Goal: Task Accomplishment & Management: Use online tool/utility

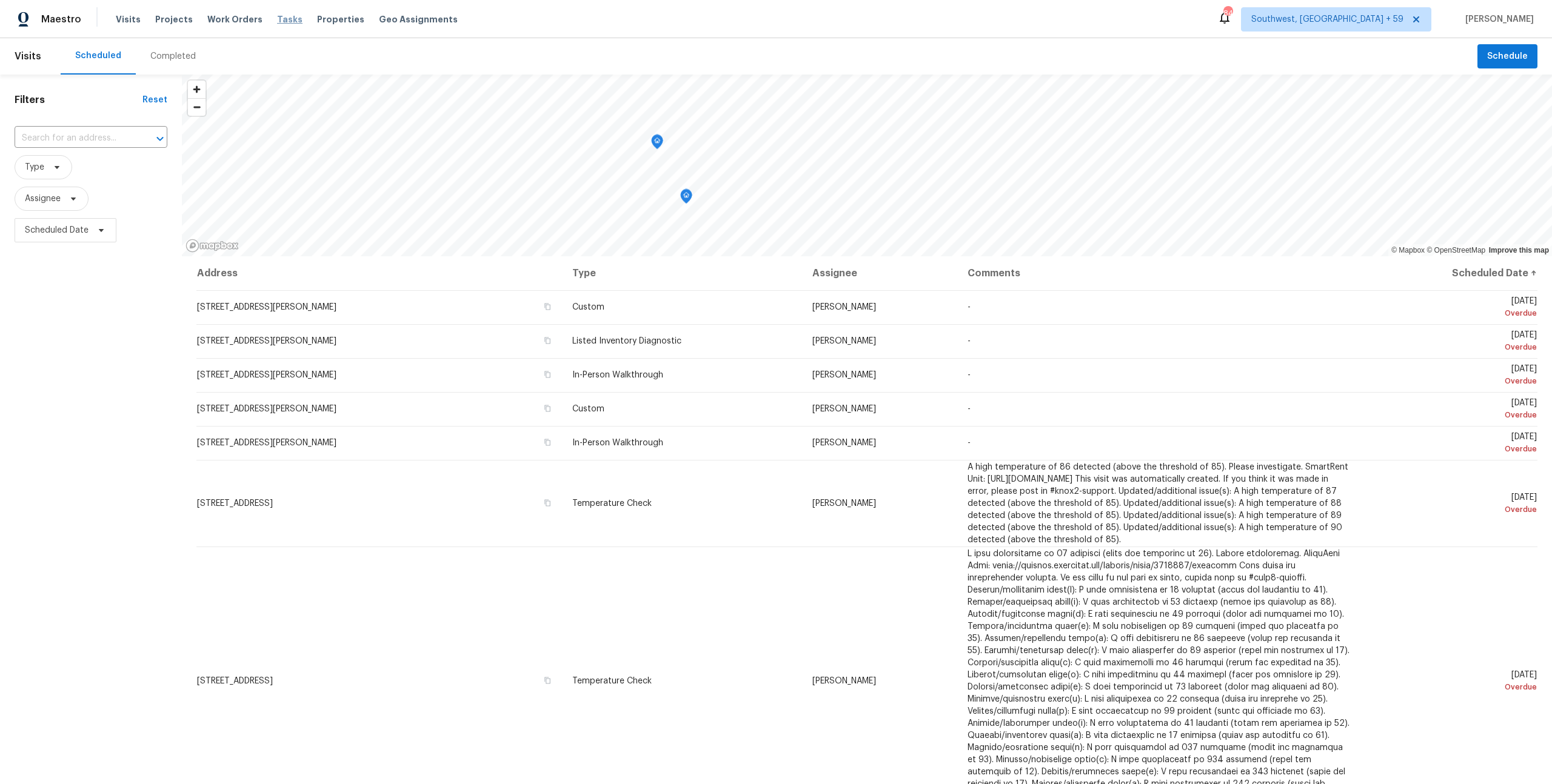
click at [278, 21] on span "Tasks" at bounding box center [290, 19] width 26 height 9
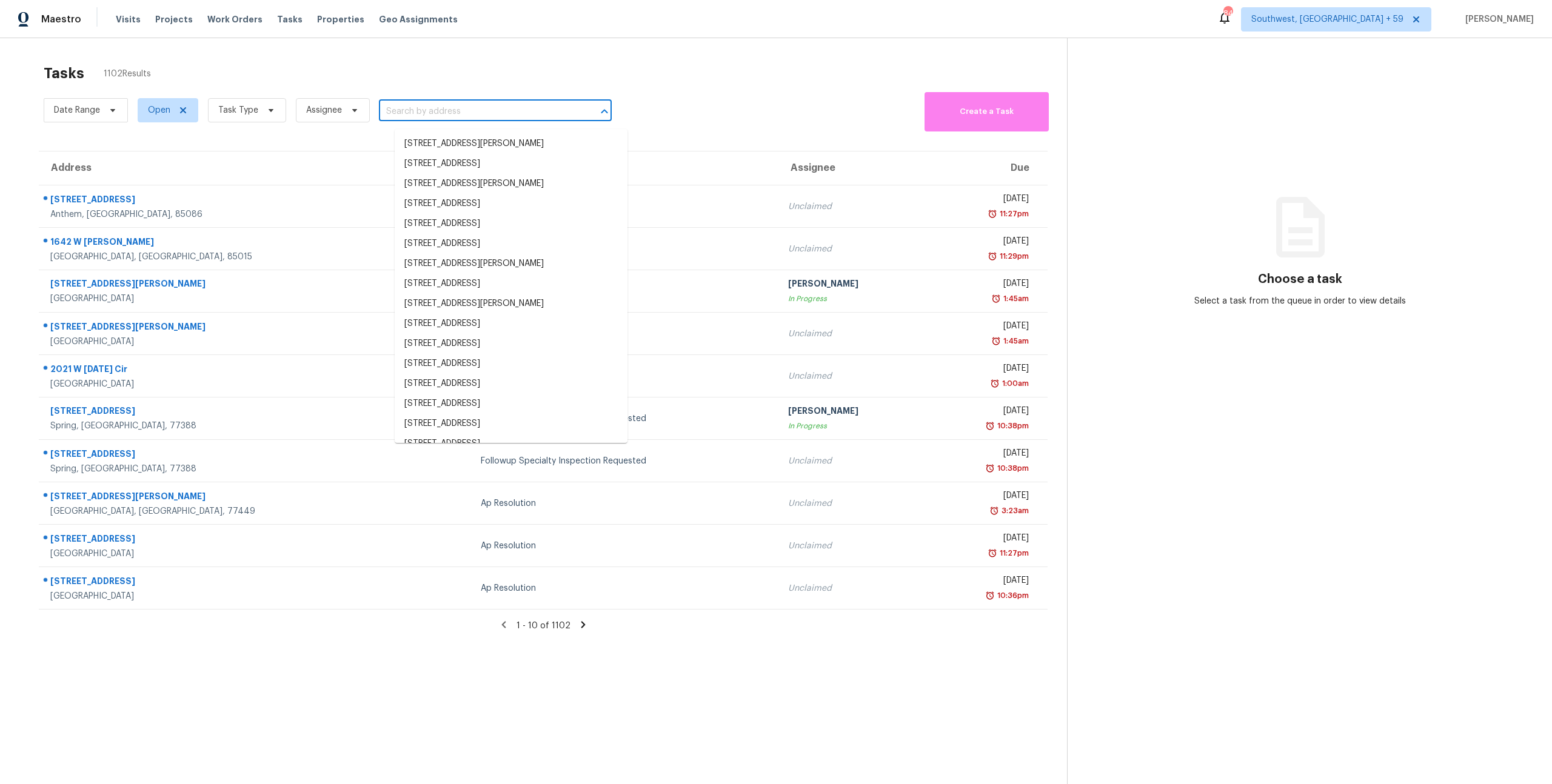
click at [456, 107] on input "text" at bounding box center [478, 111] width 199 height 18
paste input "7277 Sweetgrass Blvd Hanahan, SC, 29410"
type input "7277 Sweetgrass Blvd Hanahan, SC, 29410"
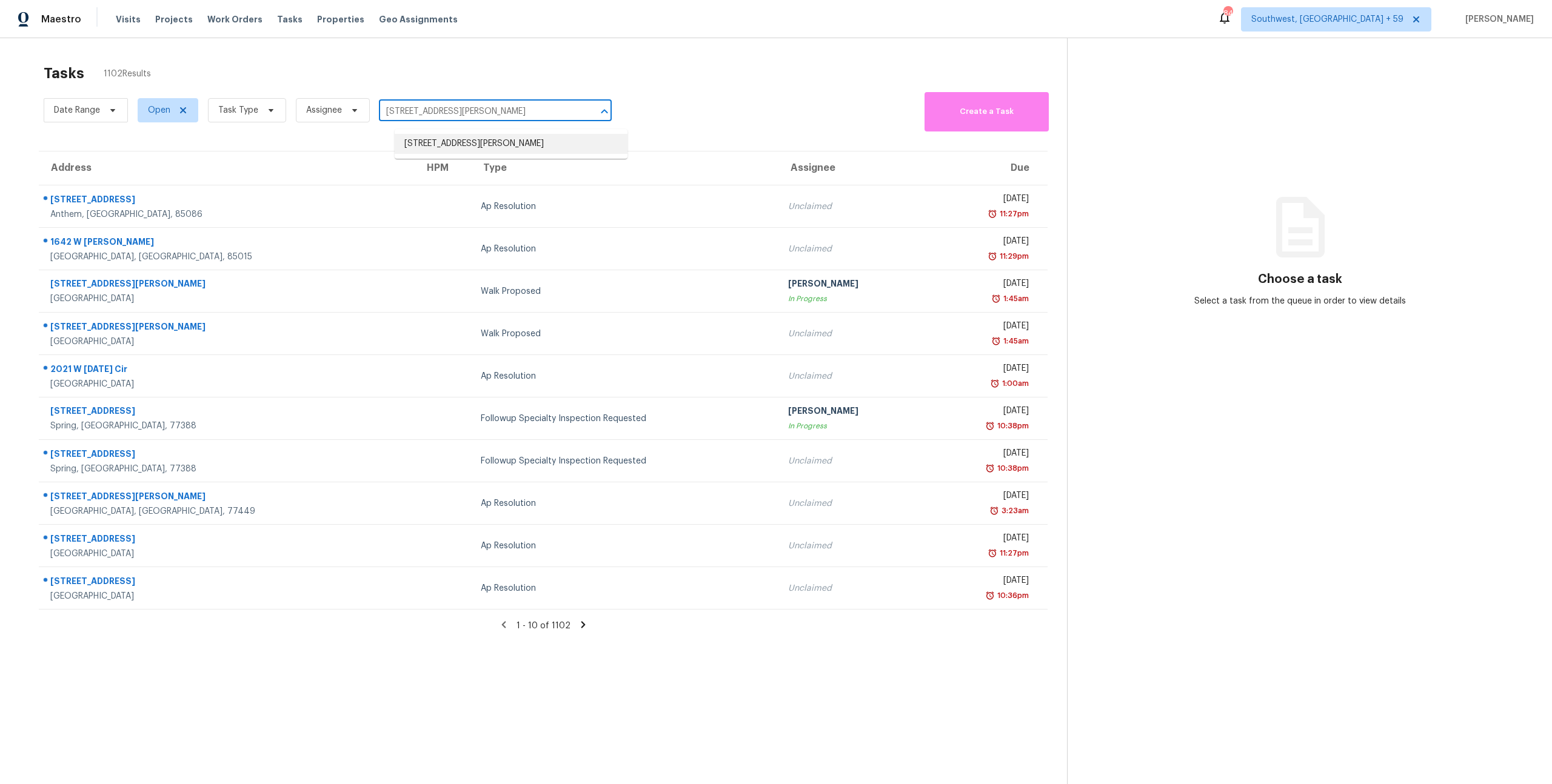
click at [491, 151] on li "7277 Sweetgrass Blvd, Hanahan, SC 29410" at bounding box center [511, 143] width 233 height 20
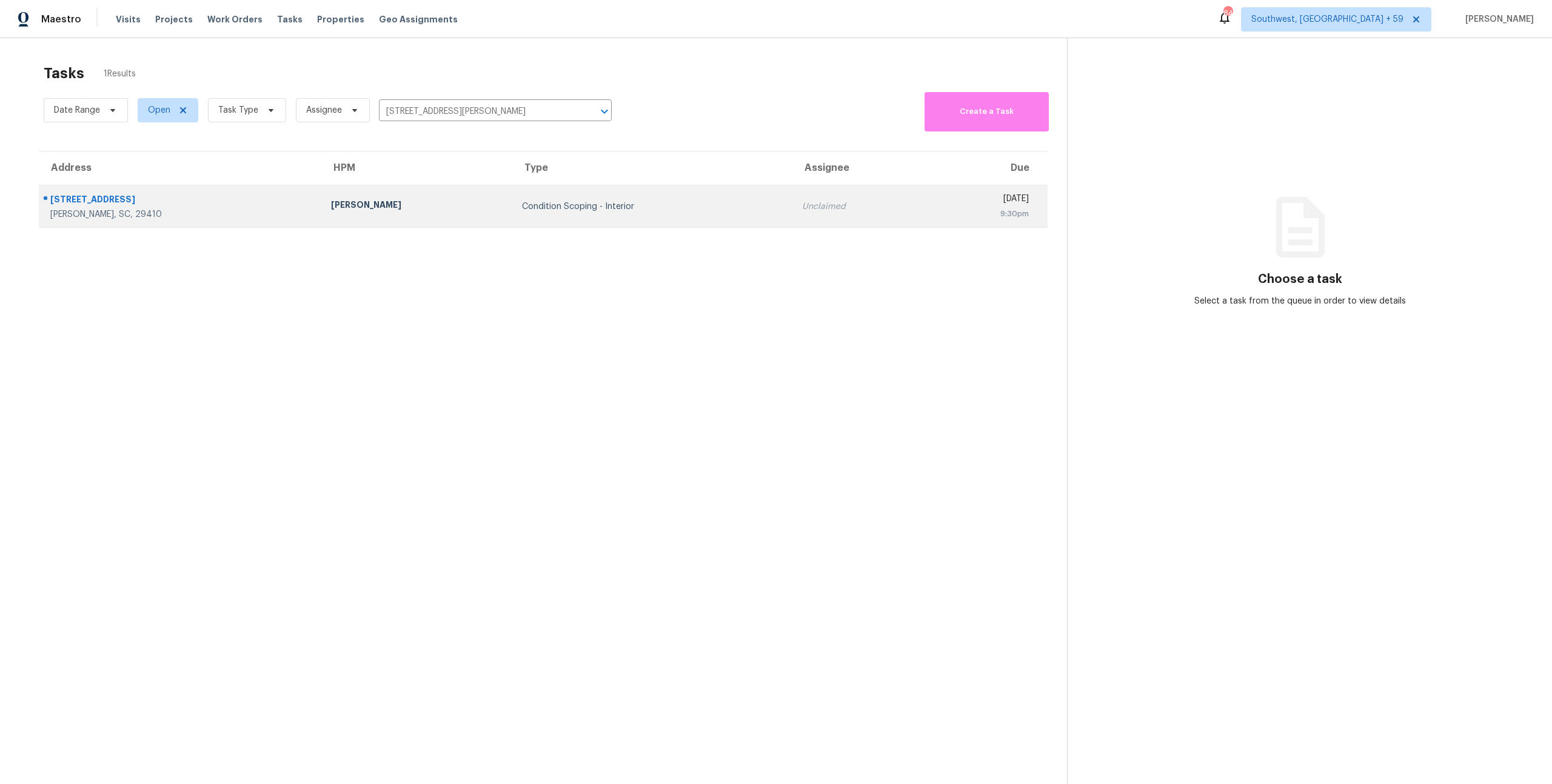
click at [522, 213] on div "Condition Scoping - Interior" at bounding box center [652, 206] width 261 height 12
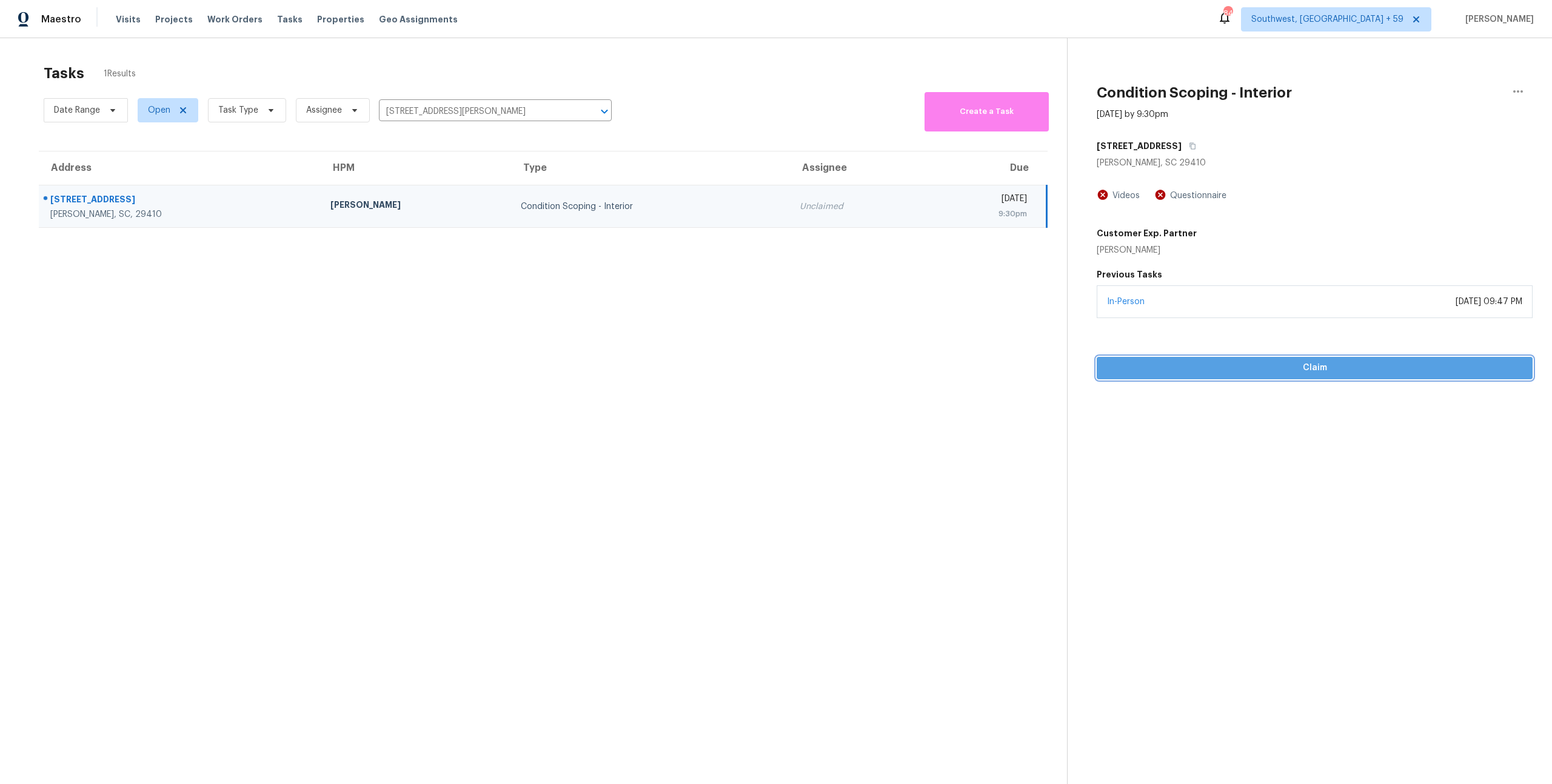
click at [1333, 376] on span "Claim" at bounding box center [1315, 368] width 416 height 15
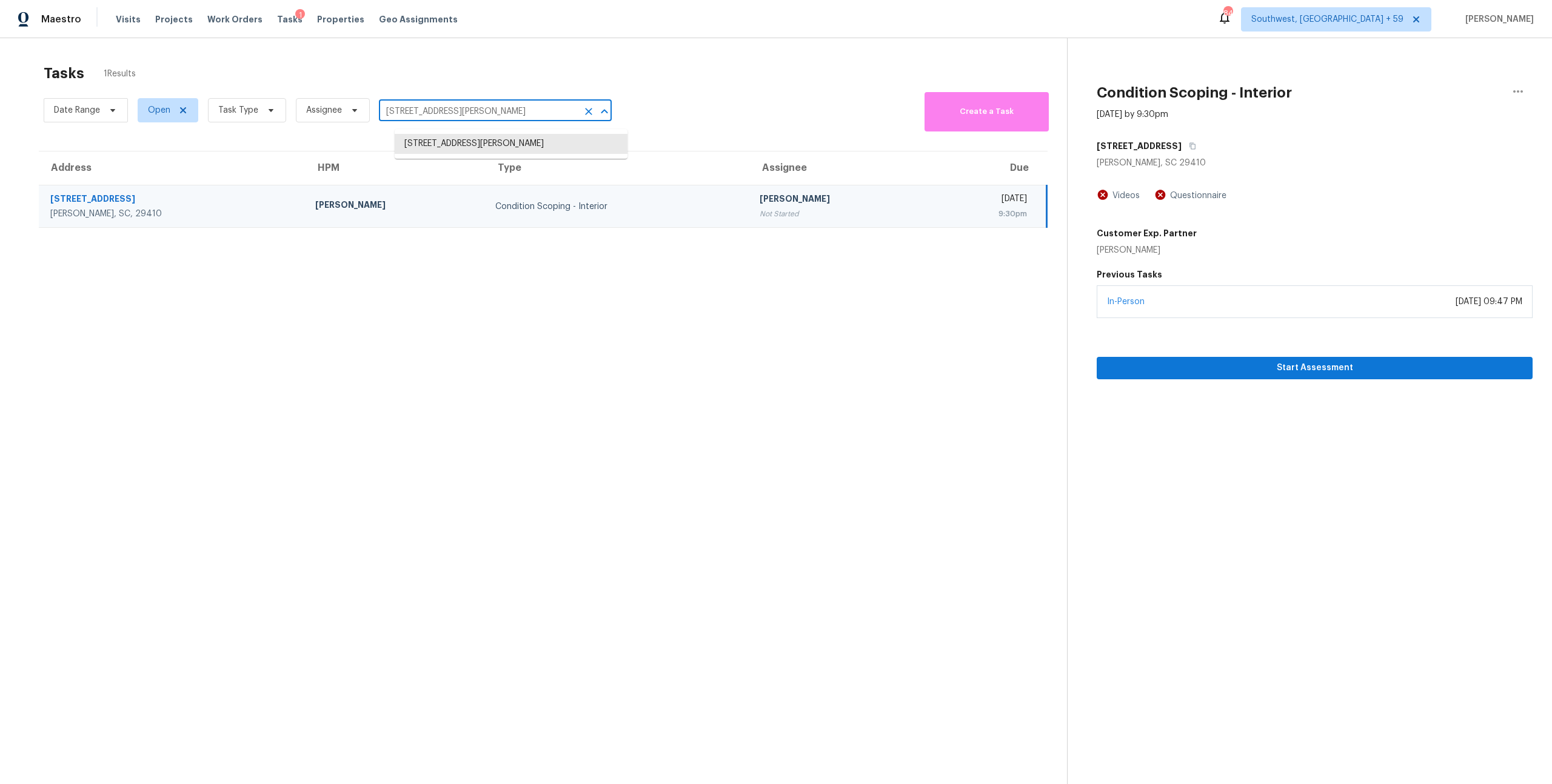
click at [562, 112] on input "7277 Sweetgrass Blvd, Hanahan, SC 29410" at bounding box center [478, 111] width 199 height 18
paste input "349 S Avenida Perlina Tucson, AZ, 85746"
type input "7349 S Avenida Perlina Tucson, AZ, 85746"
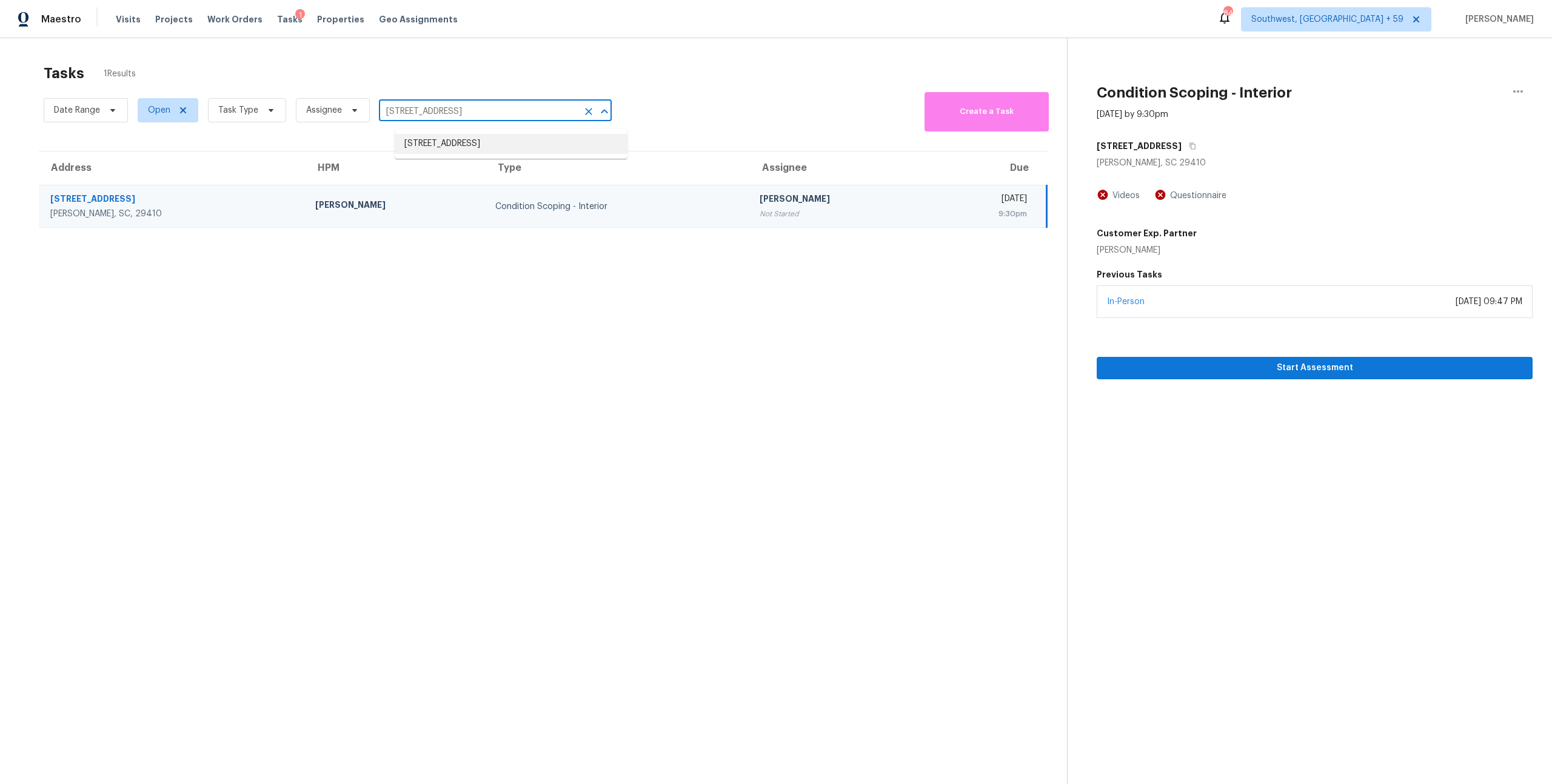
click at [527, 145] on li "7349 S Avenida Perlina, Tucson, AZ 85746" at bounding box center [511, 143] width 233 height 20
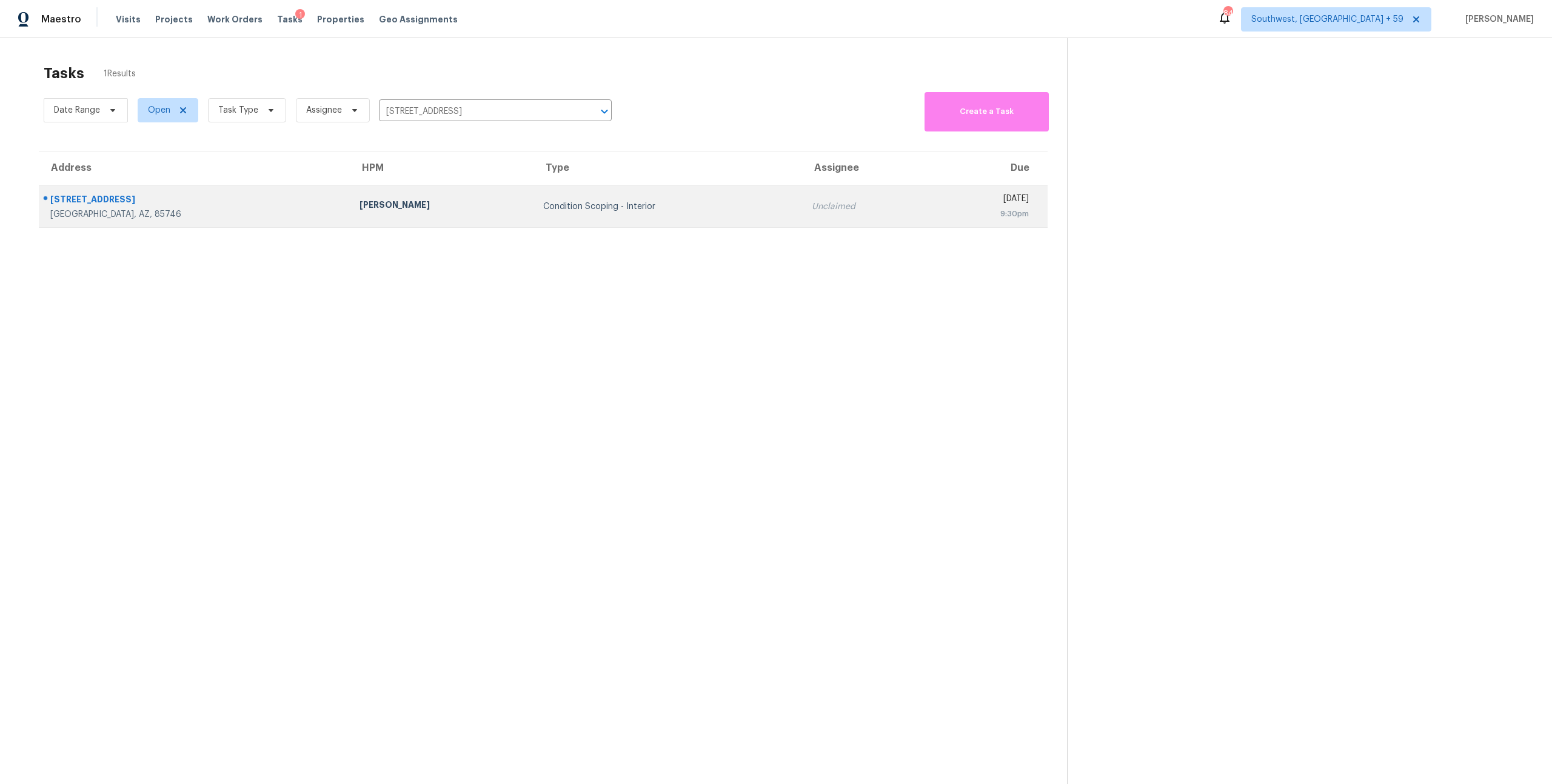
click at [534, 207] on td "Condition Scoping - Interior" at bounding box center [668, 206] width 269 height 42
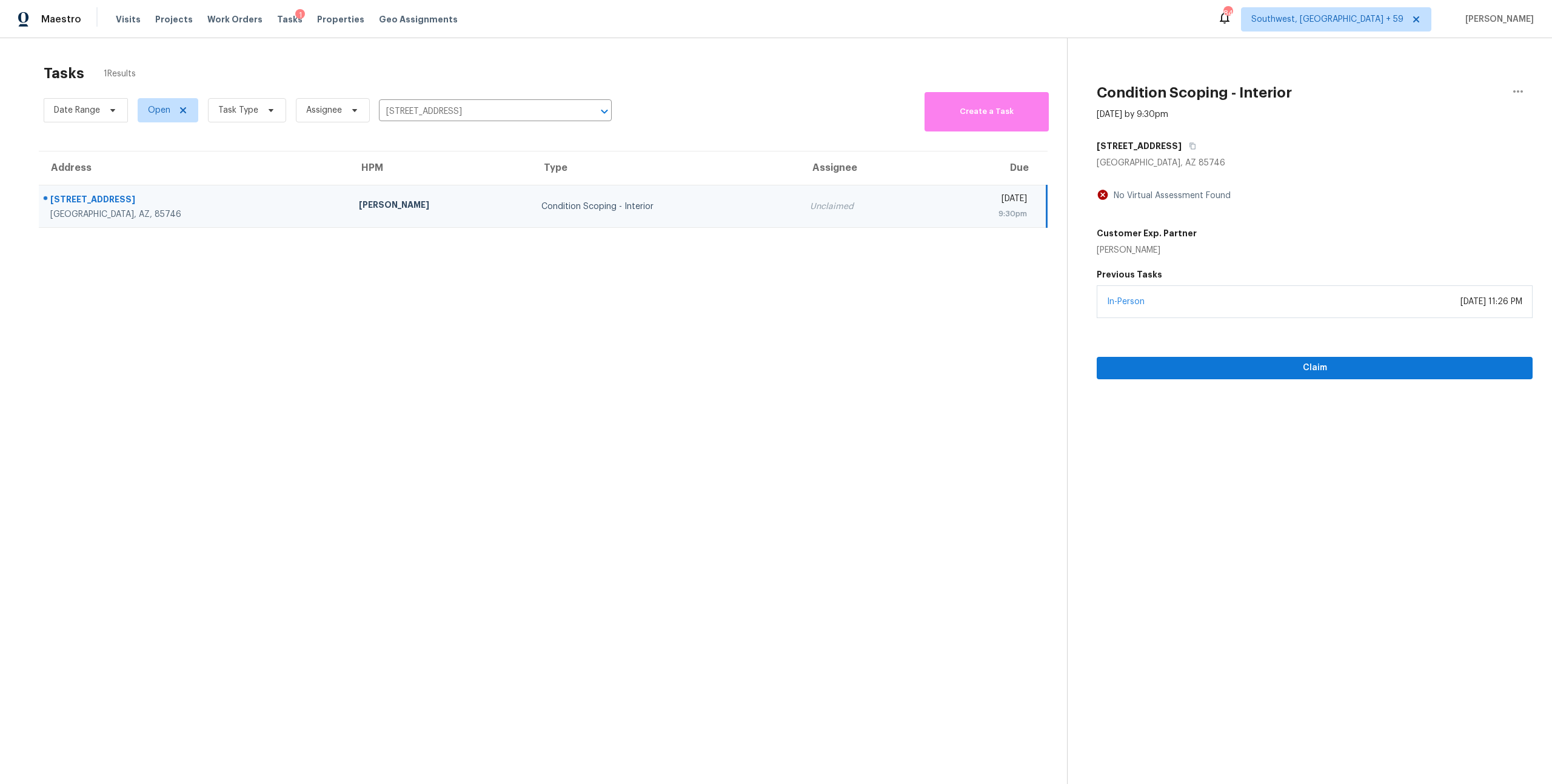
click at [1221, 317] on div "In-Person August 08, 2025 at 11:26 PM" at bounding box center [1314, 302] width 436 height 33
click at [1228, 379] on button "Claim" at bounding box center [1314, 368] width 436 height 22
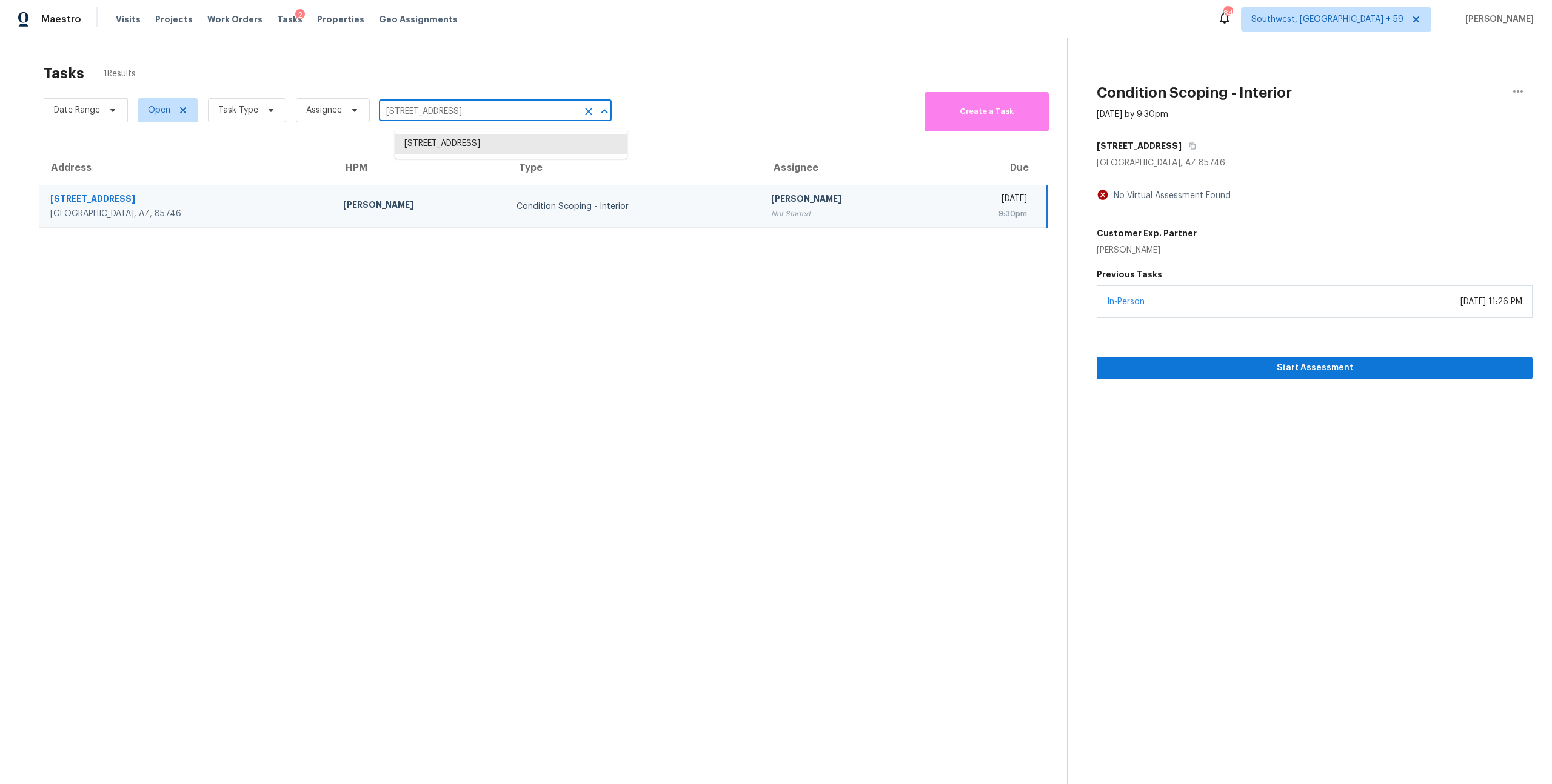
click at [472, 114] on input "7349 S Avenida Perlina, Tucson, AZ 85746" at bounding box center [478, 111] width 199 height 18
paste input "122 Overlook Pl Columbia, TN, 38401"
type input "122 Overlook Pl Columbia, TN, 38401"
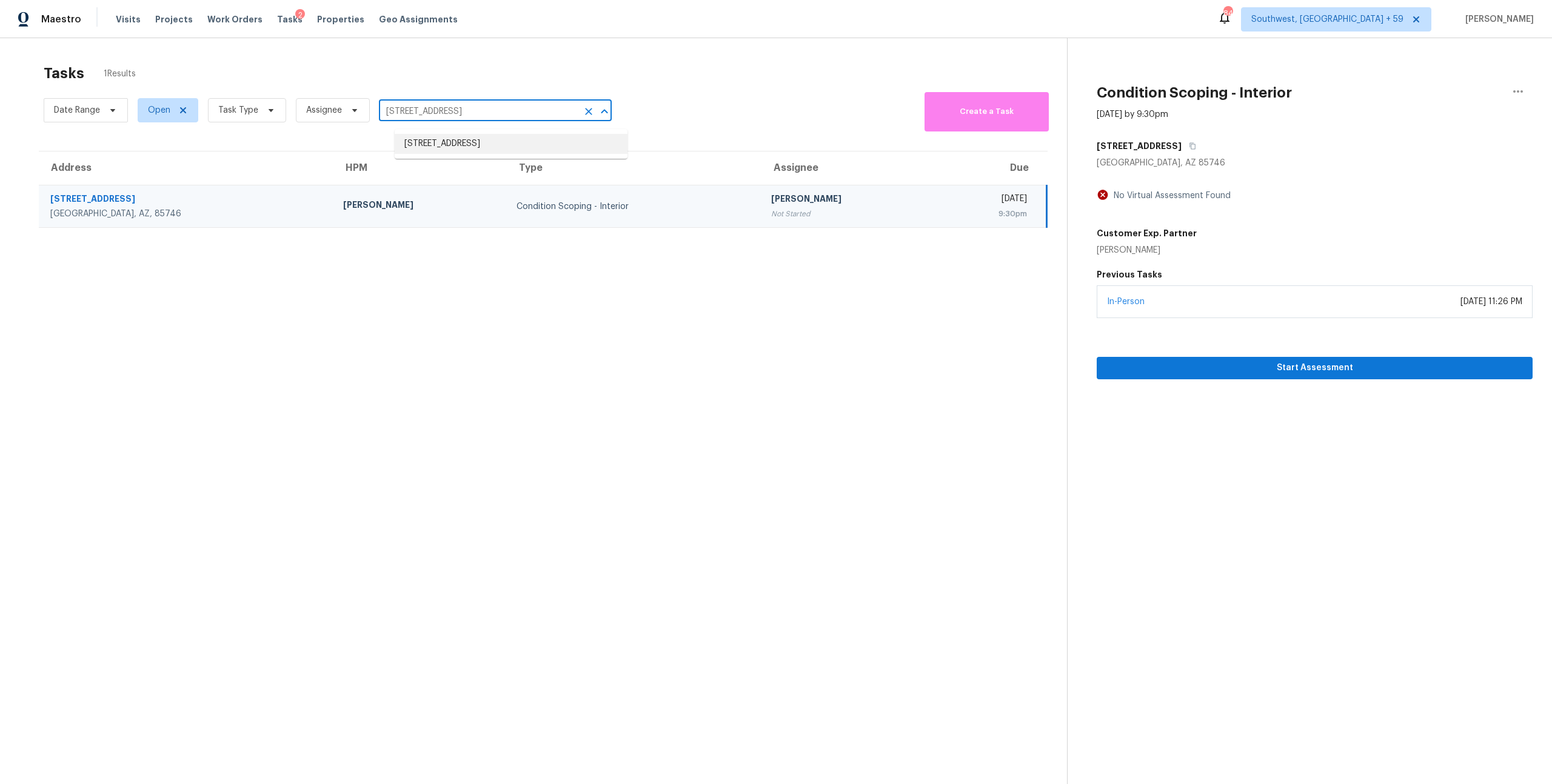
click at [476, 142] on li "122 Overlook Pl, Columbia, TN 38401" at bounding box center [511, 143] width 233 height 20
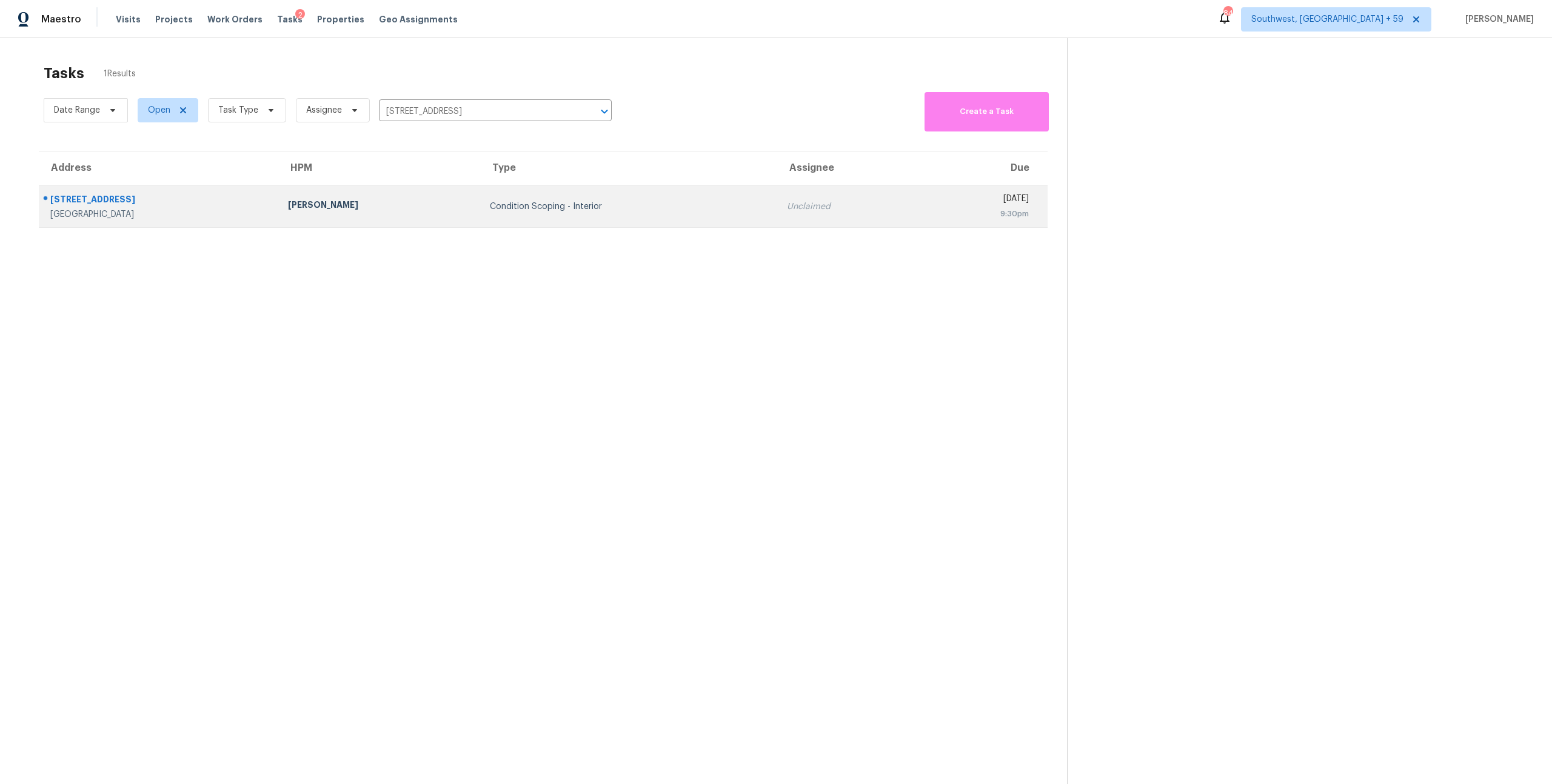
click at [787, 213] on div "Unclaimed" at bounding box center [848, 206] width 122 height 12
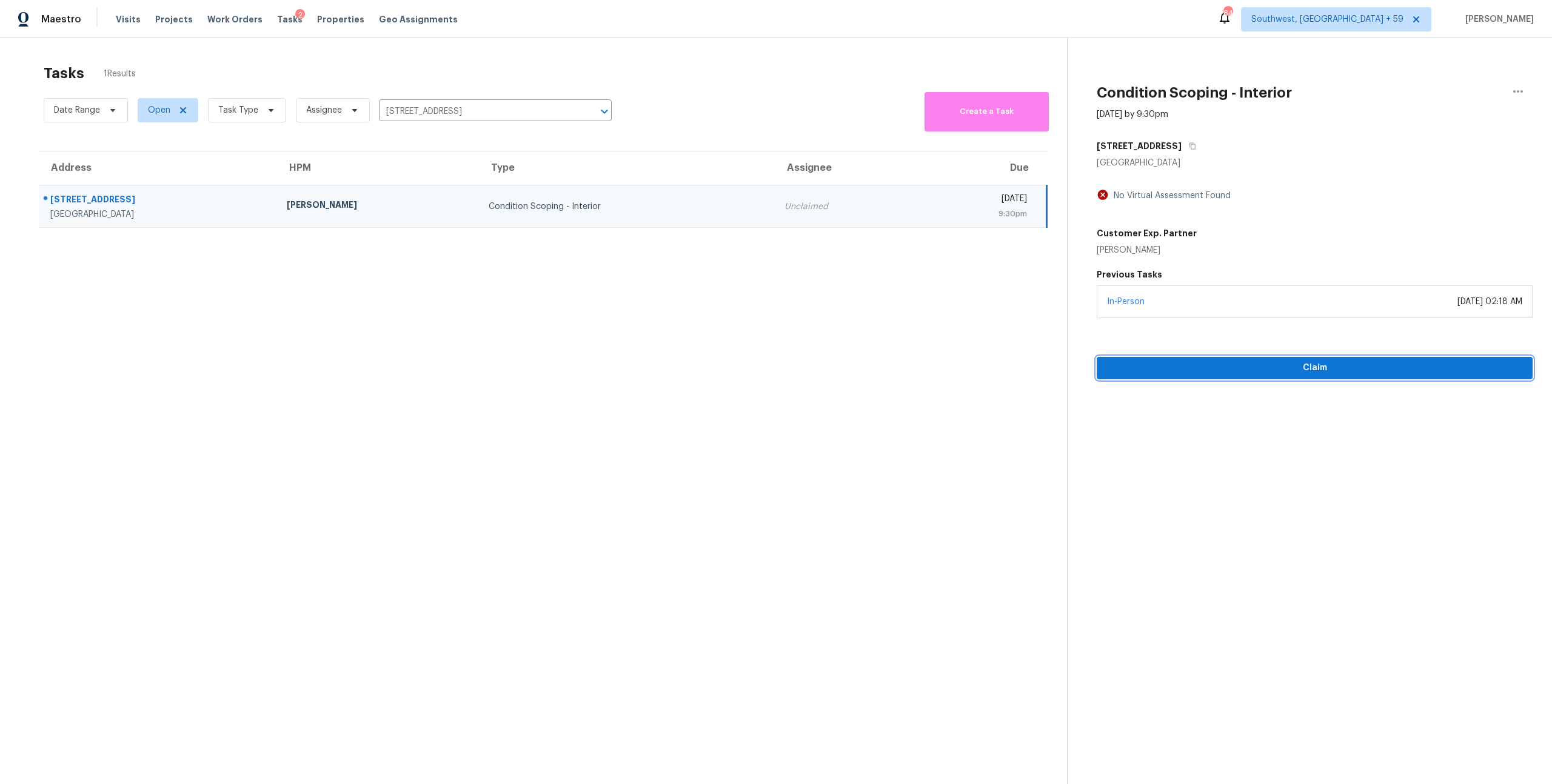
click at [1297, 376] on span "Claim" at bounding box center [1315, 368] width 416 height 15
click at [463, 114] on input "122 Overlook Pl, Columbia, TN 38401" at bounding box center [478, 111] width 199 height 18
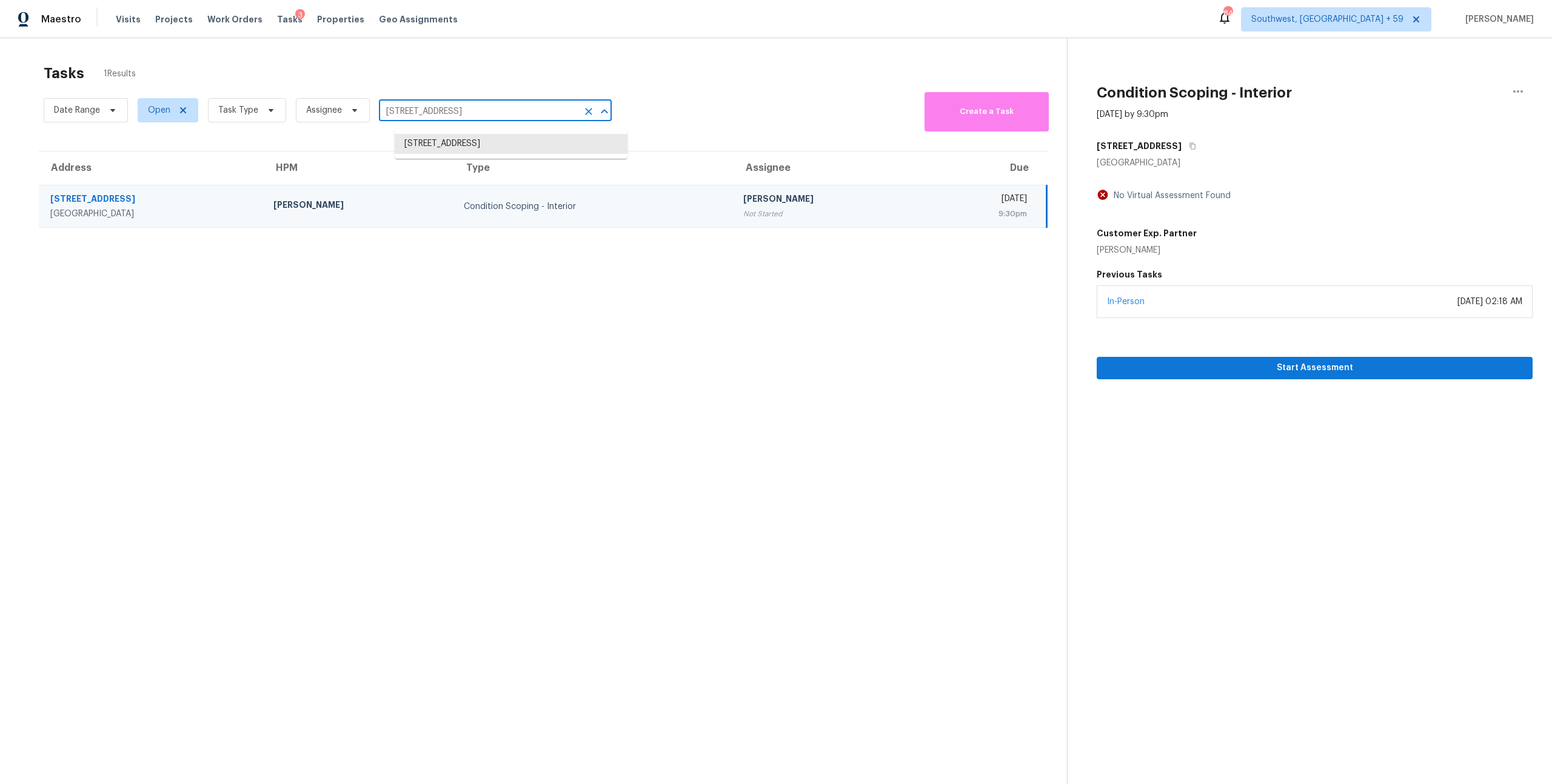
click at [463, 114] on input "122 Overlook Pl, Columbia, TN 38401" at bounding box center [478, 111] width 199 height 18
paste input "60 Old Whitesville Rd Moncks Corner, SC, 2946"
type input "1260 Old Whitesville Rd Moncks Corner, SC, 29461"
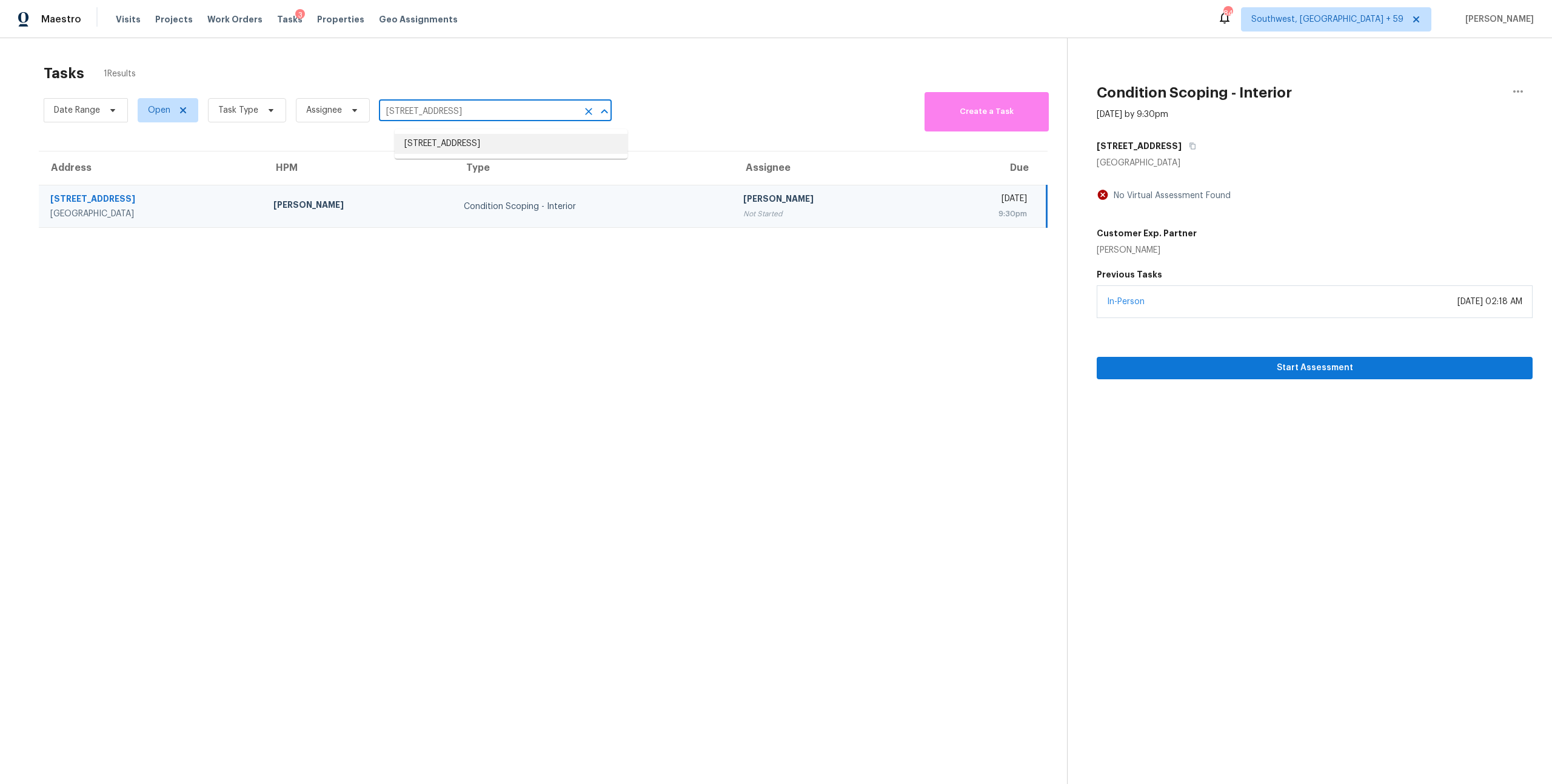
click at [479, 154] on li "1260 Old Whitesville Rd, Moncks Corner, SC 29461" at bounding box center [511, 143] width 233 height 20
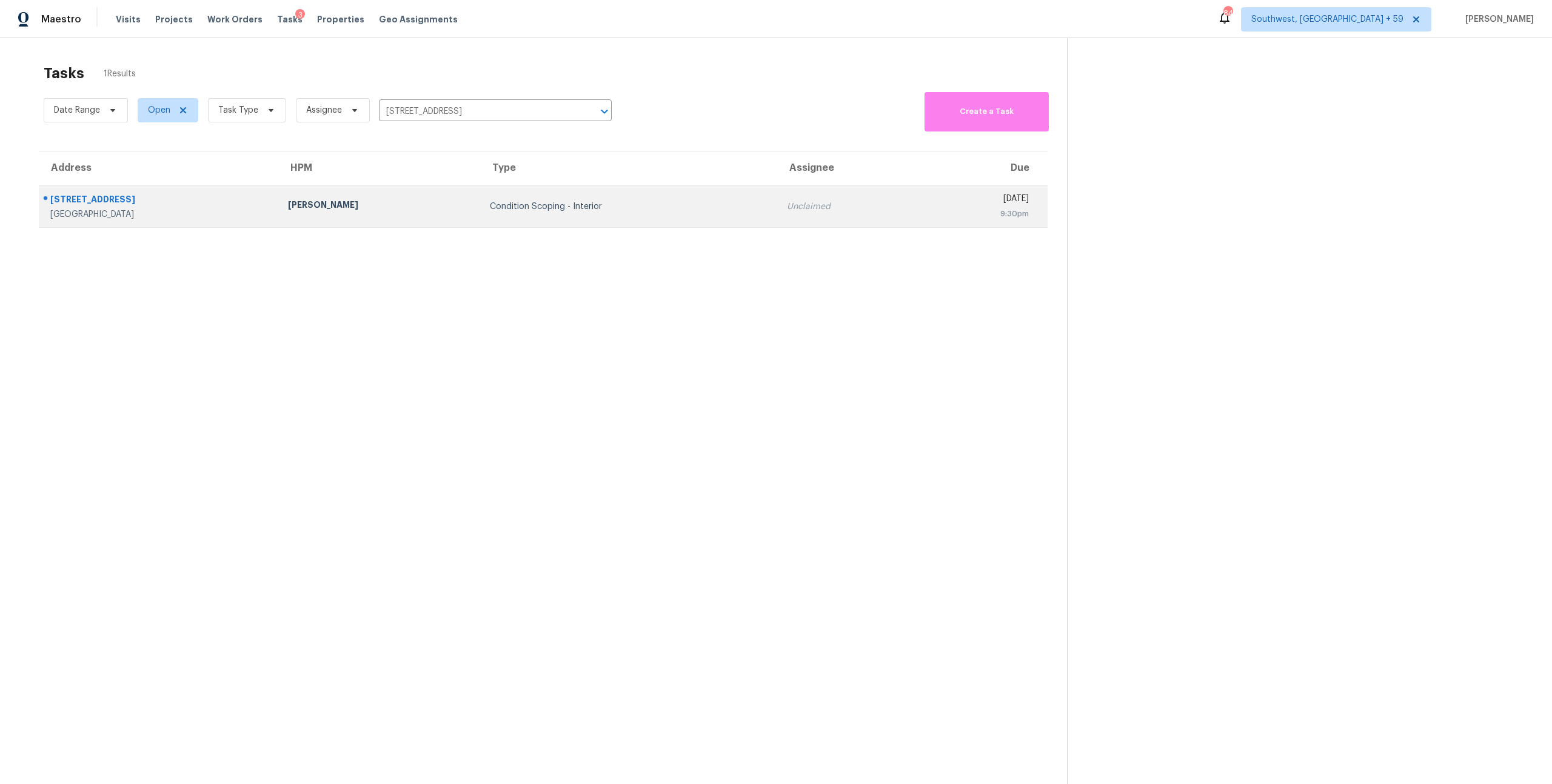
click at [571, 213] on div "Condition Scoping - Interior" at bounding box center [628, 206] width 277 height 12
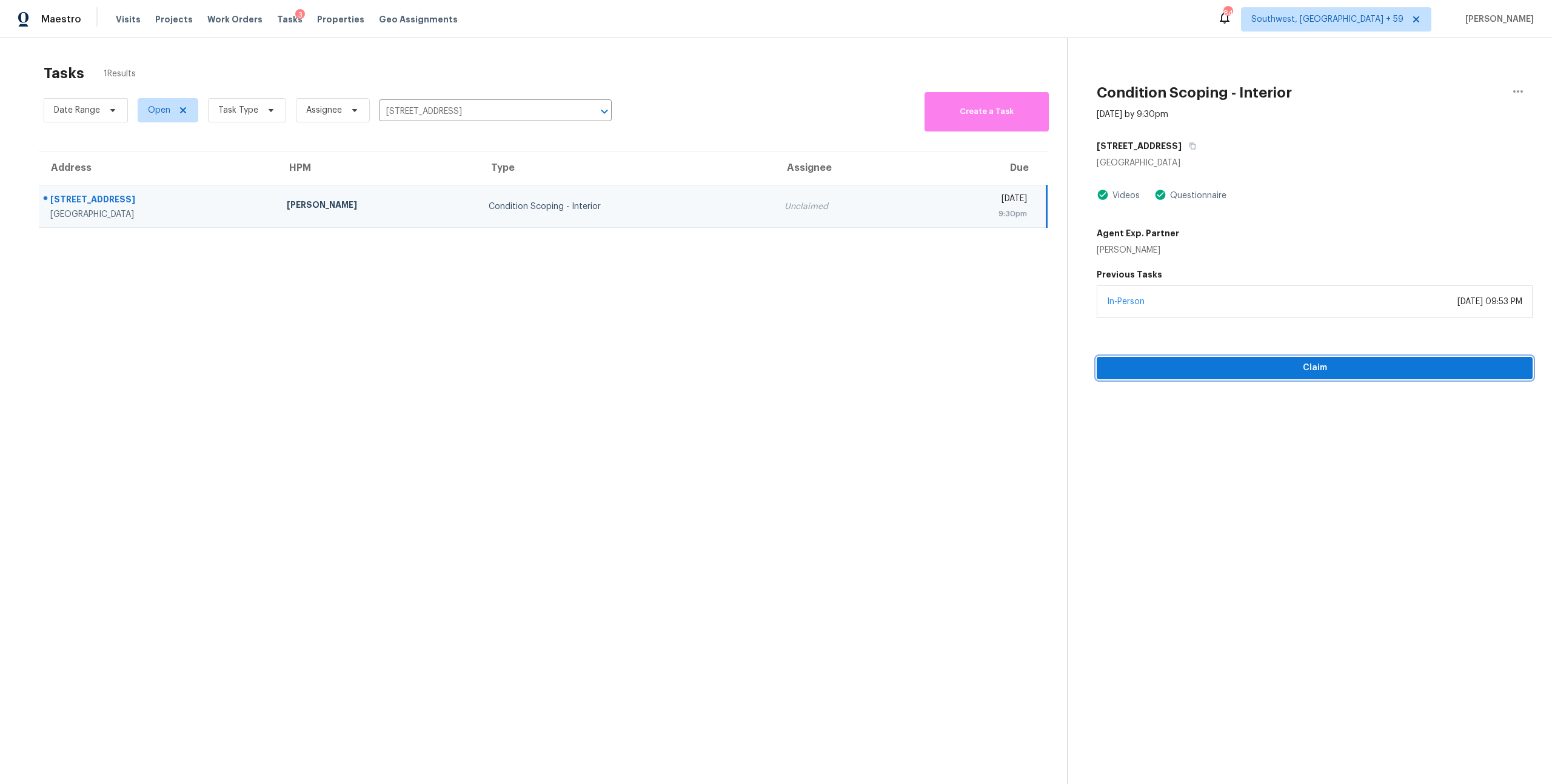
click at [1309, 376] on span "Claim" at bounding box center [1315, 368] width 416 height 15
click at [497, 116] on input "1260 Old Whitesville Rd, Moncks Corner, SC 29461" at bounding box center [478, 111] width 199 height 18
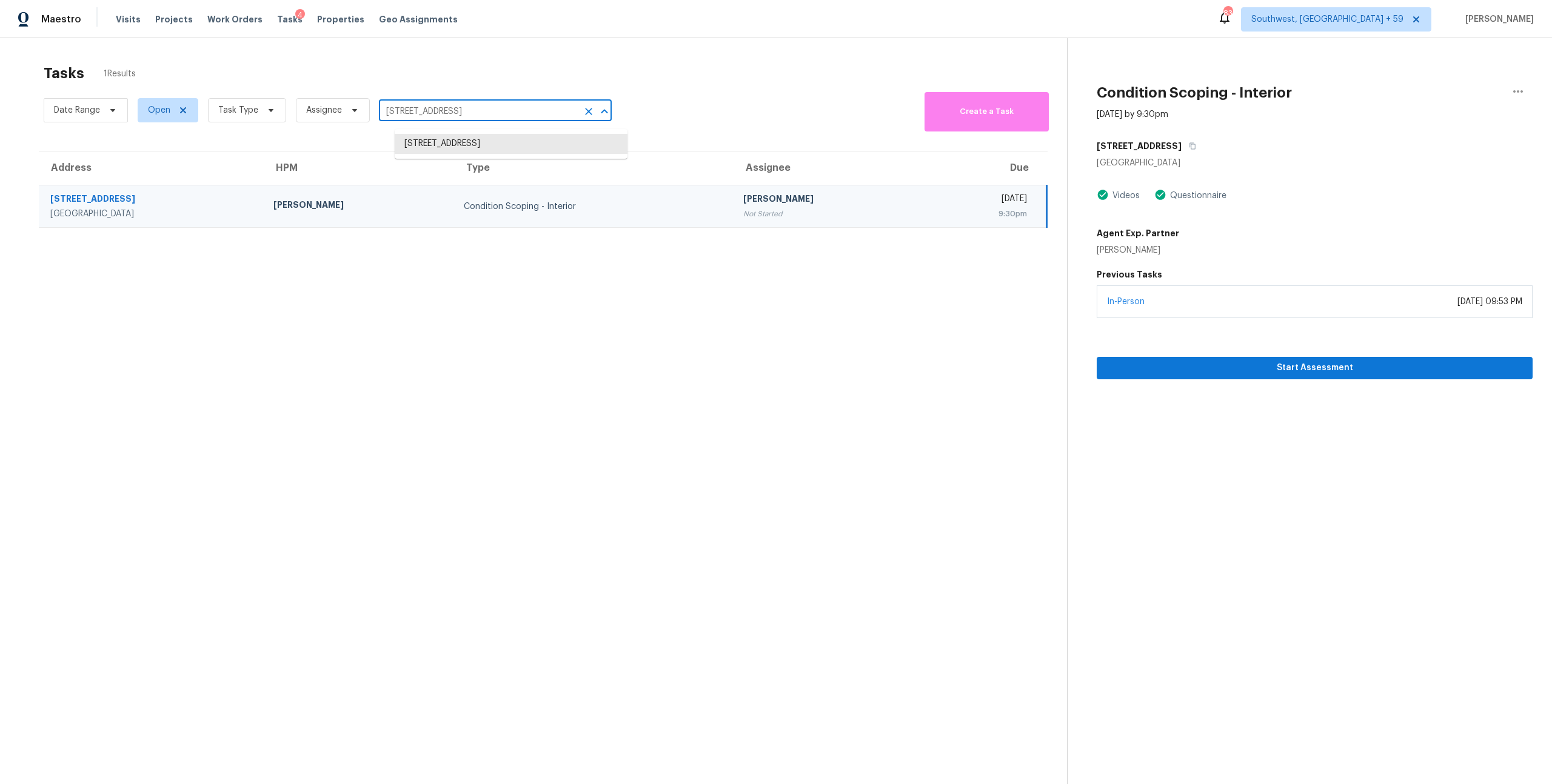
click at [497, 116] on input "1260 Old Whitesville Rd, Moncks Corner, SC 29461" at bounding box center [478, 111] width 199 height 18
paste input "58 Rolling Hills Pl Canton, GA, 30114"
type input "158 Rolling Hills Pl Canton, GA, 30114"
click at [474, 151] on li "158 Rolling Hills Pl, Canton, GA 30114" at bounding box center [511, 143] width 233 height 20
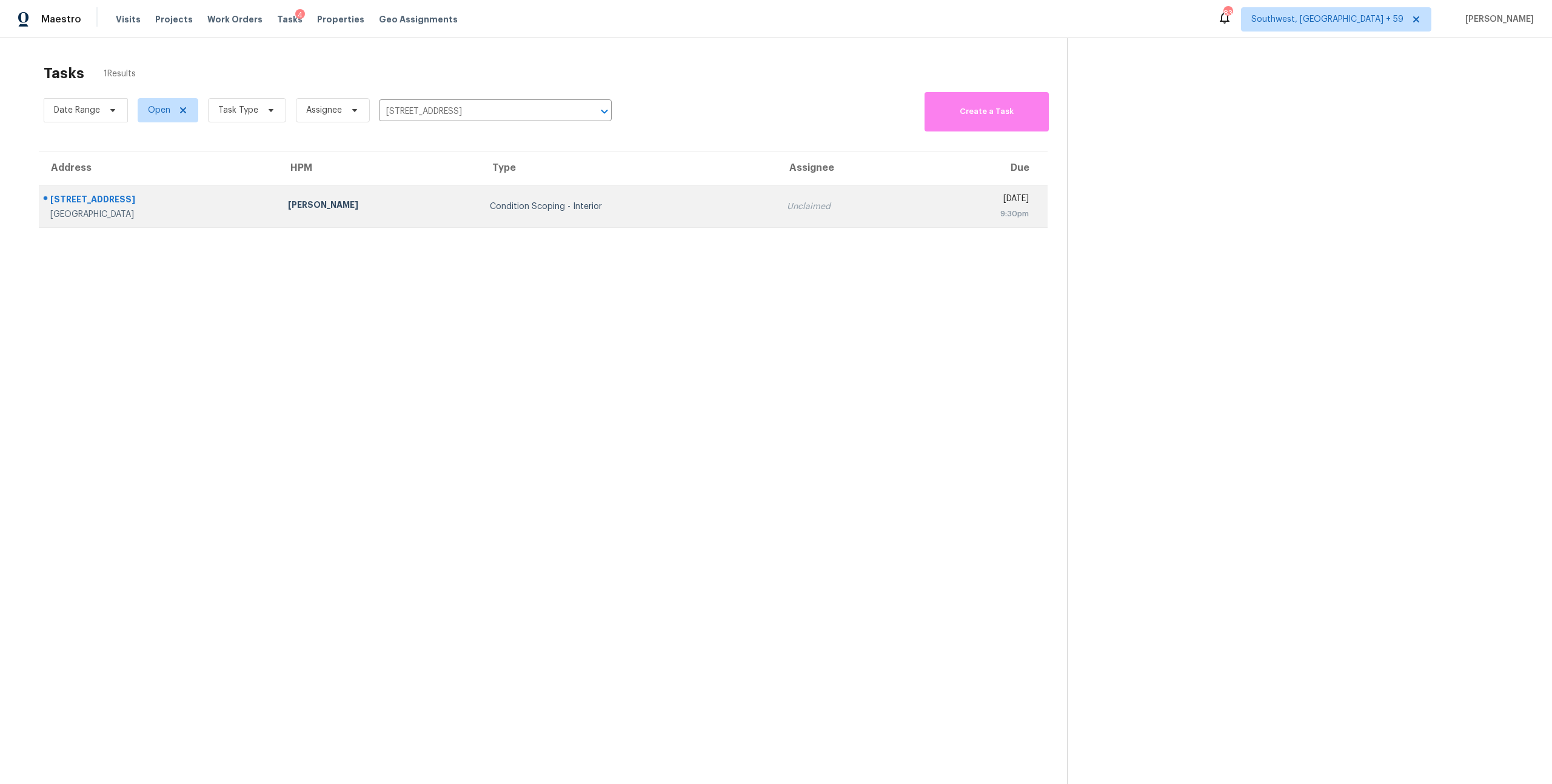
click at [503, 210] on div "Condition Scoping - Interior" at bounding box center [628, 206] width 277 height 12
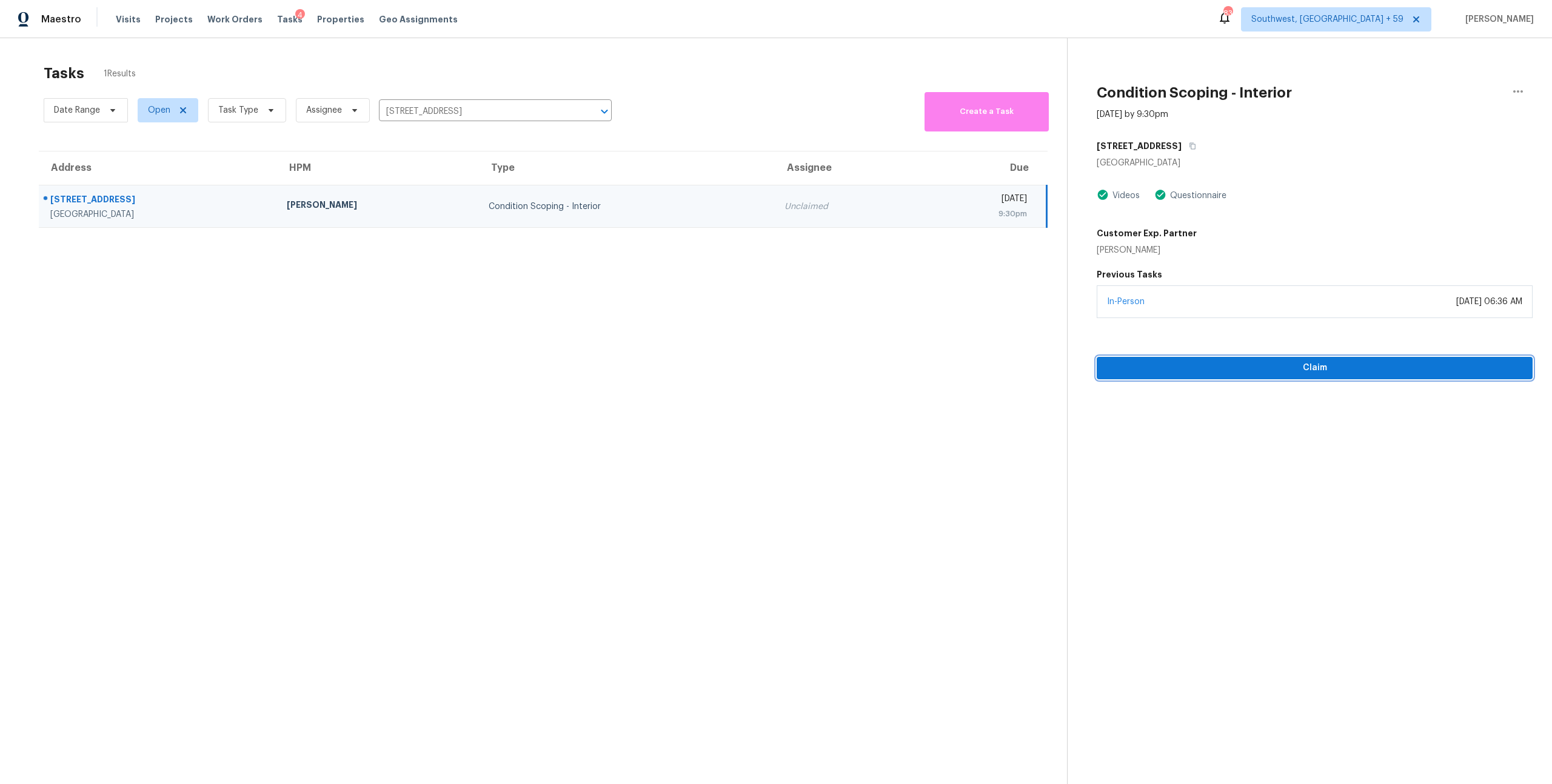
click at [1294, 376] on span "Claim" at bounding box center [1315, 368] width 416 height 15
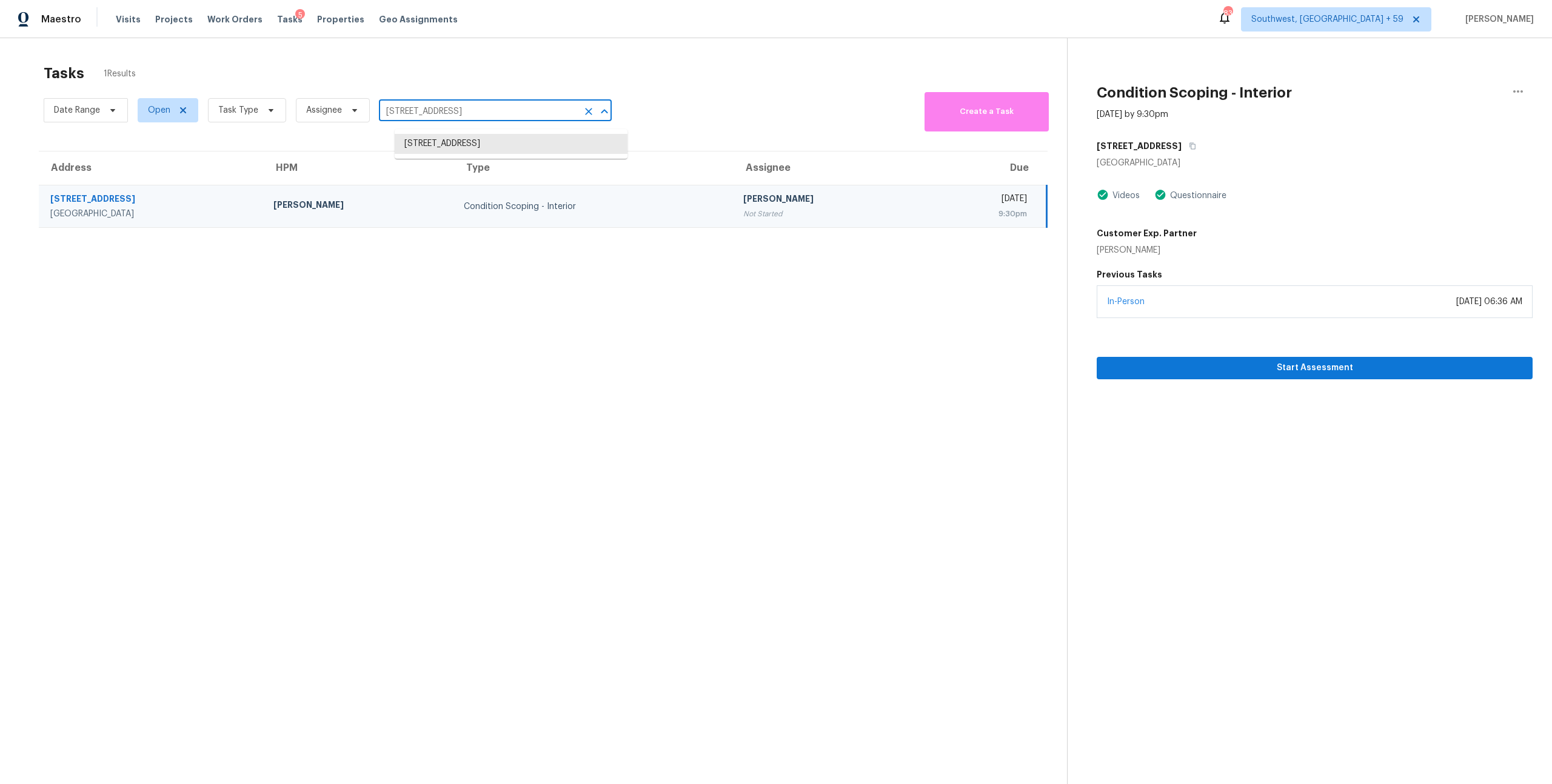
click at [575, 109] on input "158 Rolling Hills Pl, Canton, GA 30114" at bounding box center [478, 111] width 199 height 18
paste input "926 Auburn Rd San Dimas, CA, 91773"
type input "926 Auburn Rd San Dimas, CA, 91773"
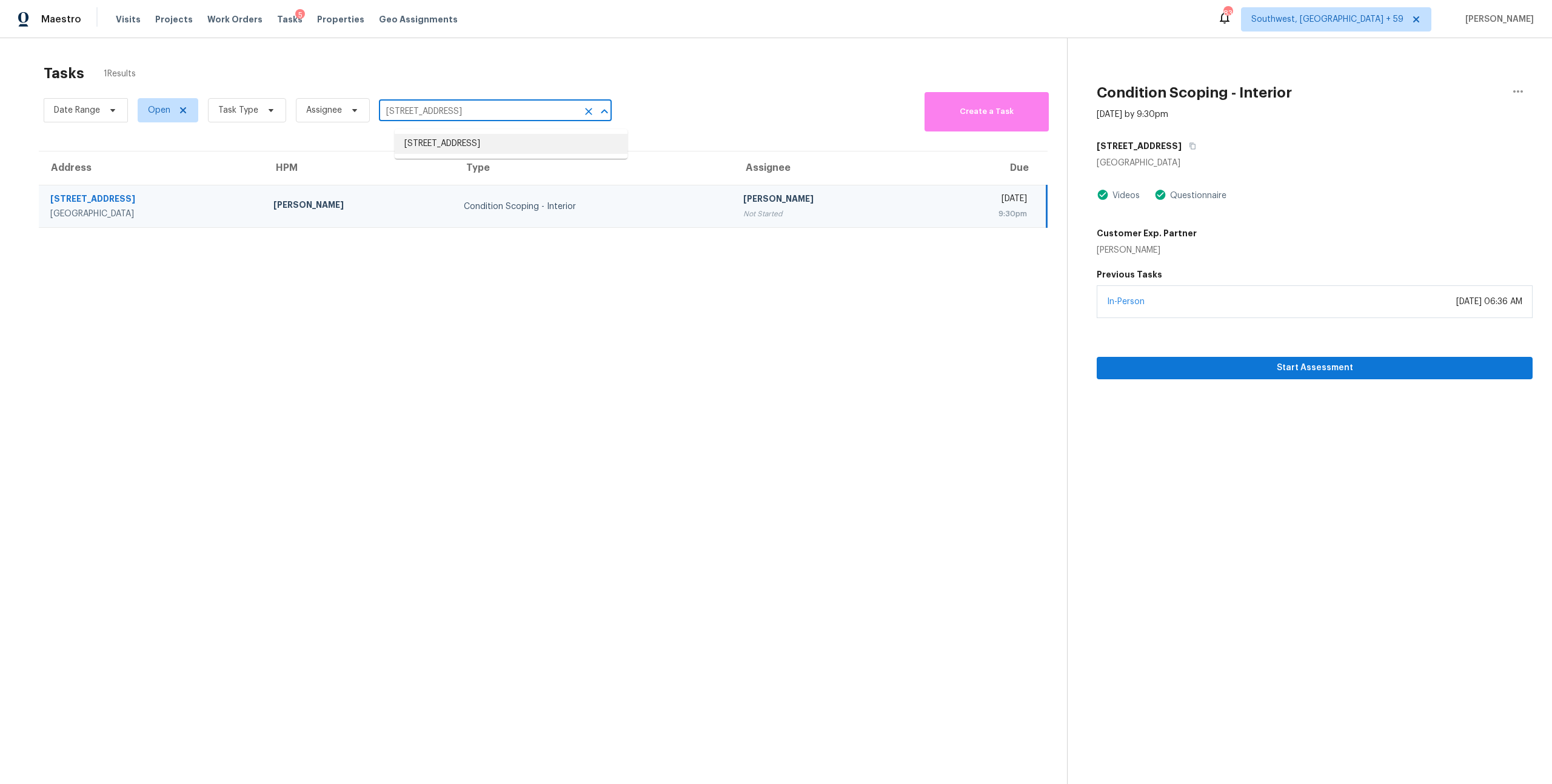
click at [523, 151] on li "926 Auburn Rd, San Dimas, CA 91773" at bounding box center [511, 143] width 233 height 20
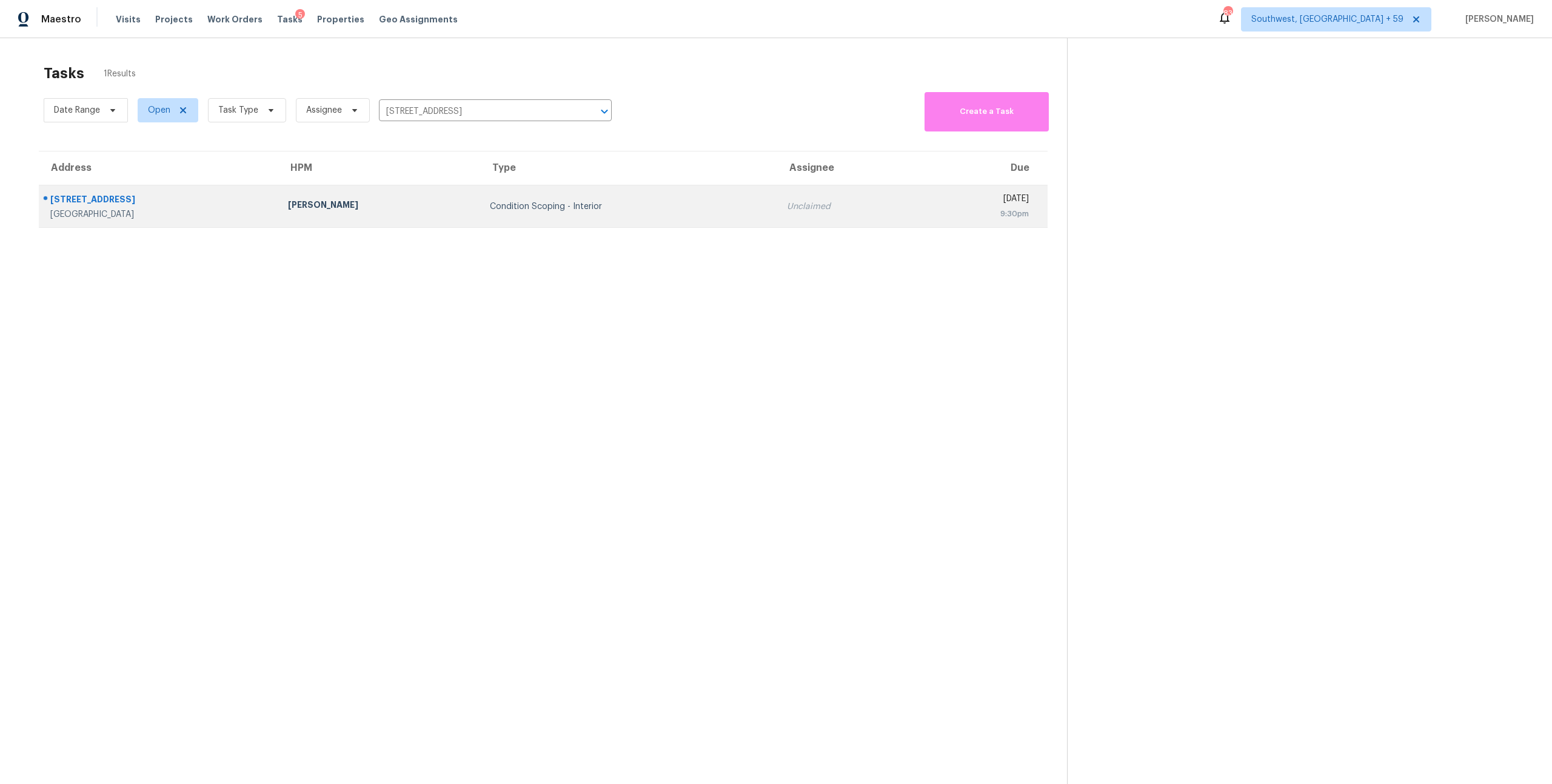
click at [504, 209] on div "Condition Scoping - Interior" at bounding box center [628, 206] width 277 height 12
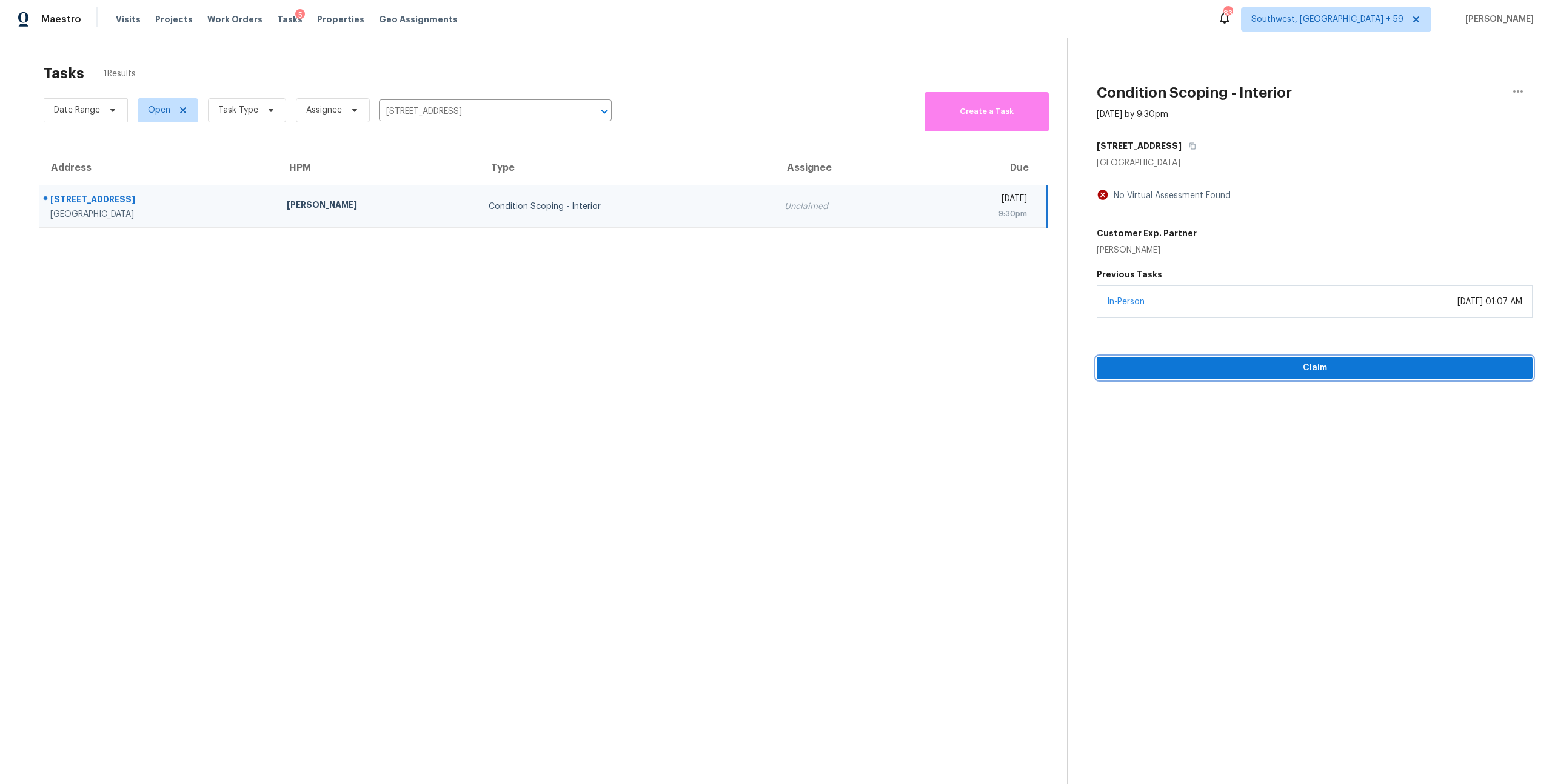
click at [1238, 376] on span "Claim" at bounding box center [1315, 368] width 416 height 15
click at [470, 117] on input "926 Auburn Rd, San Dimas, CA 91773" at bounding box center [478, 111] width 199 height 18
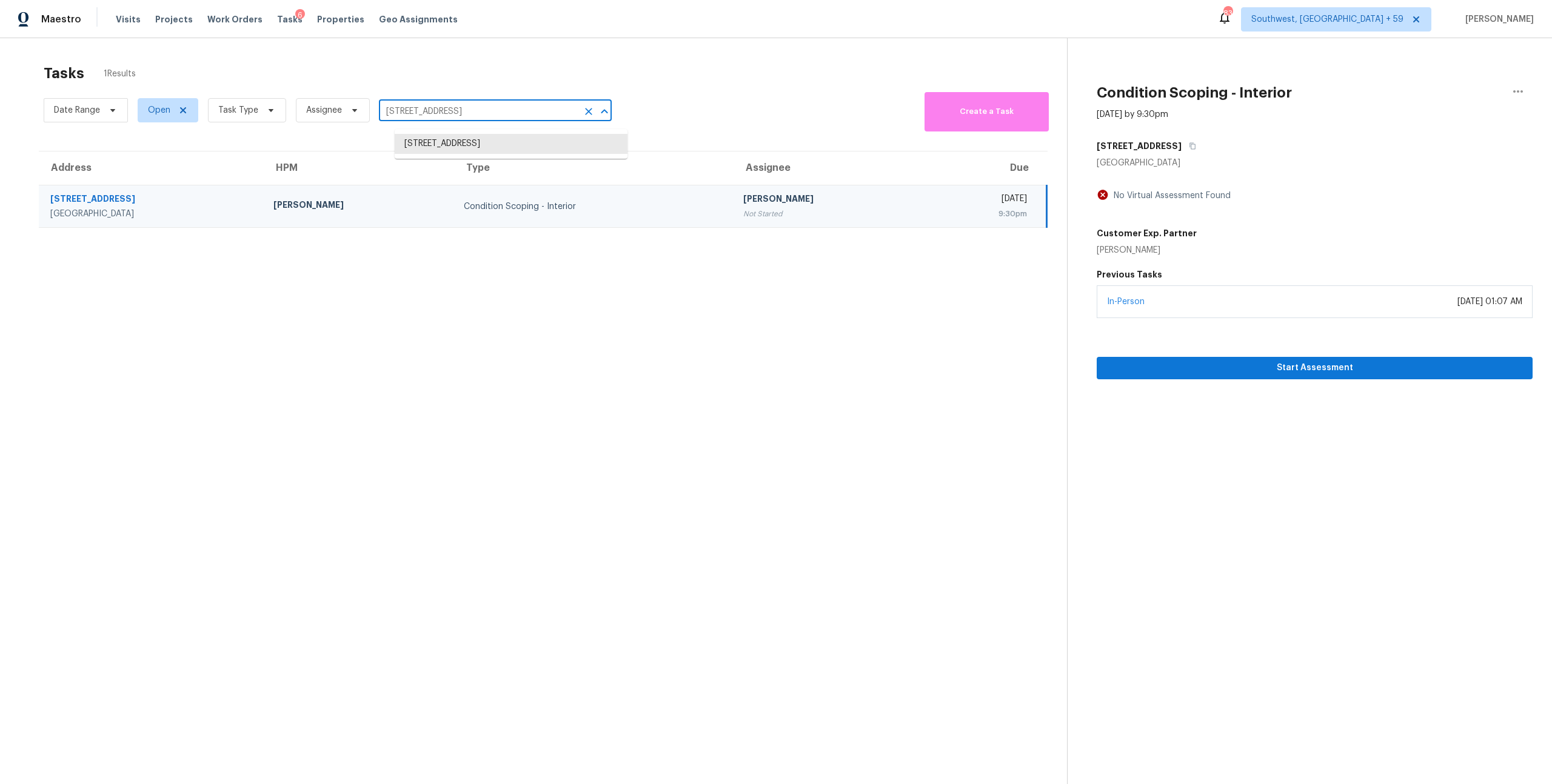
click at [470, 117] on input "926 Auburn Rd, San Dimas, CA 91773" at bounding box center [478, 111] width 199 height 18
paste input "4009 Rosa Dr # 4009 Nolensville, TN, 37135"
click at [469, 110] on input "926 Auburn Rd, San Dimas, CA 91773" at bounding box center [478, 111] width 199 height 18
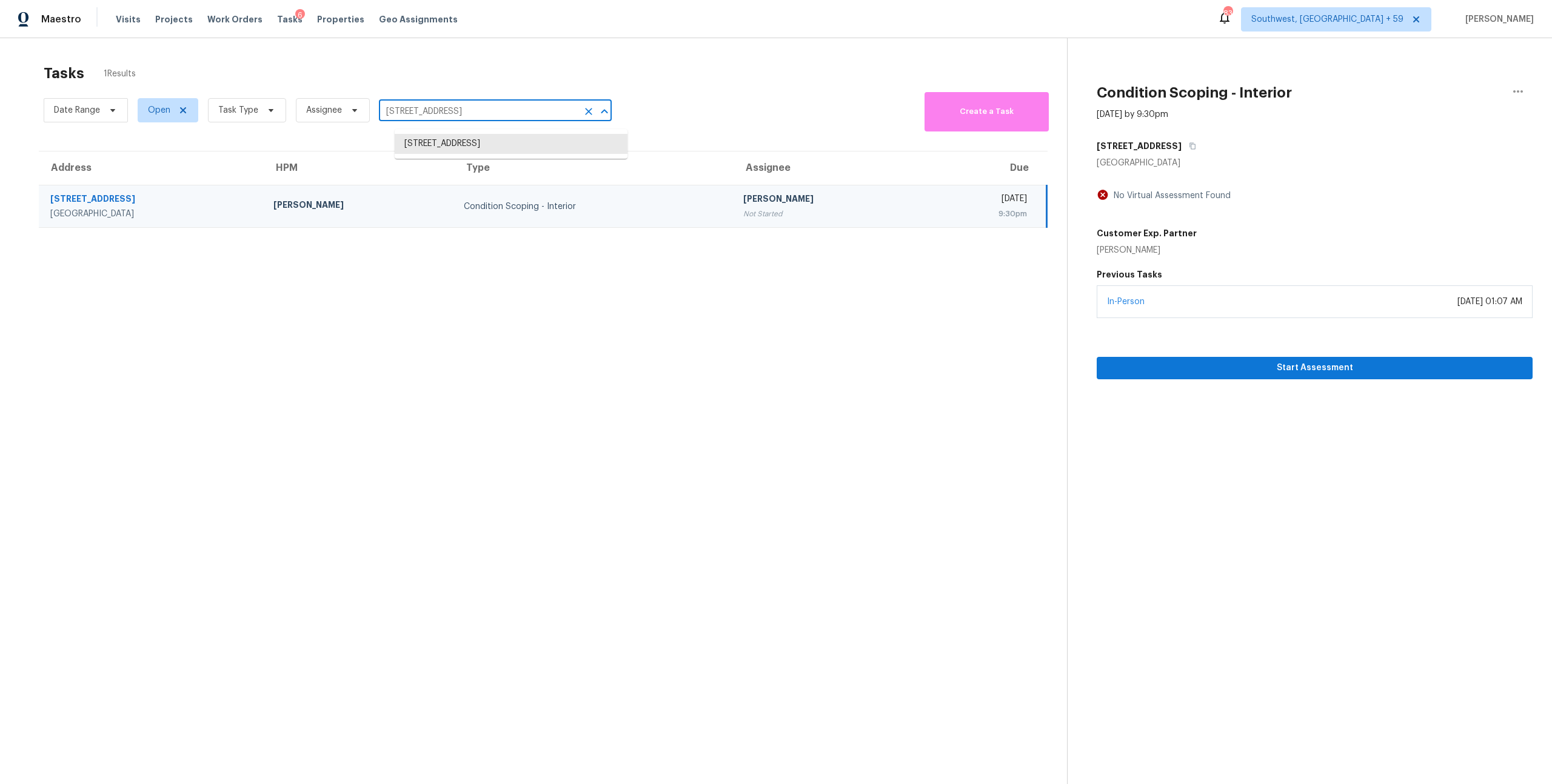
click at [469, 110] on input "926 Auburn Rd, San Dimas, CA 91773" at bounding box center [478, 111] width 199 height 18
paste input "4009 Rosa Dr # 4009 Nolensville, TN, 37135"
drag, startPoint x: 455, startPoint y: 116, endPoint x: 675, endPoint y: 122, distance: 220.1
click at [675, 122] on div "Date Range Open Task Type Assignee 4009 Rosa Dr # 4009 Nolensville, TN, 37135 ​…" at bounding box center [555, 110] width 1024 height 42
type input "4009 Rosa Dr"
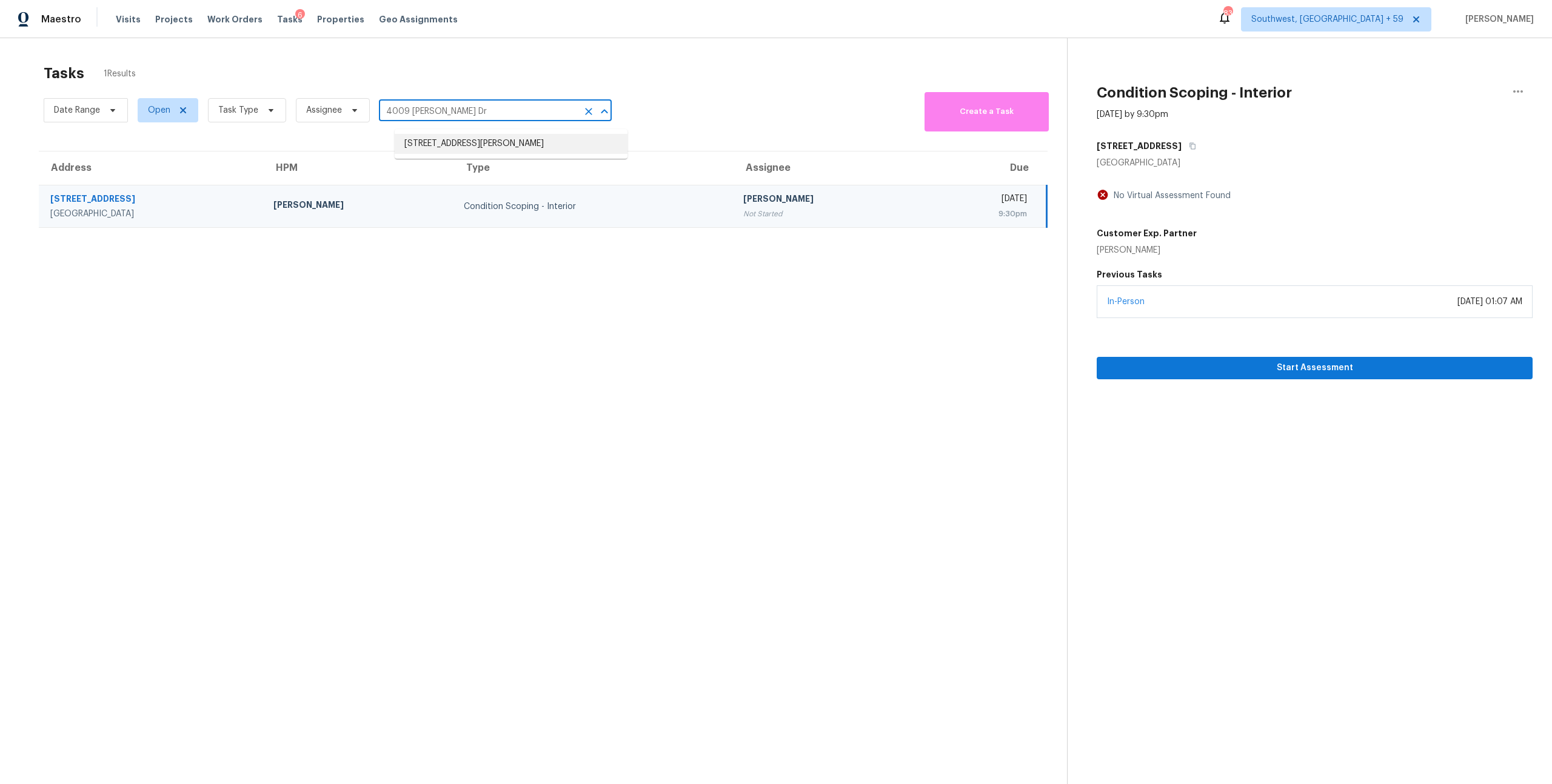
click at [496, 146] on li "4009 Rosa Dr # 4009, Nolensville, TN 37135" at bounding box center [511, 143] width 233 height 20
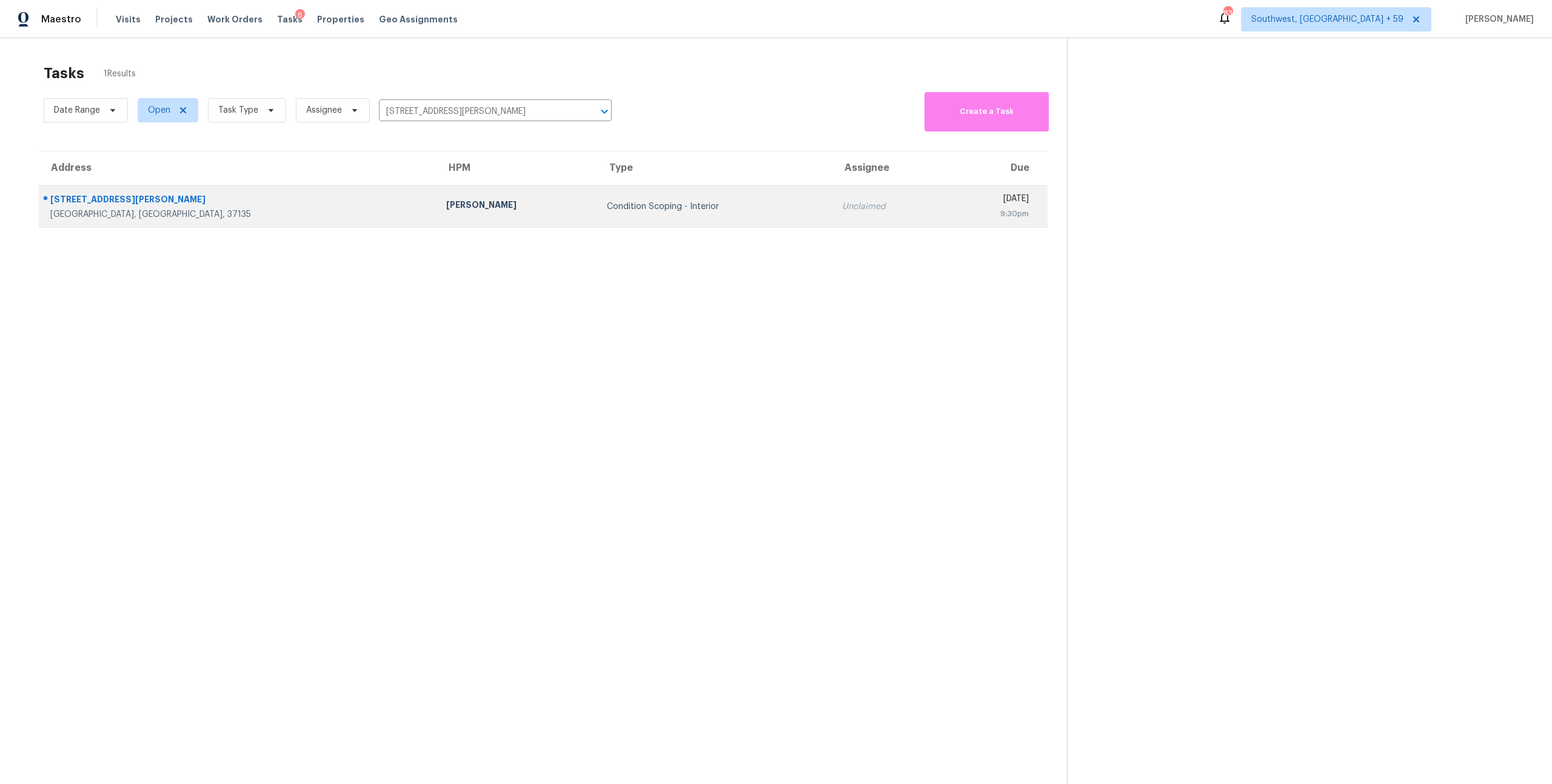
click at [436, 224] on td "Lauren Bittler" at bounding box center [516, 206] width 161 height 42
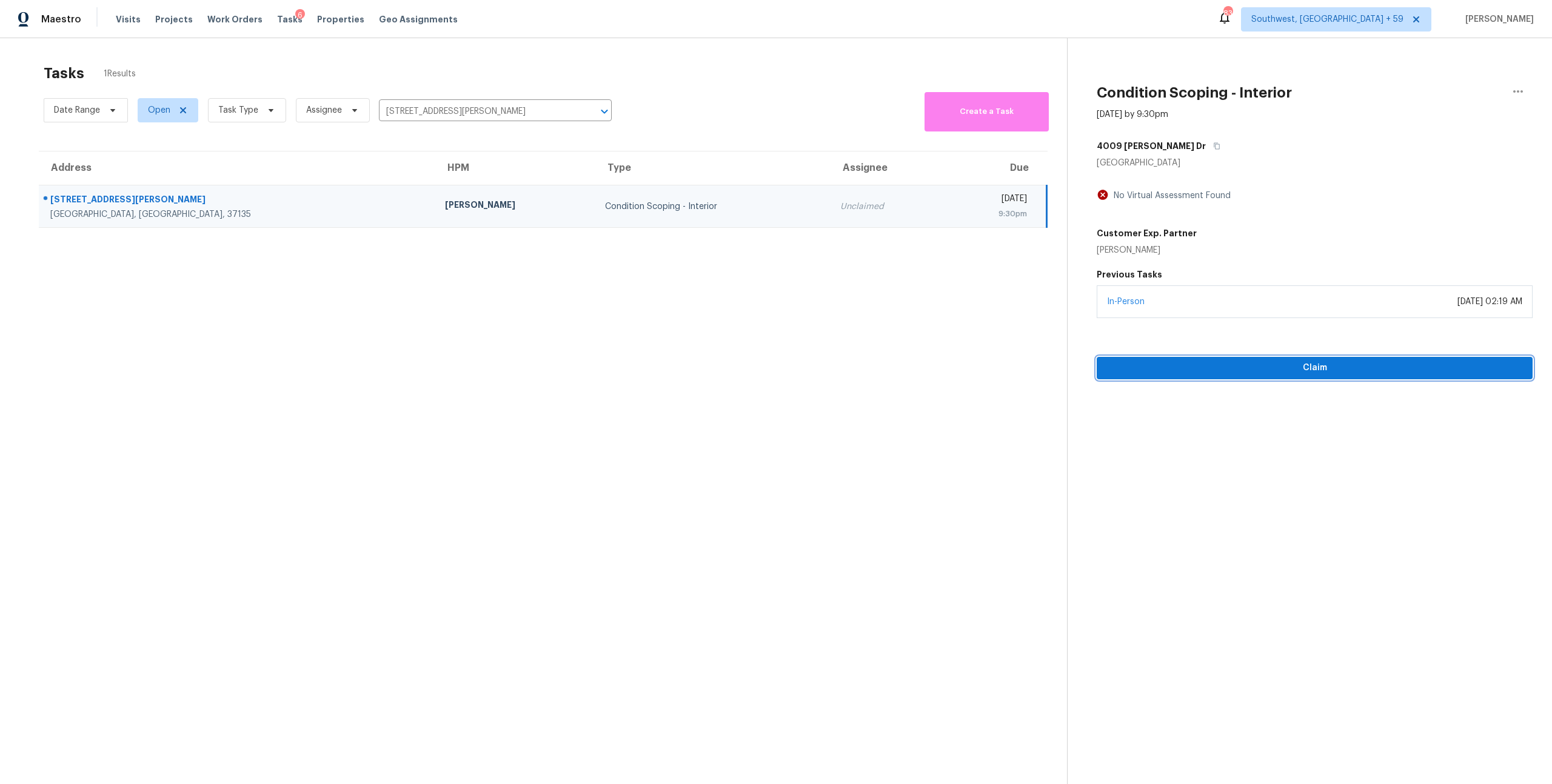
click at [1240, 376] on span "Claim" at bounding box center [1315, 368] width 416 height 15
click at [510, 114] on input "4009 Rosa Dr # 4009, Nolensville, TN 37135" at bounding box center [478, 111] width 199 height 18
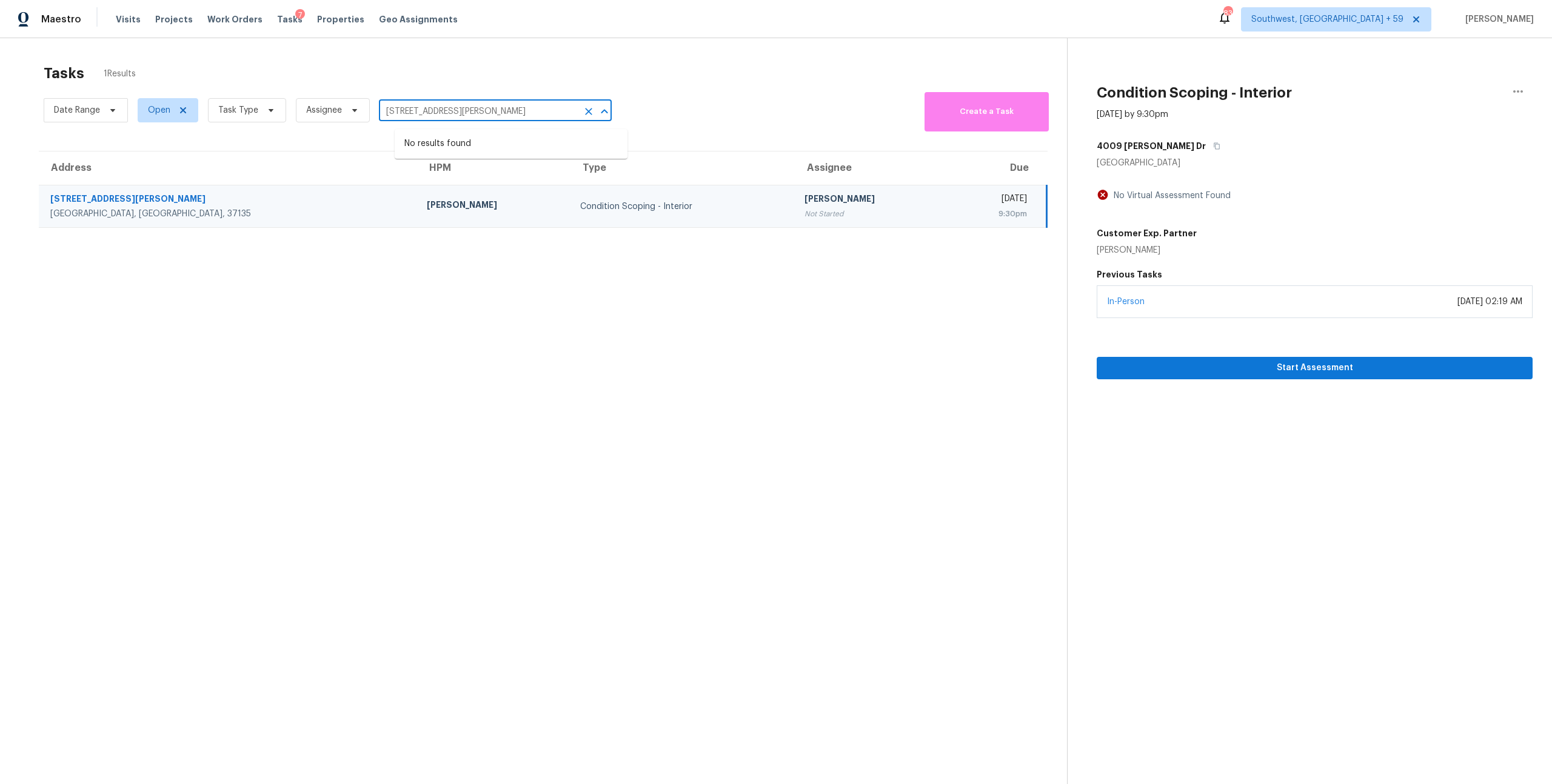
click at [510, 114] on input "4009 Rosa Dr # 4009, Nolensville, TN 37135" at bounding box center [478, 111] width 199 height 18
paste input "1994 Morning Walk NW Acworth, GA, 30102"
type input "1994 Morning Walk NW Acworth, GA, 30102"
click at [479, 144] on li "1994 Morning Walk NW, Acworth, GA 30102" at bounding box center [511, 143] width 233 height 20
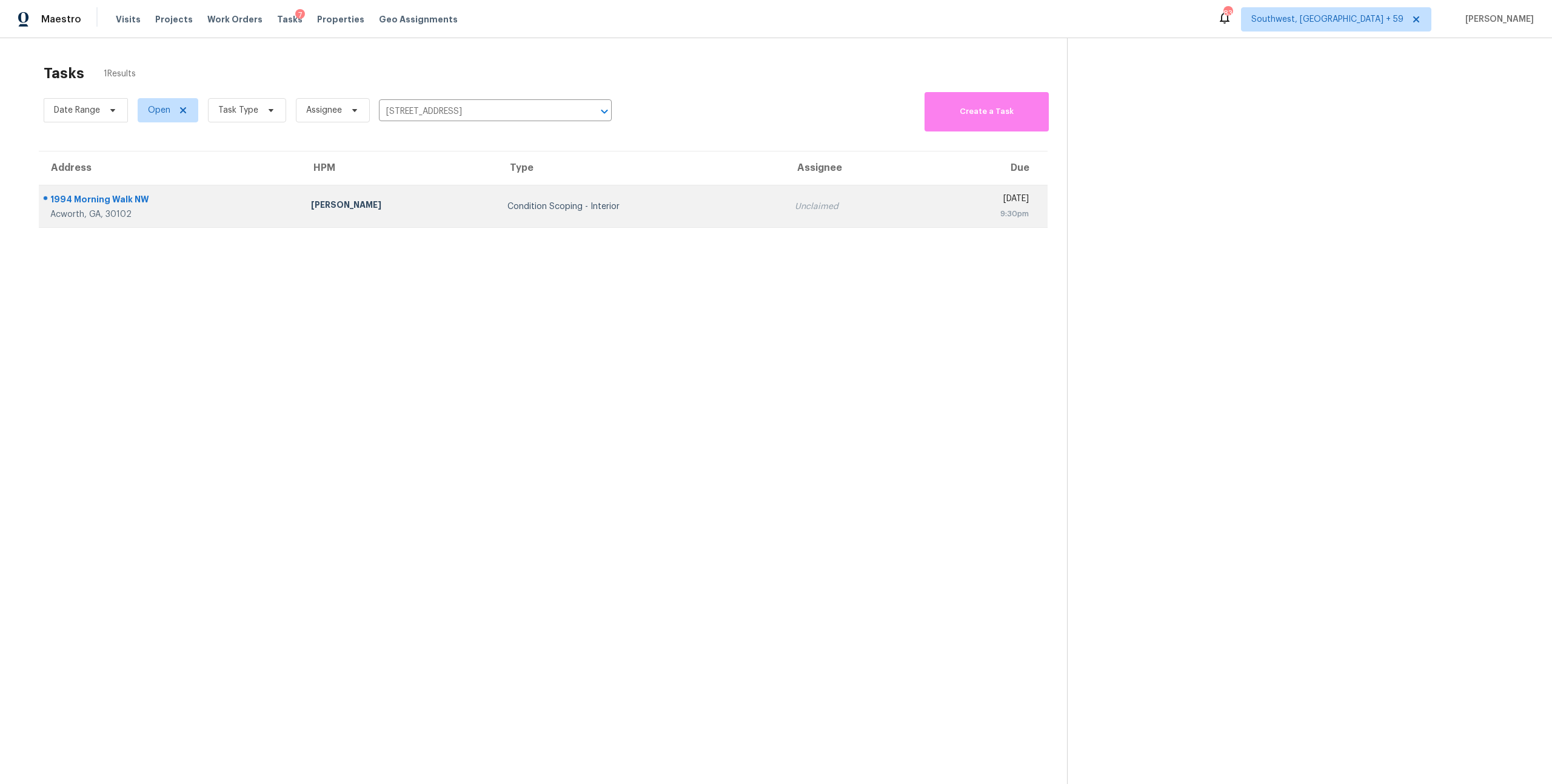
click at [507, 212] on div "Condition Scoping - Interior" at bounding box center [641, 206] width 268 height 12
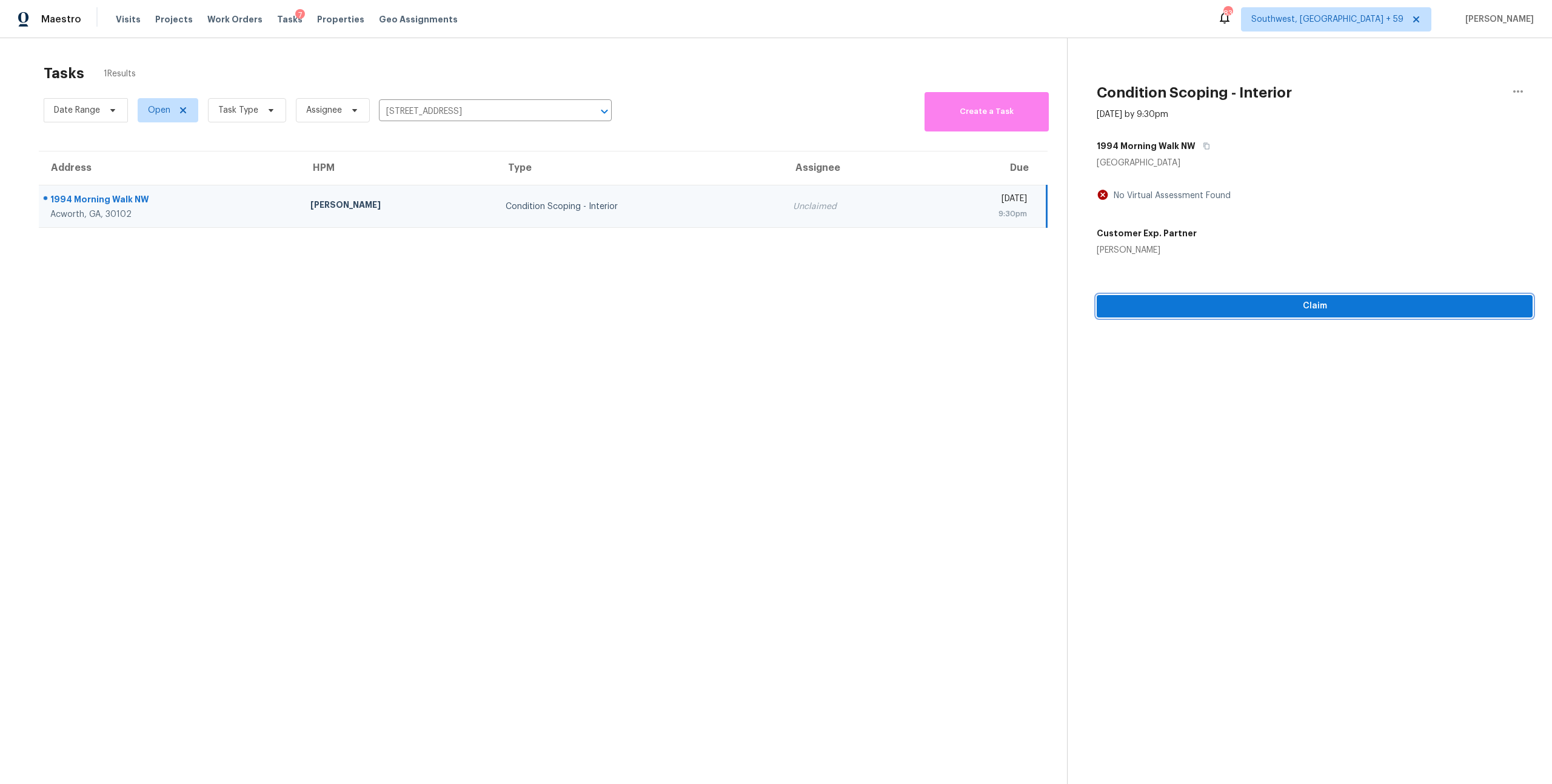
click at [1206, 314] on span "Claim" at bounding box center [1315, 306] width 416 height 15
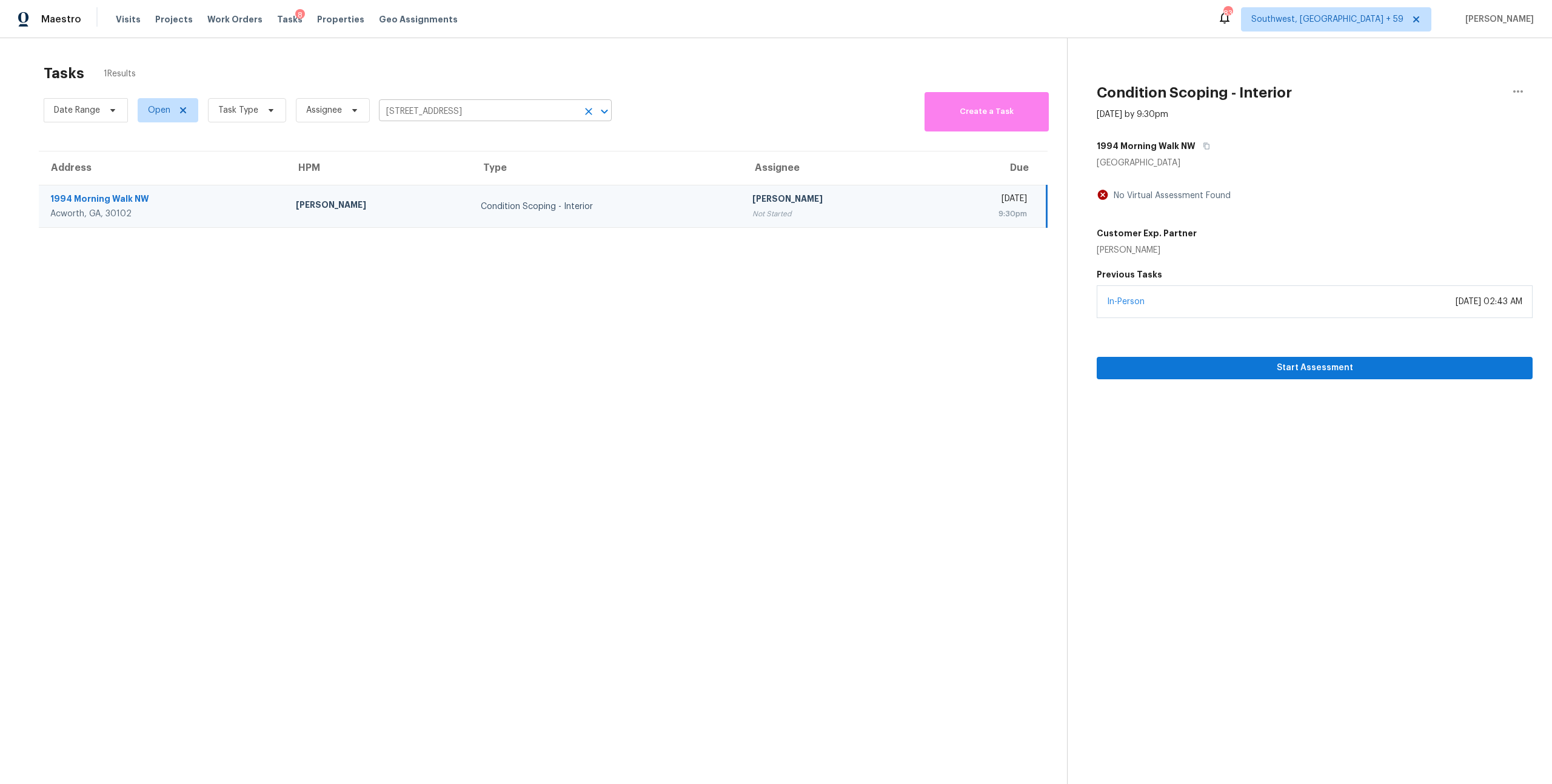
click at [499, 119] on input "1994 Morning Walk NW, Acworth, GA 30102" at bounding box center [478, 111] width 199 height 18
paste input "2145 Martins Pond Rd Forney, TX, 75126"
type input "2145 Martins Pond Rd Forney, TX, 75126"
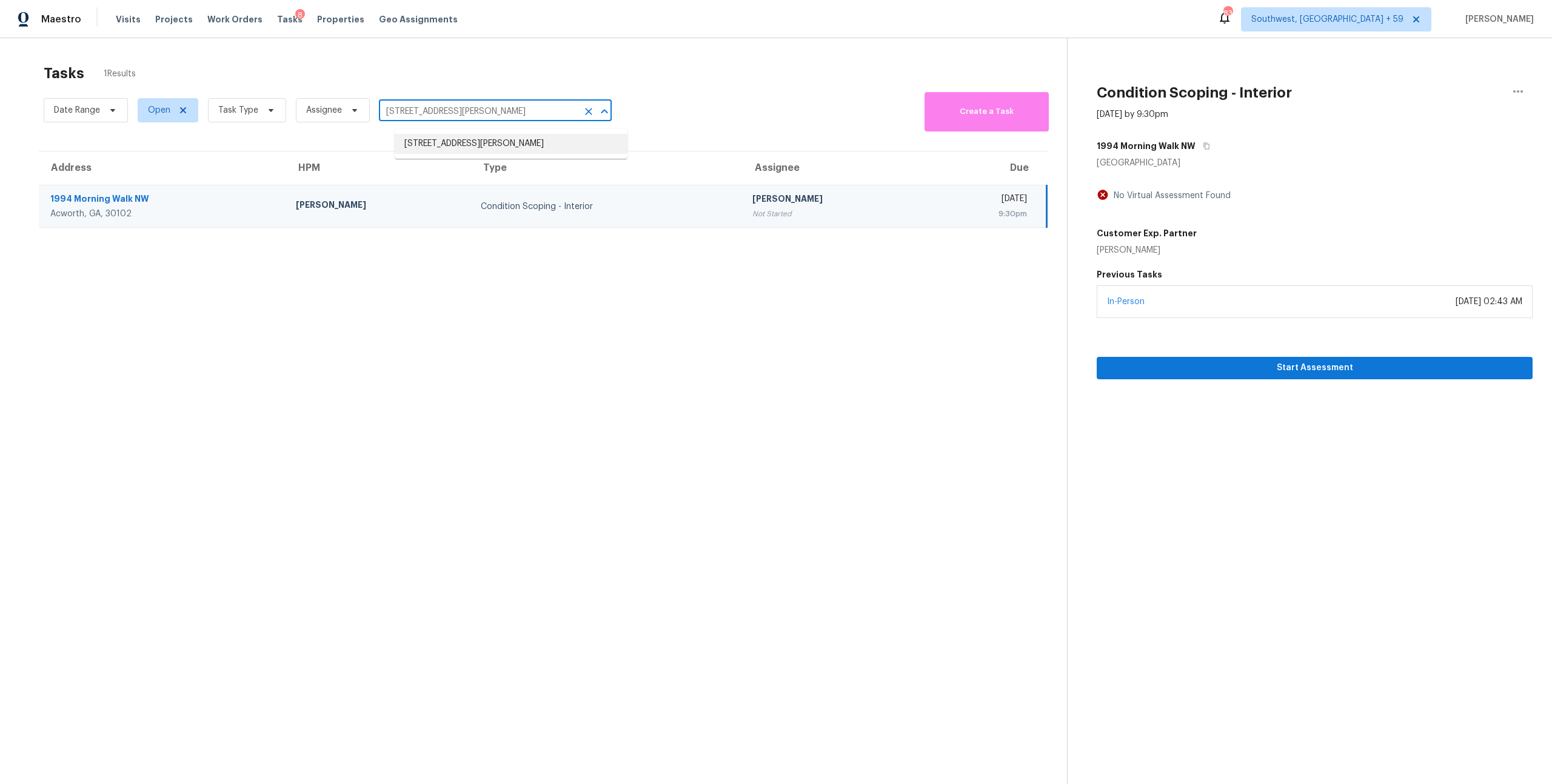
click at [479, 142] on li "2145 Martins Pond Rd, Forney, TX 75126" at bounding box center [511, 143] width 233 height 20
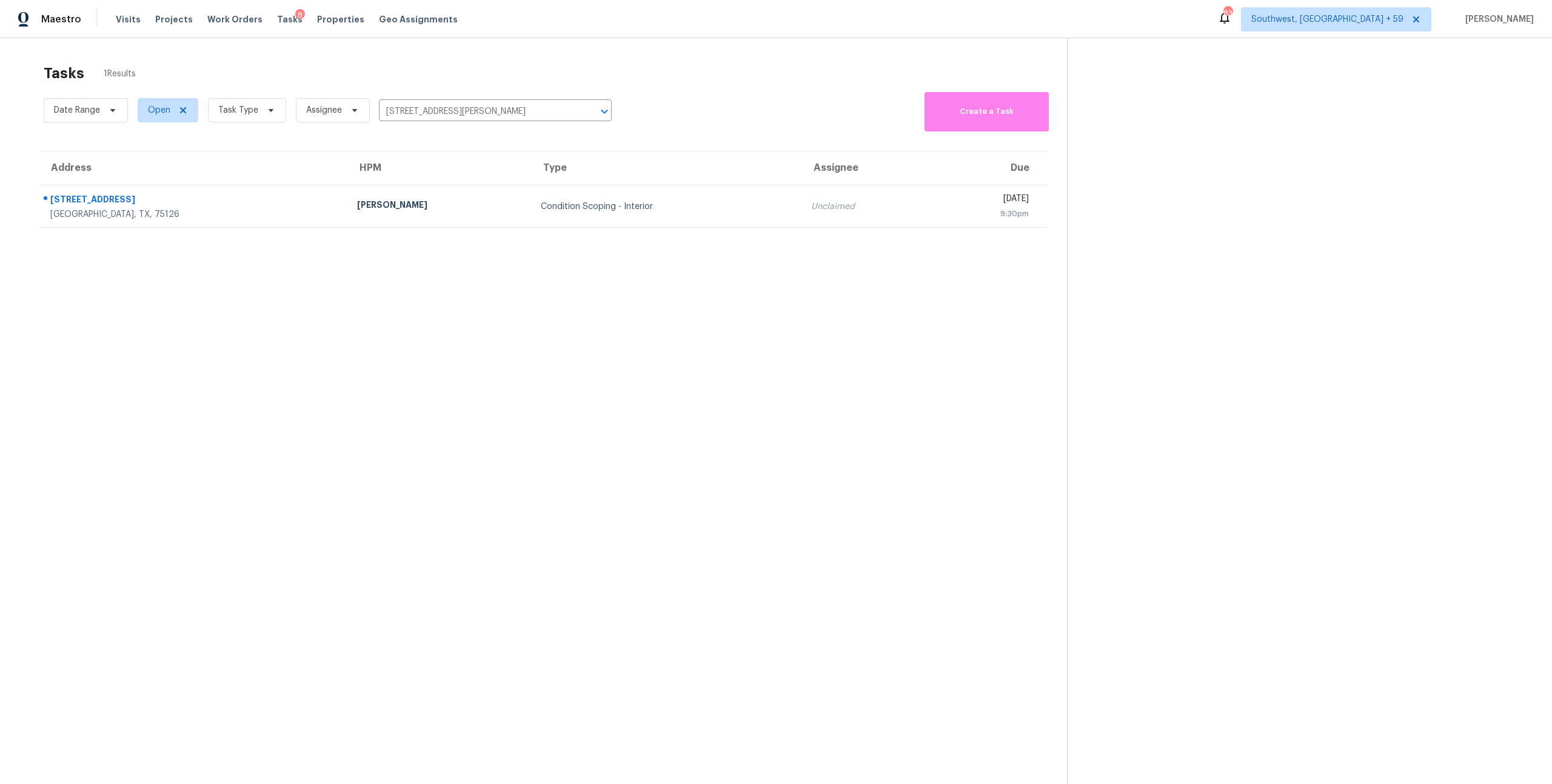
click at [531, 198] on td "Condition Scoping - Interior" at bounding box center [666, 206] width 270 height 42
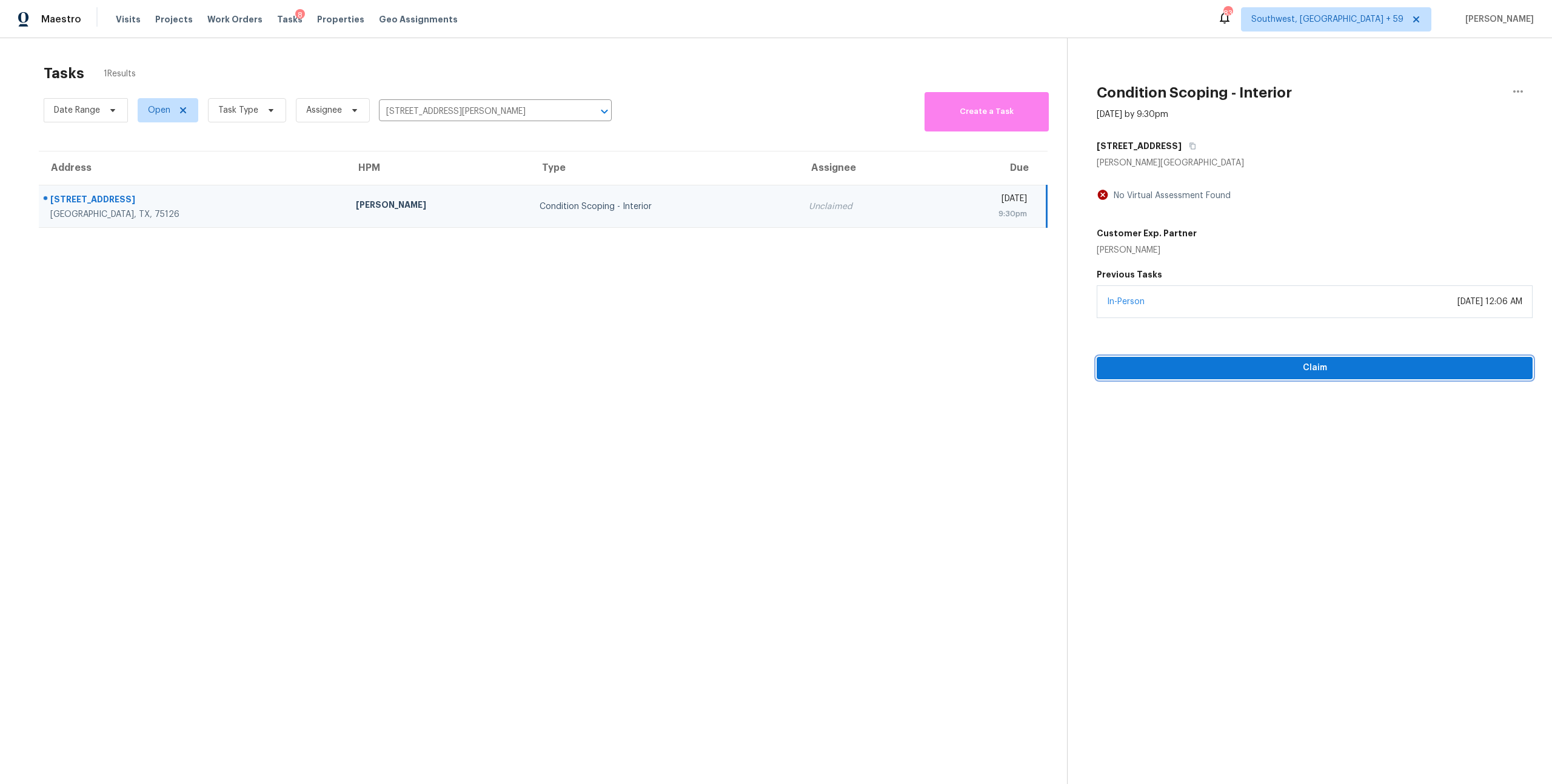
click at [1291, 376] on span "Claim" at bounding box center [1315, 368] width 416 height 15
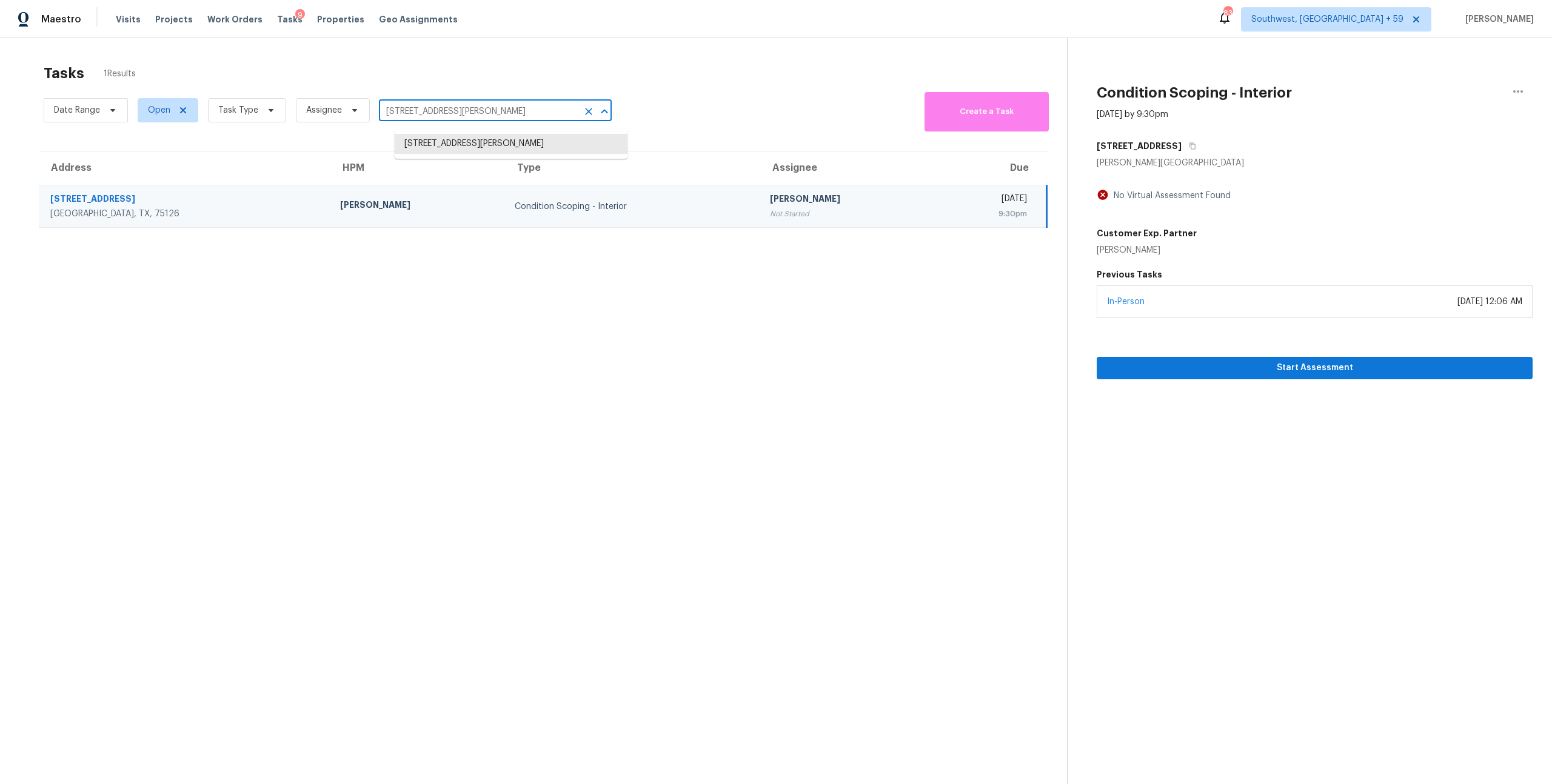
click at [495, 115] on input "2145 Martins Pond Rd, Forney, TX 75126" at bounding box center [478, 111] width 199 height 18
paste input "7277 Sweetgrass Blvd Hanahan, SC, 29410"
type input "7277 Sweetgrass Blvd Hanahan, SC, 29410"
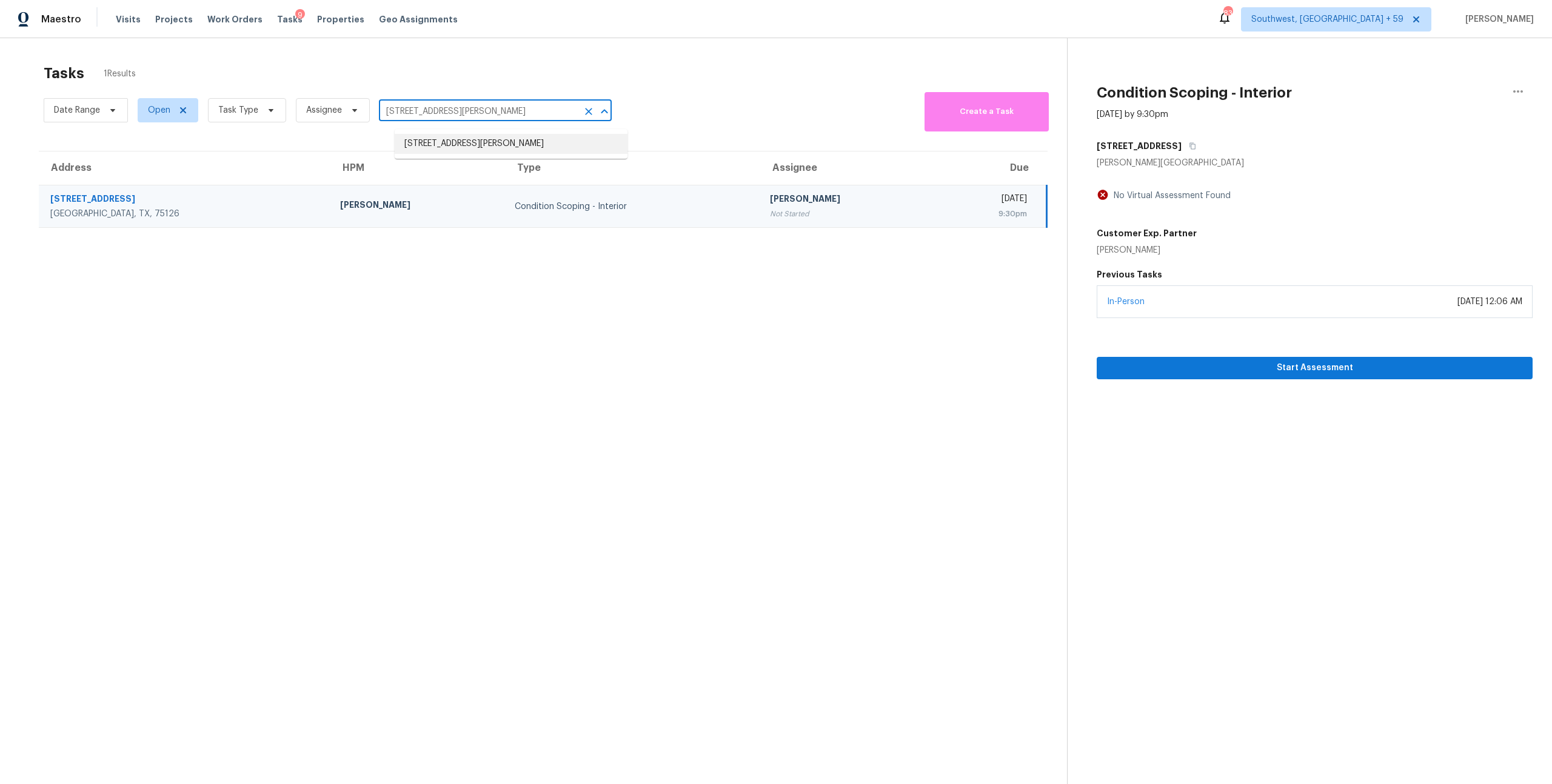
click at [476, 148] on li "7277 Sweetgrass Blvd, Hanahan, SC 29410" at bounding box center [511, 143] width 233 height 20
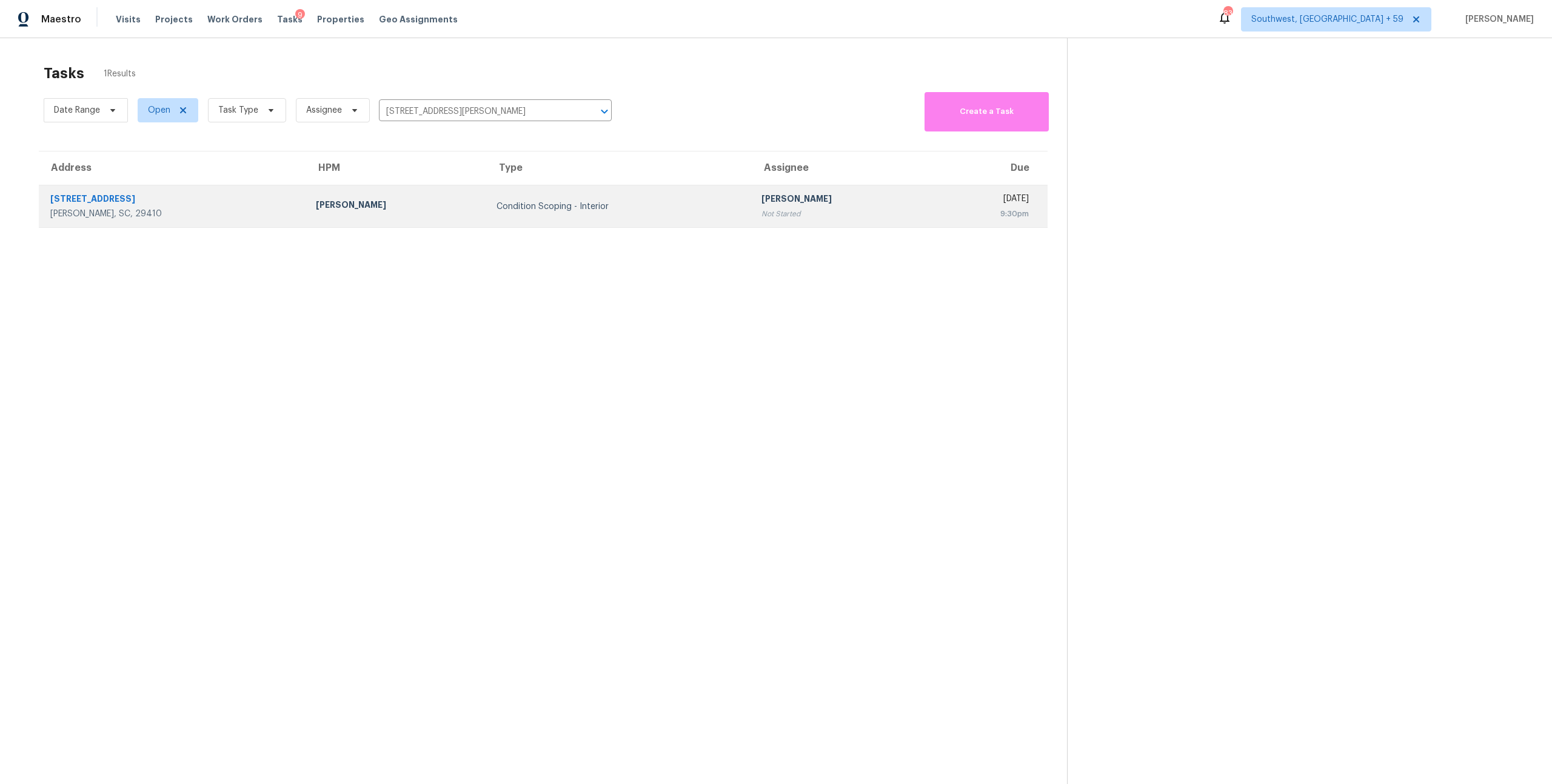
click at [487, 205] on td "Condition Scoping - Interior" at bounding box center [619, 206] width 265 height 42
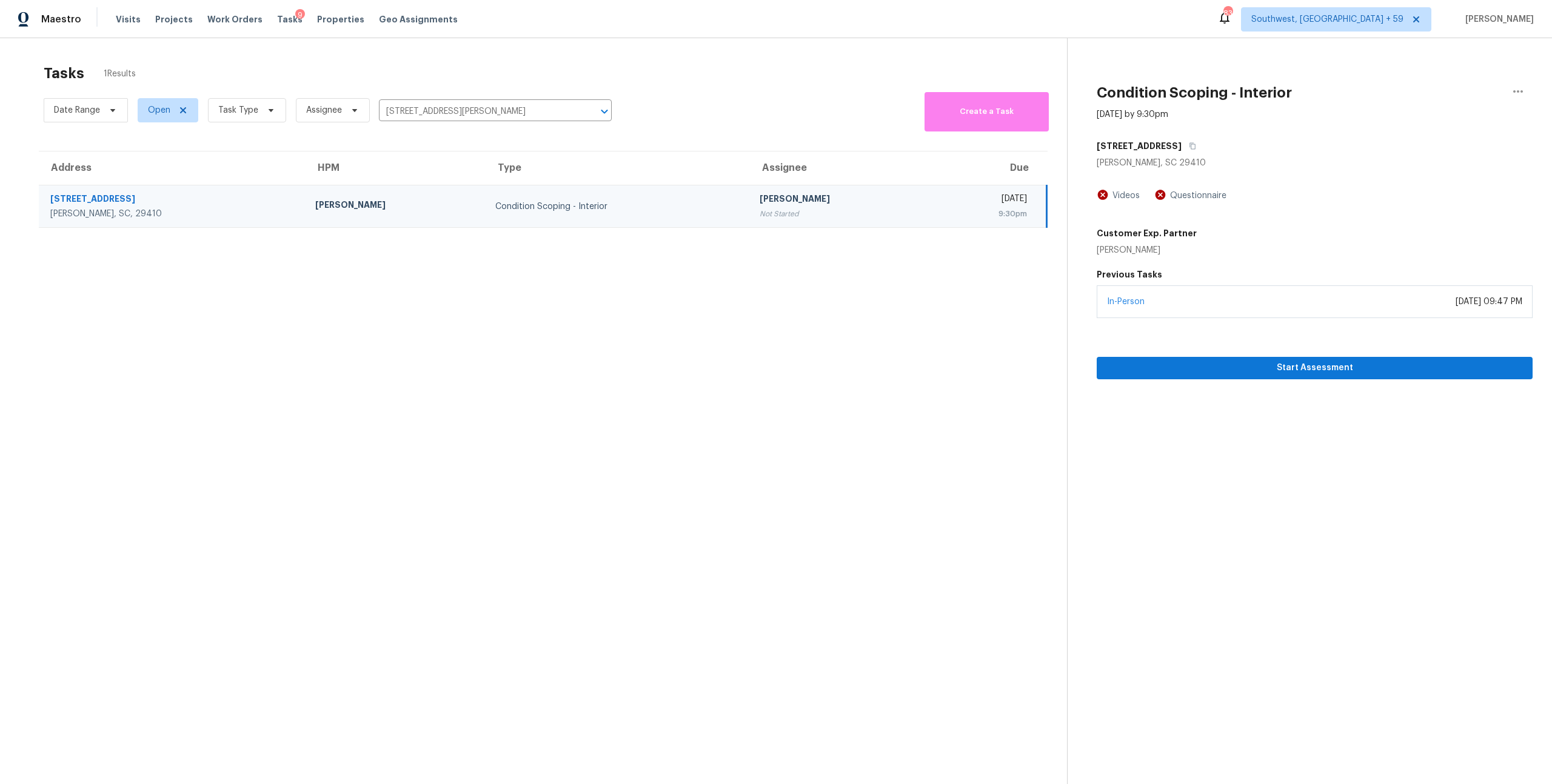
click at [495, 213] on div "Condition Scoping - Interior" at bounding box center [618, 206] width 245 height 12
click at [1178, 379] on button "Start Assessment" at bounding box center [1314, 368] width 436 height 22
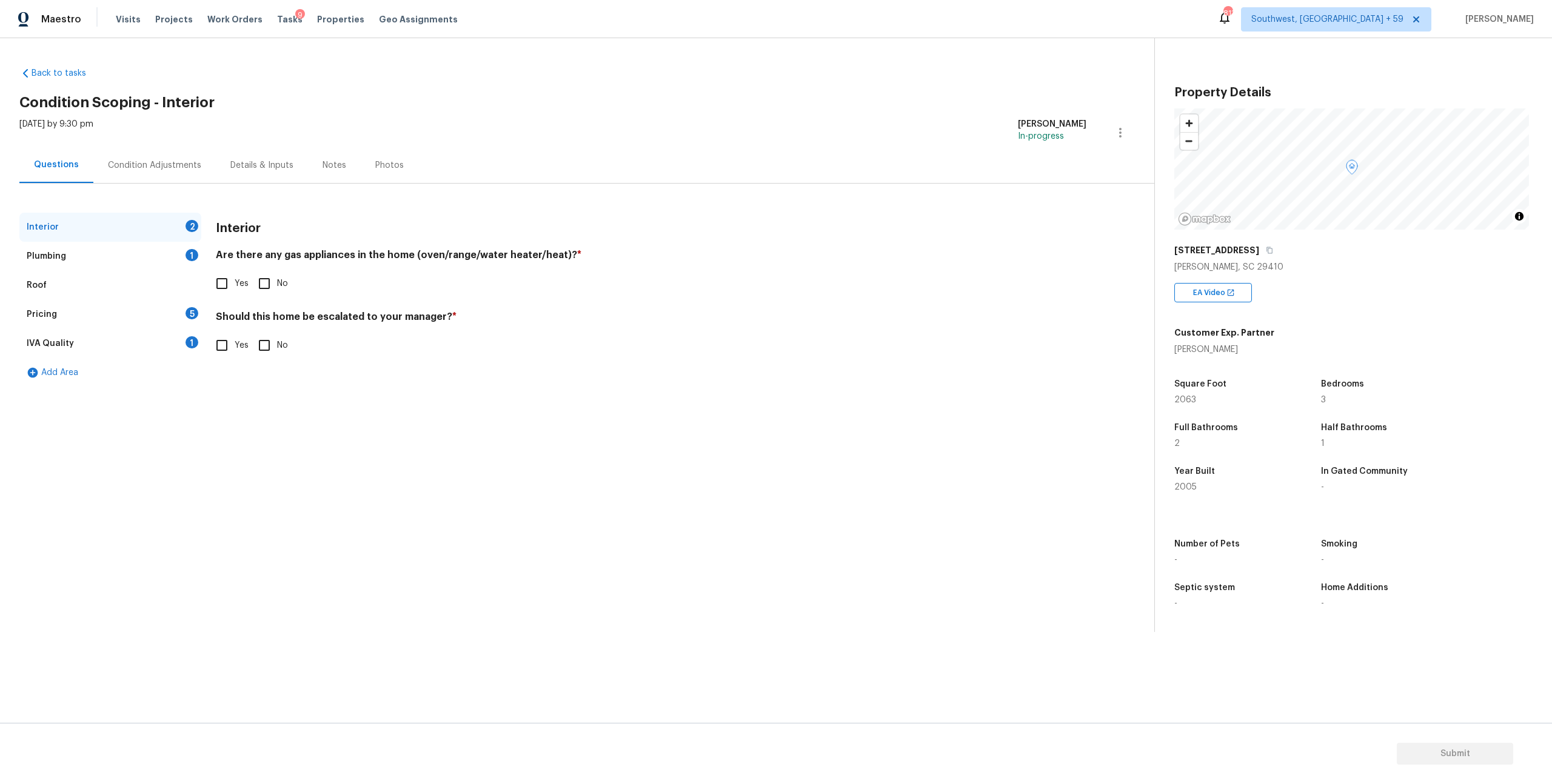
click at [86, 232] on div "Interior 2" at bounding box center [110, 227] width 182 height 29
click at [224, 296] on input "Yes" at bounding box center [222, 284] width 26 height 26
checkbox input "true"
click at [277, 358] on input "No" at bounding box center [264, 346] width 26 height 26
checkbox input "true"
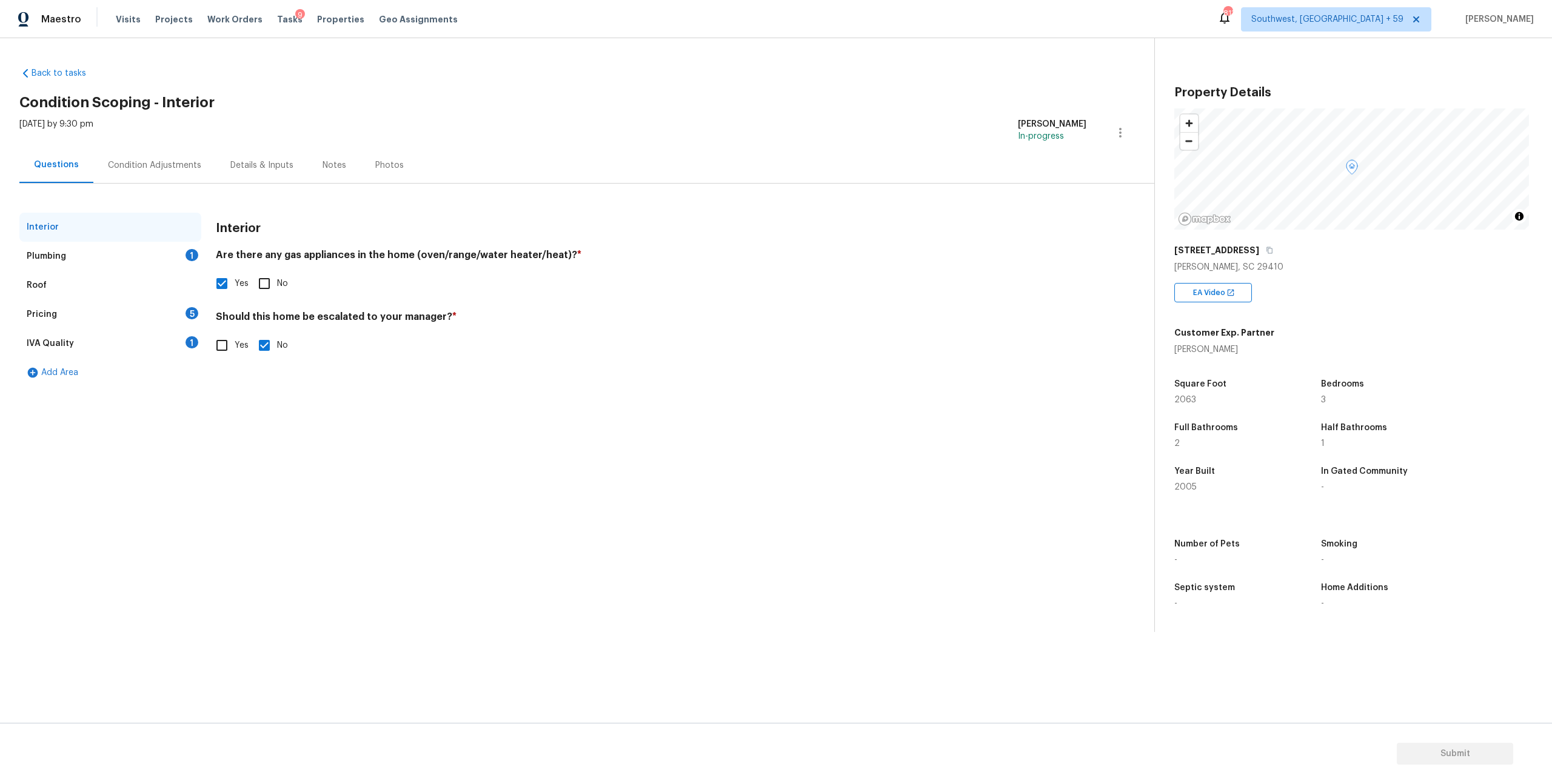
click at [114, 271] on div "Plumbing 1" at bounding box center [110, 256] width 182 height 29
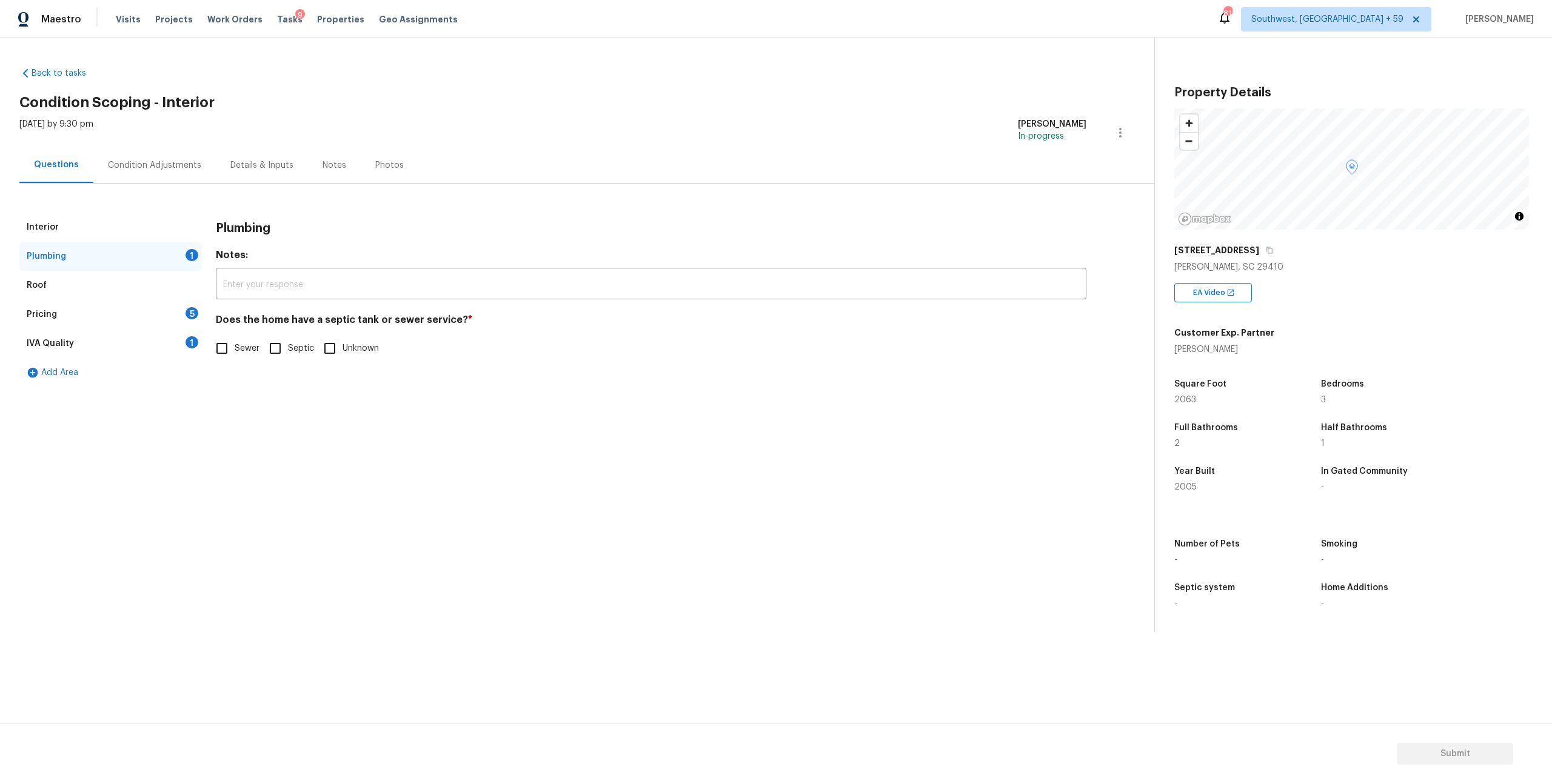
click at [222, 362] on input "Sewer" at bounding box center [222, 349] width 26 height 26
checkbox input "true"
click at [66, 329] on div "Pricing 5" at bounding box center [110, 314] width 182 height 29
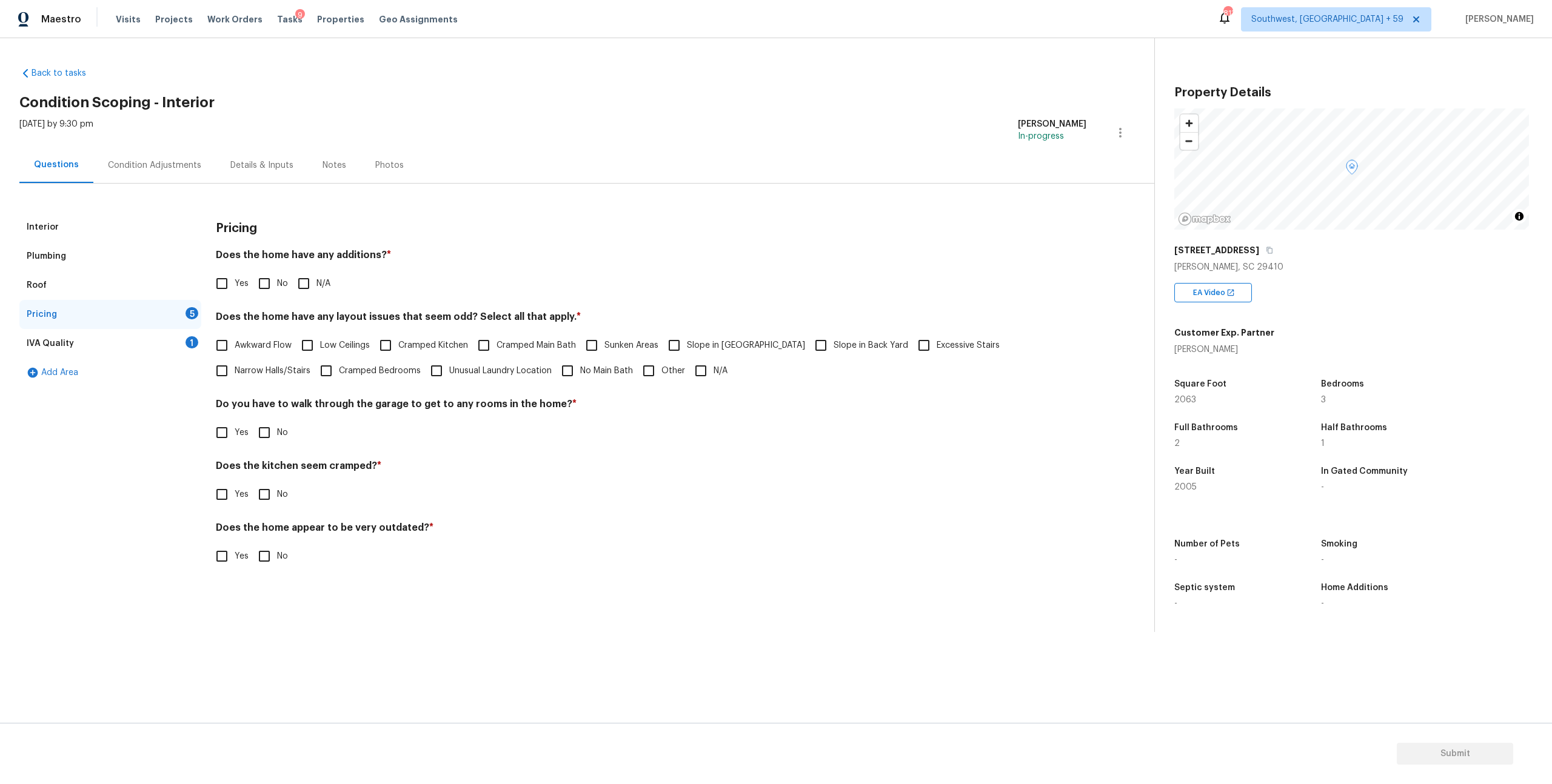
click at [316, 296] on input "N/A" at bounding box center [304, 284] width 26 height 26
checkbox input "true"
click at [714, 384] on input "N/A" at bounding box center [701, 371] width 26 height 26
checkbox input "true"
click at [274, 446] on input "No" at bounding box center [264, 433] width 26 height 26
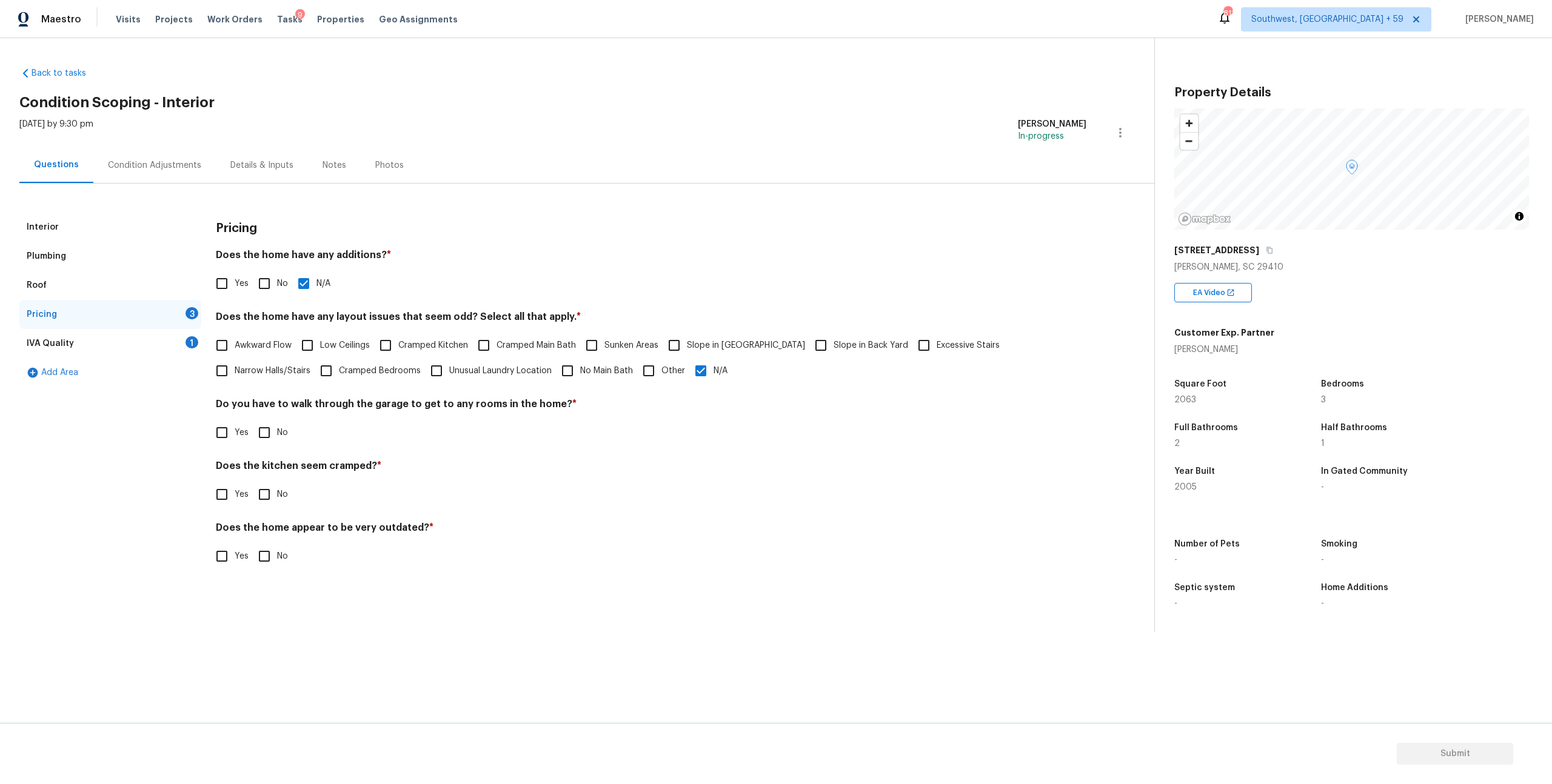
checkbox input "true"
click at [269, 507] on input "No" at bounding box center [264, 494] width 26 height 26
checkbox input "true"
click at [277, 569] on input "No" at bounding box center [264, 557] width 26 height 26
checkbox input "true"
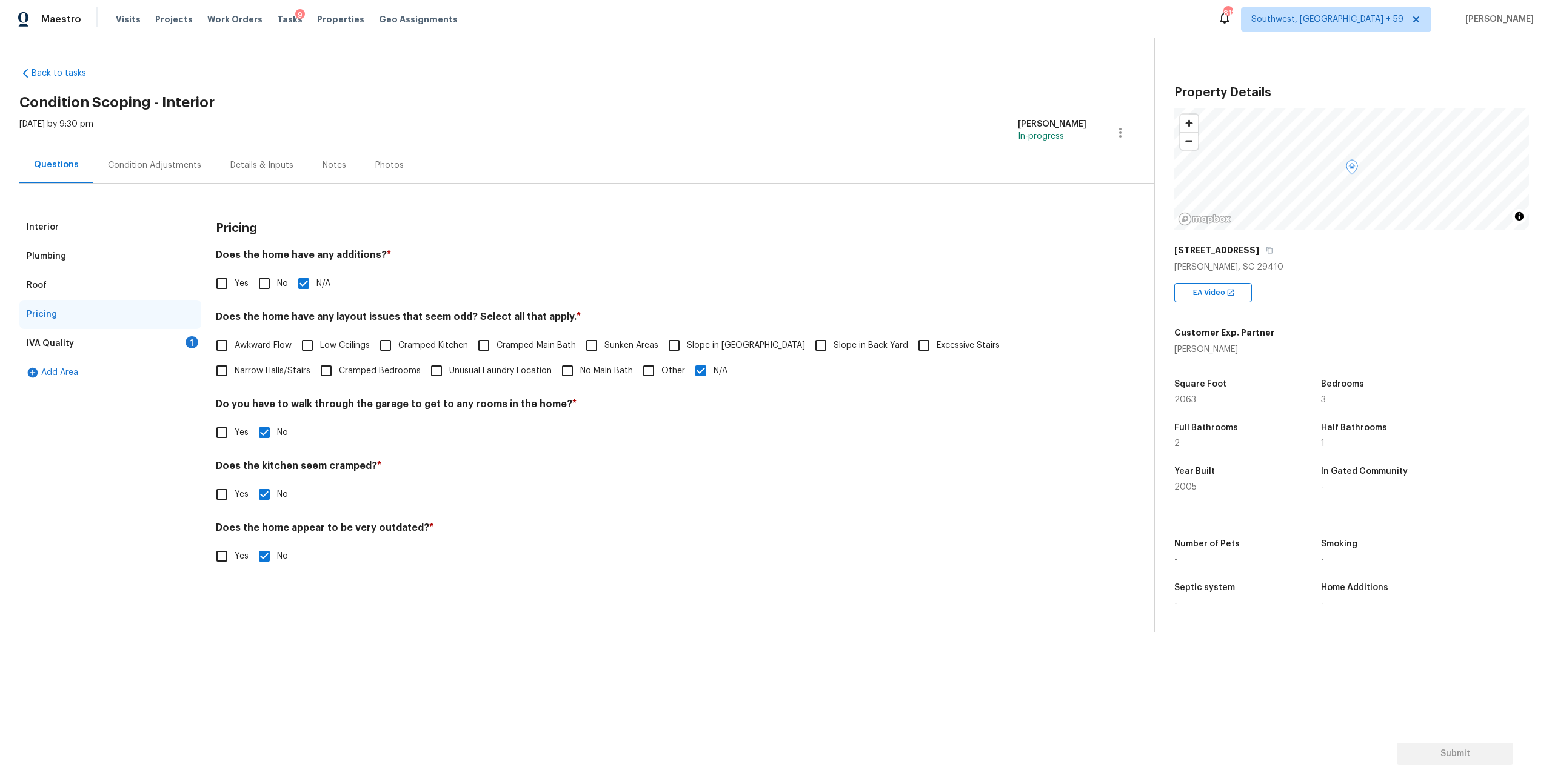
click at [90, 358] on div "IVA Quality 1" at bounding box center [110, 343] width 182 height 29
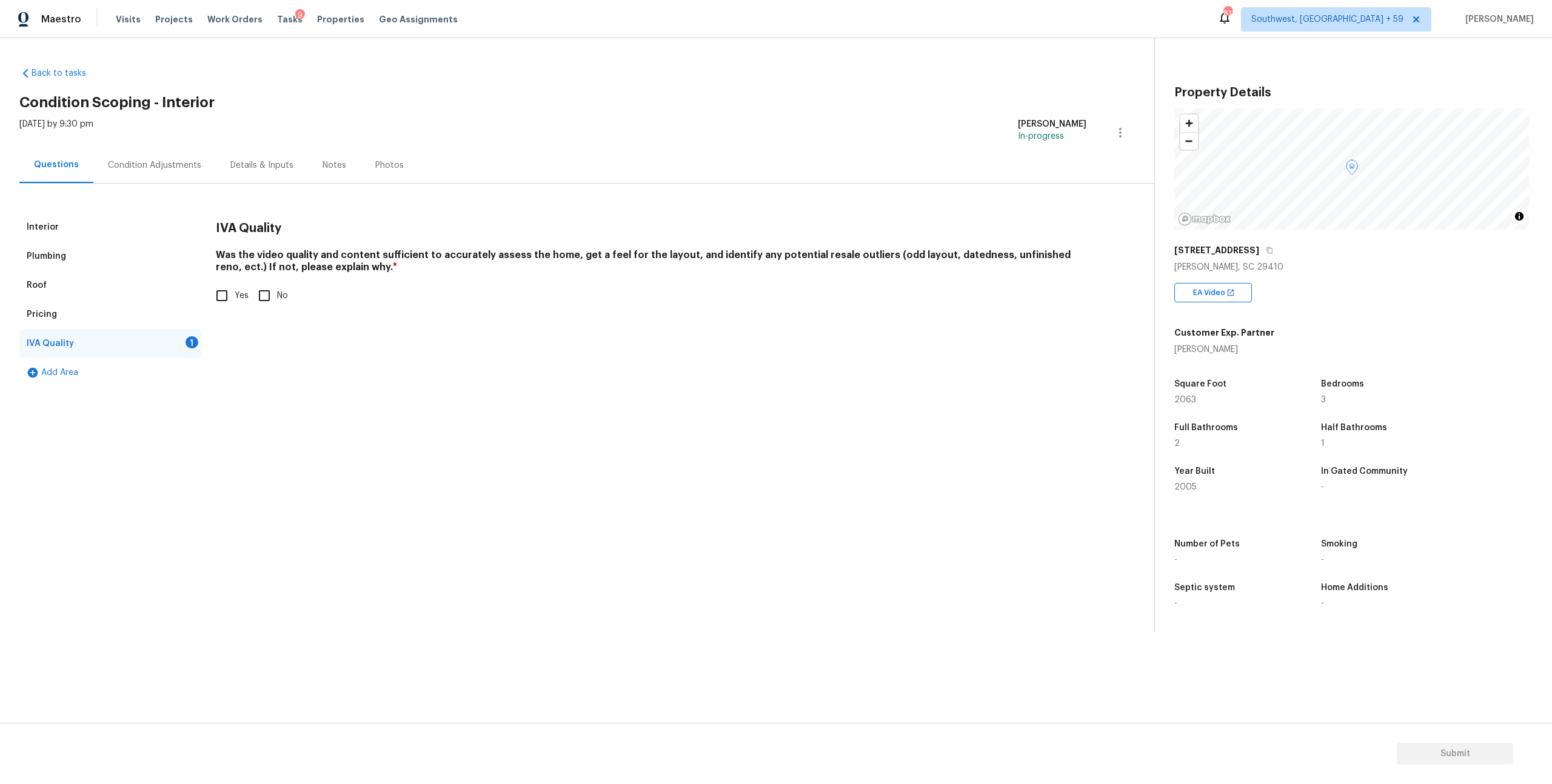
click at [229, 309] on input "Yes" at bounding box center [222, 296] width 26 height 26
checkbox input "true"
click at [166, 183] on div "Condition Adjustments" at bounding box center [154, 165] width 122 height 36
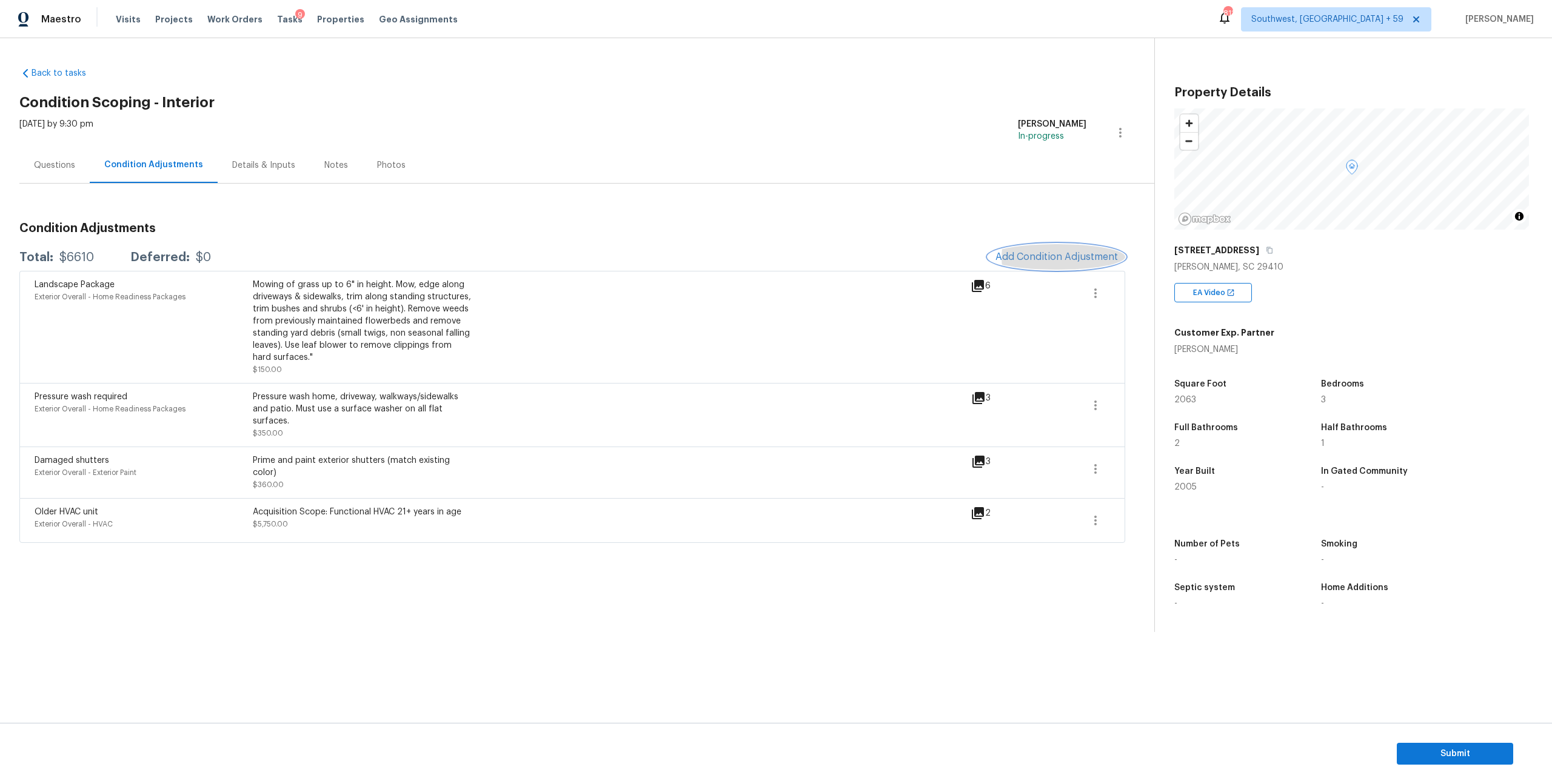
click at [1048, 262] on span "Add Condition Adjustment" at bounding box center [1057, 257] width 122 height 11
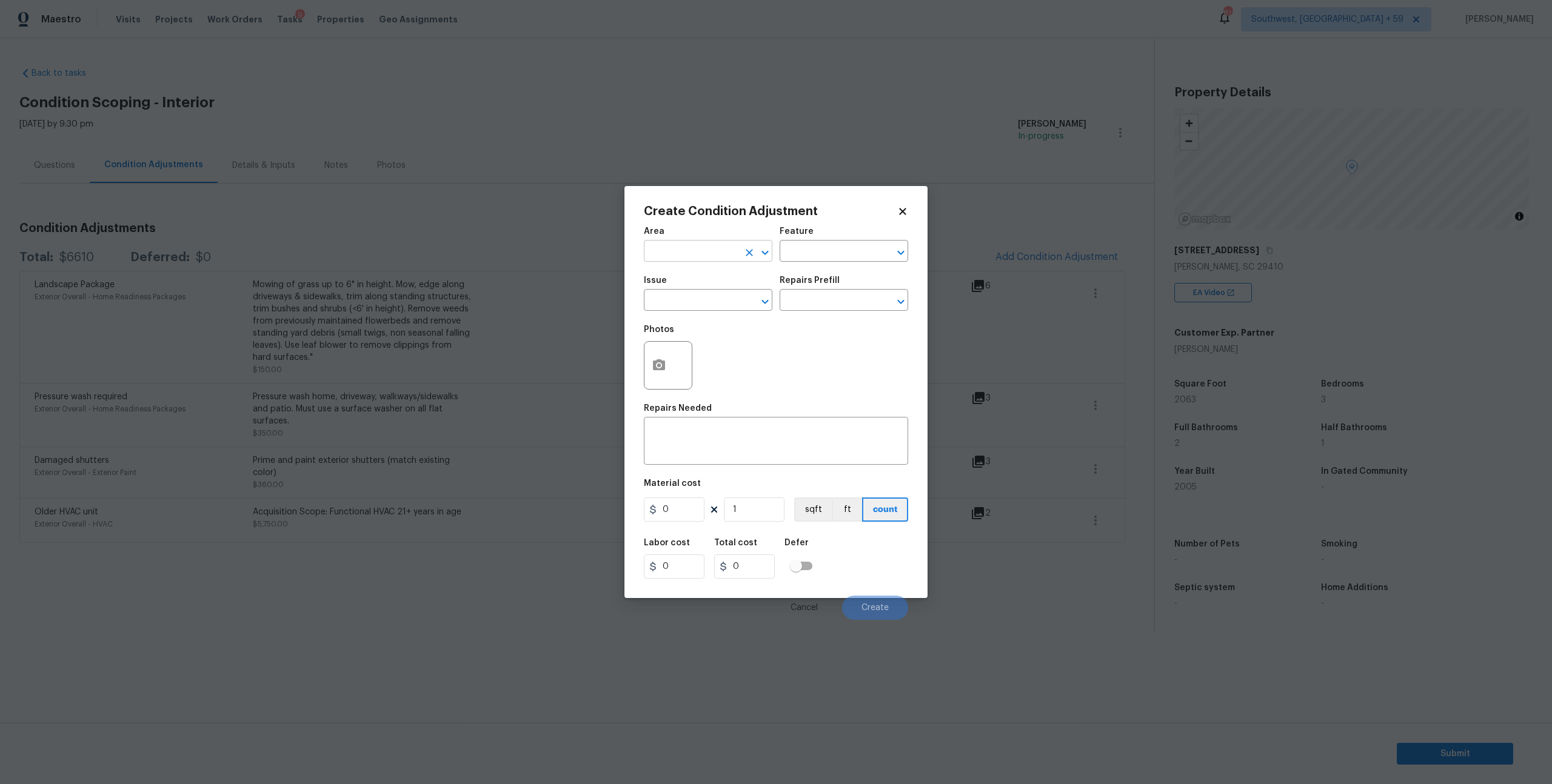
click at [693, 251] on input "text" at bounding box center [692, 252] width 94 height 18
click at [692, 298] on li "Interior Overall" at bounding box center [708, 306] width 126 height 20
type input "Interior Overall"
click at [844, 252] on input "text" at bounding box center [827, 252] width 94 height 18
click at [833, 318] on li "Interior" at bounding box center [842, 314] width 126 height 20
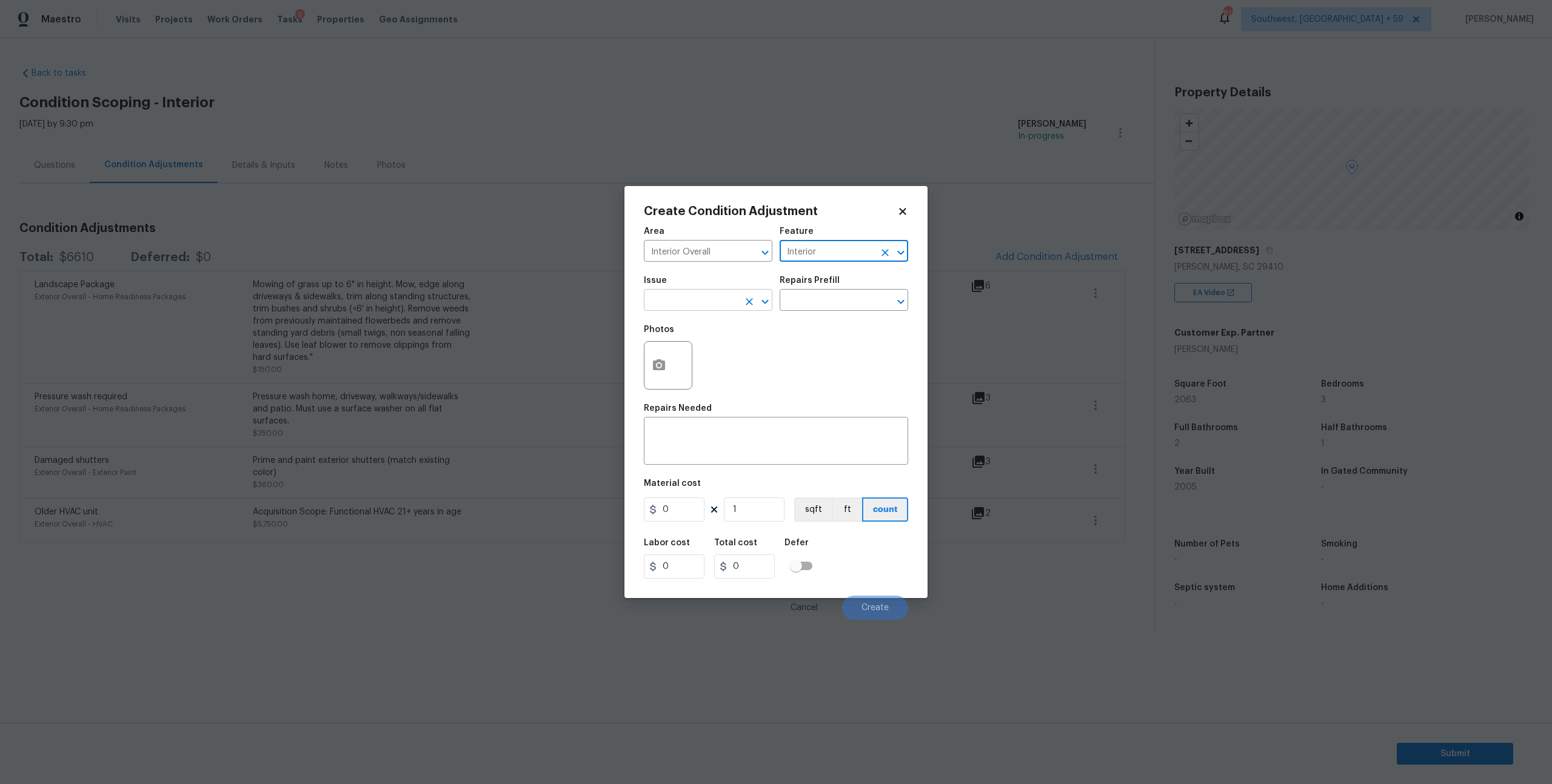
type input "Interior"
click at [687, 311] on input "text" at bounding box center [692, 301] width 94 height 18
click at [679, 365] on li "ACQ: Flooring" at bounding box center [708, 369] width 126 height 20
type input "ACQ: Flooring"
click at [829, 311] on input "text" at bounding box center [827, 301] width 94 height 18
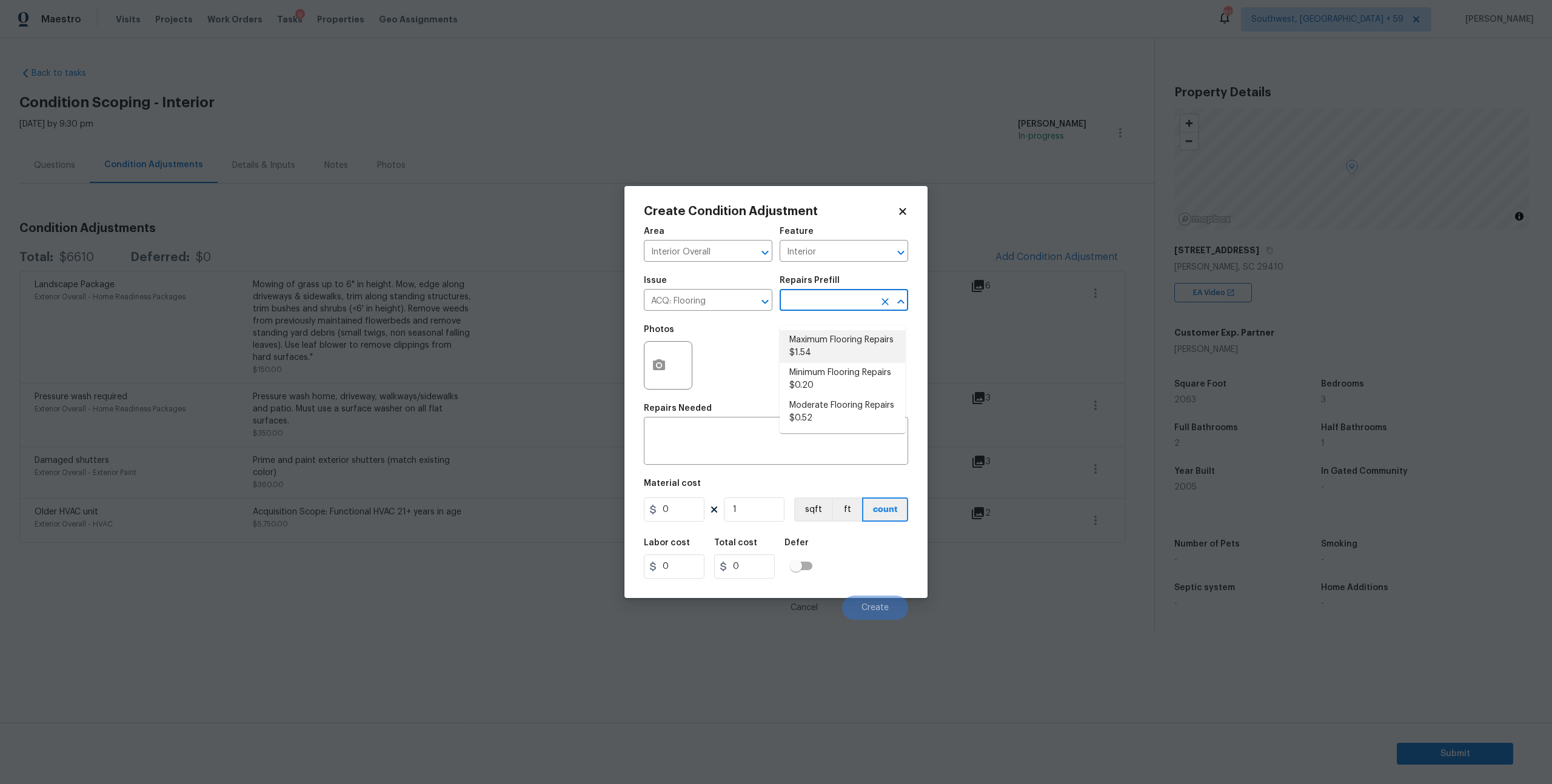
click at [823, 344] on li "Maximum Flooring Repairs $1.54" at bounding box center [842, 346] width 126 height 33
type input "Acquisition"
type textarea "Acquisition Scope: Maximum flooring repairs"
type input "1.54"
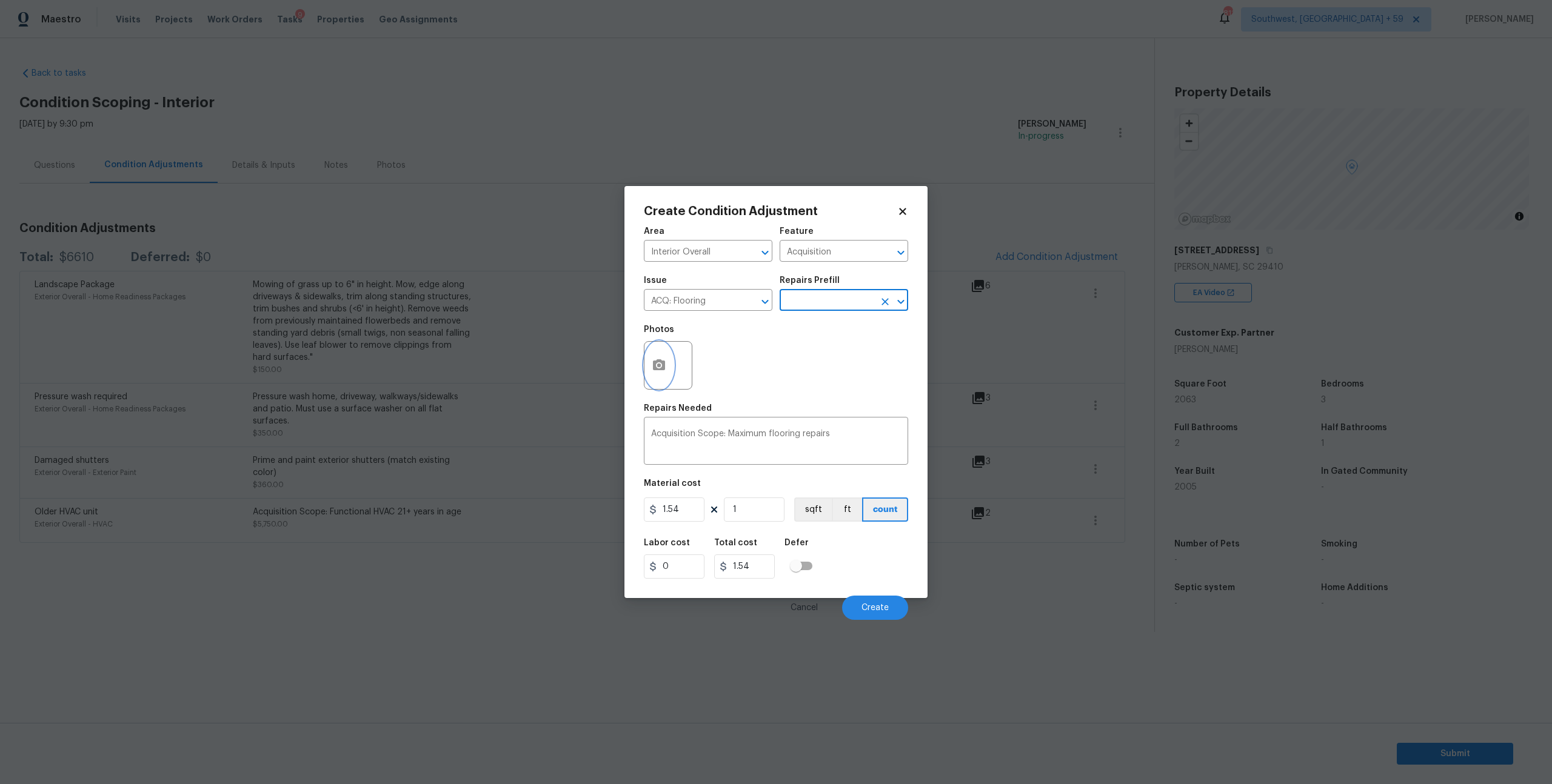
click at [664, 370] on icon "button" at bounding box center [659, 365] width 12 height 11
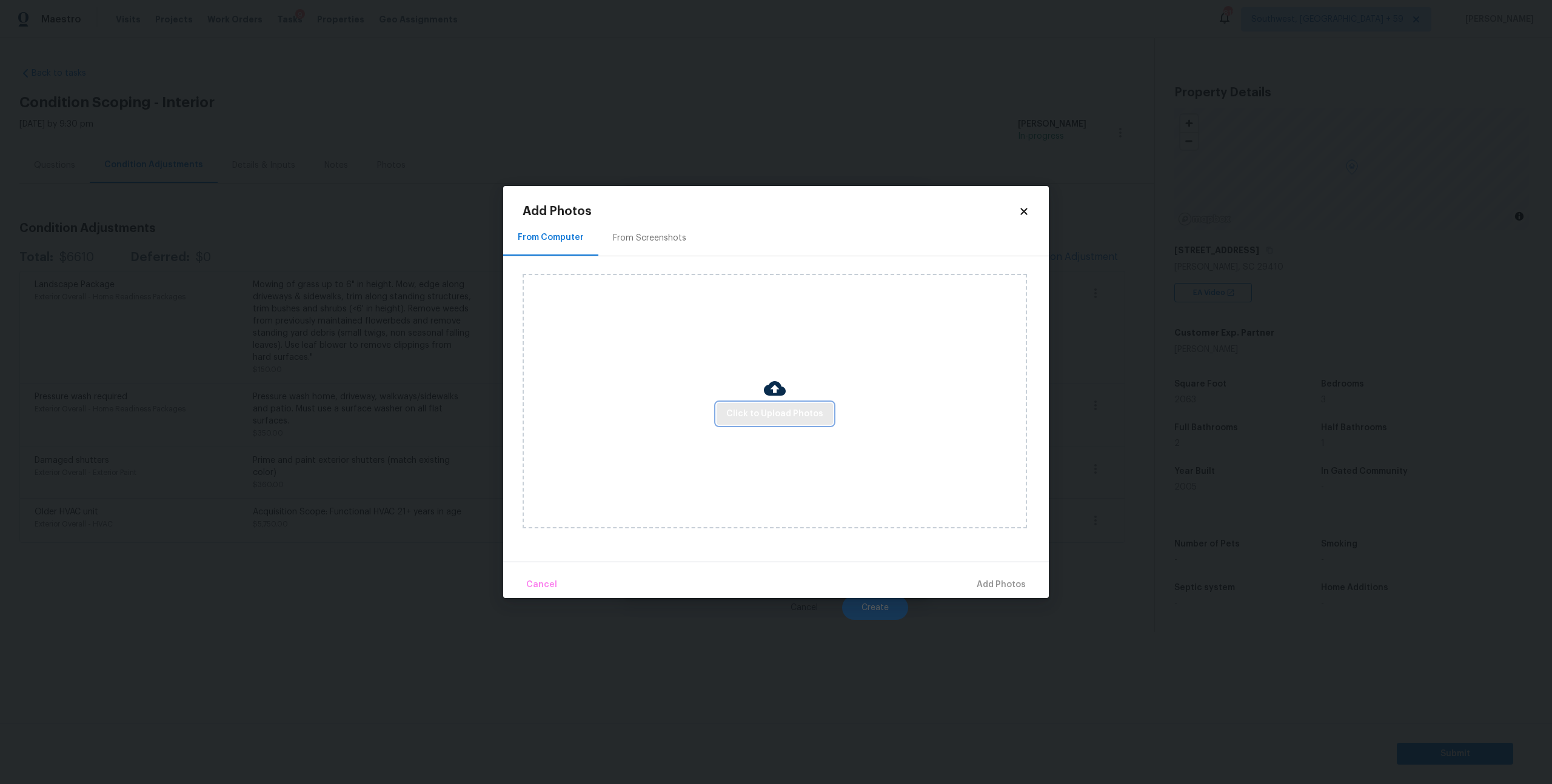
click at [765, 426] on button "Click to Upload Photos" at bounding box center [774, 414] width 116 height 22
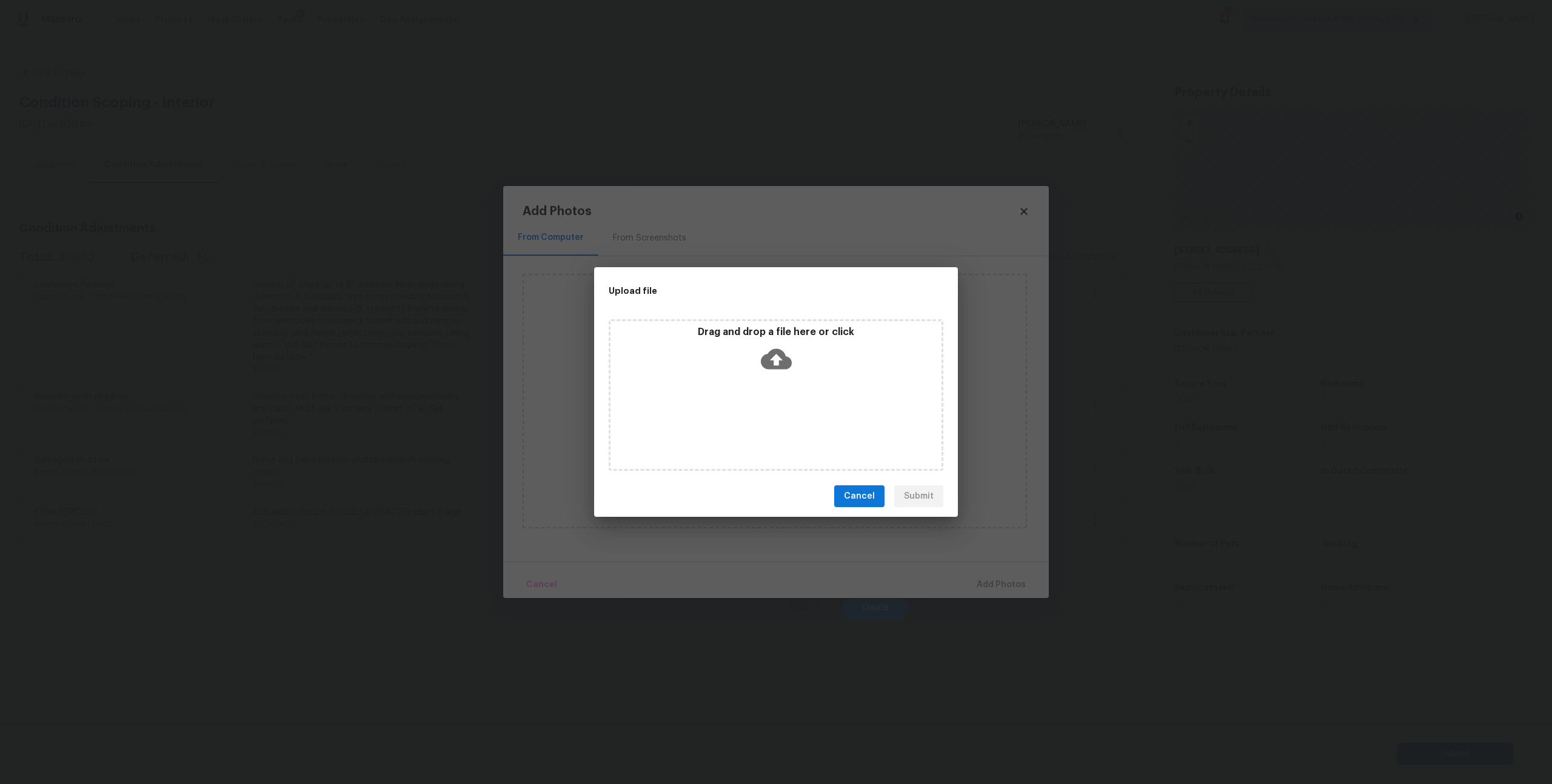
click at [782, 365] on icon at bounding box center [776, 359] width 31 height 21
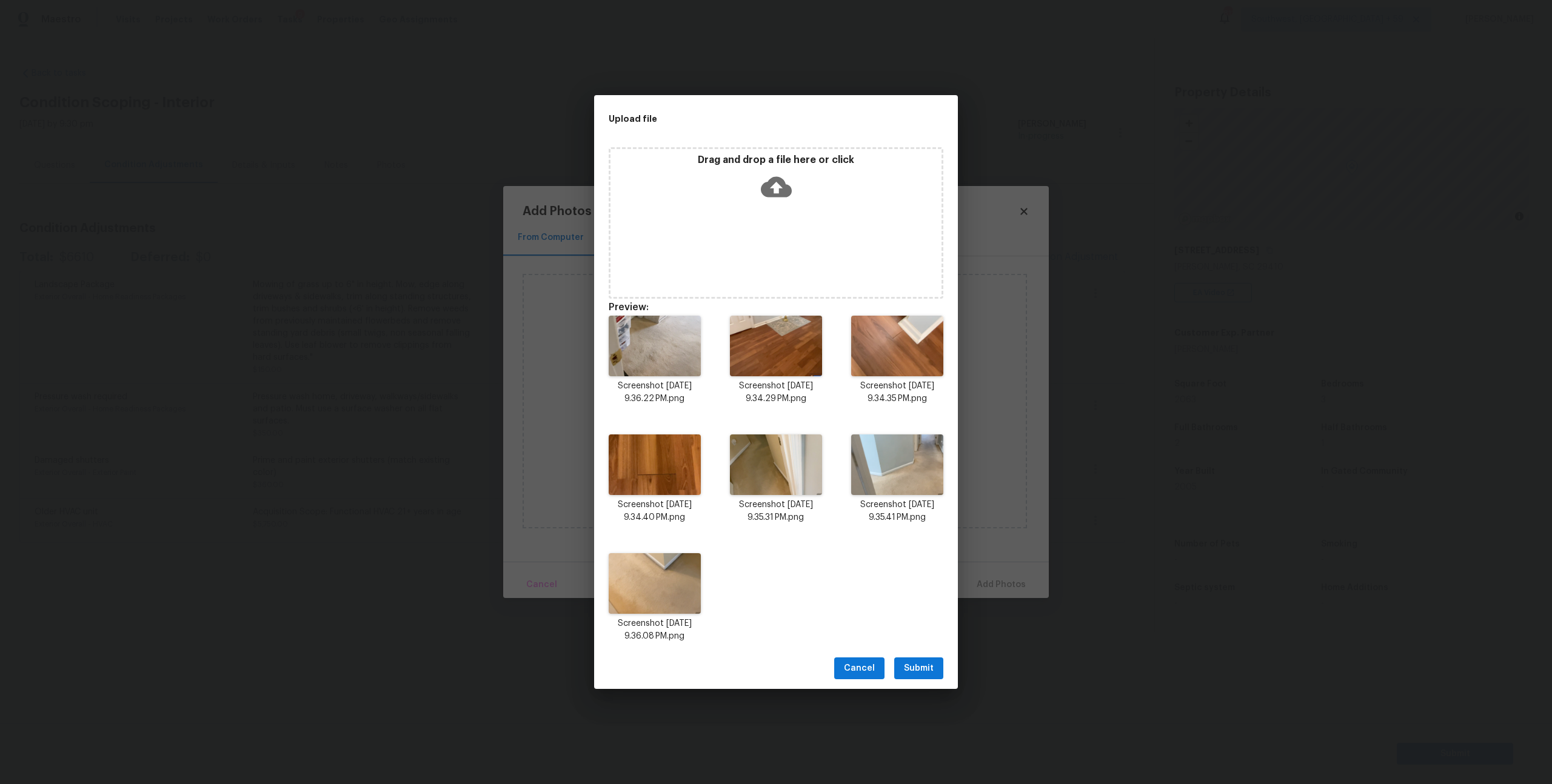
click at [919, 676] on span "Submit" at bounding box center [919, 669] width 30 height 15
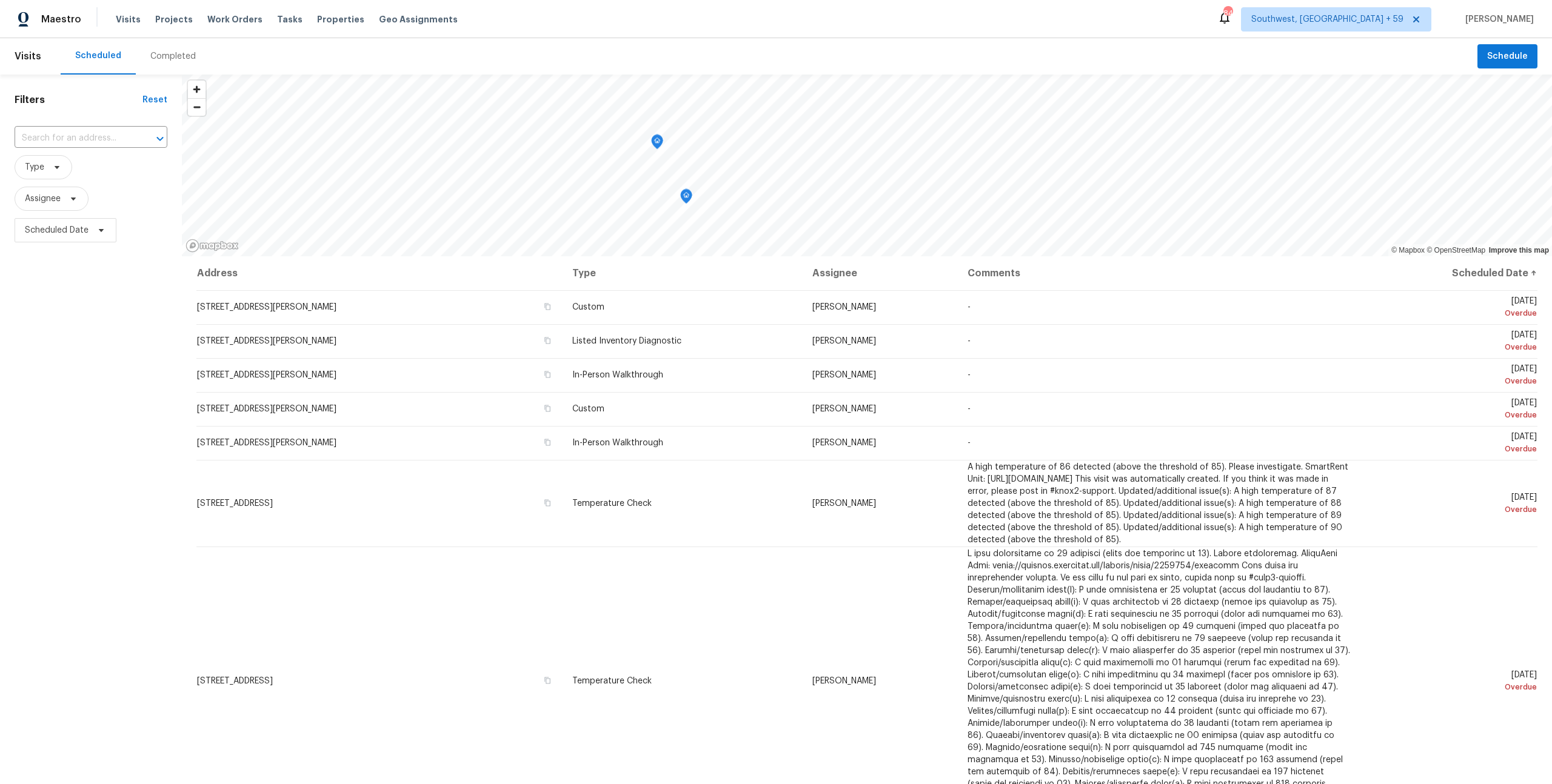
click at [186, 54] on div "Completed" at bounding box center [173, 56] width 46 height 12
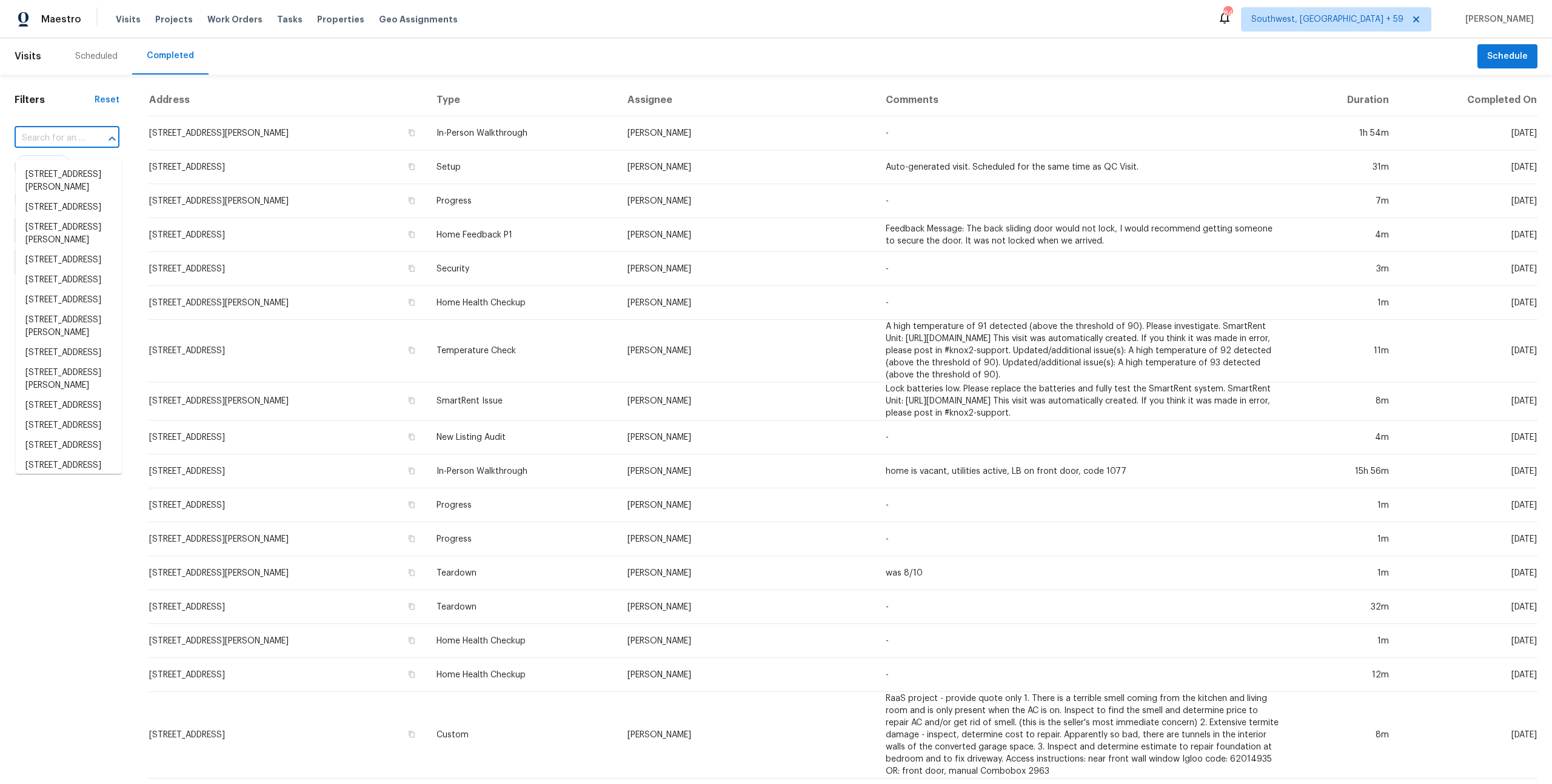
click at [70, 146] on input "text" at bounding box center [50, 138] width 71 height 18
paste input "7277 Sweetgrass Blvd Hanahan, SC, 29410"
type input "[STREET_ADDRESS][PERSON_NAME]"
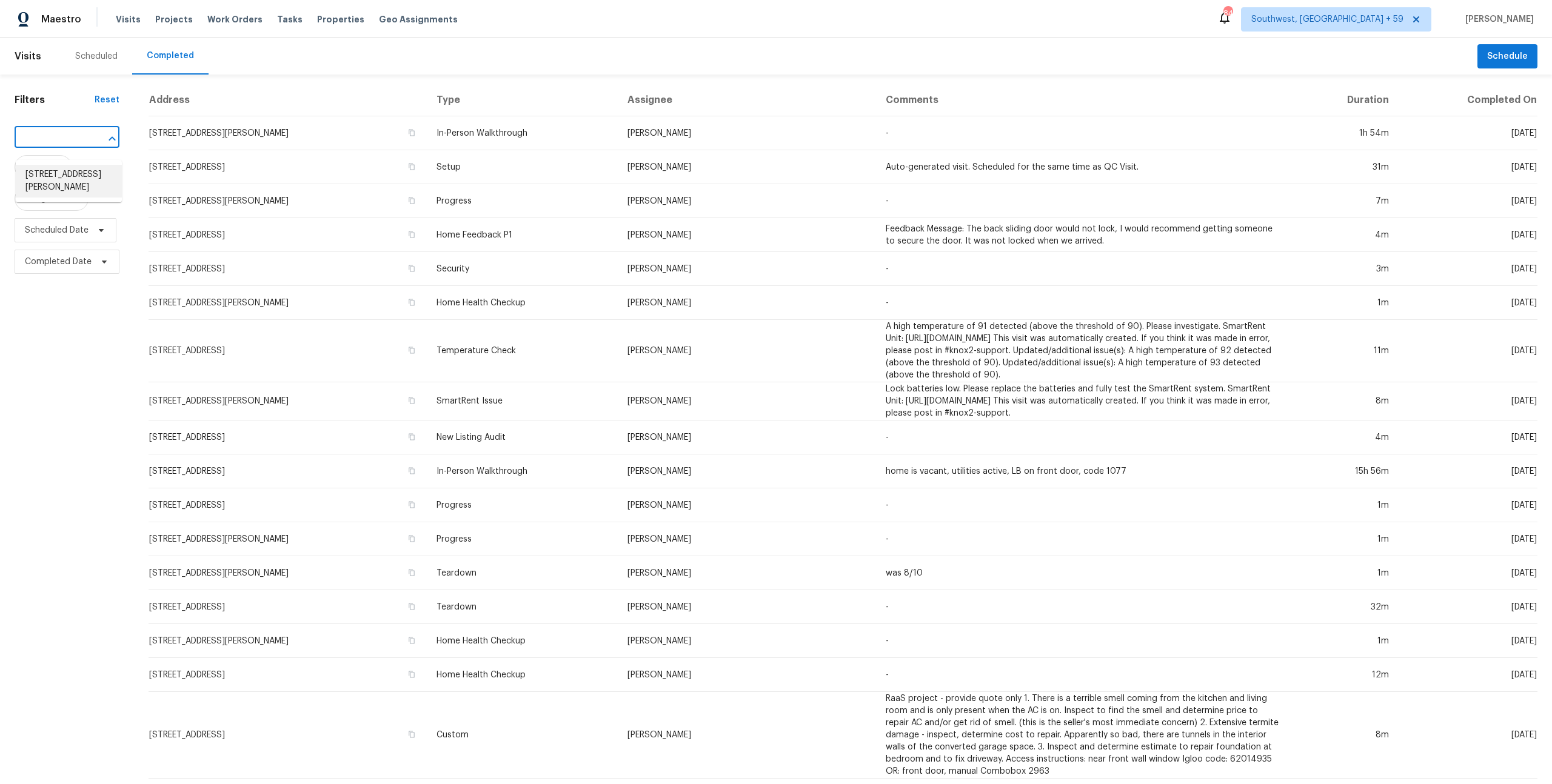
click at [69, 182] on li "7277 Sweetgrass Blvd, Hanahan, SC 29410" at bounding box center [69, 181] width 106 height 33
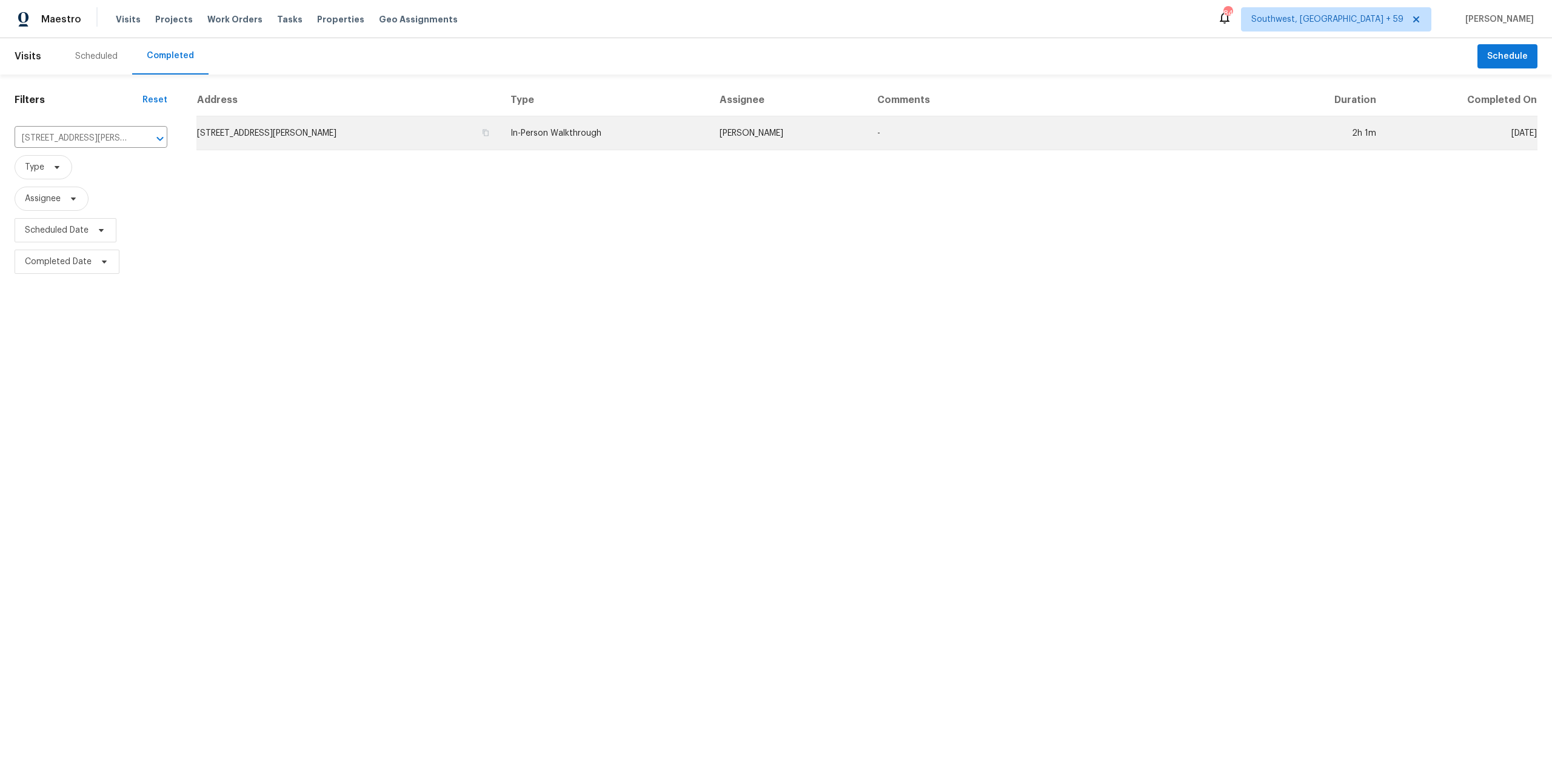
click at [359, 138] on td "7277 Sweetgrass Blvd, Hanahan, SC 29410" at bounding box center [348, 133] width 304 height 34
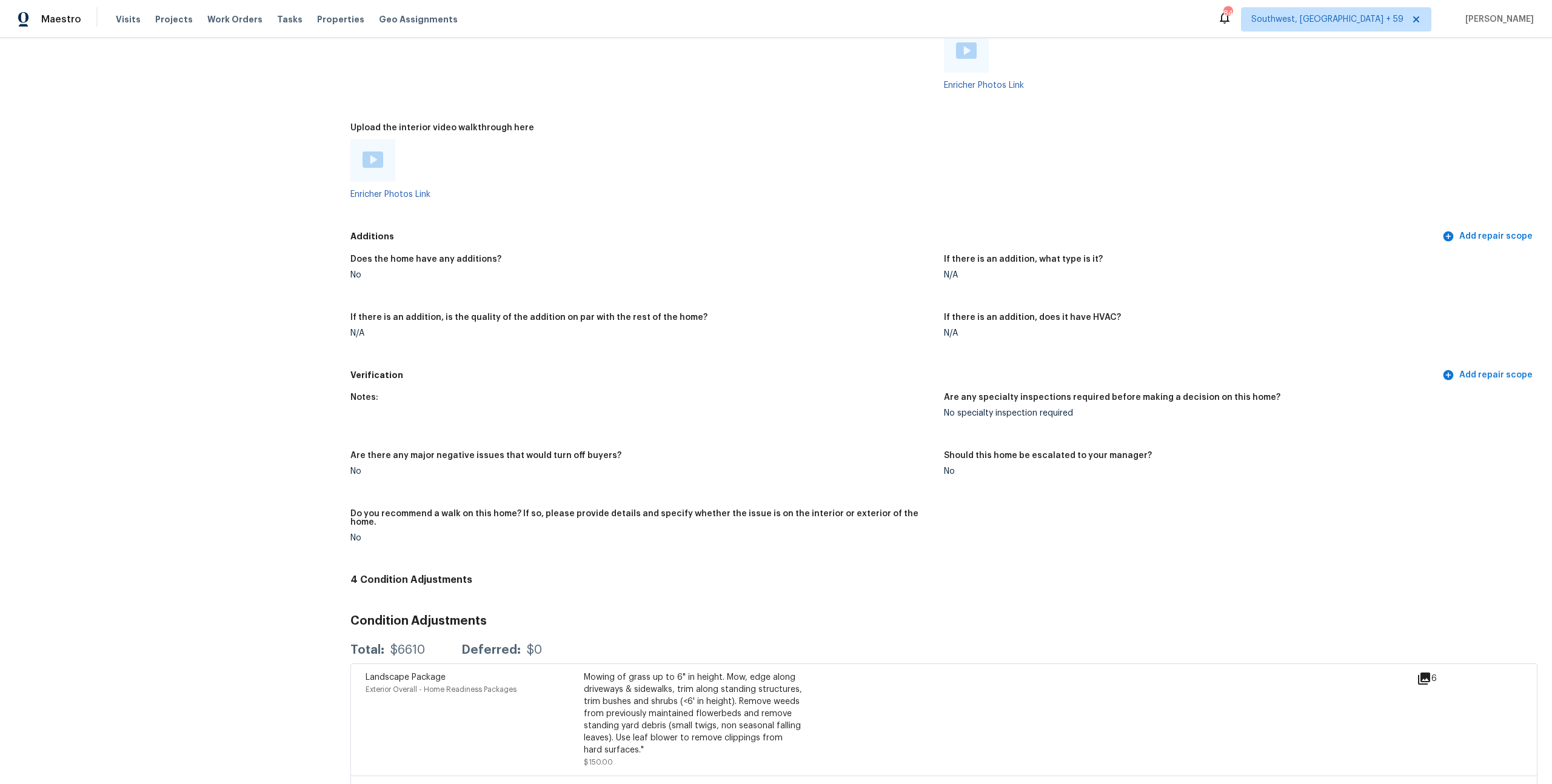
scroll to position [2453, 0]
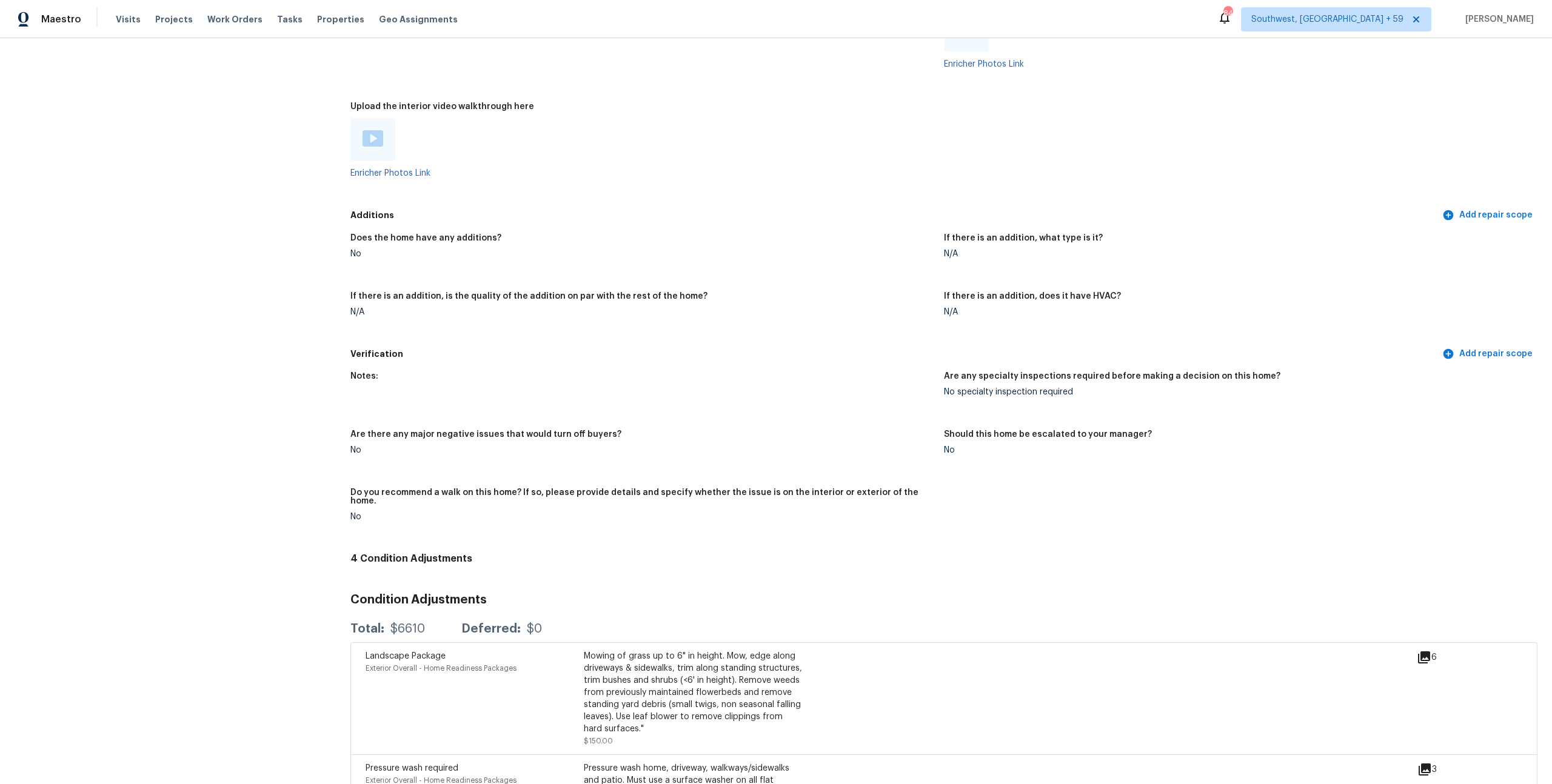
click at [371, 146] on img at bounding box center [373, 138] width 21 height 16
click at [967, 38] on img at bounding box center [967, 30] width 21 height 16
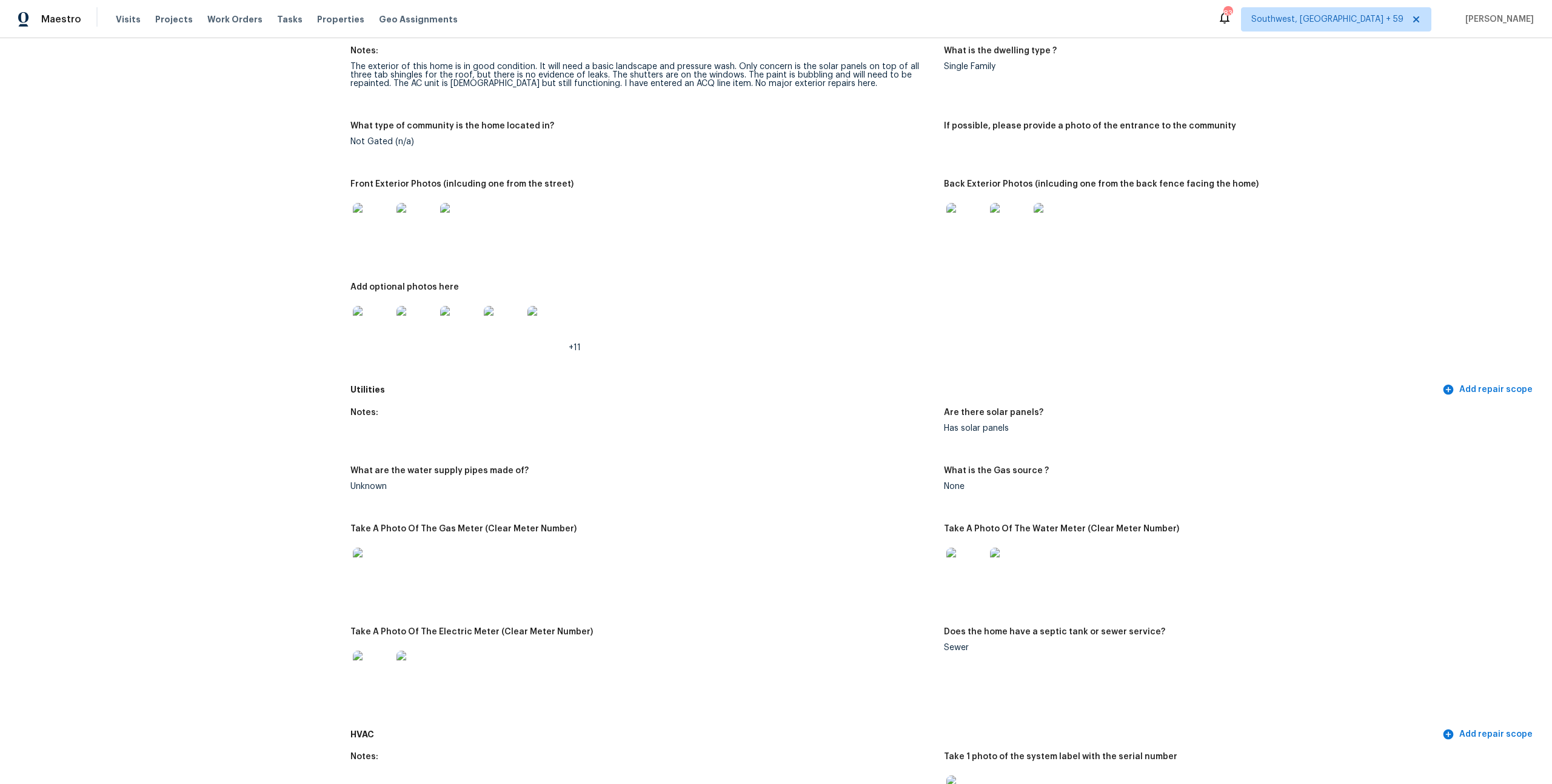
scroll to position [0, 0]
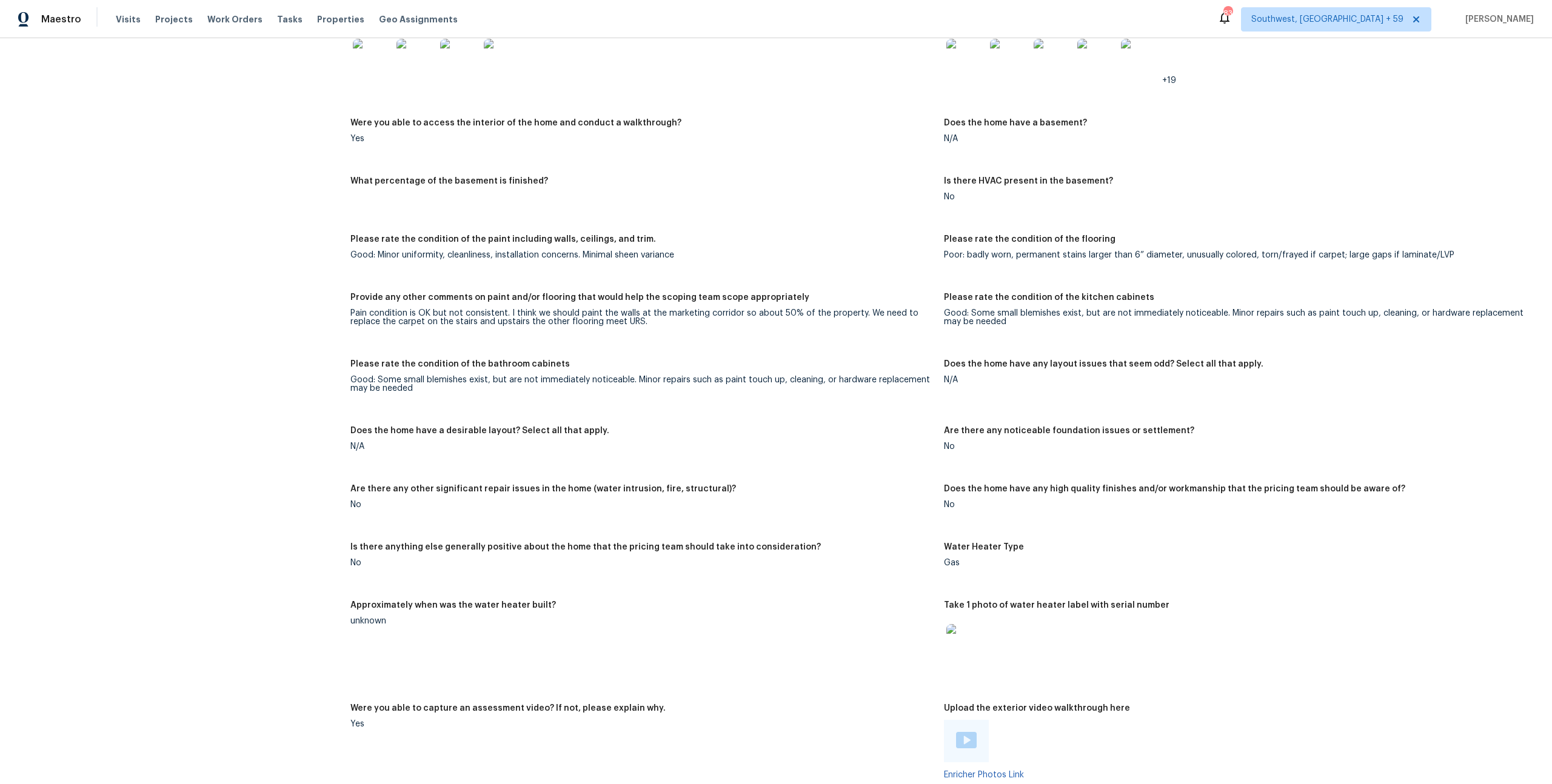
scroll to position [754, 0]
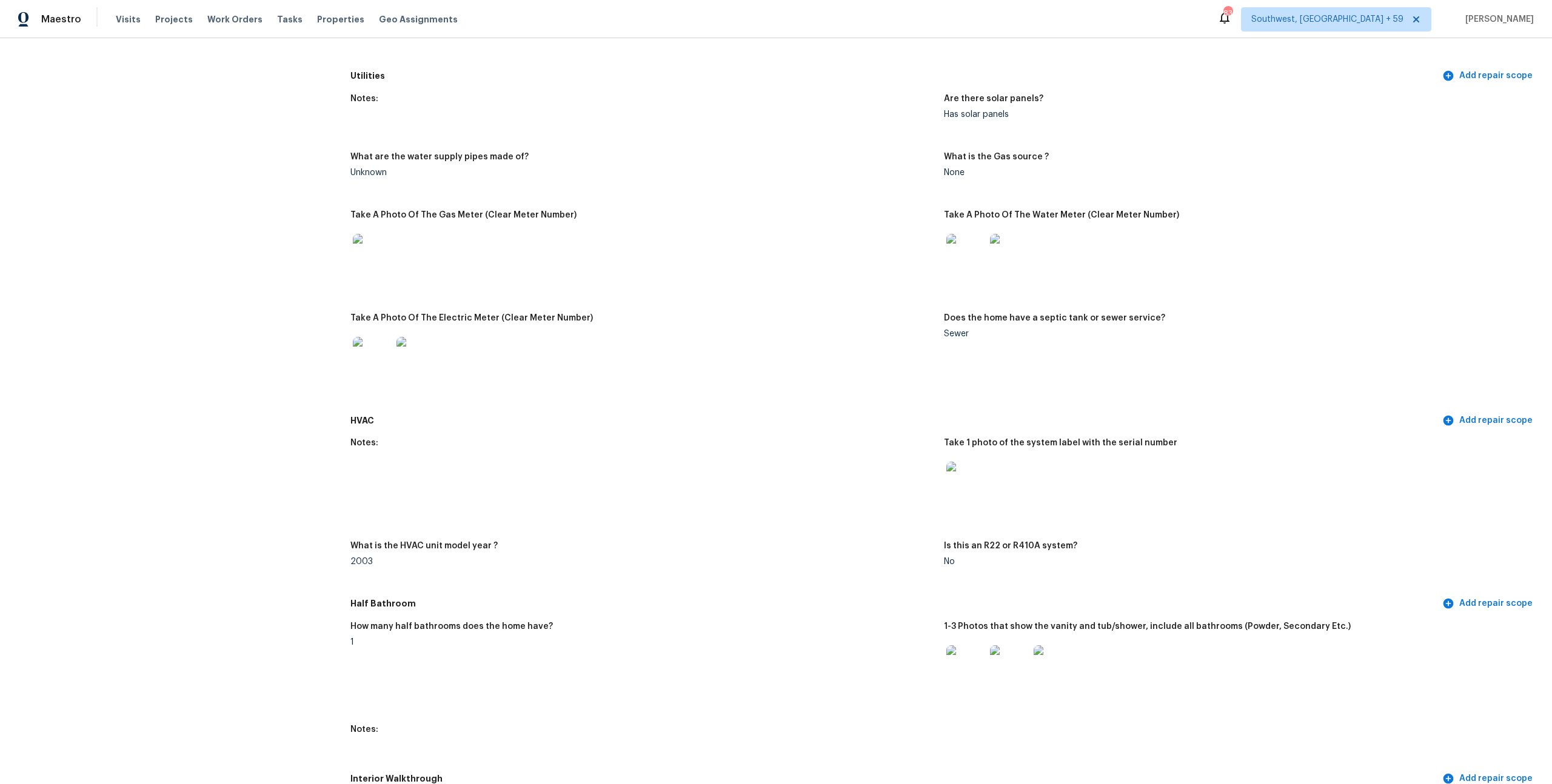
click at [371, 273] on img at bounding box center [372, 253] width 38 height 38
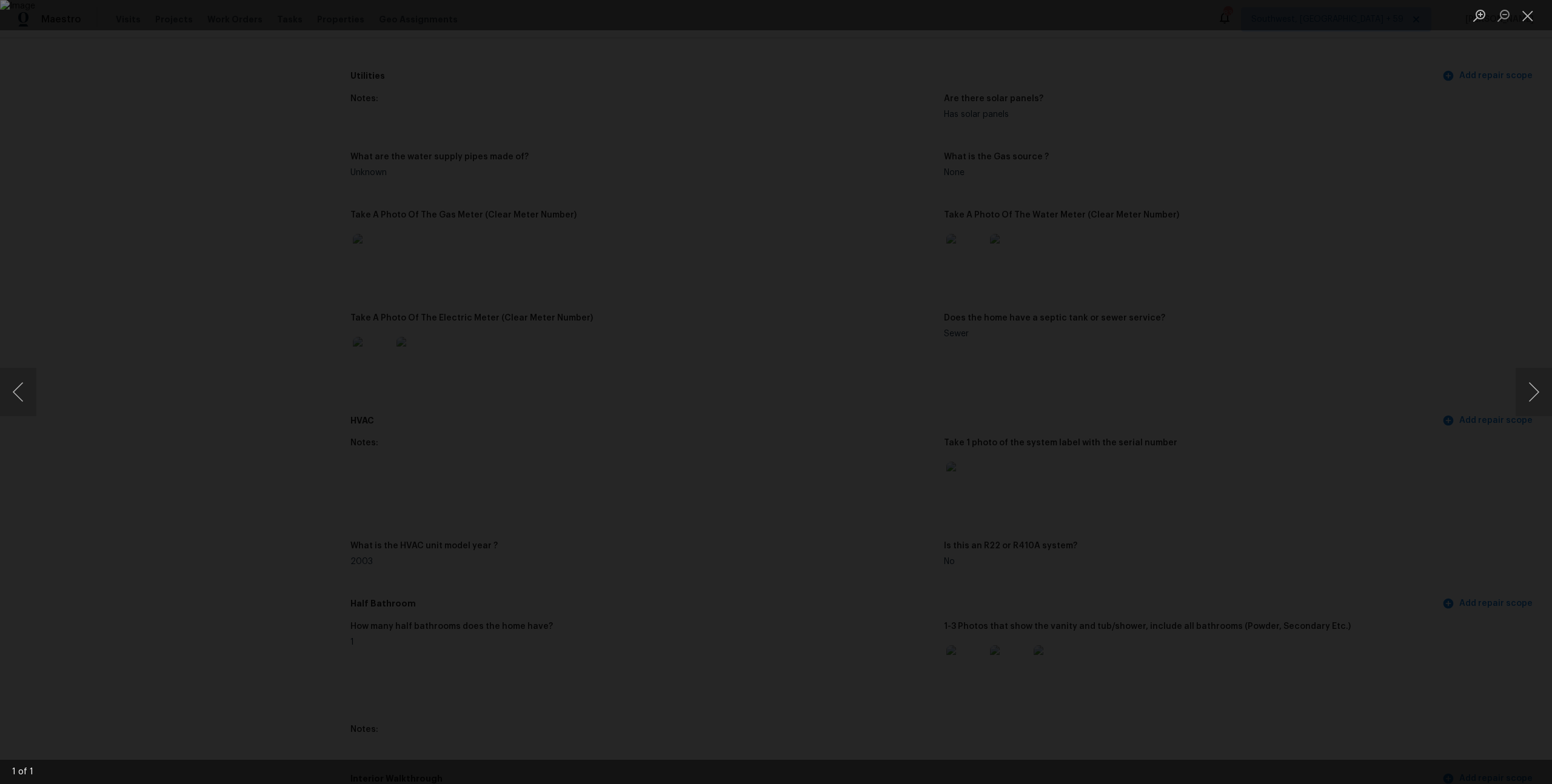
click at [1526, 26] on li "Lightbox" at bounding box center [1528, 15] width 24 height 30
click at [1527, 22] on button "Close lightbox" at bounding box center [1528, 15] width 24 height 22
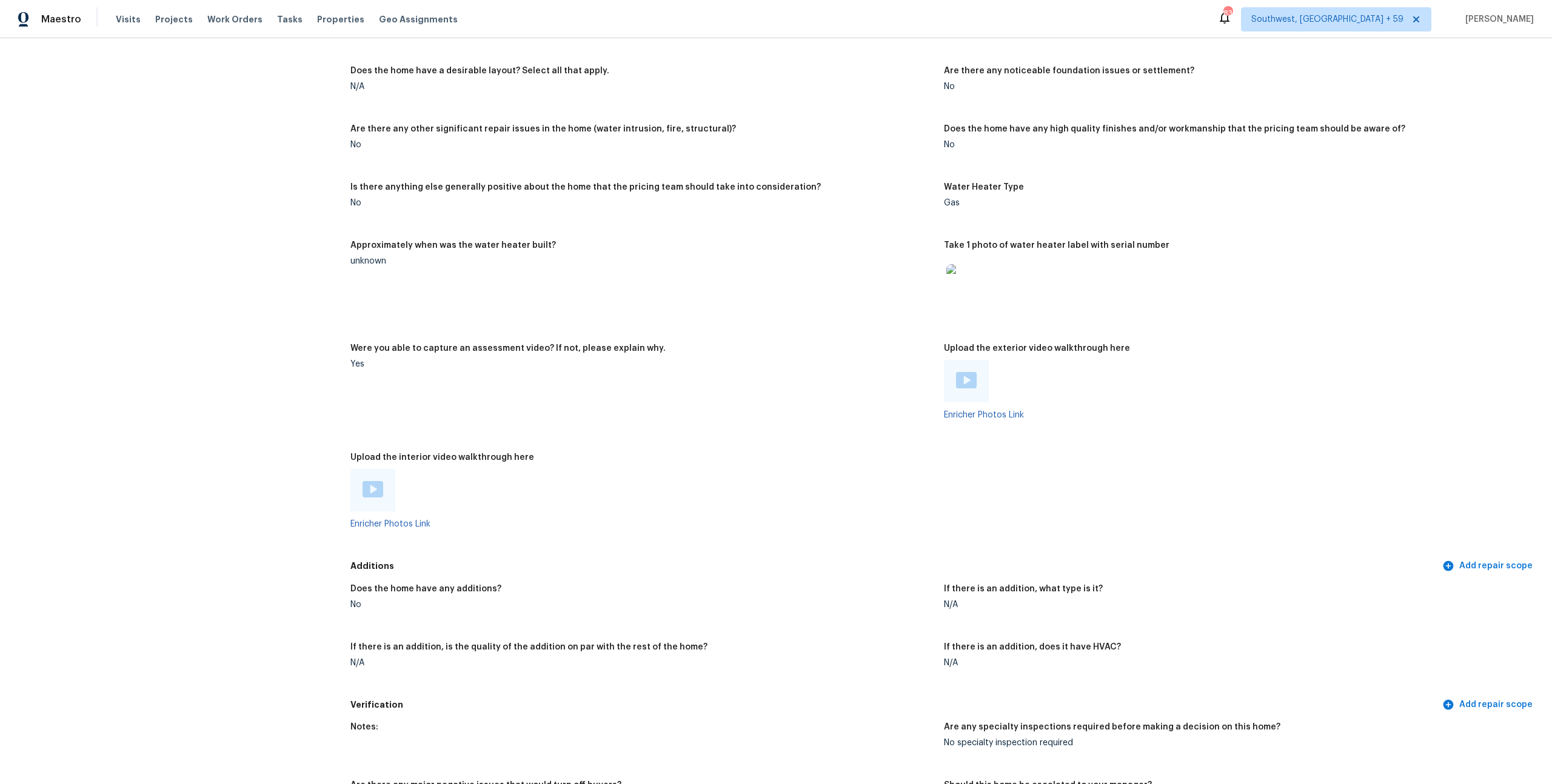
scroll to position [2063, 0]
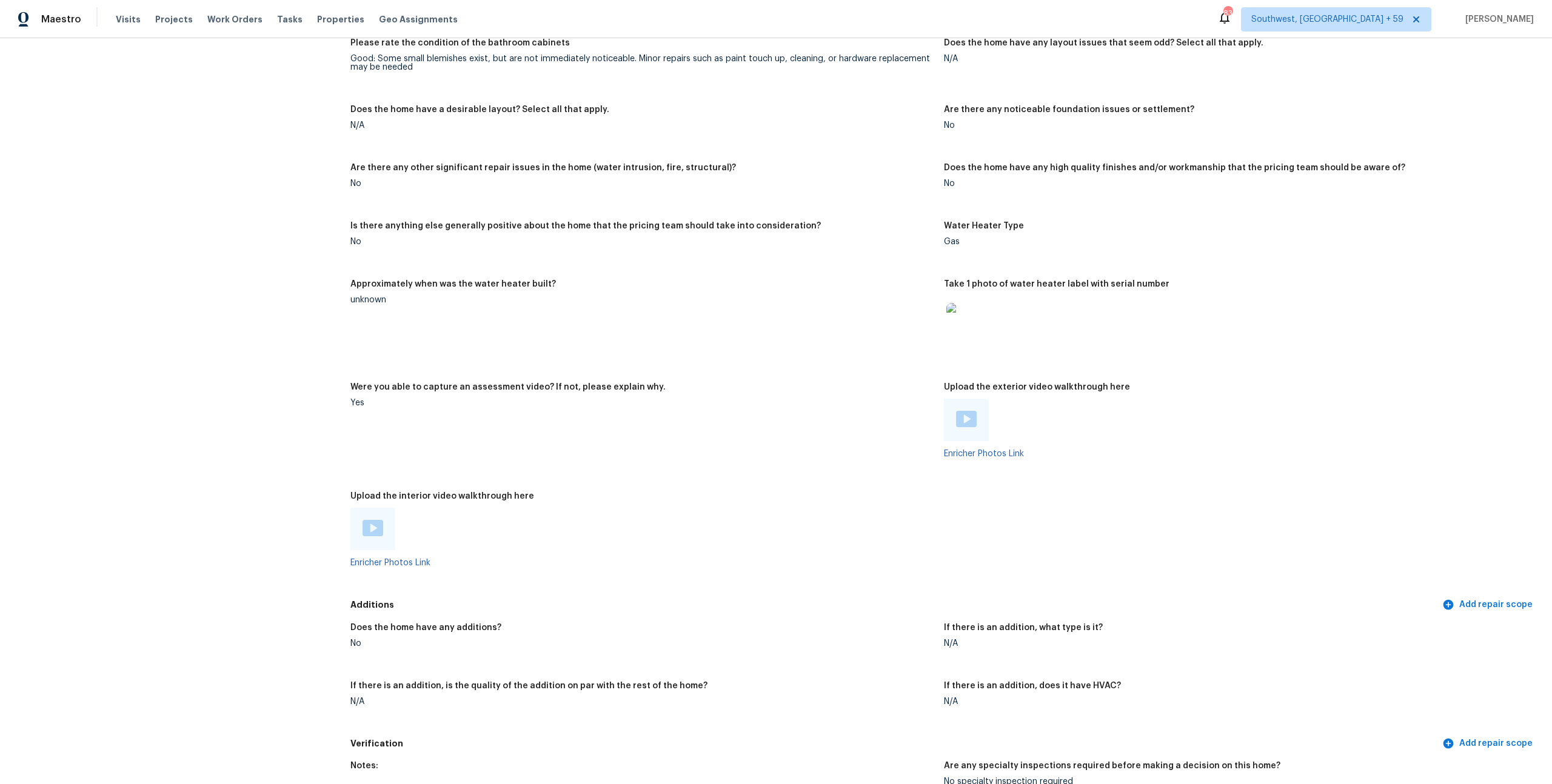
click at [743, 122] on div "Does the home have a desirable layout? Select all that apply." at bounding box center [643, 114] width 584 height 16
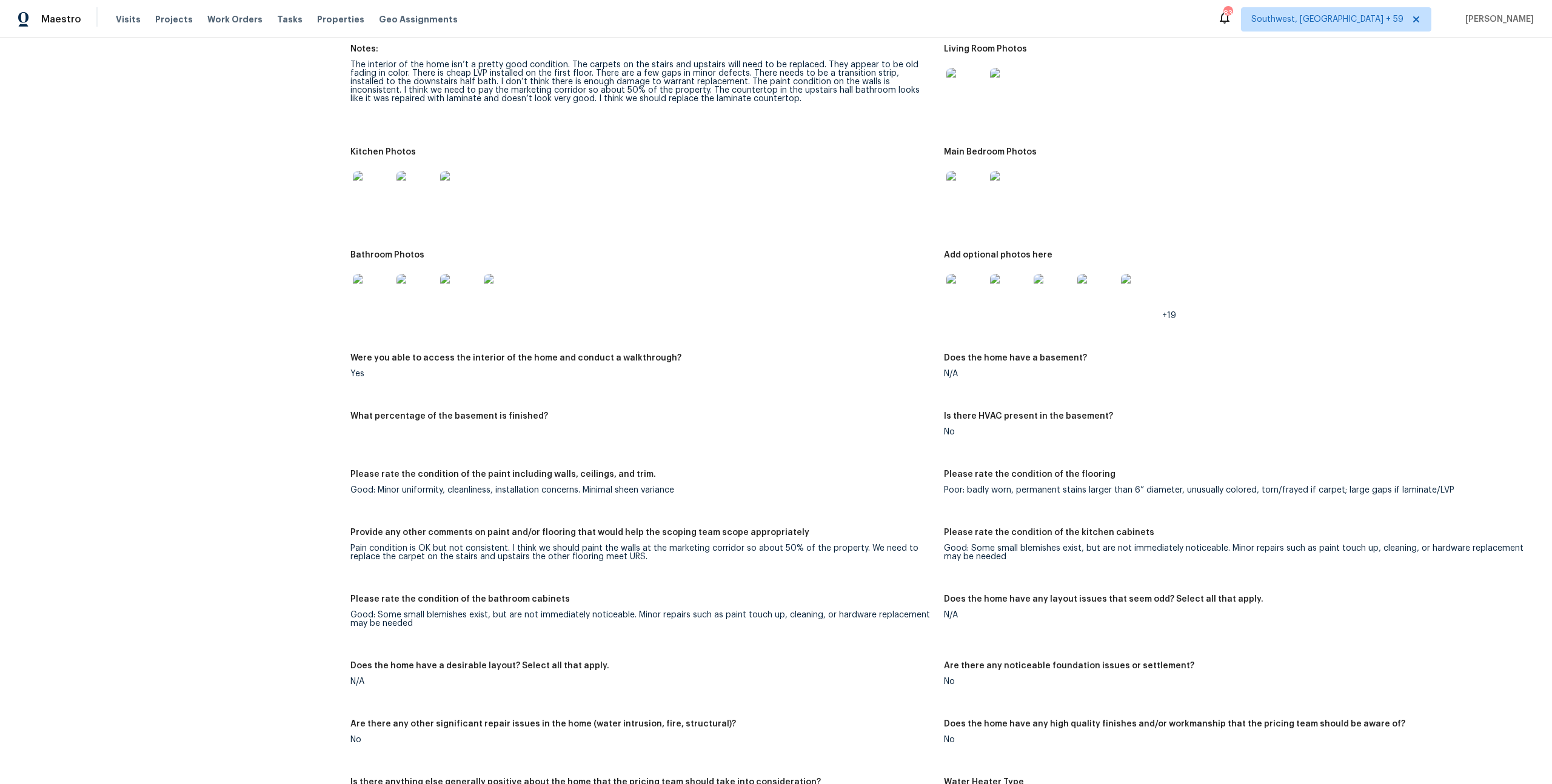
scroll to position [1452, 0]
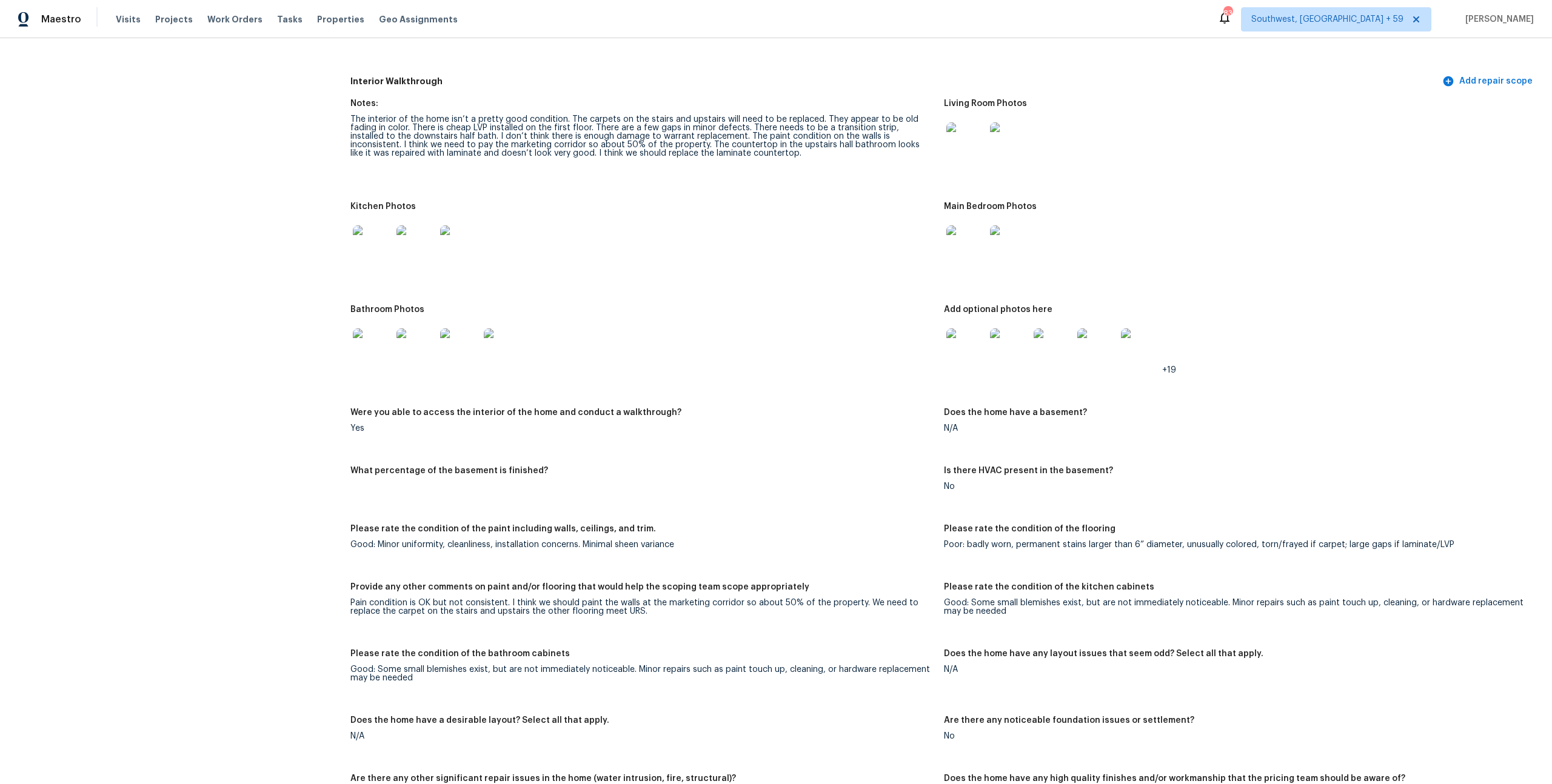
click at [964, 367] on img at bounding box center [966, 348] width 38 height 38
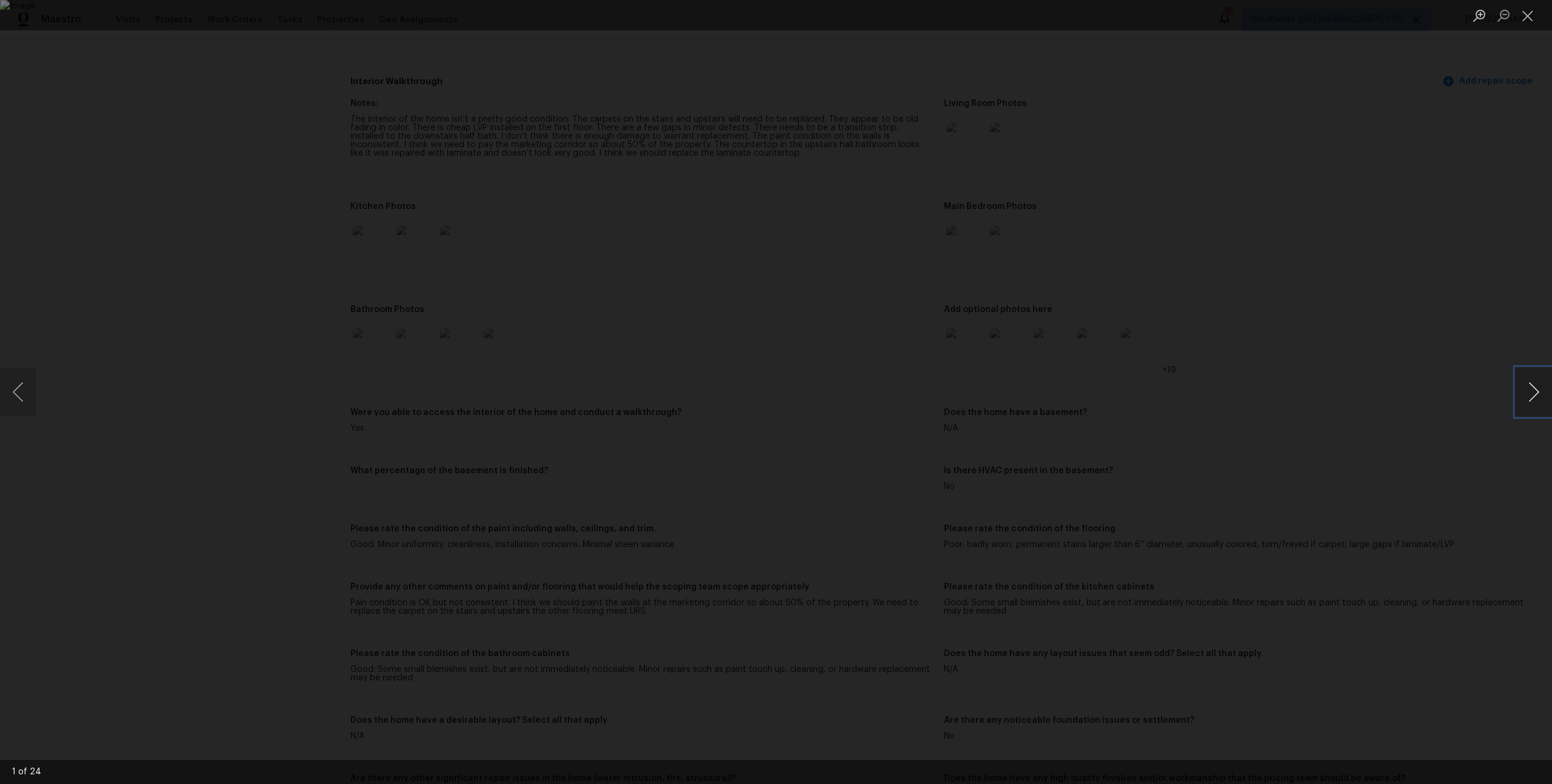
click at [1538, 390] on button "Next image" at bounding box center [1534, 392] width 36 height 49
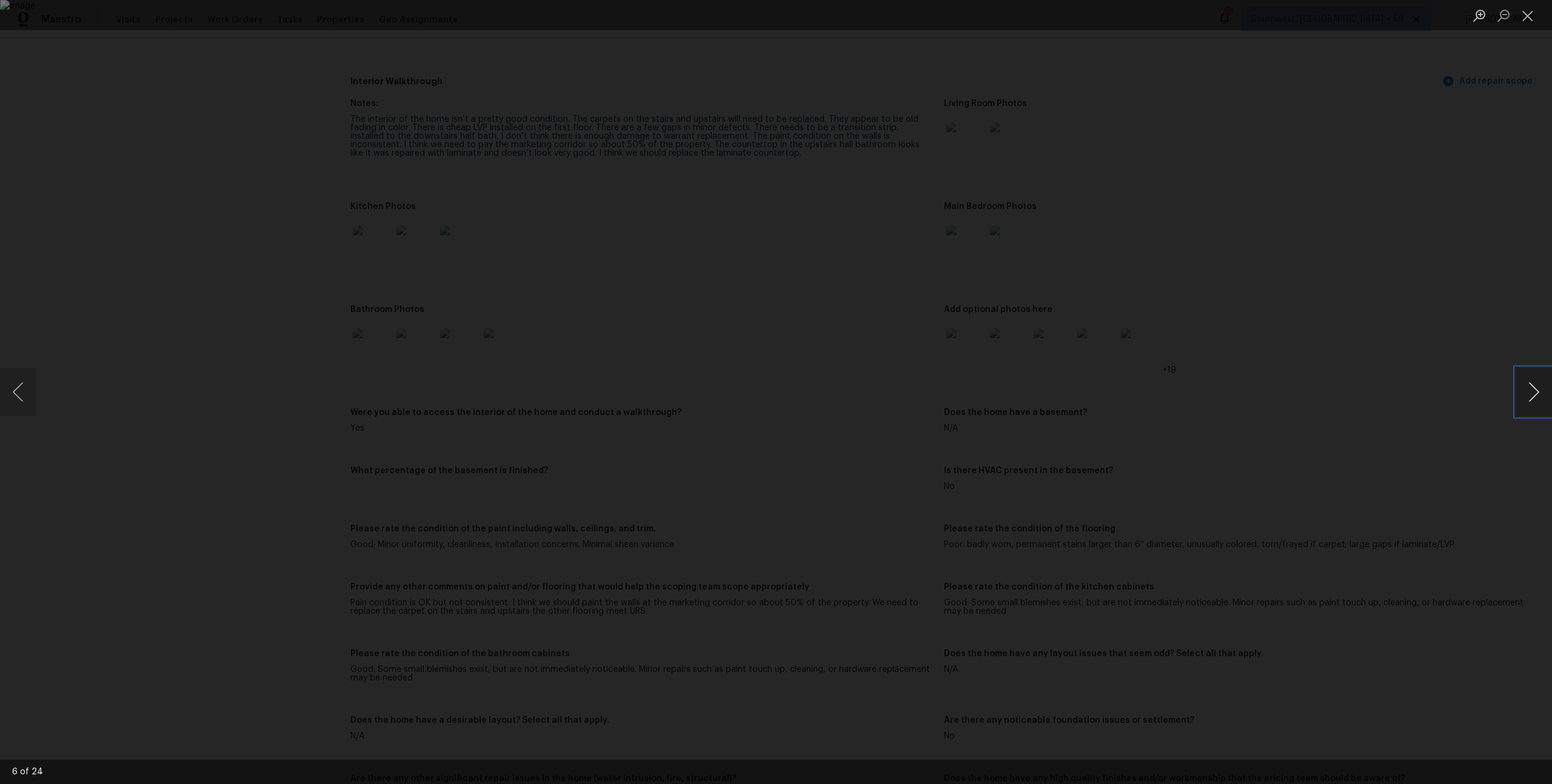
click at [1538, 390] on button "Next image" at bounding box center [1534, 392] width 36 height 49
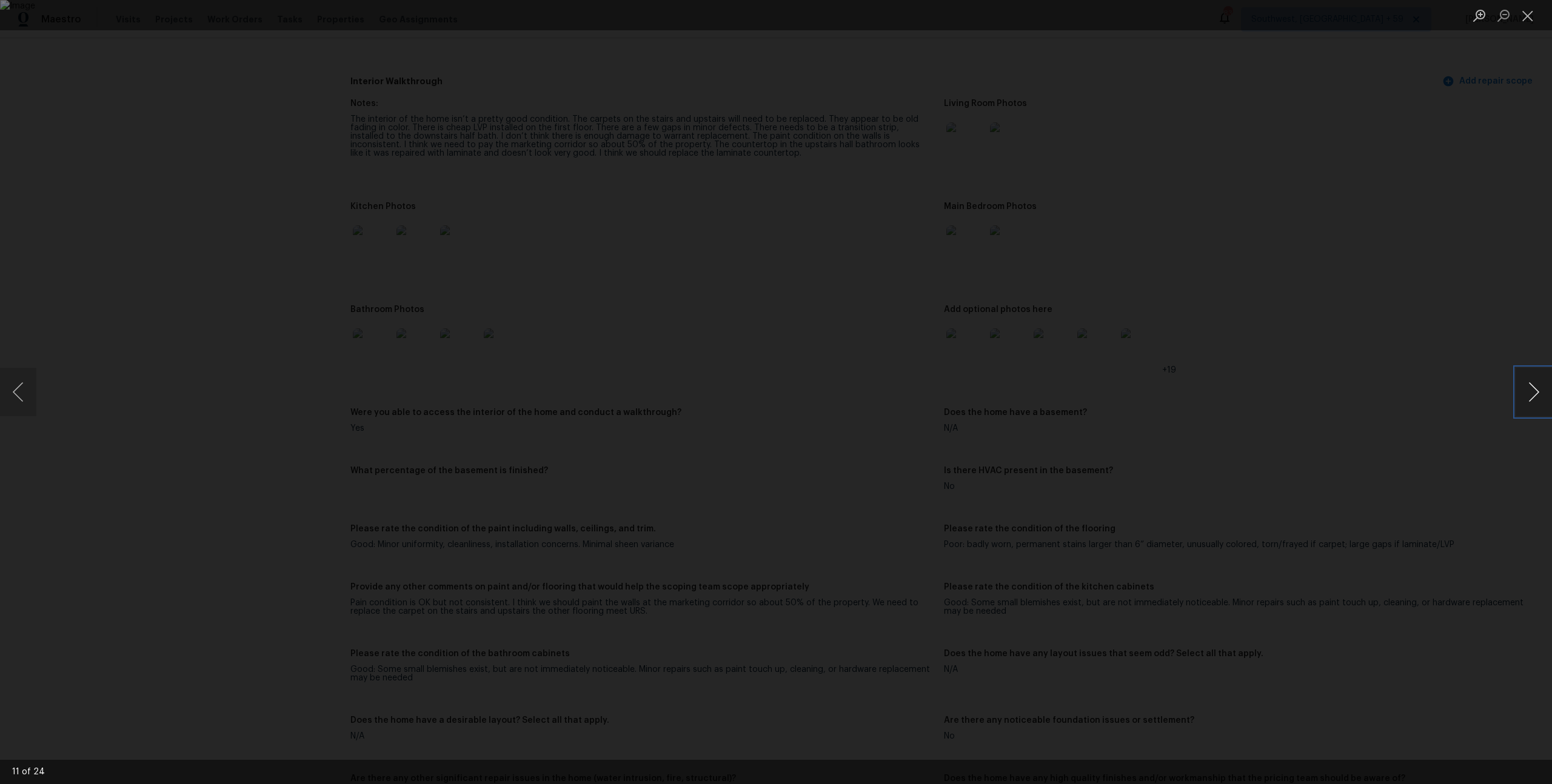
click at [1538, 390] on button "Next image" at bounding box center [1534, 392] width 36 height 49
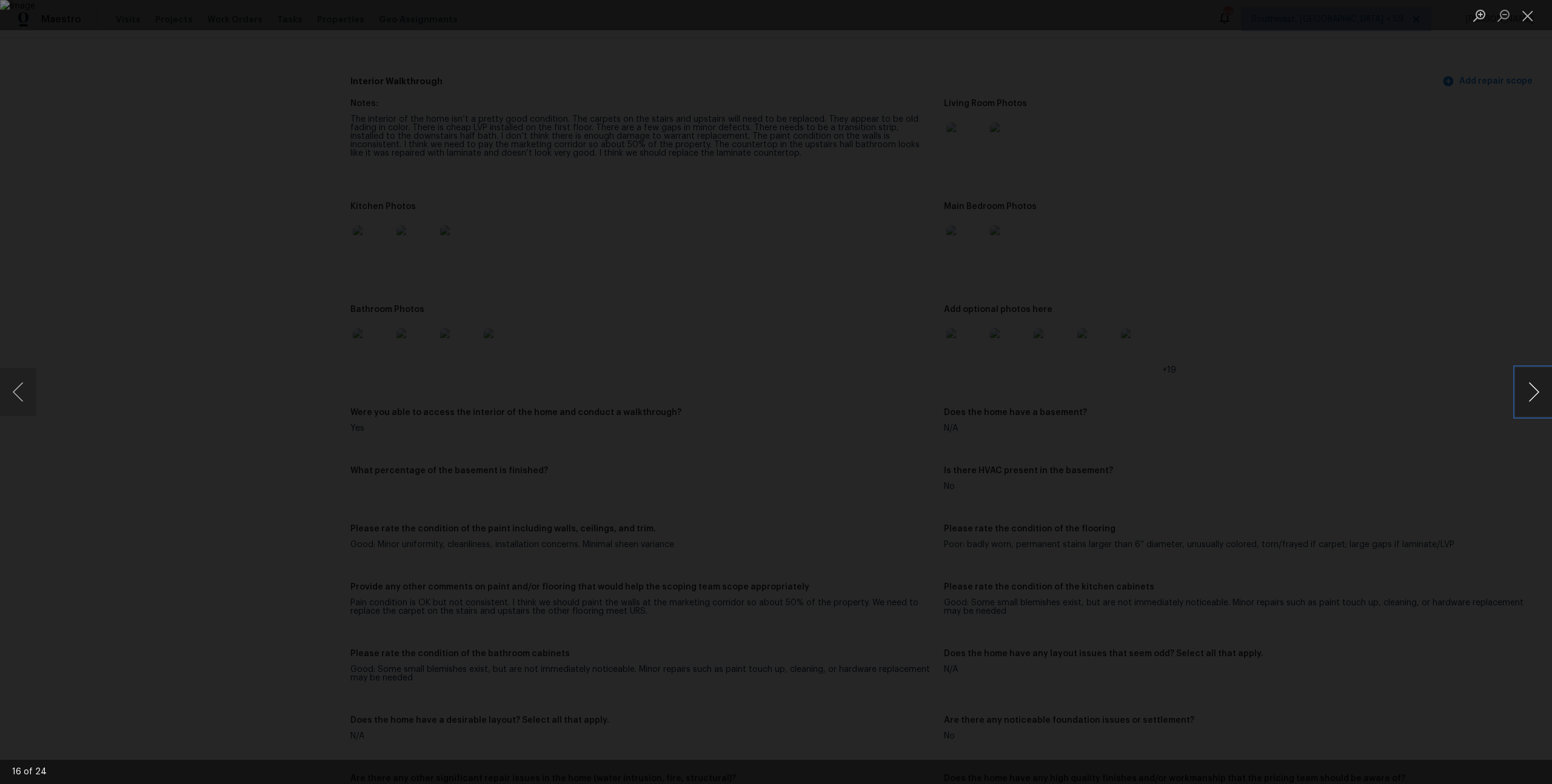
click at [1538, 390] on button "Next image" at bounding box center [1534, 392] width 36 height 49
click at [1534, 397] on button "Next image" at bounding box center [1534, 392] width 36 height 49
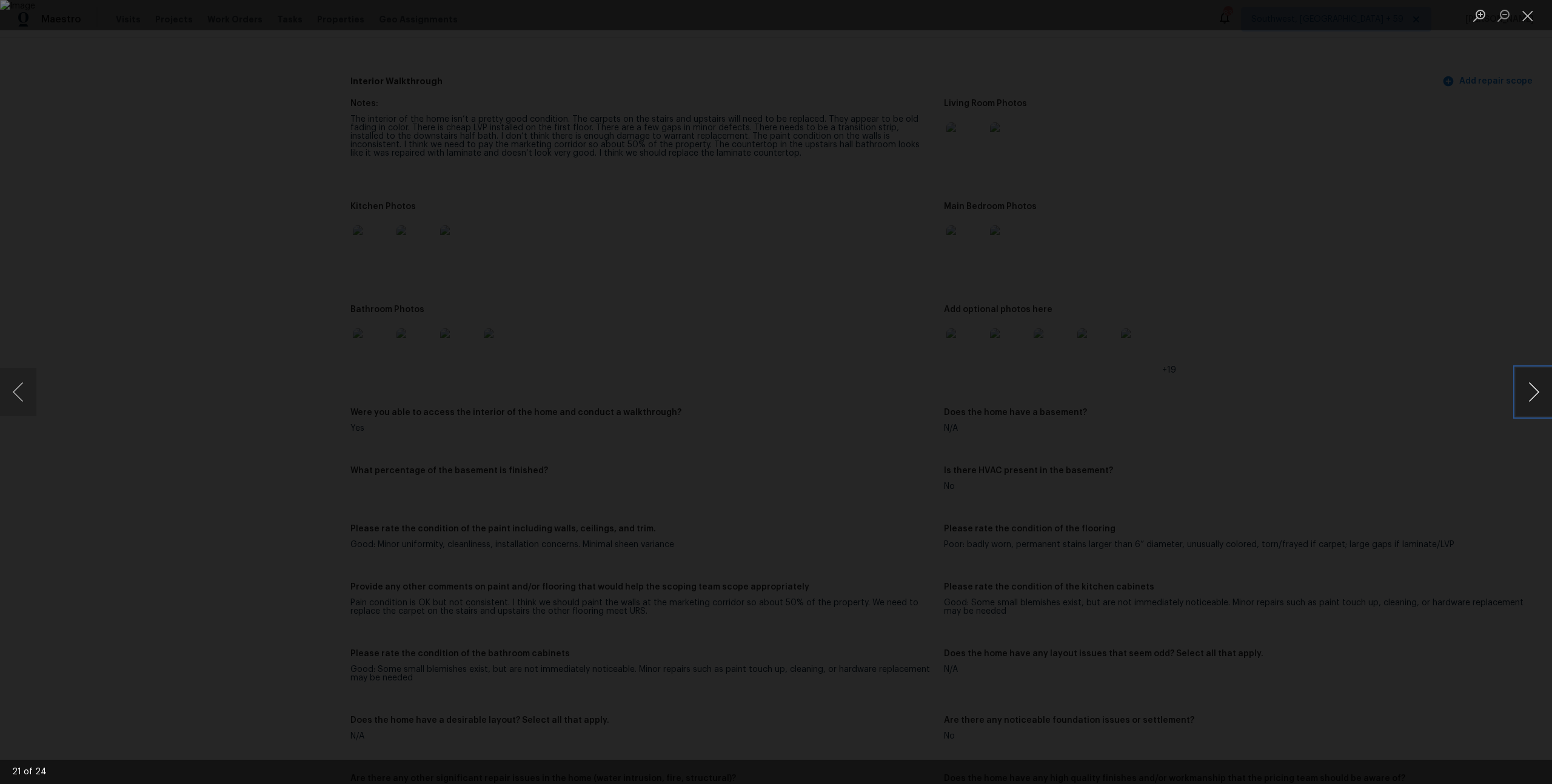
click at [1534, 397] on button "Next image" at bounding box center [1534, 392] width 36 height 49
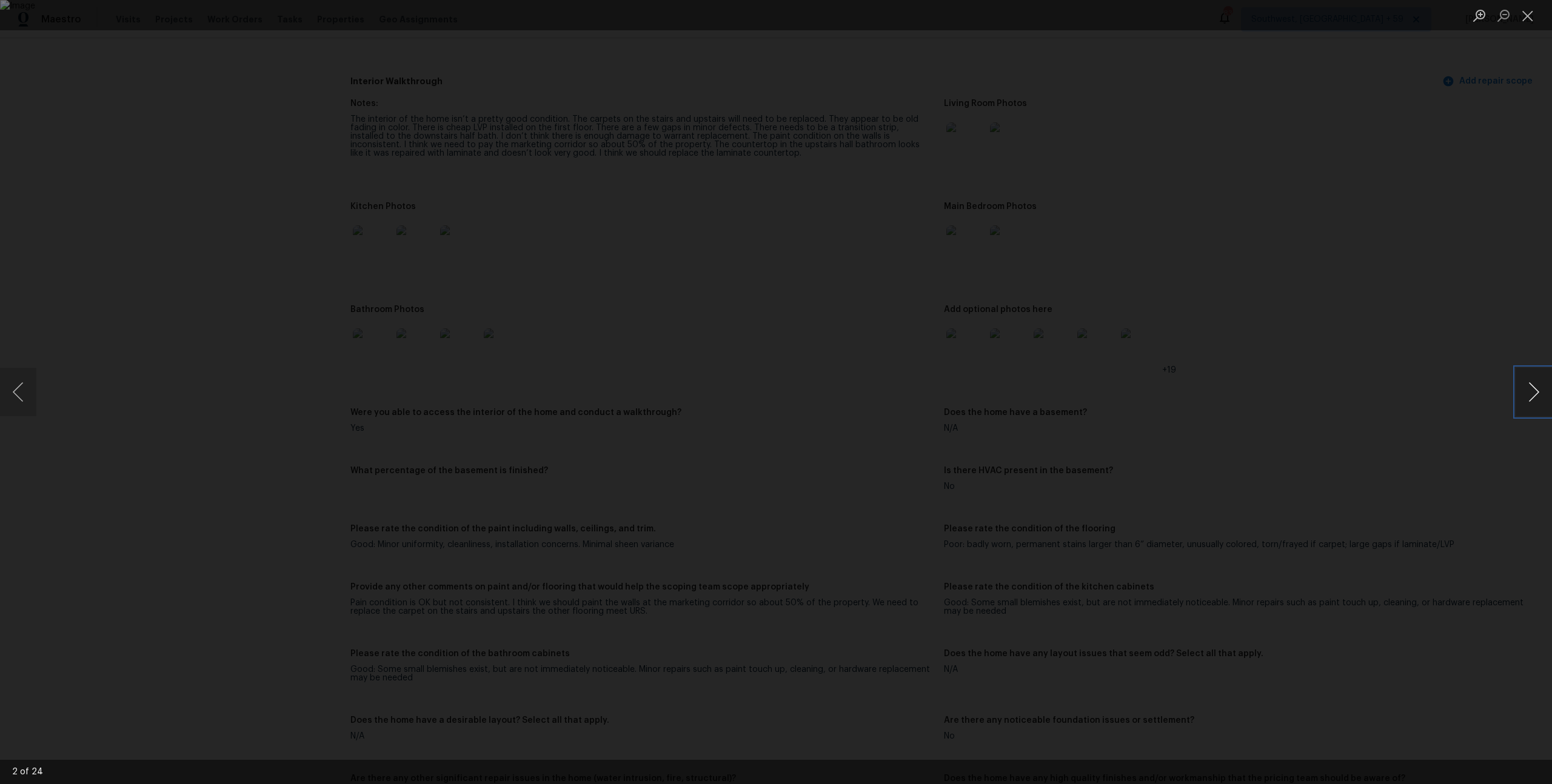
click at [1534, 397] on button "Next image" at bounding box center [1534, 392] width 36 height 49
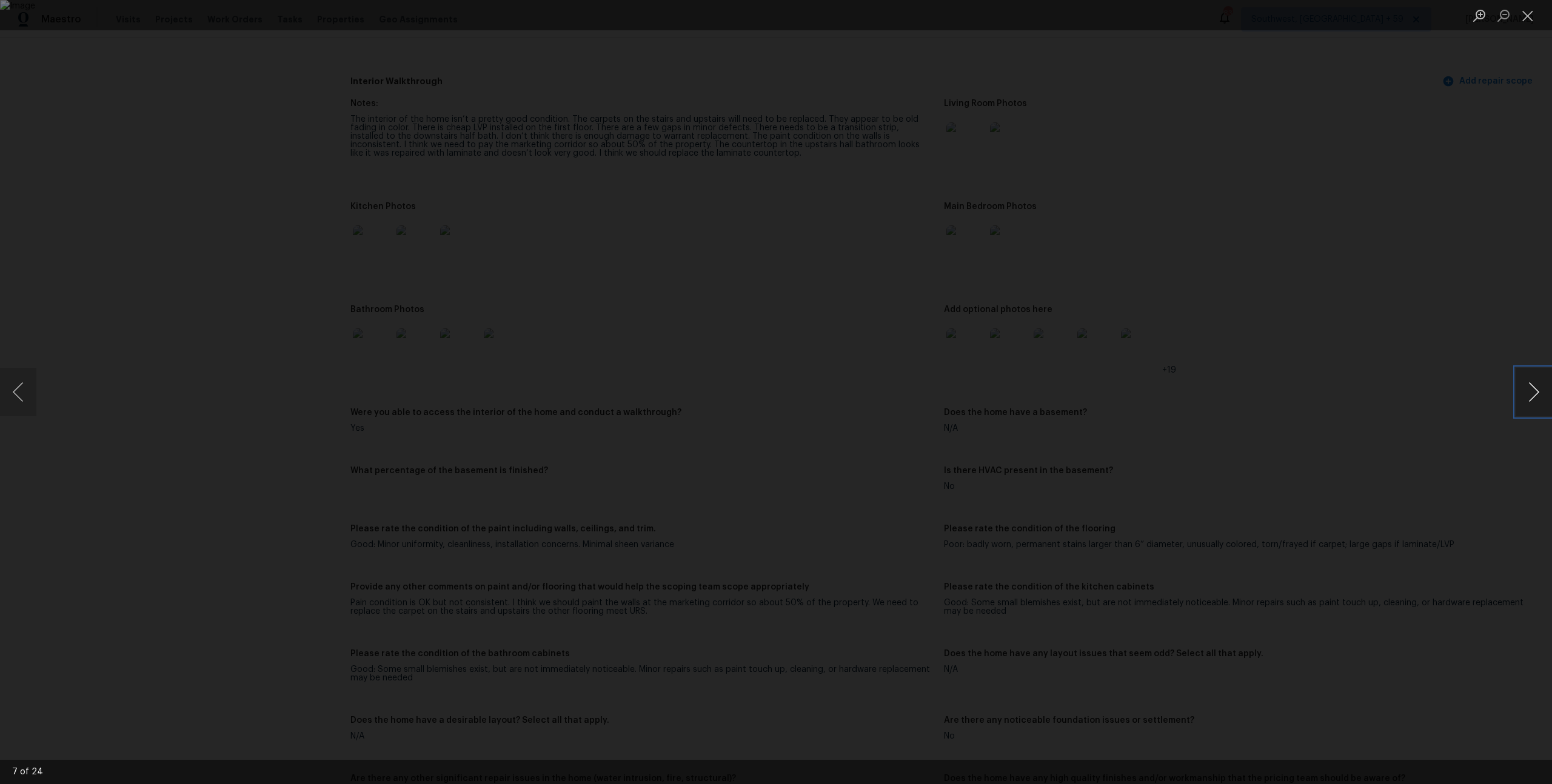
click at [1534, 397] on button "Next image" at bounding box center [1534, 392] width 36 height 49
click at [1530, 14] on button "Close lightbox" at bounding box center [1528, 15] width 24 height 22
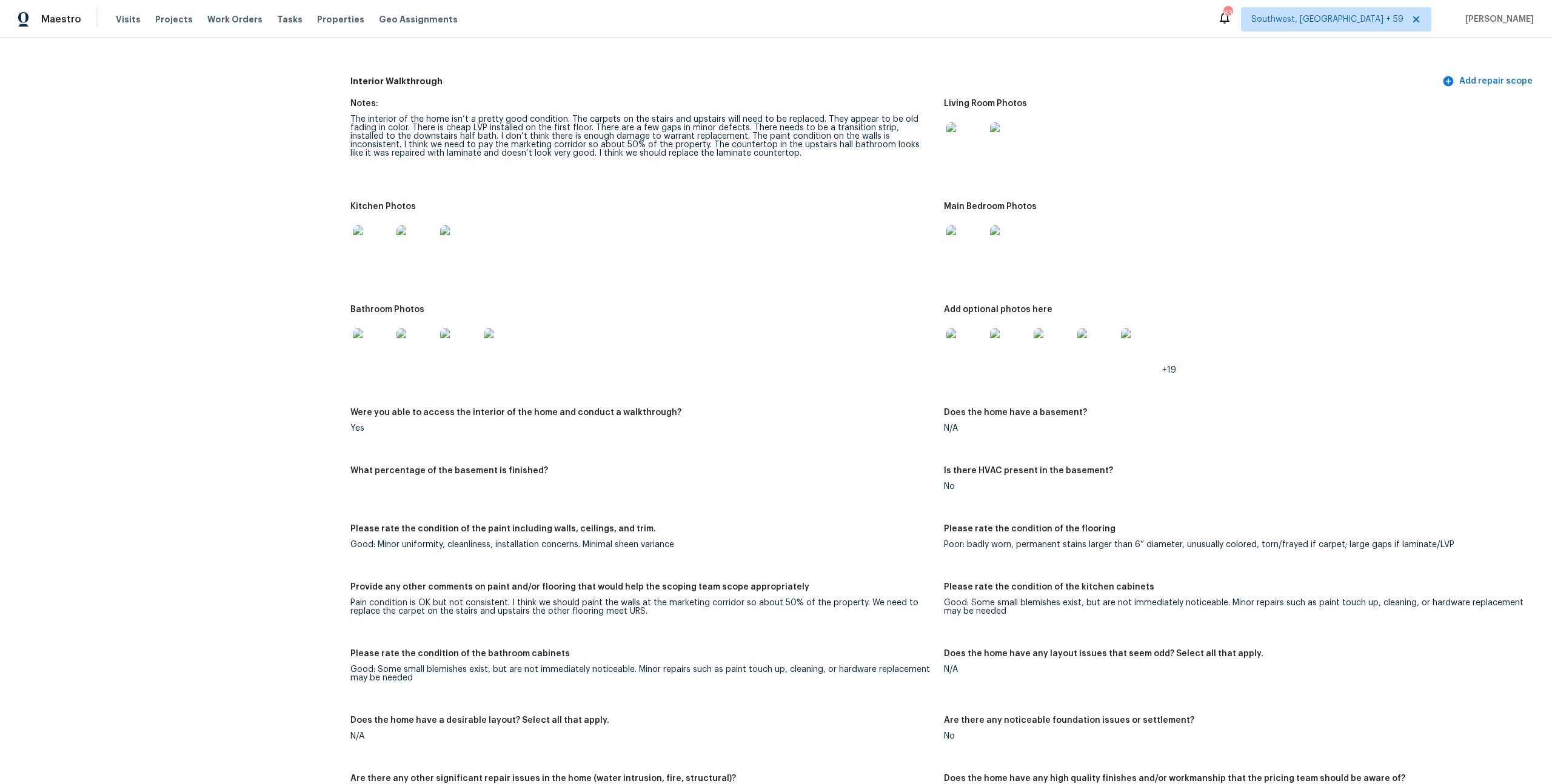
click at [964, 264] on img at bounding box center [966, 245] width 38 height 38
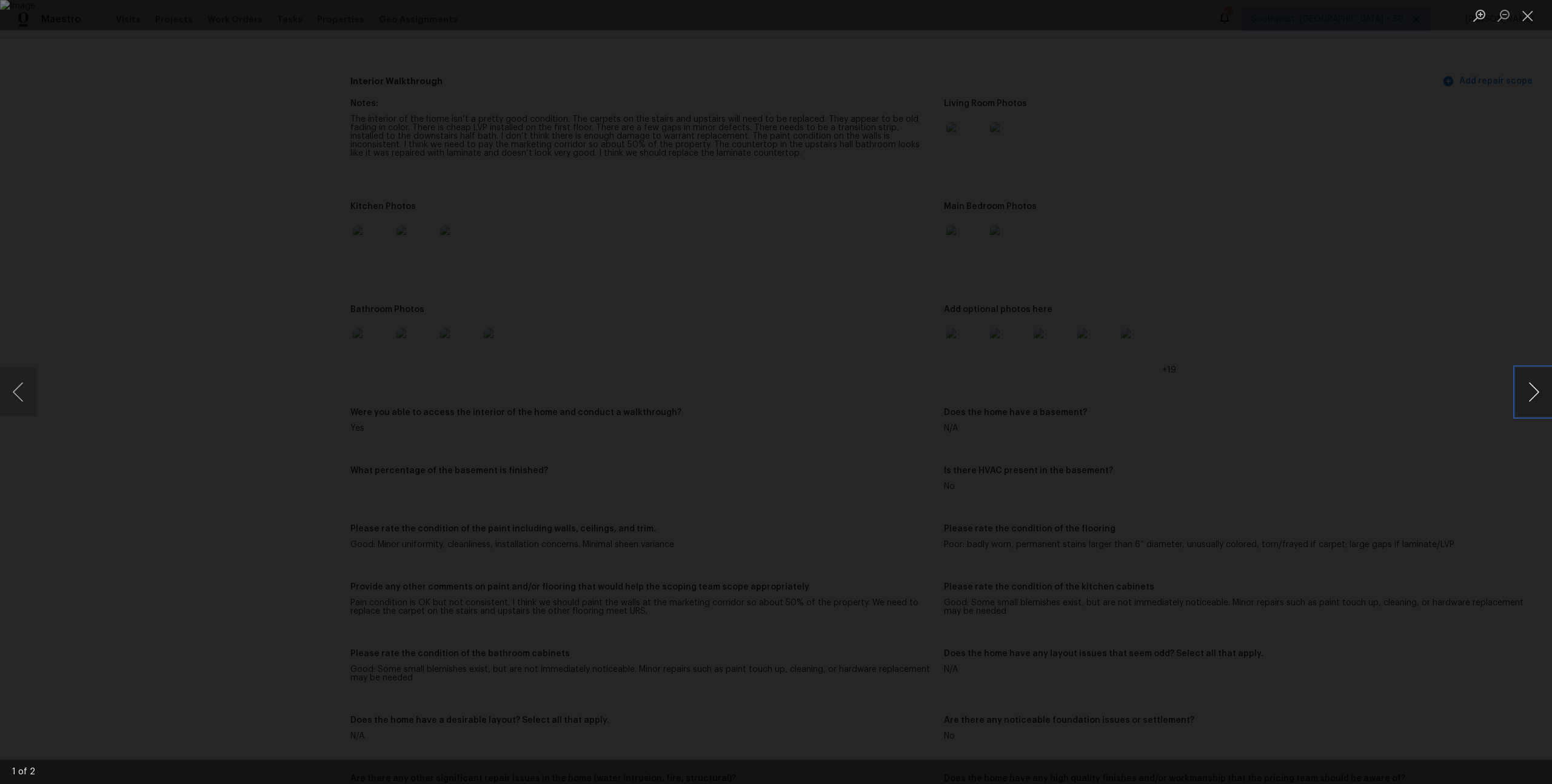
click at [1534, 394] on button "Next image" at bounding box center [1534, 392] width 36 height 49
click at [1528, 19] on button "Close lightbox" at bounding box center [1528, 15] width 24 height 22
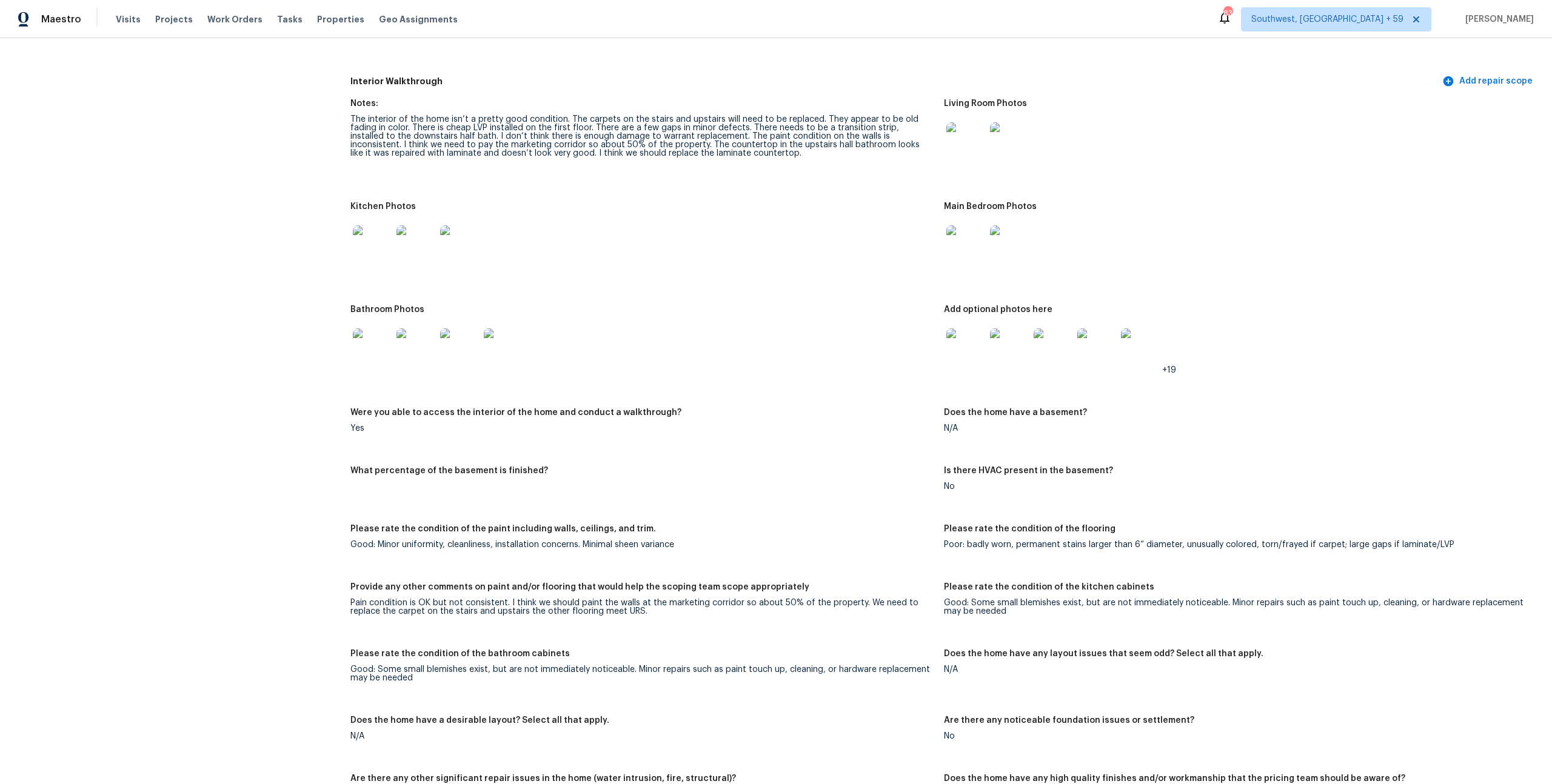
click at [391, 367] on img at bounding box center [372, 348] width 38 height 38
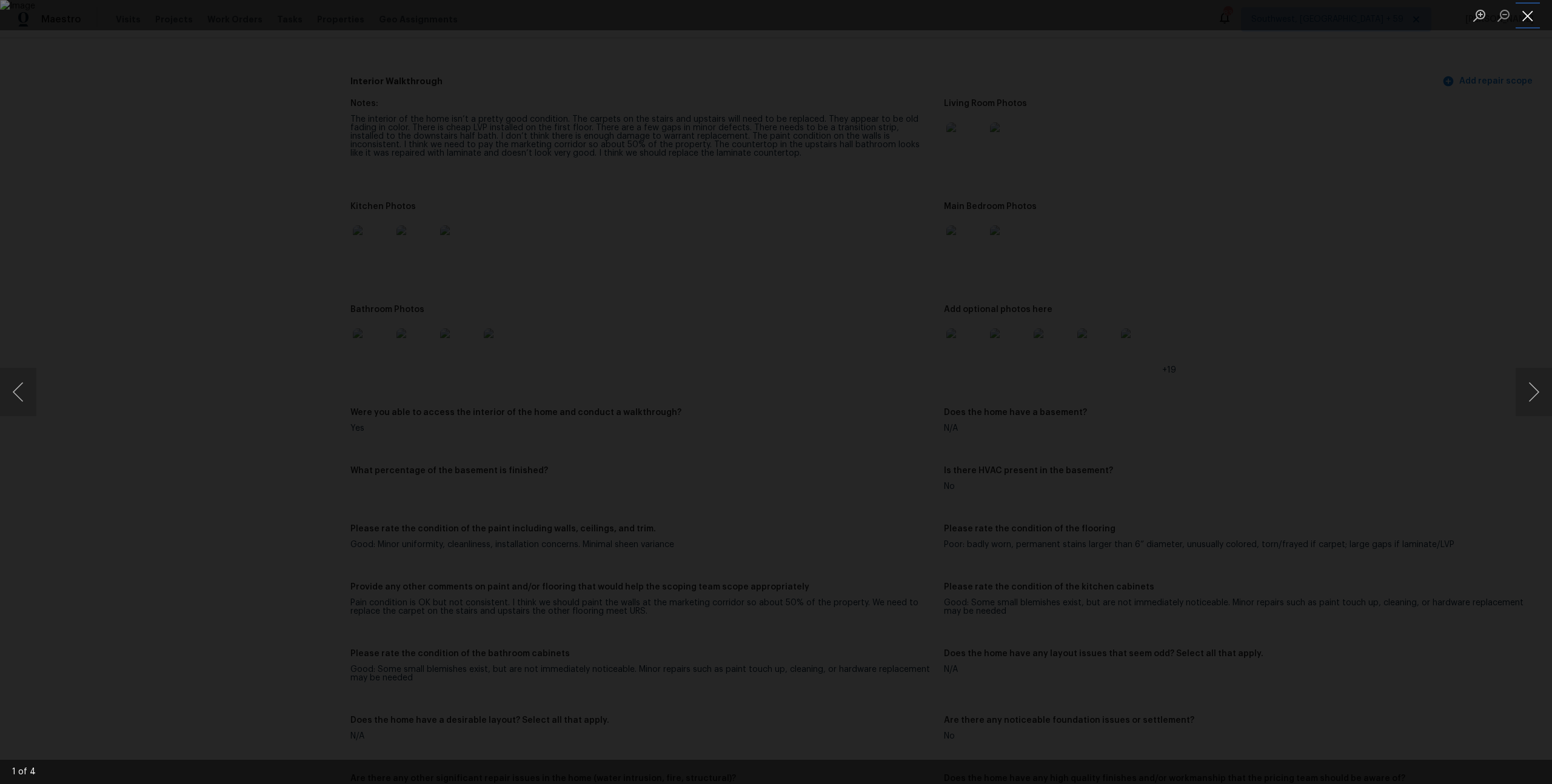
click at [1525, 23] on button "Close lightbox" at bounding box center [1528, 15] width 24 height 22
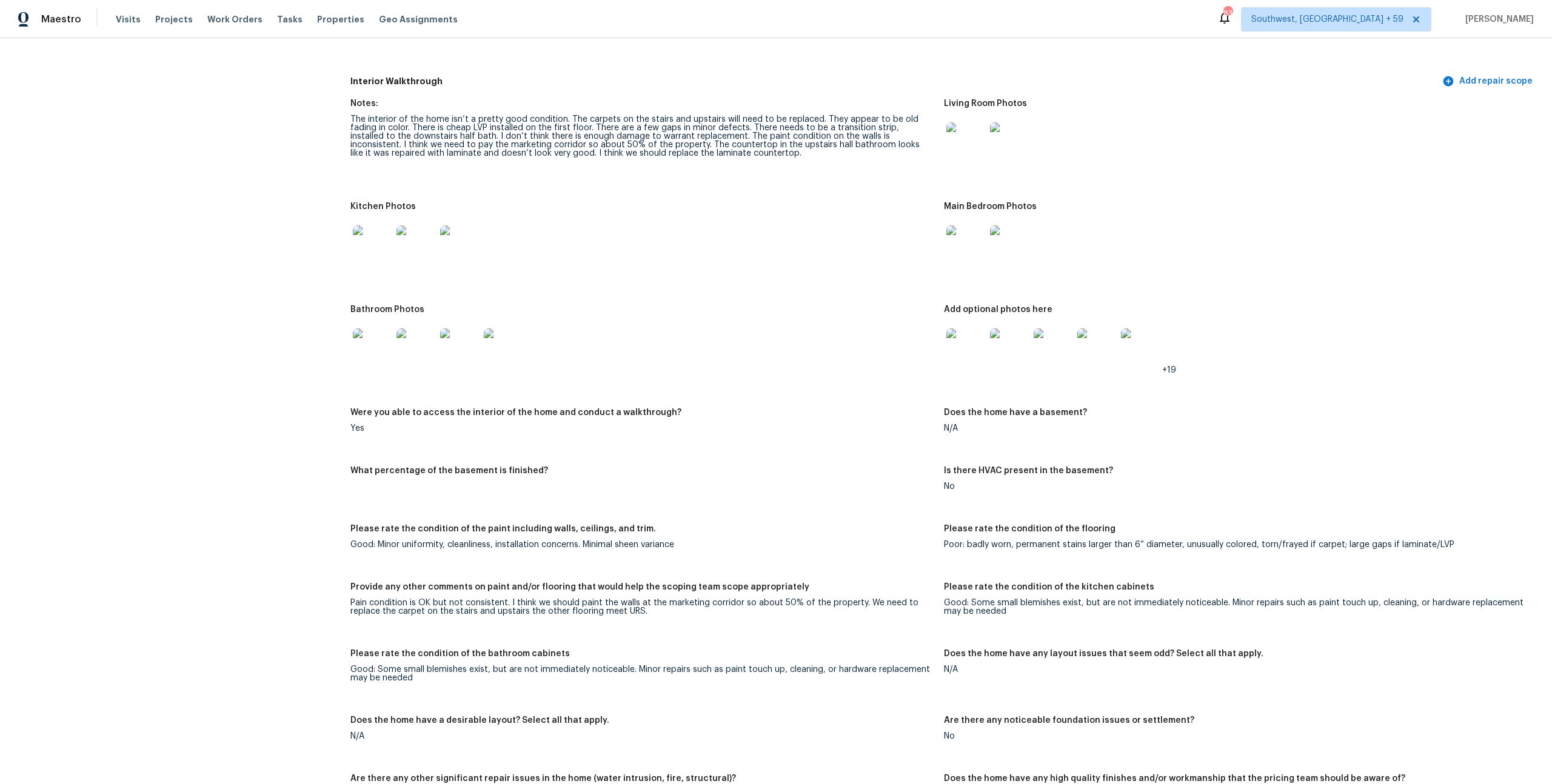
click at [353, 390] on div "All visits 7277 Sweetgrass Blvd Hanahan, SC 29410 Home details Other Visits No …" at bounding box center [776, 275] width 1523 height 3330
click at [367, 264] on img at bounding box center [372, 245] width 38 height 38
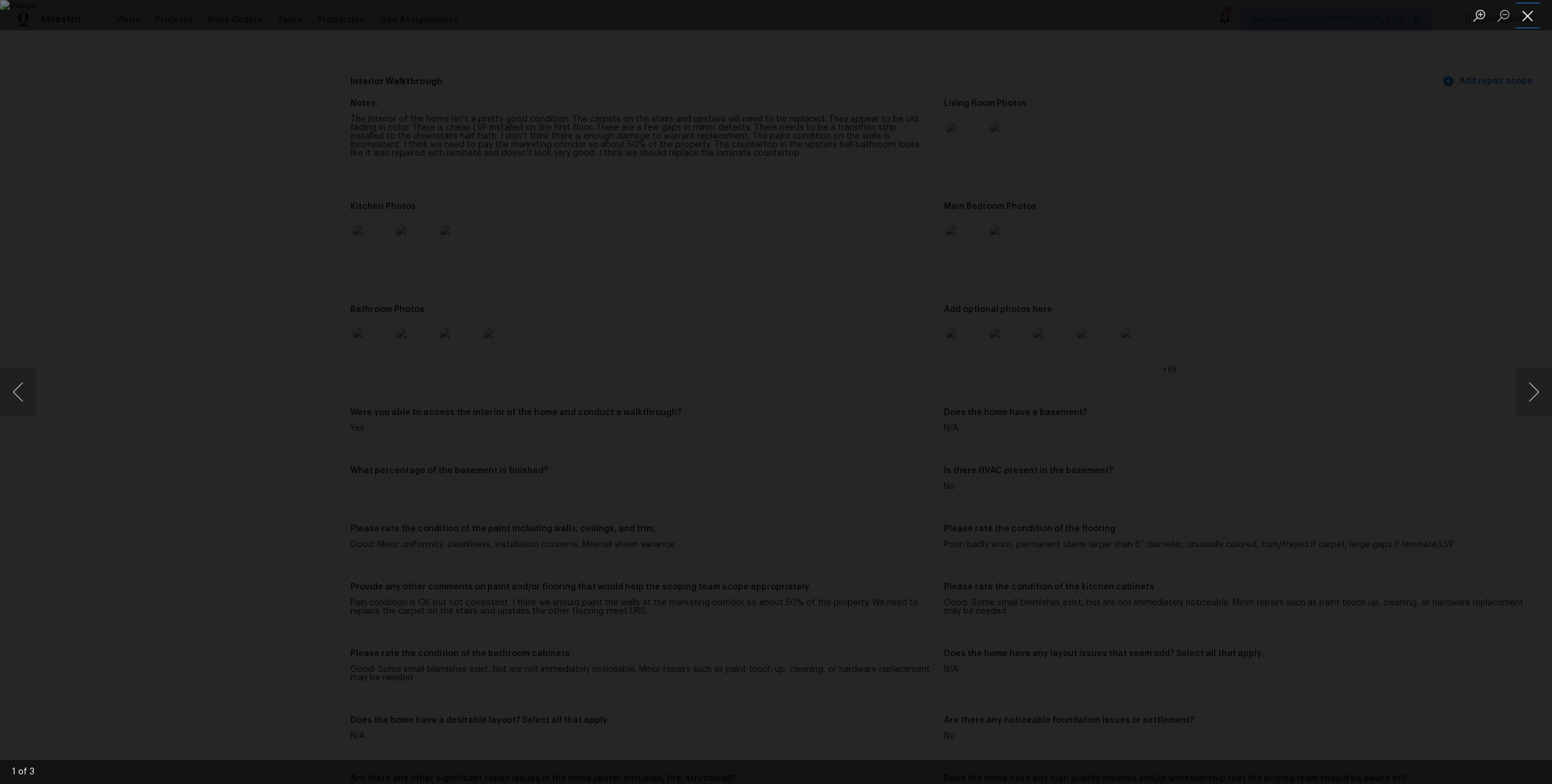
click at [1526, 6] on button "Close lightbox" at bounding box center [1528, 15] width 24 height 22
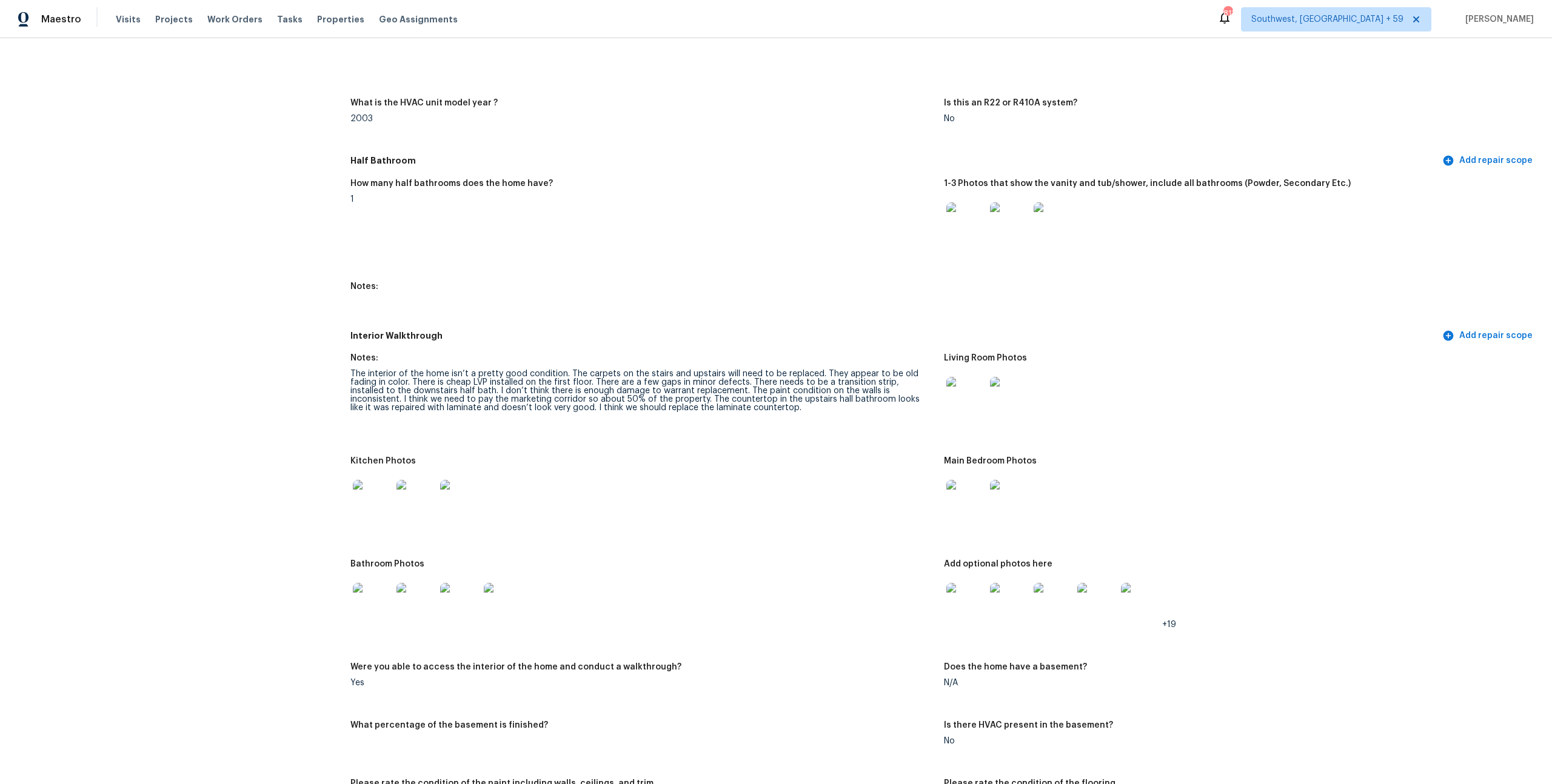
scroll to position [1198, 0]
click at [785, 84] on figure "Notes:" at bounding box center [648, 40] width 594 height 89
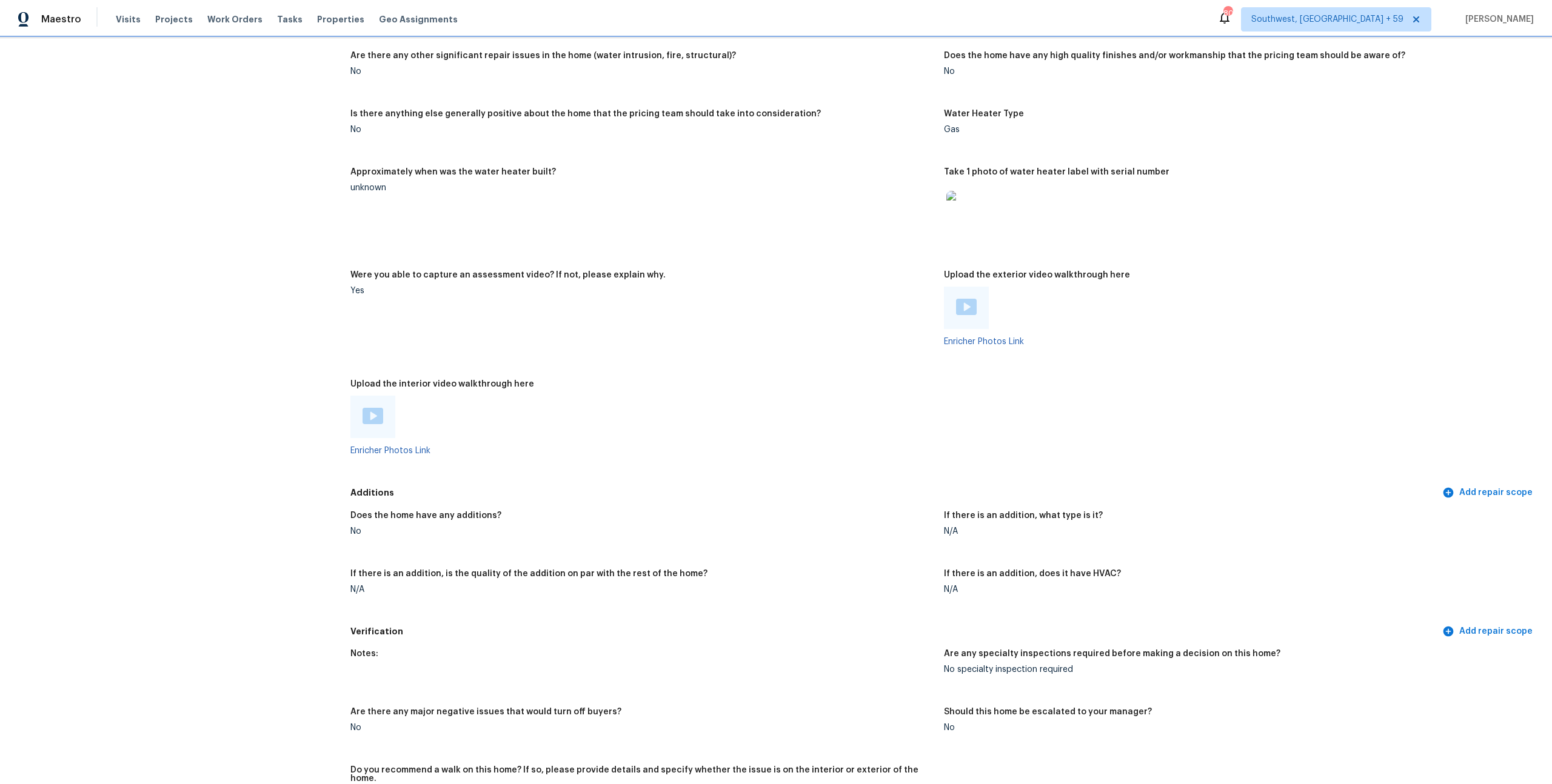
scroll to position [2182, 0]
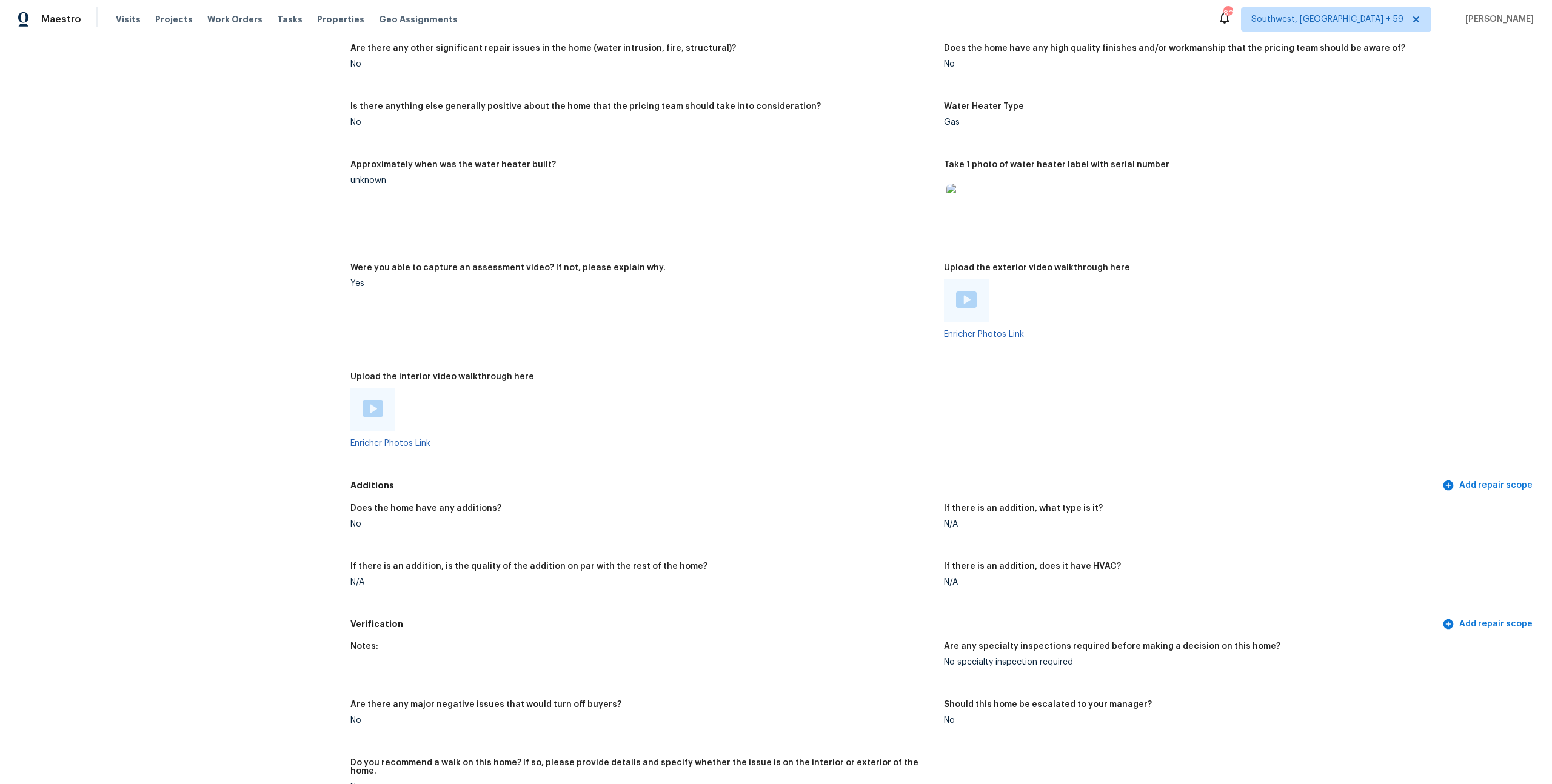
click at [969, 308] on img at bounding box center [967, 299] width 21 height 16
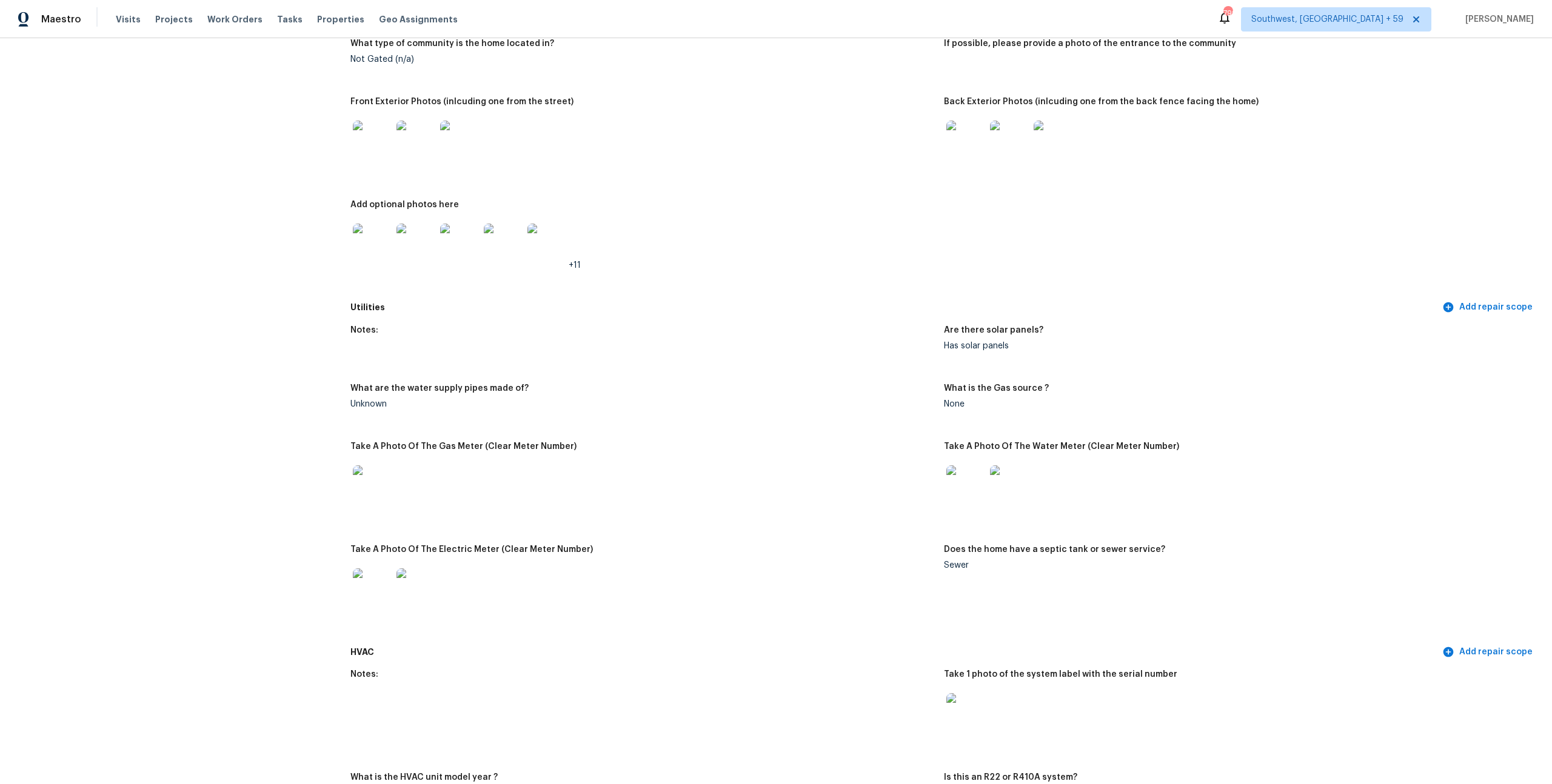
scroll to position [522, 0]
click at [966, 161] on img at bounding box center [966, 141] width 38 height 38
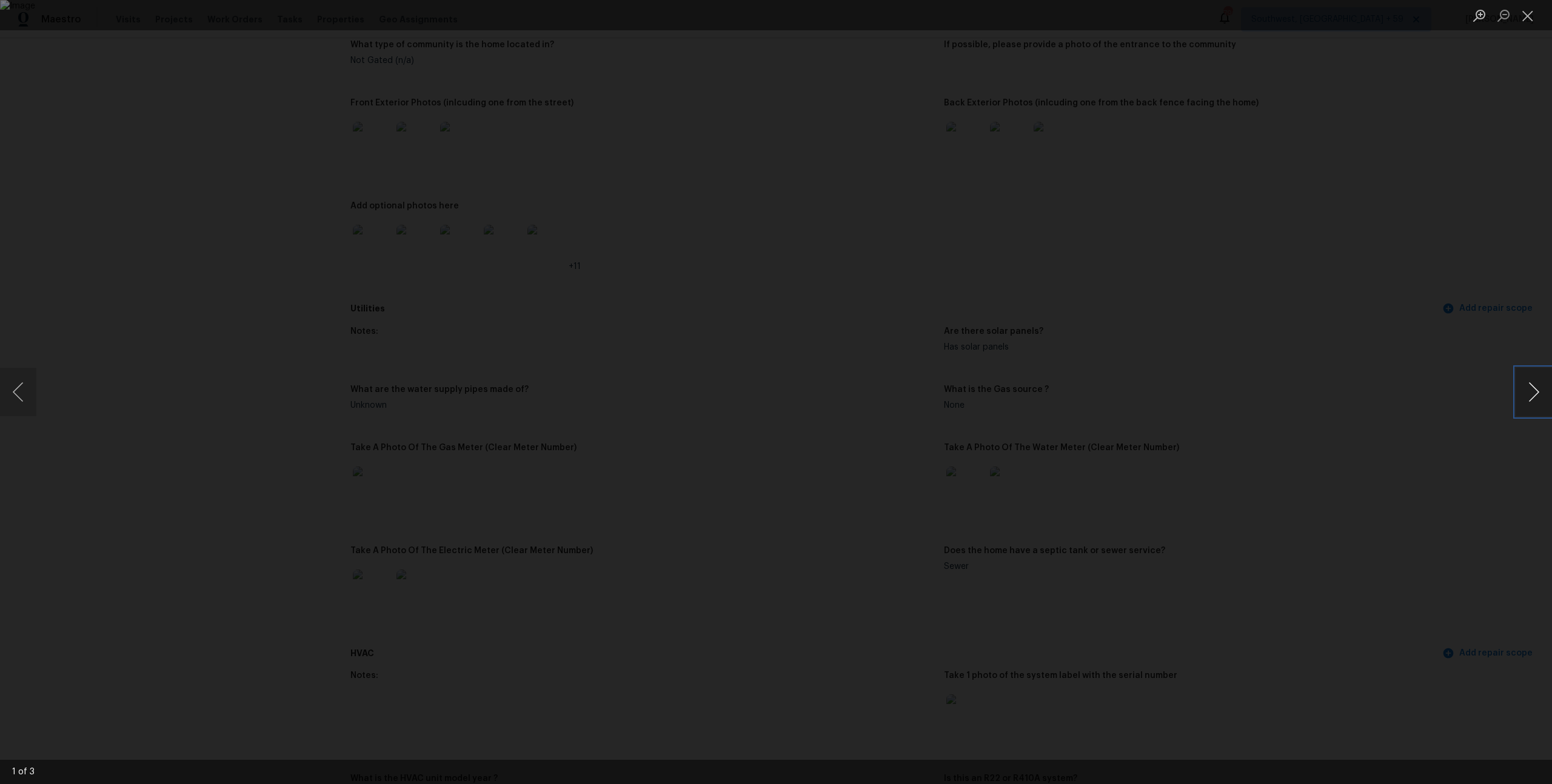
click at [1524, 398] on button "Next image" at bounding box center [1534, 392] width 36 height 49
click at [1528, 12] on button "Close lightbox" at bounding box center [1528, 15] width 24 height 22
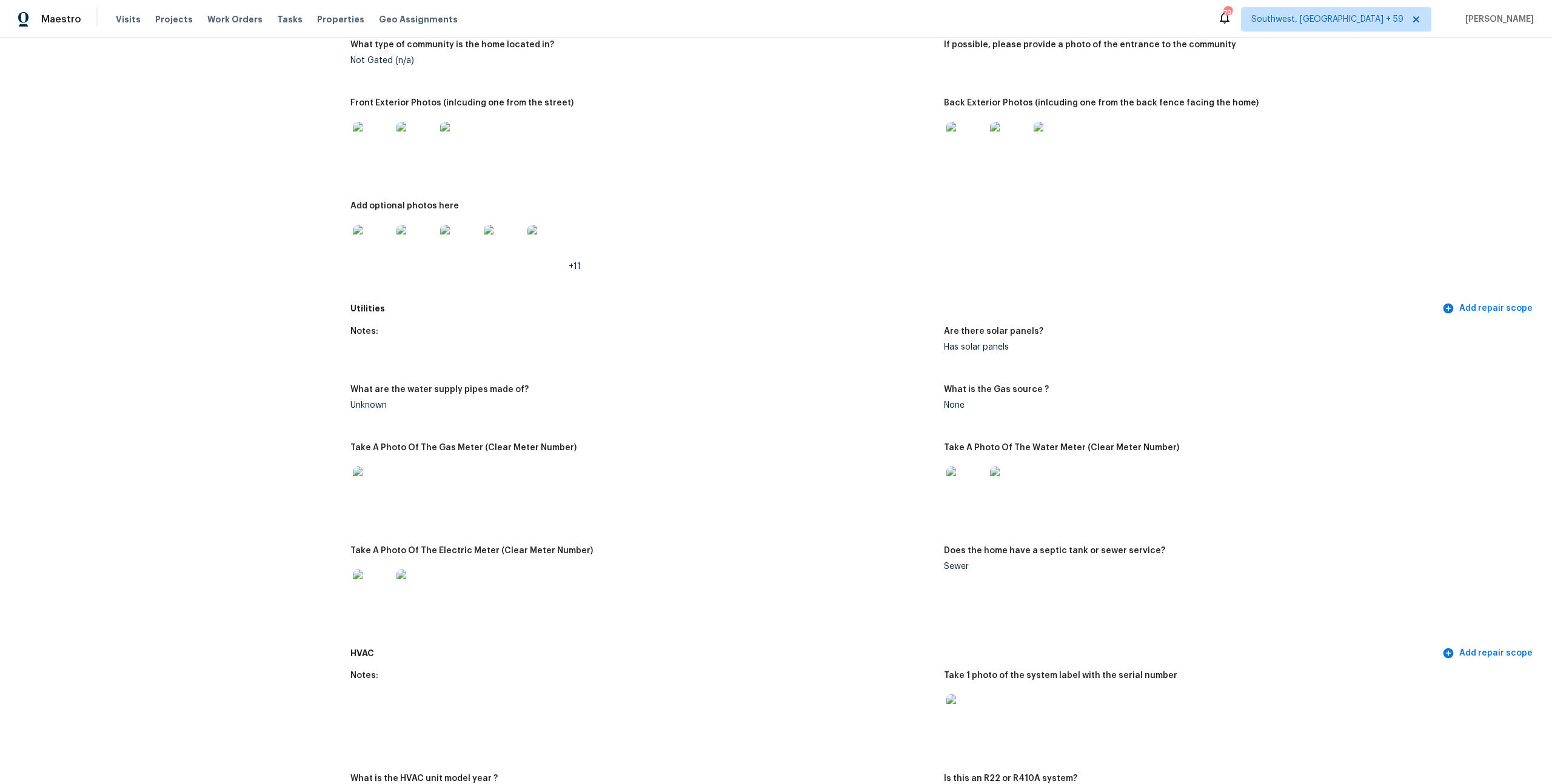
click at [375, 264] on img at bounding box center [372, 244] width 38 height 38
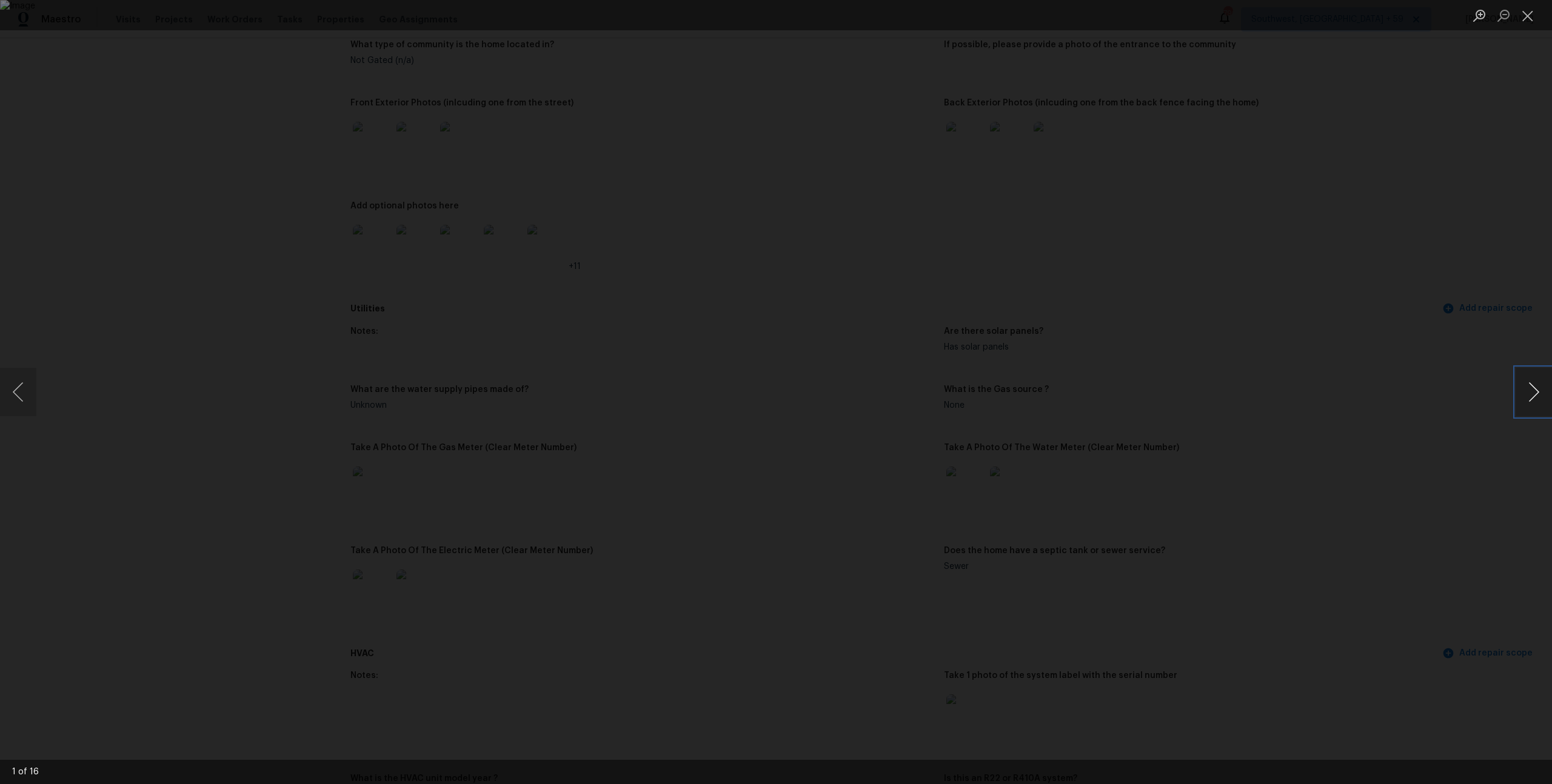
click at [1527, 394] on button "Next image" at bounding box center [1534, 392] width 36 height 49
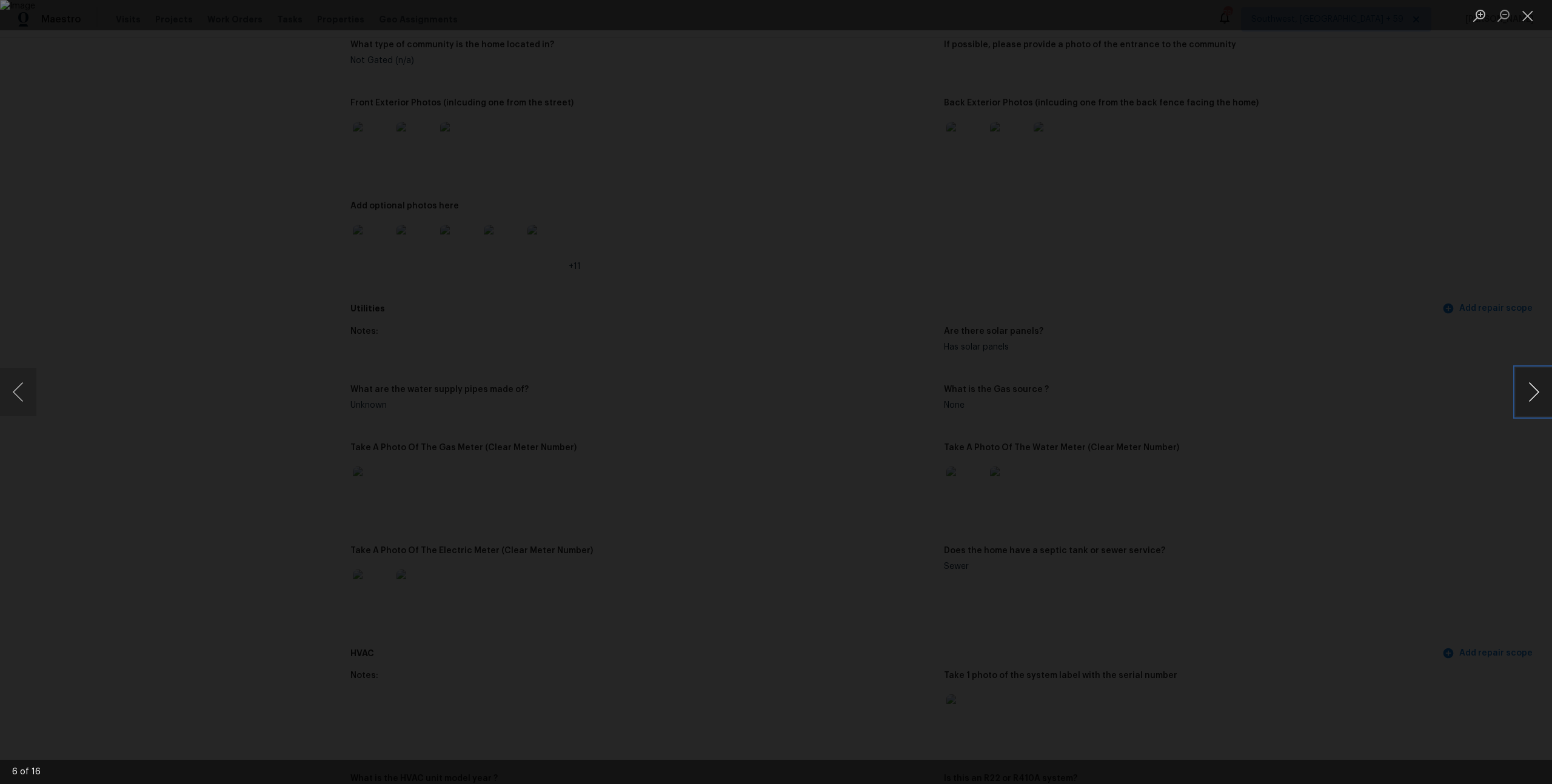
click at [1527, 394] on button "Next image" at bounding box center [1534, 392] width 36 height 49
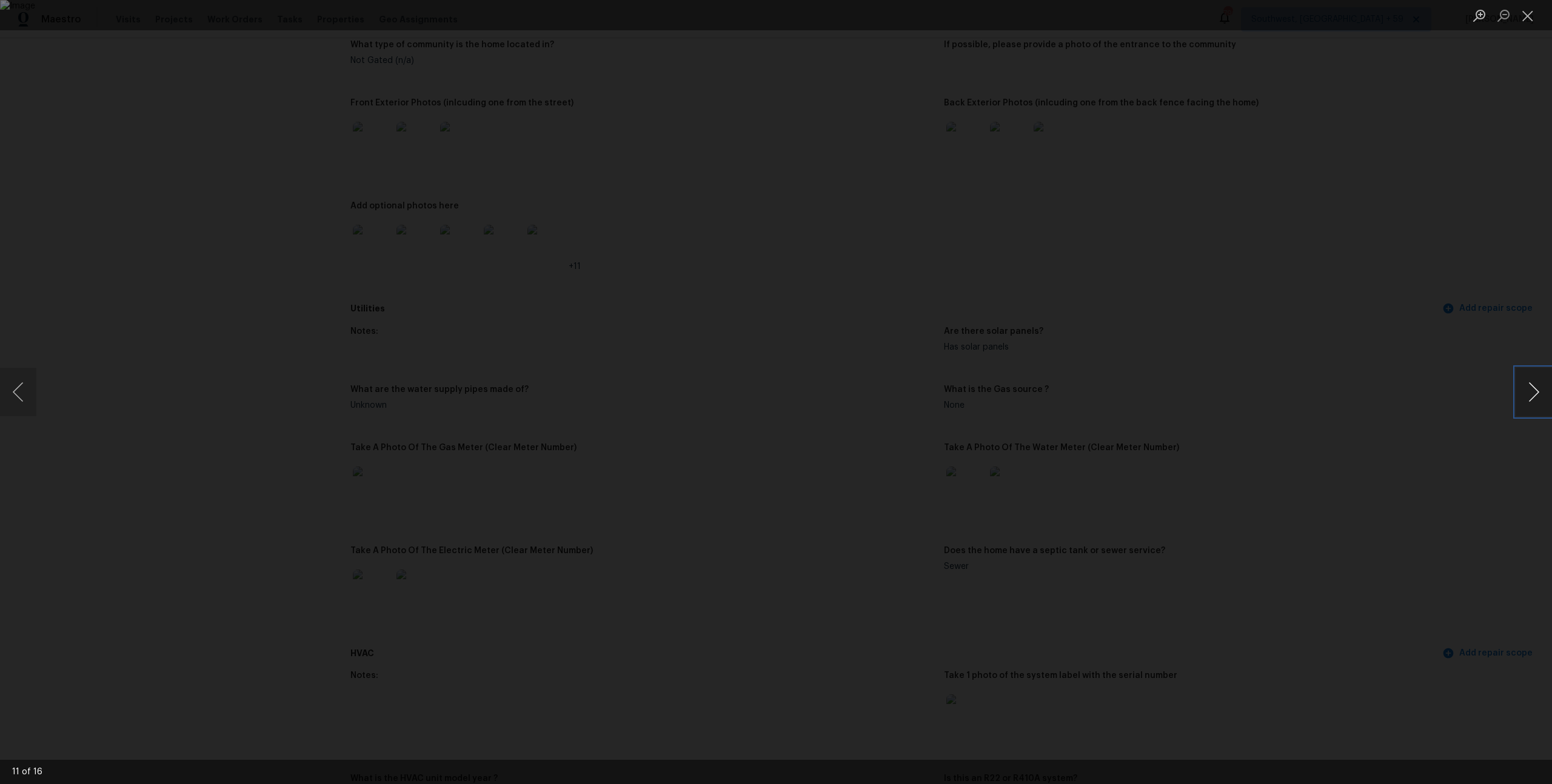
click at [1527, 394] on button "Next image" at bounding box center [1534, 392] width 36 height 49
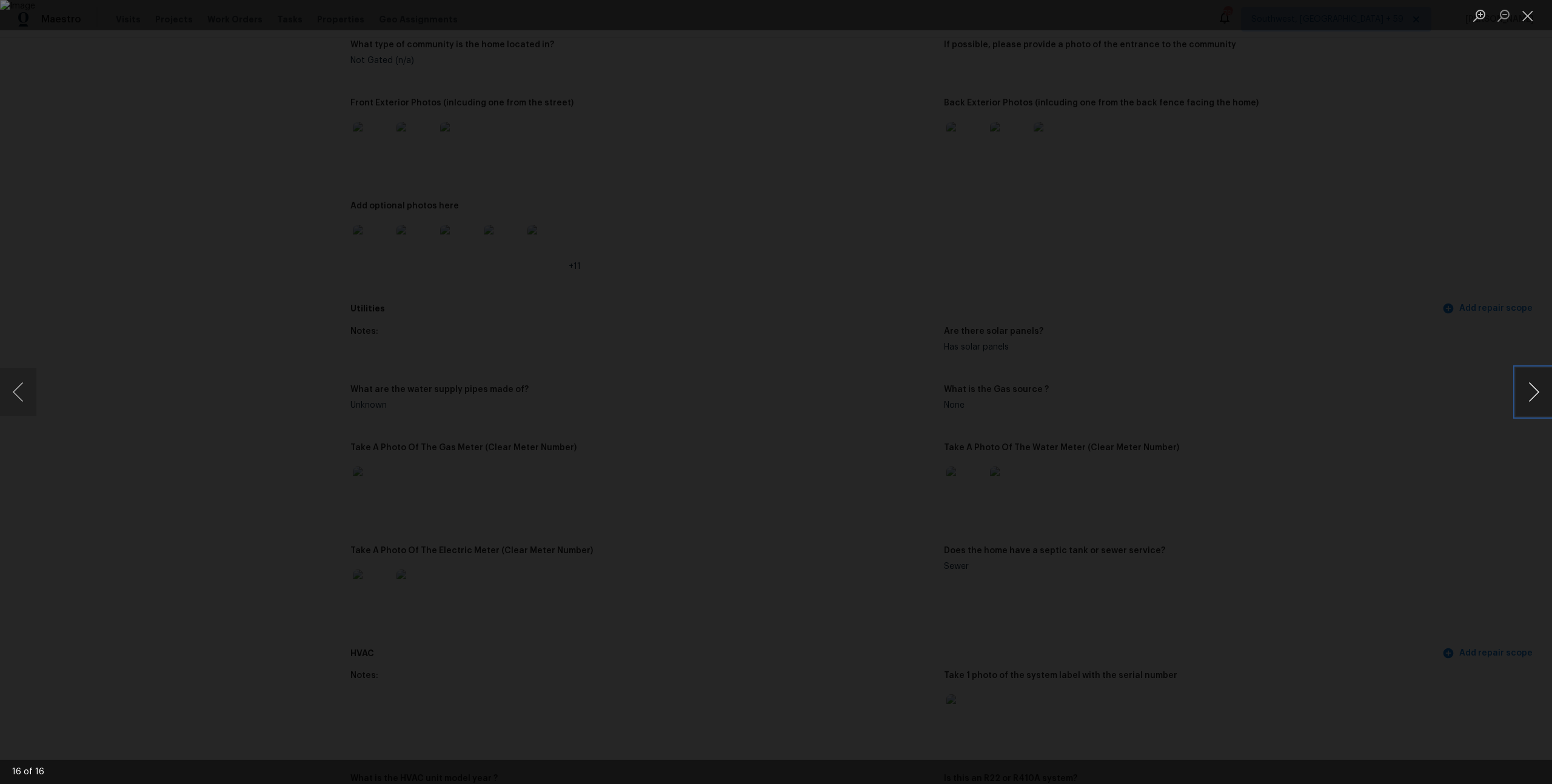
click at [1527, 394] on button "Next image" at bounding box center [1534, 392] width 36 height 49
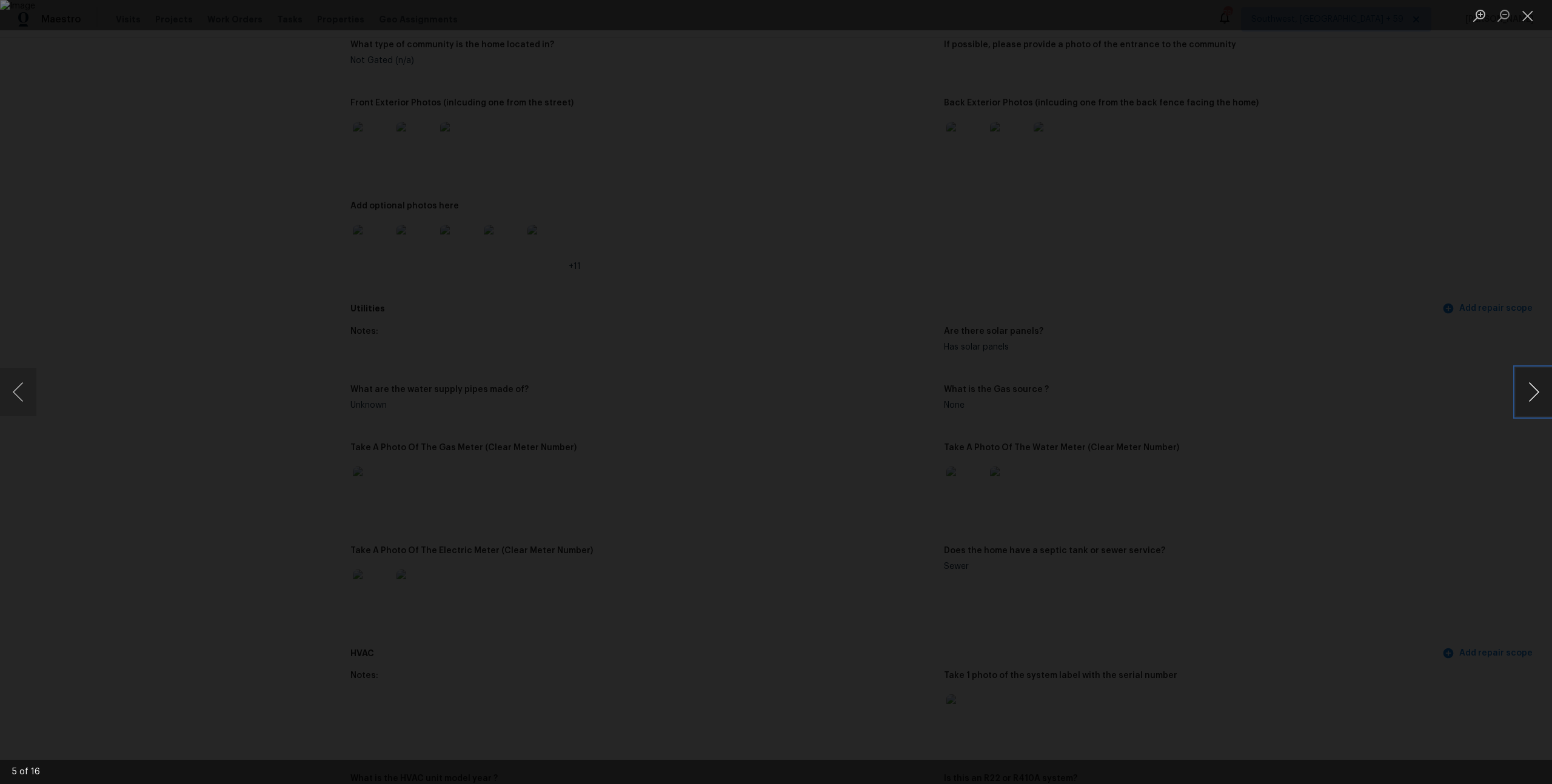
click at [1527, 394] on button "Next image" at bounding box center [1534, 392] width 36 height 49
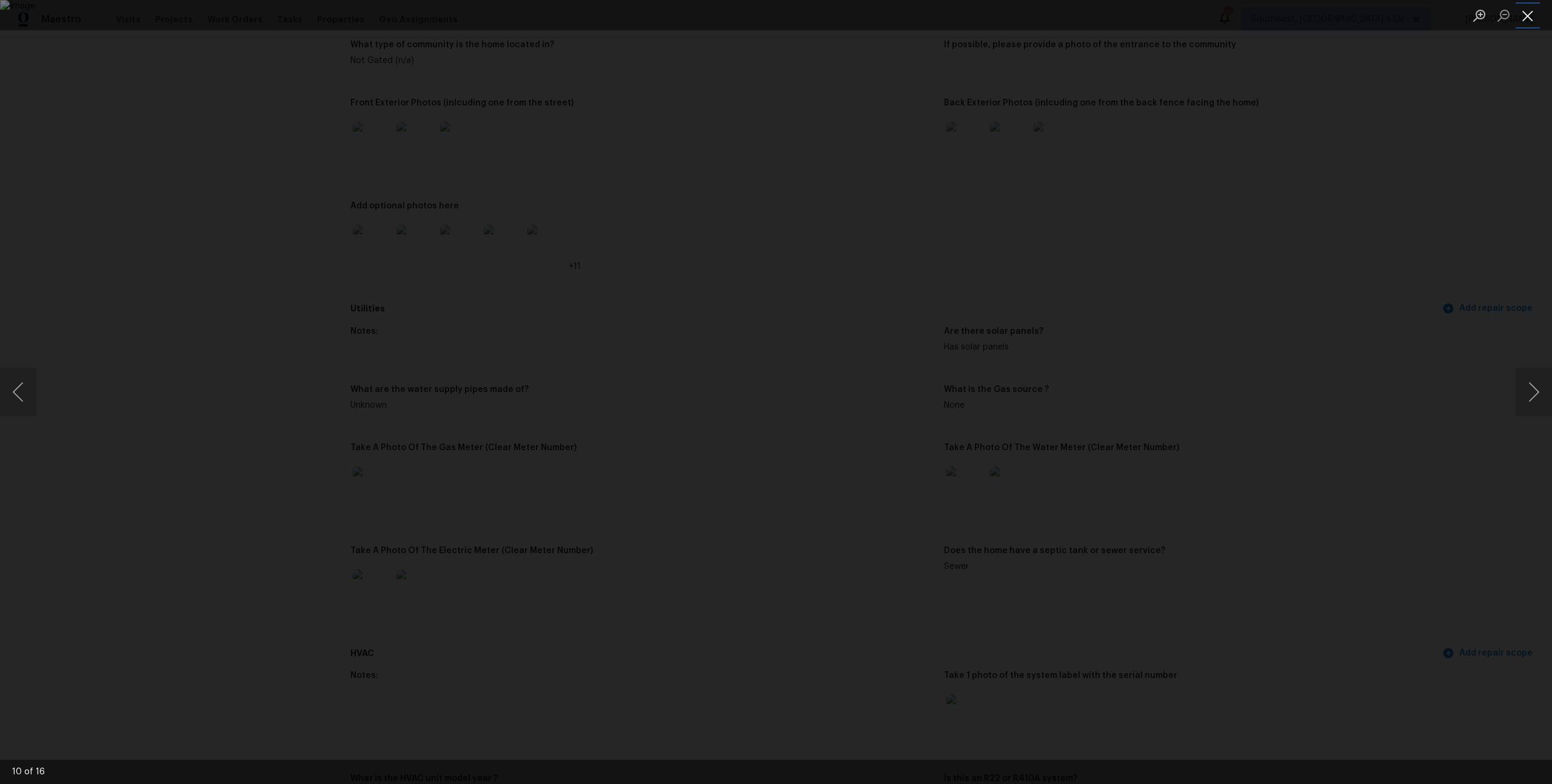
click at [1534, 18] on button "Close lightbox" at bounding box center [1528, 15] width 24 height 22
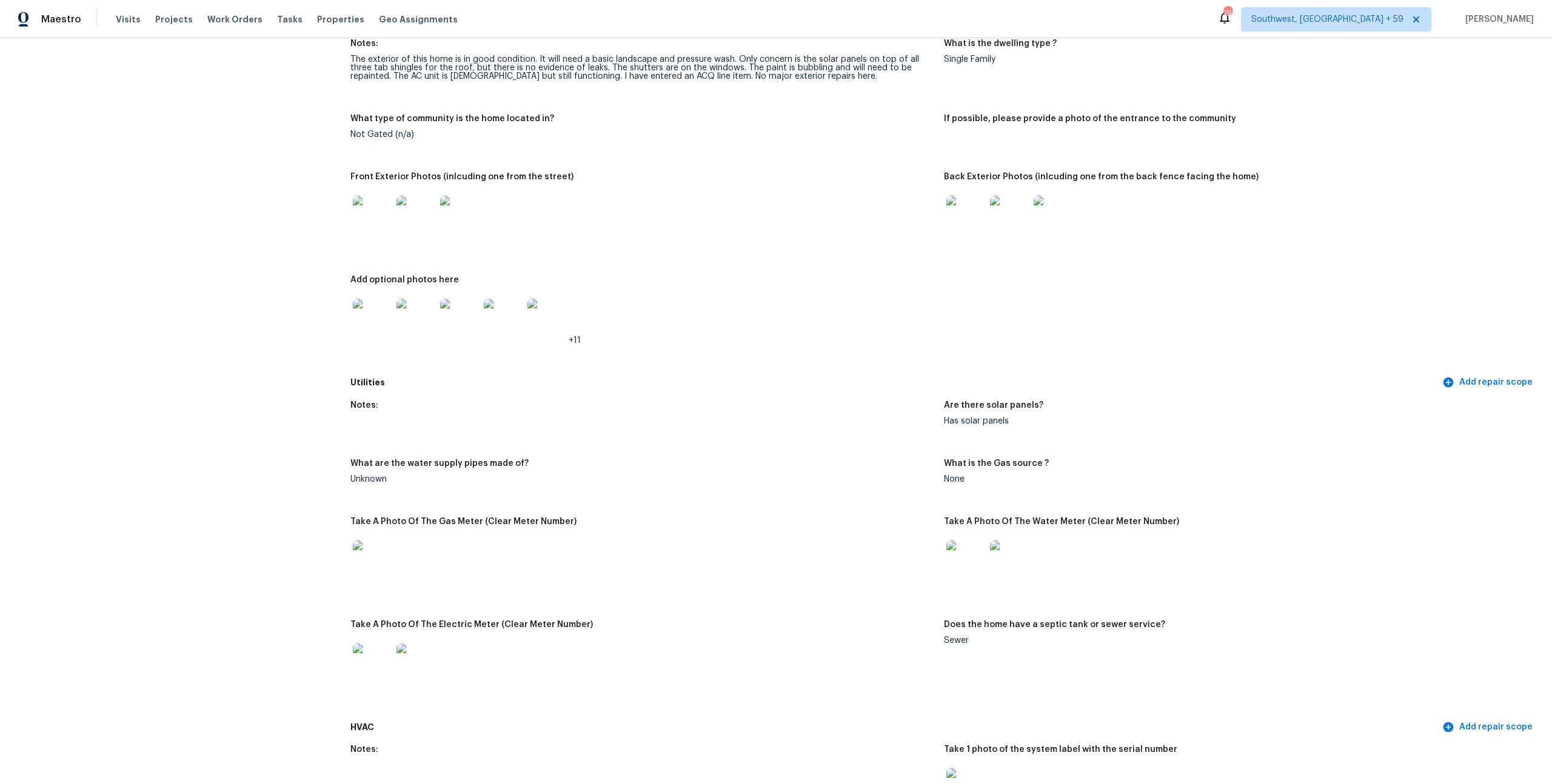
scroll to position [366, 0]
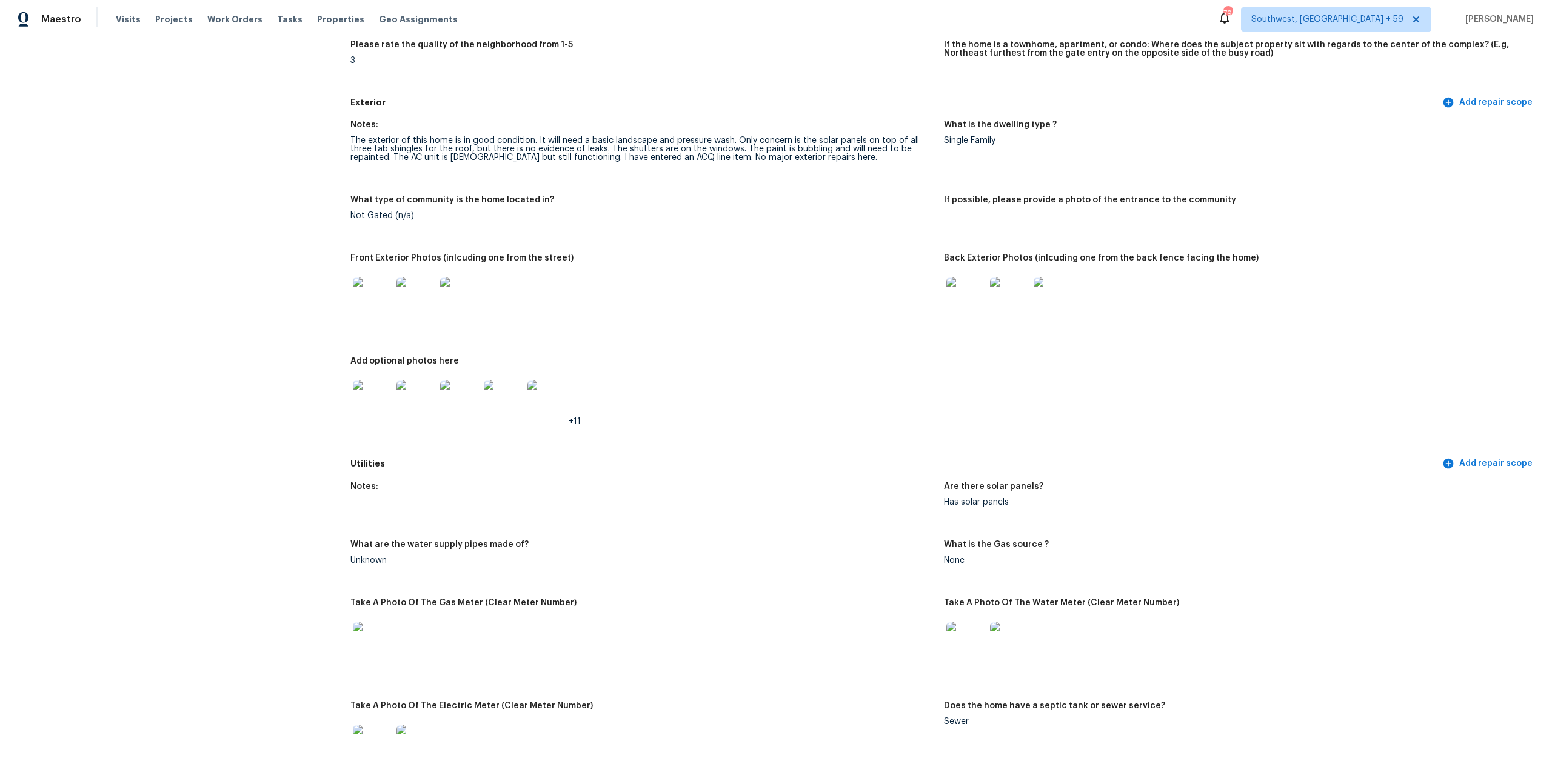
click at [377, 316] on img at bounding box center [372, 296] width 38 height 38
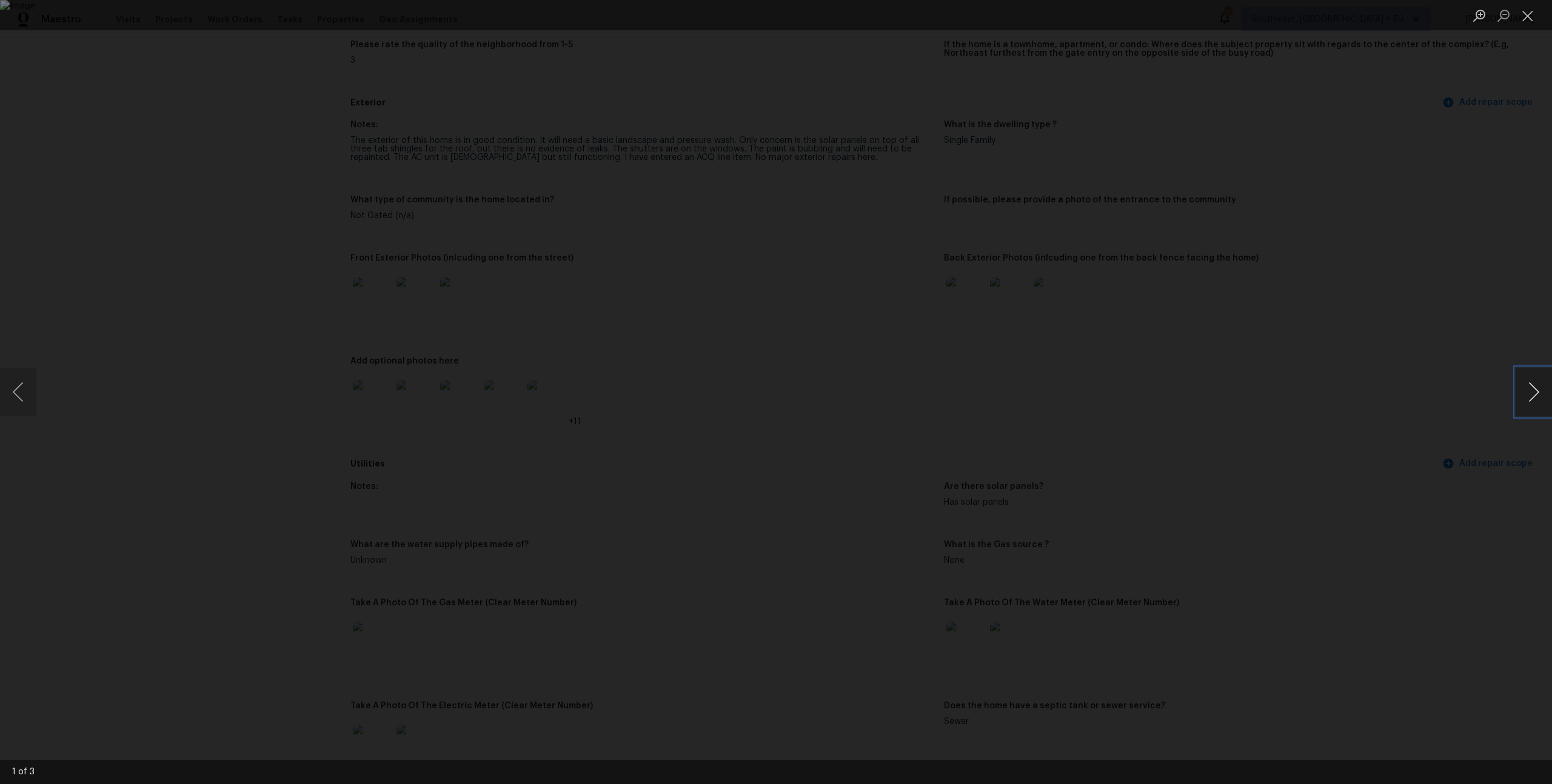
click at [1526, 394] on button "Next image" at bounding box center [1534, 392] width 36 height 49
click at [1533, 15] on button "Close lightbox" at bounding box center [1528, 15] width 24 height 22
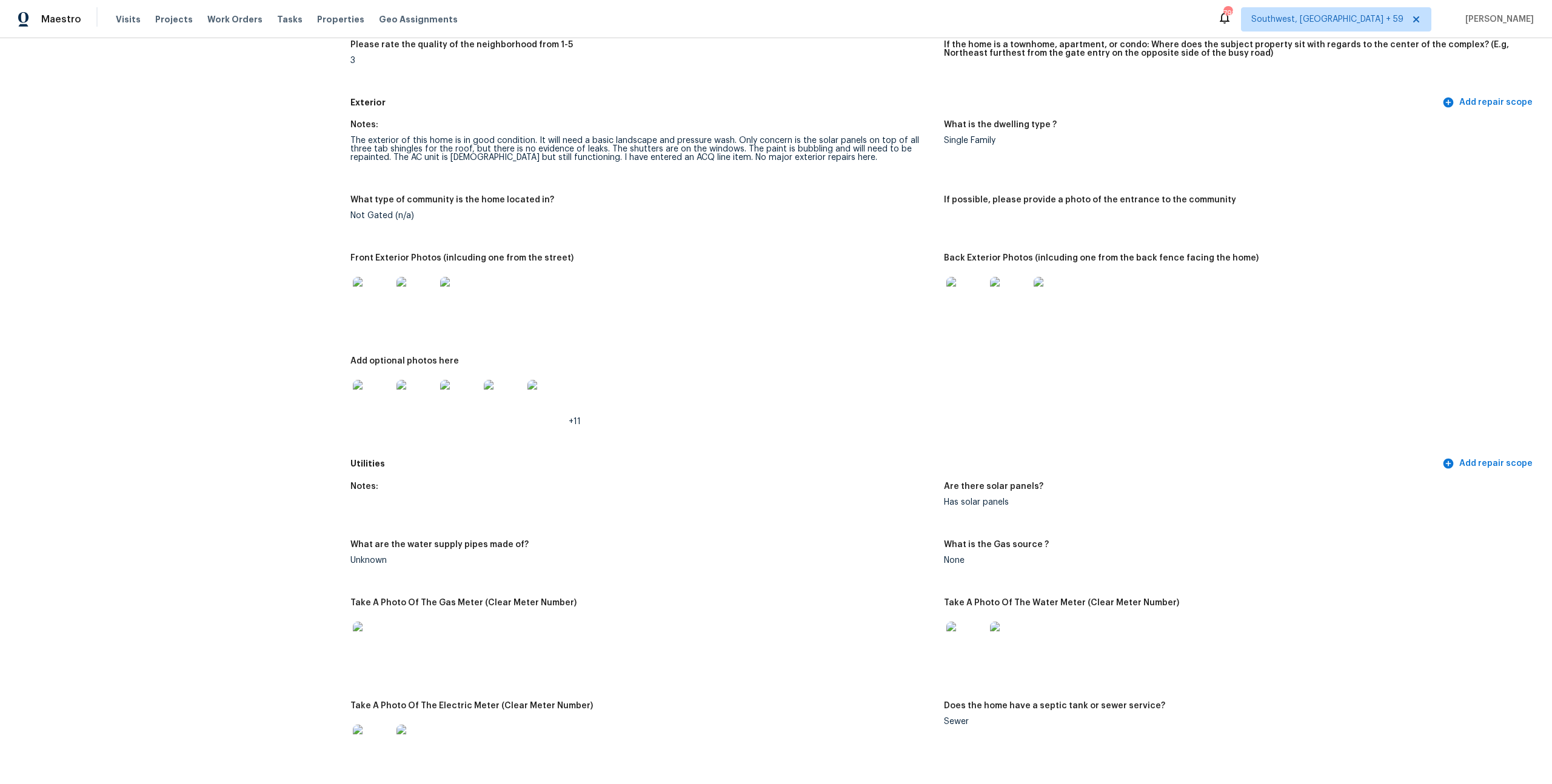
scroll to position [0, 0]
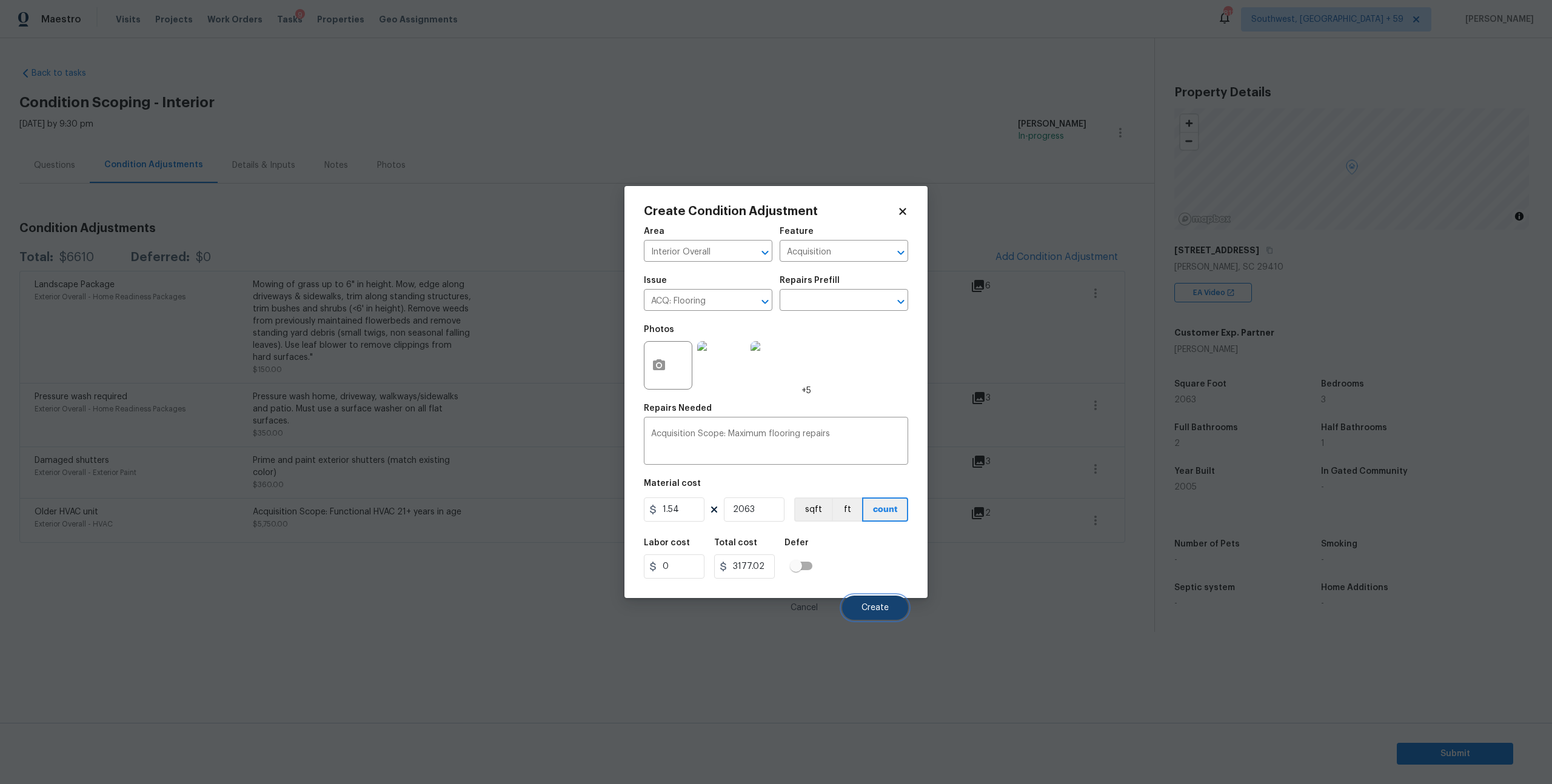
click at [876, 620] on button "Create" at bounding box center [875, 608] width 66 height 24
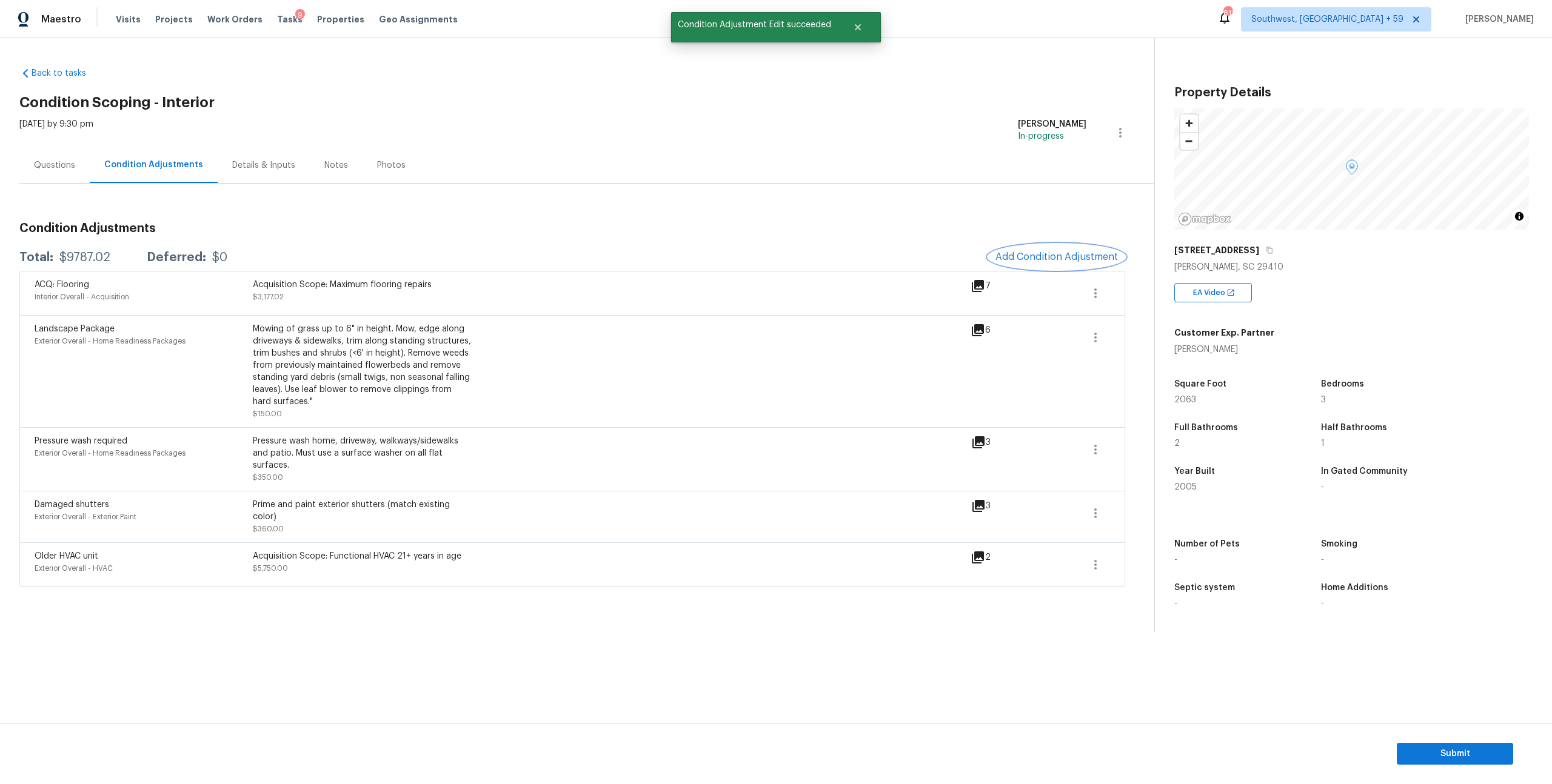
click at [1053, 262] on span "Add Condition Adjustment" at bounding box center [1057, 257] width 122 height 11
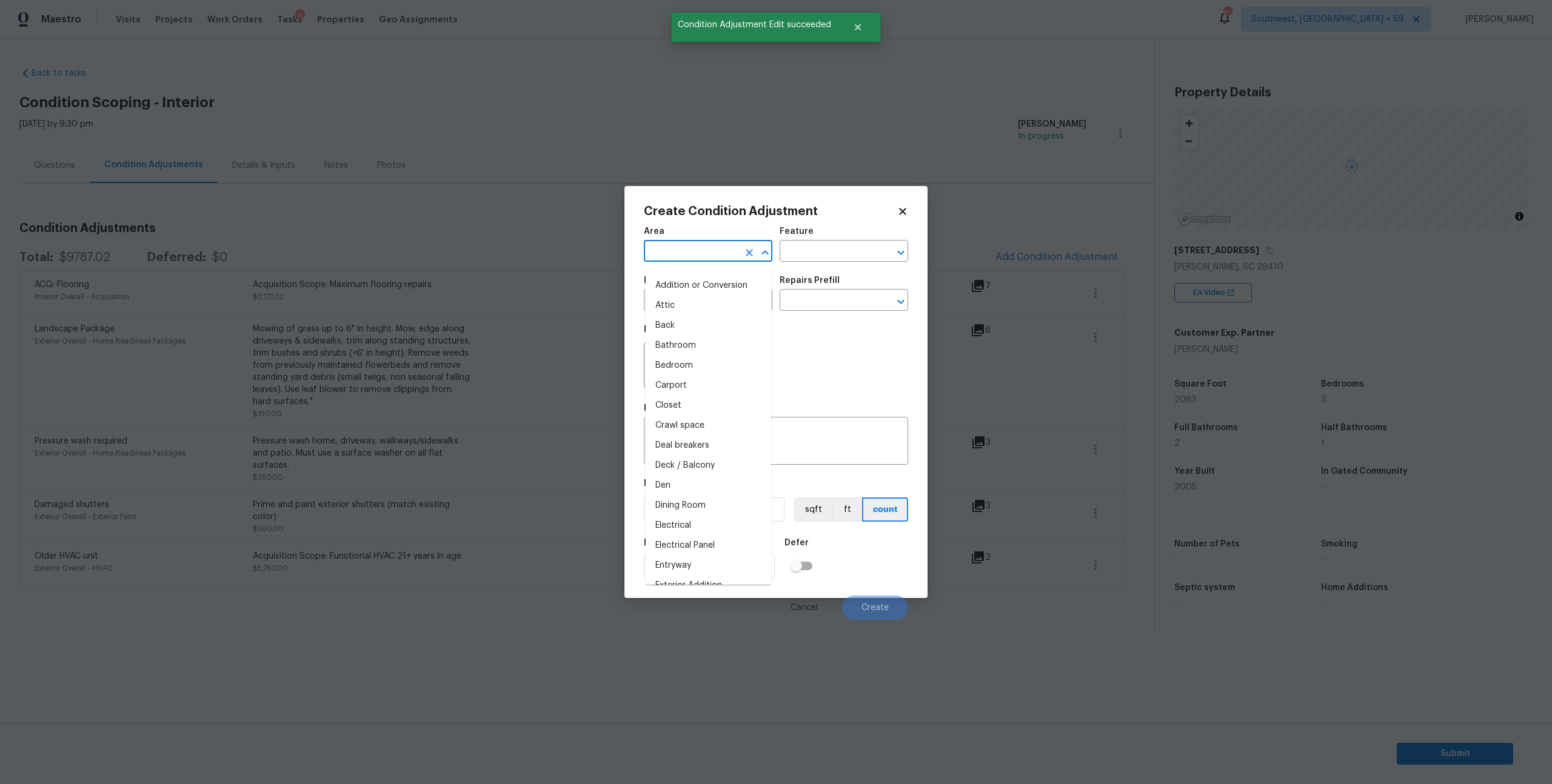
click at [694, 261] on input "text" at bounding box center [692, 252] width 94 height 18
click at [709, 314] on li "Interior Overall" at bounding box center [708, 306] width 126 height 20
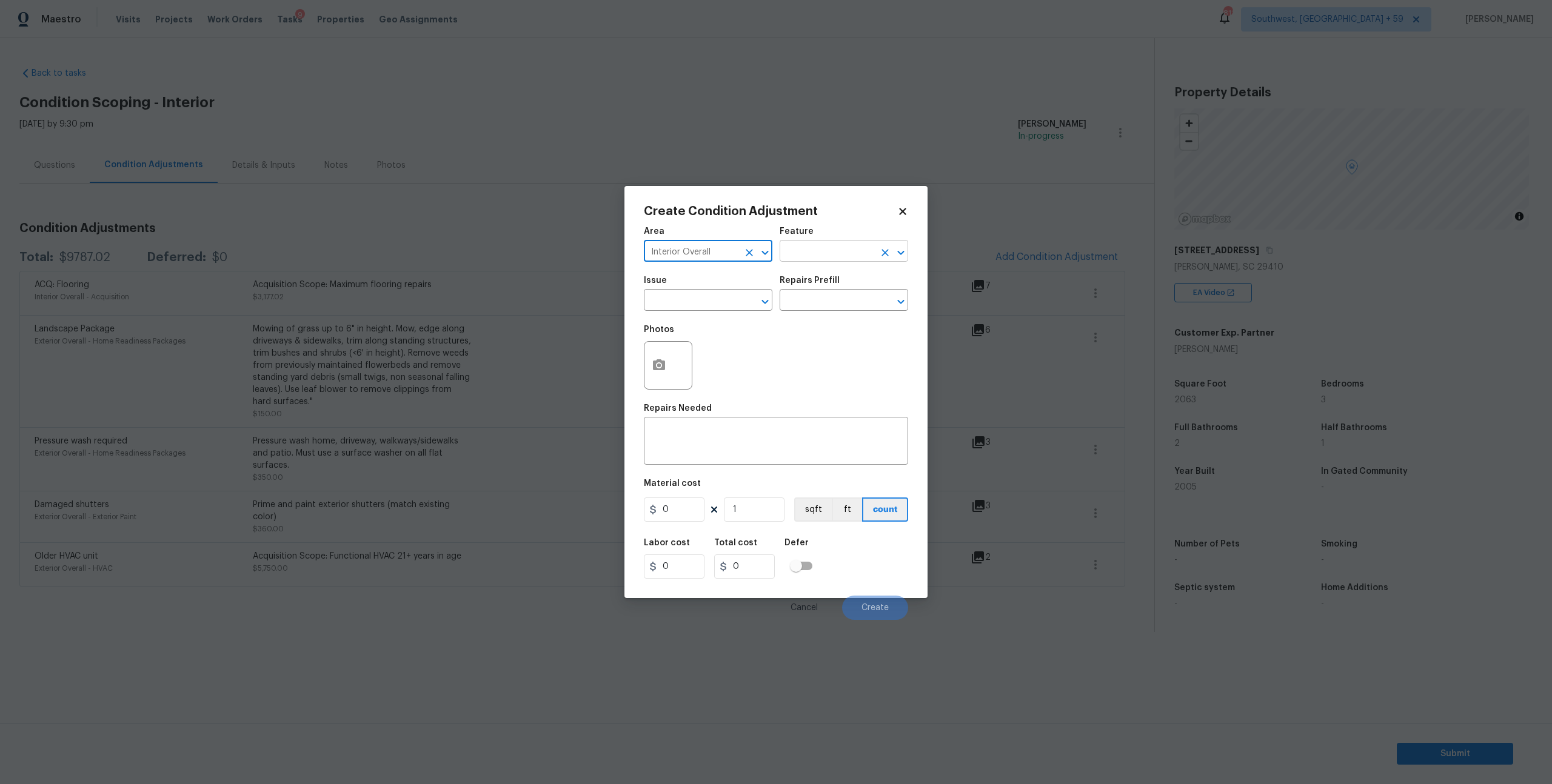
type input "Interior Overall"
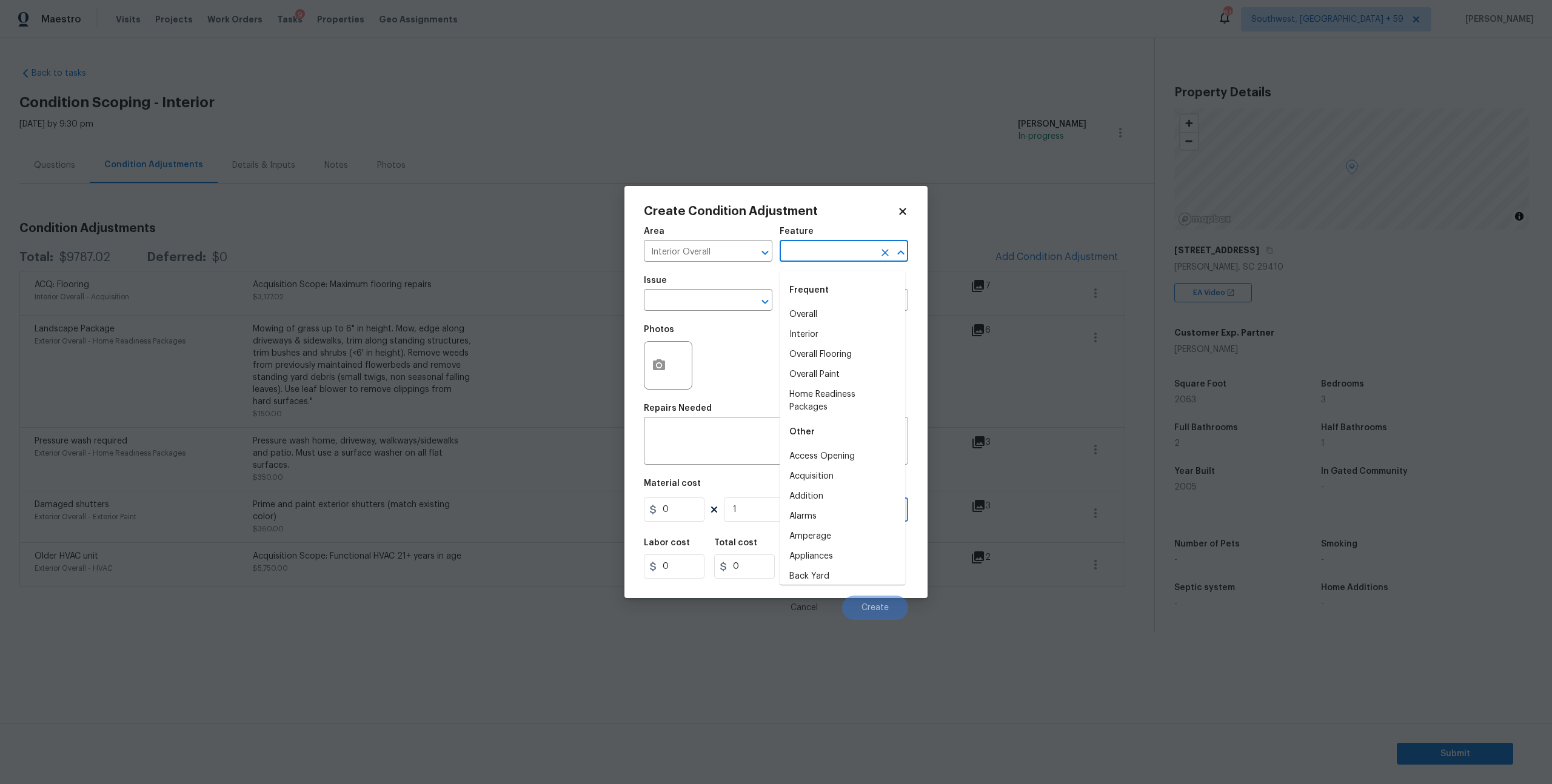
click at [829, 262] on input "text" at bounding box center [827, 252] width 94 height 18
click at [835, 306] on li "Interior" at bounding box center [842, 314] width 126 height 20
click at [755, 307] on div at bounding box center [756, 302] width 31 height 17
type input "Interior"
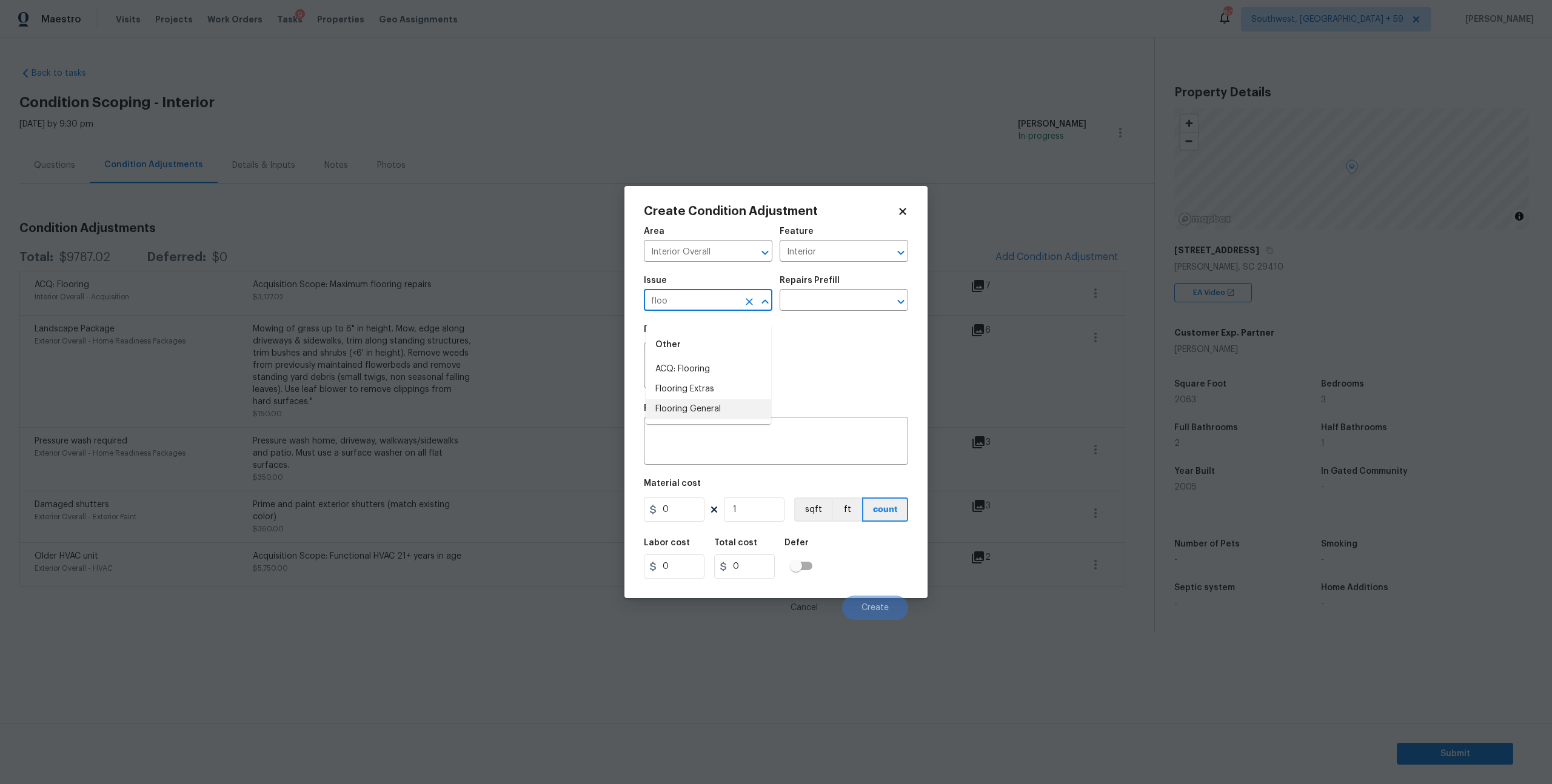
click at [689, 406] on li "Flooring General" at bounding box center [708, 409] width 126 height 20
type input "Flooring General"
click at [844, 311] on input "text" at bounding box center [827, 301] width 94 height 18
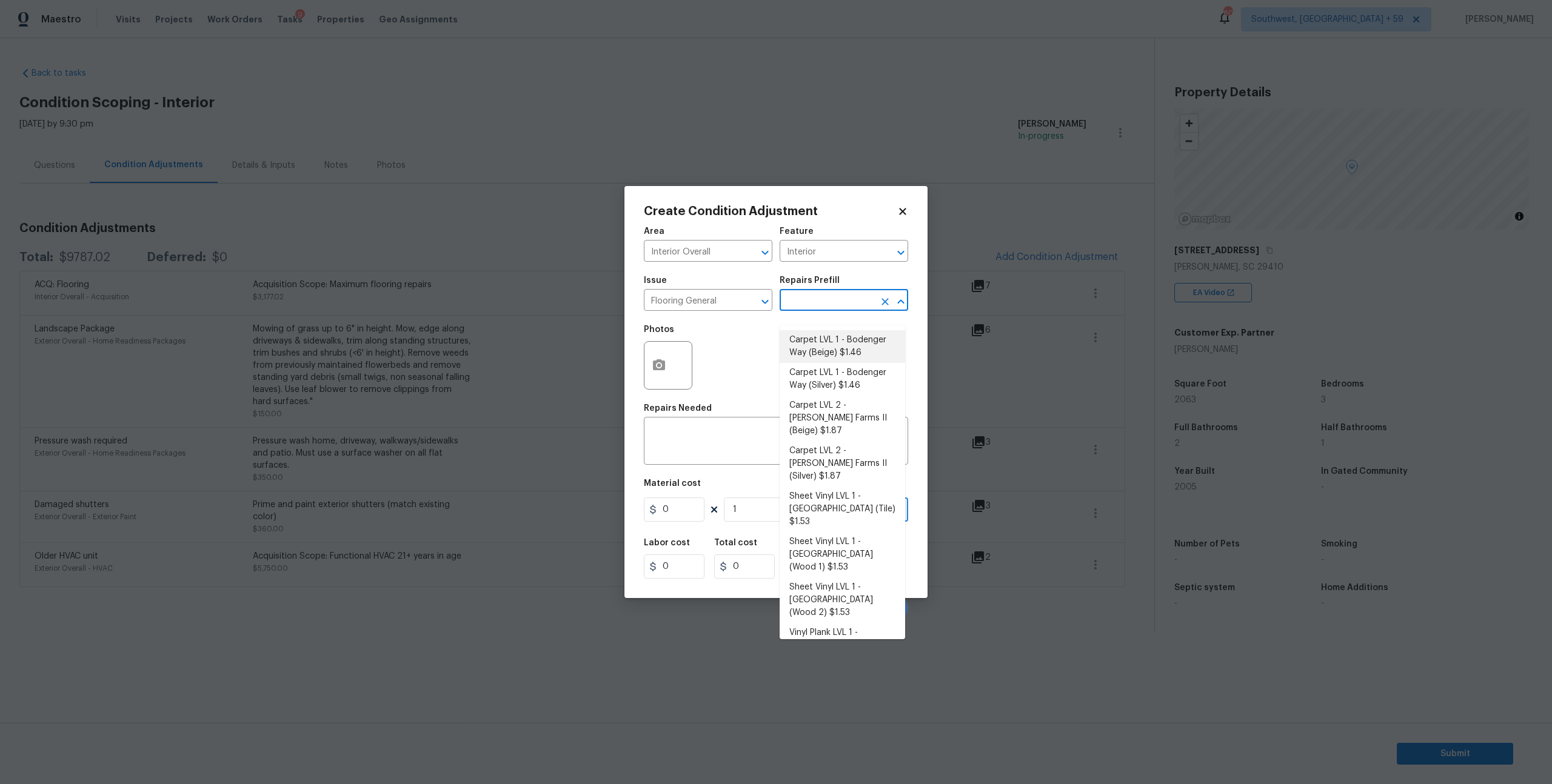
click at [829, 354] on li "Carpet LVL 1 - Bodenger Way (Beige) $1.46" at bounding box center [842, 346] width 126 height 33
type input "Overall Flooring"
type textarea "Install new carpet. (Bodenger Way 749 Bird Bath, Beige) at all previously carpe…"
type input "1.46"
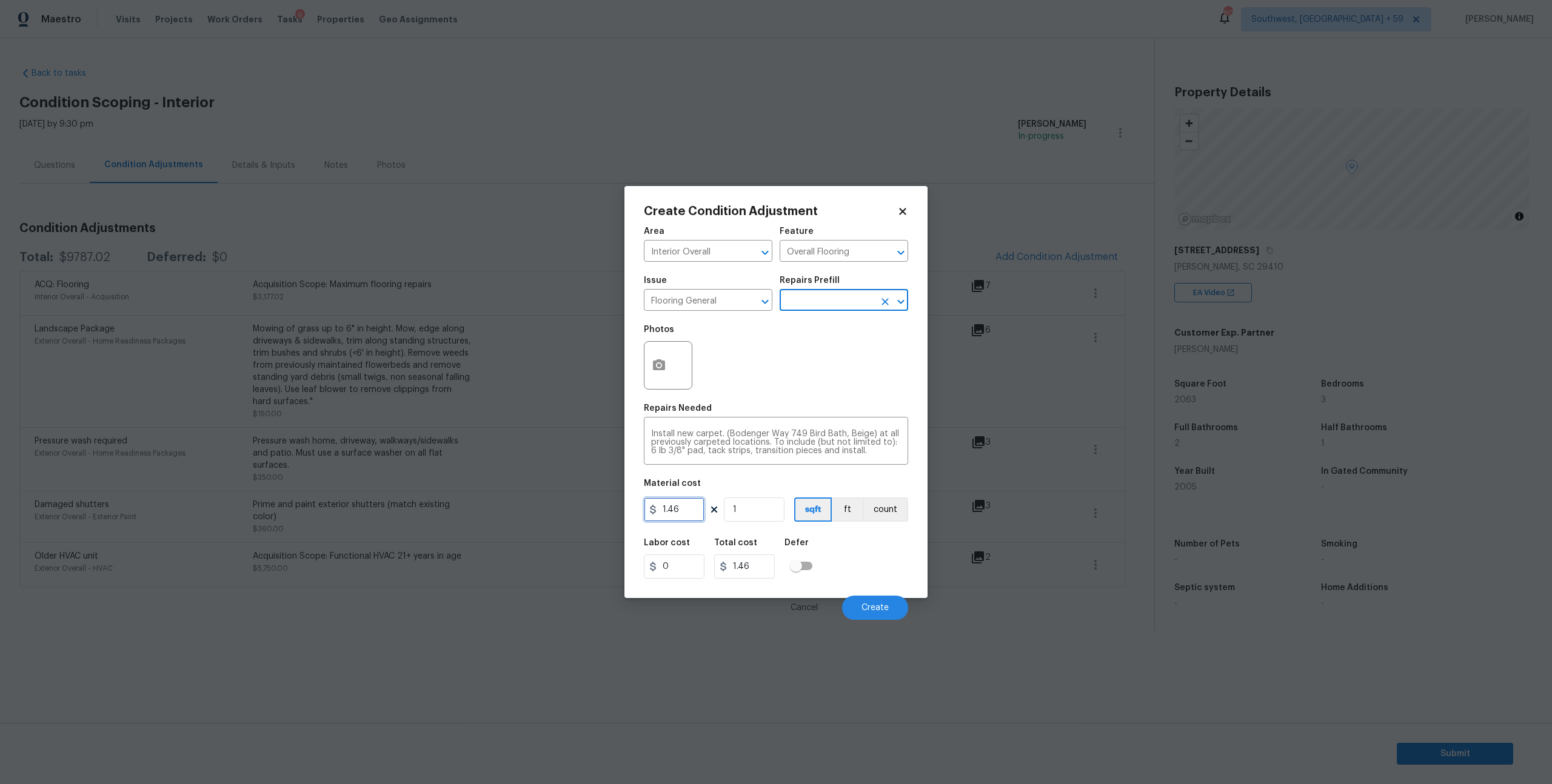
click at [684, 522] on input "1.46" at bounding box center [675, 510] width 61 height 24
type input "200"
click at [665, 370] on icon "button" at bounding box center [659, 365] width 12 height 11
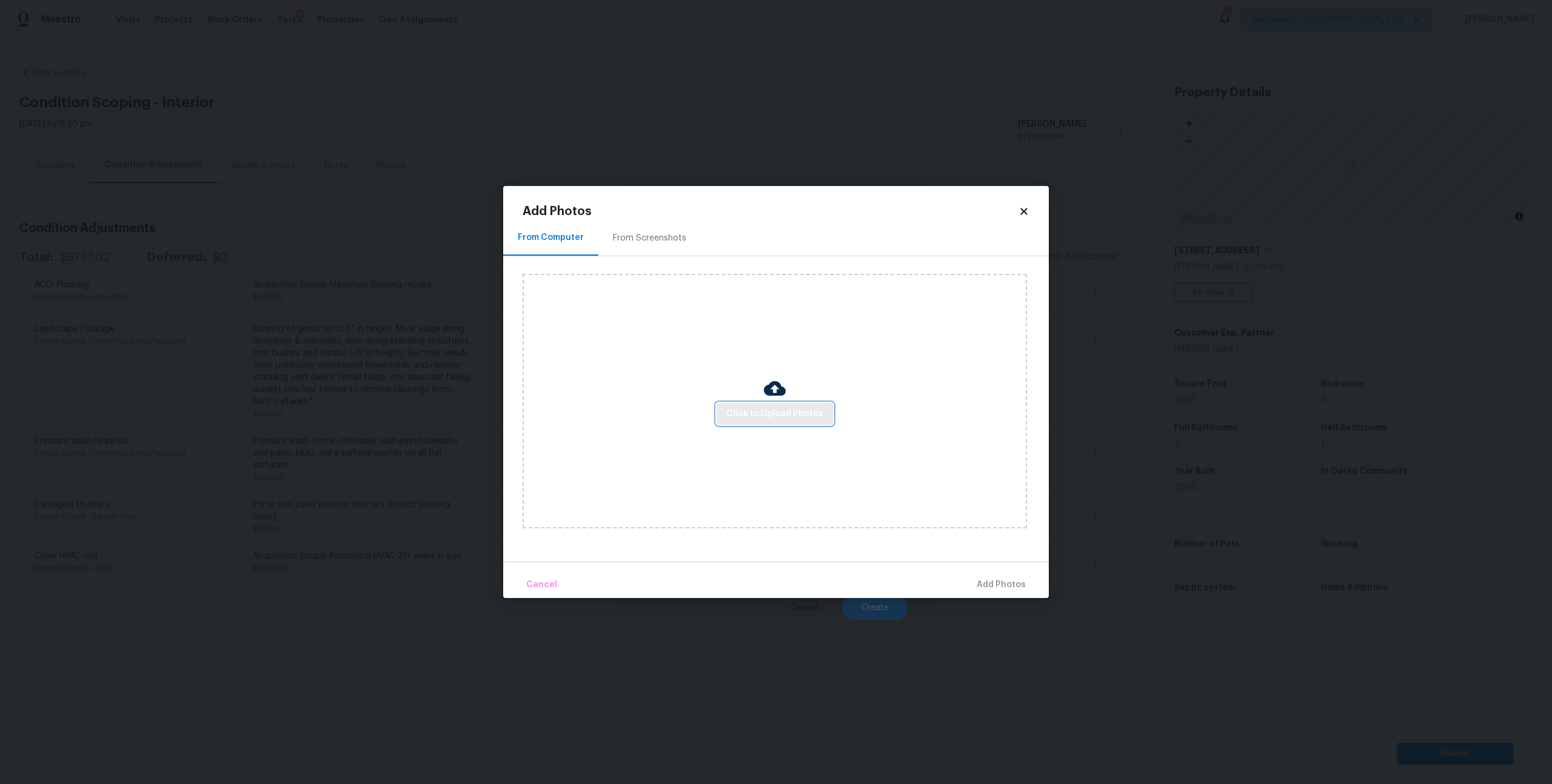
click at [785, 422] on span "Click to Upload Photos" at bounding box center [775, 414] width 97 height 15
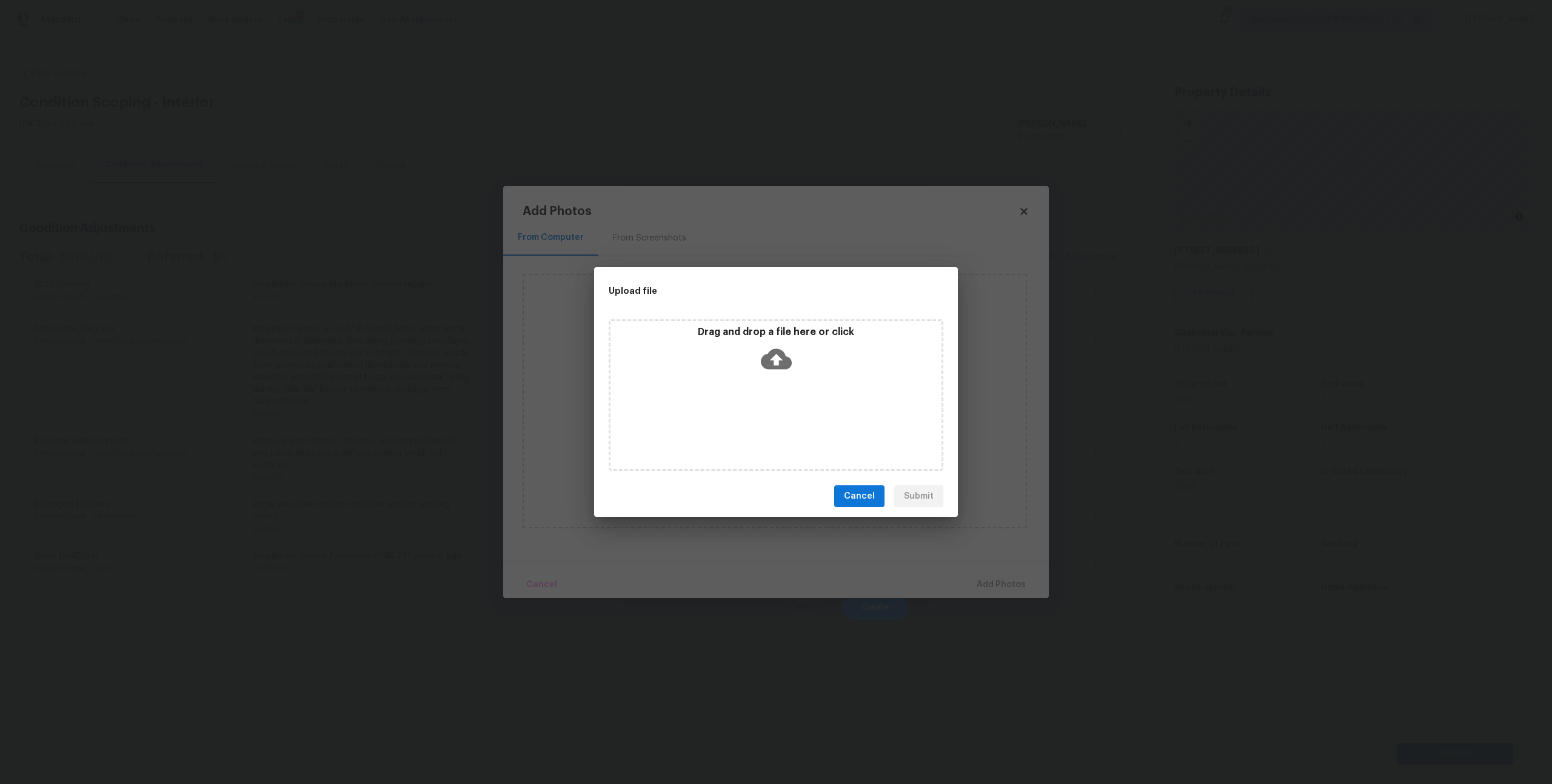
click at [772, 367] on icon at bounding box center [776, 359] width 31 height 21
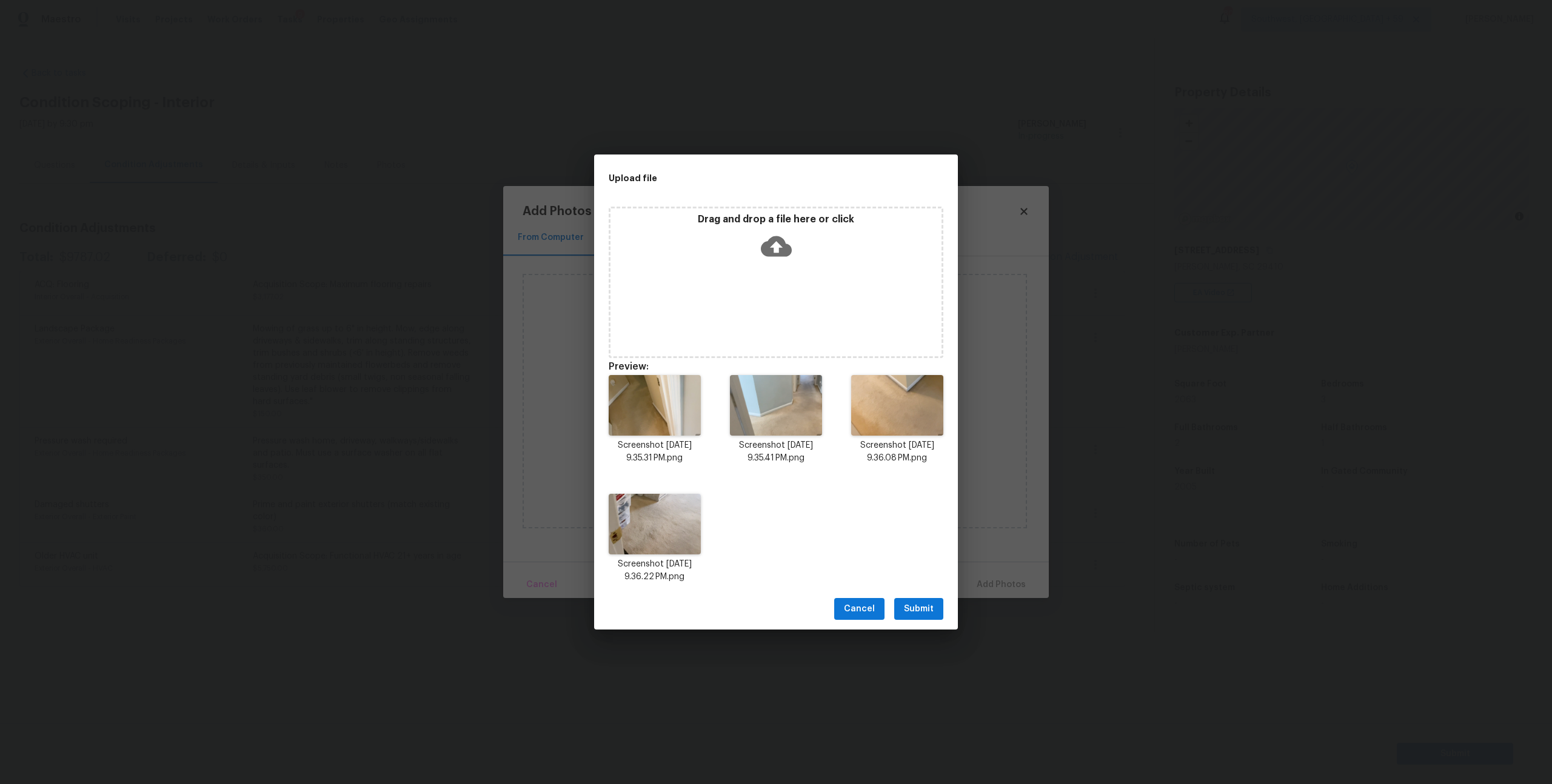
click at [922, 617] on span "Submit" at bounding box center [919, 609] width 30 height 15
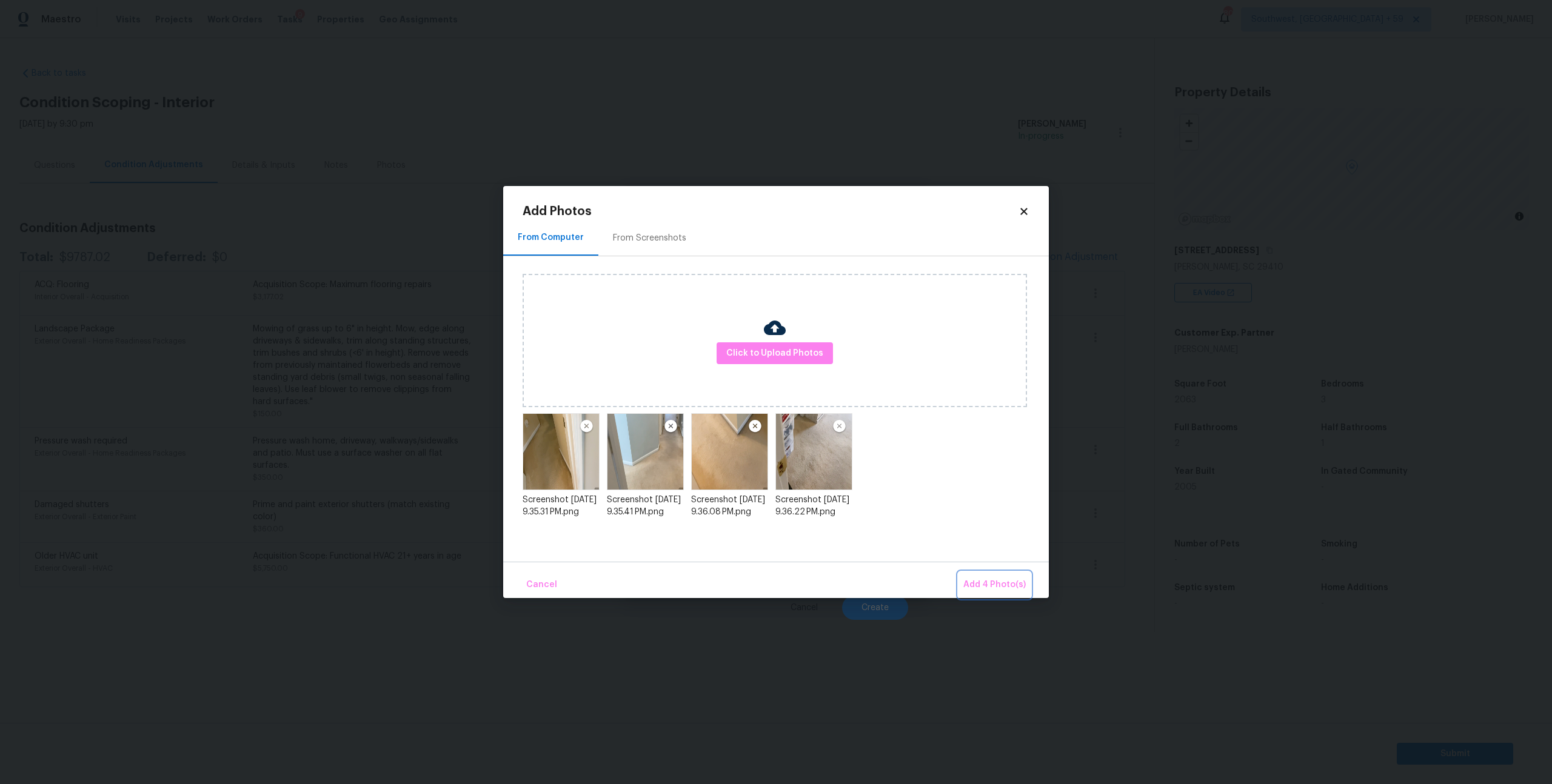
click at [1005, 578] on span "Add 4 Photo(s)" at bounding box center [995, 585] width 62 height 15
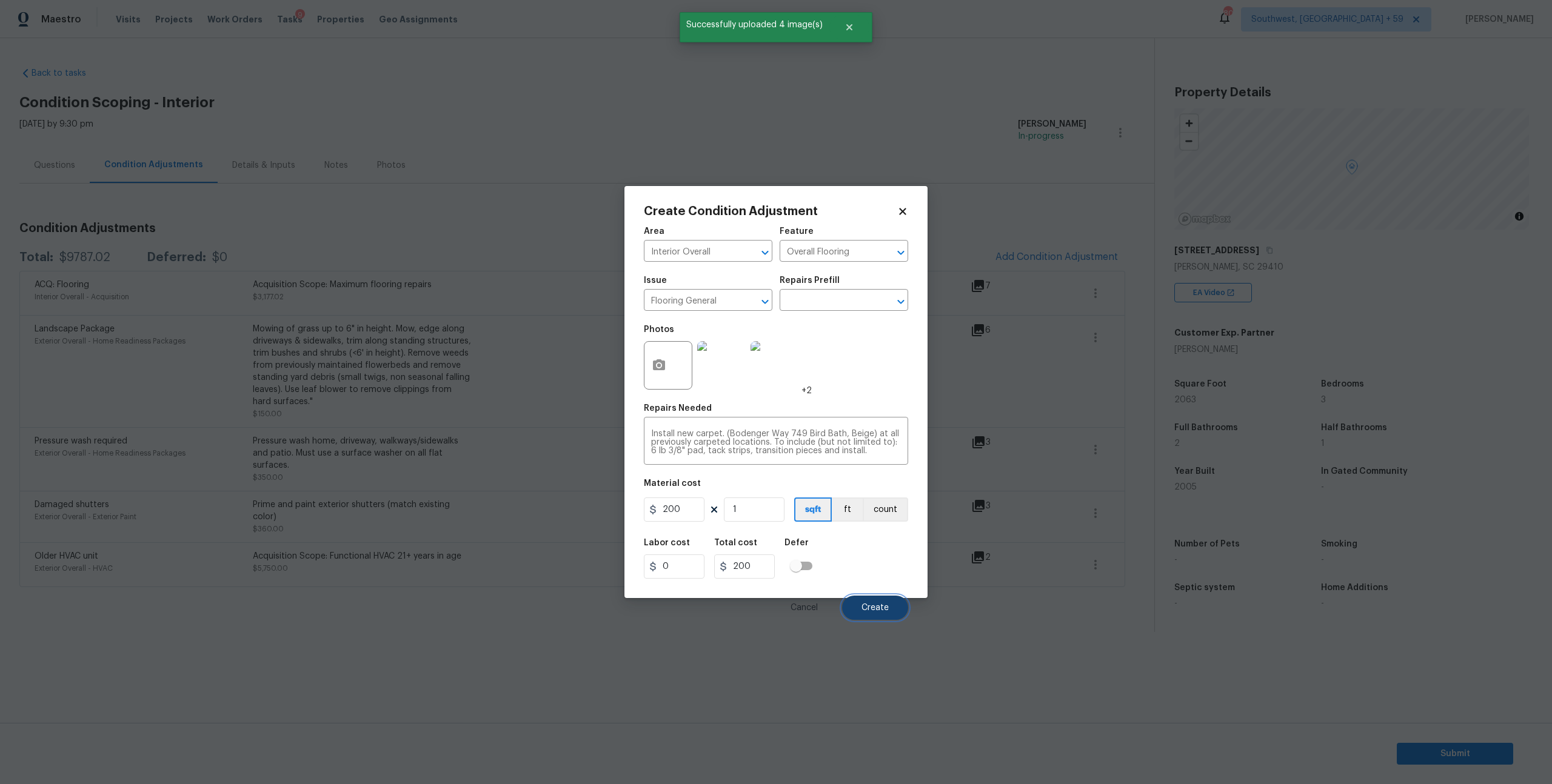
click at [862, 613] on span "Create" at bounding box center [876, 608] width 27 height 9
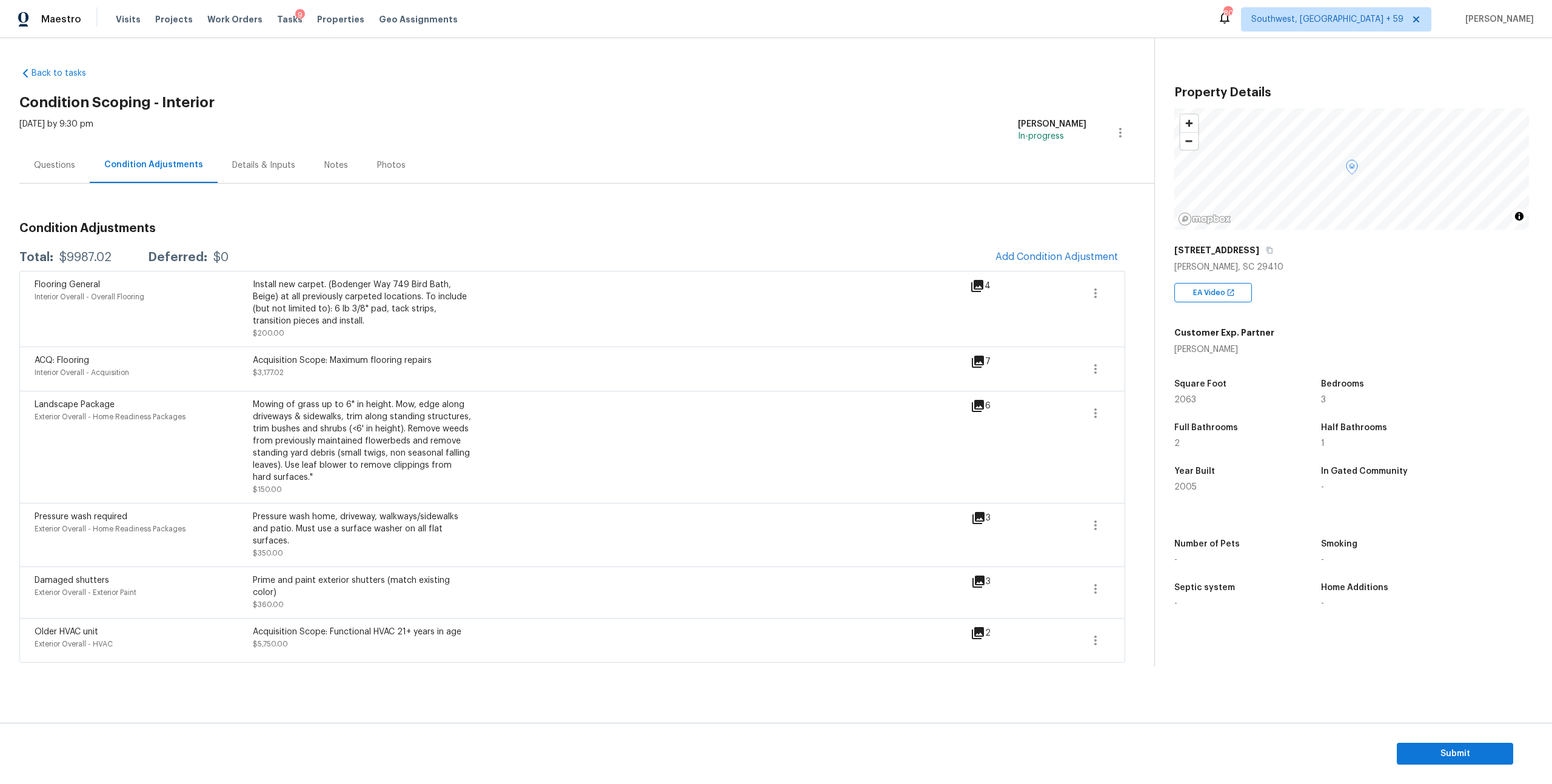
click at [664, 166] on div "Questions Condition Adjustments Details & Inputs Notes Photos" at bounding box center [587, 165] width 1135 height 36
click at [1006, 257] on div "Condition Adjustments Total: $9987.02 Deferred: $0 Add Condition Adjustment Flo…" at bounding box center [572, 438] width 1106 height 450
click at [1005, 265] on button "Add Condition Adjustment" at bounding box center [1057, 257] width 137 height 26
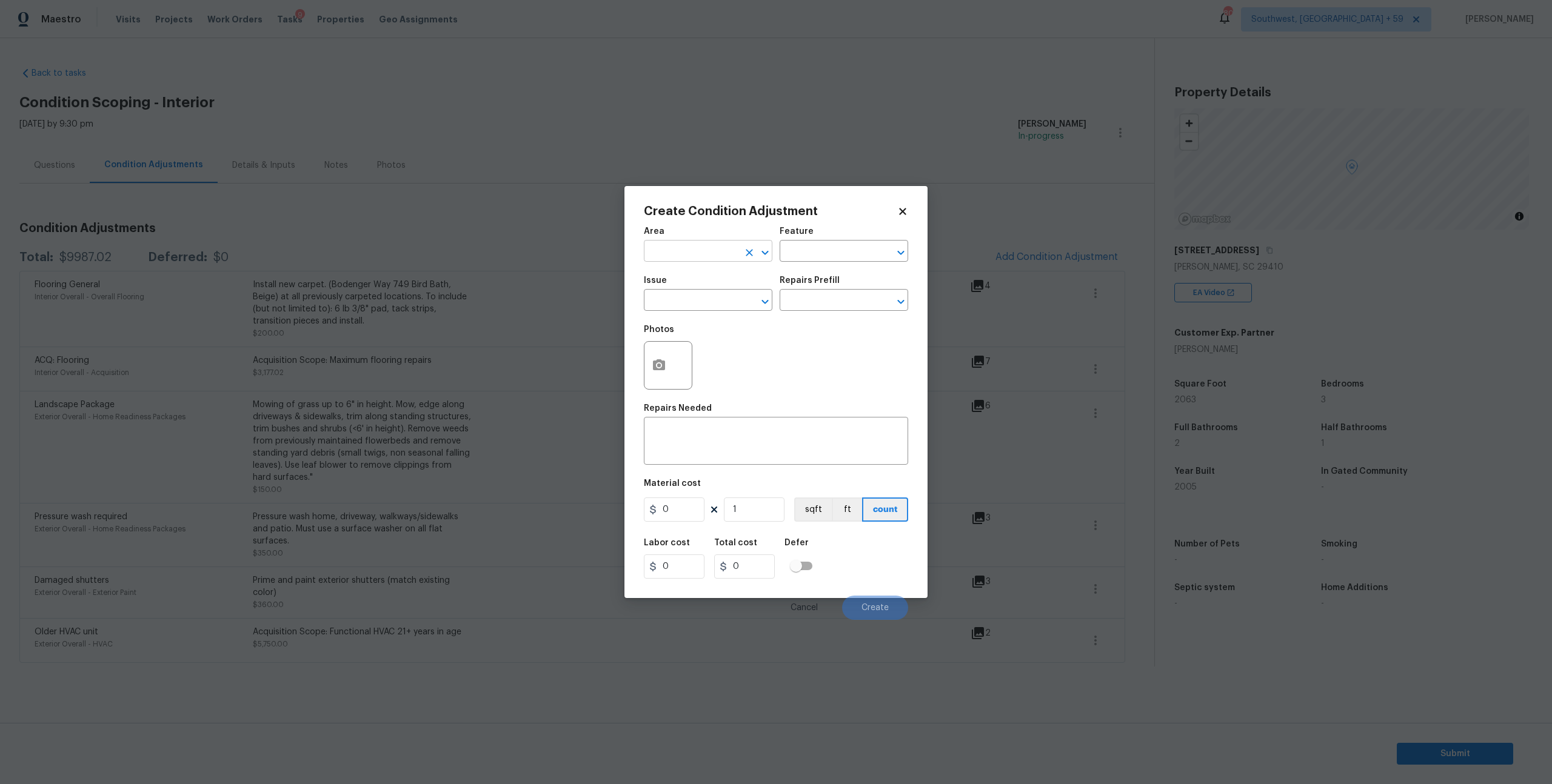
click at [703, 252] on input "text" at bounding box center [692, 252] width 94 height 18
click at [684, 310] on li "Interior Overall" at bounding box center [708, 306] width 126 height 20
type input "Interior Overall"
click at [702, 292] on div "Issue" at bounding box center [708, 284] width 129 height 16
click at [694, 310] on input "text" at bounding box center [692, 301] width 94 height 18
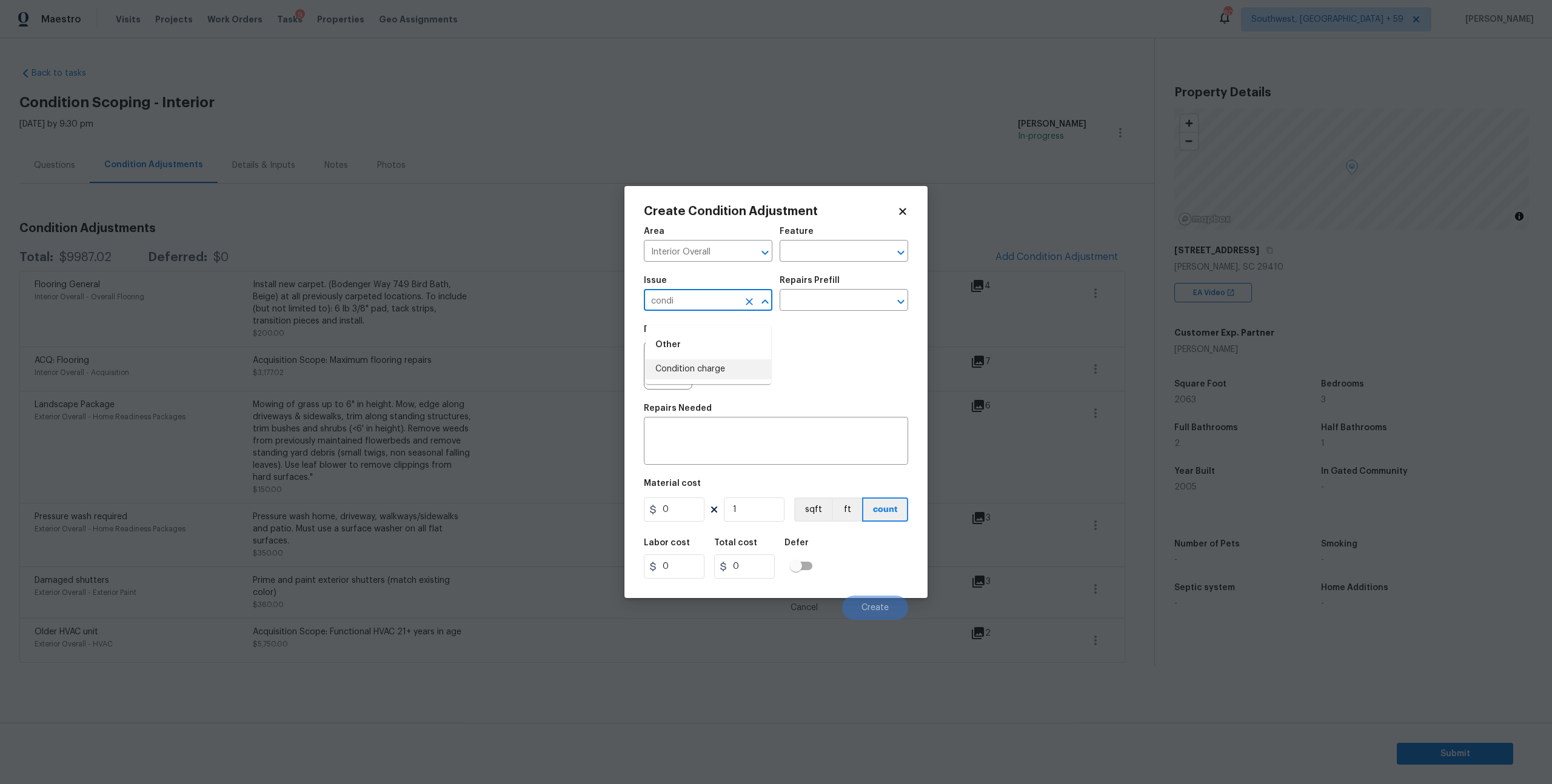
click at [684, 364] on li "Condition charge" at bounding box center [708, 369] width 126 height 20
type input "Condition charge"
click at [807, 311] on input "text" at bounding box center [827, 301] width 94 height 18
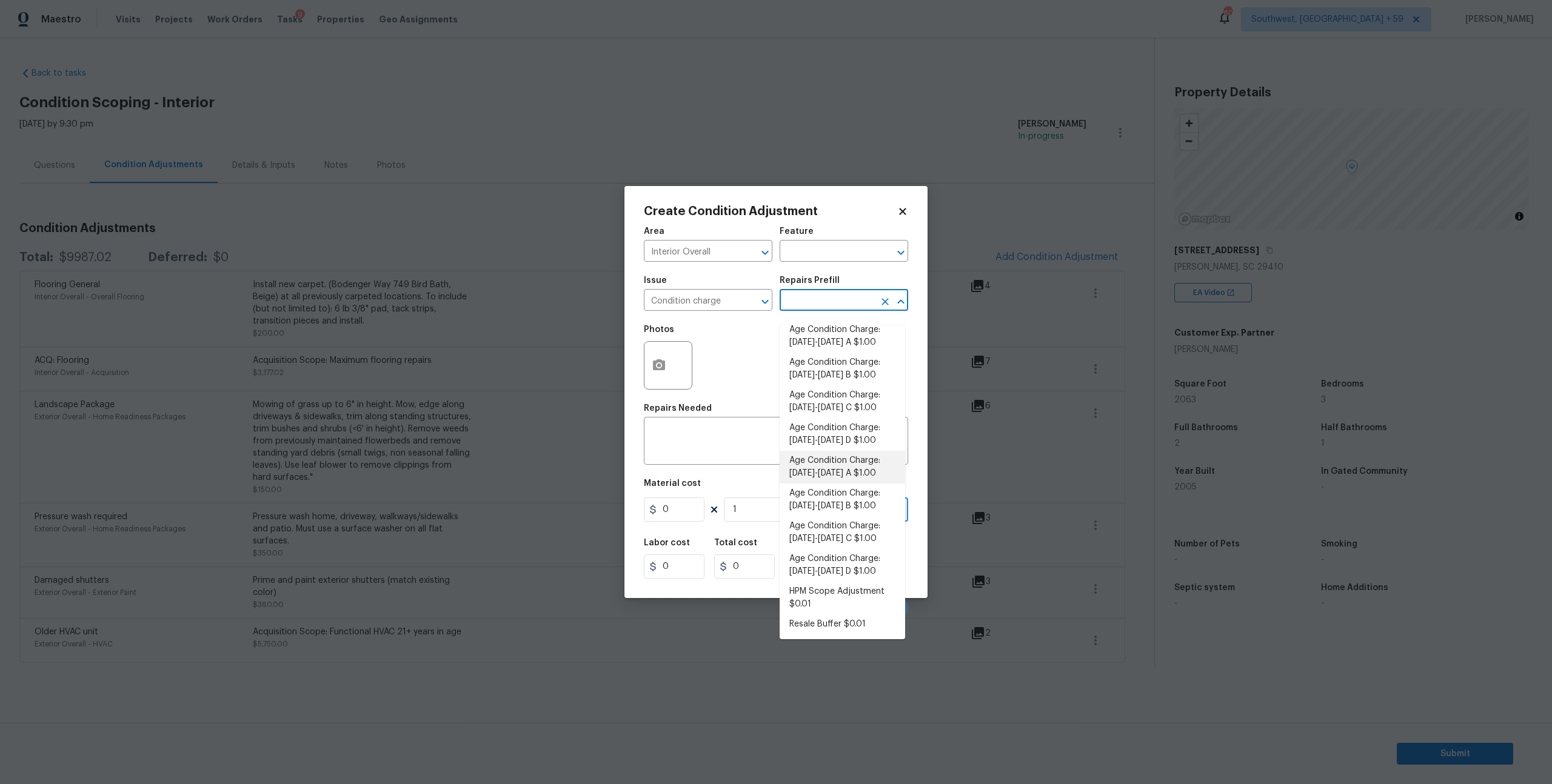
scroll to position [294, 0]
click at [832, 375] on li "Age Condition Charge: [DATE]-[DATE] B $1.00" at bounding box center [842, 369] width 126 height 33
type input "Home Readiness Packages"
type textarea "Age Condition Charge: [DATE]-[DATE] B"
type input "1"
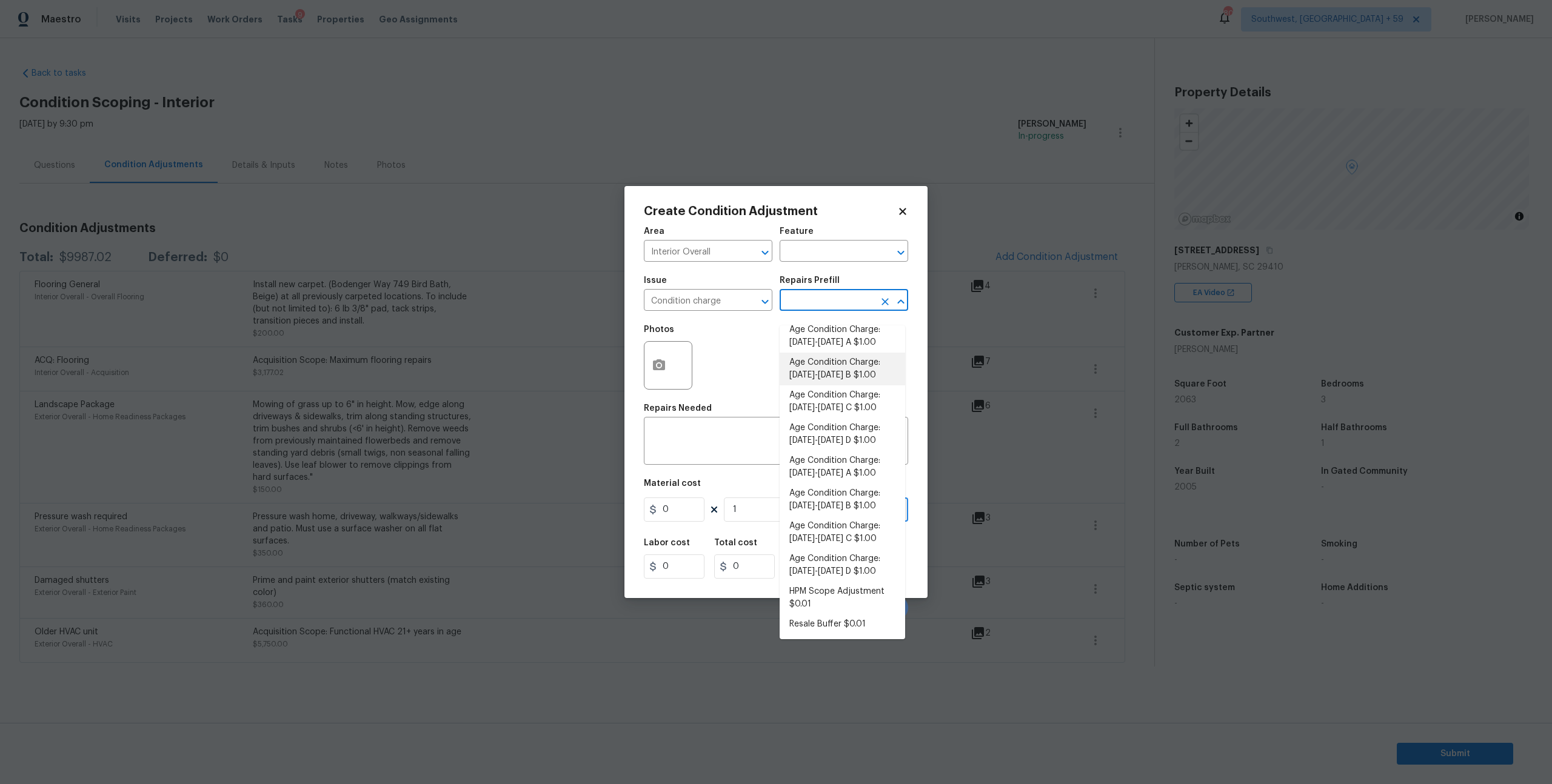
type input "1"
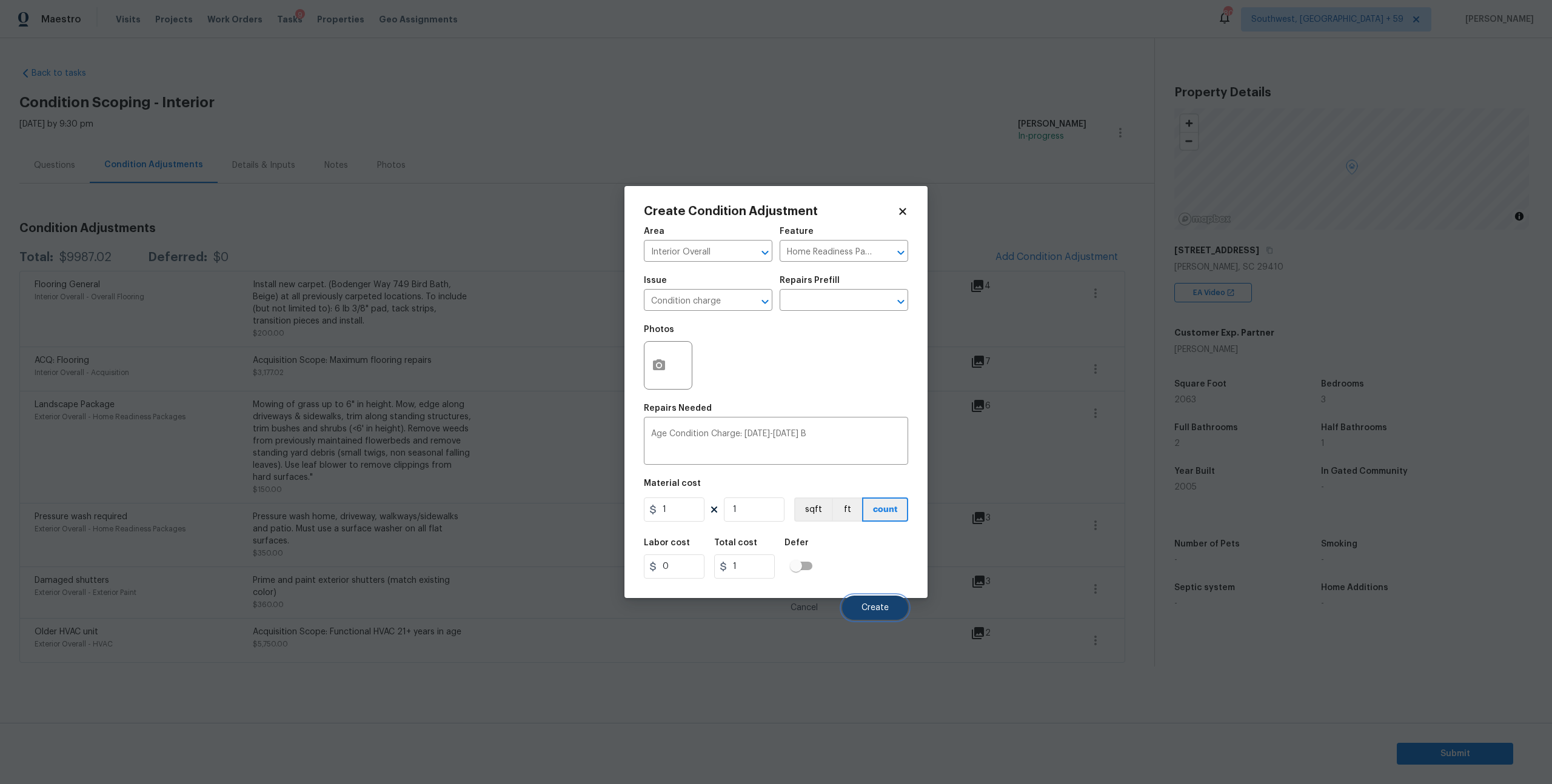
click at [848, 620] on button "Create" at bounding box center [875, 608] width 66 height 24
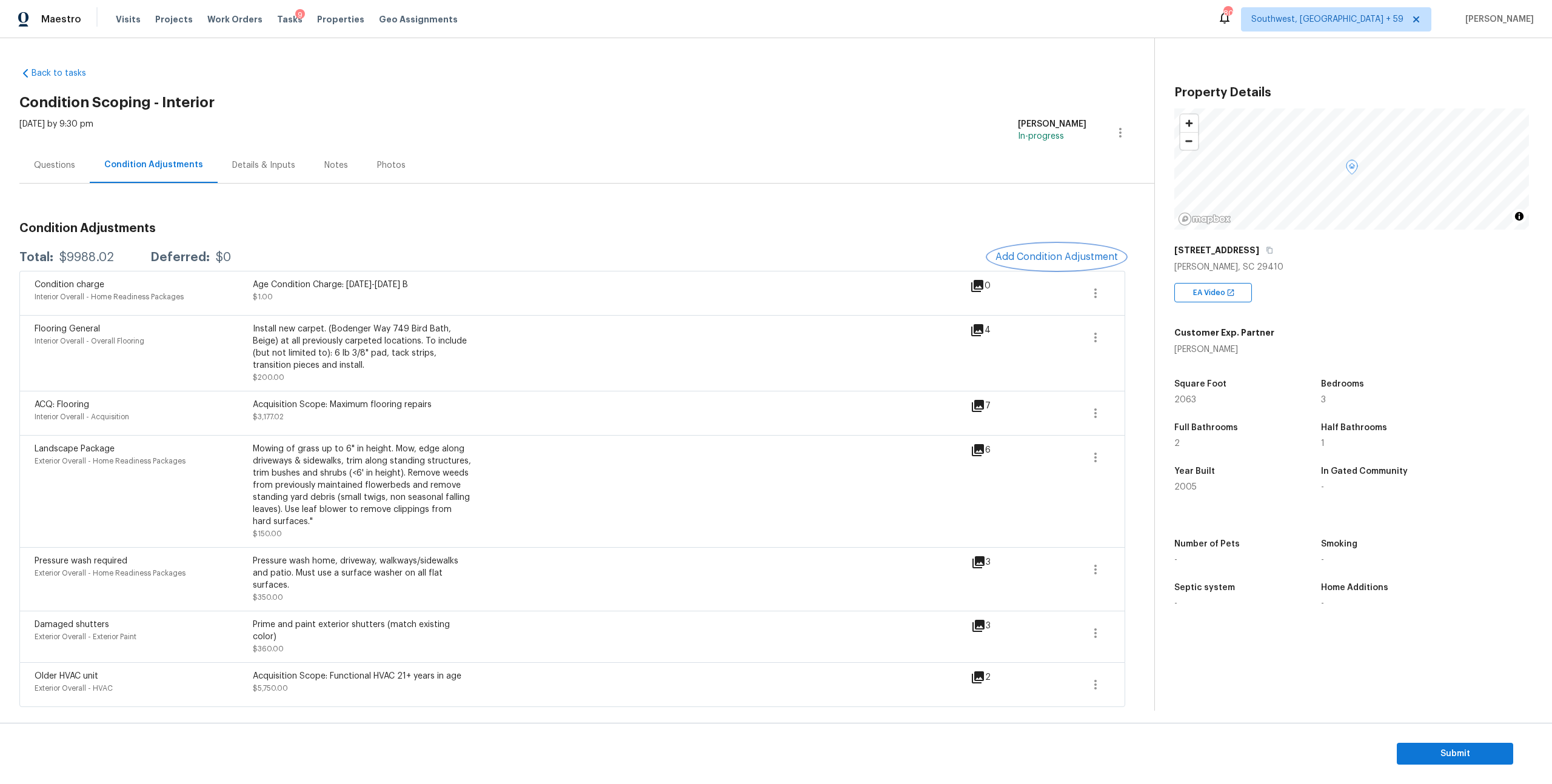
scroll to position [26, 0]
click at [1041, 244] on button "Add Condition Adjustment" at bounding box center [1057, 257] width 137 height 26
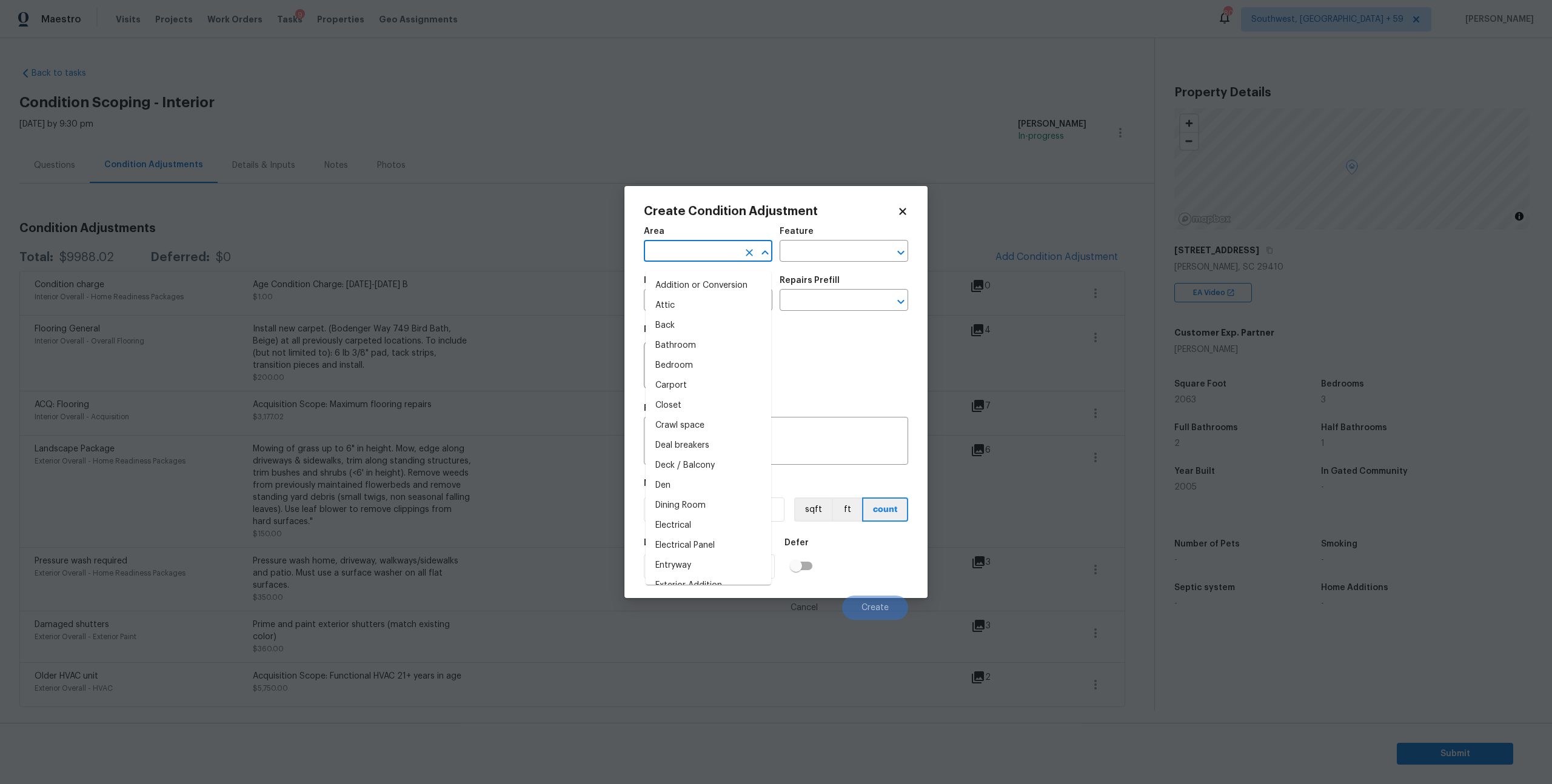
click at [715, 252] on input "text" at bounding box center [692, 252] width 94 height 18
click at [701, 308] on li "Interior Overall" at bounding box center [708, 306] width 126 height 20
type input "Interior Overall"
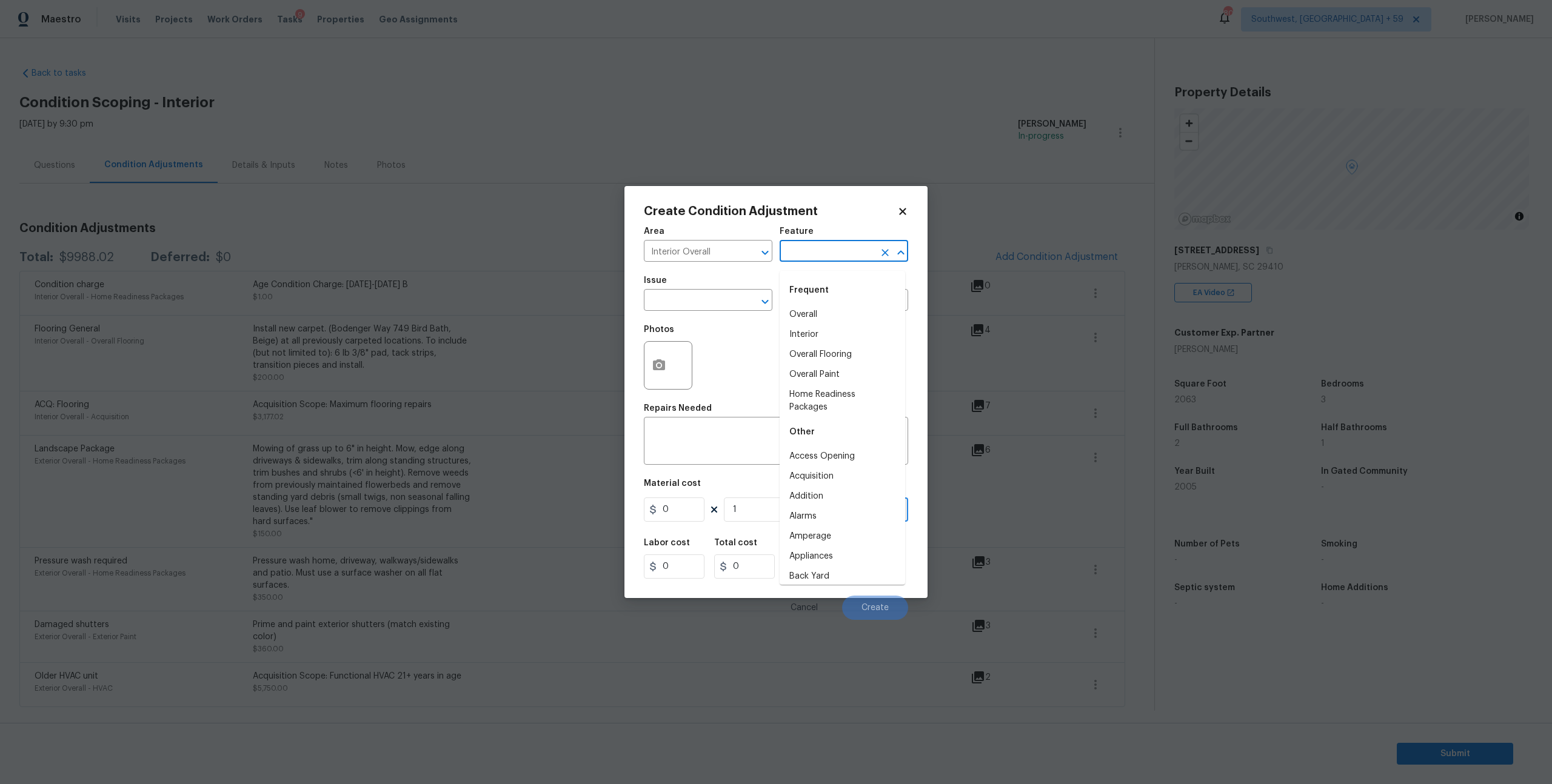
click at [848, 260] on input "text" at bounding box center [827, 252] width 94 height 18
click at [841, 310] on li "Interior" at bounding box center [842, 314] width 126 height 20
type input "Interior"
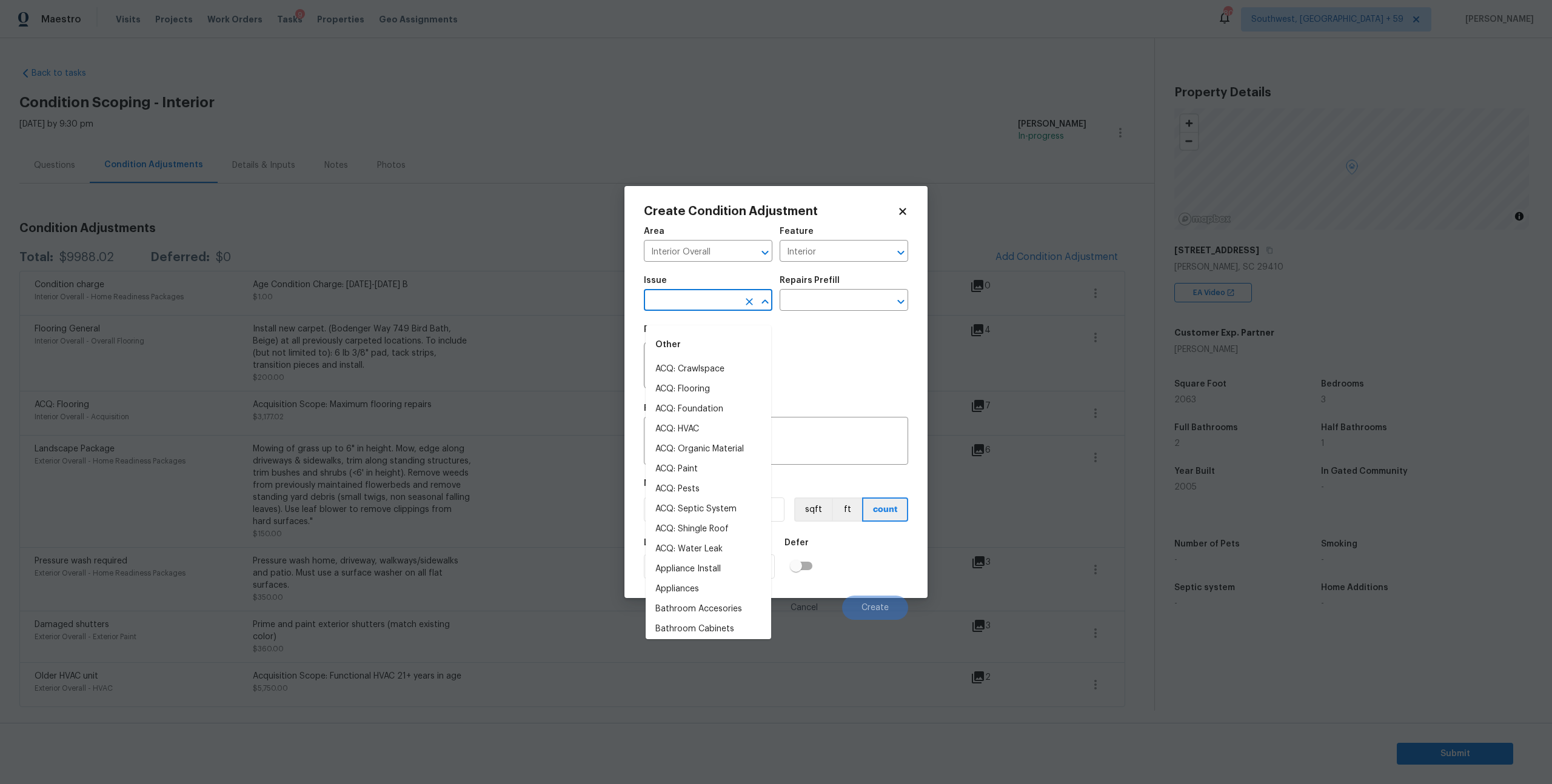
click at [702, 310] on input "text" at bounding box center [692, 301] width 94 height 18
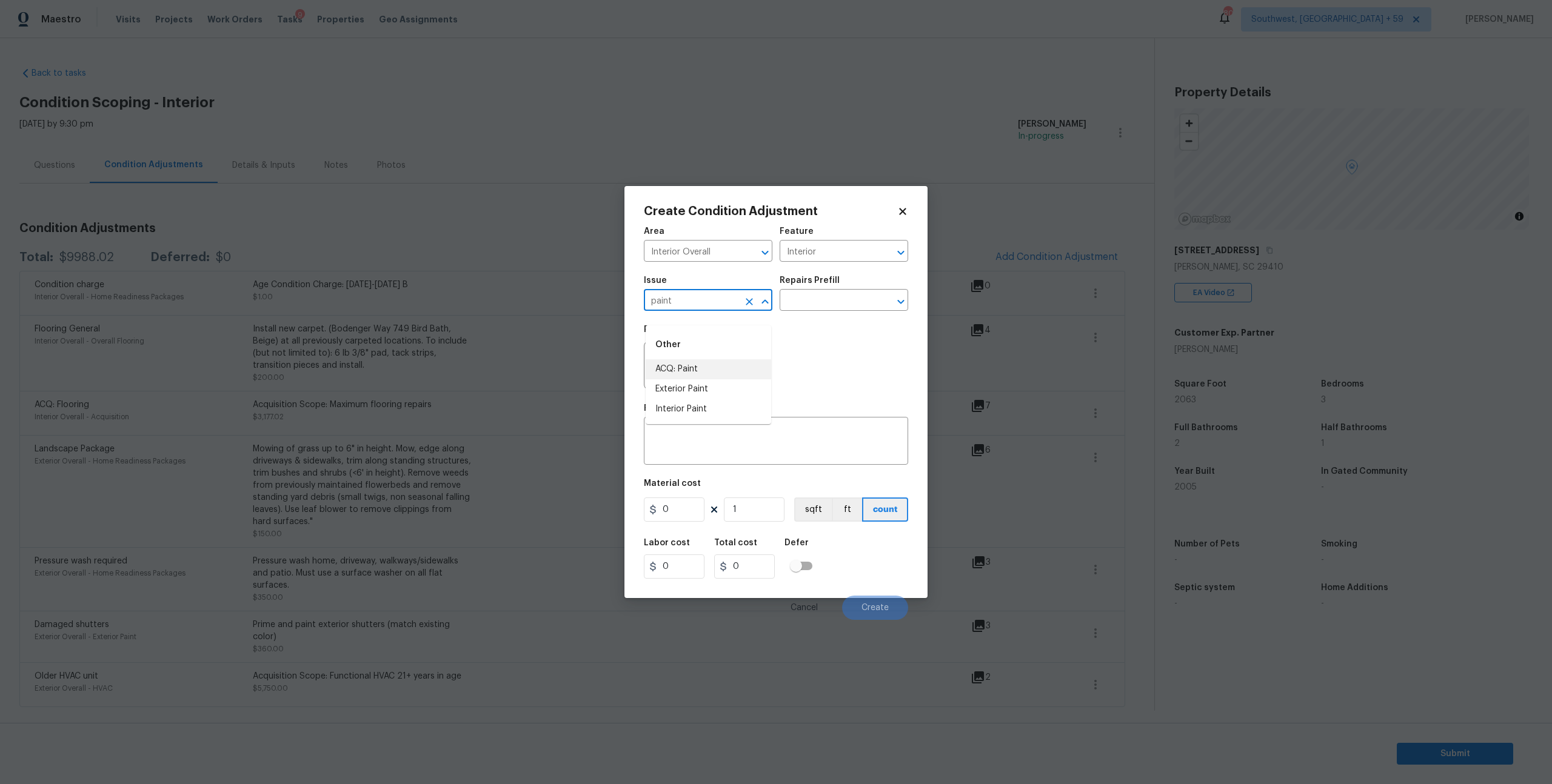
click at [679, 364] on li "ACQ: Paint" at bounding box center [708, 369] width 126 height 20
type input "ACQ: Paint"
click at [844, 310] on input "text" at bounding box center [827, 301] width 94 height 18
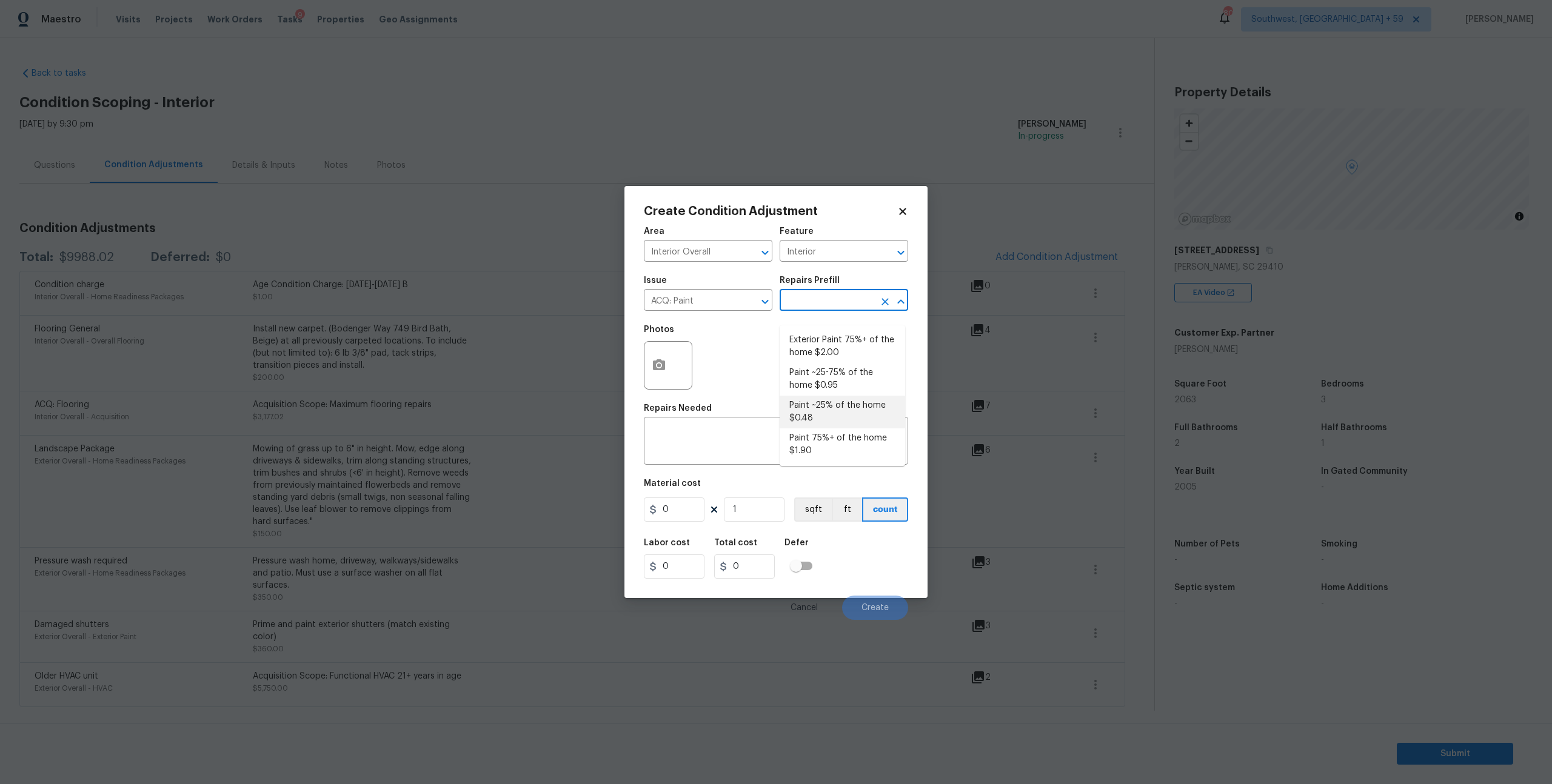
click at [816, 410] on li "Paint ~25% of the home $0.48" at bounding box center [842, 412] width 126 height 33
type input "Acquisition"
type textarea "Acquisition Scope: ~25% of the home needs interior paint"
type input "0.48"
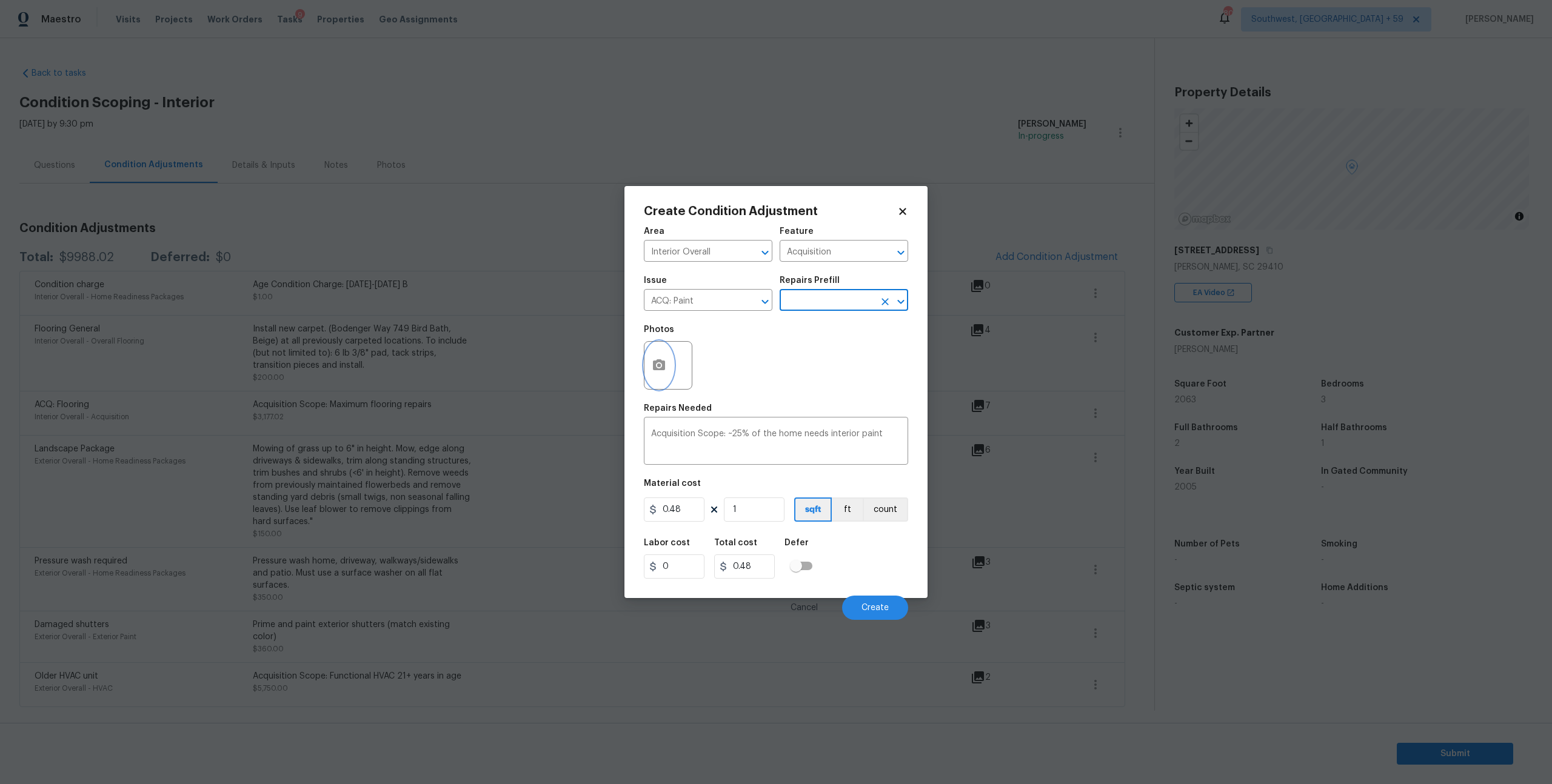
click at [662, 370] on icon "button" at bounding box center [659, 365] width 12 height 11
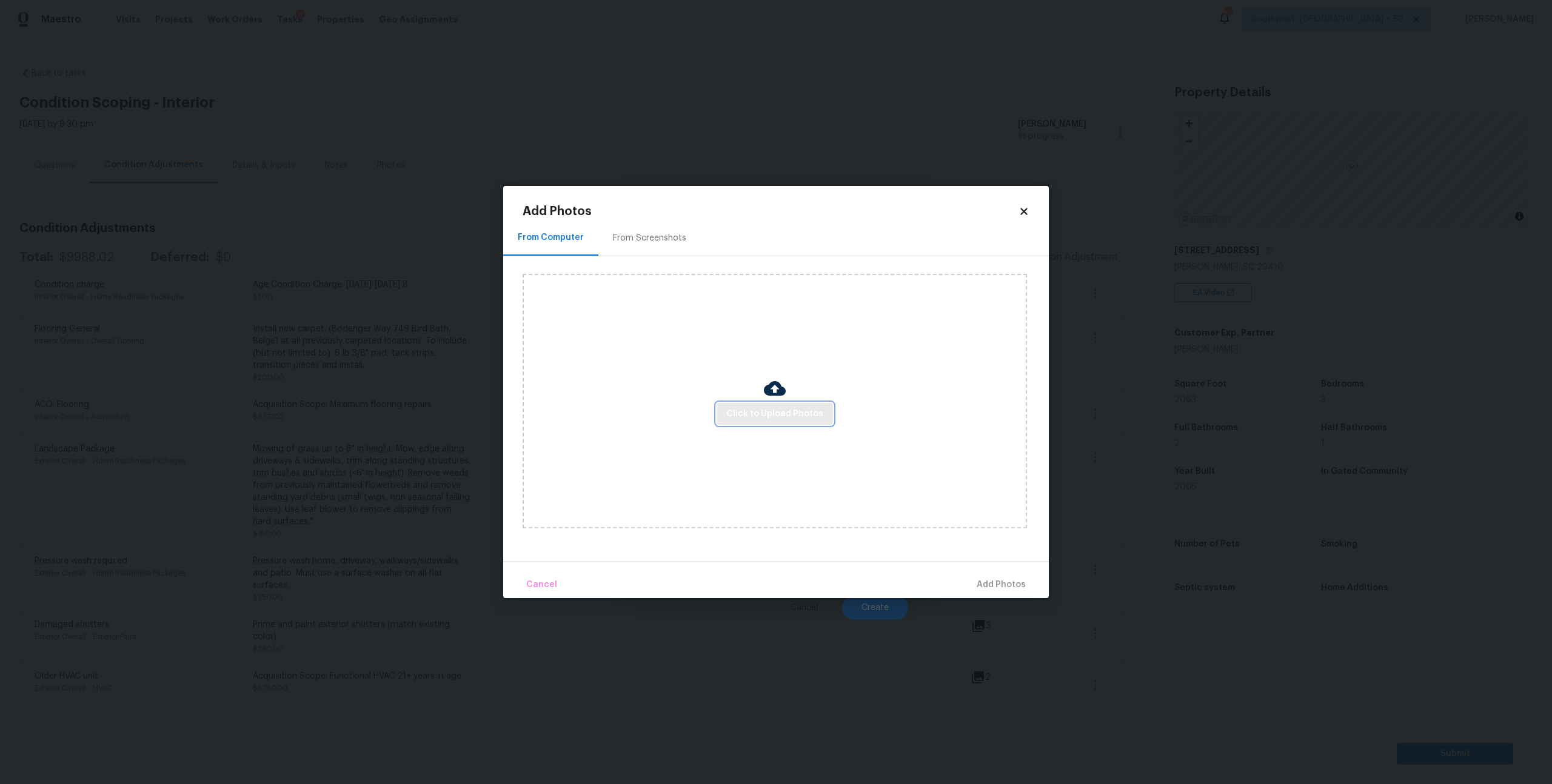
click at [776, 411] on span "Click to Upload Photos" at bounding box center [775, 414] width 97 height 15
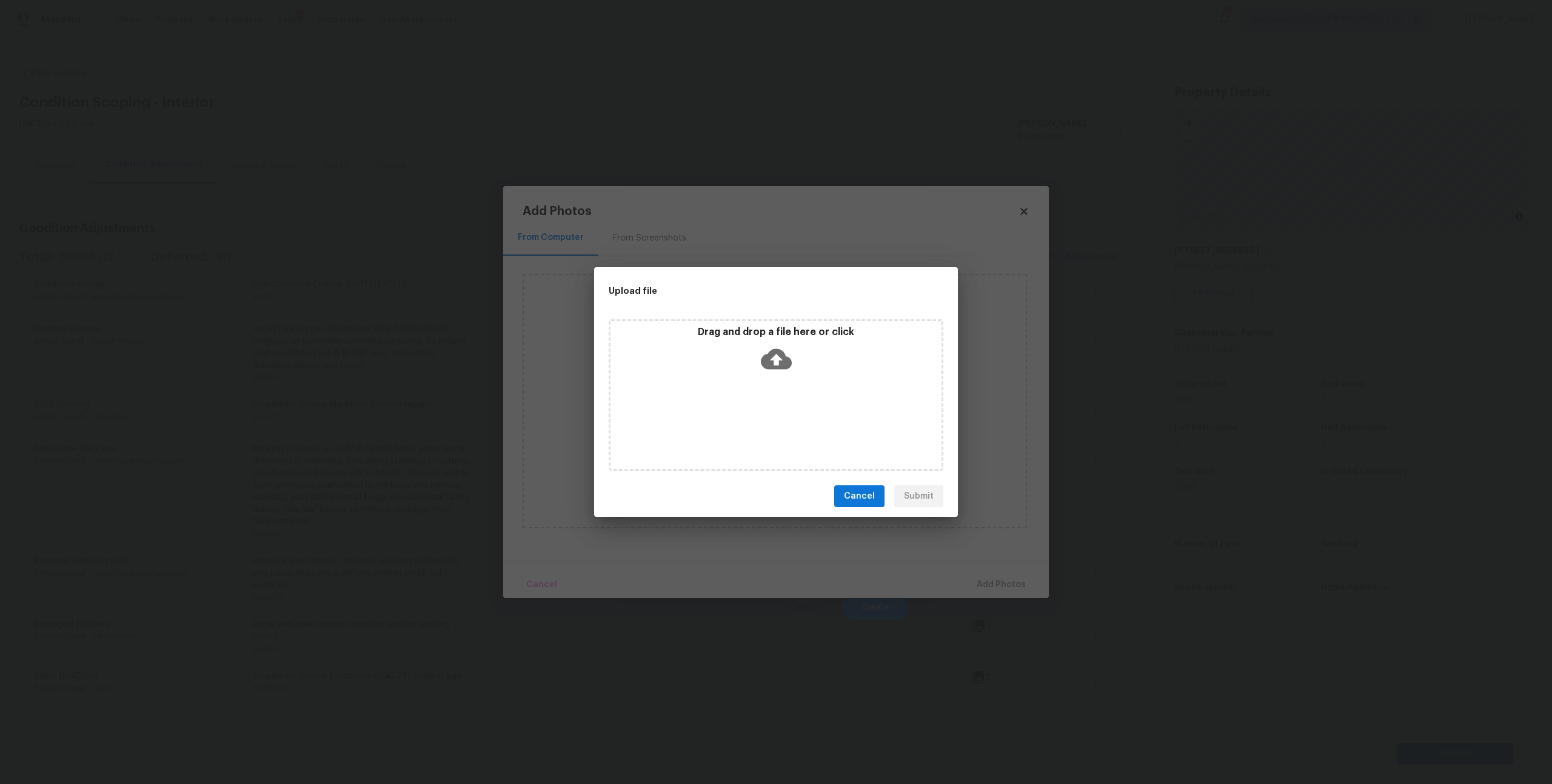
click at [777, 363] on icon at bounding box center [776, 359] width 31 height 31
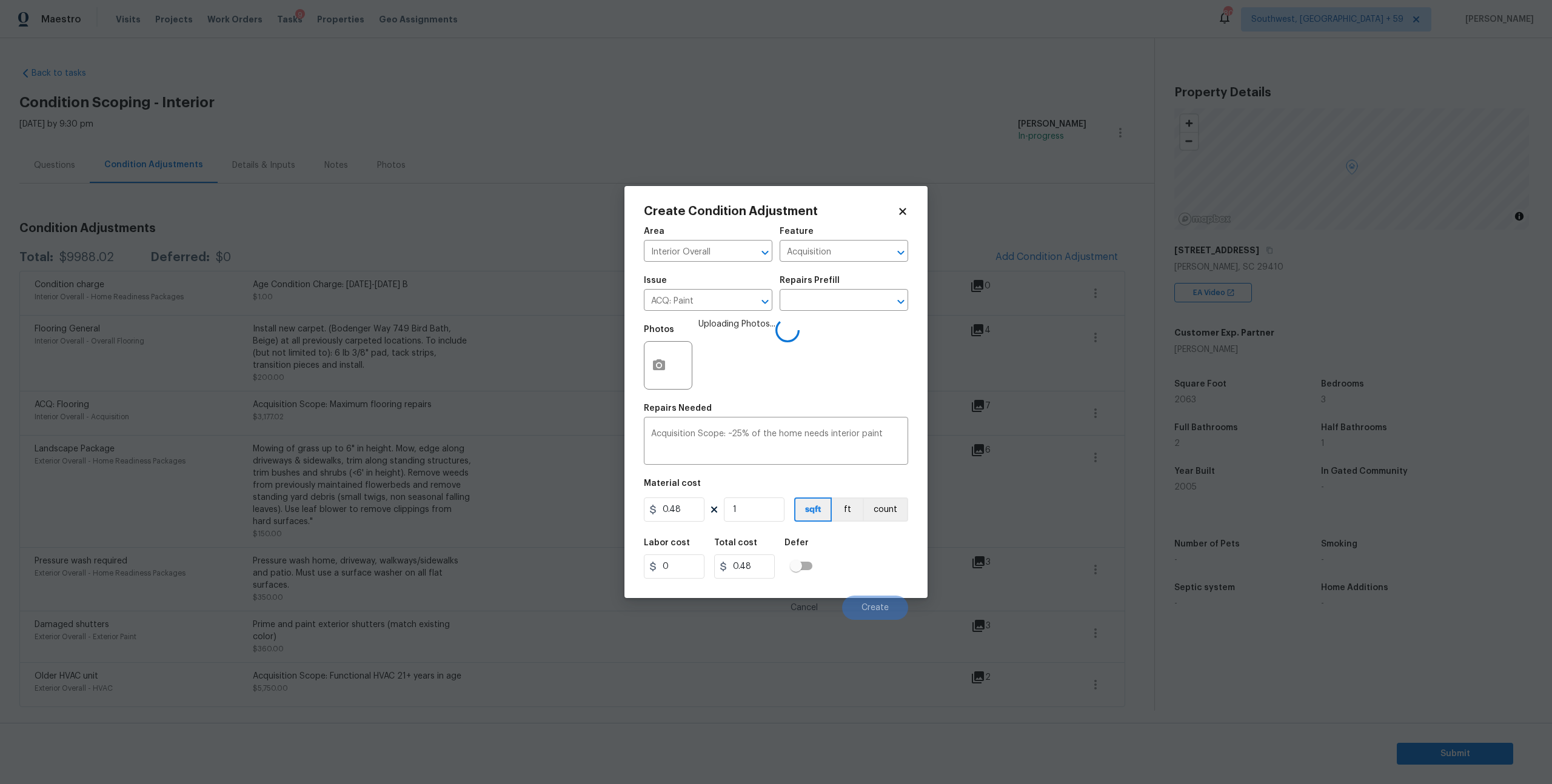
scroll to position [26, 0]
click at [759, 522] on input "1" at bounding box center [755, 510] width 61 height 24
type input "0"
type input "2"
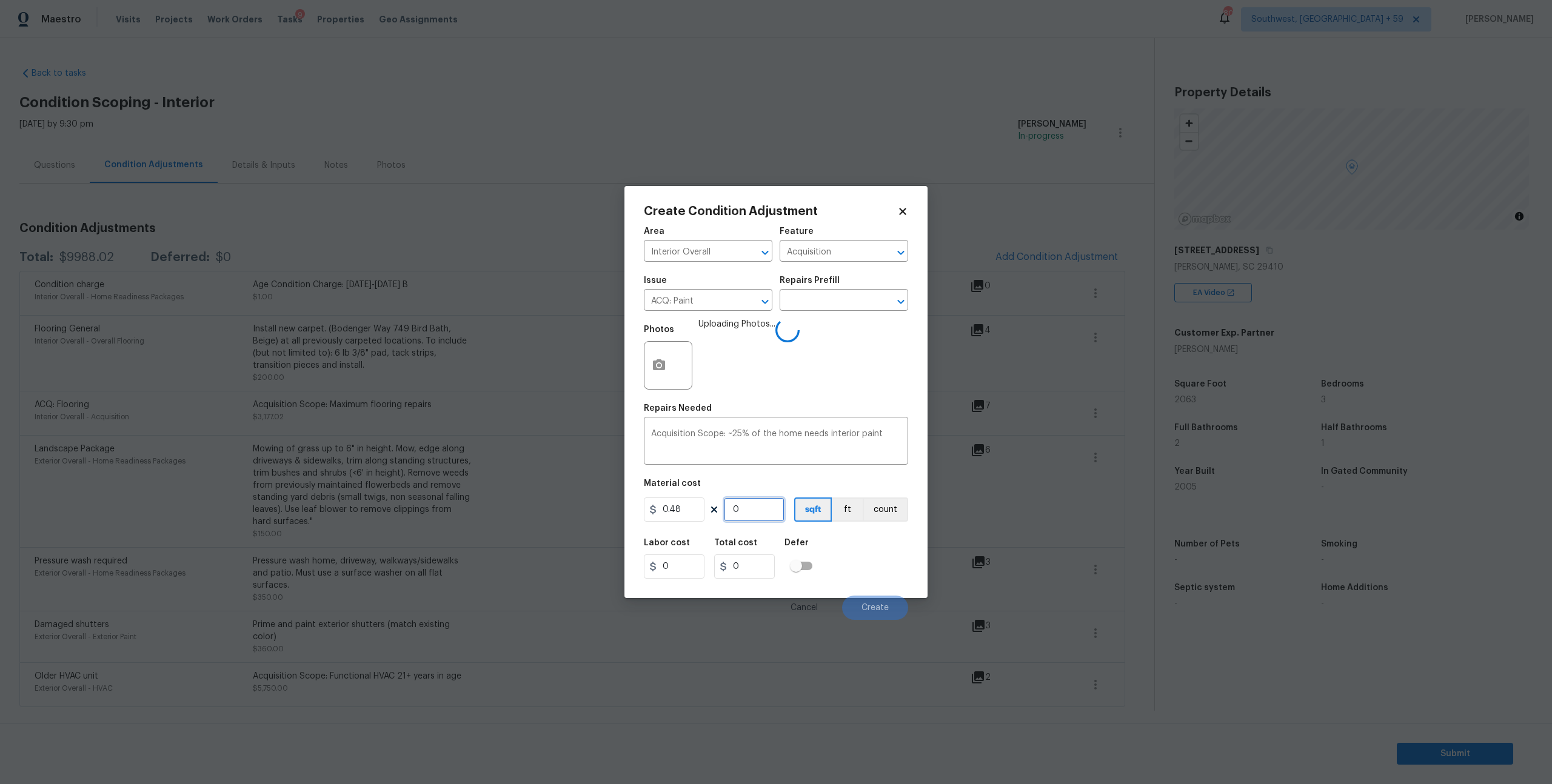
type input "0.96"
type input "20"
type input "9.6"
type input "206"
type input "98.88"
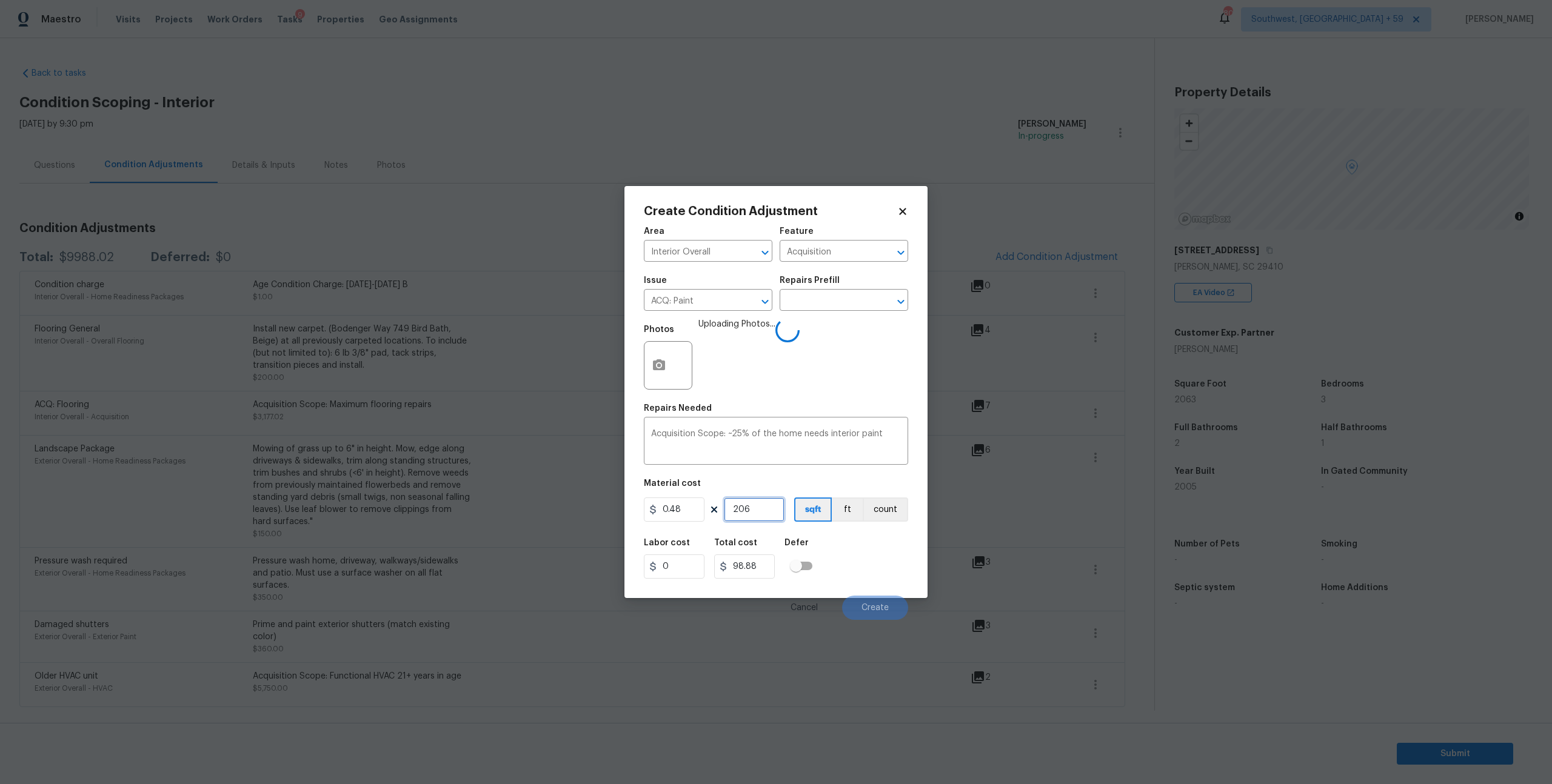
type input "2063"
type input "990.24"
type input "2063"
click at [874, 613] on span "Create" at bounding box center [876, 608] width 27 height 9
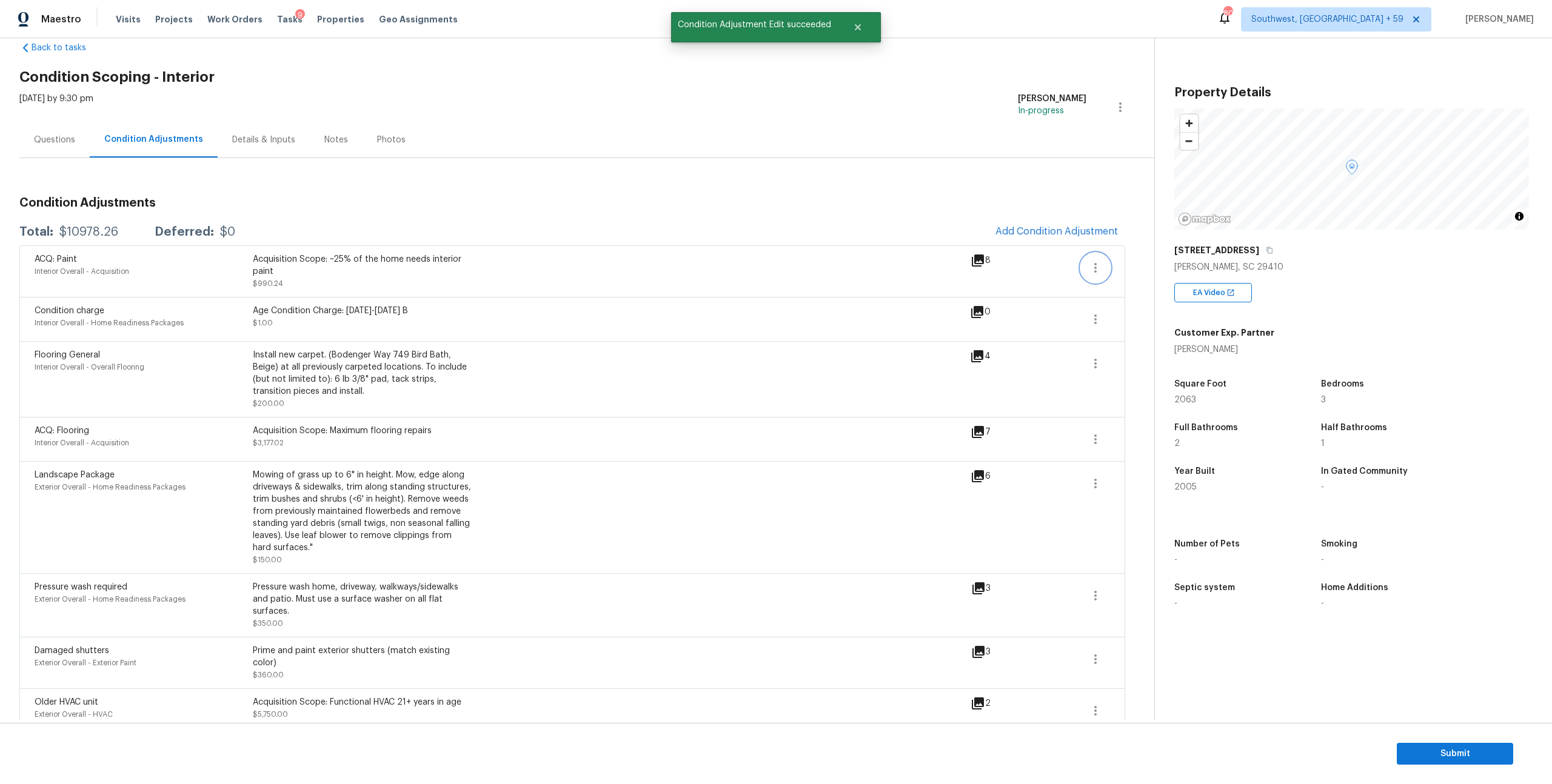
click at [1089, 275] on icon "button" at bounding box center [1096, 268] width 14 height 14
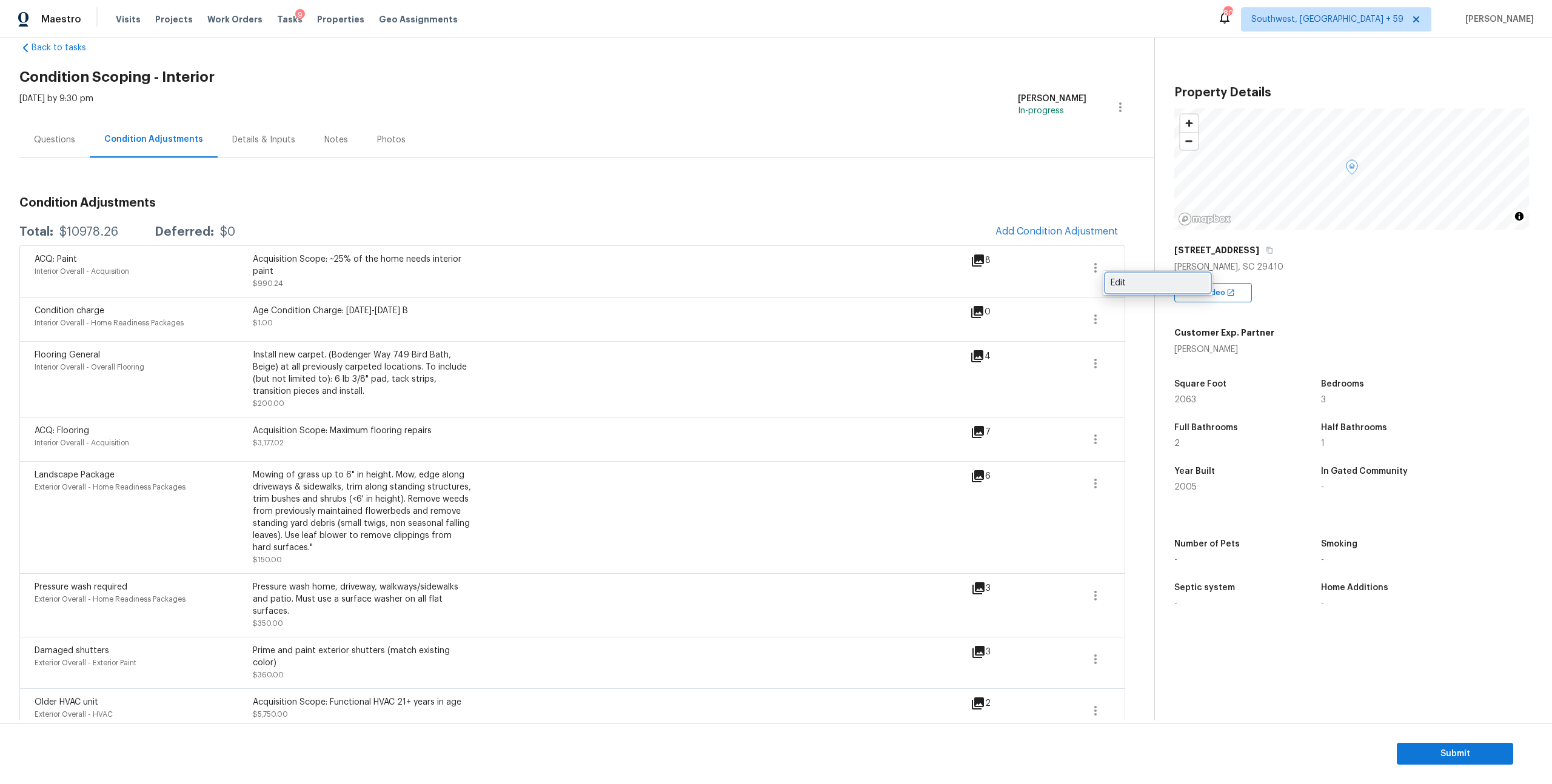
click at [1129, 276] on link "Edit" at bounding box center [1158, 282] width 103 height 18
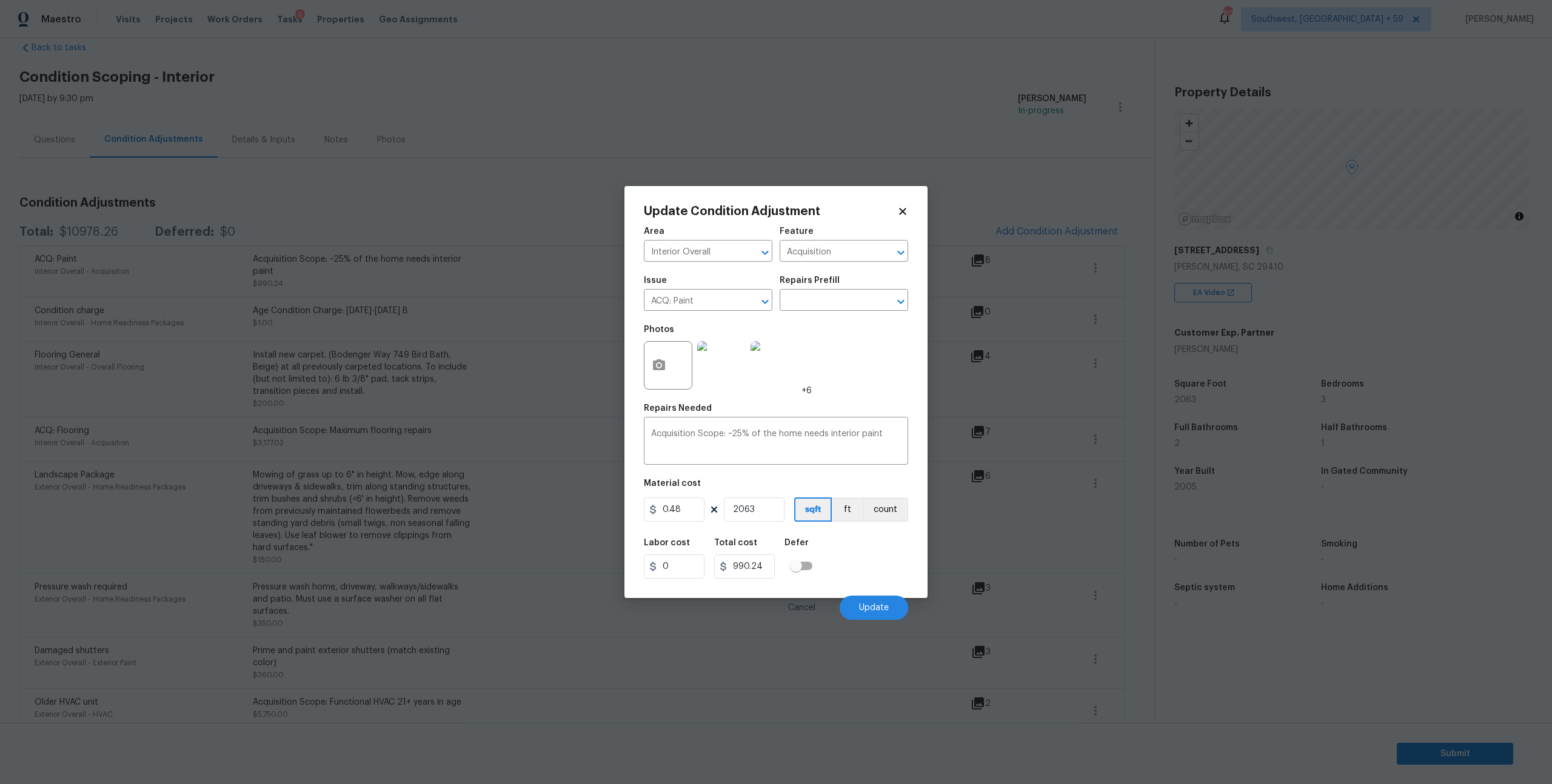
click at [900, 212] on icon at bounding box center [902, 211] width 6 height 6
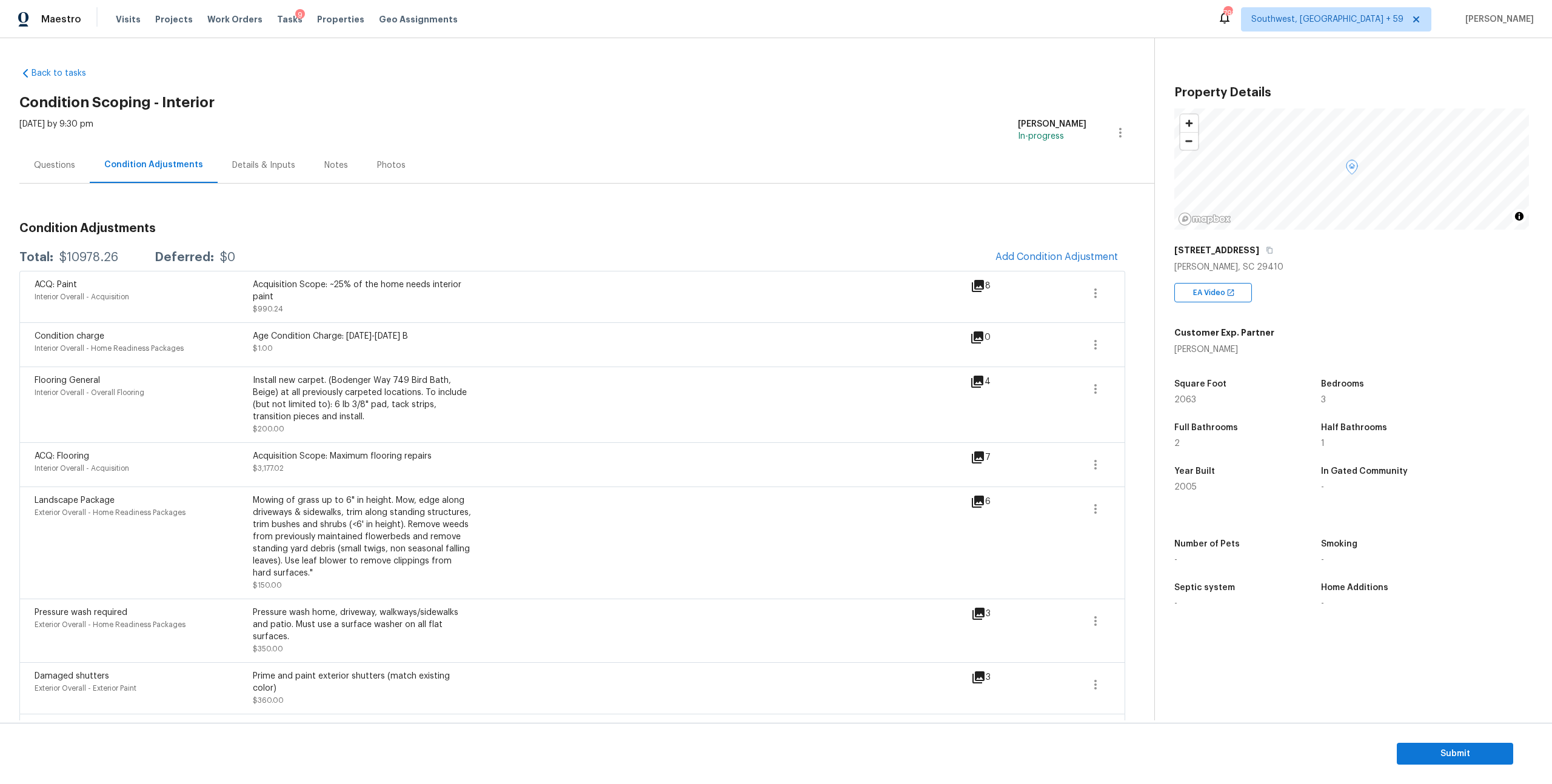
scroll to position [78, 0]
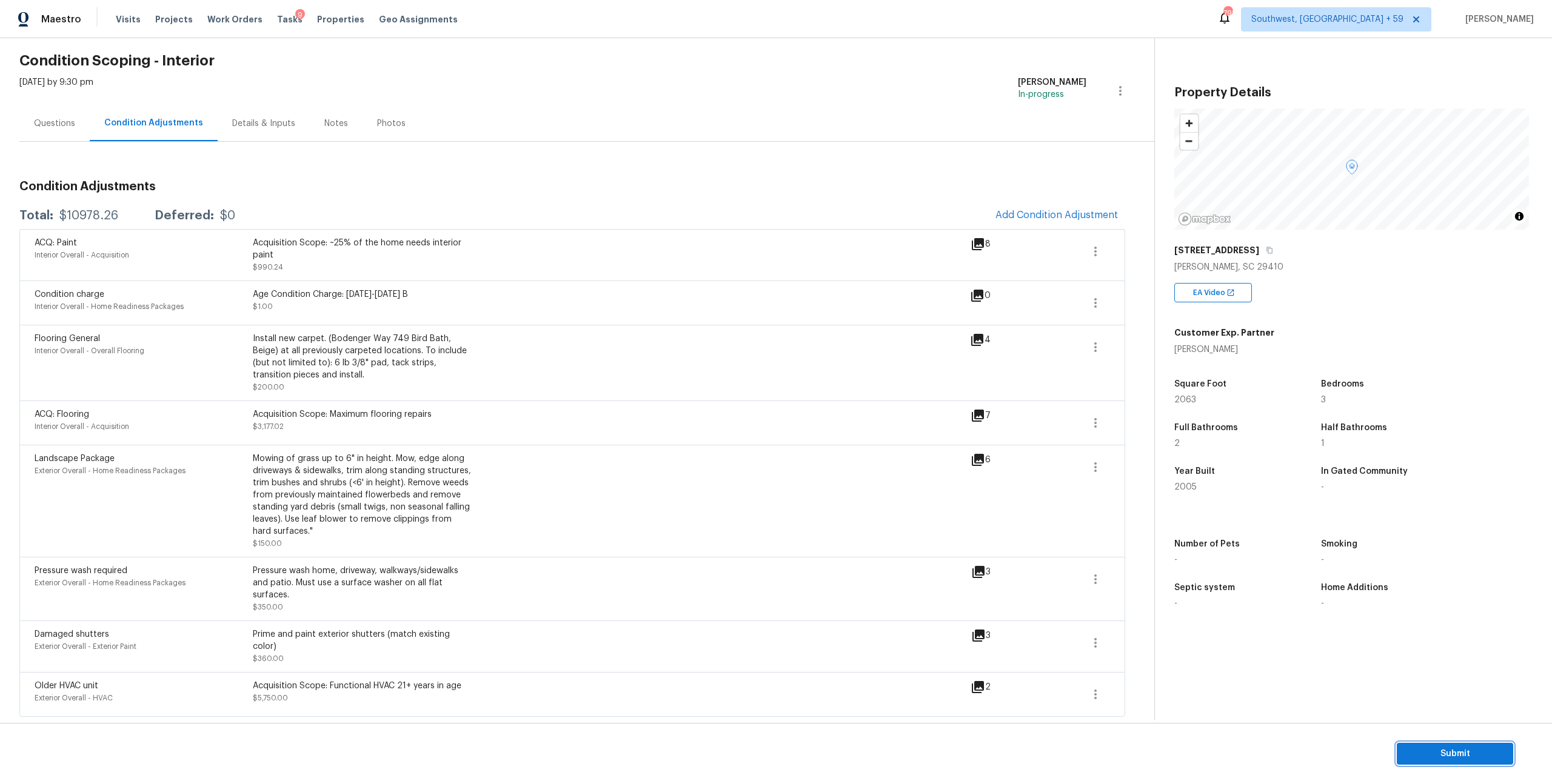
click at [1433, 760] on button "Submit" at bounding box center [1454, 754] width 116 height 22
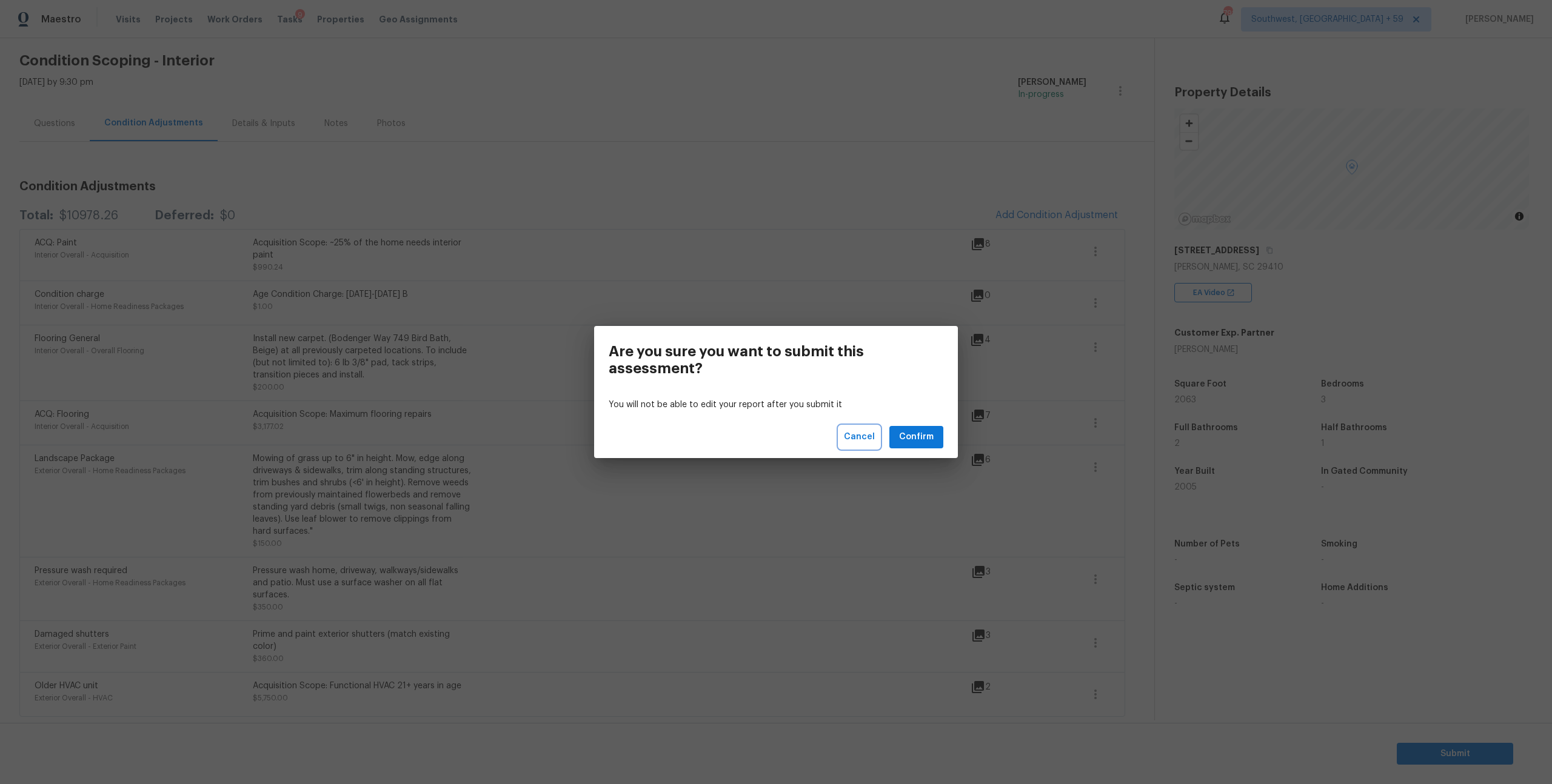
click at [860, 449] on button "Cancel" at bounding box center [859, 438] width 41 height 22
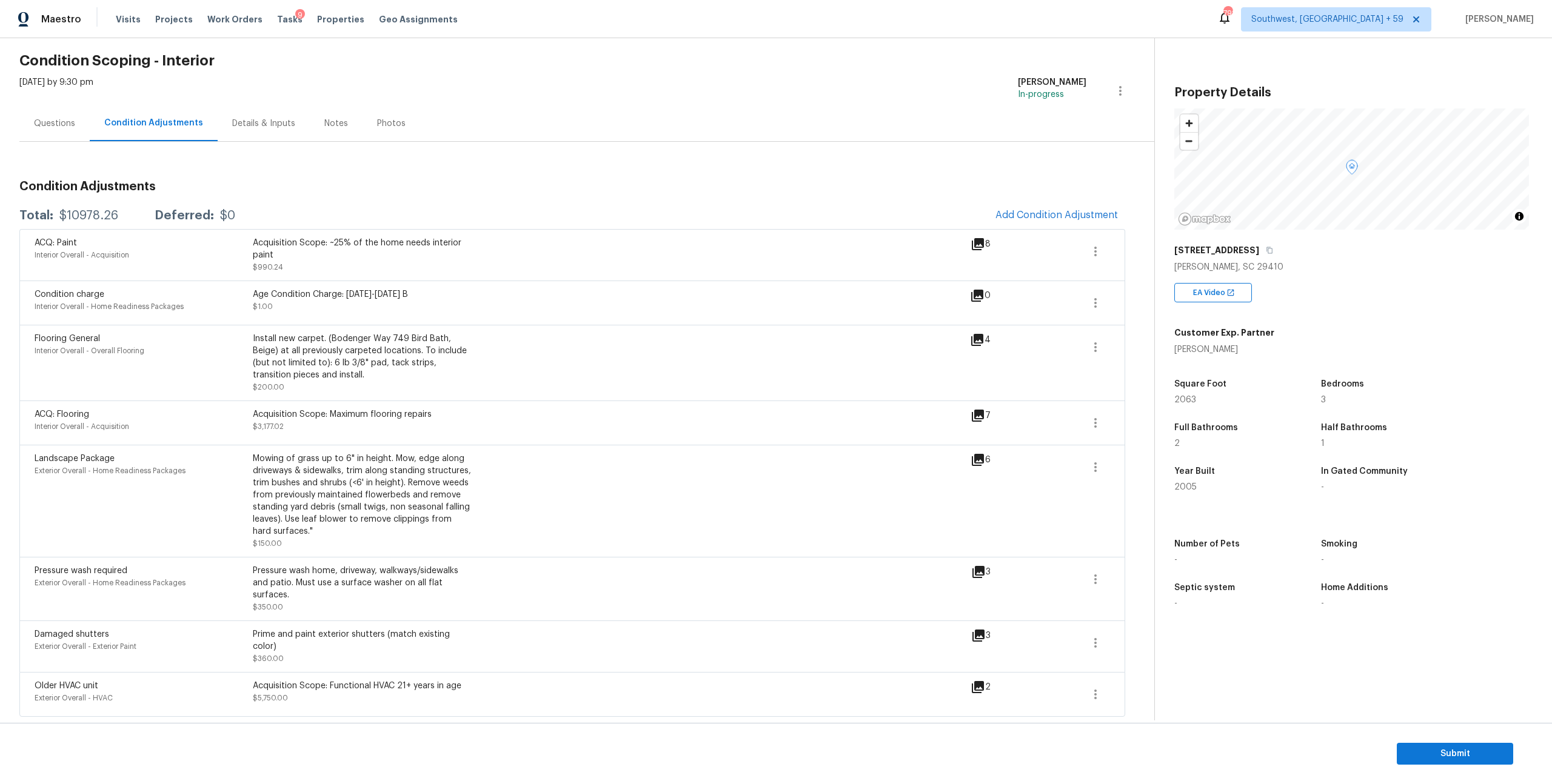
click at [79, 106] on div "Questions" at bounding box center [54, 123] width 70 height 36
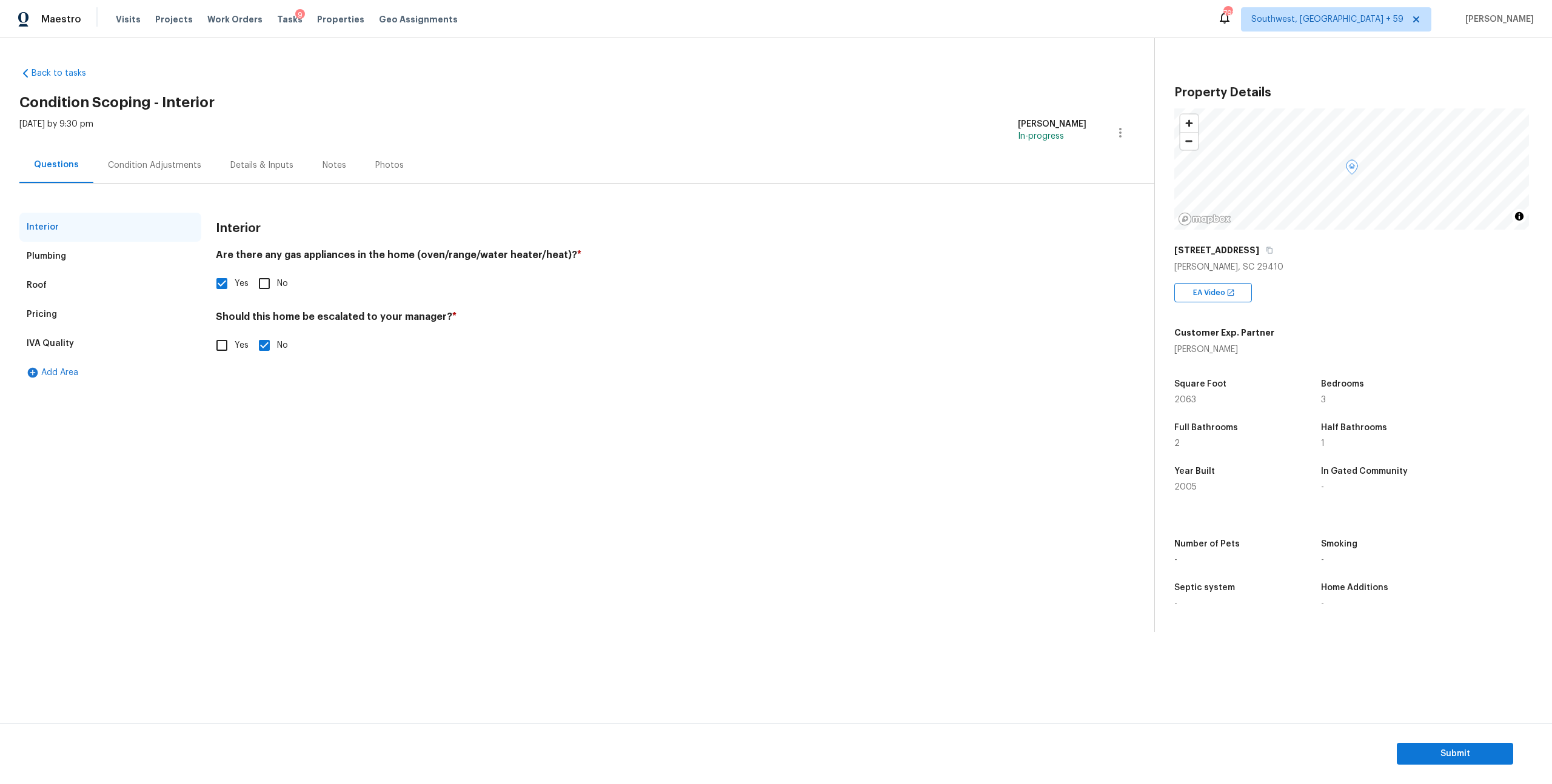
click at [51, 262] on div "Plumbing" at bounding box center [46, 256] width 39 height 12
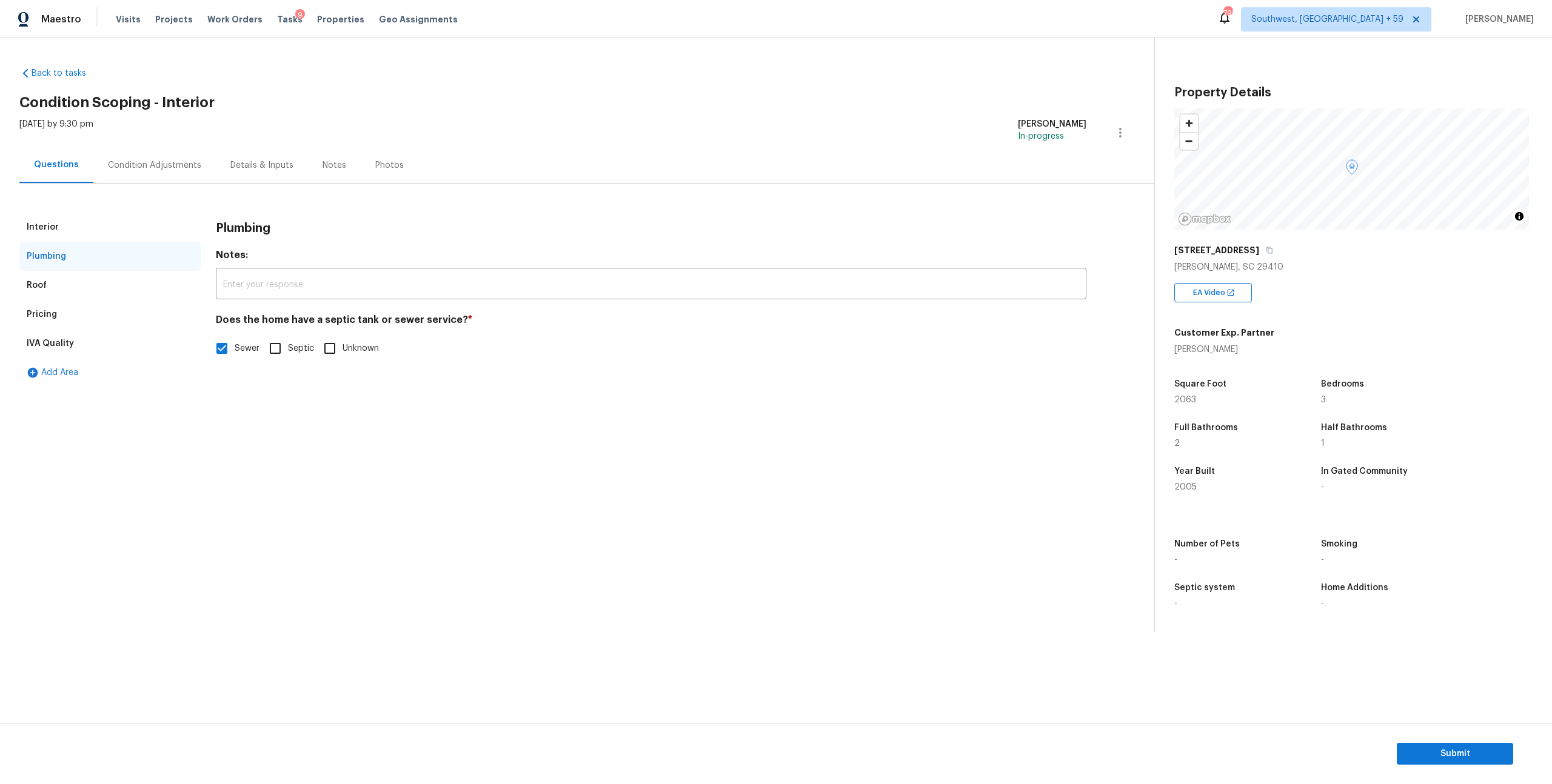
click at [54, 300] on div "Roof" at bounding box center [110, 286] width 182 height 29
click at [54, 328] on div "Pricing" at bounding box center [110, 314] width 182 height 29
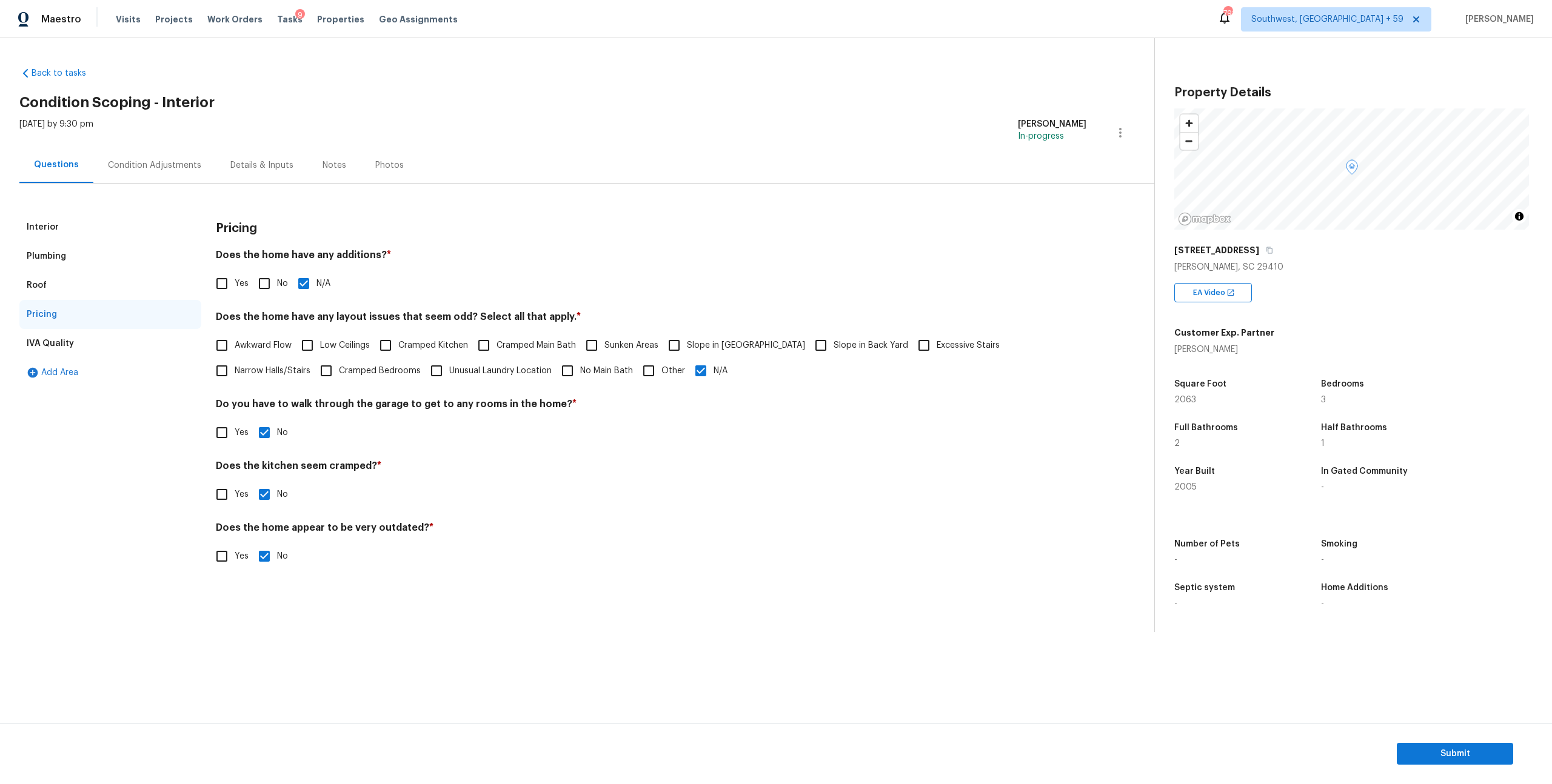
click at [56, 358] on div "IVA Quality" at bounding box center [110, 343] width 182 height 29
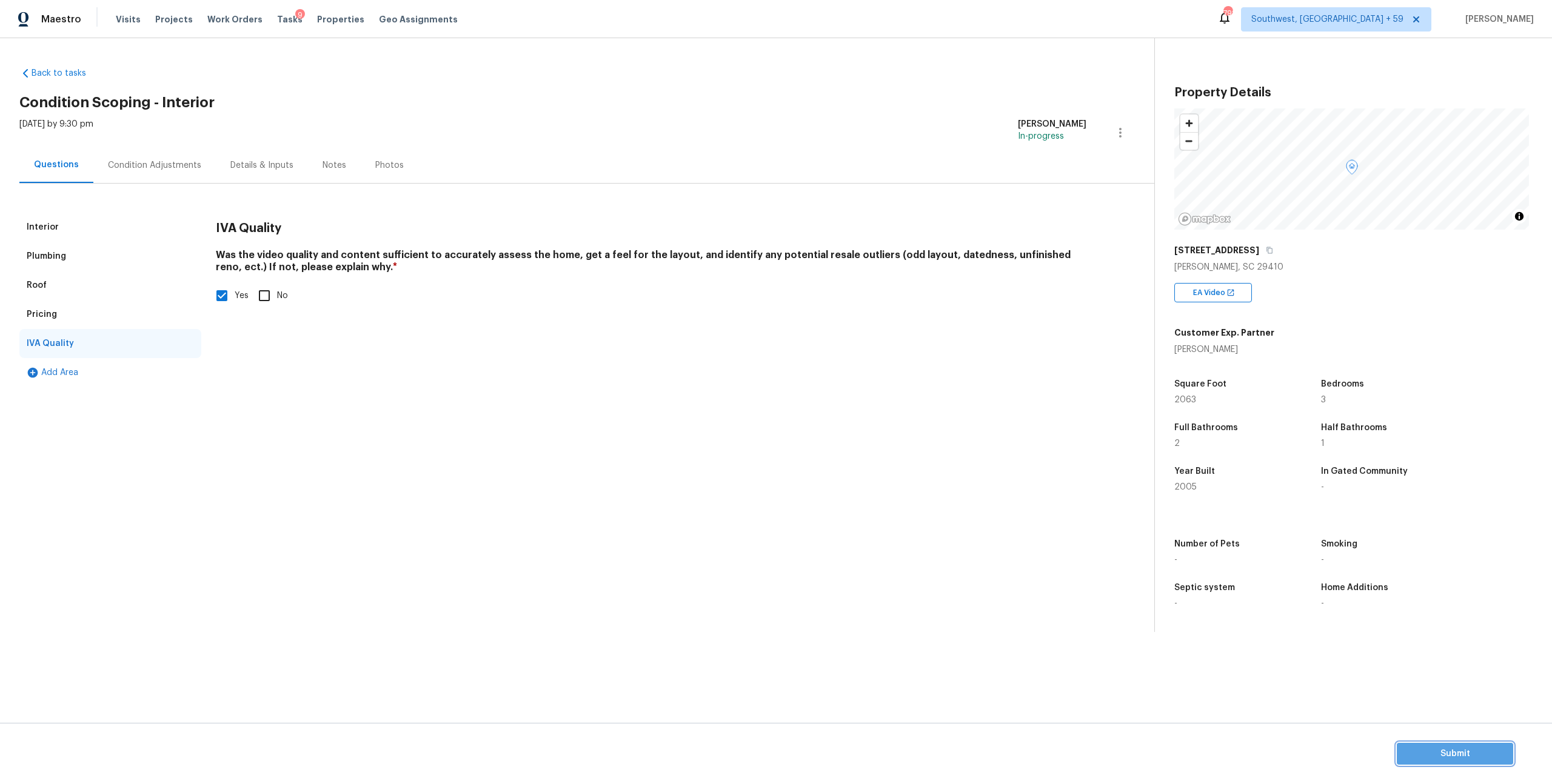
click at [1405, 761] on button "Submit" at bounding box center [1454, 754] width 116 height 22
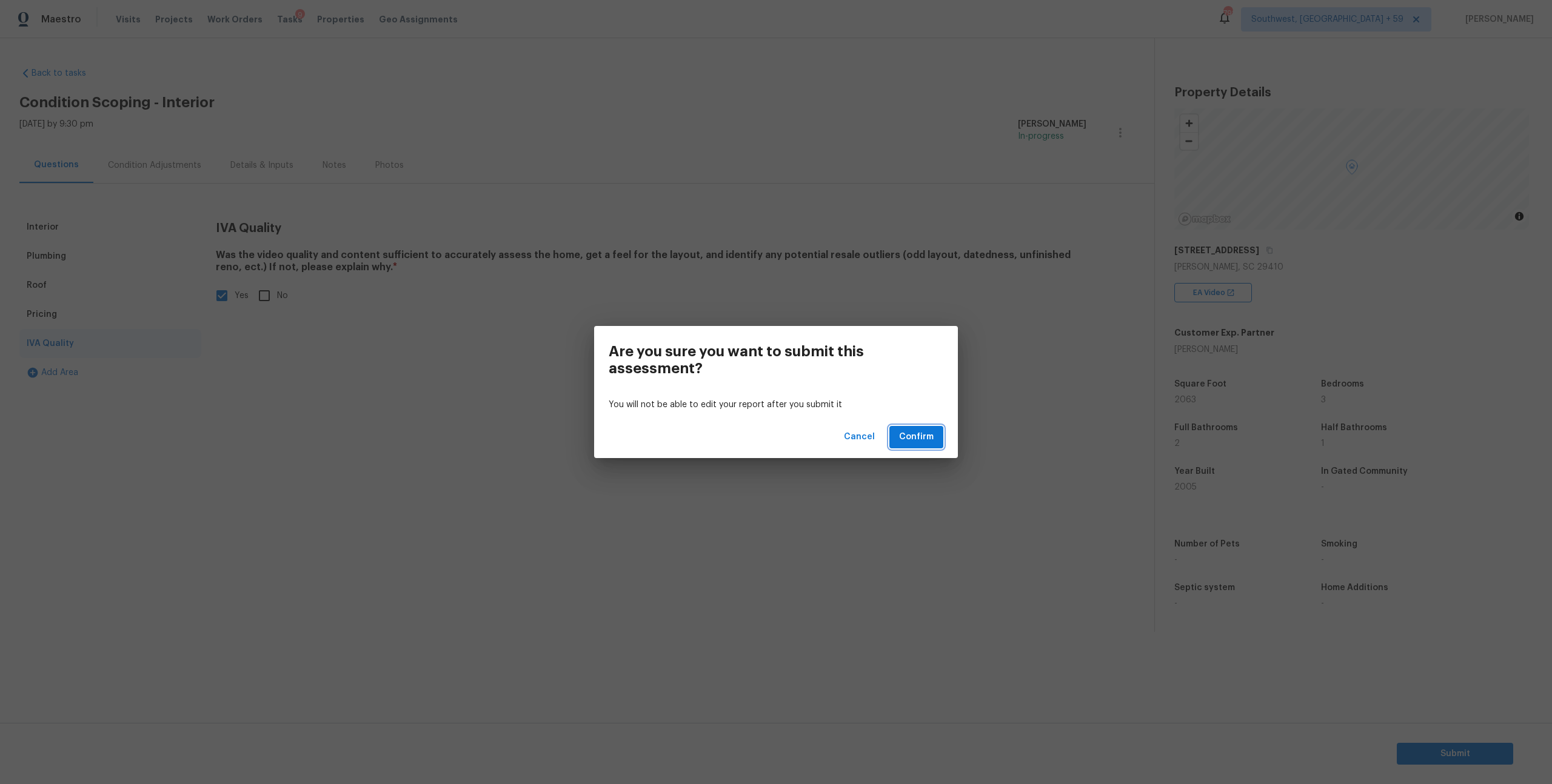
click at [917, 435] on span "Confirm" at bounding box center [916, 437] width 34 height 15
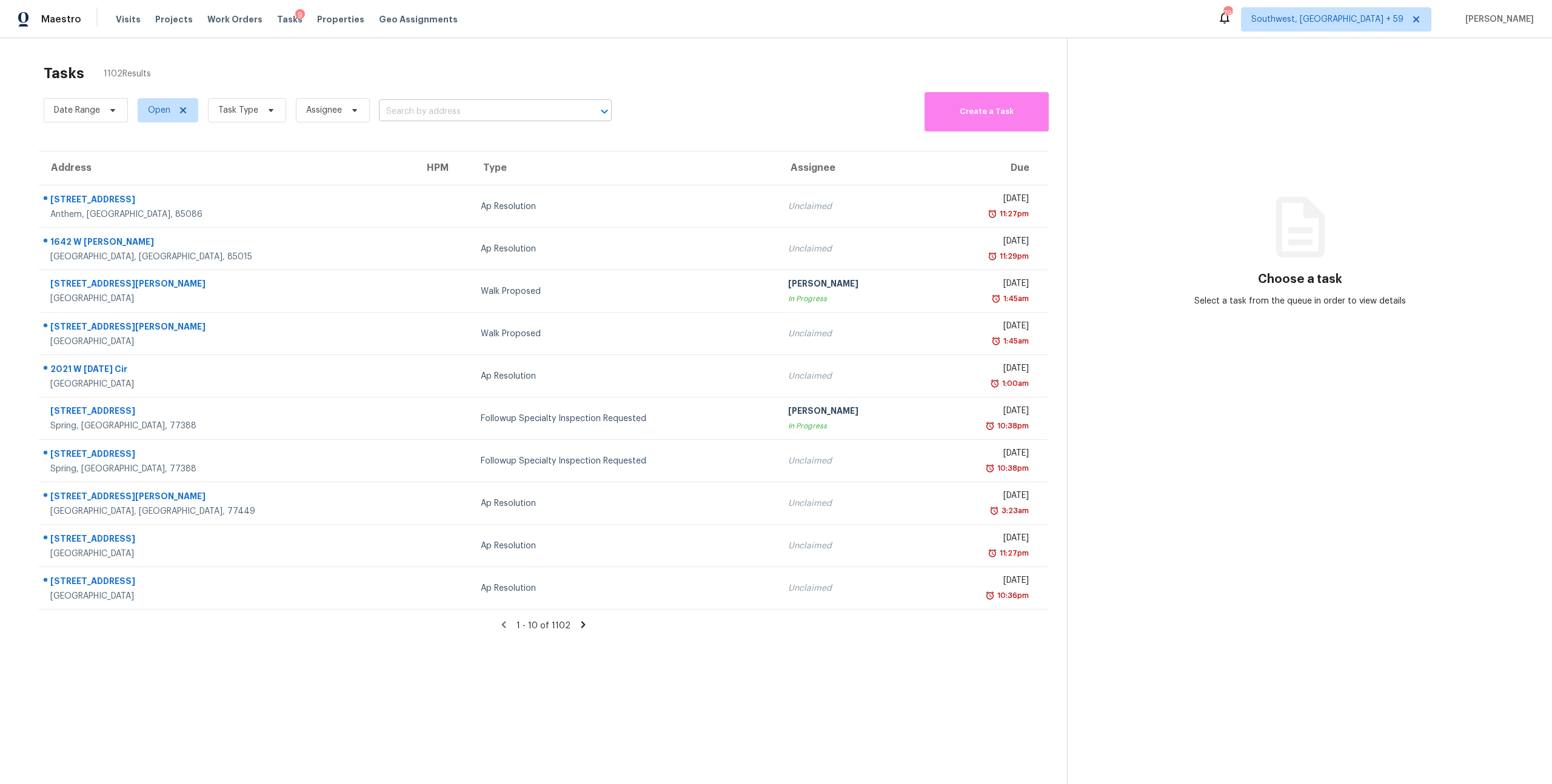
click at [450, 118] on input "text" at bounding box center [478, 111] width 199 height 18
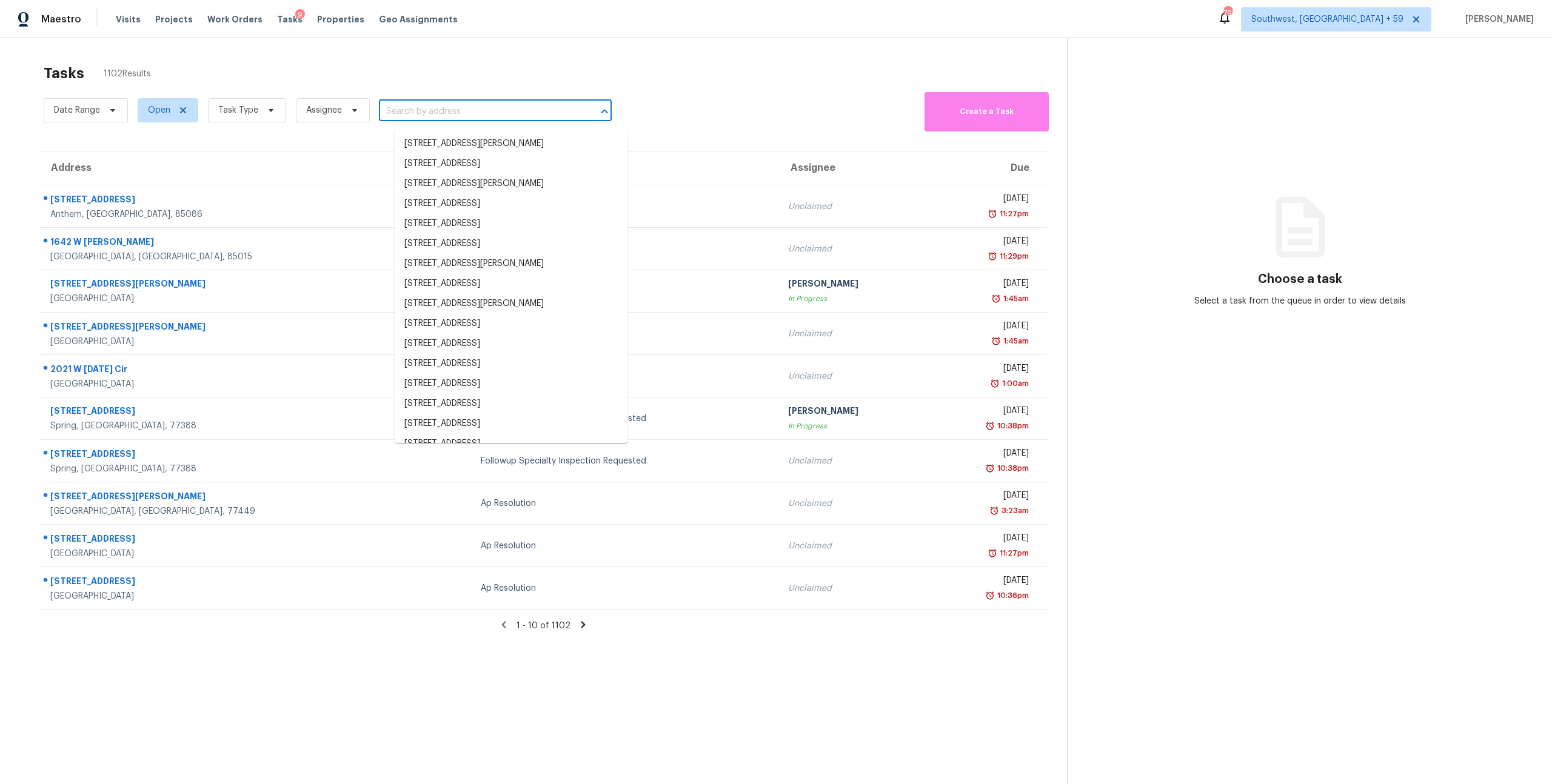
paste input "7349 S Avenida Perlina Tucson, AZ, 85746"
type input "7349 S Avenida Perlina Tucson, AZ, 85746"
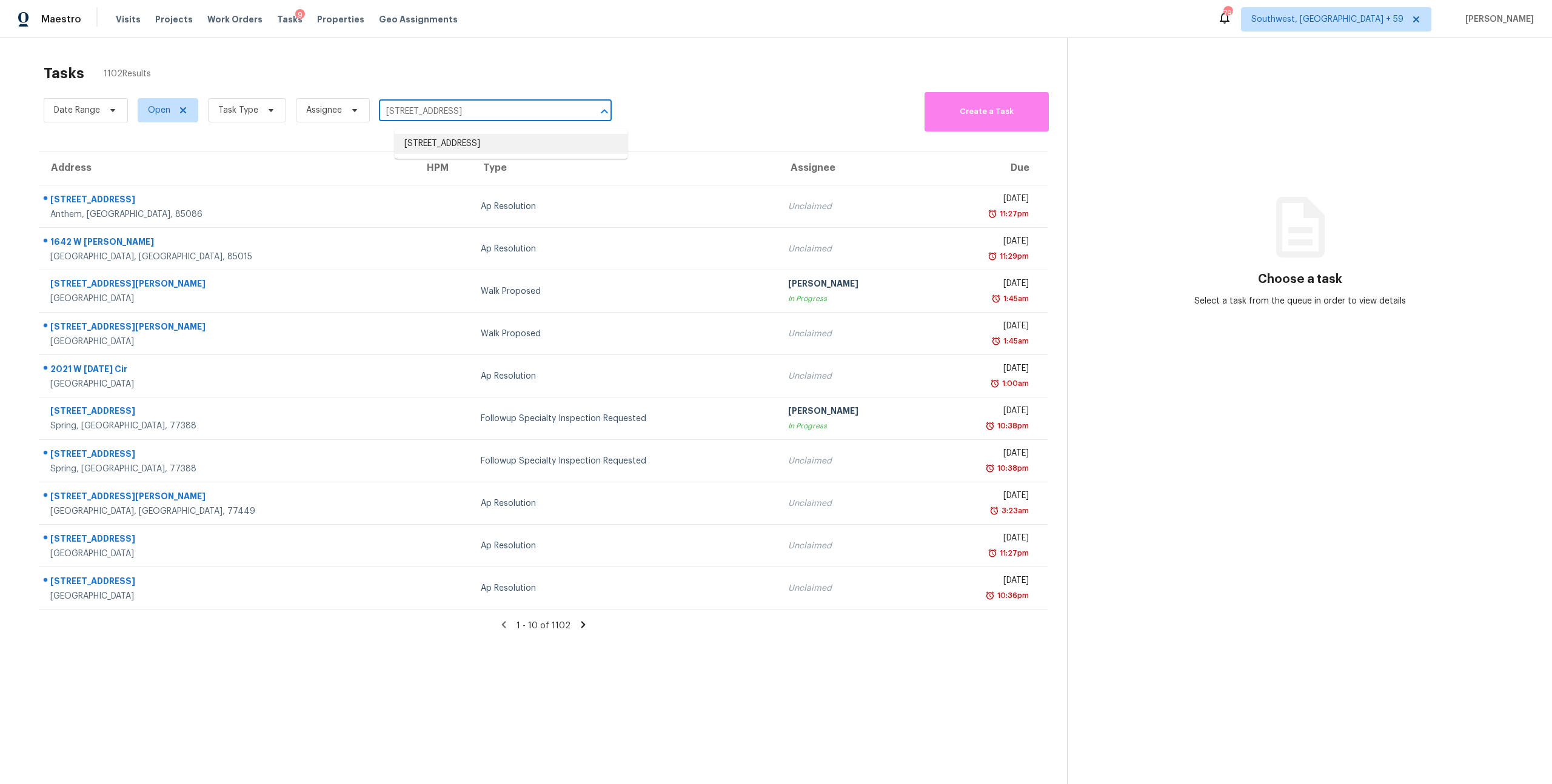
click at [459, 154] on li "7349 S Avenida Perlina, Tucson, AZ 85746" at bounding box center [511, 143] width 233 height 20
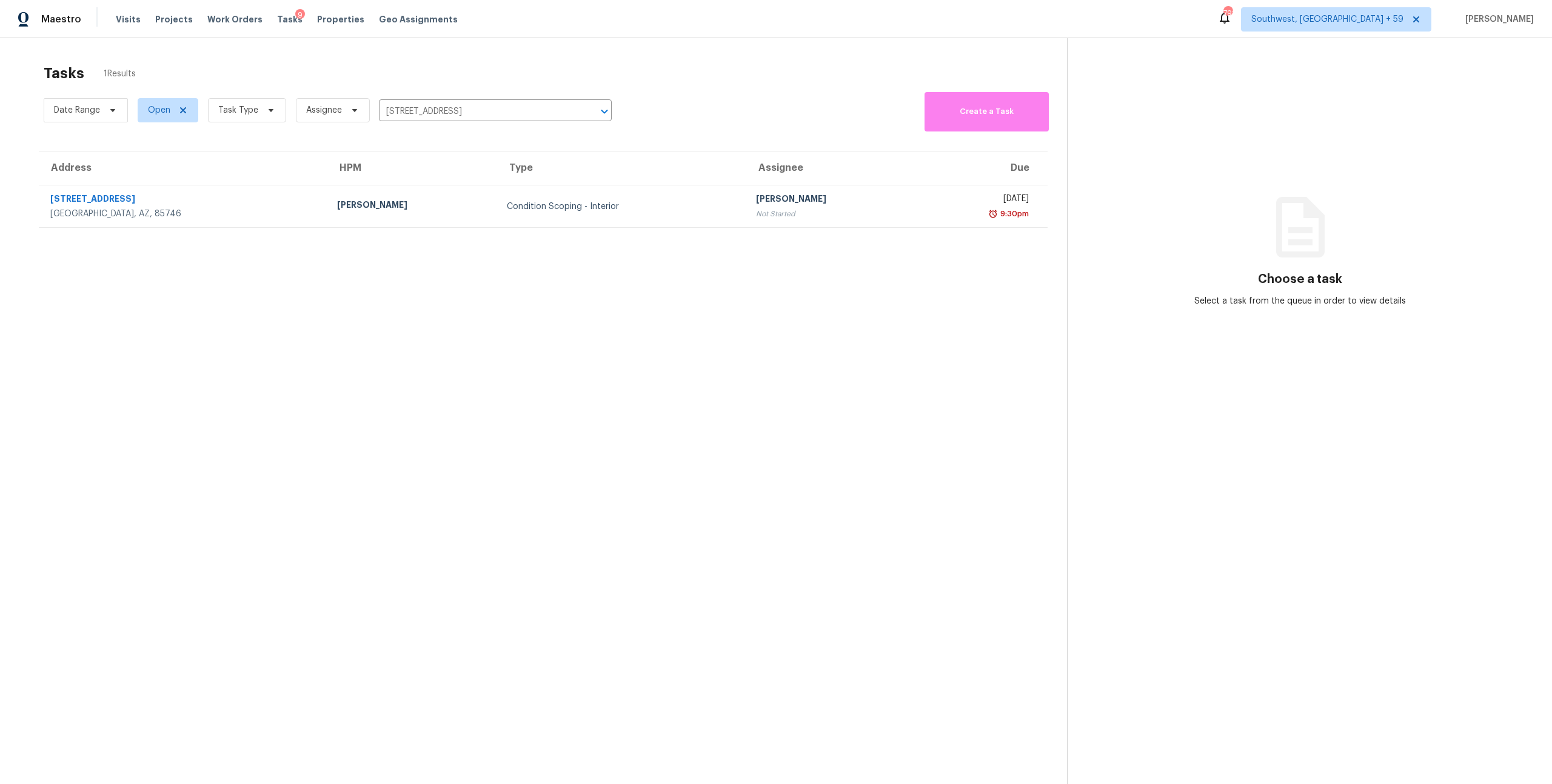
click at [497, 196] on td "Condition Scoping - Interior" at bounding box center [621, 206] width 249 height 42
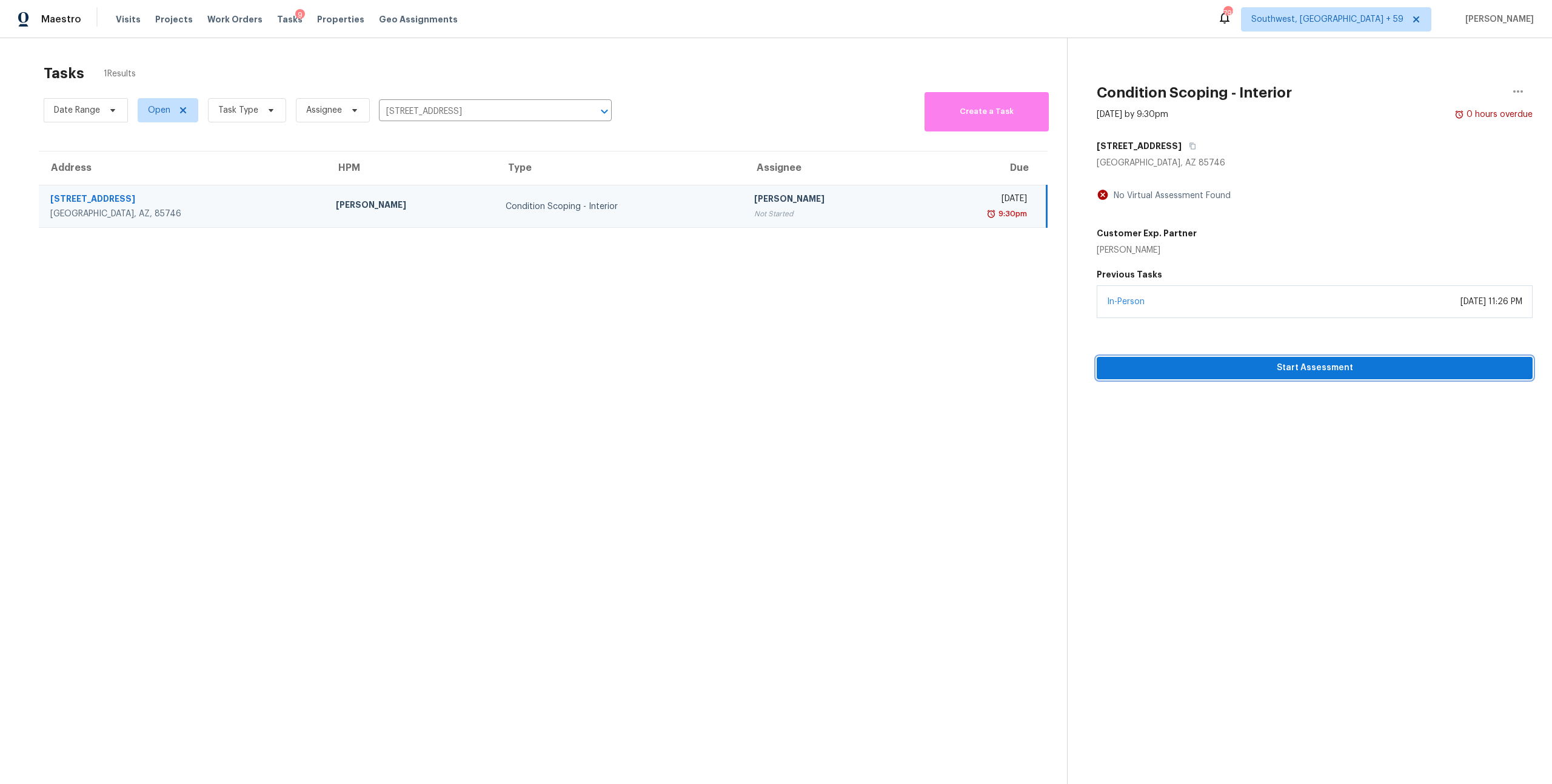
click at [1254, 376] on span "Start Assessment" at bounding box center [1315, 368] width 416 height 15
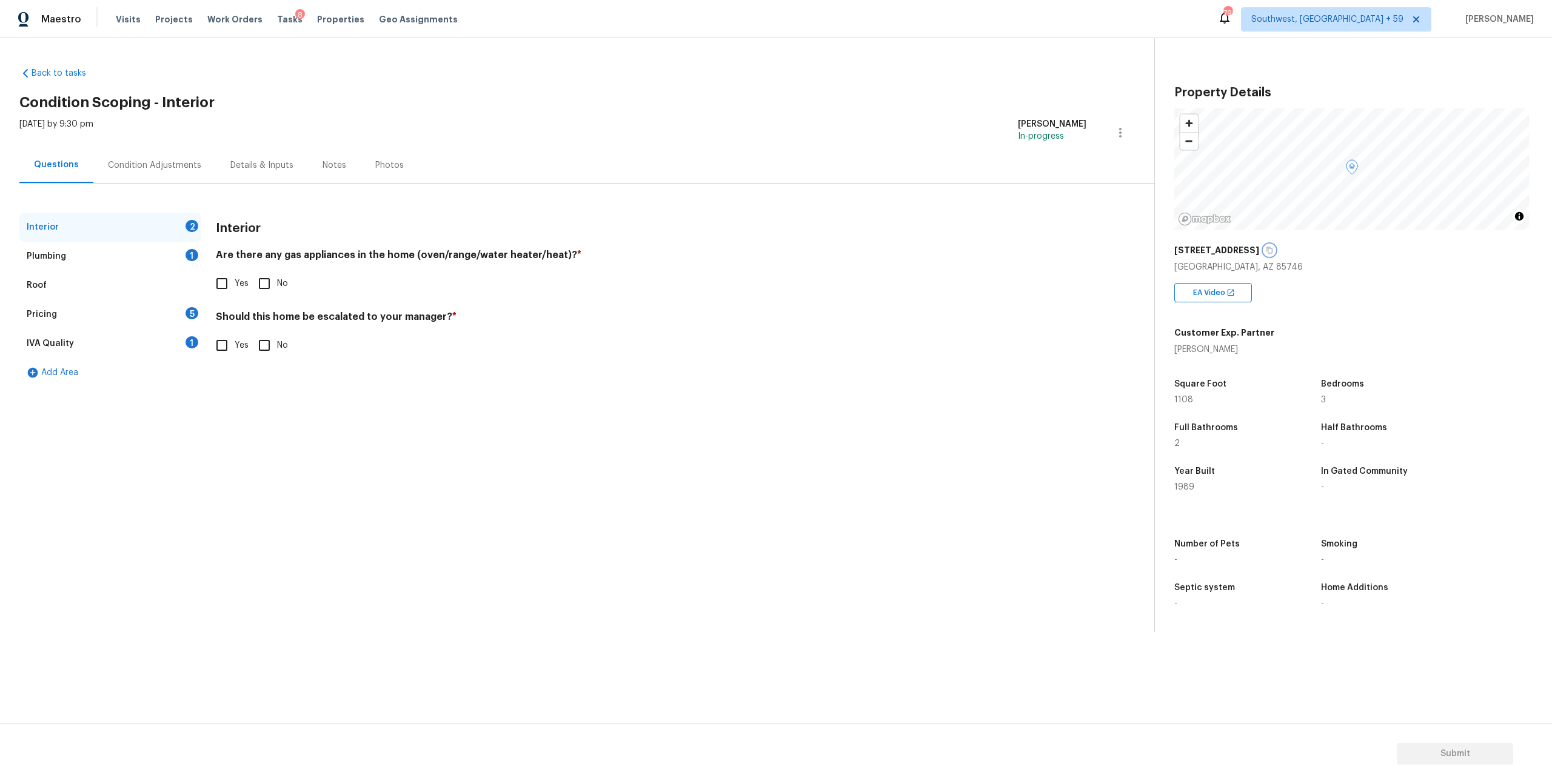
click at [1275, 256] on button "button" at bounding box center [1270, 250] width 11 height 11
click at [231, 296] on input "Yes" at bounding box center [222, 284] width 26 height 26
checkbox input "true"
click at [267, 358] on input "No" at bounding box center [264, 346] width 26 height 26
checkbox input "true"
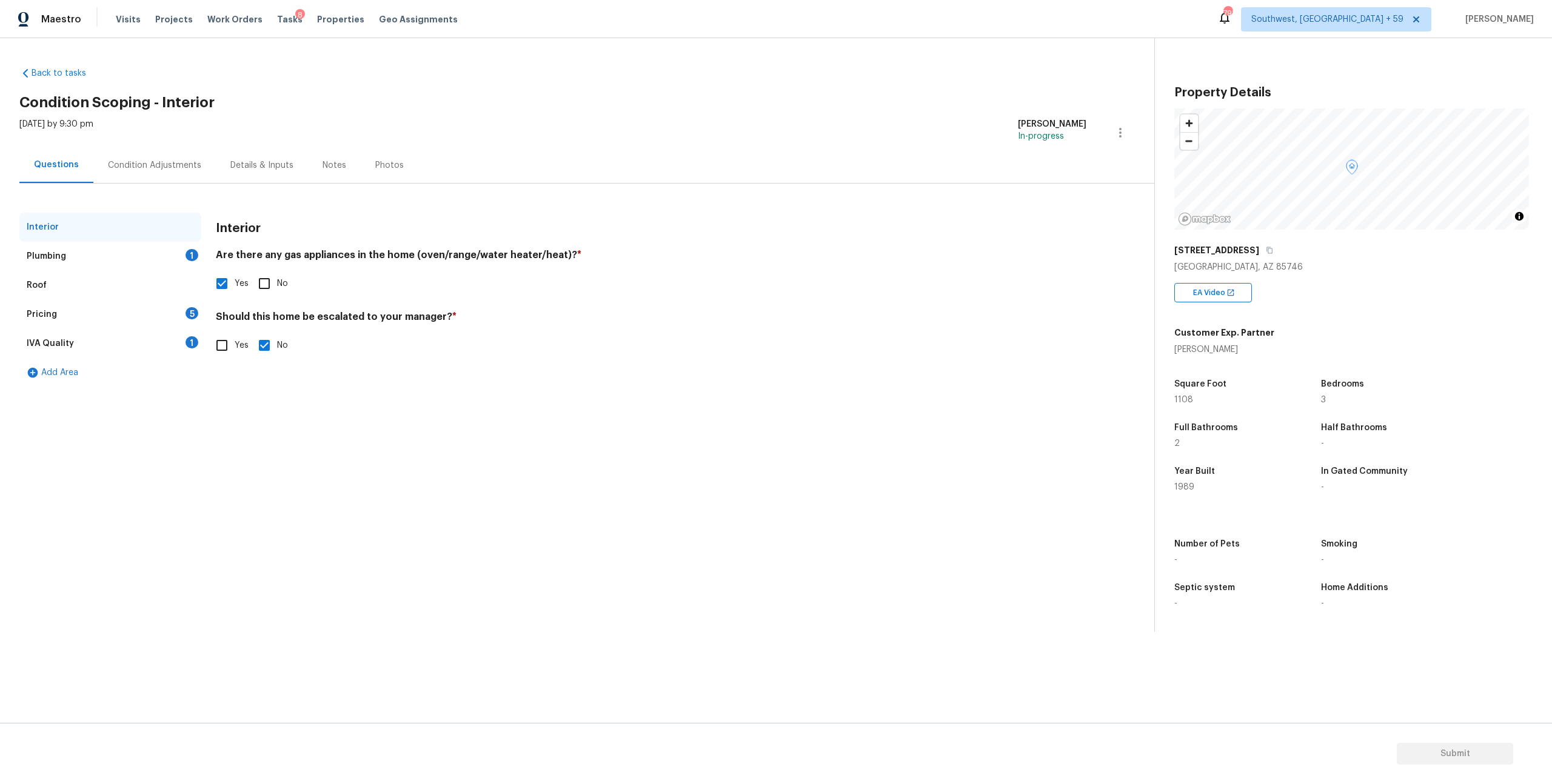
click at [66, 267] on div "Plumbing 1" at bounding box center [110, 256] width 182 height 29
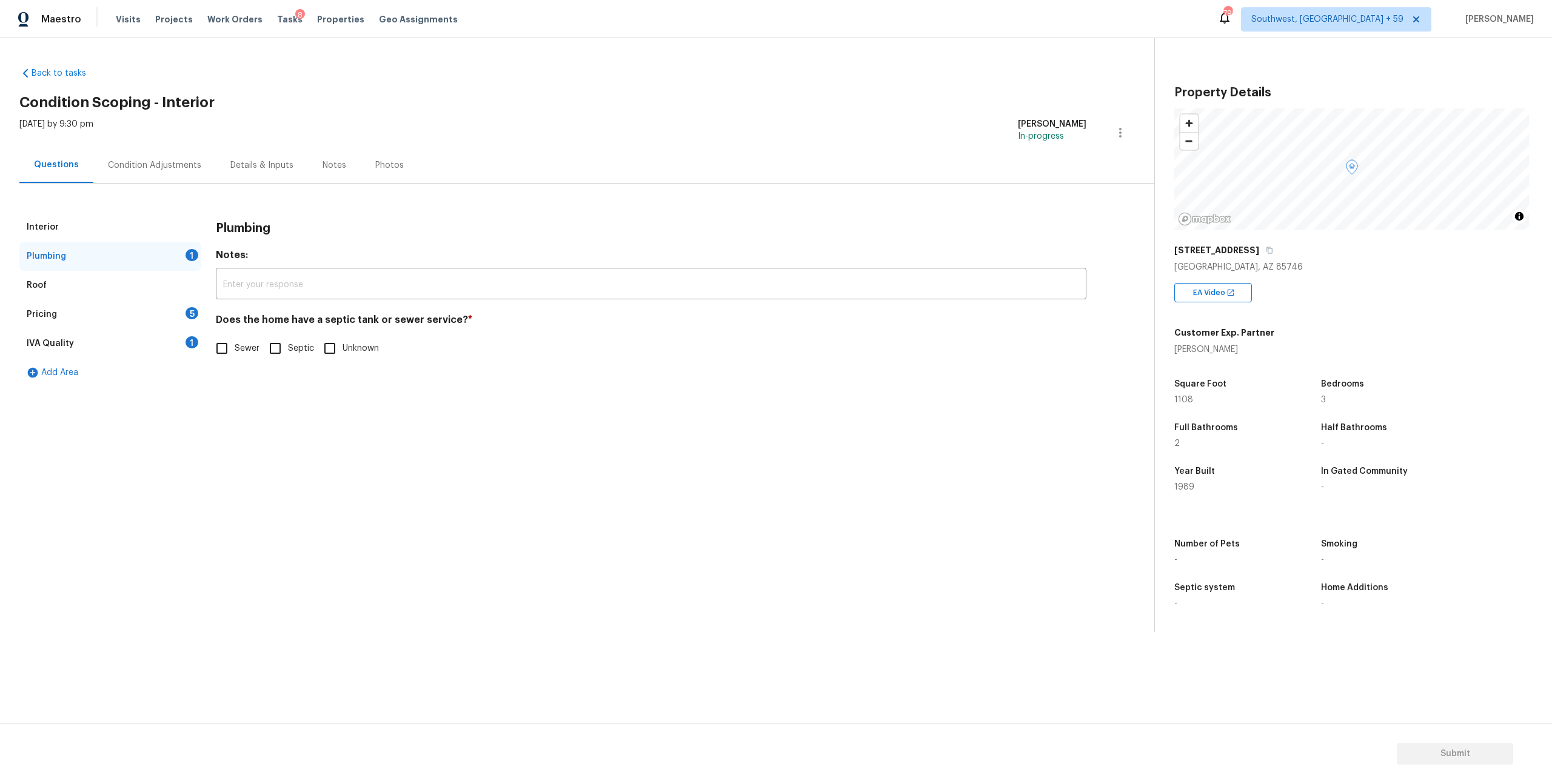
click at [219, 362] on input "Sewer" at bounding box center [222, 349] width 26 height 26
checkbox input "true"
click at [94, 329] on div "Pricing 5" at bounding box center [110, 314] width 182 height 29
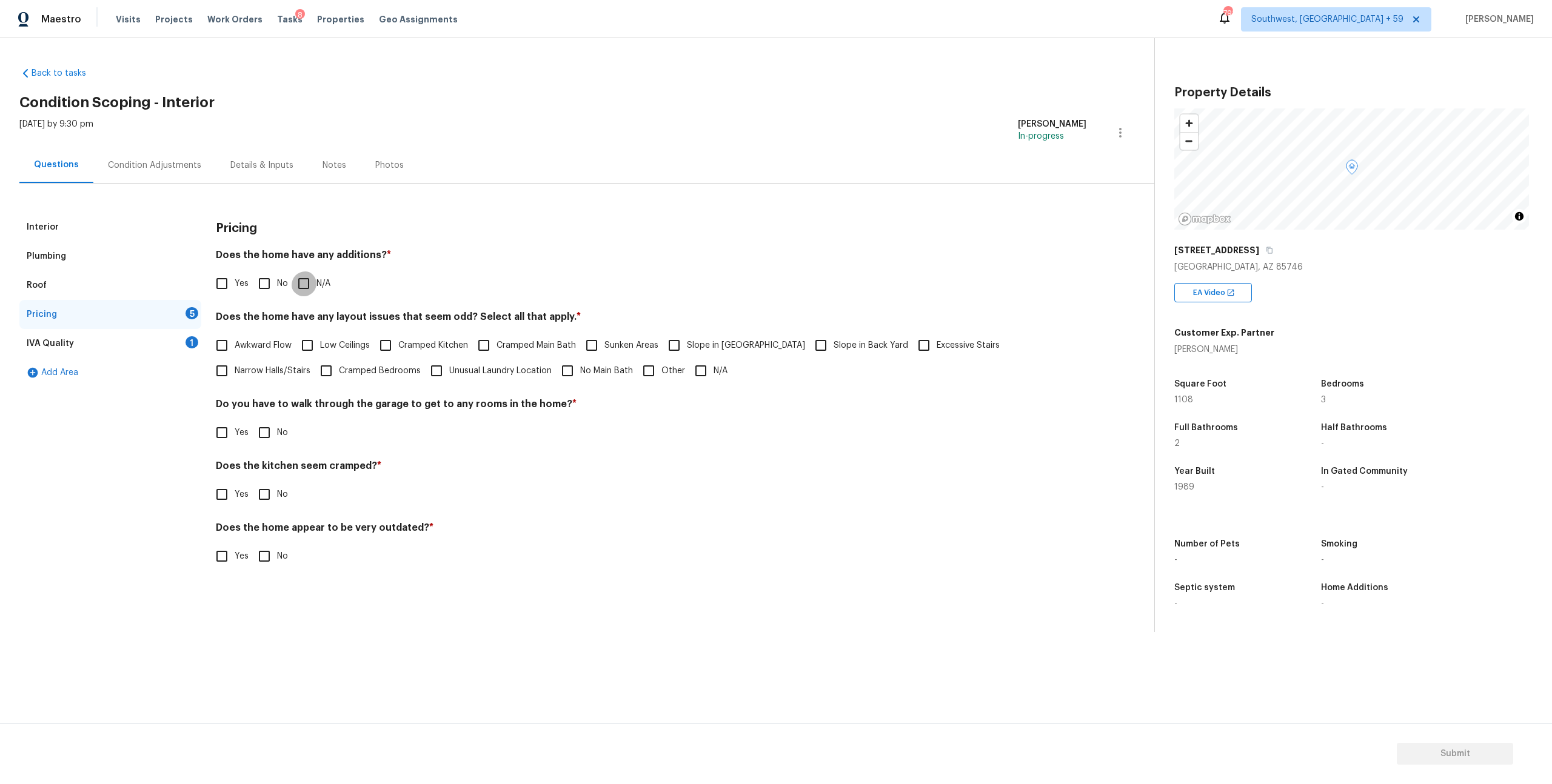
click at [307, 296] on input "N/A" at bounding box center [304, 284] width 26 height 26
checkbox input "true"
click at [714, 384] on input "N/A" at bounding box center [701, 371] width 26 height 26
checkbox input "true"
click at [271, 446] on input "No" at bounding box center [264, 433] width 26 height 26
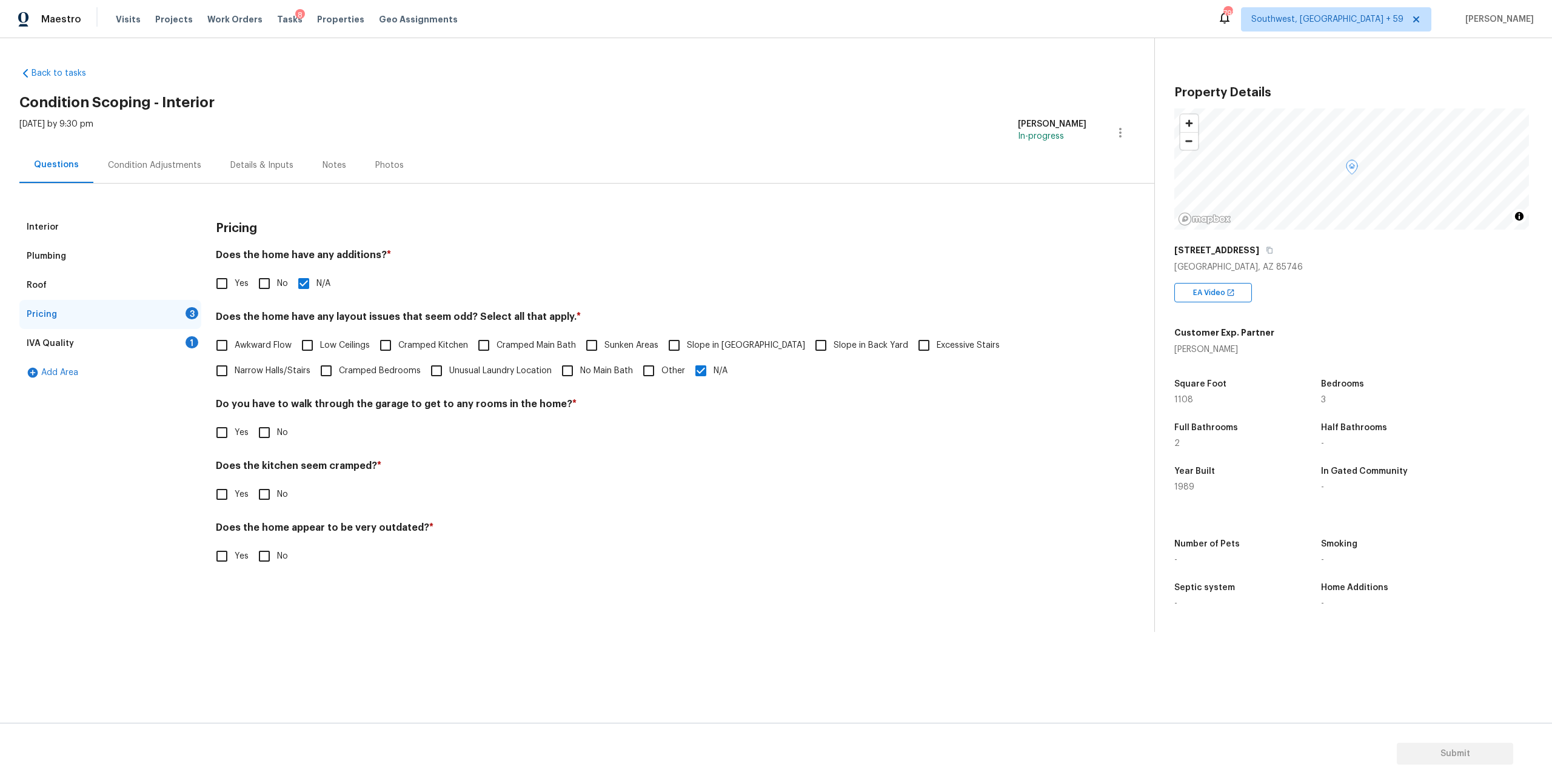
checkbox input "true"
click at [272, 509] on input "No" at bounding box center [264, 496] width 26 height 26
checkbox input "true"
click at [271, 570] on input "No" at bounding box center [264, 558] width 26 height 26
checkbox input "true"
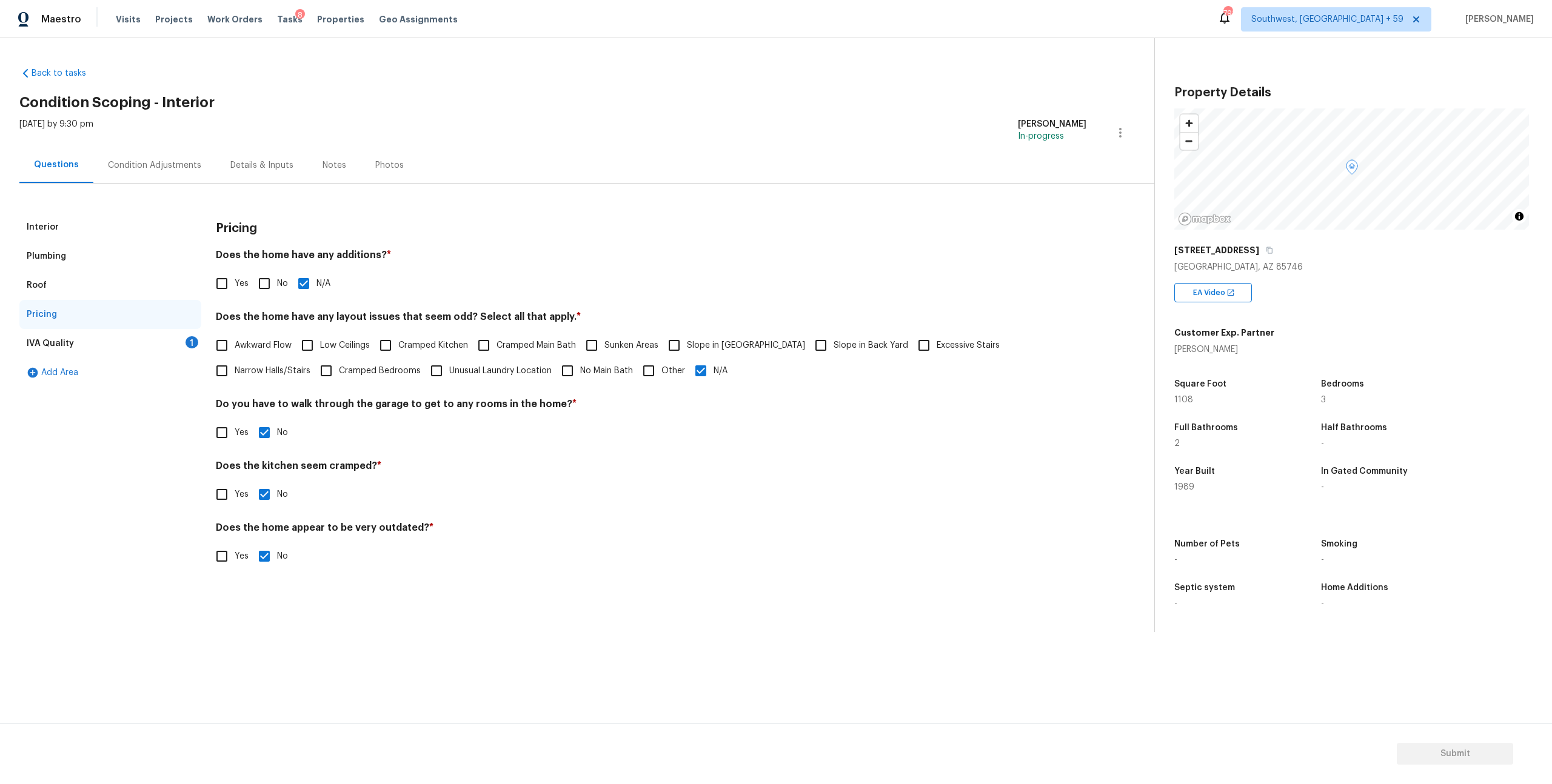
click at [74, 358] on div "IVA Quality 1" at bounding box center [110, 343] width 182 height 29
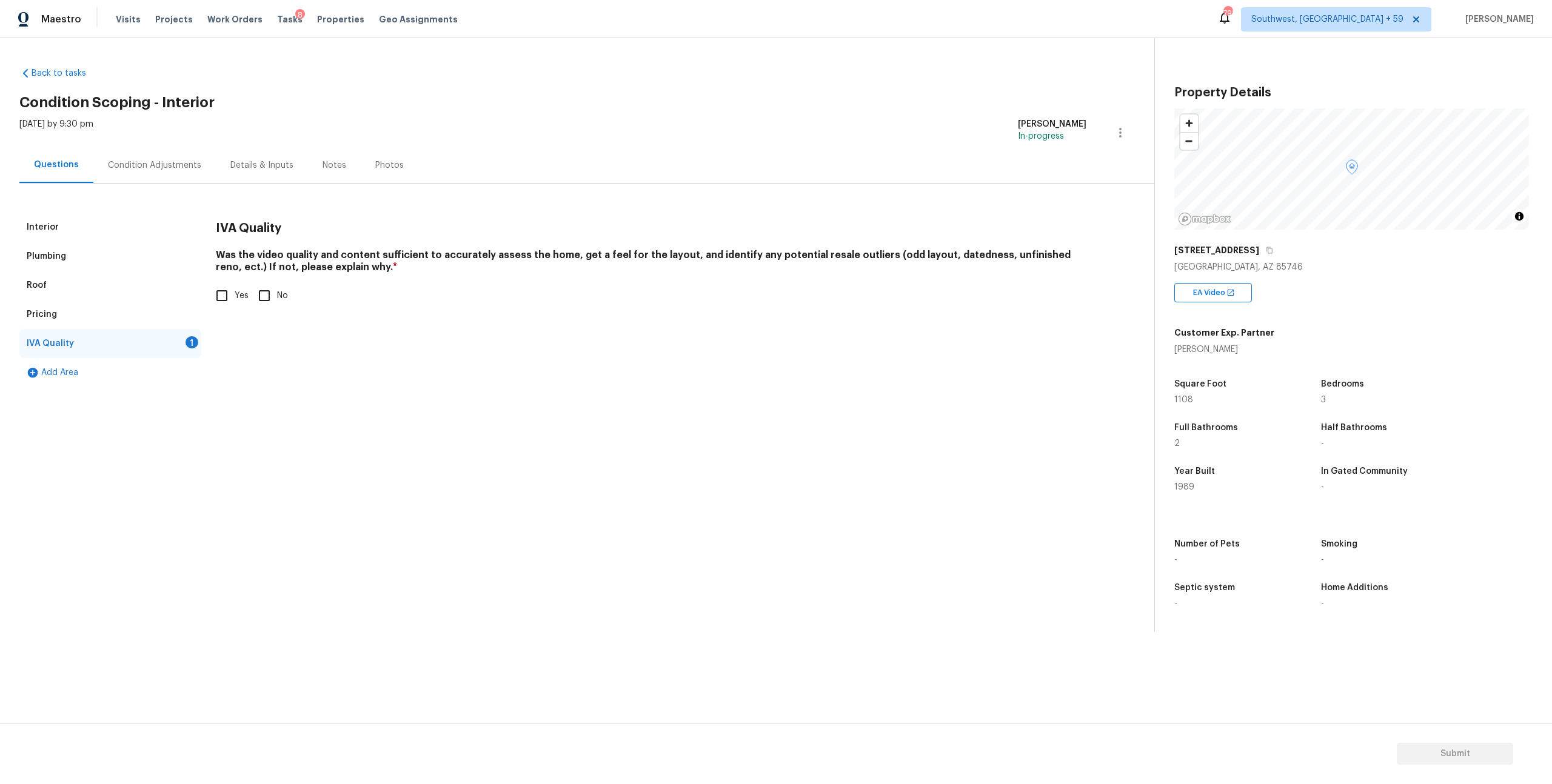
click at [218, 309] on input "Yes" at bounding box center [222, 296] width 26 height 26
checkbox input "true"
click at [167, 171] on div "Condition Adjustments" at bounding box center [154, 165] width 94 height 12
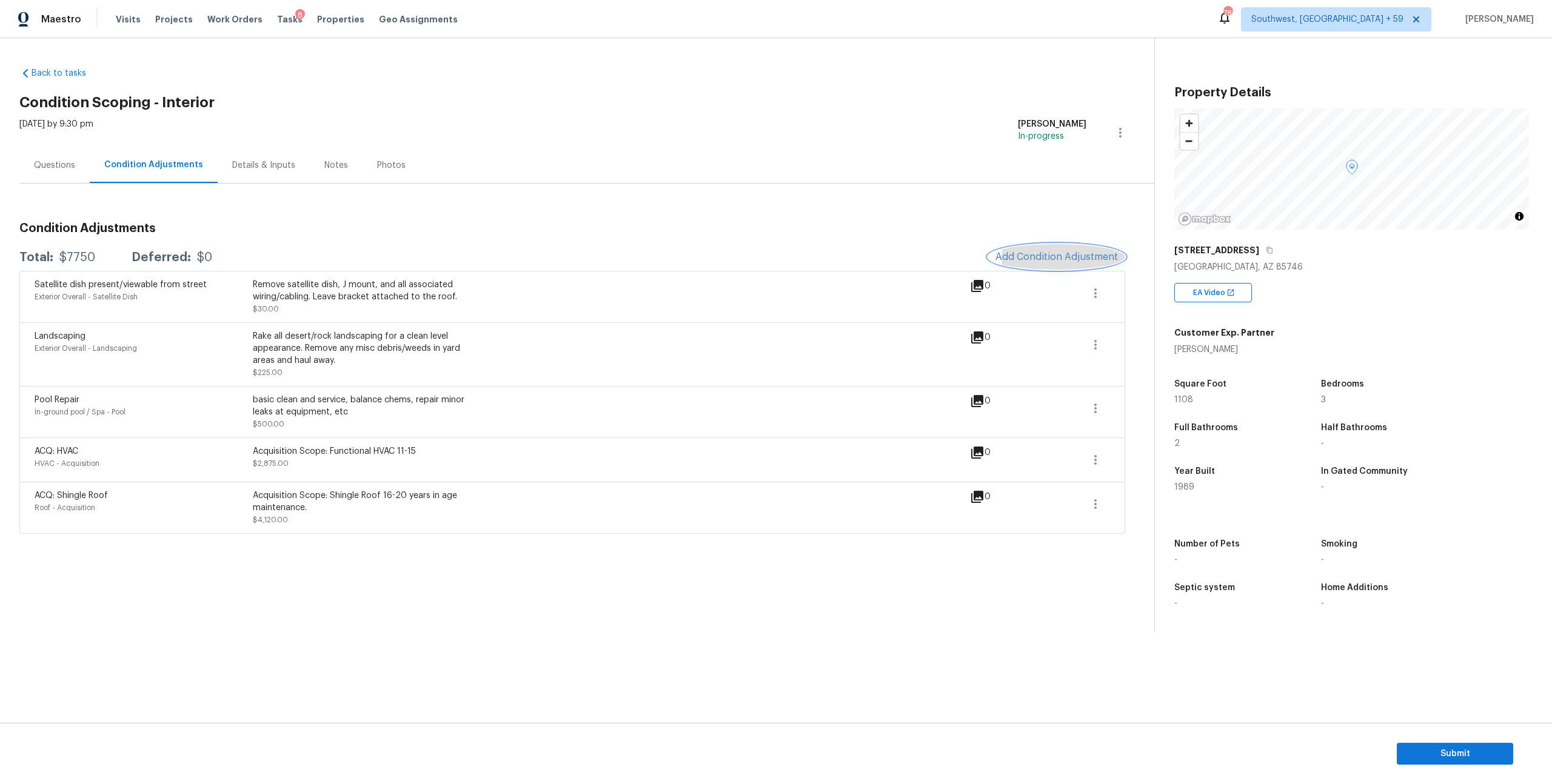
click at [1053, 262] on span "Add Condition Adjustment" at bounding box center [1057, 257] width 122 height 11
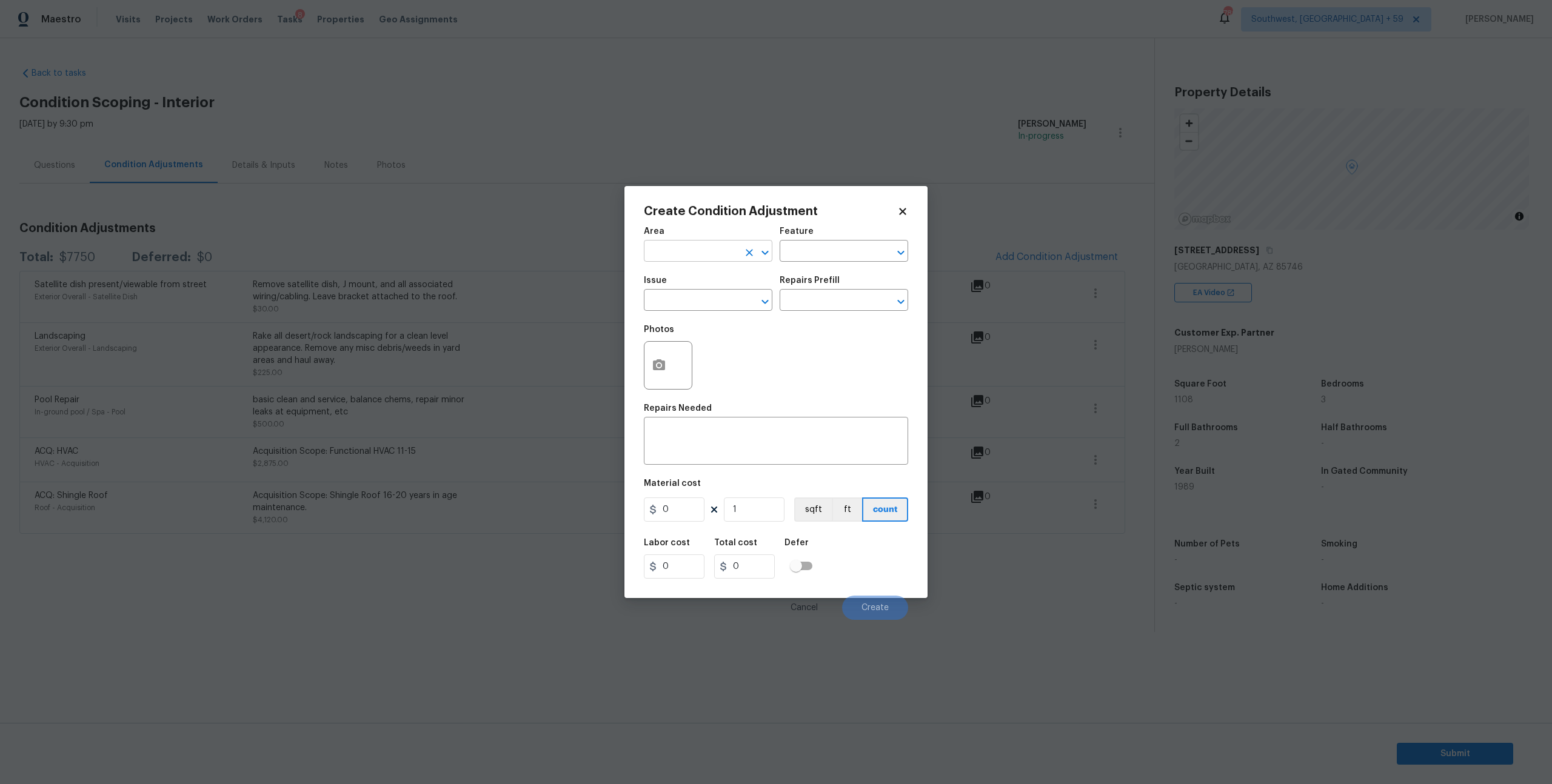
click at [713, 262] on input "text" at bounding box center [692, 252] width 94 height 18
click at [695, 310] on li "Interior Overall" at bounding box center [708, 306] width 126 height 20
type input "Interior Overall"
click at [840, 262] on input "text" at bounding box center [827, 252] width 94 height 18
click at [828, 316] on li "Interior" at bounding box center [842, 314] width 126 height 20
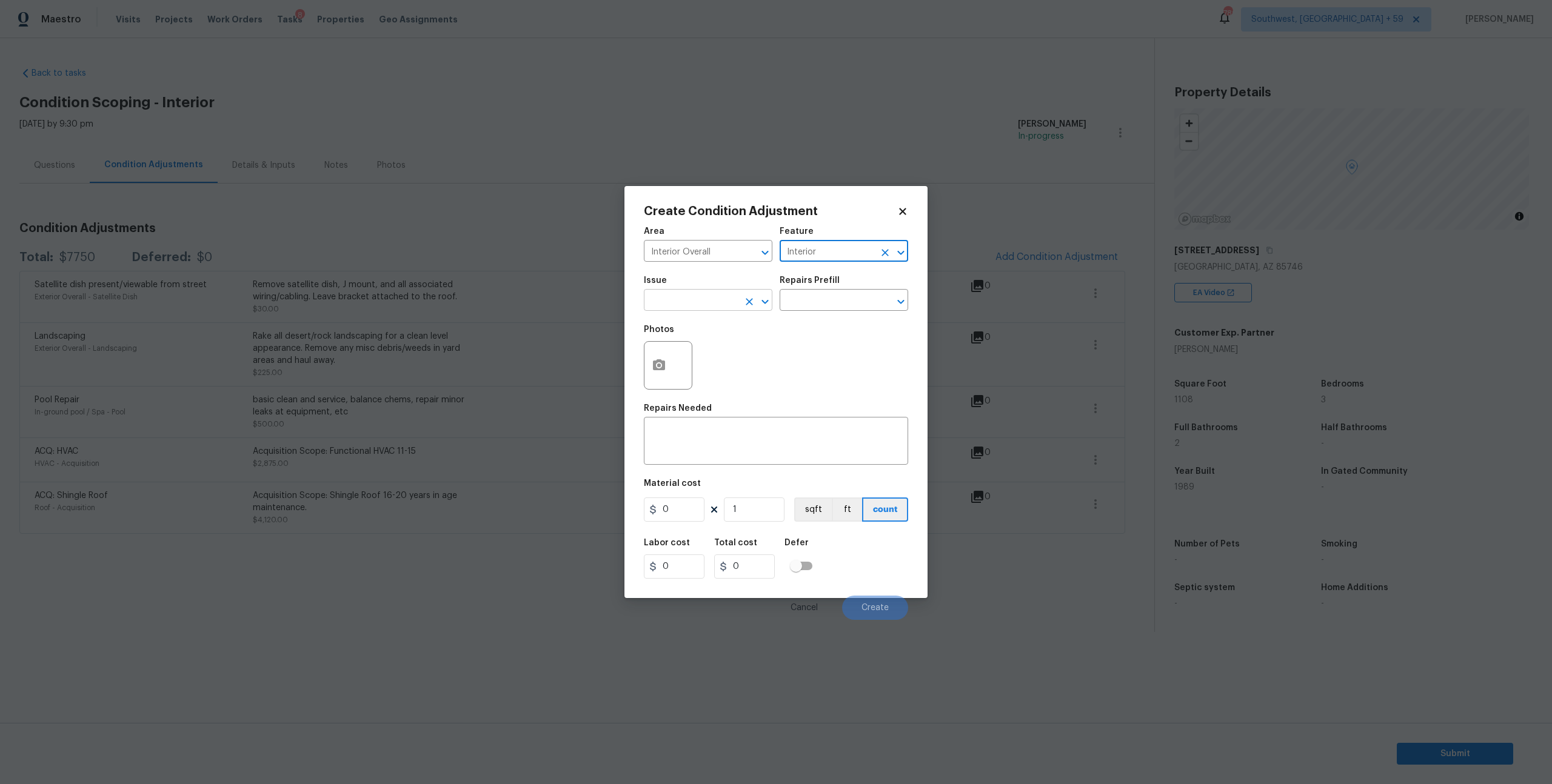
type input "Interior"
click at [656, 311] on input "text" at bounding box center [692, 301] width 94 height 18
click at [674, 370] on li "ACQ: Paint" at bounding box center [708, 369] width 126 height 20
type input "ACQ: Paint"
click at [809, 311] on input "text" at bounding box center [827, 301] width 94 height 18
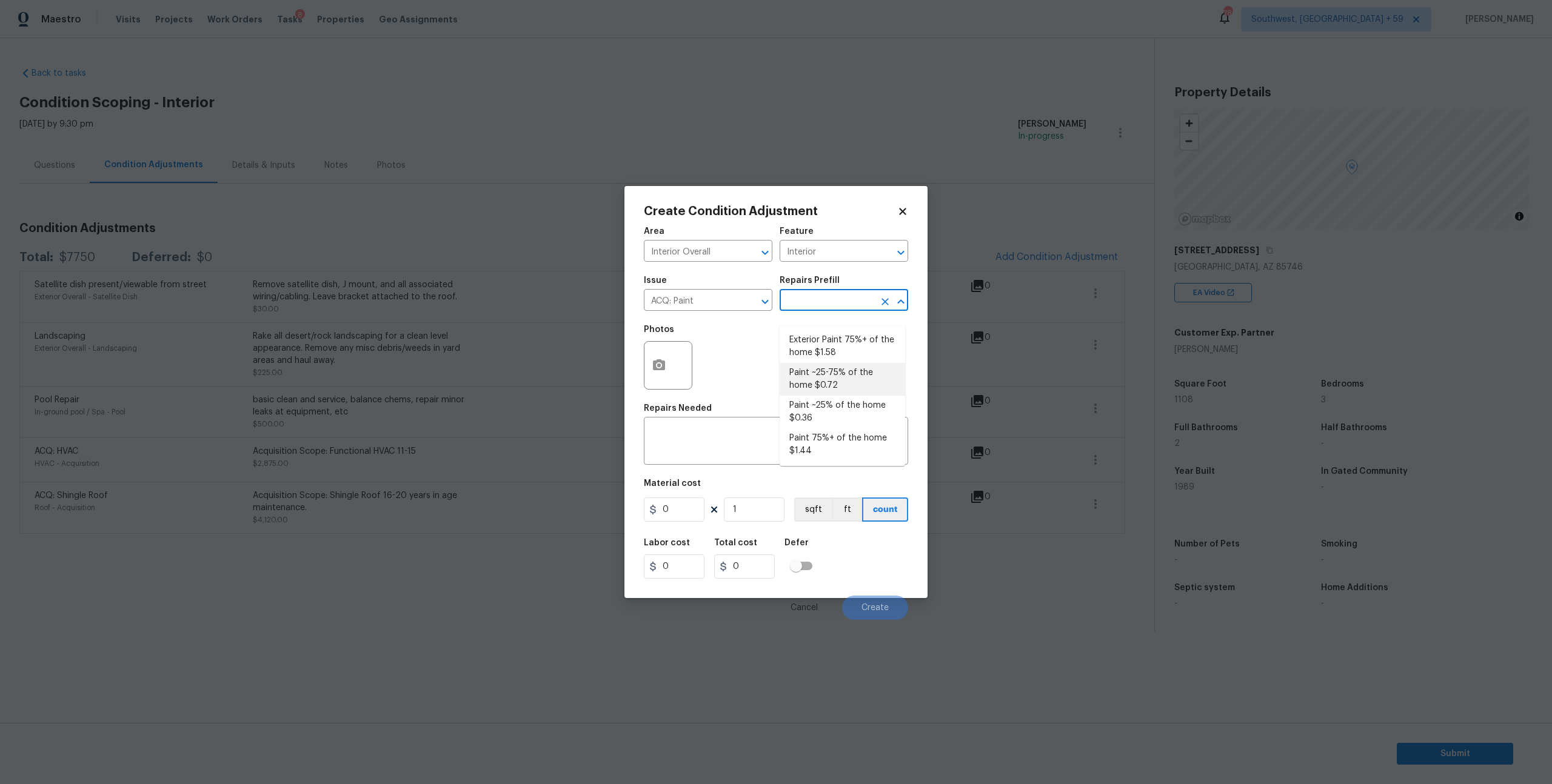
click at [840, 387] on li "Paint ~25-75% of the home $0.72" at bounding box center [842, 379] width 126 height 33
type input "Acquisition"
type textarea "Acquisition Scope: ~25 - 75% of the home needs interior paint"
type input "0.72"
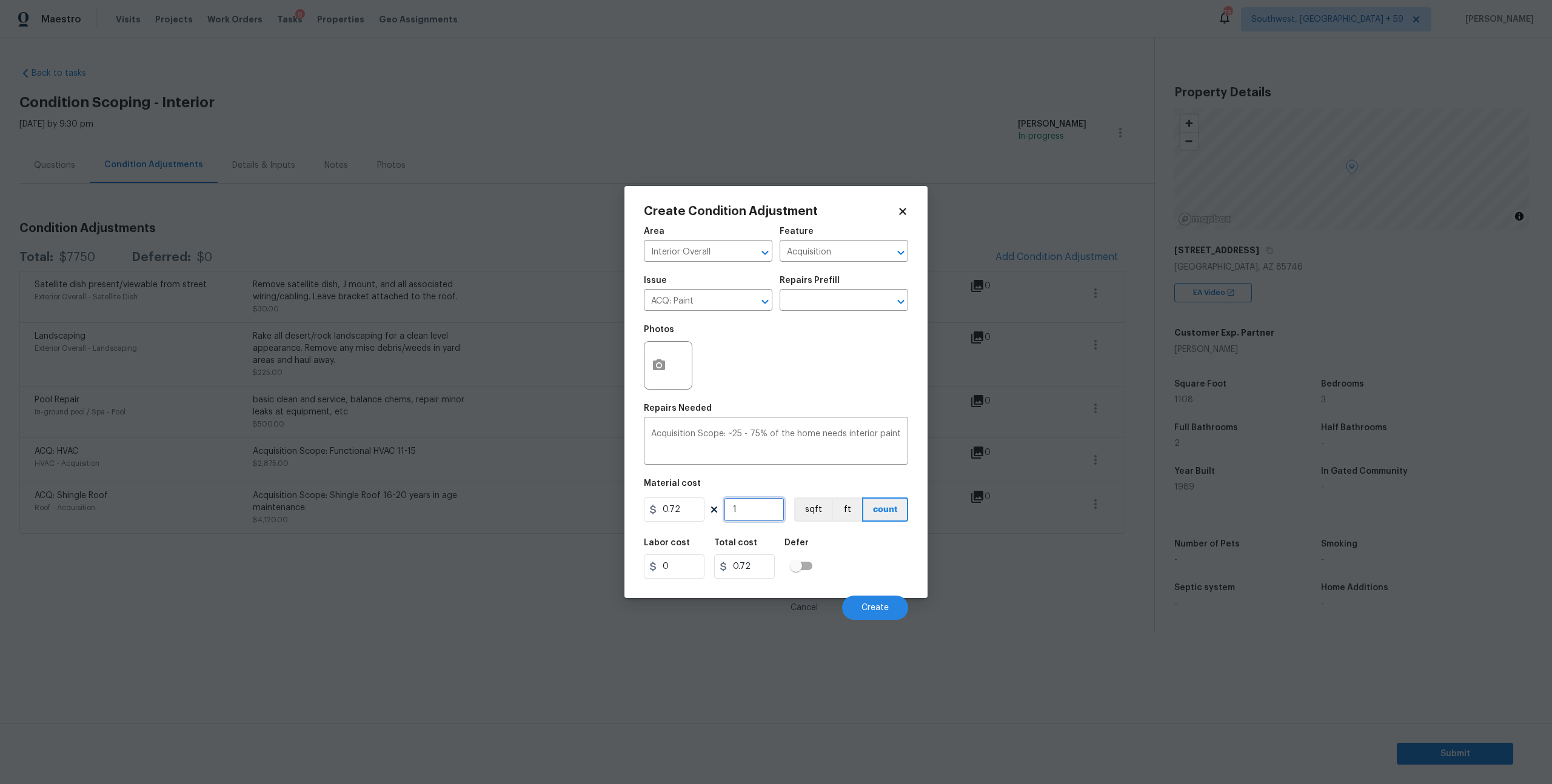
click at [758, 522] on input "1" at bounding box center [755, 510] width 61 height 24
type input "11"
type input "7.92"
type input "110"
type input "79.2"
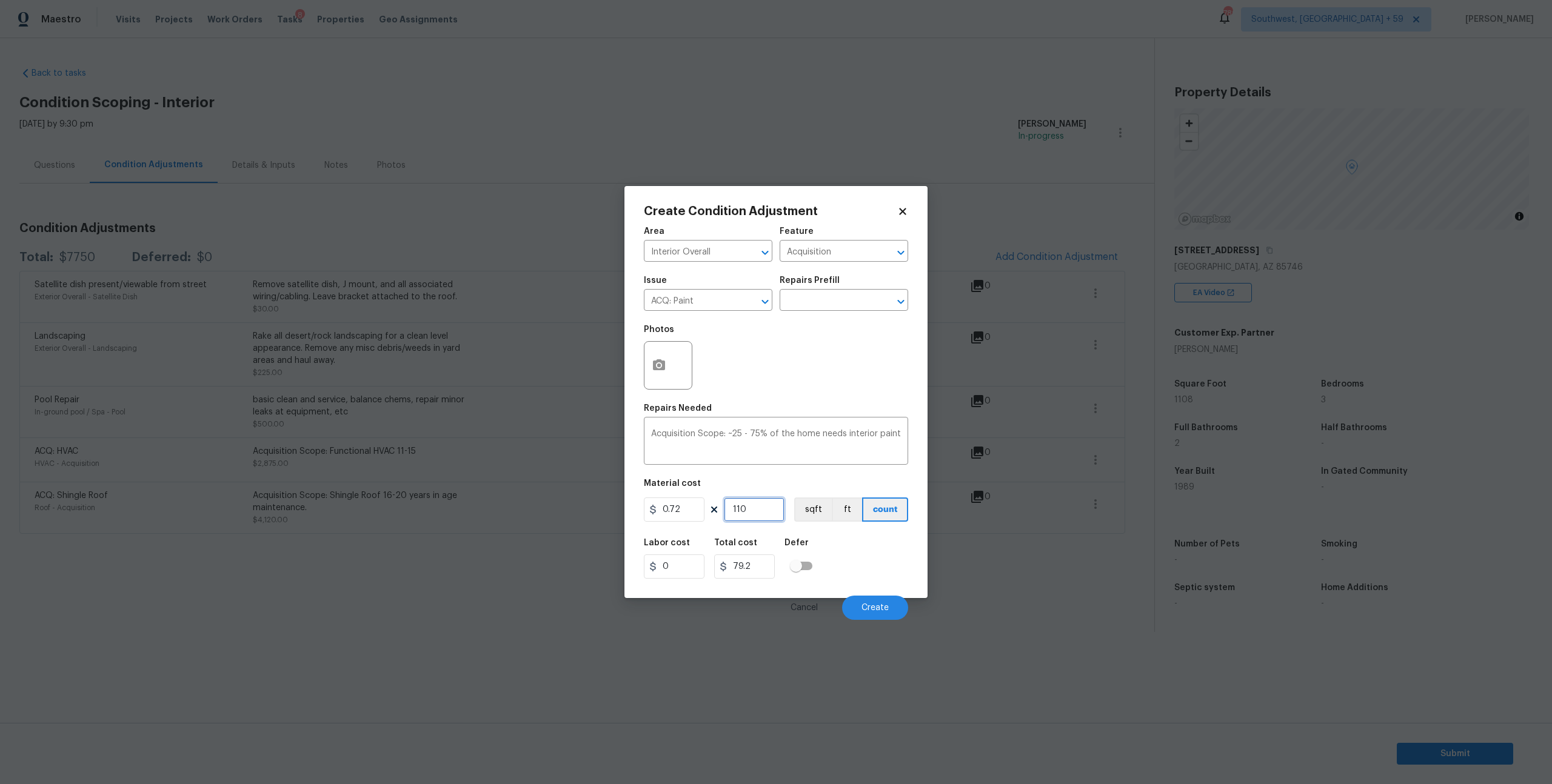
type input "1108"
type input "797.76"
type input "1108"
click at [859, 310] on input "text" at bounding box center [827, 301] width 94 height 18
click at [812, 422] on li "Paint ~25% of the home $0.36" at bounding box center [842, 412] width 126 height 33
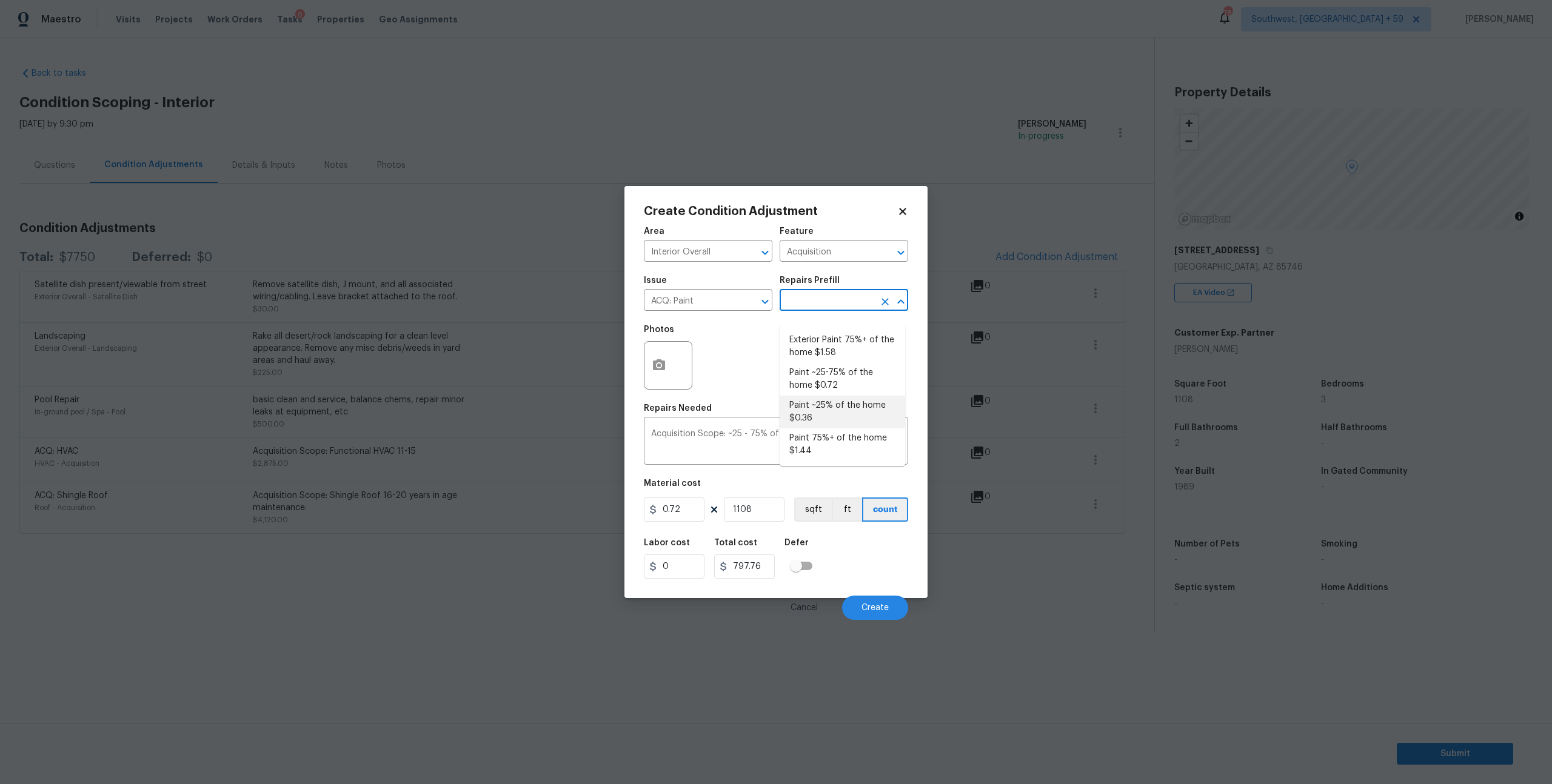
type textarea "Acquisition Scope: ~25% of the home needs interior paint"
type input "0.36"
type input "398.88"
click at [874, 613] on span "Create" at bounding box center [876, 608] width 27 height 9
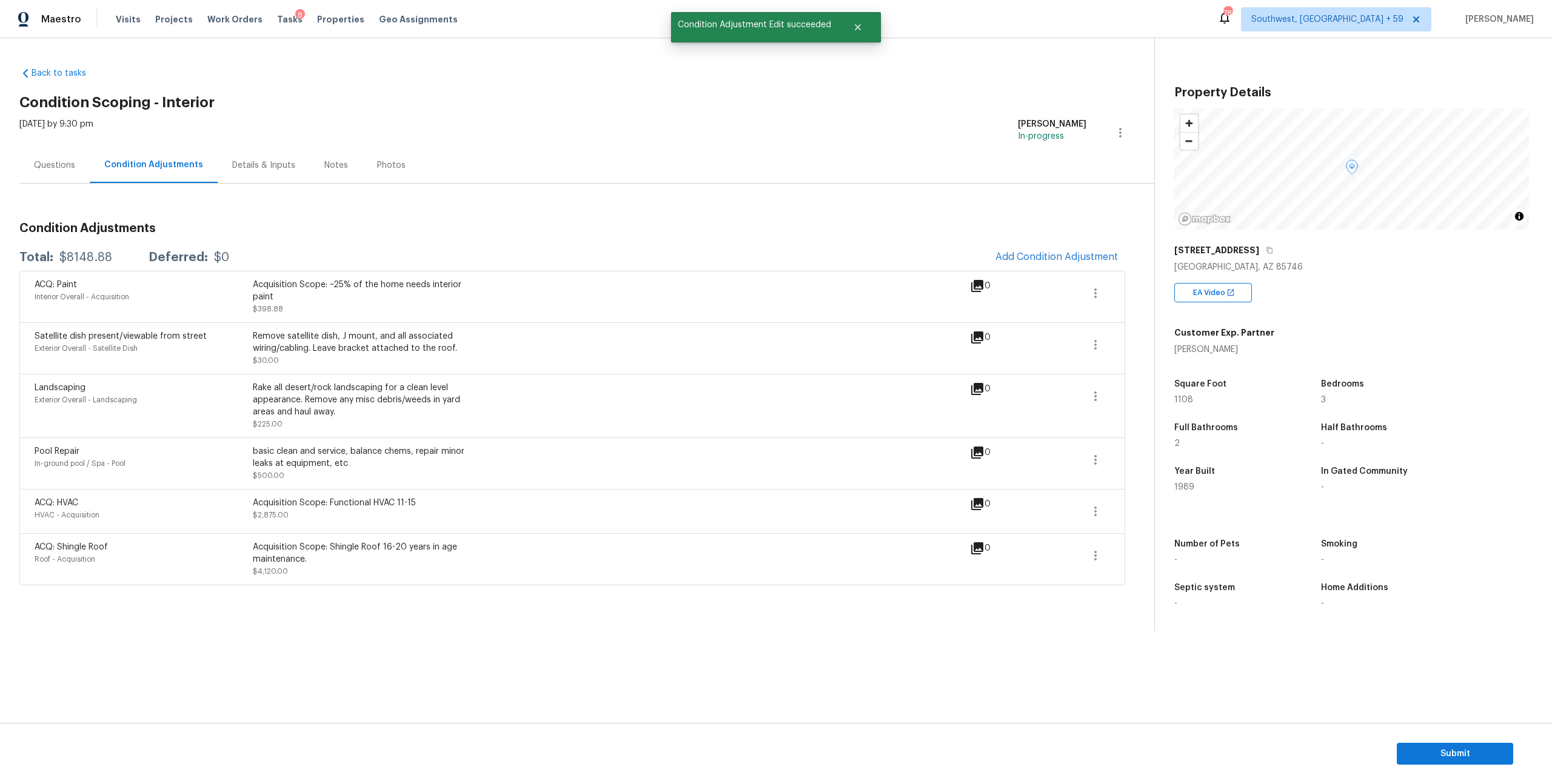
click at [975, 294] on div "0" at bounding box center [1000, 286] width 59 height 14
click at [1094, 298] on icon "button" at bounding box center [1095, 294] width 2 height 10
click at [1136, 304] on div "Edit" at bounding box center [1158, 308] width 94 height 12
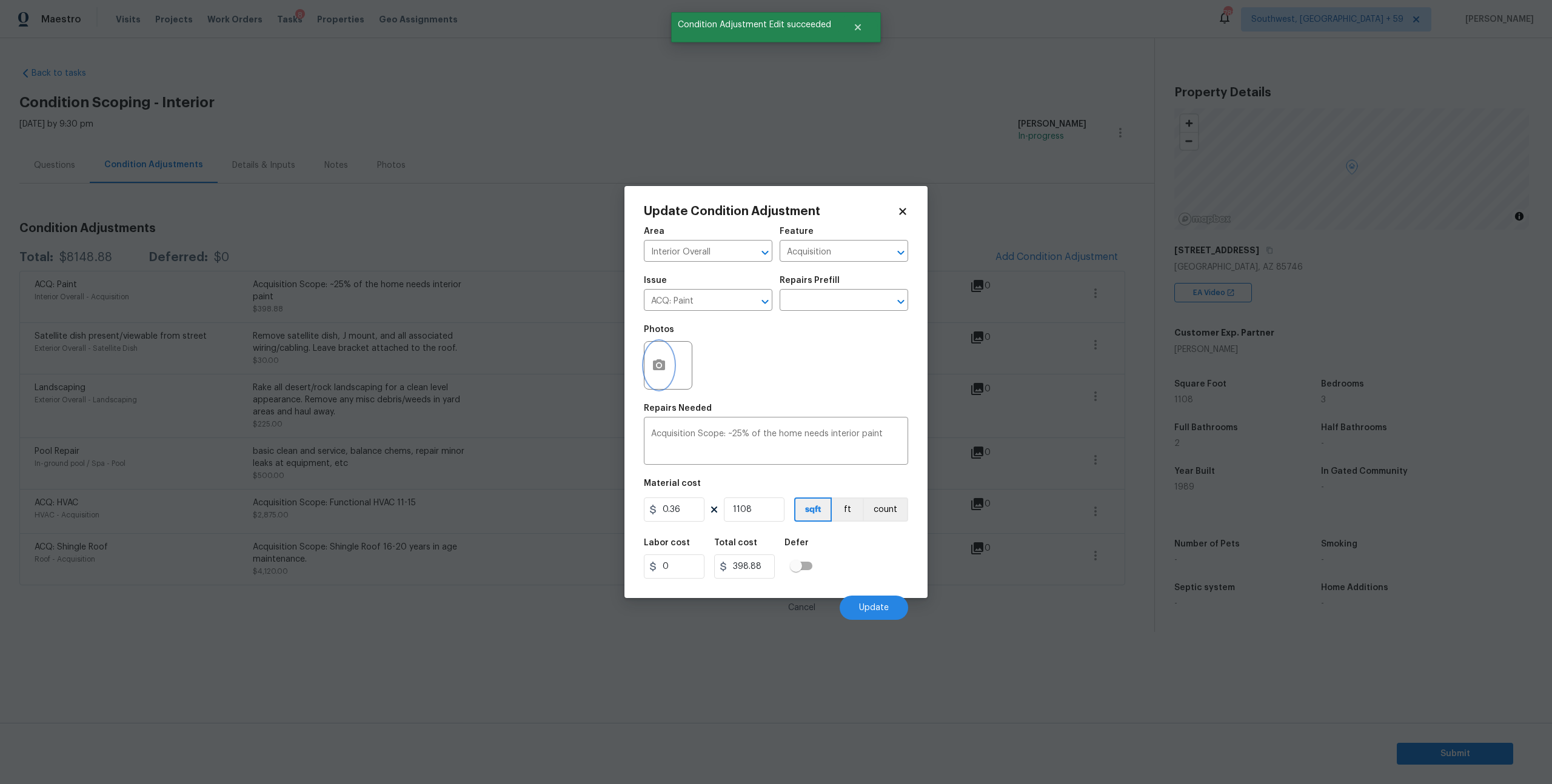
click at [662, 370] on icon "button" at bounding box center [659, 365] width 12 height 11
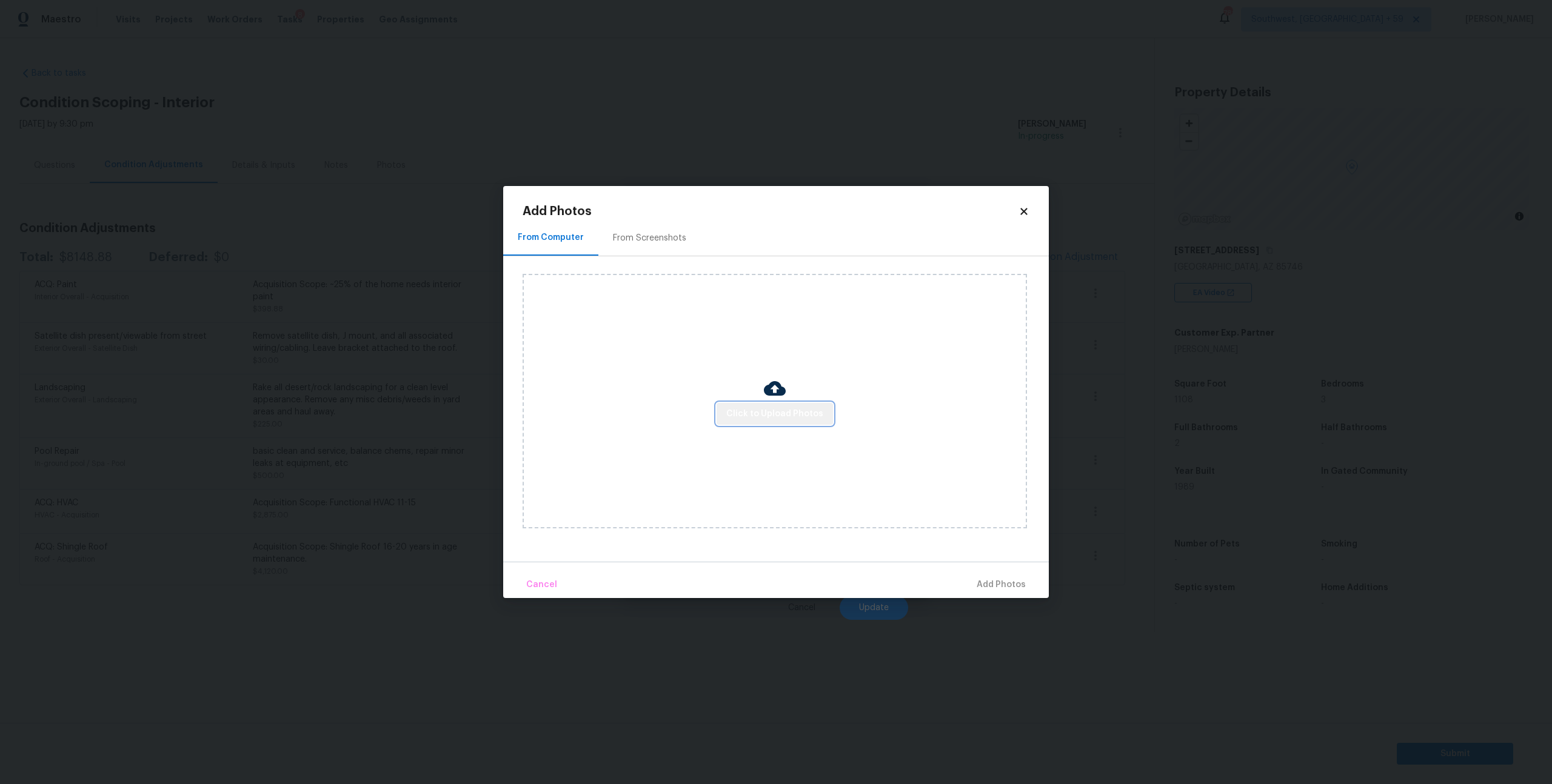
click at [789, 415] on span "Click to Upload Photos" at bounding box center [775, 414] width 97 height 15
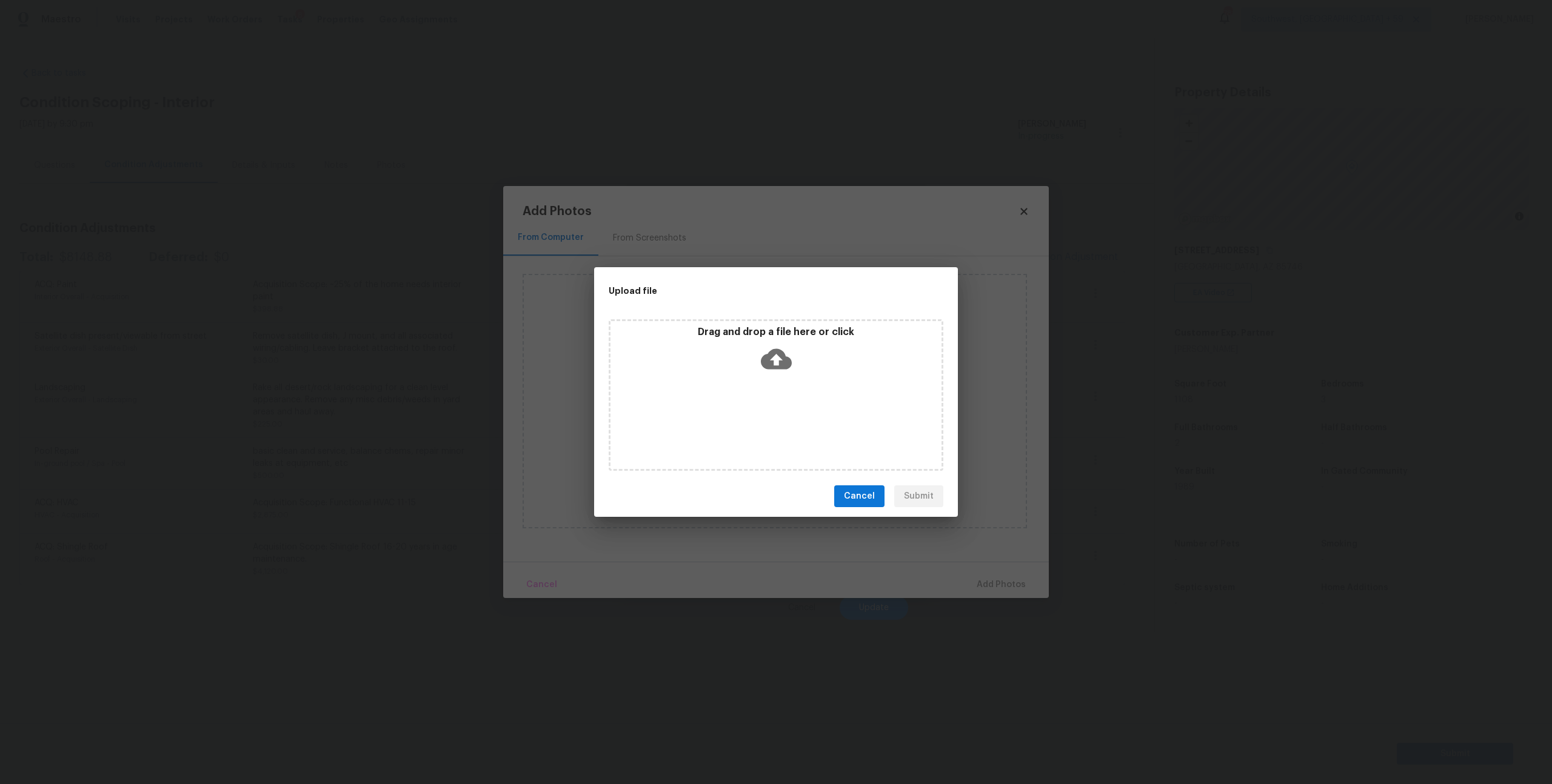
click at [772, 354] on icon at bounding box center [776, 359] width 31 height 21
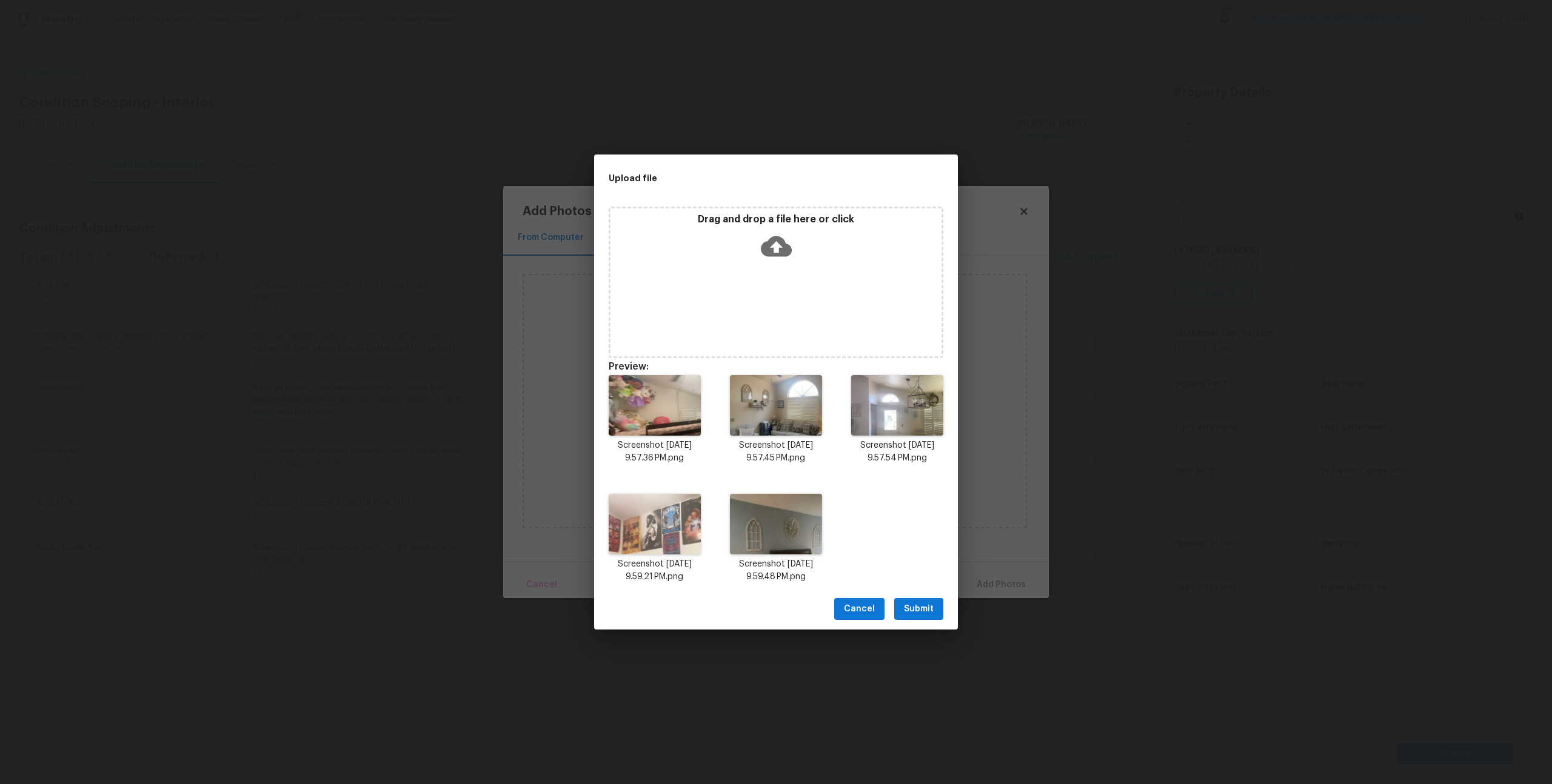
click at [921, 617] on span "Submit" at bounding box center [919, 609] width 30 height 15
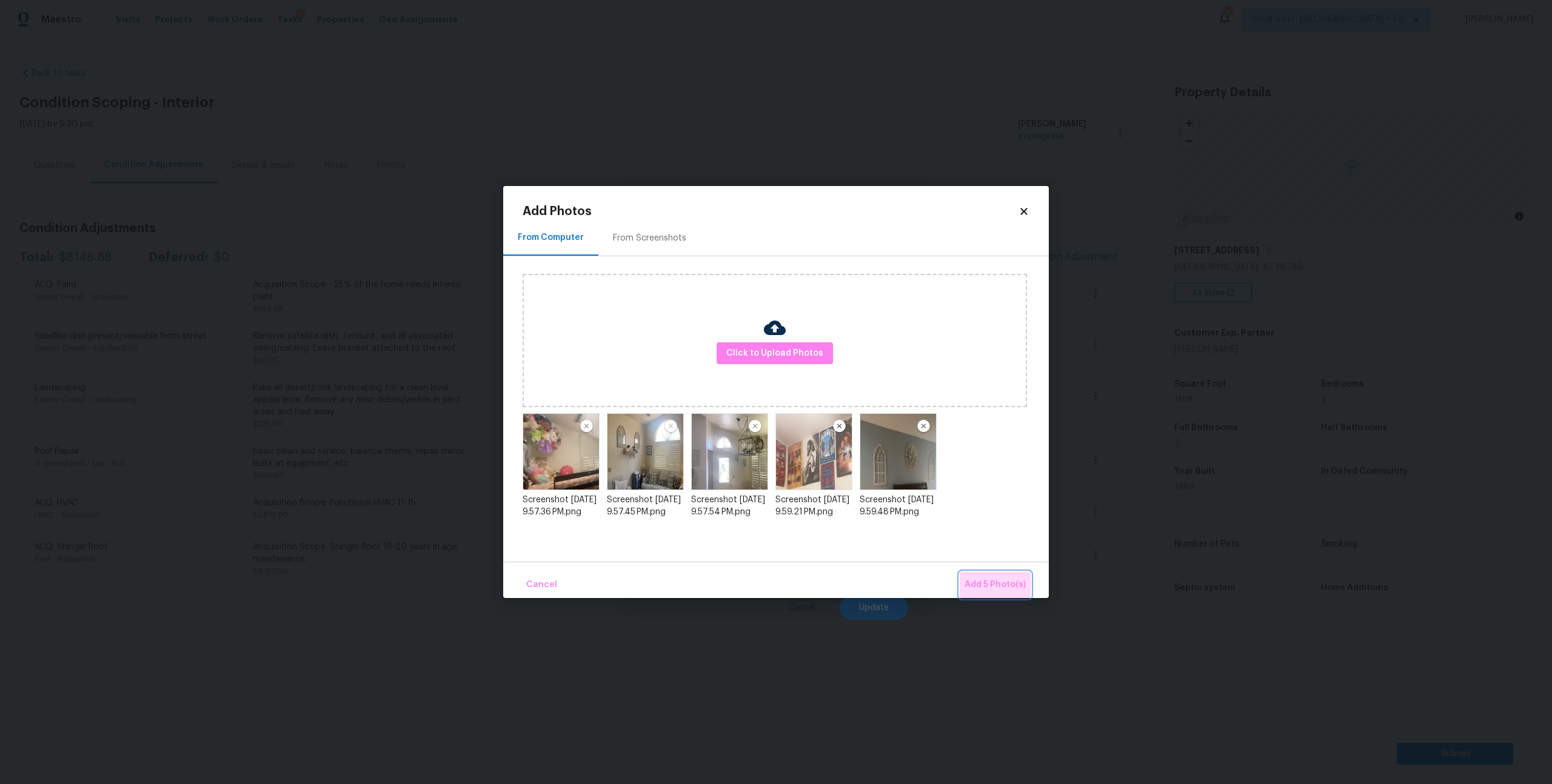
click at [1009, 578] on span "Add 5 Photo(s)" at bounding box center [995, 585] width 62 height 15
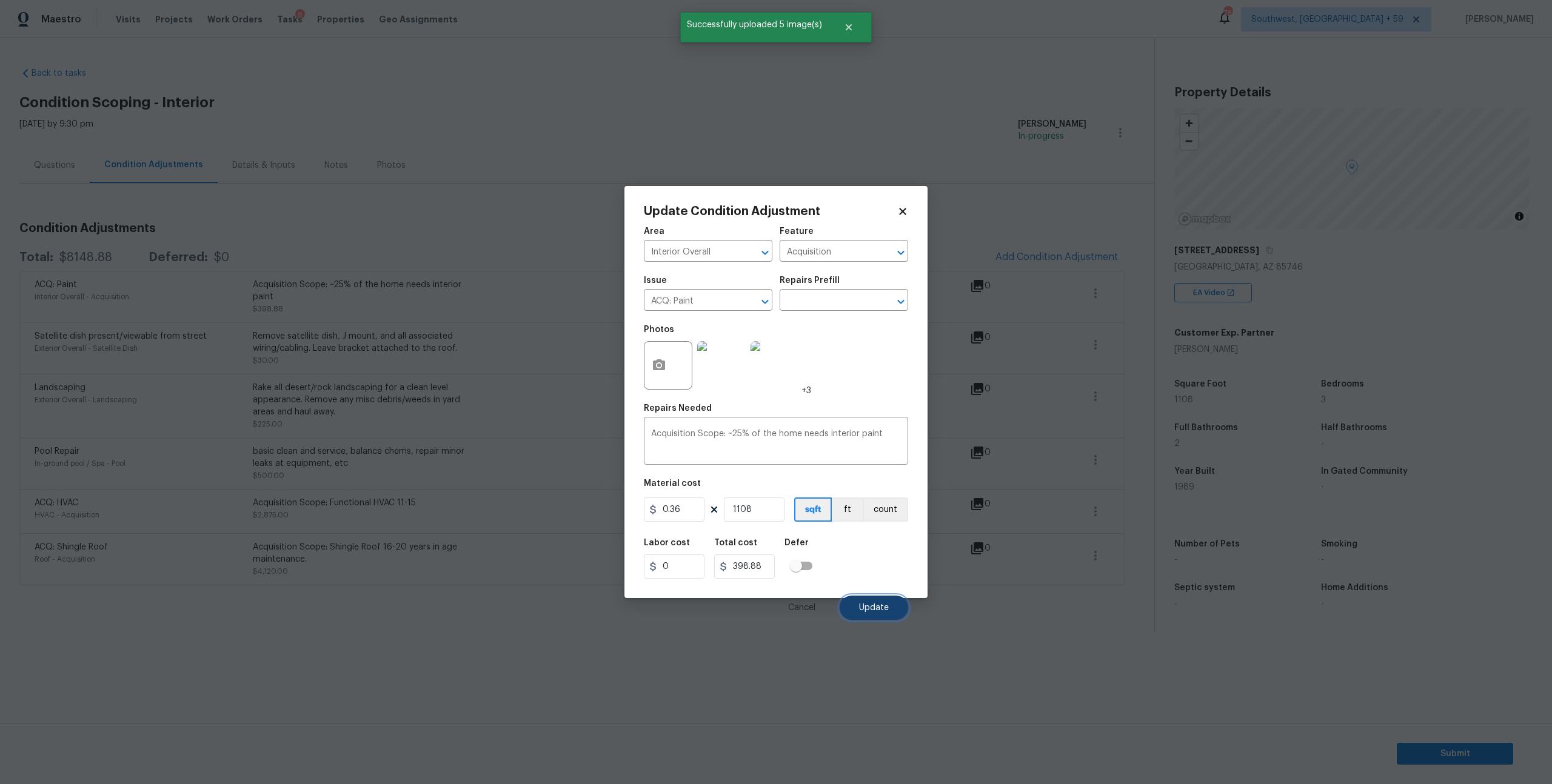
click at [876, 613] on span "Update" at bounding box center [873, 608] width 30 height 9
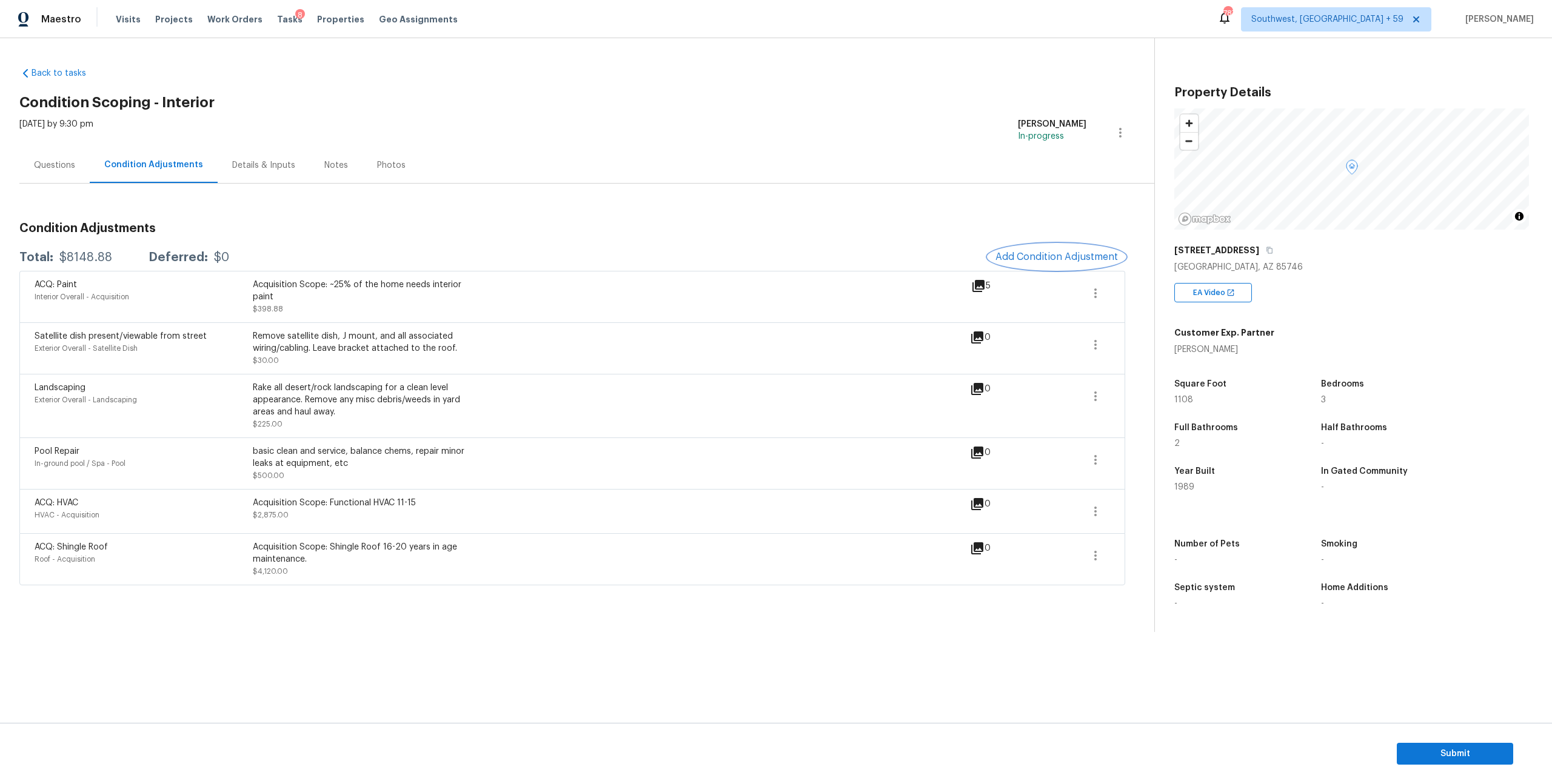
click at [1017, 262] on span "Add Condition Adjustment" at bounding box center [1057, 257] width 122 height 11
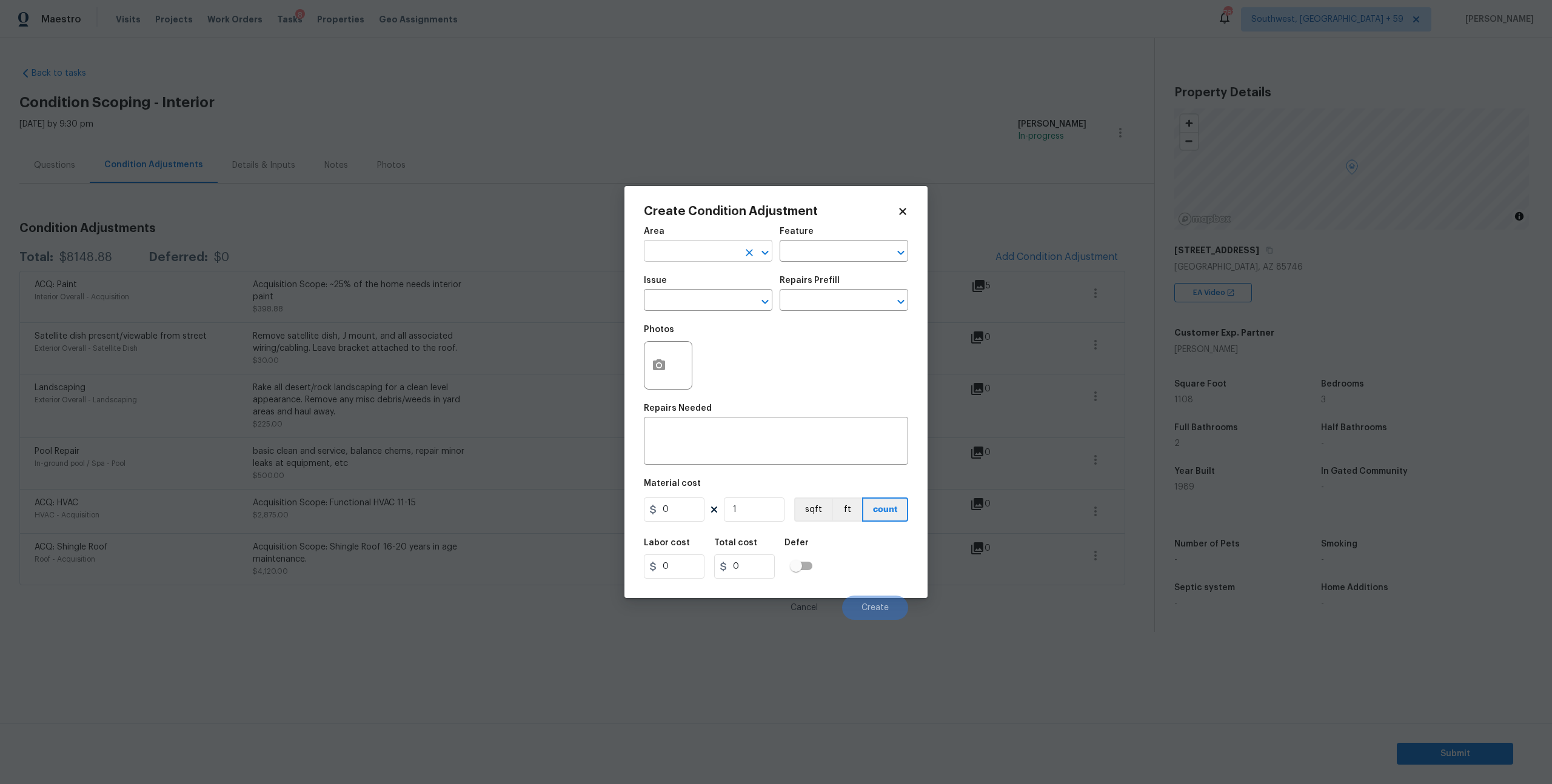
click at [728, 254] on input "text" at bounding box center [692, 252] width 94 height 18
click at [700, 309] on li "Interior Overall" at bounding box center [708, 306] width 126 height 20
type input "Interior Overall"
click at [844, 262] on input "text" at bounding box center [827, 252] width 94 height 18
click at [841, 306] on li "Interior" at bounding box center [842, 314] width 126 height 20
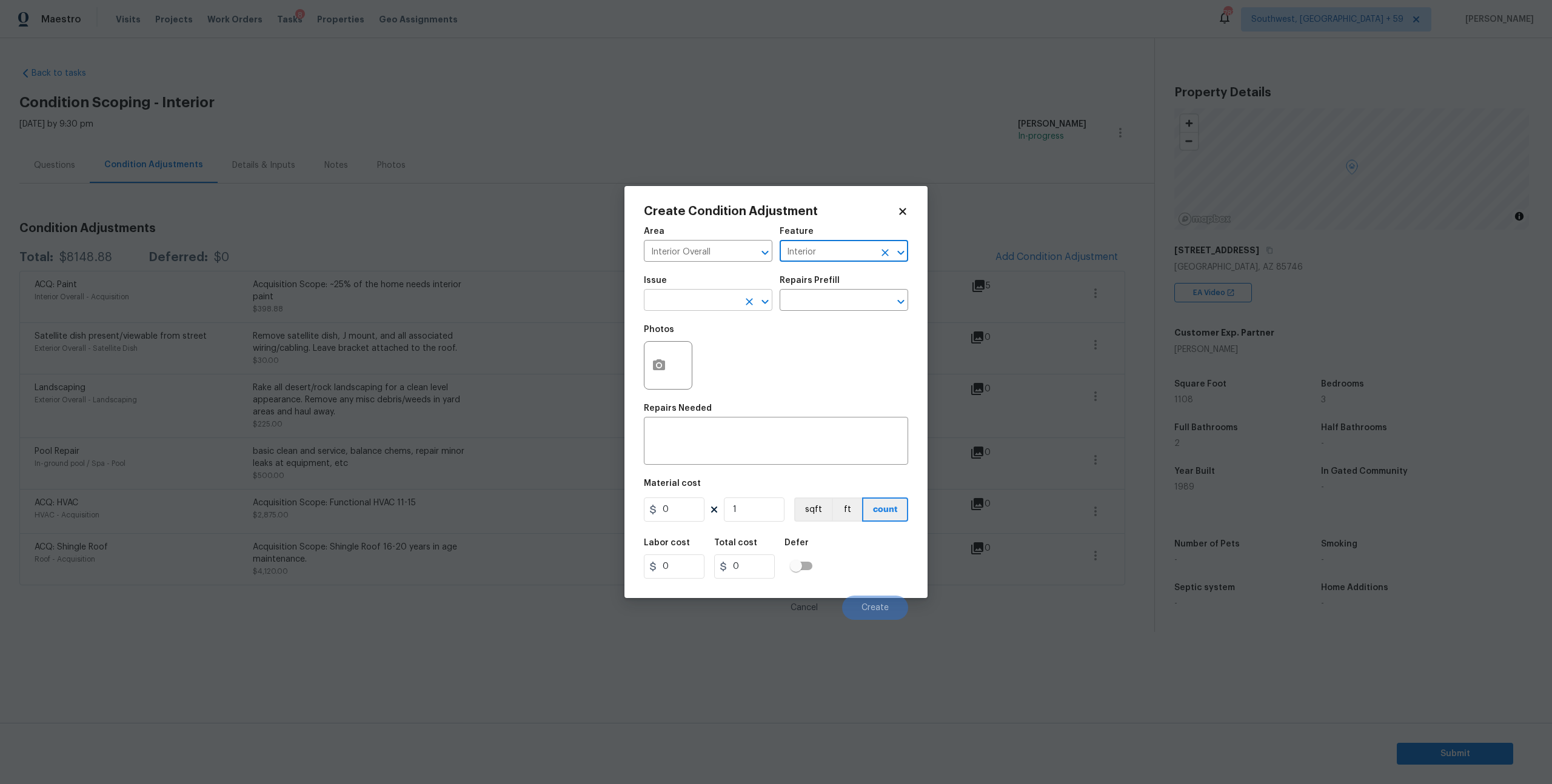
type input "Interior"
click at [732, 309] on input "text" at bounding box center [692, 301] width 94 height 18
type input "p"
click at [709, 373] on li "ACQ: Flooring" at bounding box center [708, 369] width 126 height 20
type input "ACQ: Flooring"
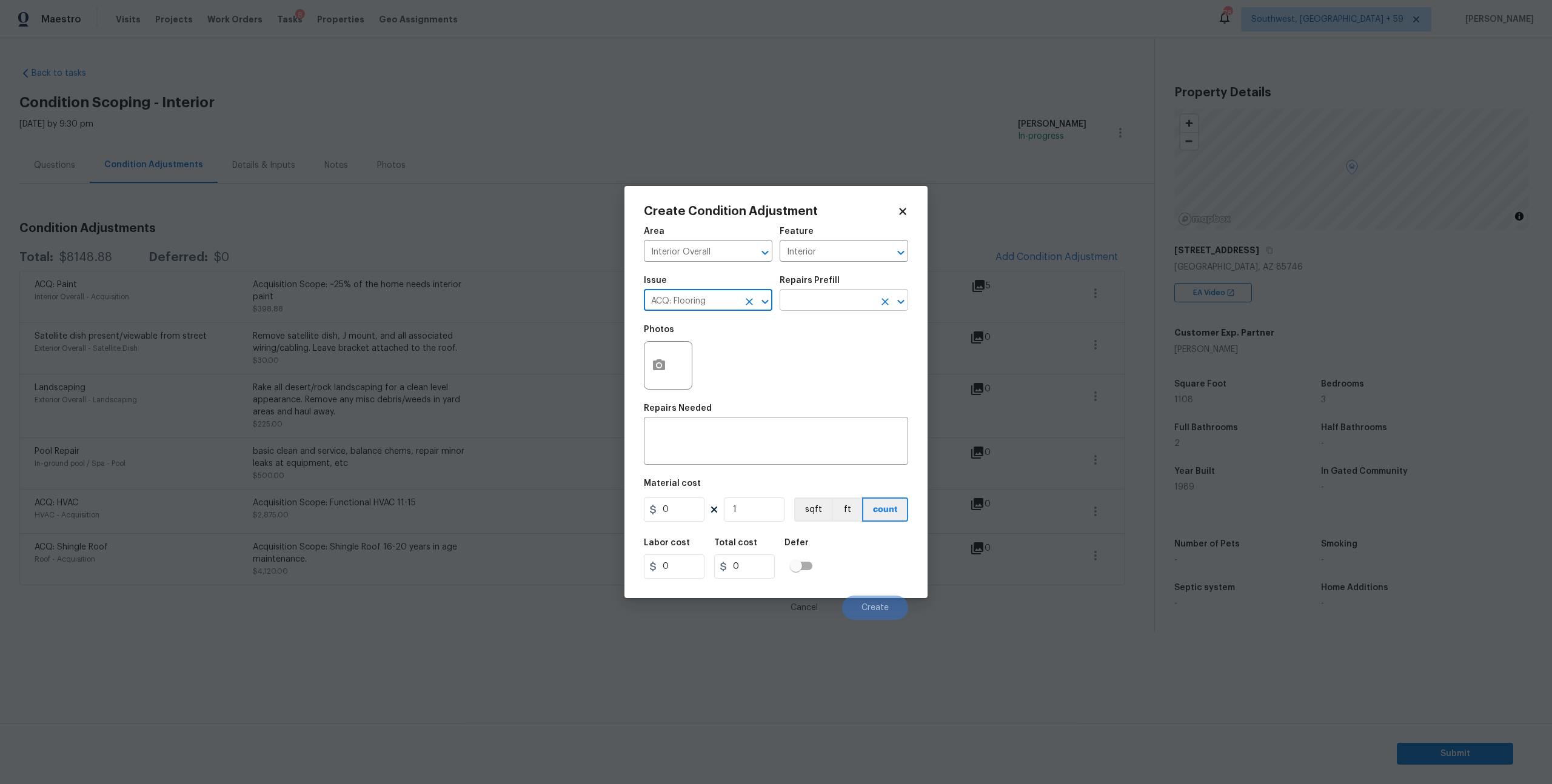
click at [854, 311] on input "text" at bounding box center [827, 301] width 94 height 18
click at [823, 386] on li "Minimum Flooring Repairs $0.20" at bounding box center [842, 379] width 126 height 33
type input "Acquisition"
type textarea "Acquisition Scope: Minimum flooring repairs"
type input "0.2"
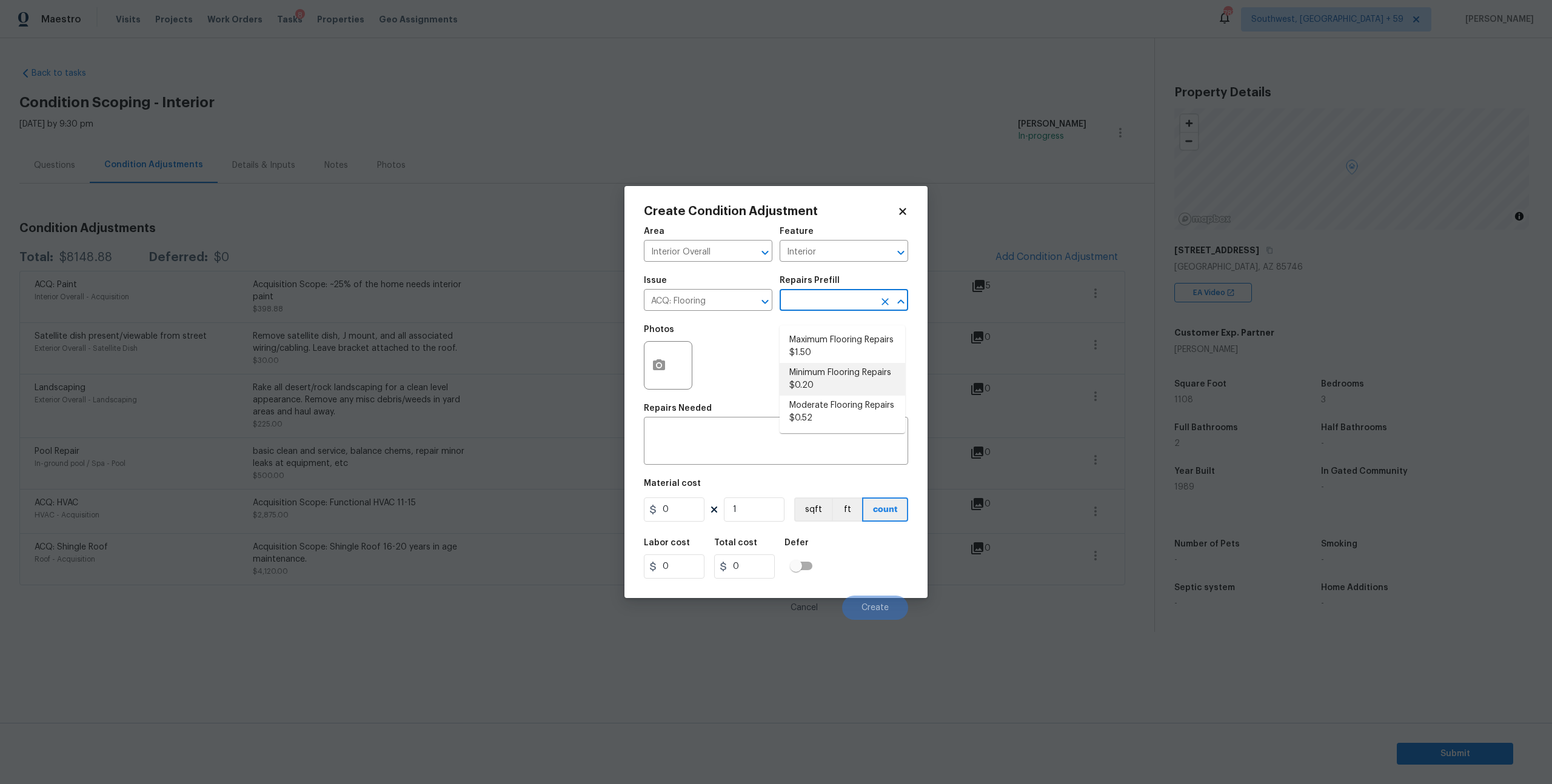
type input "0.2"
click at [664, 370] on icon "button" at bounding box center [659, 365] width 12 height 11
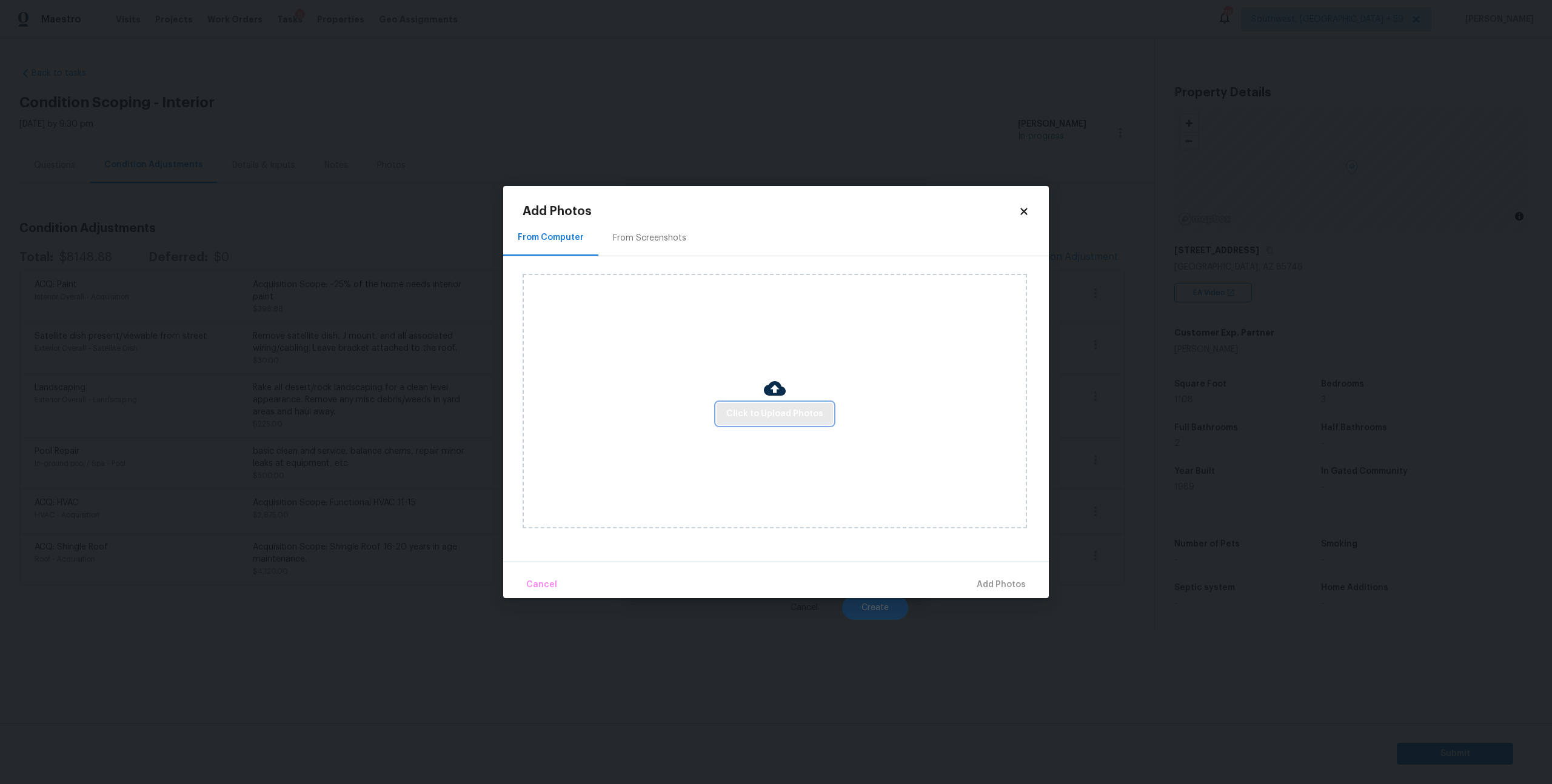
click at [781, 426] on button "Click to Upload Photos" at bounding box center [774, 414] width 116 height 22
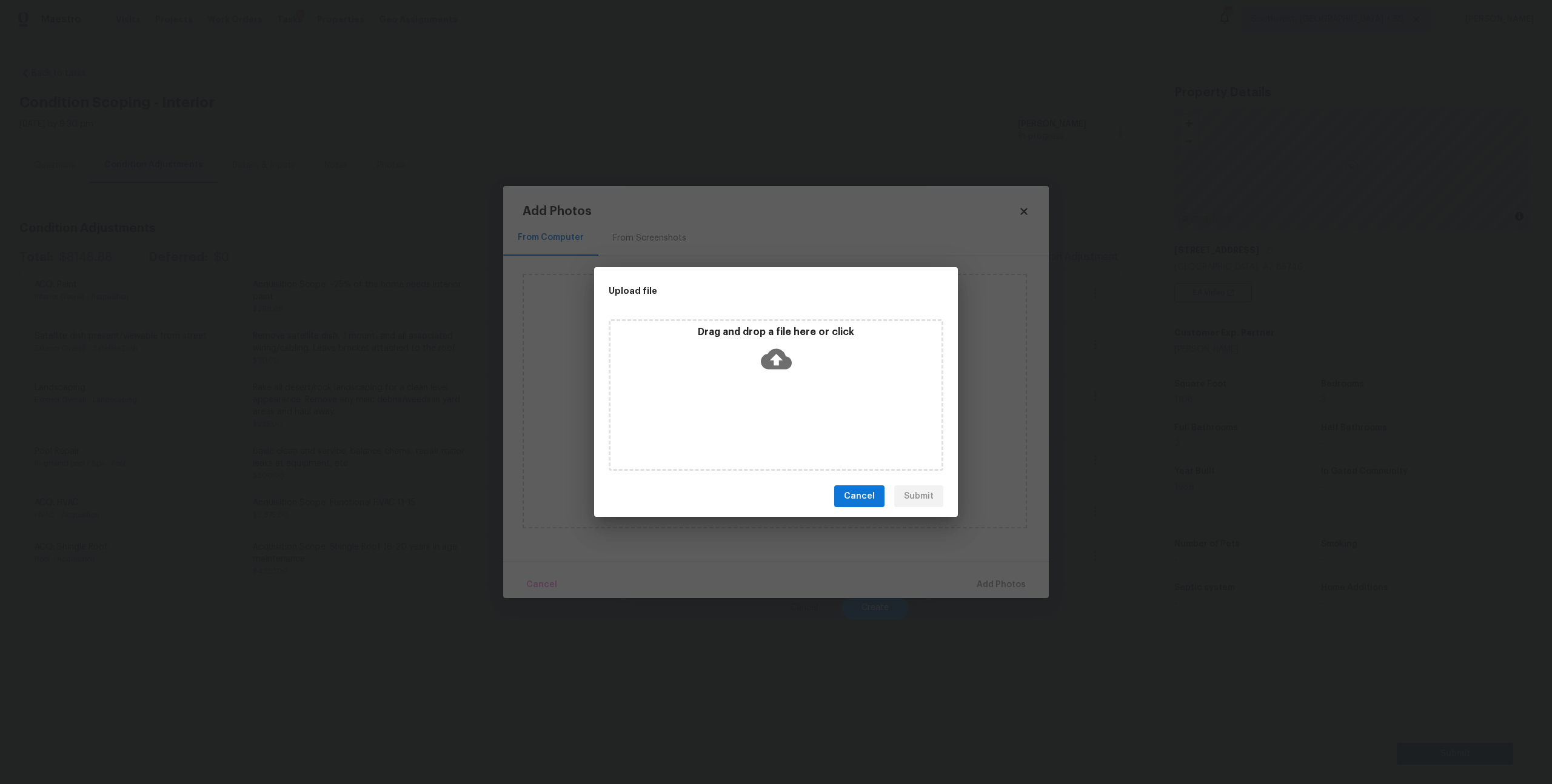
click at [767, 364] on icon at bounding box center [776, 359] width 31 height 21
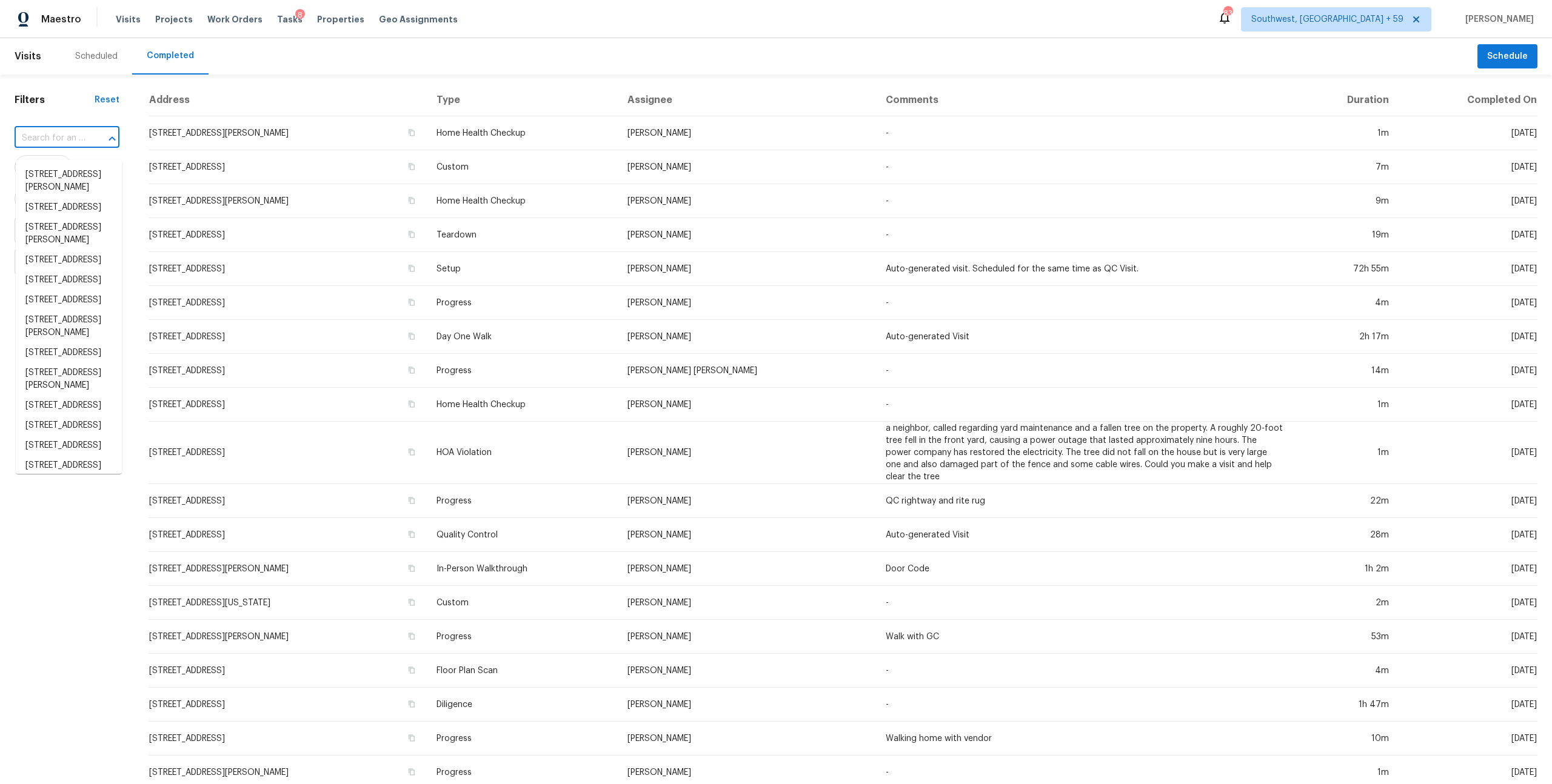
click at [71, 144] on input "text" at bounding box center [50, 138] width 71 height 18
type input "[STREET_ADDRESS]"
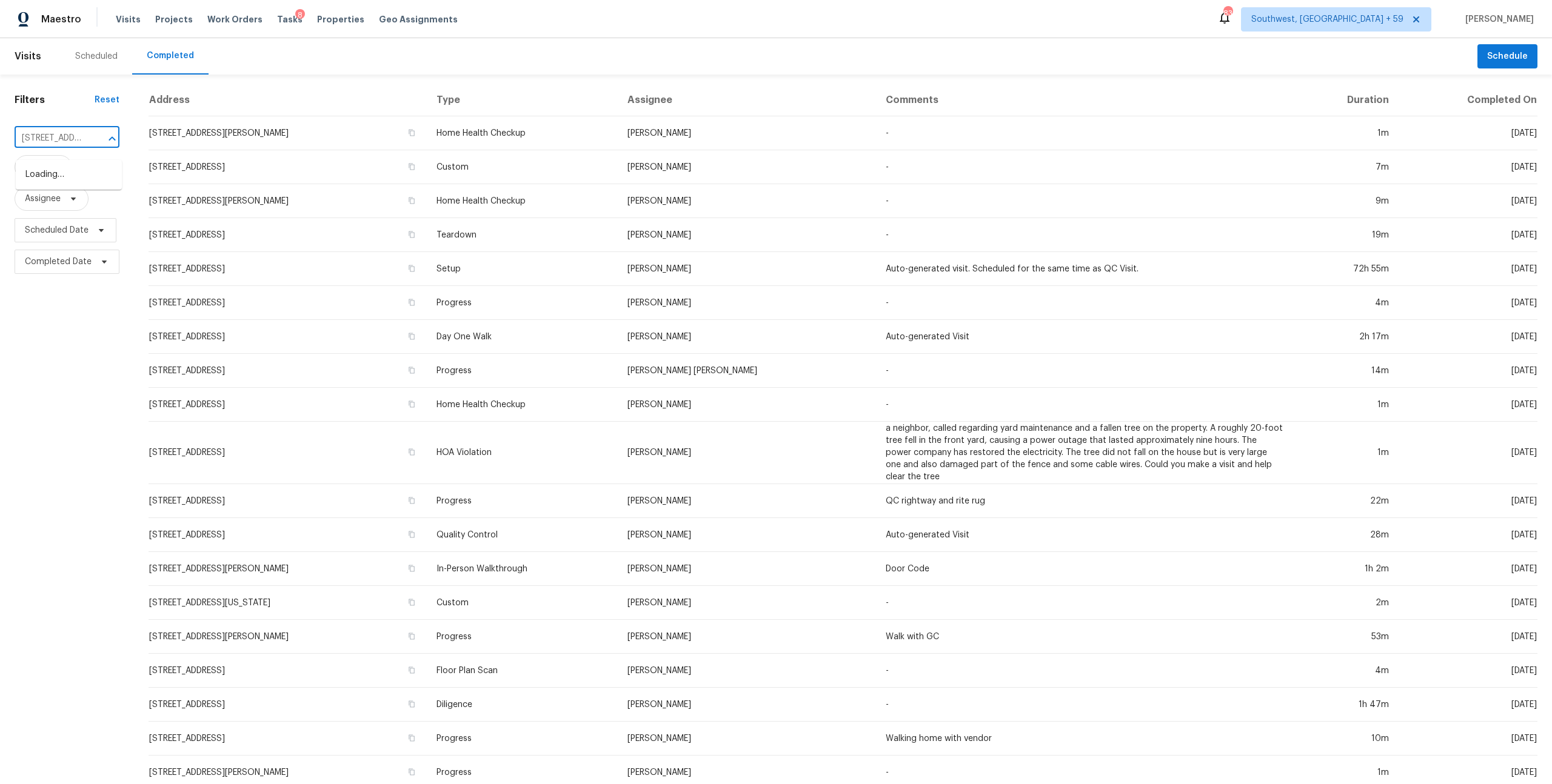
scroll to position [0, 102]
click at [63, 174] on li "7349 S Avenida Perlina, Tucson, AZ 85746" at bounding box center [69, 174] width 106 height 20
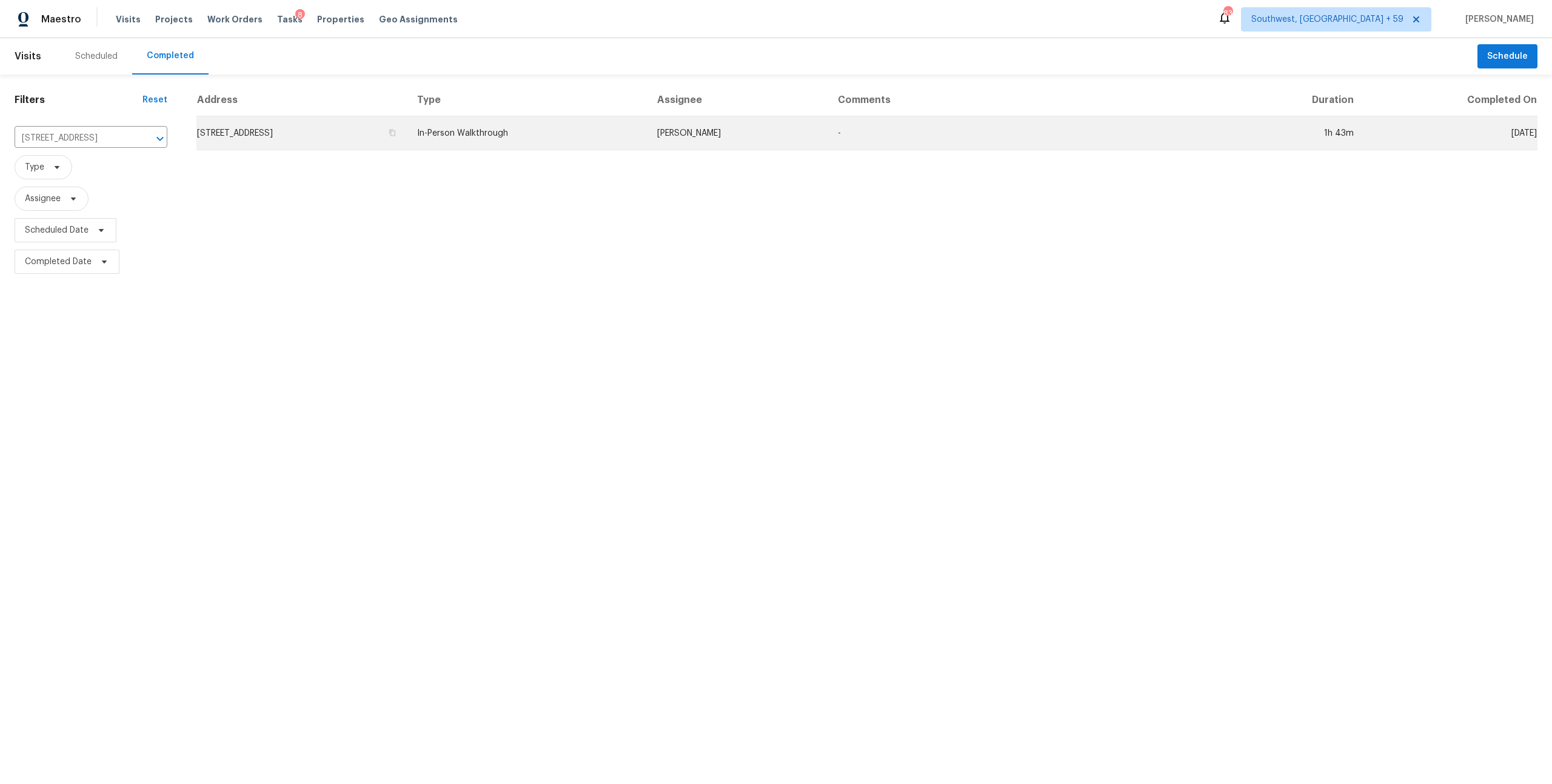
click at [407, 150] on td "7349 S Avenida Perlina, Tucson, AZ 85746" at bounding box center [302, 133] width 211 height 34
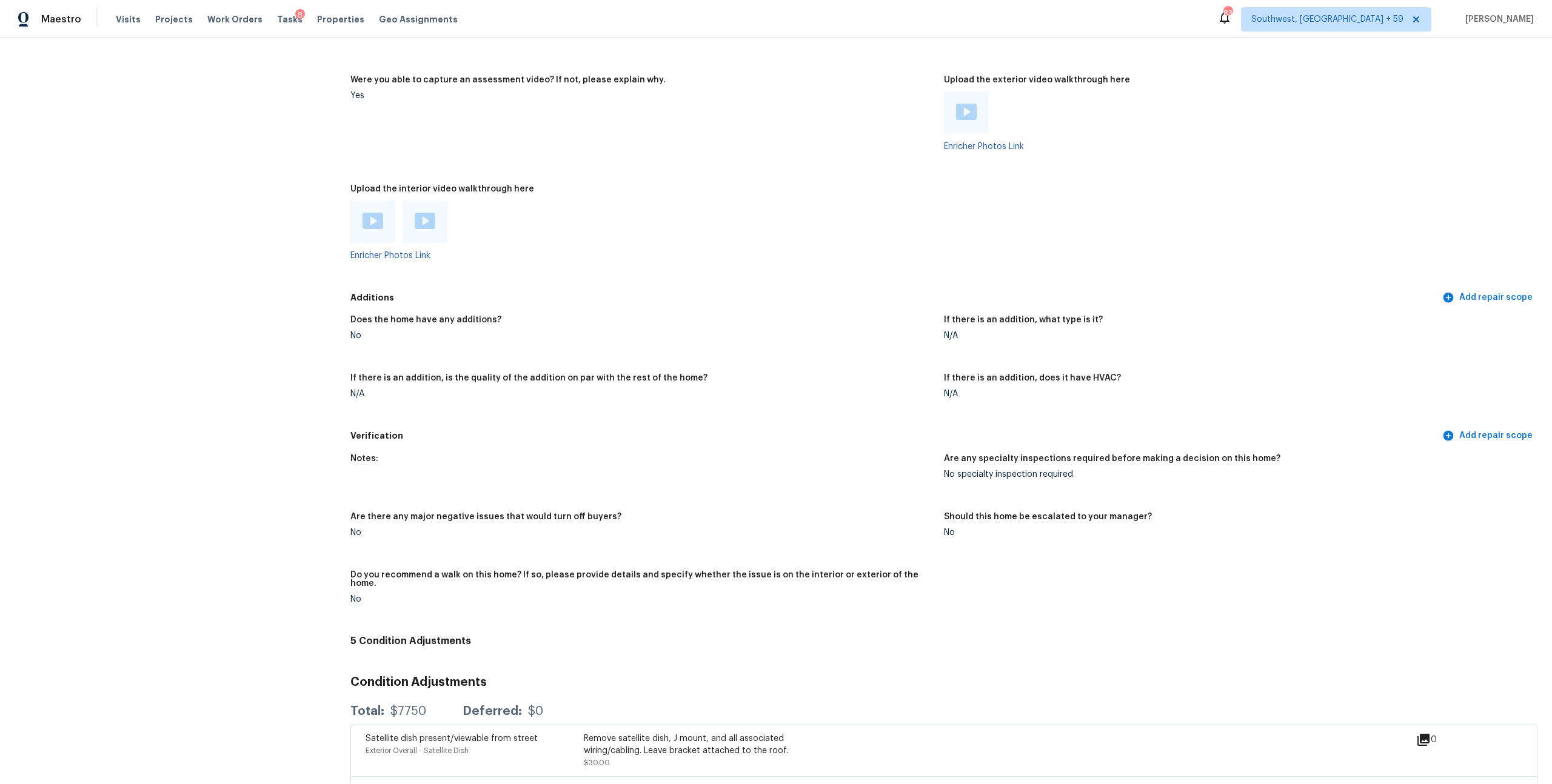
scroll to position [2462, 0]
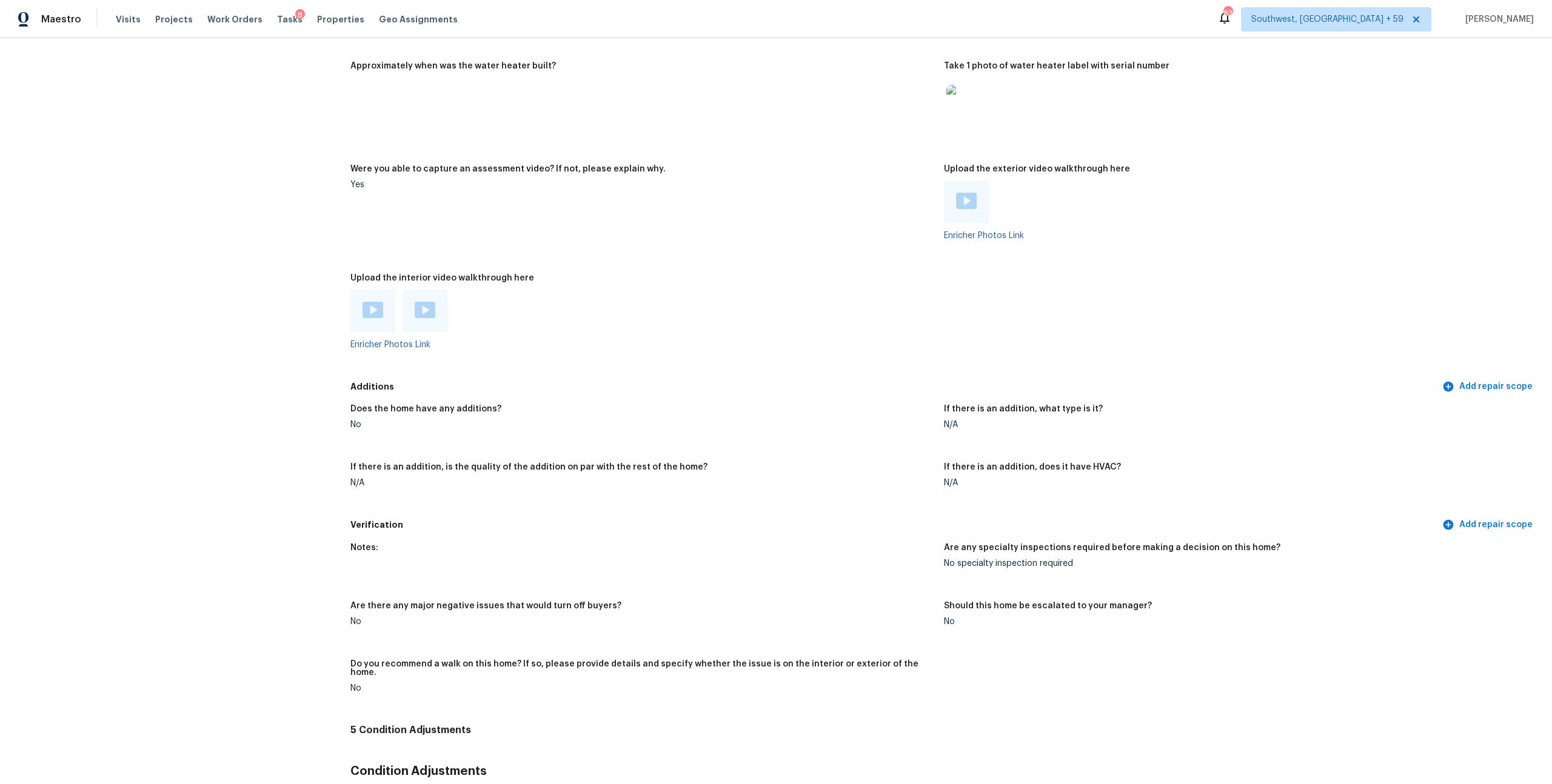
click at [383, 318] on img at bounding box center [373, 310] width 21 height 16
click at [427, 318] on img at bounding box center [425, 310] width 21 height 16
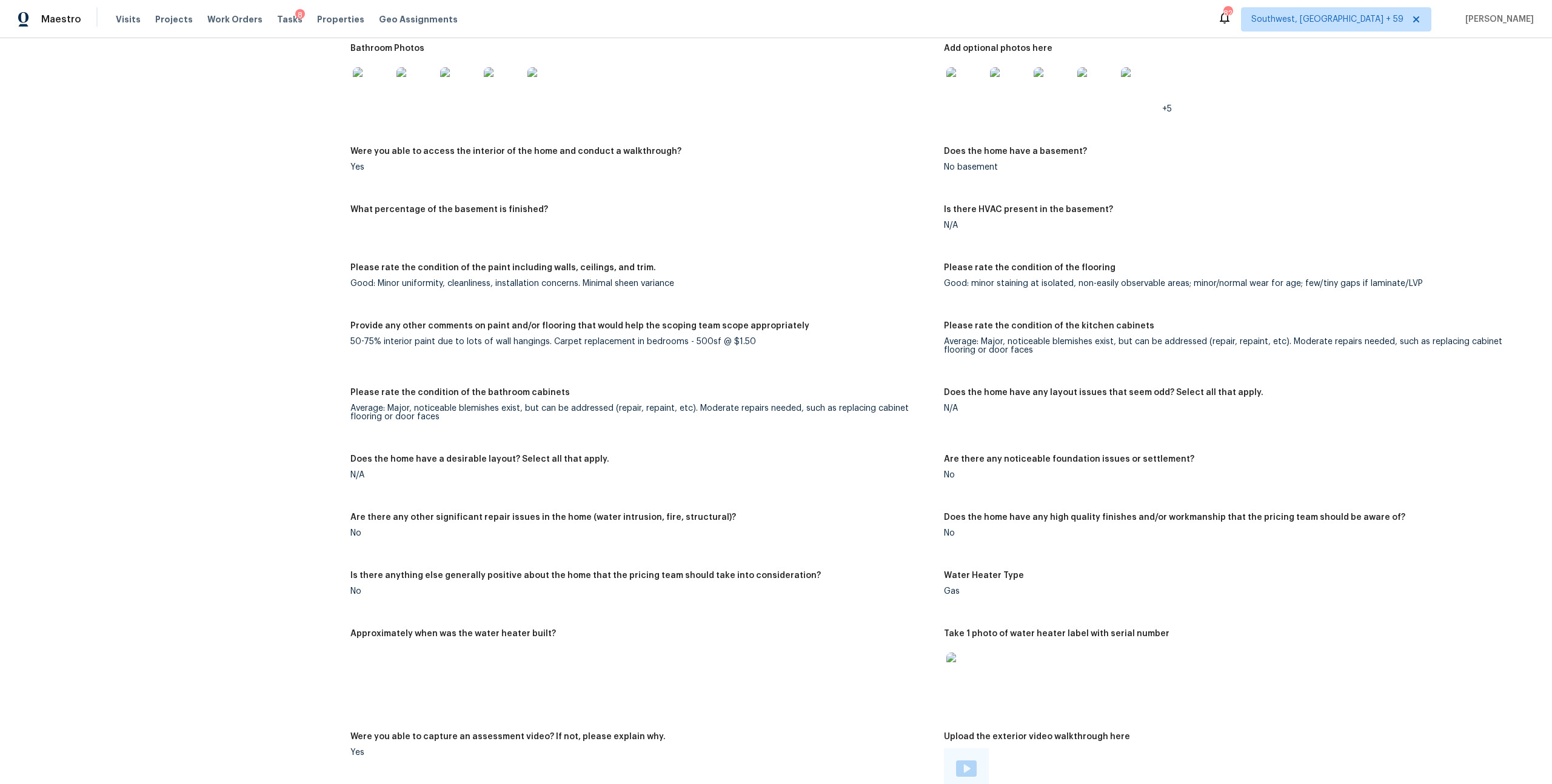
scroll to position [1824, 0]
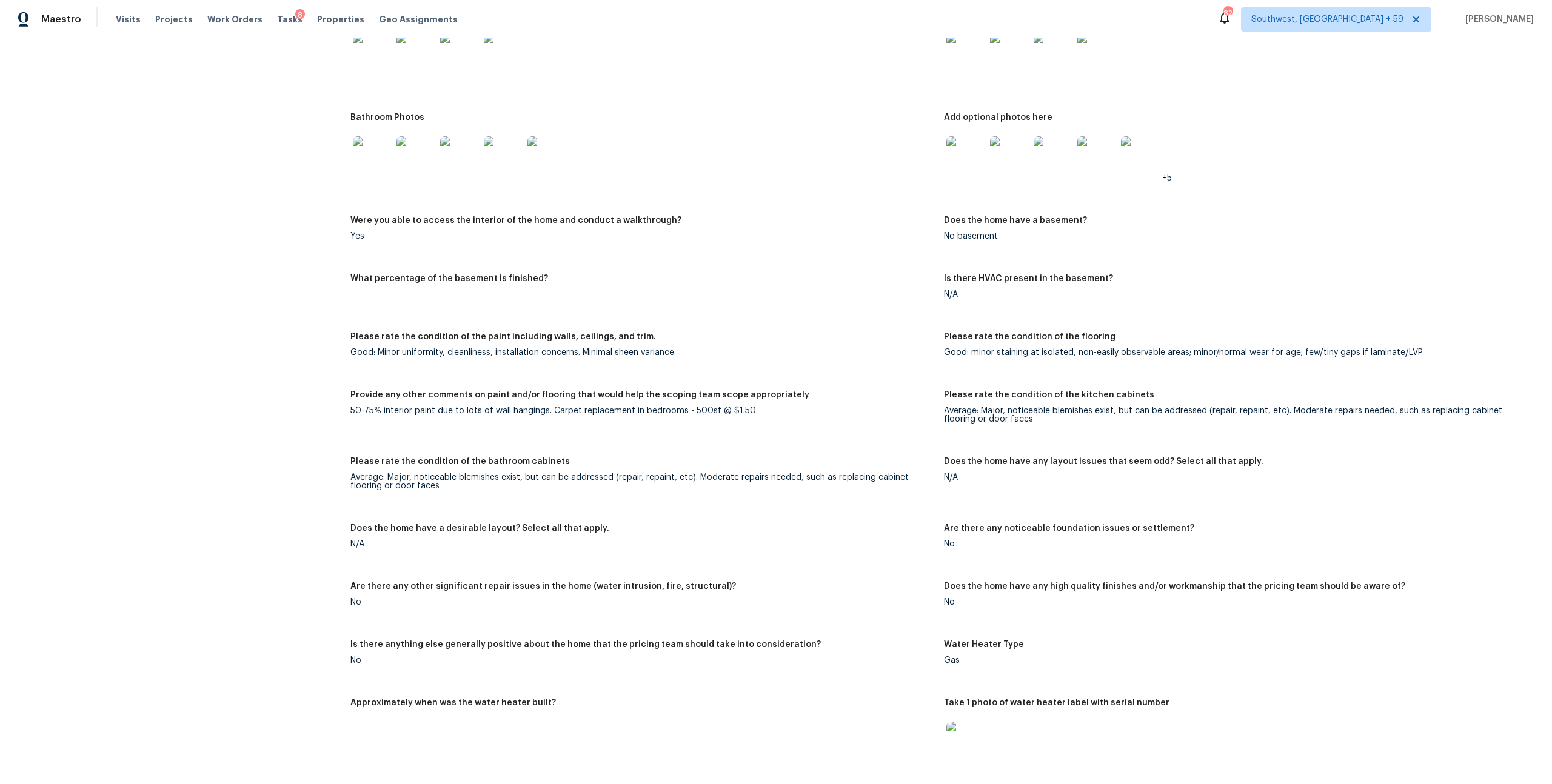
click at [957, 175] on img at bounding box center [966, 155] width 38 height 38
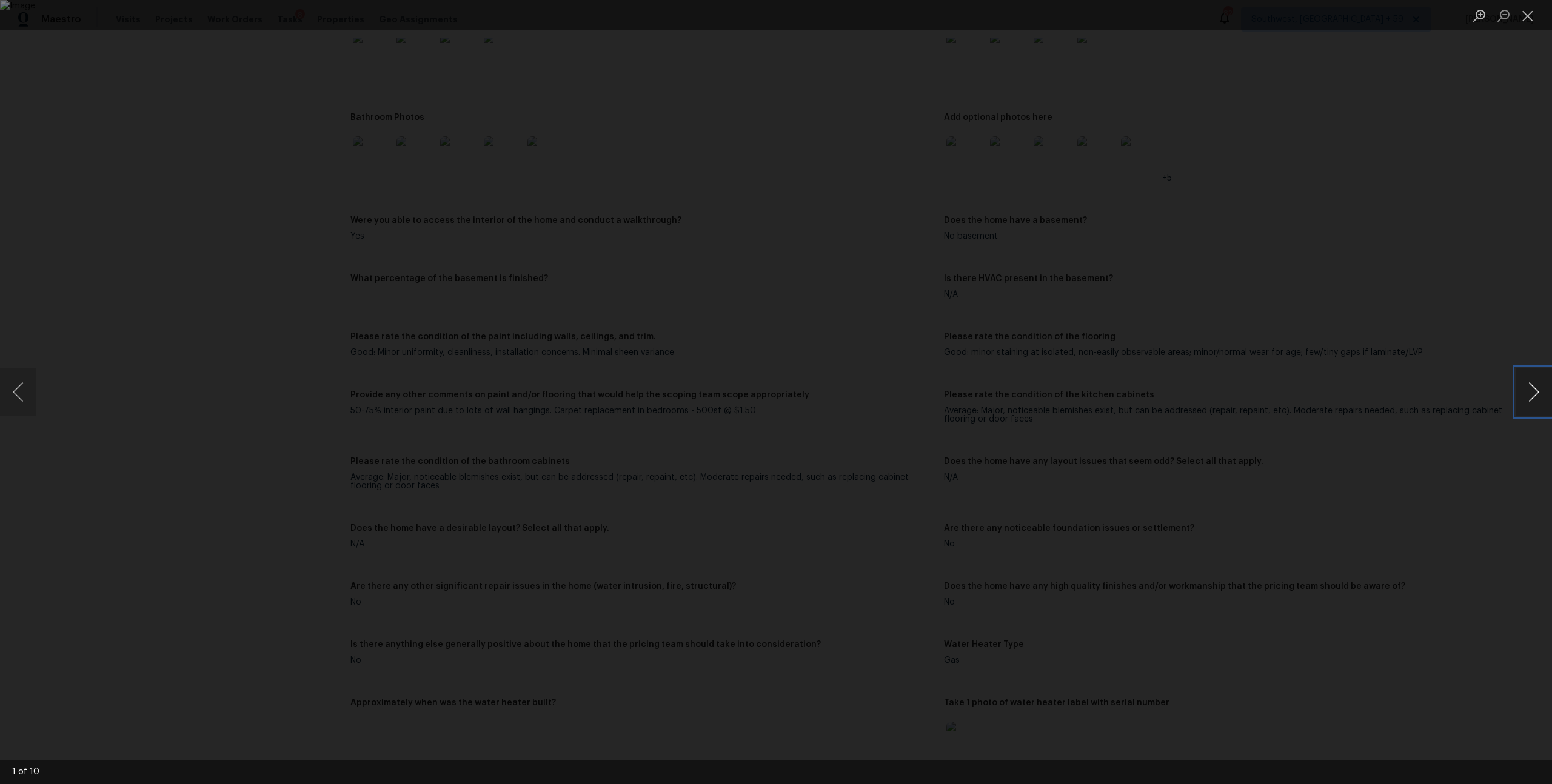
click at [1523, 404] on button "Next image" at bounding box center [1534, 392] width 36 height 49
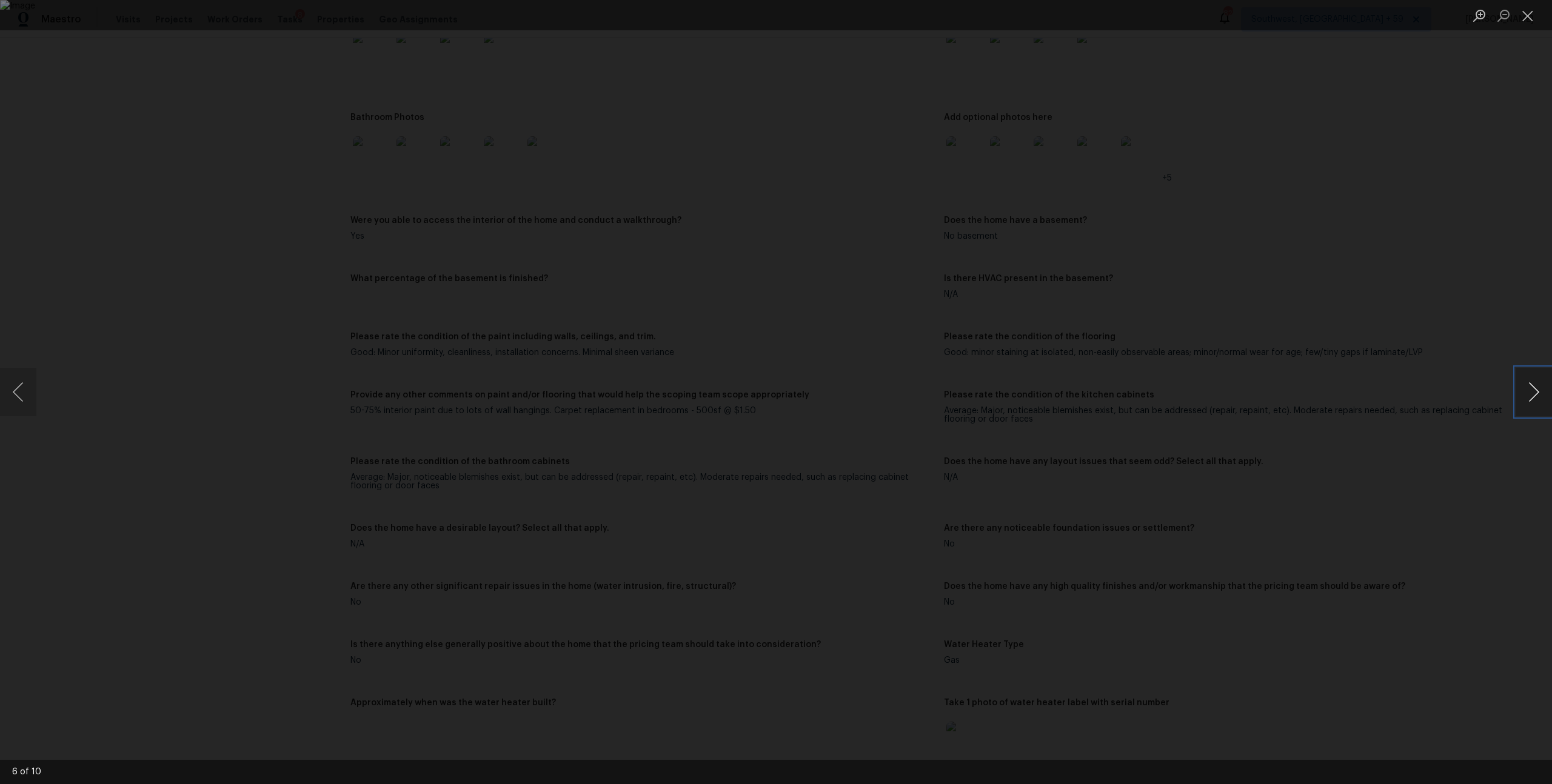
click at [1523, 404] on button "Next image" at bounding box center [1534, 392] width 36 height 49
click at [1527, 395] on button "Next image" at bounding box center [1534, 392] width 36 height 49
click at [1524, 391] on button "Next image" at bounding box center [1534, 392] width 36 height 49
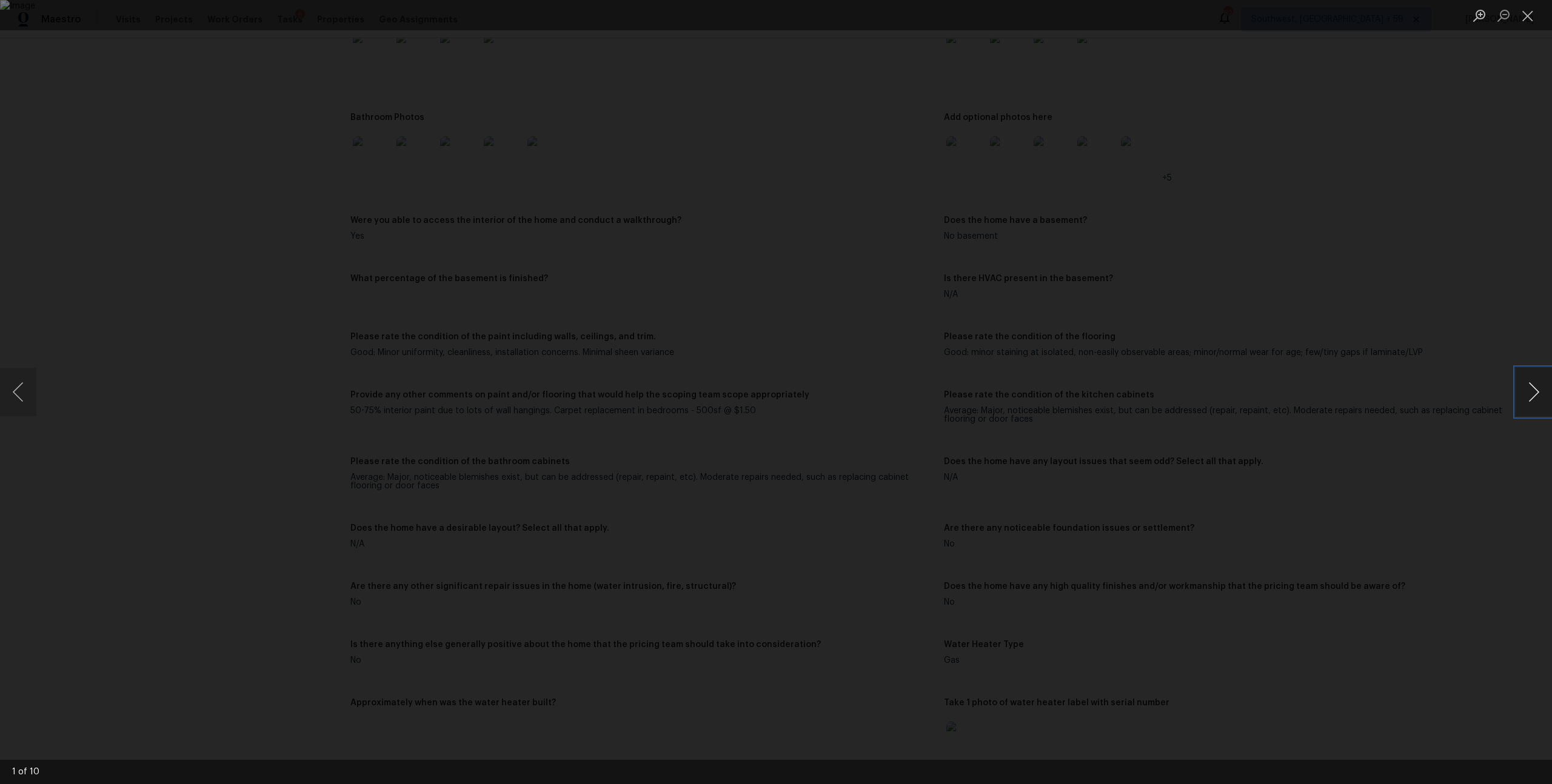
click at [1524, 391] on button "Next image" at bounding box center [1534, 392] width 36 height 49
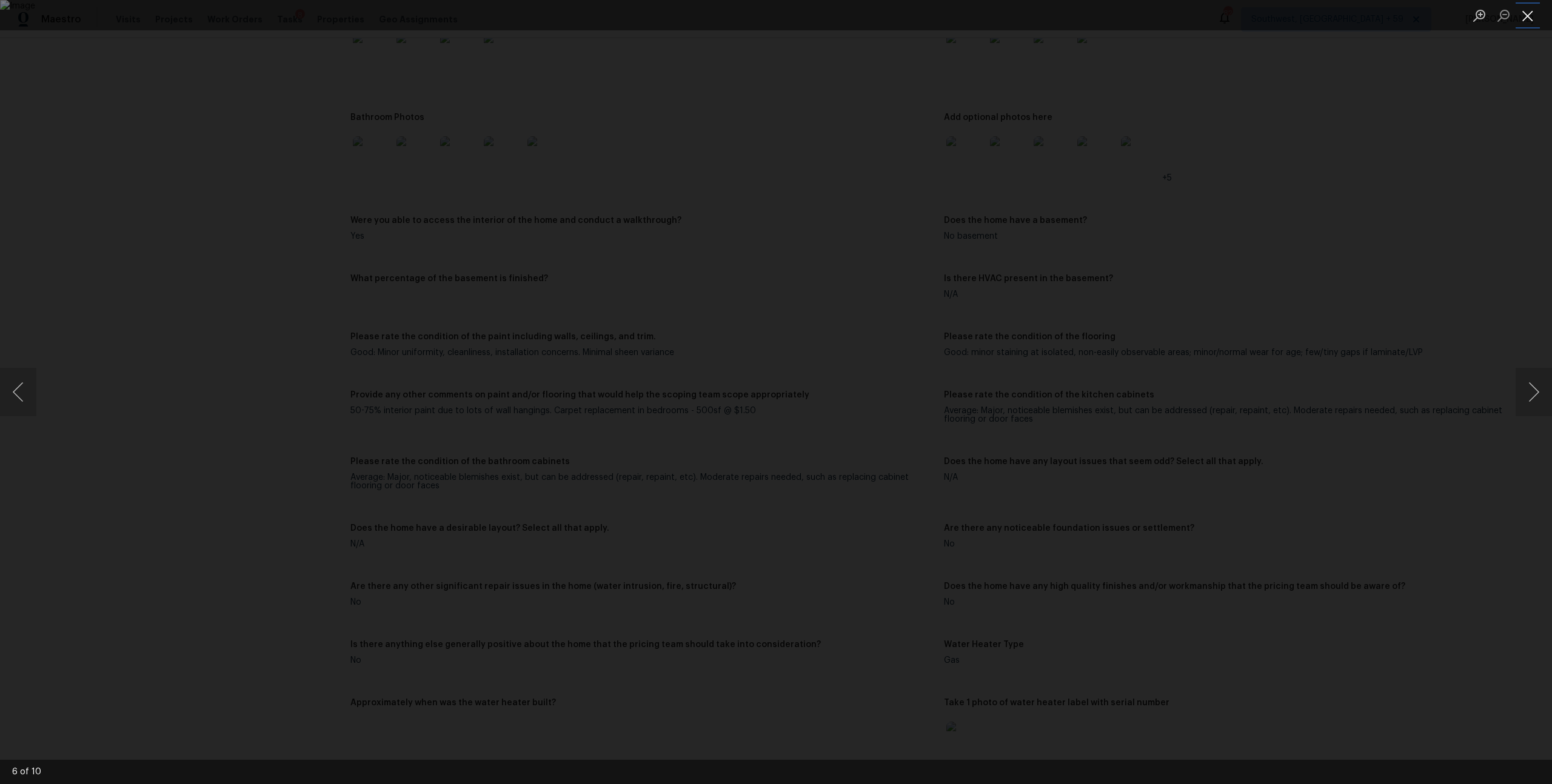
click at [1527, 18] on button "Close lightbox" at bounding box center [1528, 15] width 24 height 22
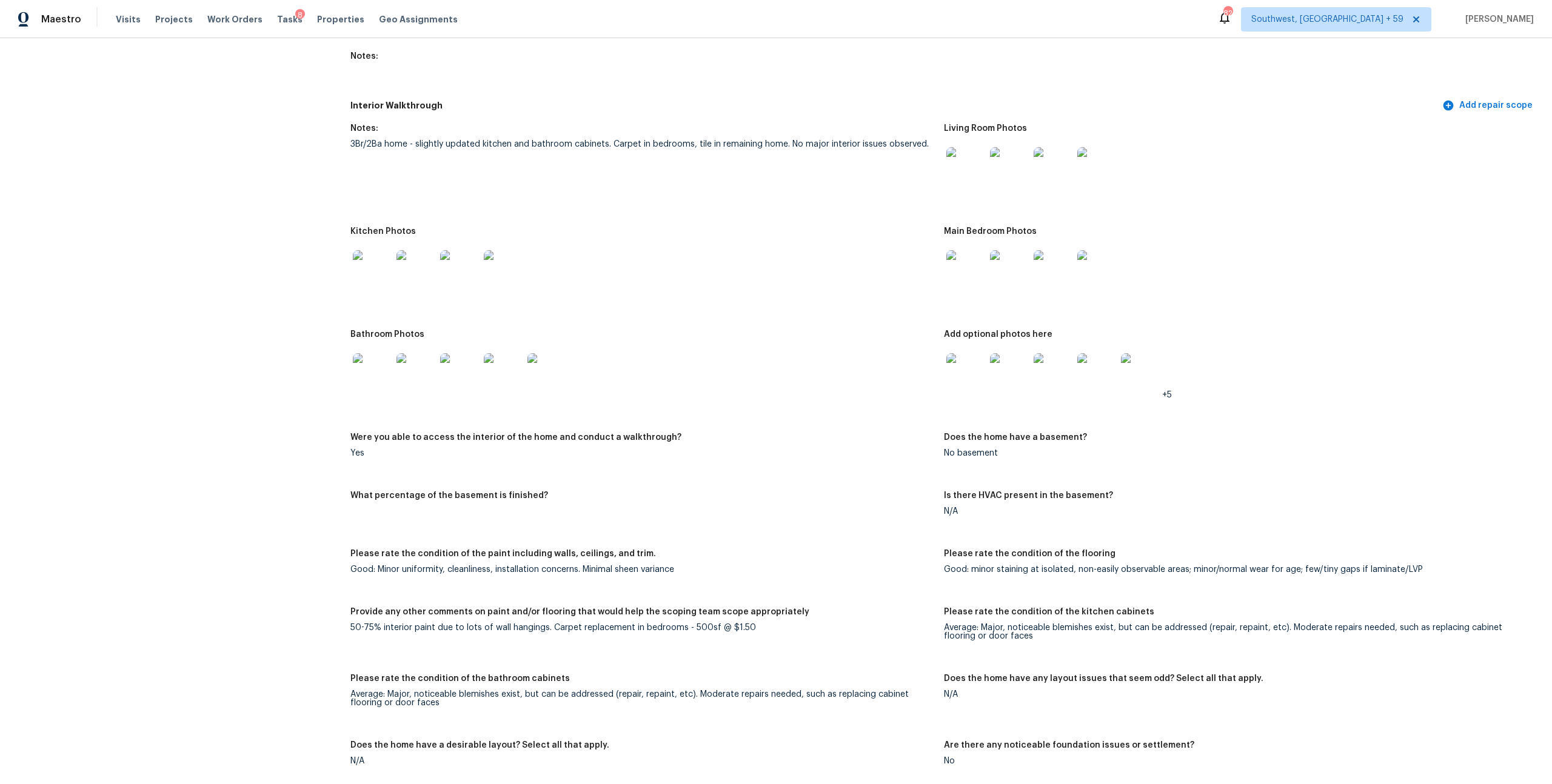
scroll to position [1559, 0]
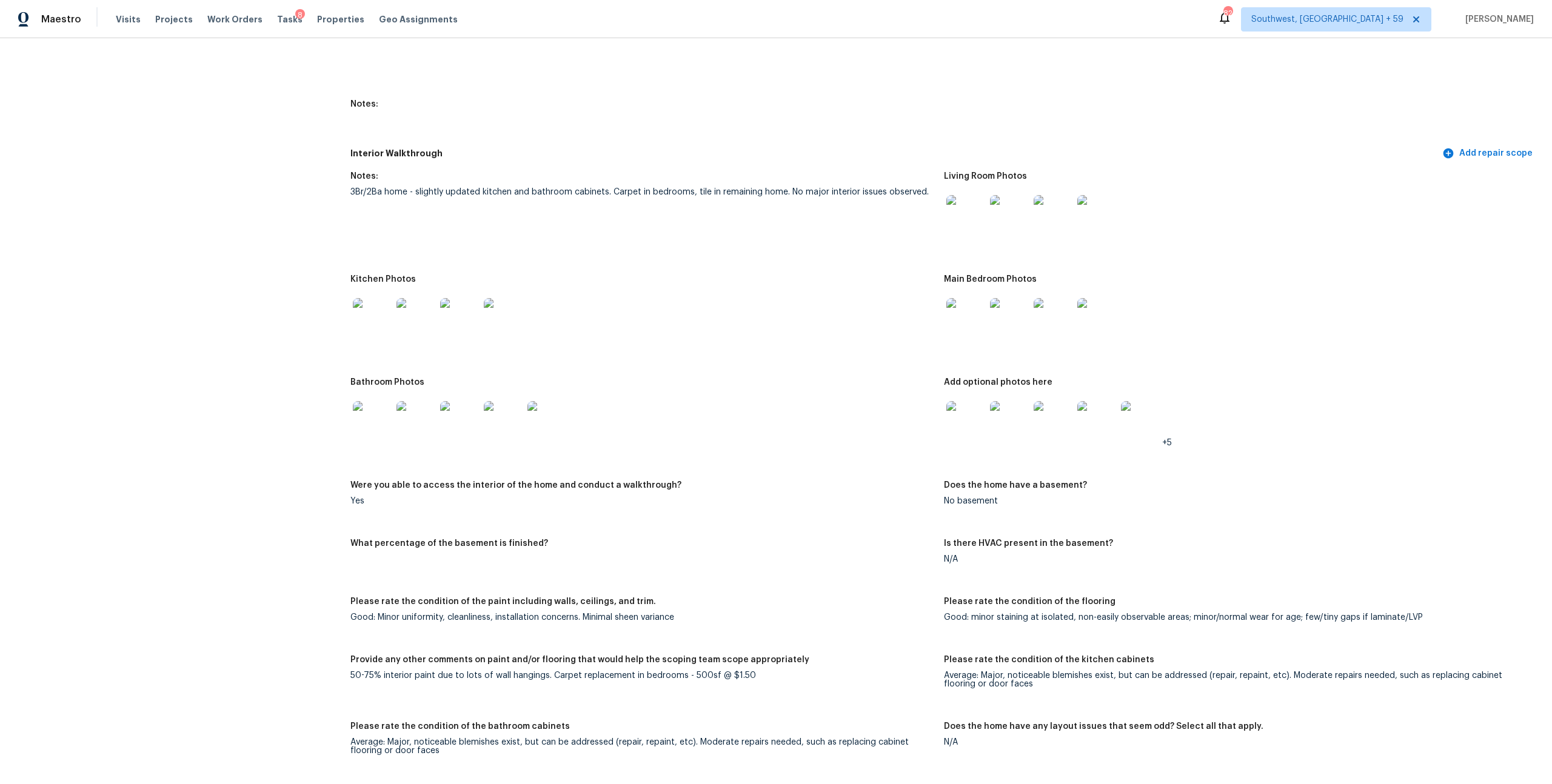
click at [960, 337] on img at bounding box center [966, 318] width 38 height 38
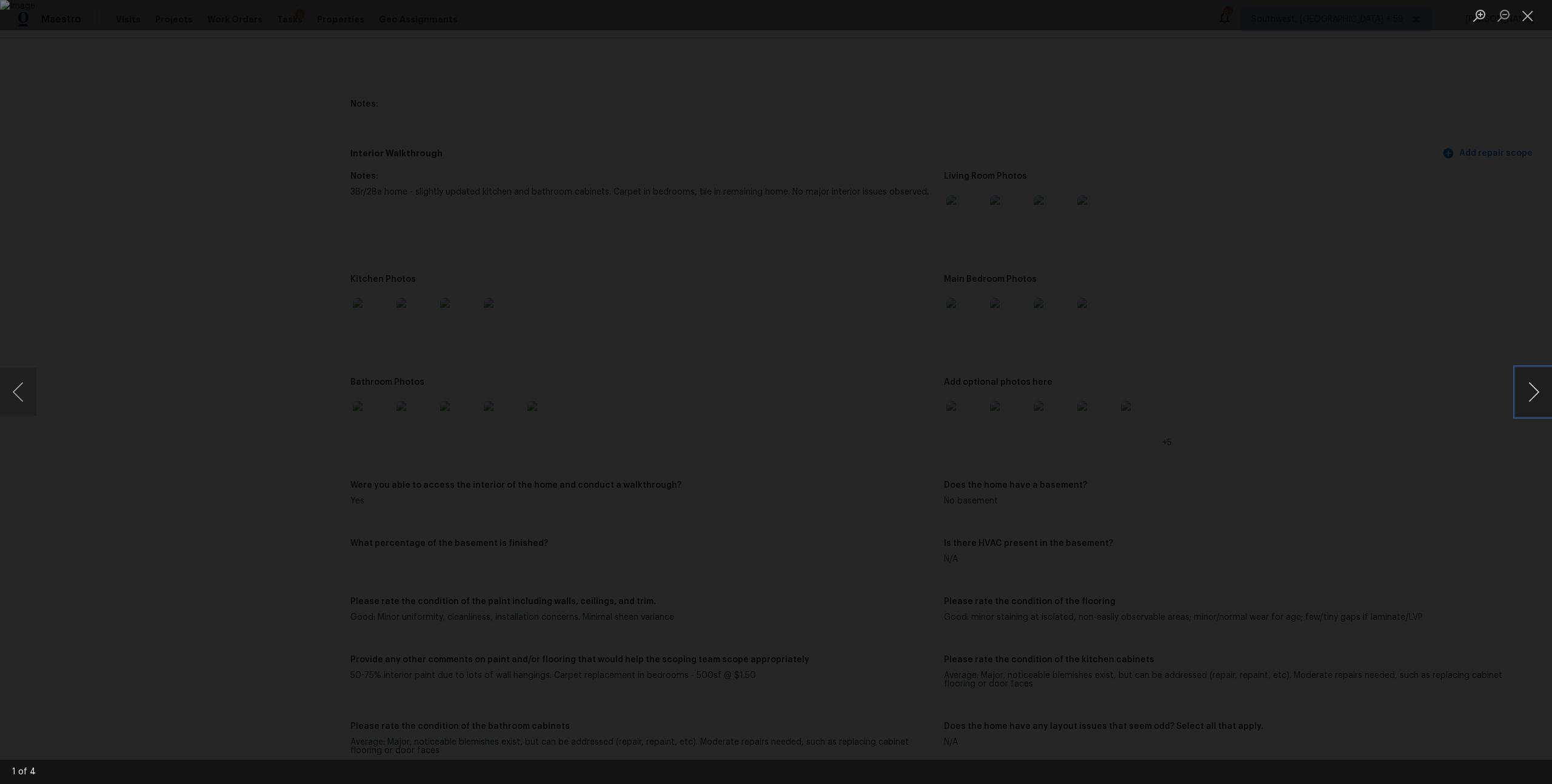
click at [1539, 398] on button "Next image" at bounding box center [1534, 392] width 36 height 49
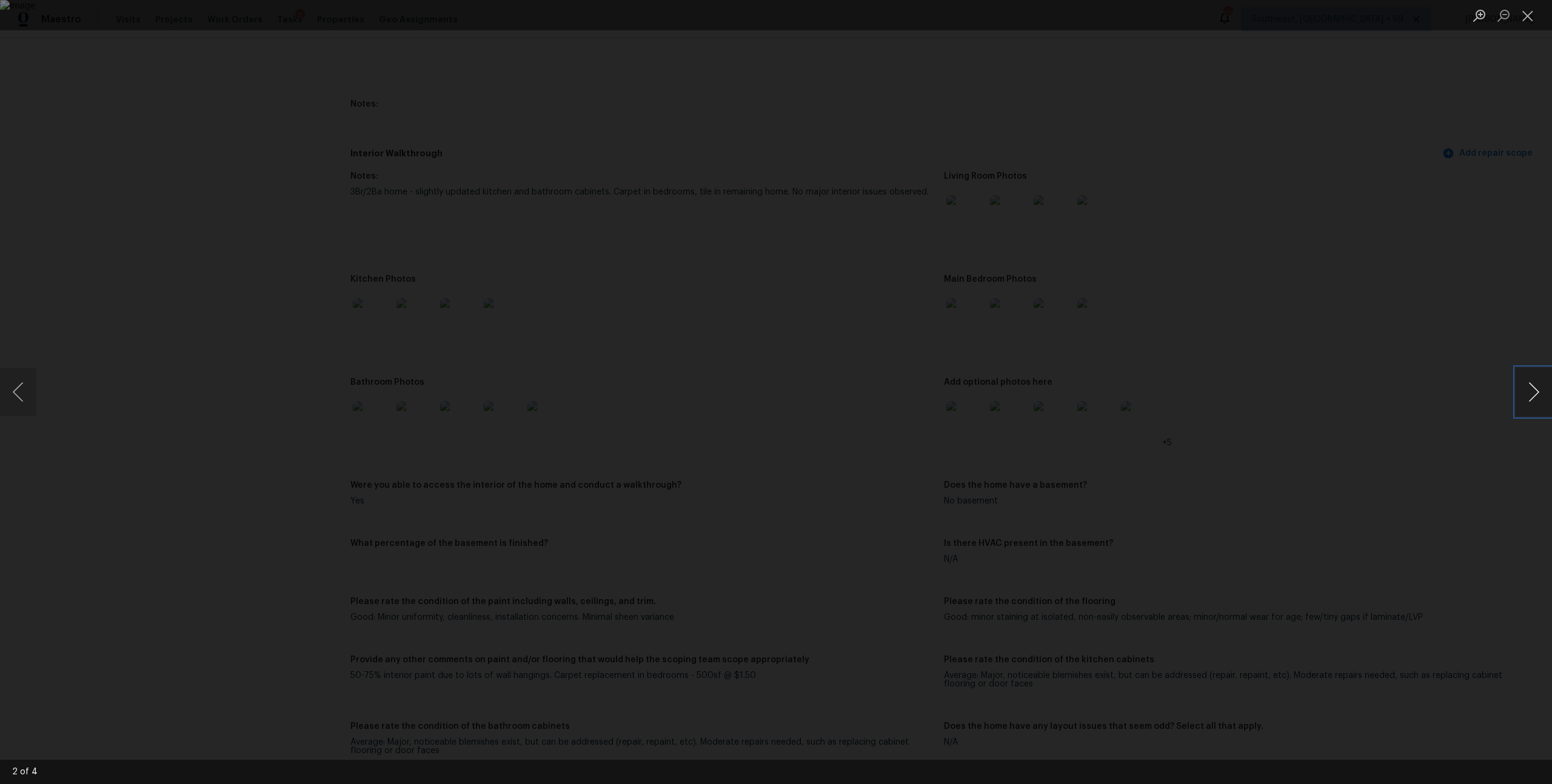
click at [1539, 398] on button "Next image" at bounding box center [1534, 392] width 36 height 49
click at [1527, 14] on button "Close lightbox" at bounding box center [1528, 15] width 24 height 22
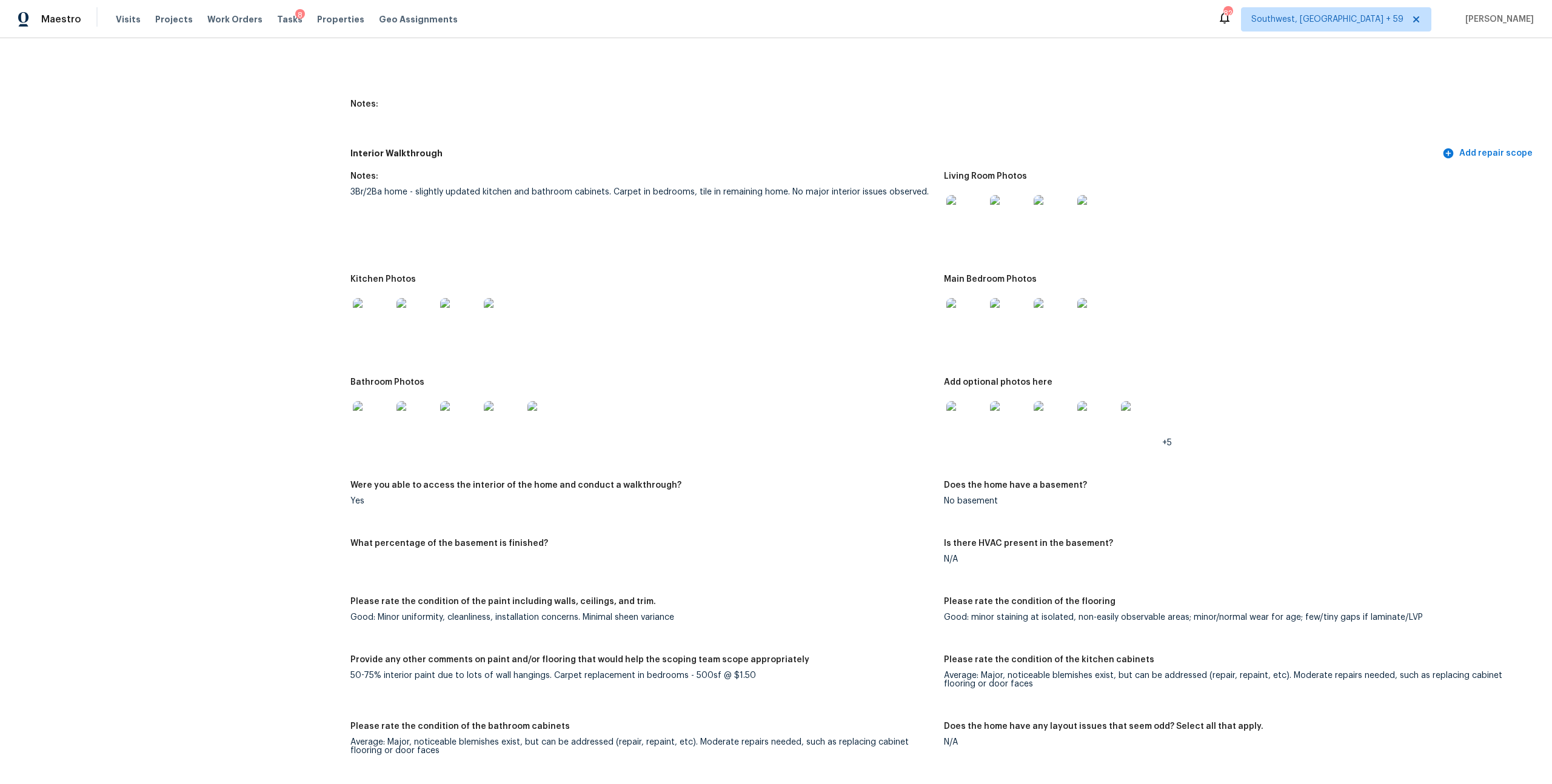
click at [982, 234] on img at bounding box center [966, 214] width 38 height 38
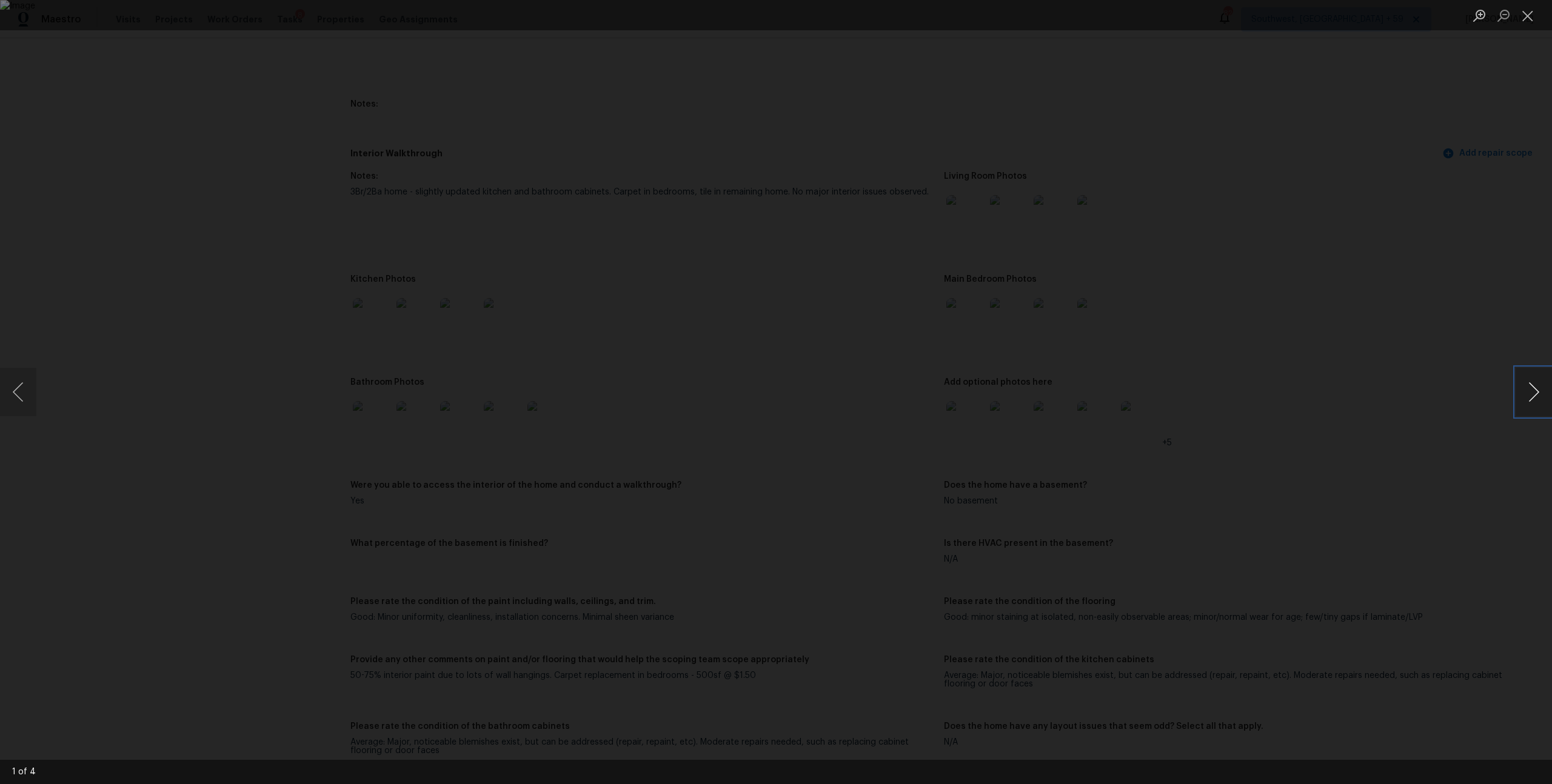
click at [1530, 387] on button "Next image" at bounding box center [1534, 392] width 36 height 49
click at [1522, 9] on button "Close lightbox" at bounding box center [1528, 15] width 24 height 22
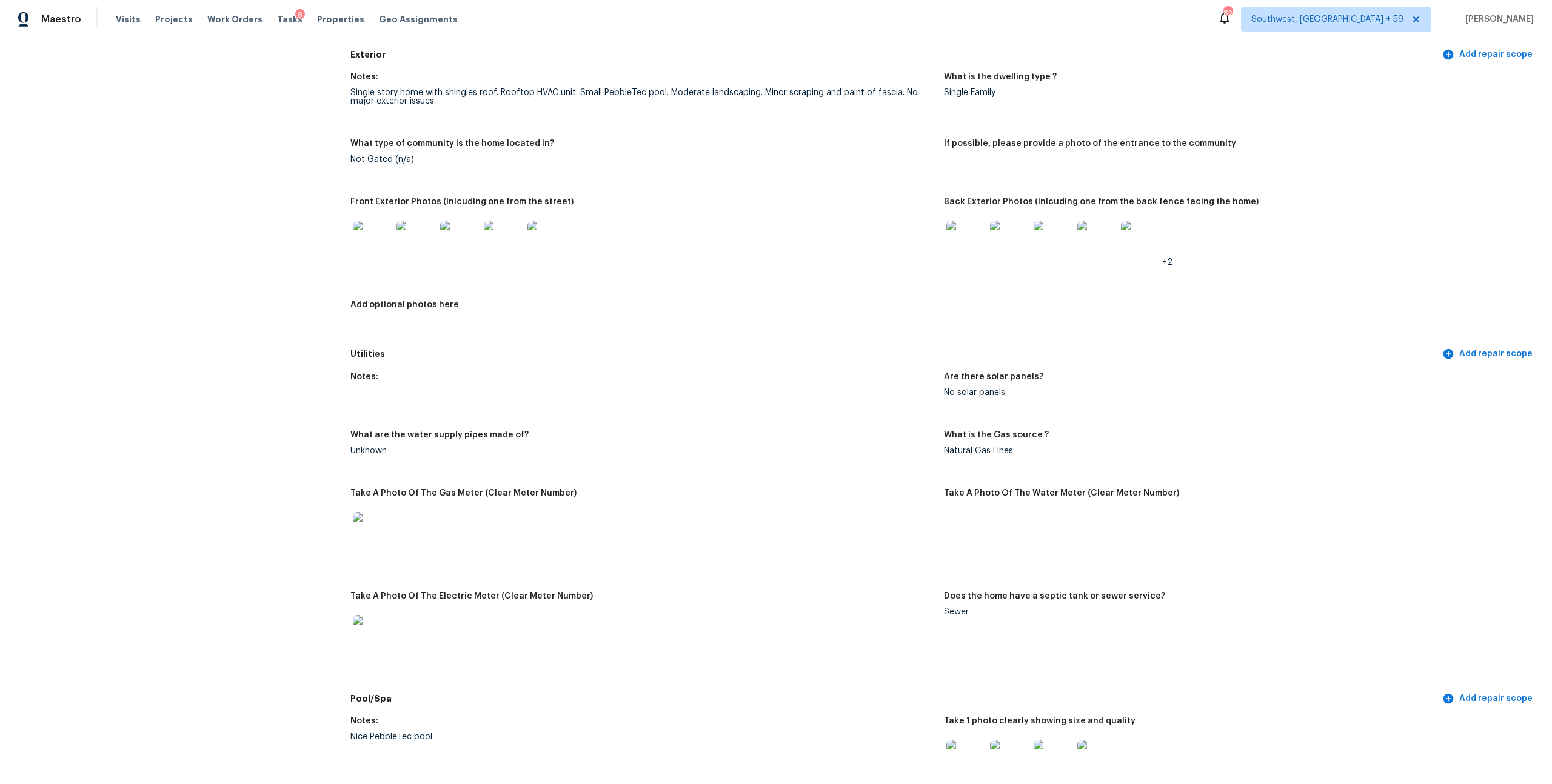
scroll to position [402, 0]
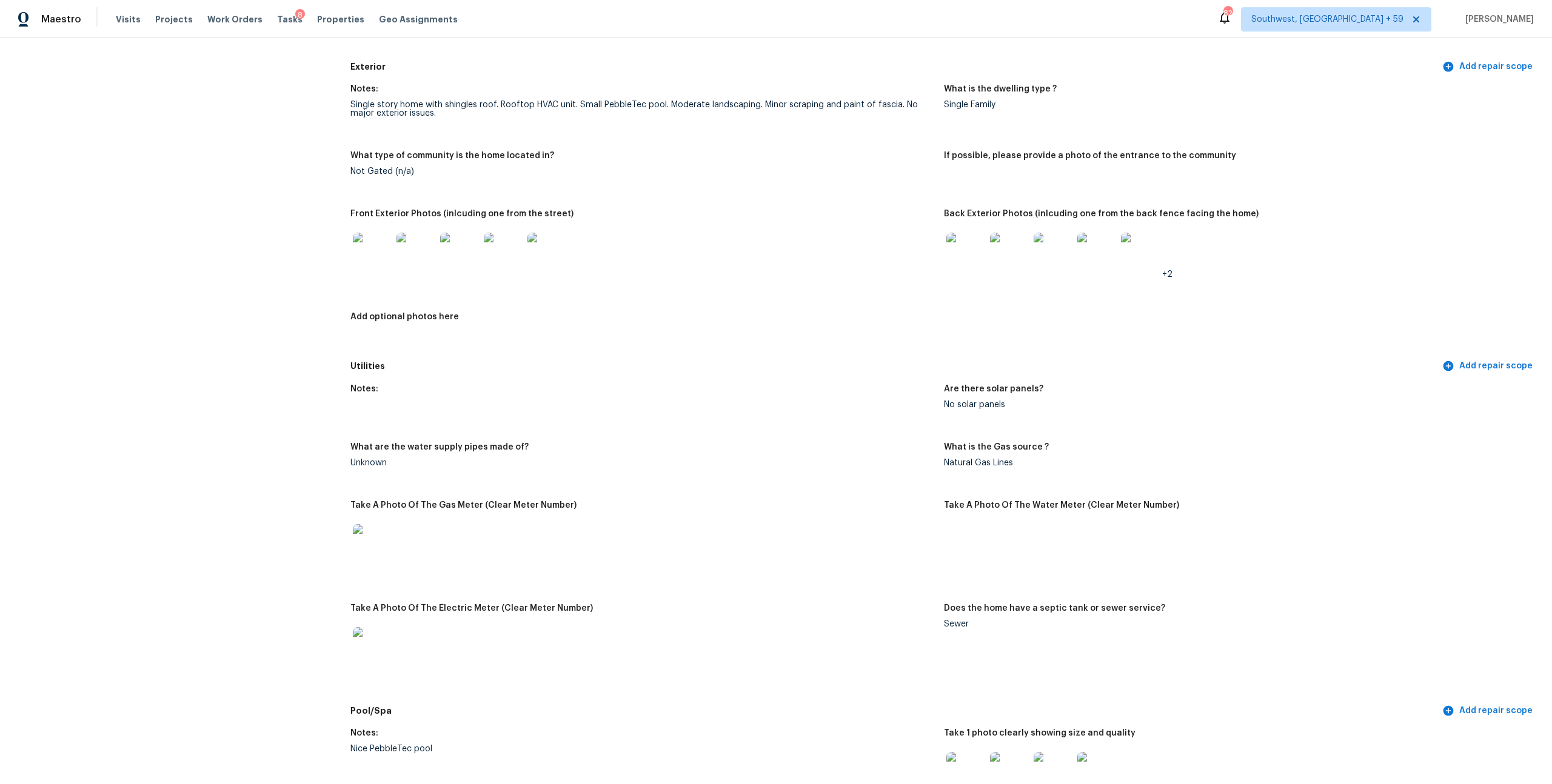
click at [977, 271] on img at bounding box center [966, 252] width 38 height 38
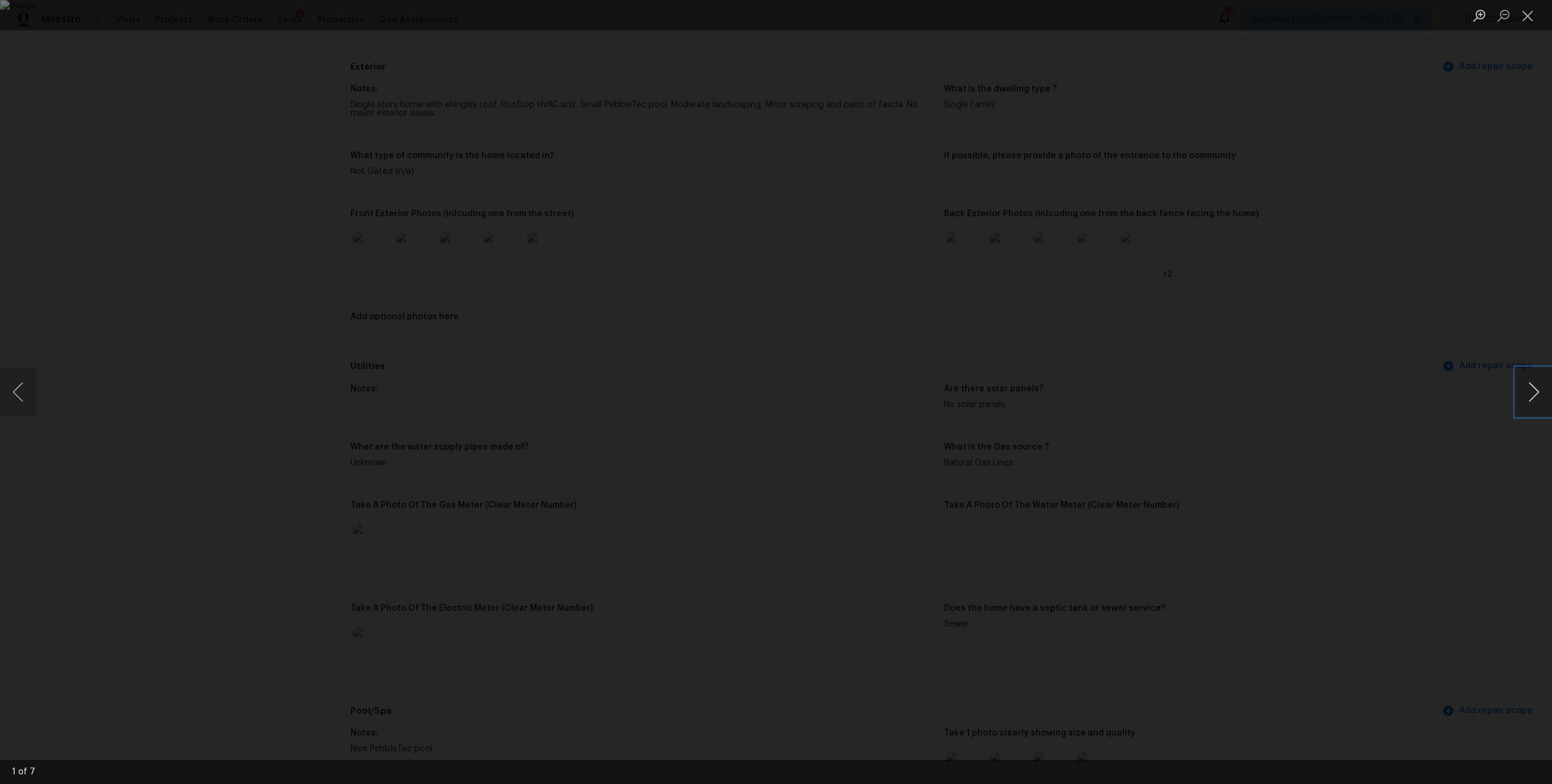
click at [1530, 391] on button "Next image" at bounding box center [1534, 392] width 36 height 49
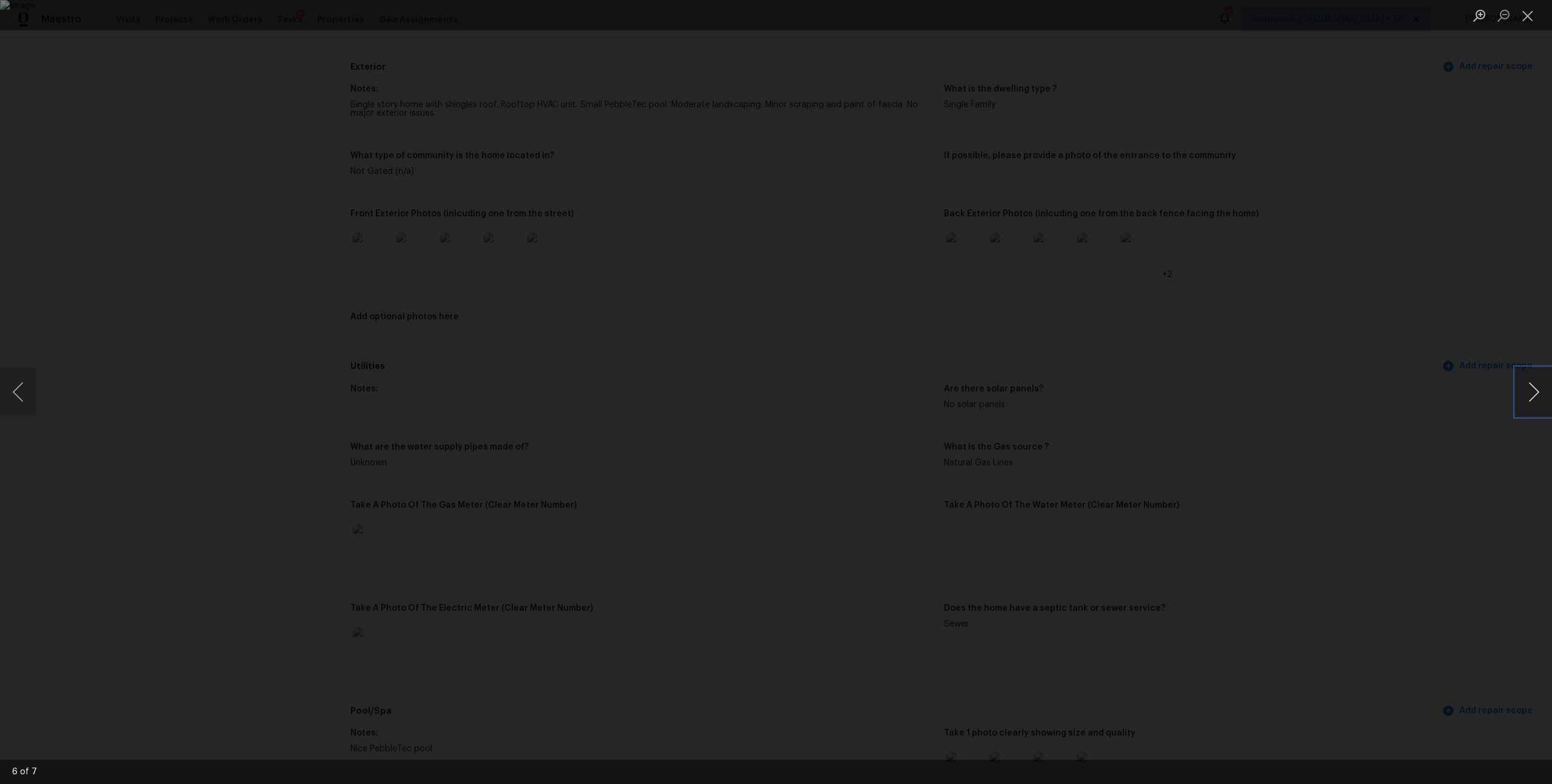
click at [1530, 391] on button "Next image" at bounding box center [1534, 392] width 36 height 49
click at [1524, 18] on button "Close lightbox" at bounding box center [1528, 15] width 24 height 22
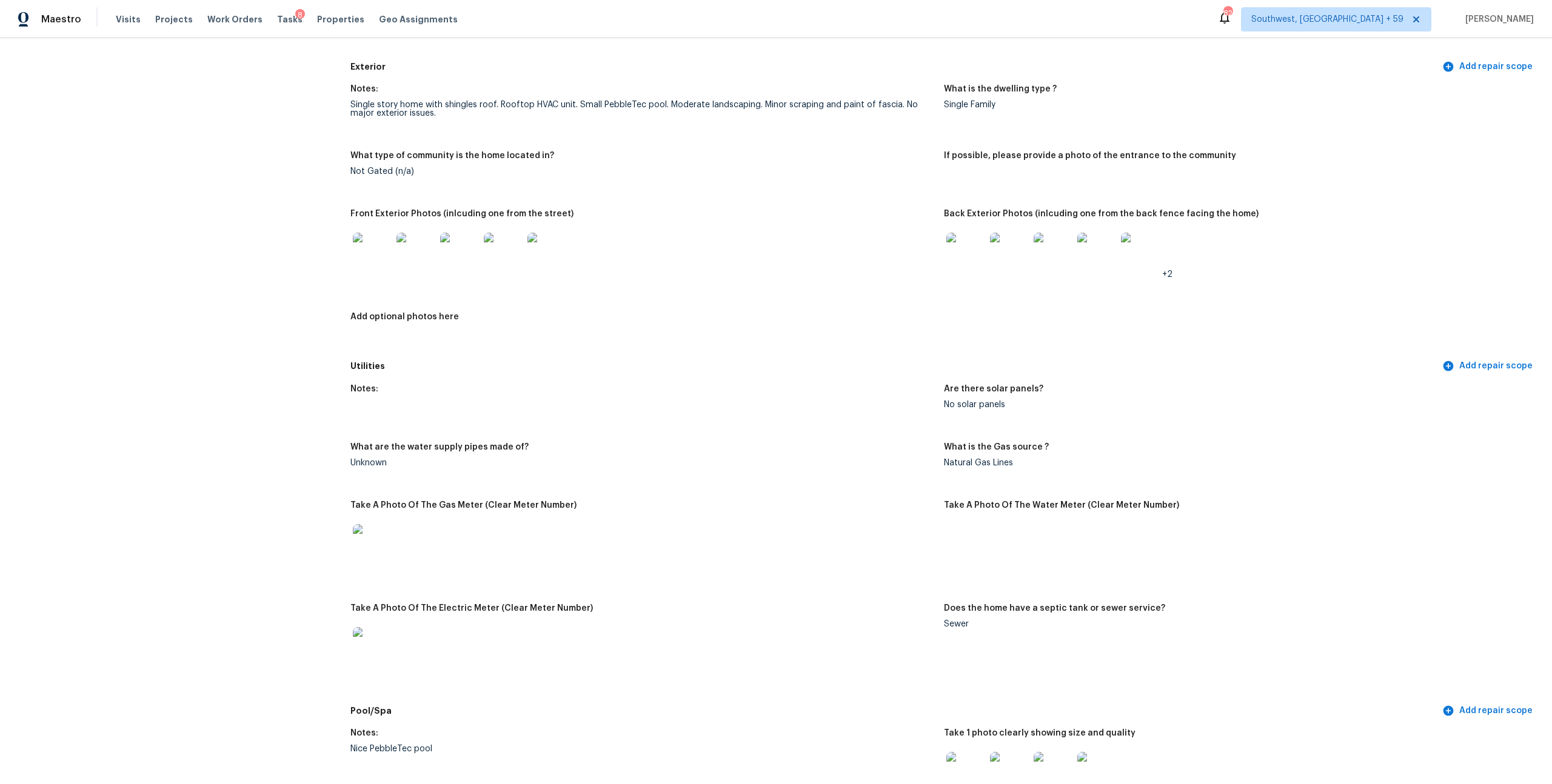
click at [823, 278] on div at bounding box center [643, 252] width 584 height 54
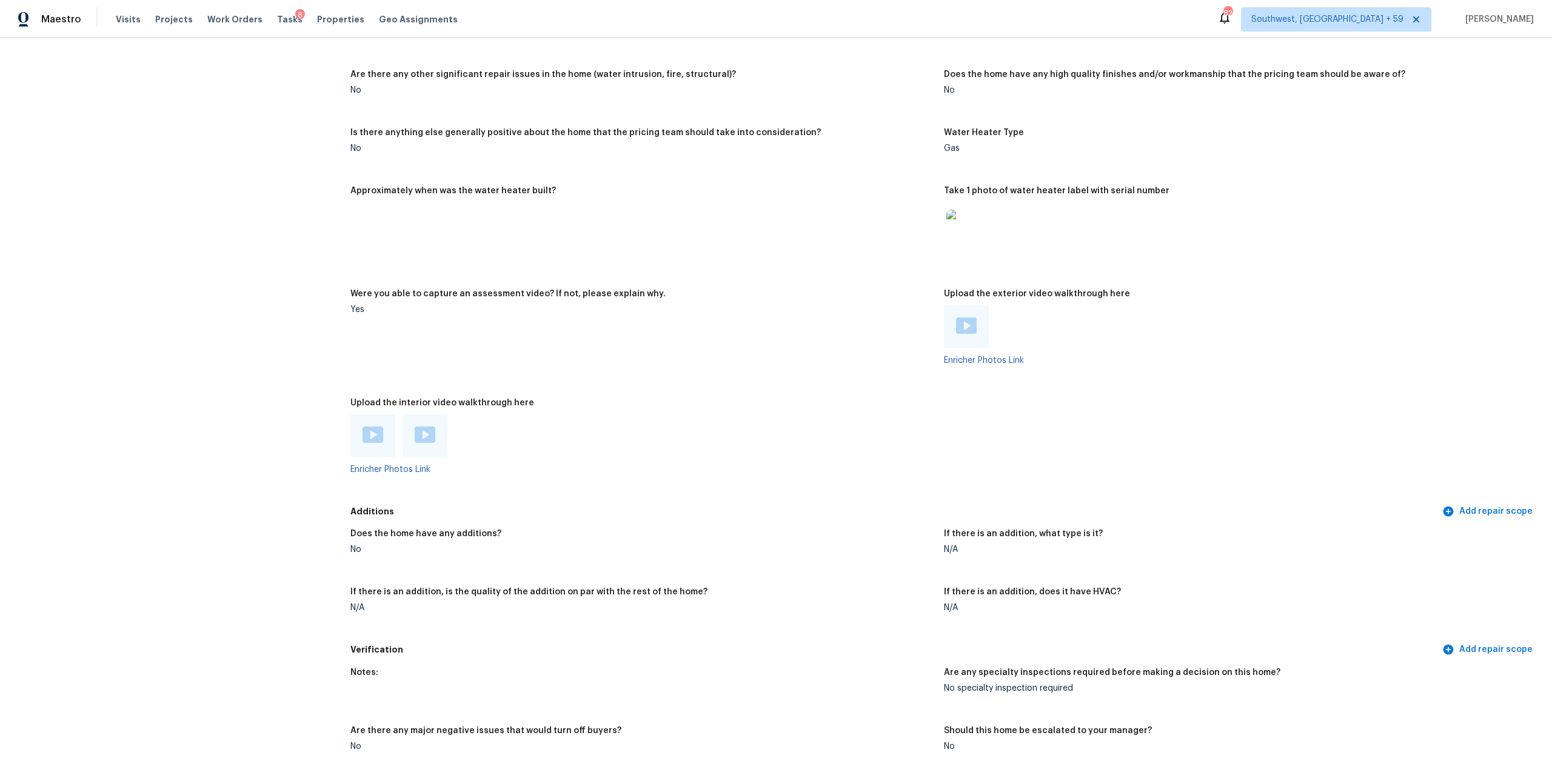
scroll to position [2326, 0]
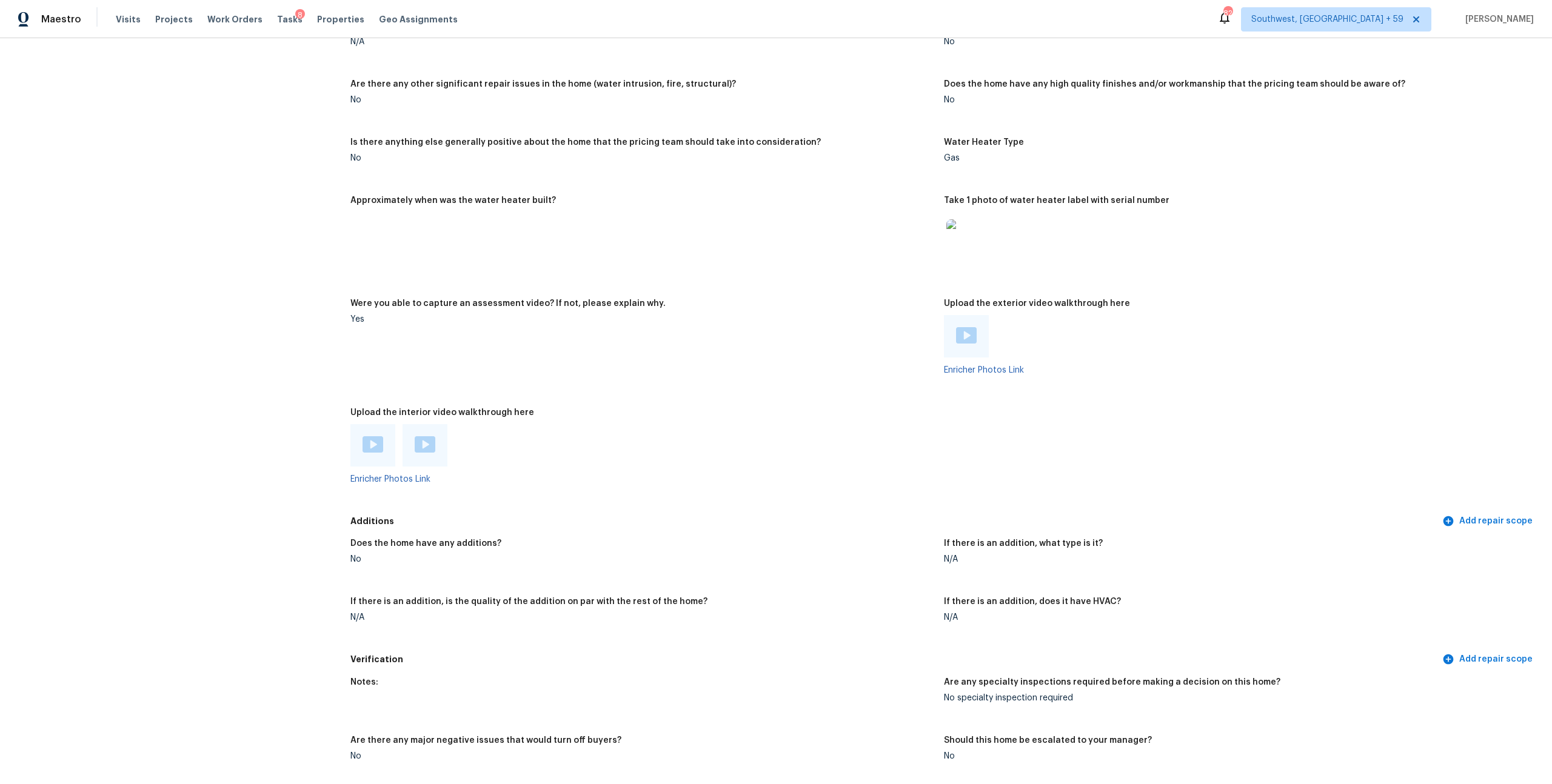
click at [969, 344] on img at bounding box center [967, 335] width 21 height 16
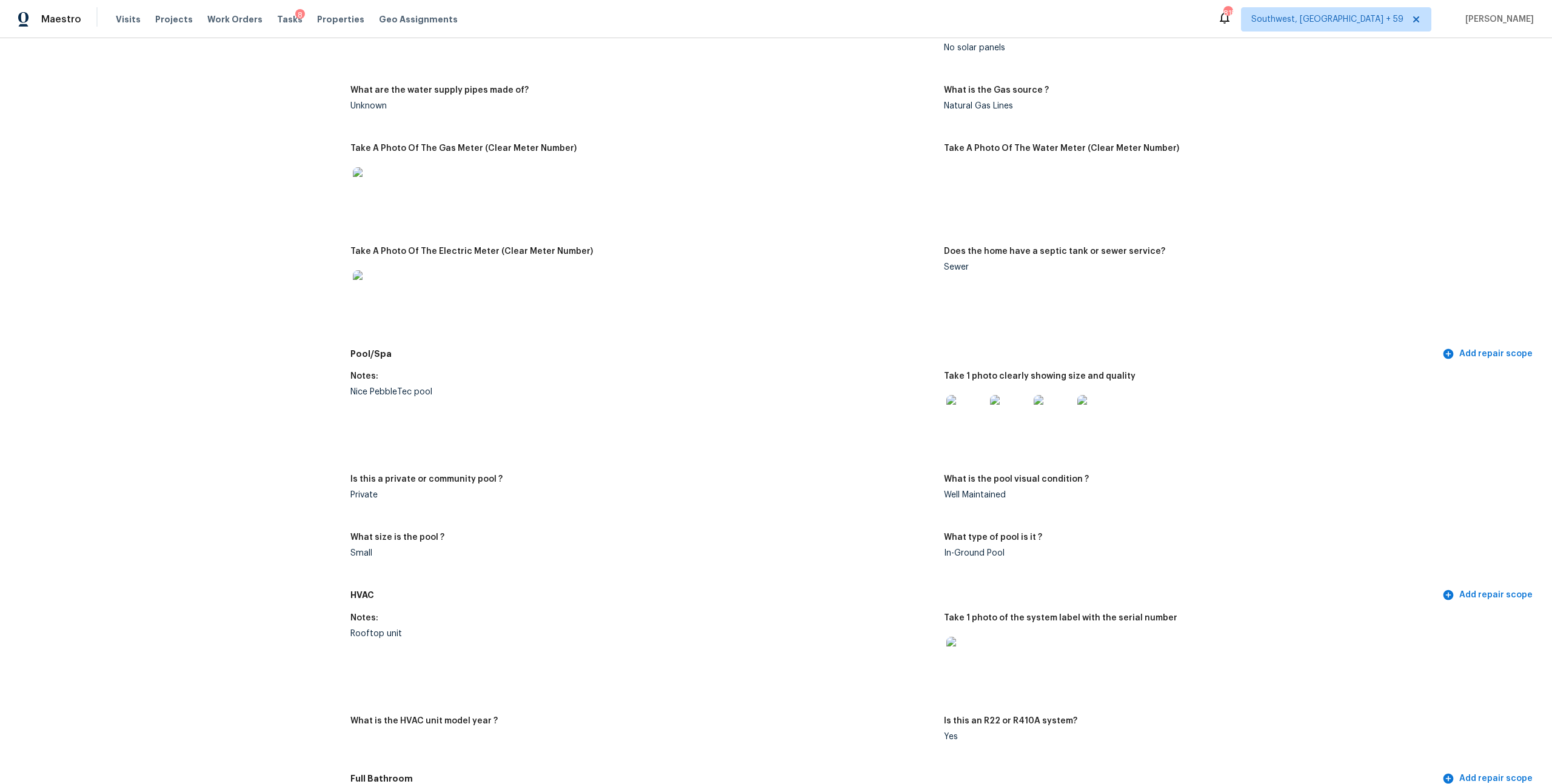
scroll to position [0, 0]
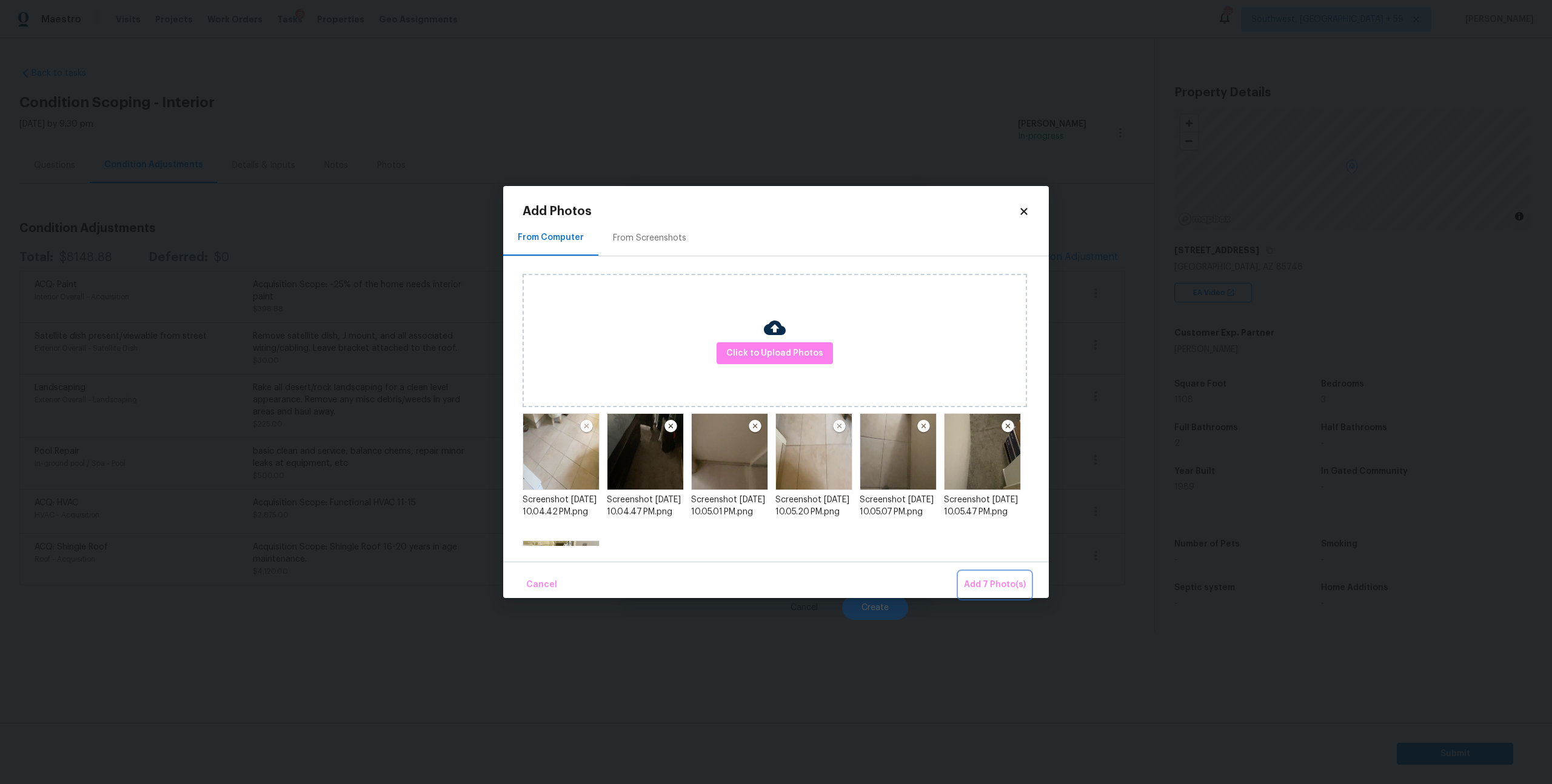
click at [987, 586] on span "Add 7 Photo(s)" at bounding box center [995, 585] width 62 height 15
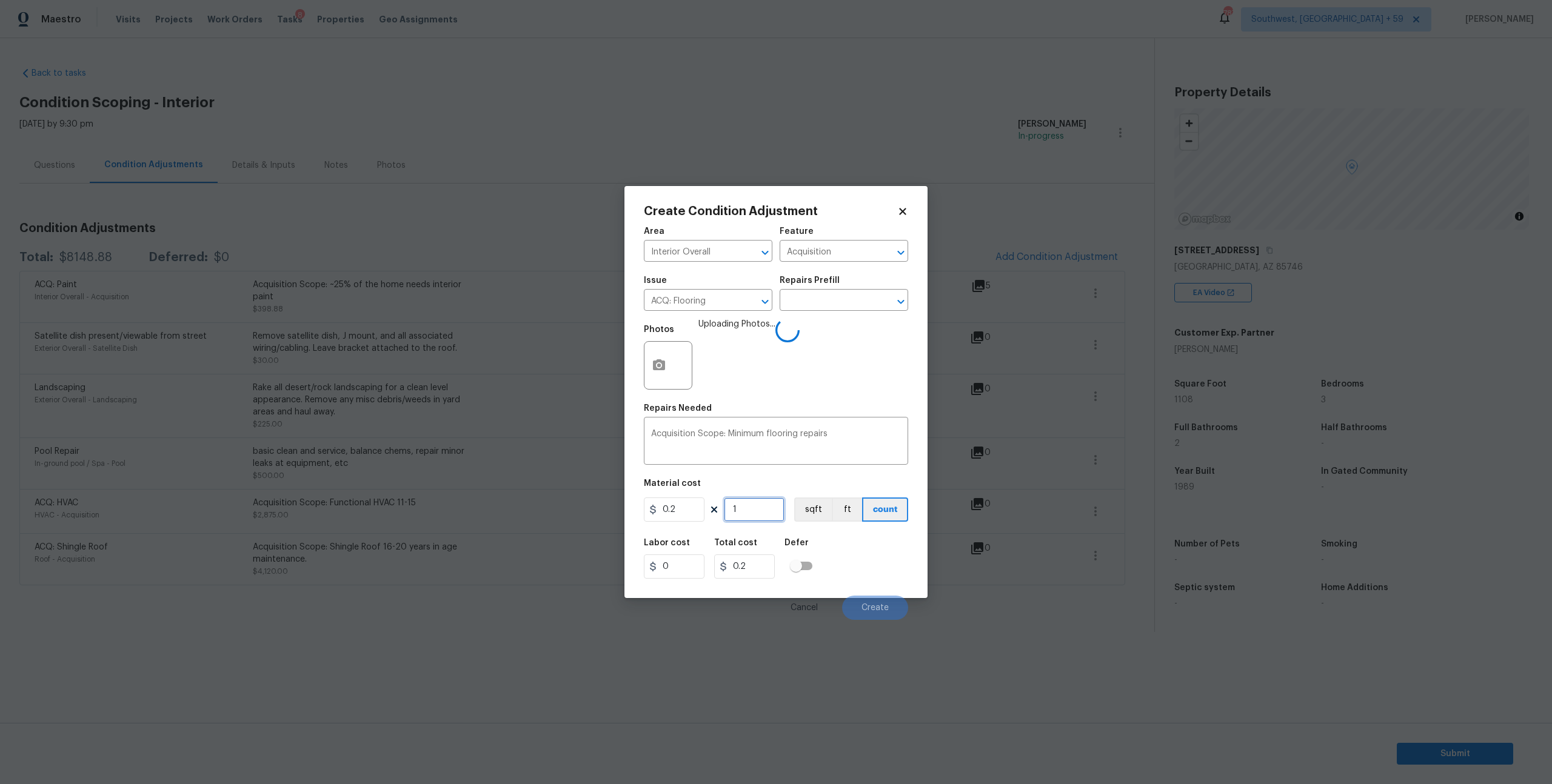
click at [759, 522] on input "1" at bounding box center [755, 510] width 61 height 24
type input "11"
type input "2.2"
type input "110"
type input "22"
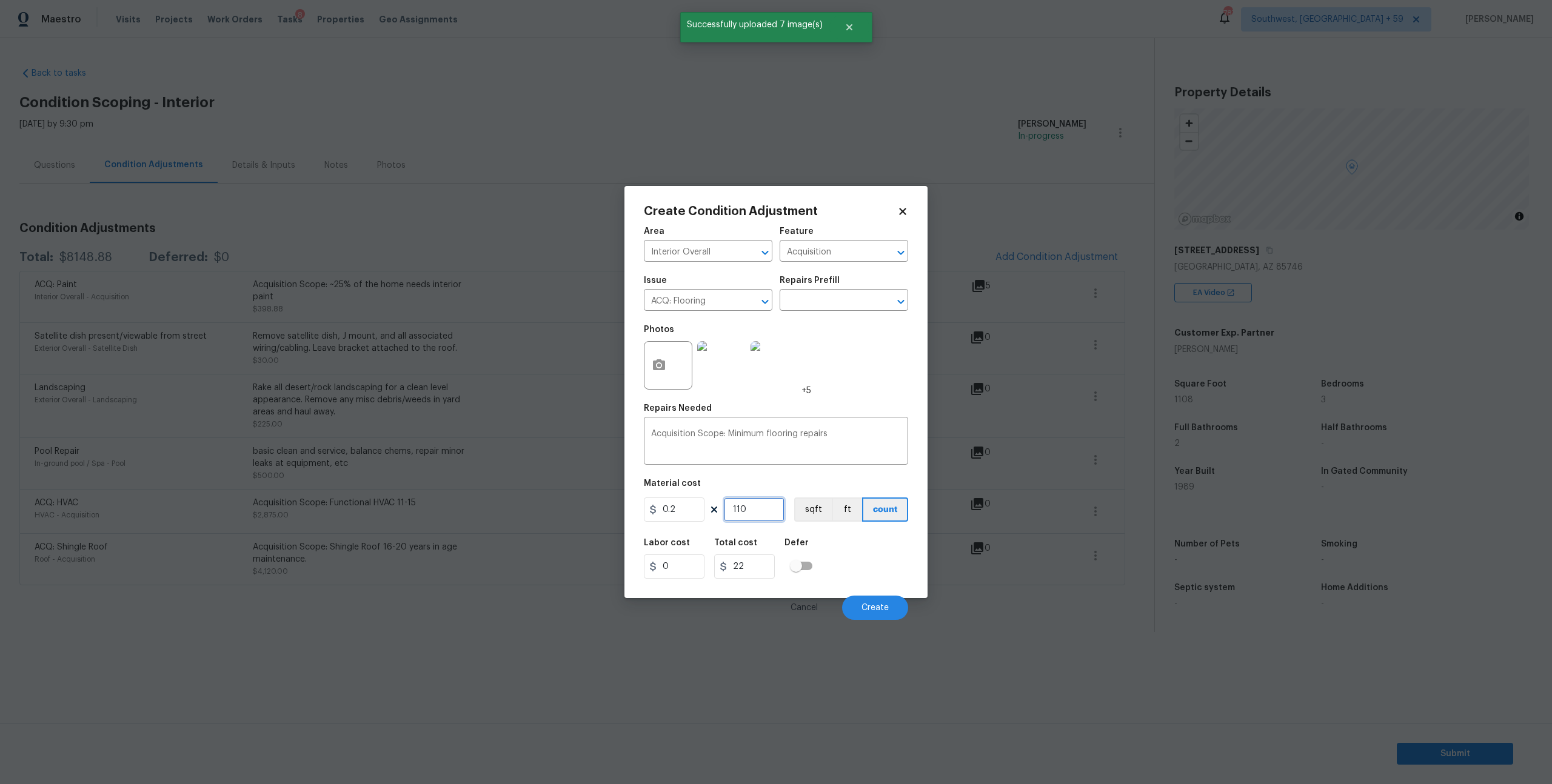
type input "1108"
type input "221.6"
type input "1108"
click at [856, 620] on button "Create" at bounding box center [875, 608] width 66 height 24
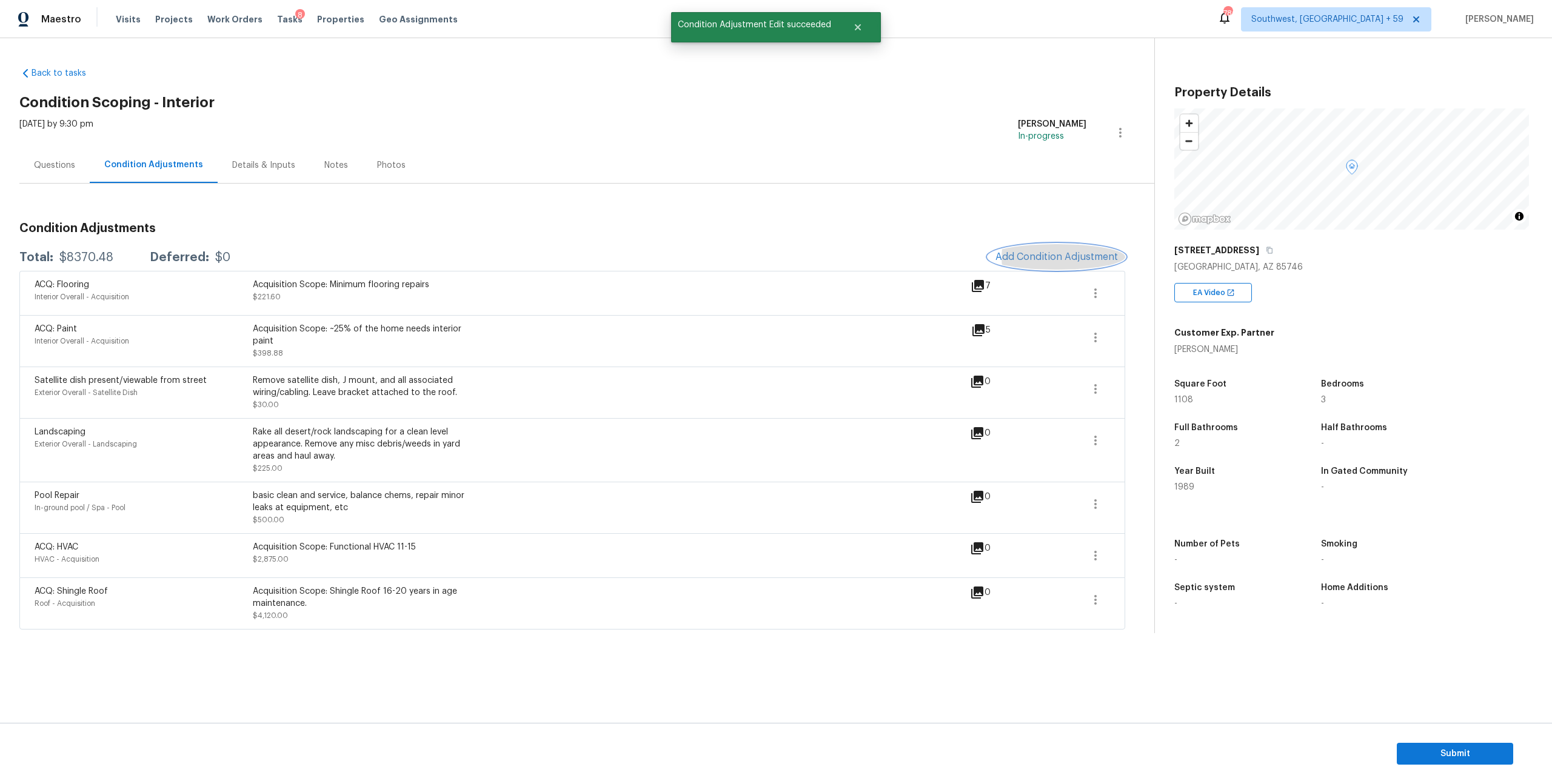
click at [1017, 262] on span "Add Condition Adjustment" at bounding box center [1057, 257] width 122 height 11
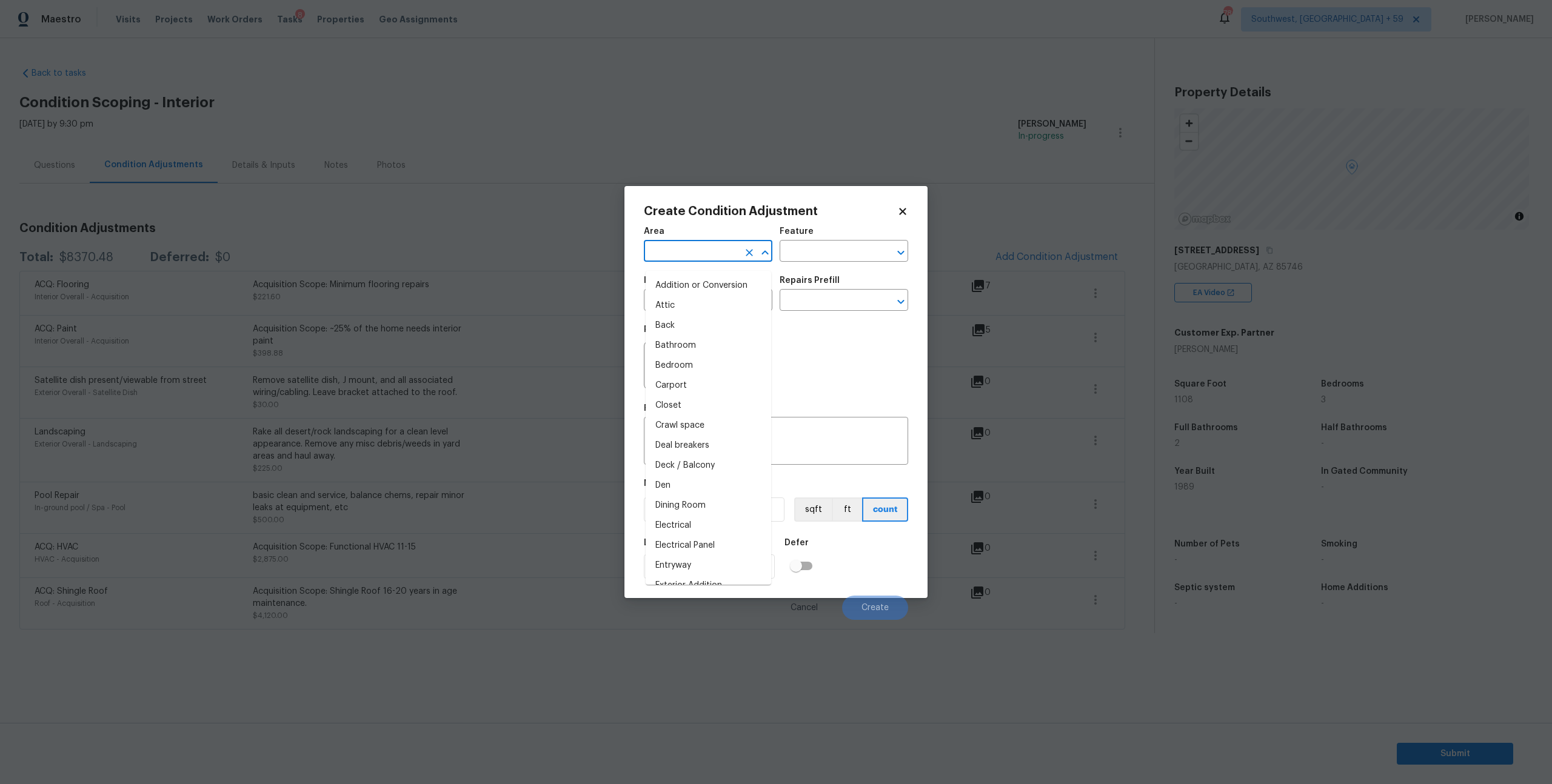
click at [702, 262] on input "text" at bounding box center [692, 252] width 94 height 18
click at [696, 302] on li "Interior Overall" at bounding box center [708, 306] width 126 height 20
type input "Interior Overall"
click at [727, 310] on input "text" at bounding box center [692, 301] width 94 height 18
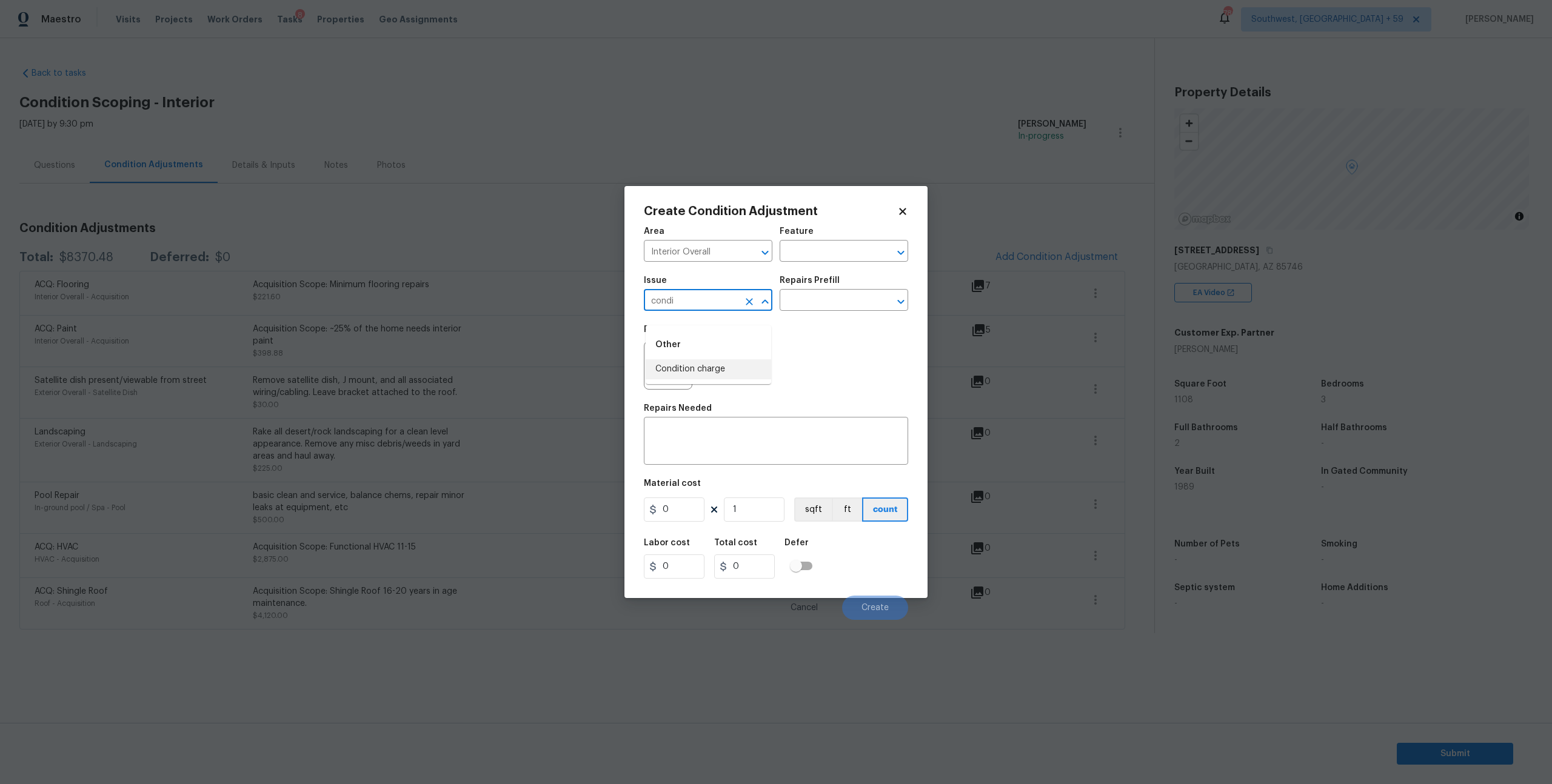
click at [720, 360] on li "Condition charge" at bounding box center [708, 369] width 126 height 20
type input "Condition charge"
click at [833, 311] on input "text" at bounding box center [827, 301] width 94 height 18
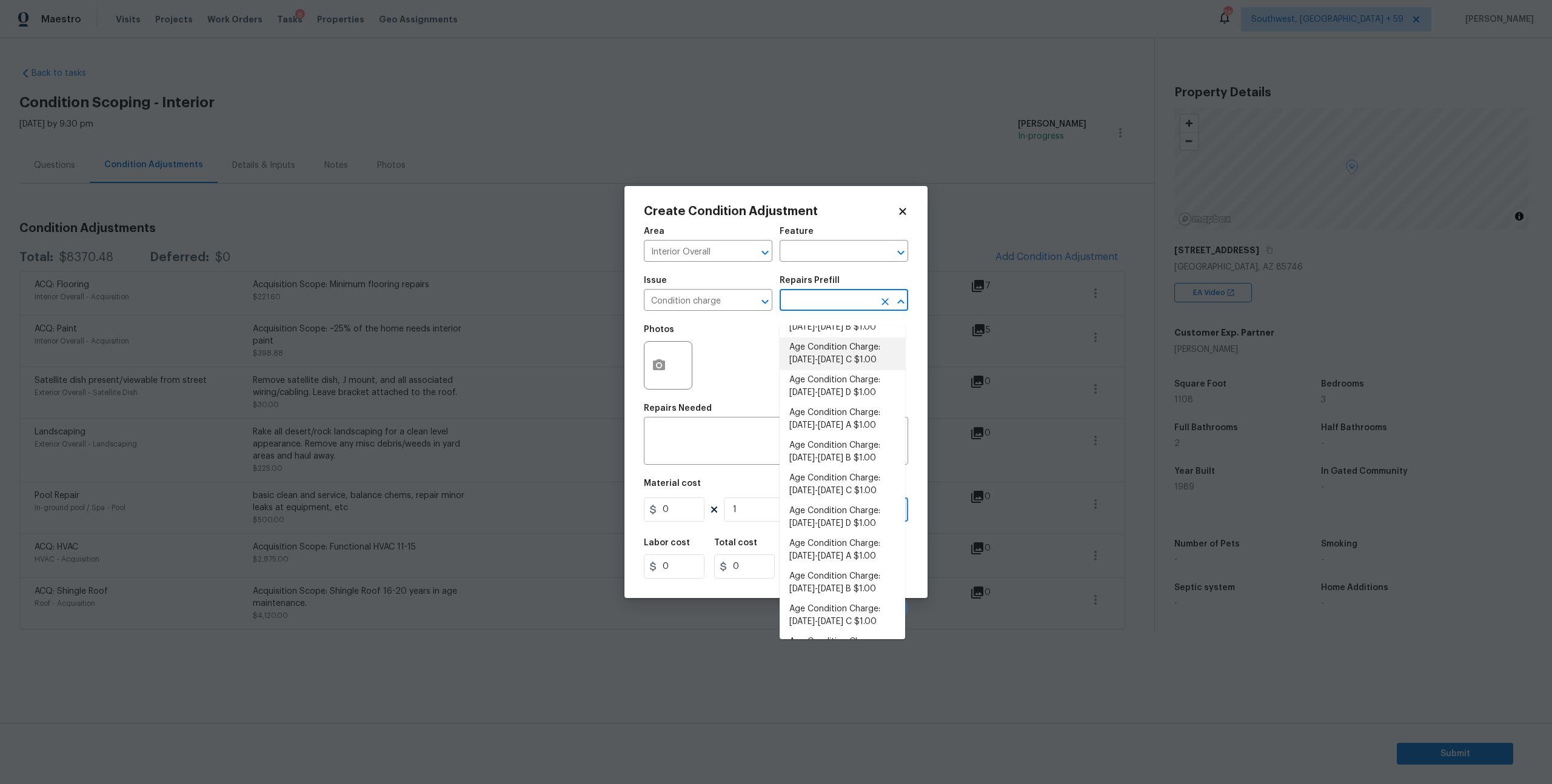
scroll to position [66, 0]
click at [828, 461] on li "Age Condition Charge: 1979-1992 B $1.00" at bounding box center [842, 444] width 126 height 33
type input "Home Readiness Packages"
type textarea "Age Condition Charge: 1979-1992 B"
type input "1"
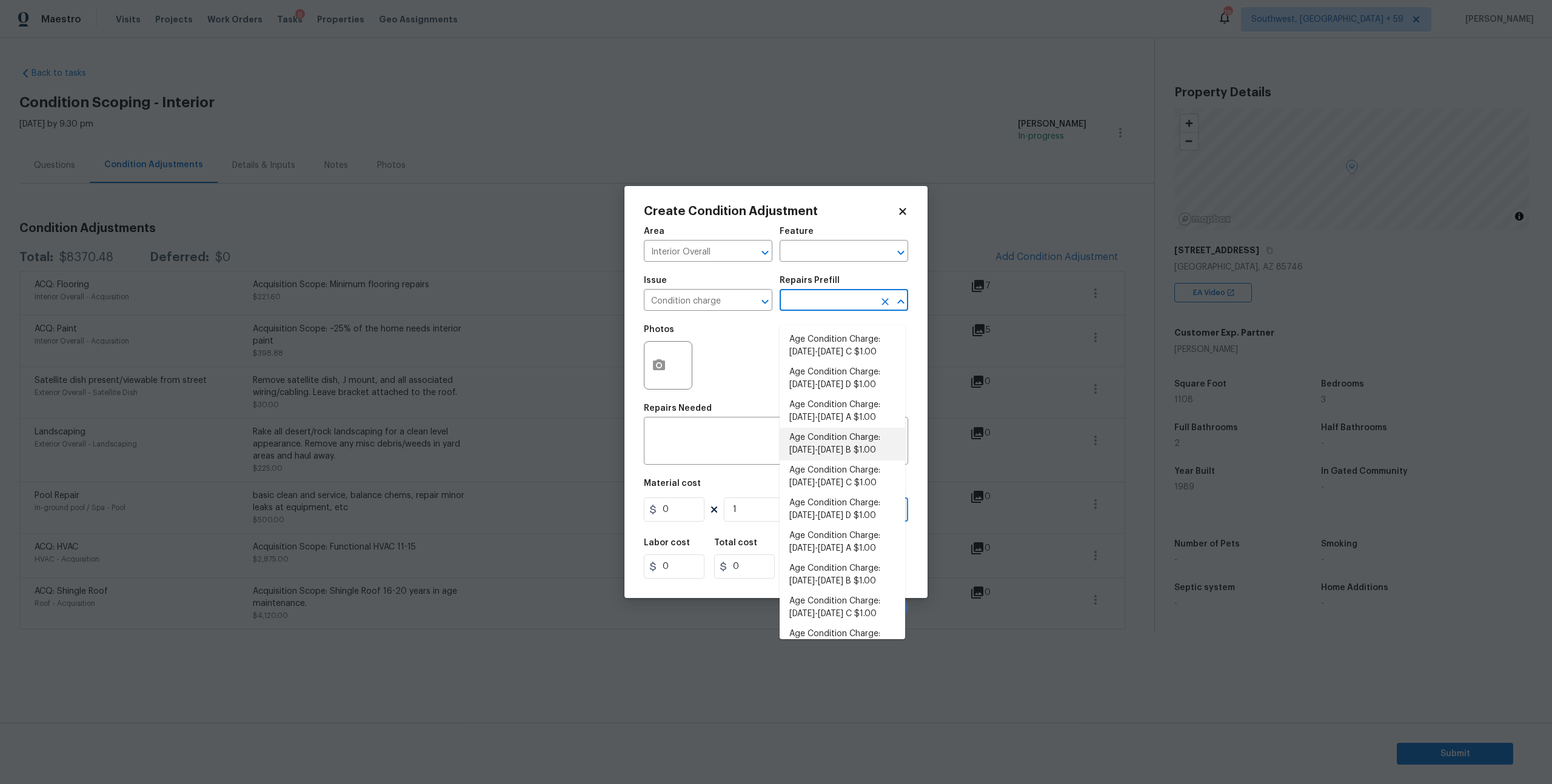
type input "1"
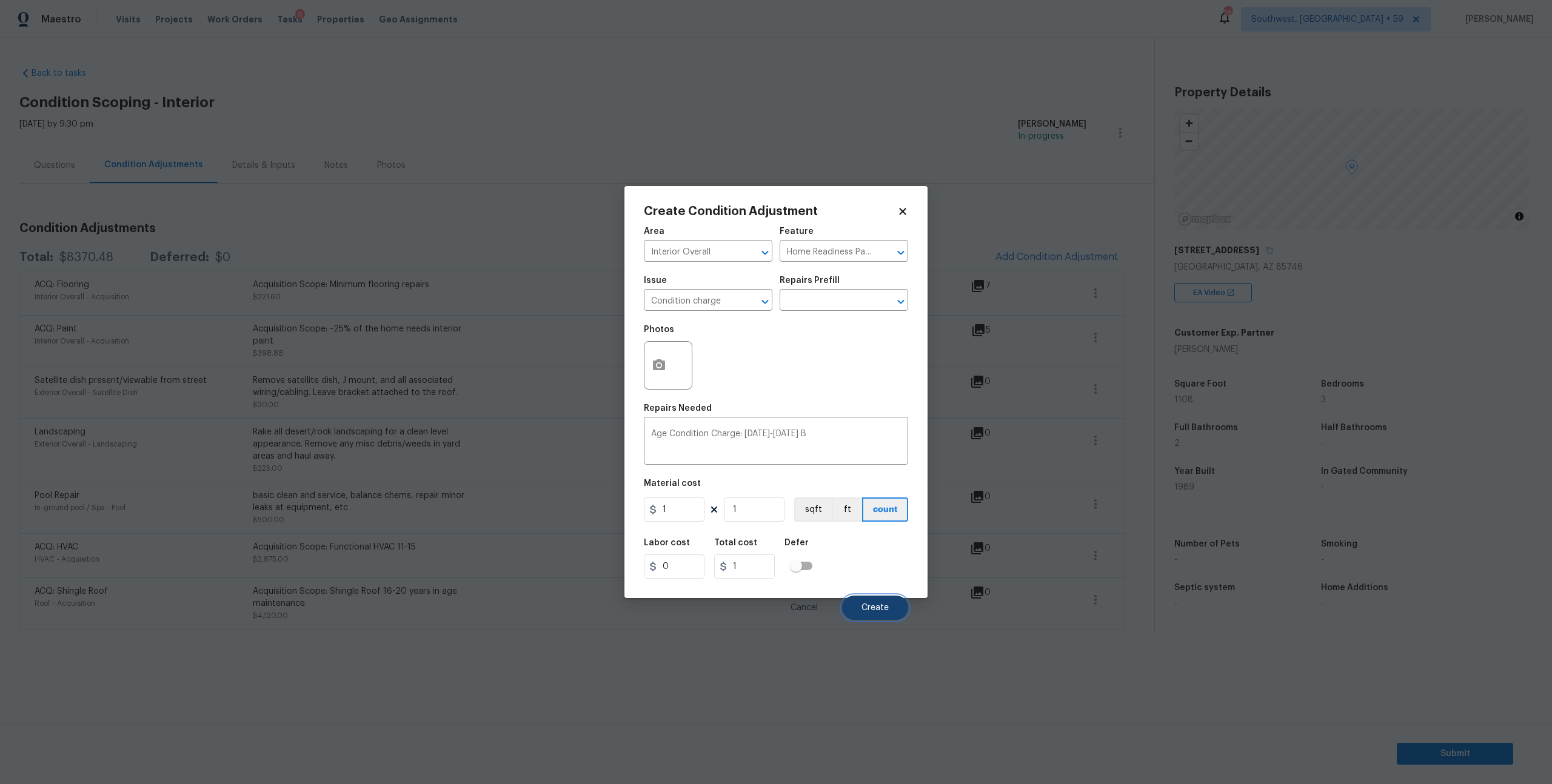
click at [862, 613] on span "Create" at bounding box center [876, 608] width 27 height 9
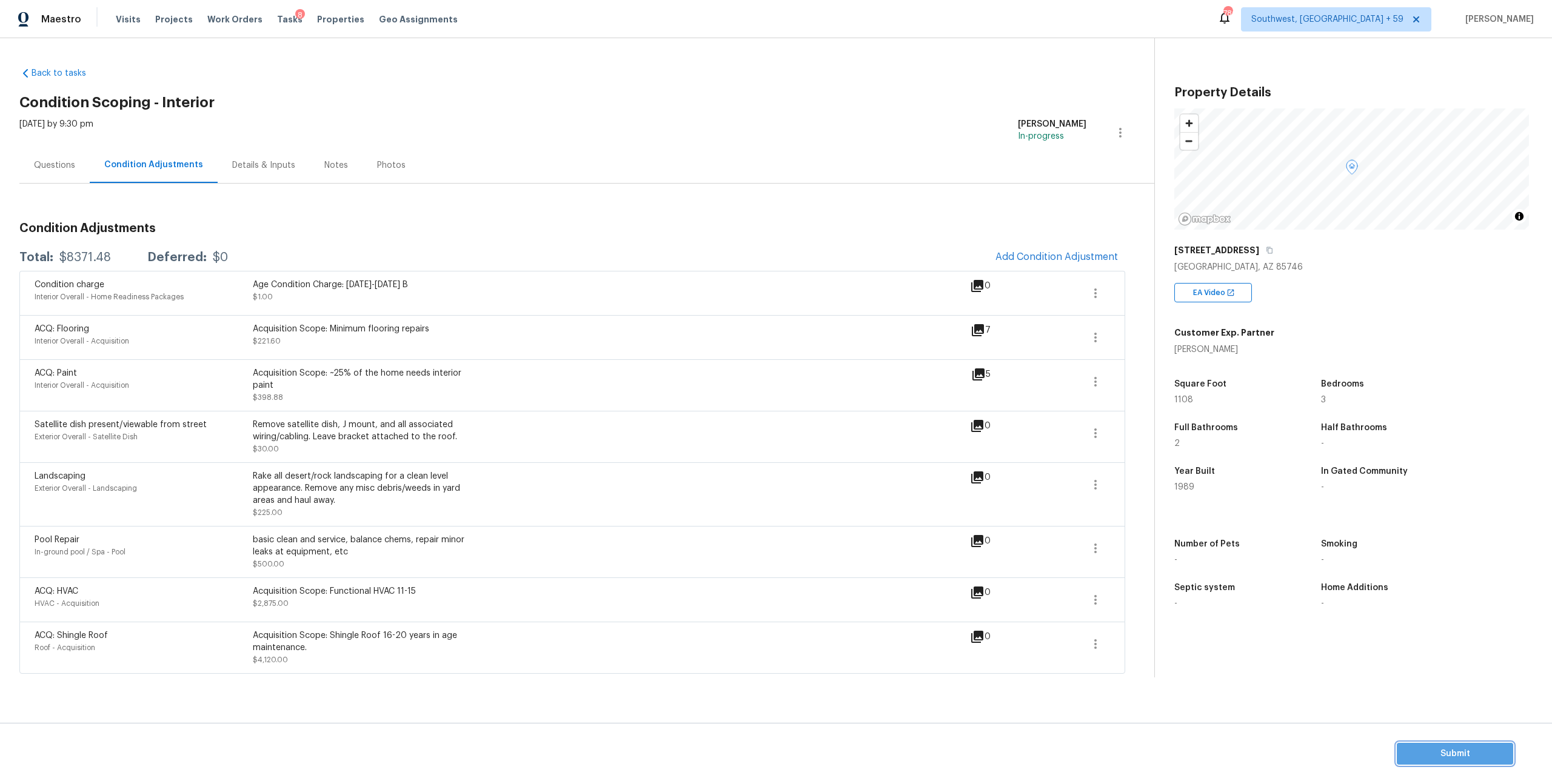
click at [1435, 753] on span "Submit" at bounding box center [1455, 754] width 97 height 15
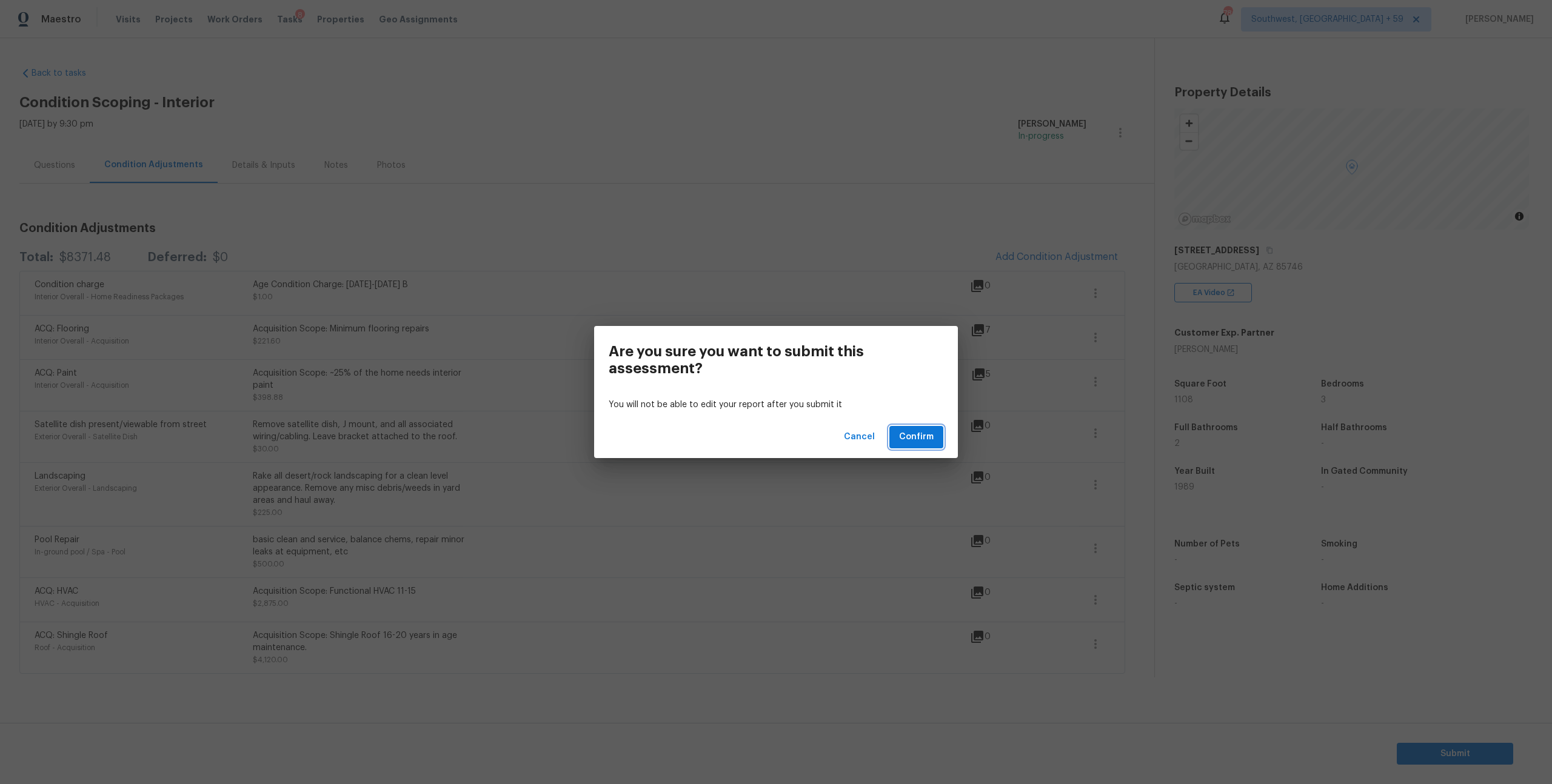
click at [916, 449] on button "Confirm" at bounding box center [916, 438] width 54 height 22
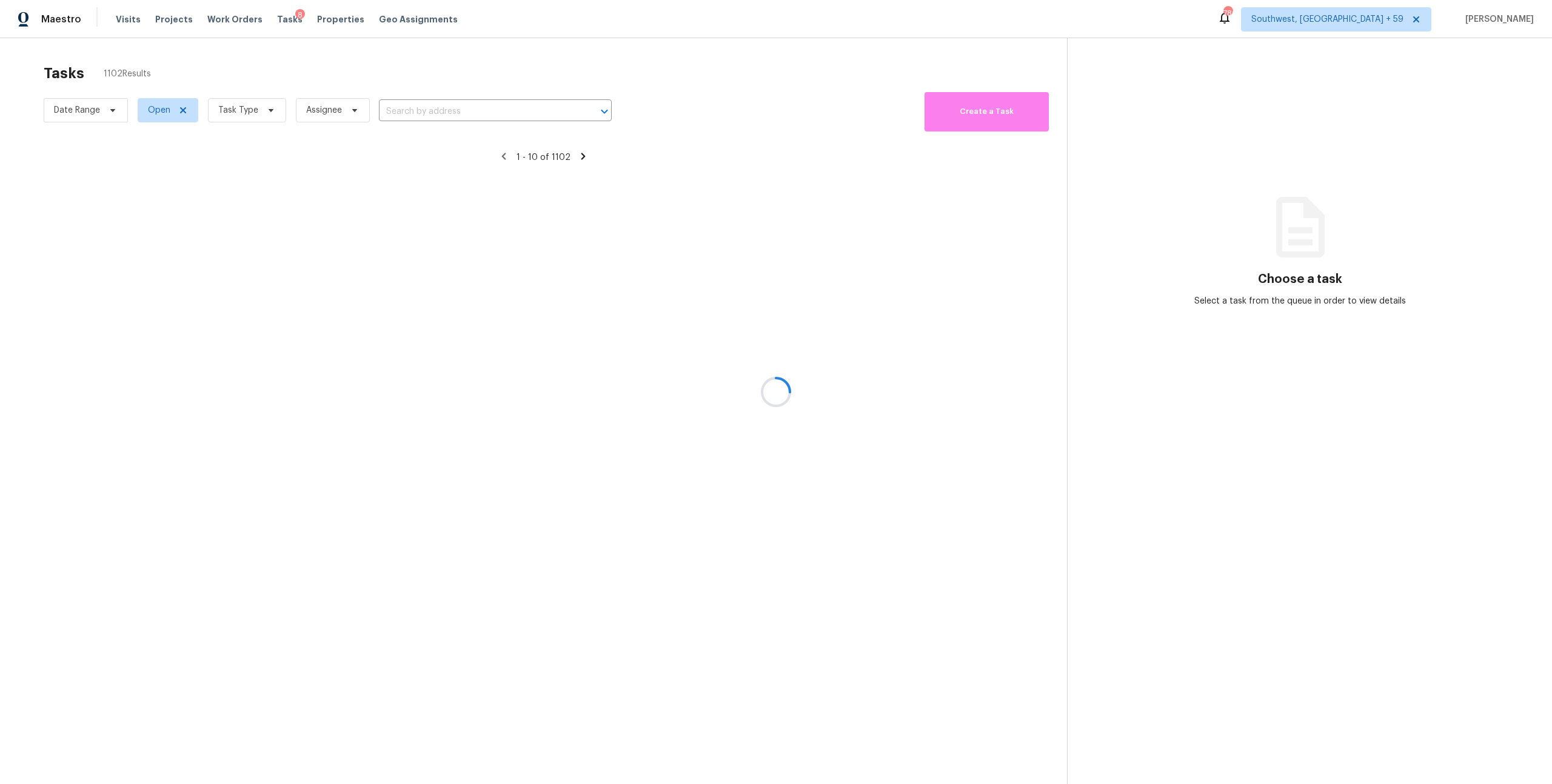
click at [484, 116] on div at bounding box center [776, 392] width 1552 height 784
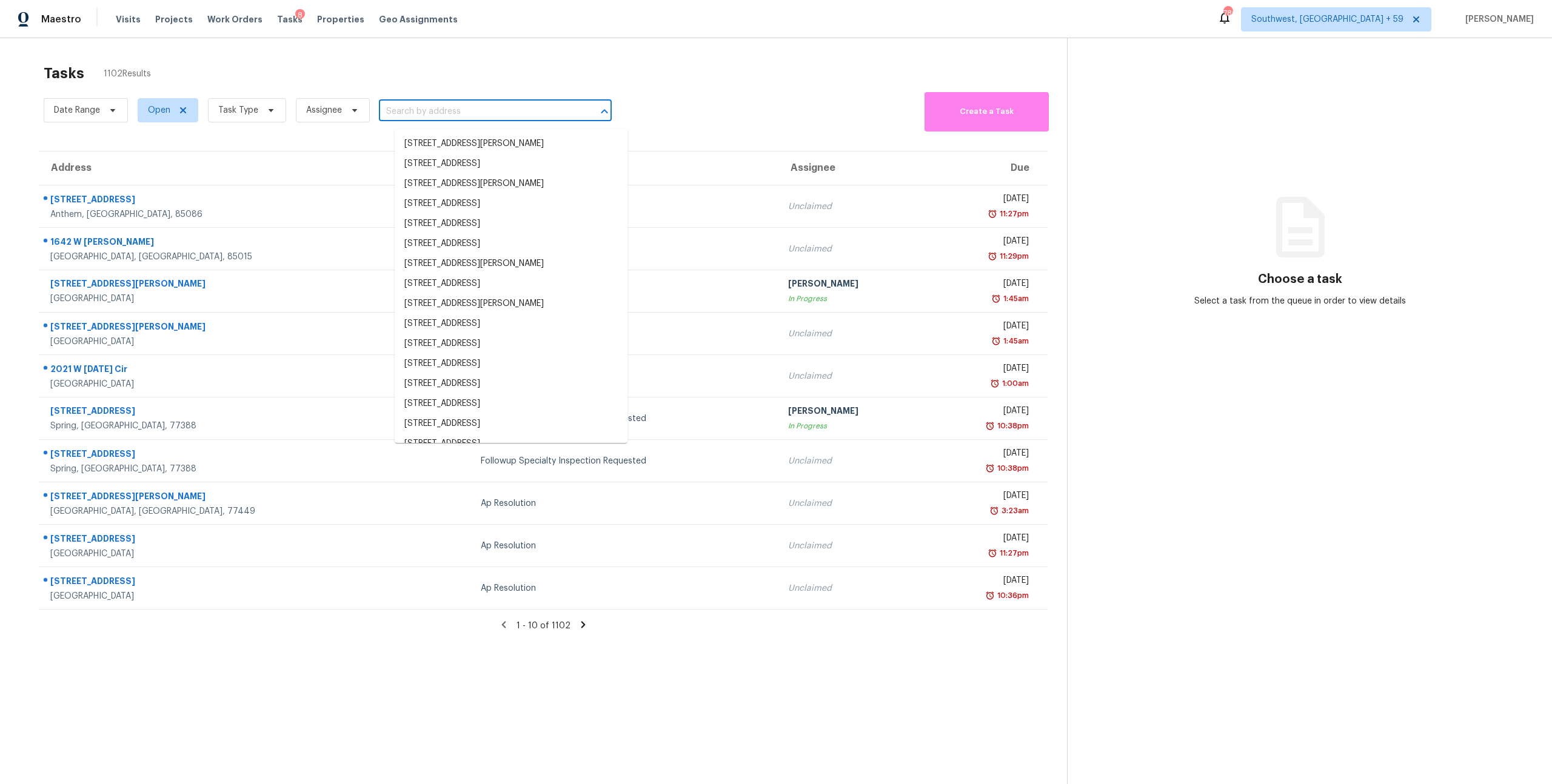
click at [479, 116] on input "text" at bounding box center [478, 111] width 199 height 18
paste input "[STREET_ADDRESS]"
type input "[STREET_ADDRESS]"
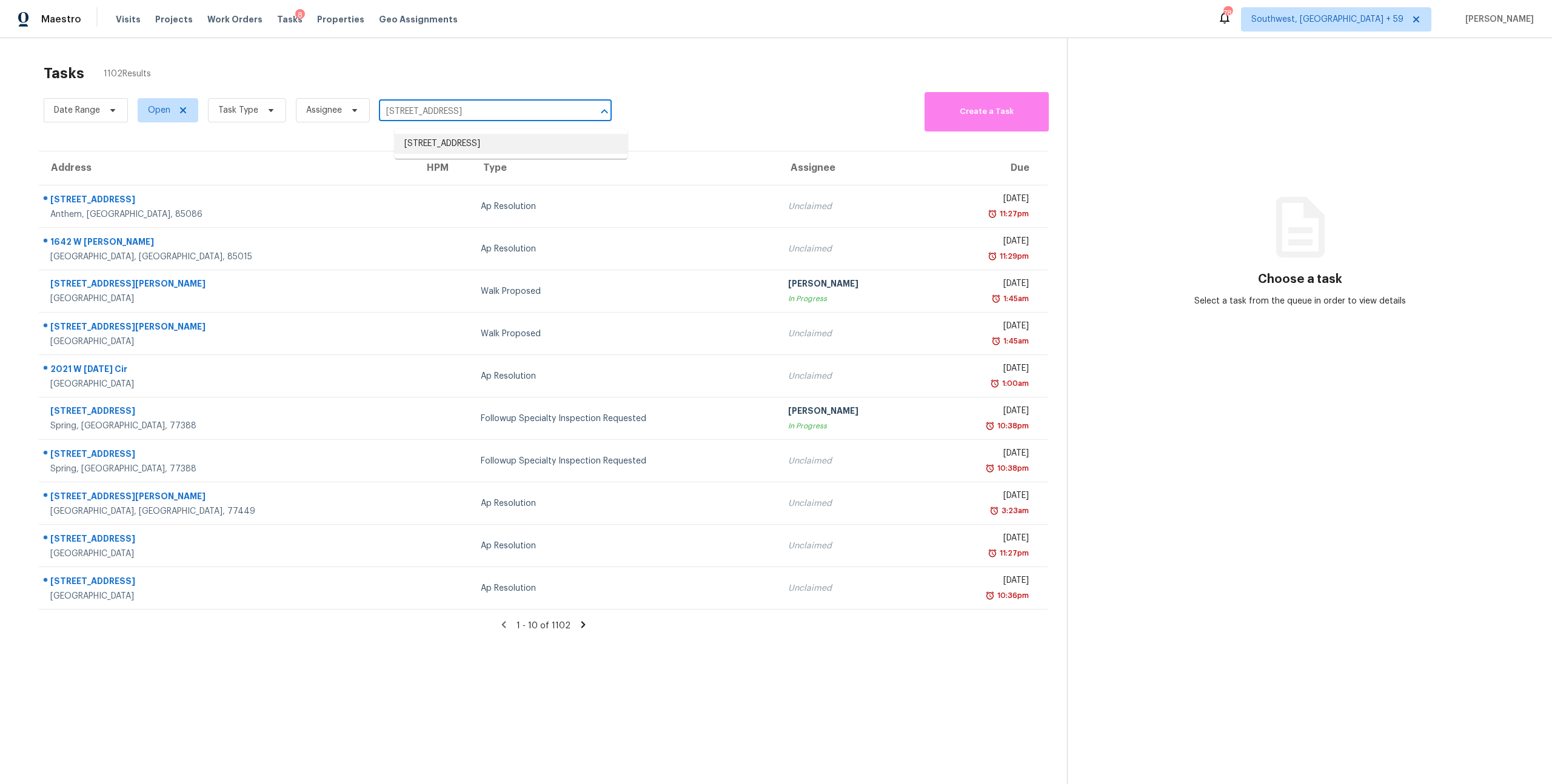
click at [469, 141] on li "[STREET_ADDRESS]" at bounding box center [511, 143] width 233 height 20
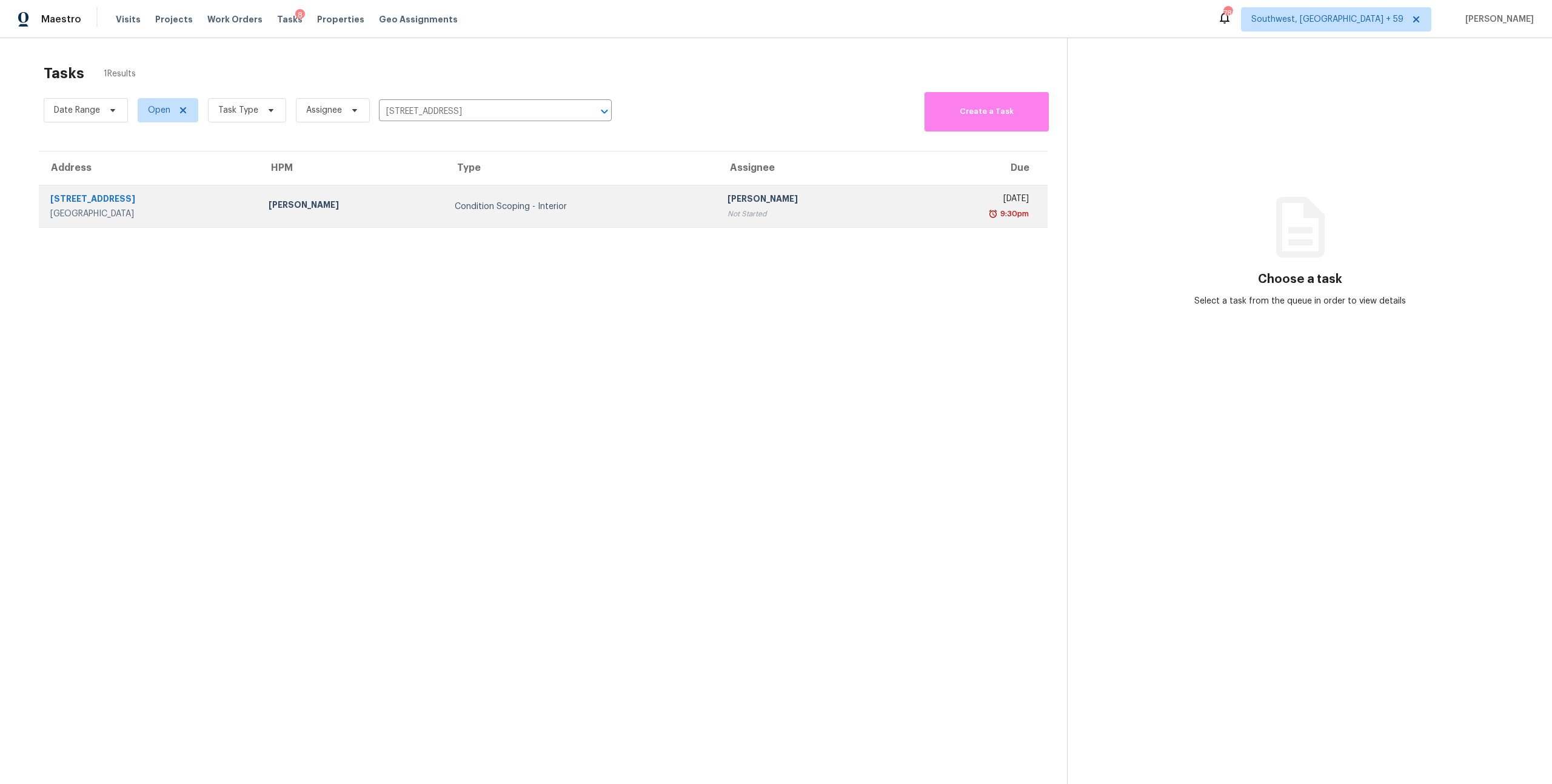
click at [600, 222] on td "Condition Scoping - Interior" at bounding box center [581, 206] width 273 height 42
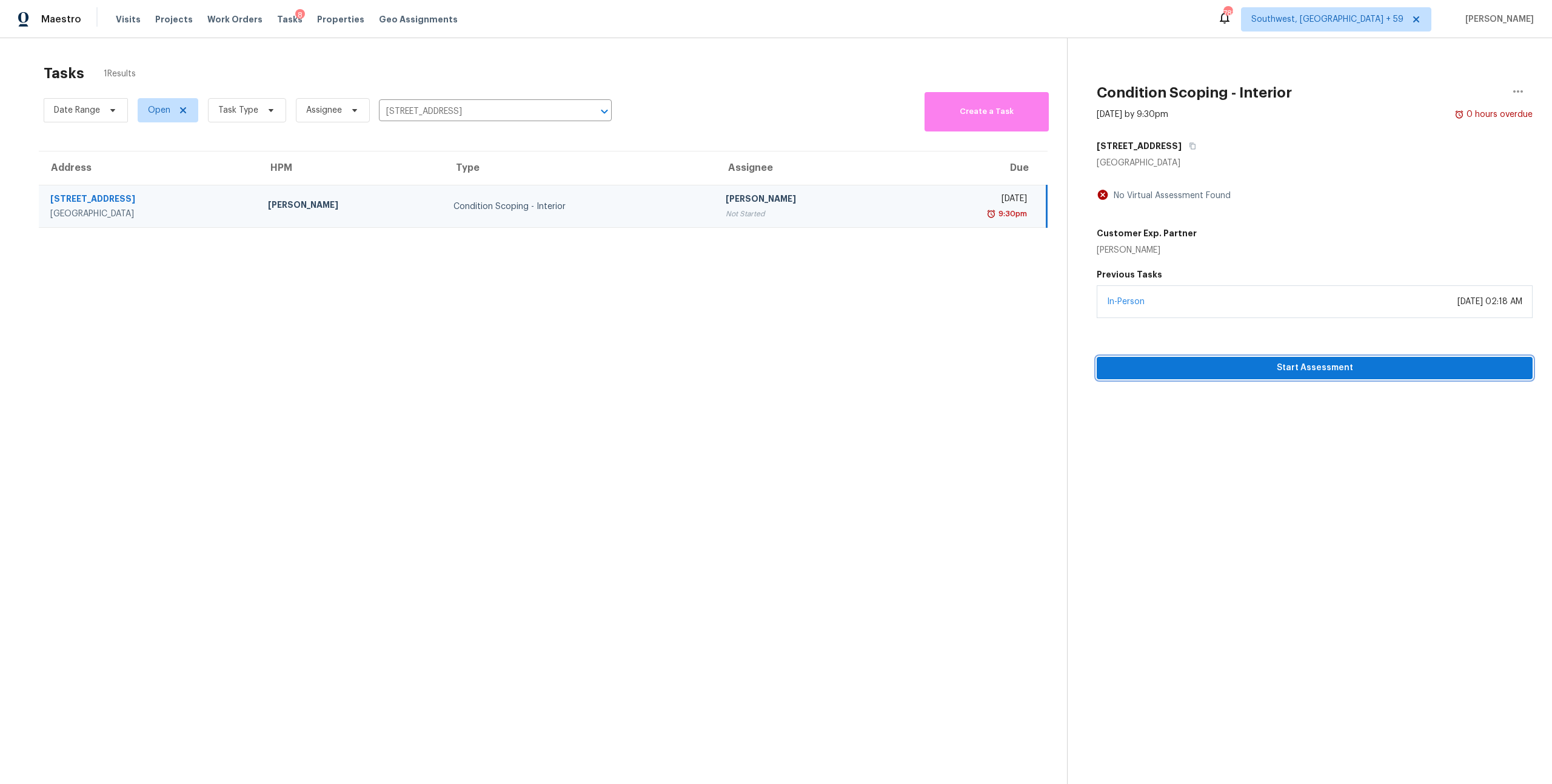
click at [1276, 376] on span "Start Assessment" at bounding box center [1315, 368] width 416 height 15
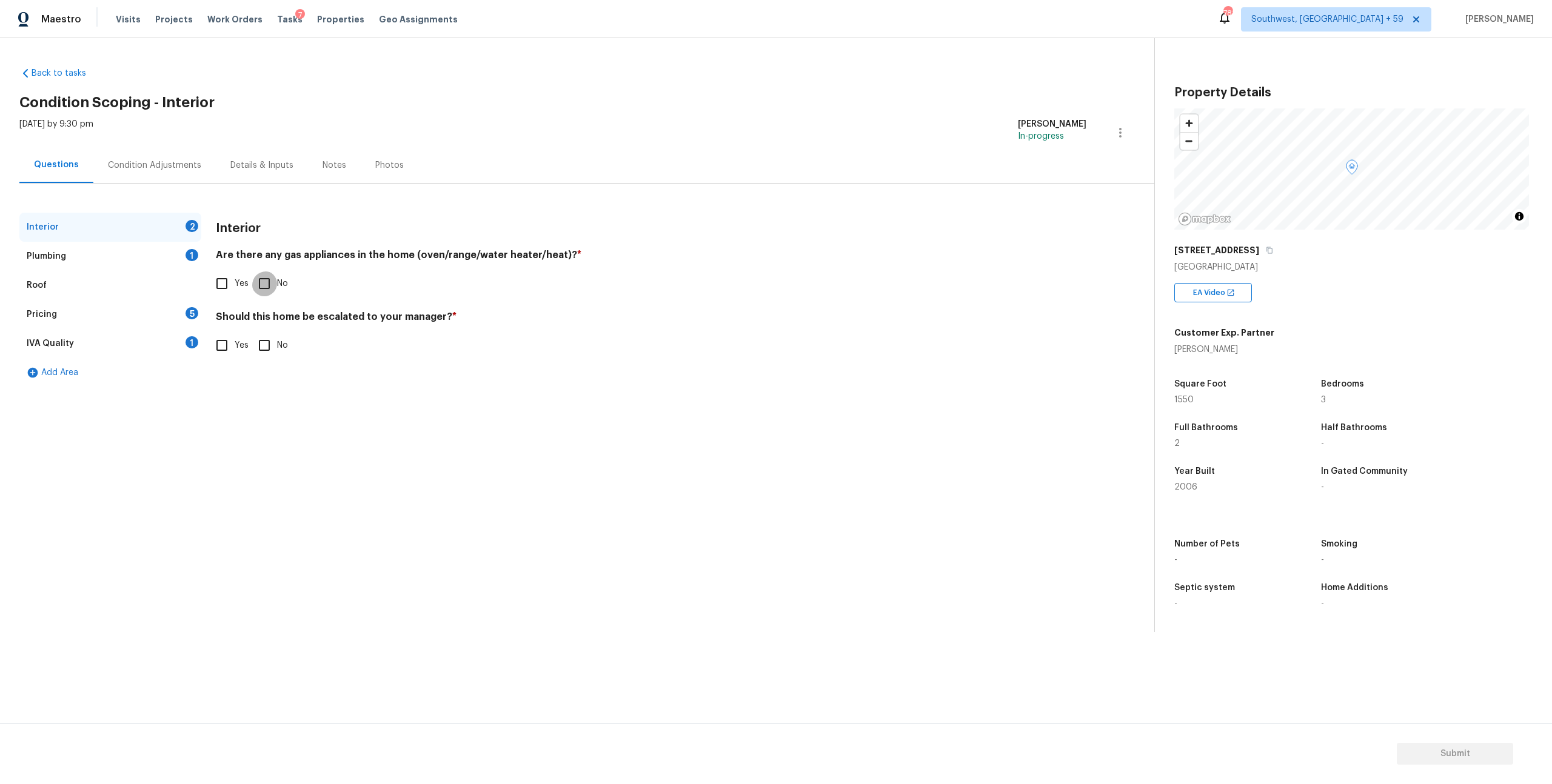
click at [274, 296] on input "No" at bounding box center [264, 284] width 26 height 26
checkbox input "true"
click at [271, 358] on input "No" at bounding box center [264, 346] width 26 height 26
checkbox input "true"
click at [84, 267] on div "Plumbing 1" at bounding box center [110, 256] width 182 height 29
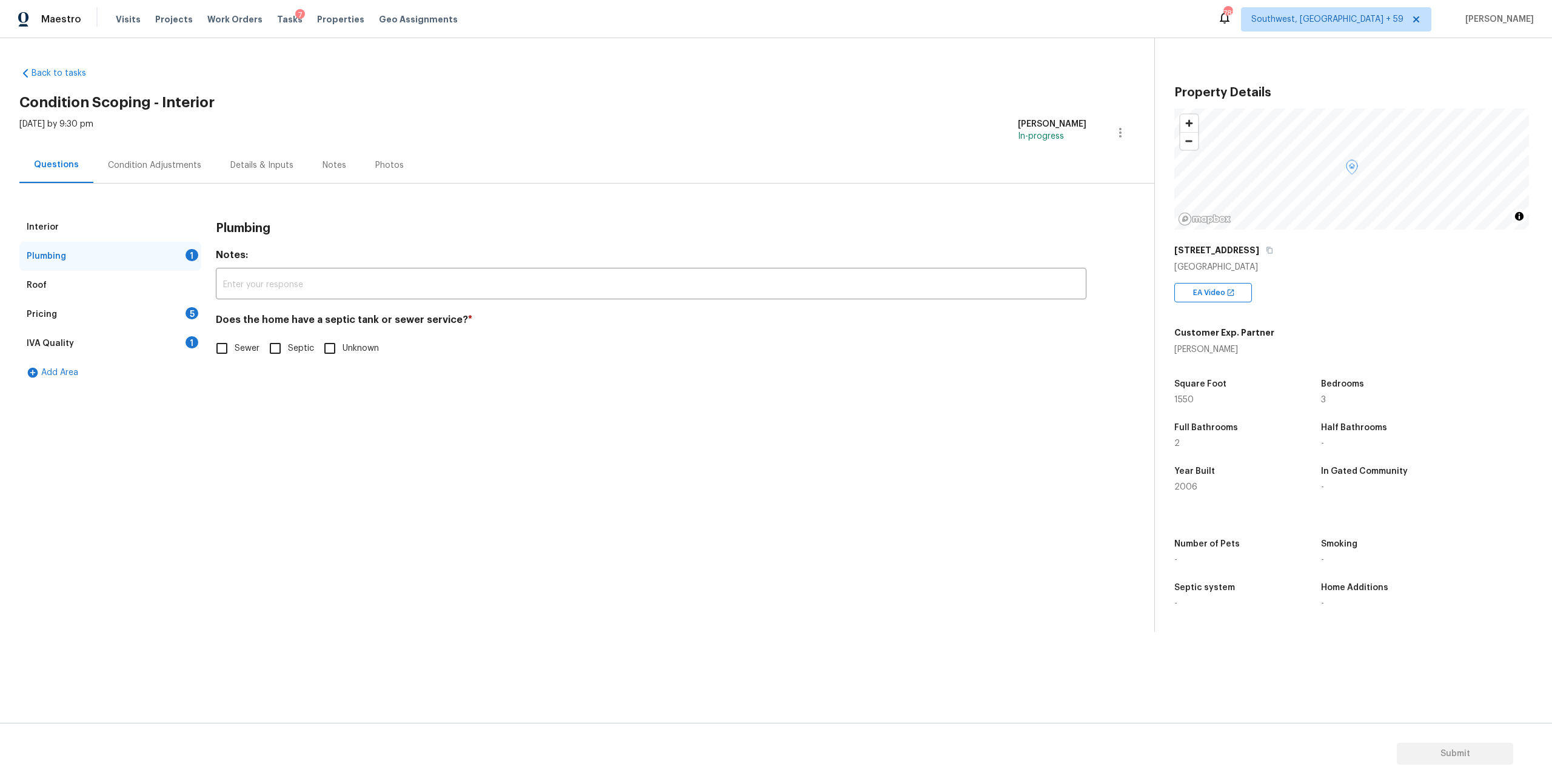
click at [248, 355] on span "Sewer" at bounding box center [247, 349] width 25 height 13
click at [235, 362] on input "Sewer" at bounding box center [222, 349] width 26 height 26
checkbox input "true"
click at [106, 357] on div "IVA Quality 1" at bounding box center [110, 343] width 182 height 29
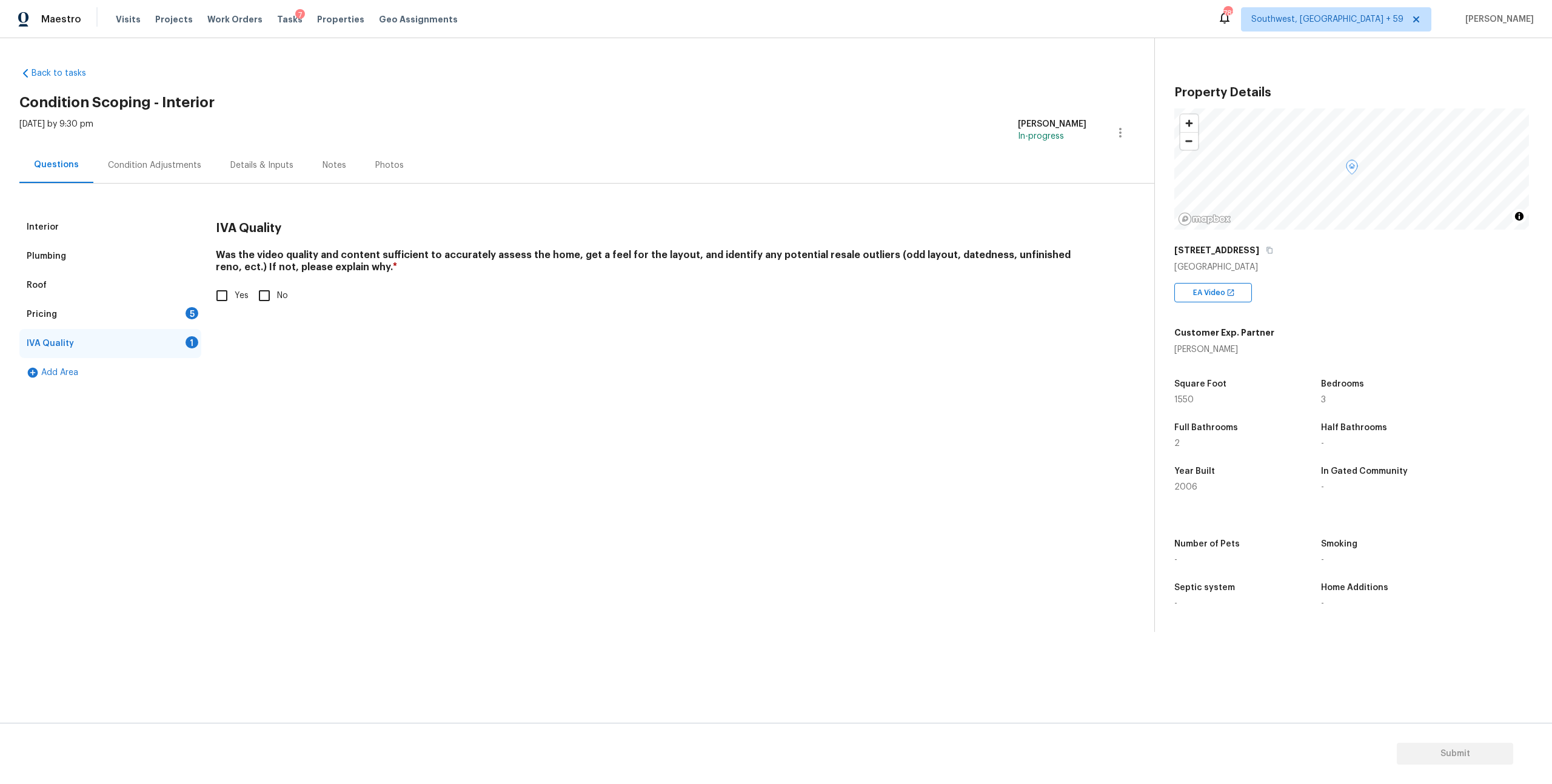
click at [106, 329] on div "Pricing 5" at bounding box center [110, 314] width 182 height 29
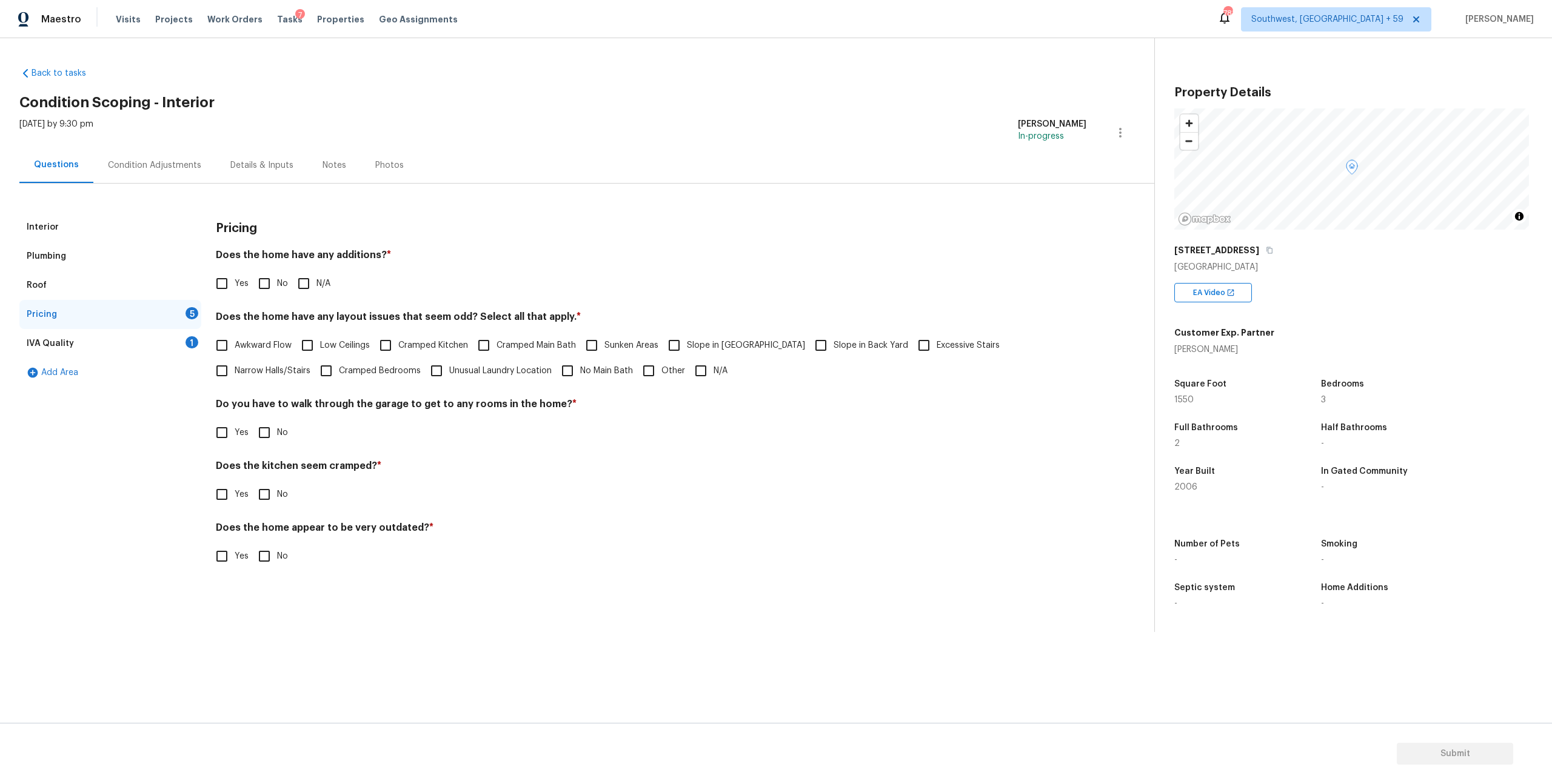
click at [316, 296] on input "N/A" at bounding box center [304, 284] width 26 height 26
checkbox input "true"
click at [714, 384] on input "N/A" at bounding box center [701, 371] width 26 height 26
checkbox input "false"
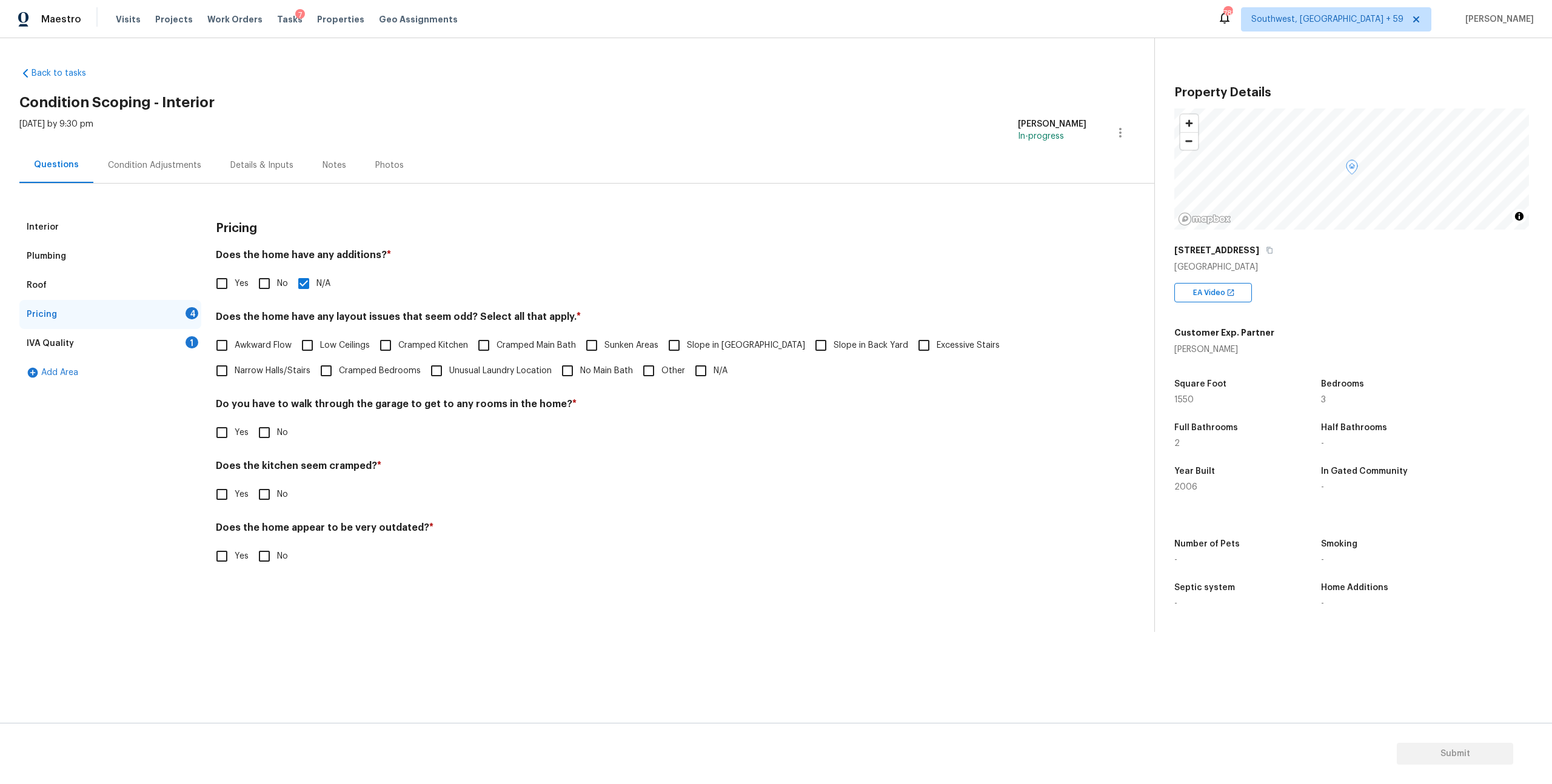
click at [662, 384] on input "Other" at bounding box center [649, 371] width 26 height 26
checkbox input "true"
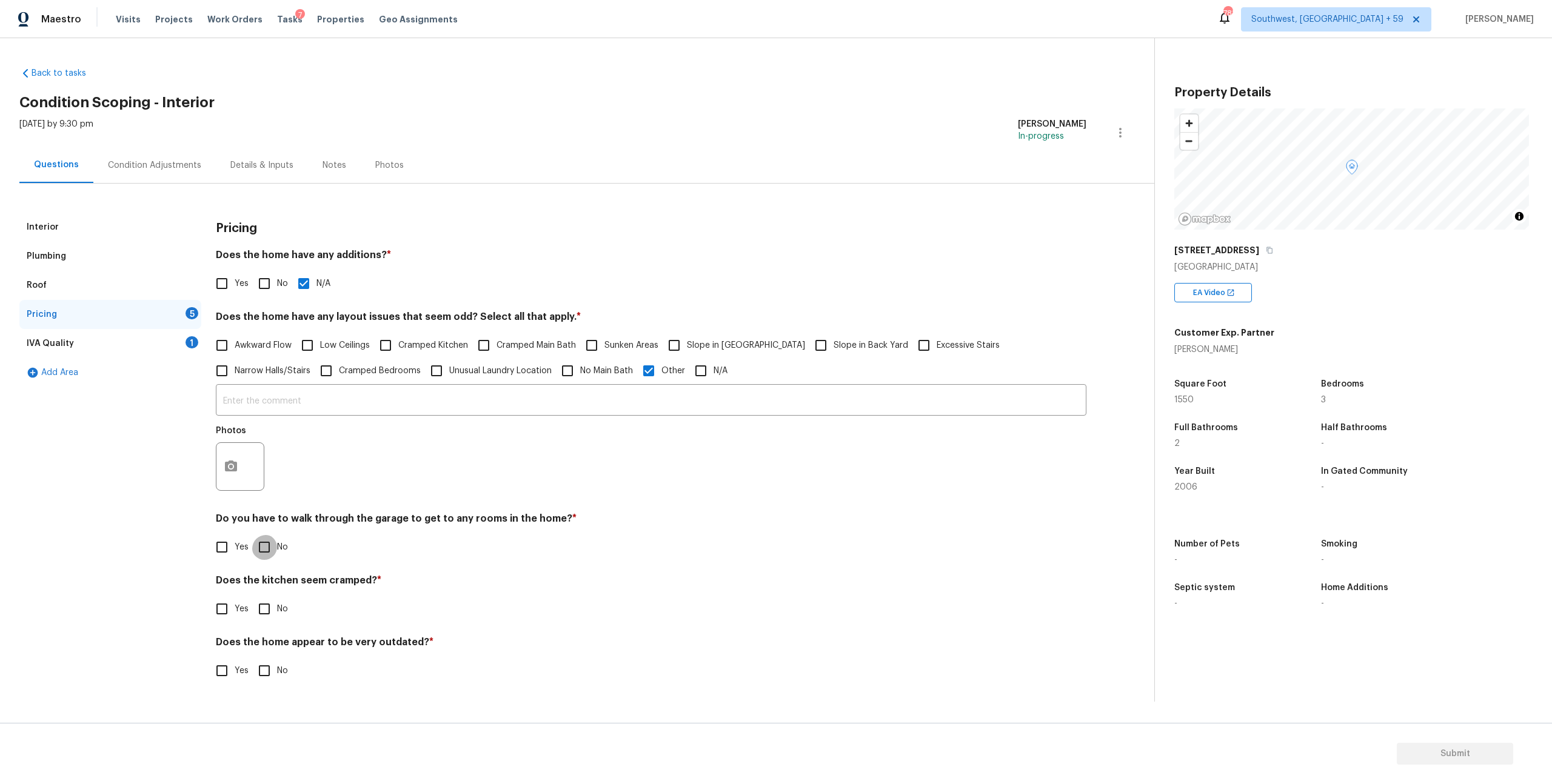
click at [275, 560] on input "No" at bounding box center [264, 547] width 26 height 26
checkbox input "true"
click at [269, 667] on div "Pricing Does the home have any additions? * Yes No N/A Does the home have any l…" at bounding box center [652, 455] width 871 height 486
click at [271, 622] on input "No" at bounding box center [264, 609] width 26 height 26
checkbox input "true"
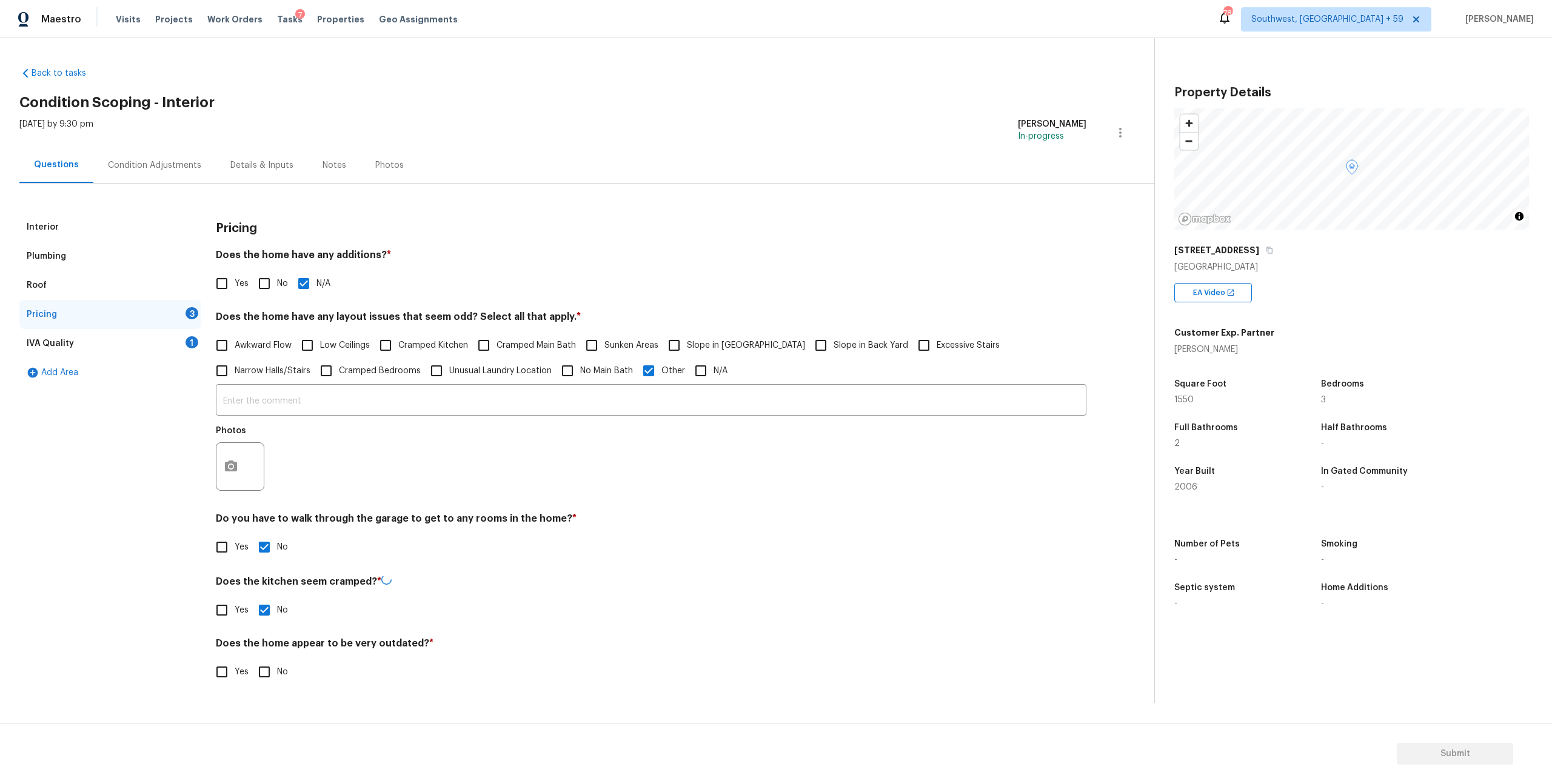
scroll to position [30, 0]
click at [272, 684] on input "No" at bounding box center [264, 671] width 26 height 26
checkbox input "true"
click at [163, 154] on div "Condition Adjustments" at bounding box center [154, 165] width 122 height 36
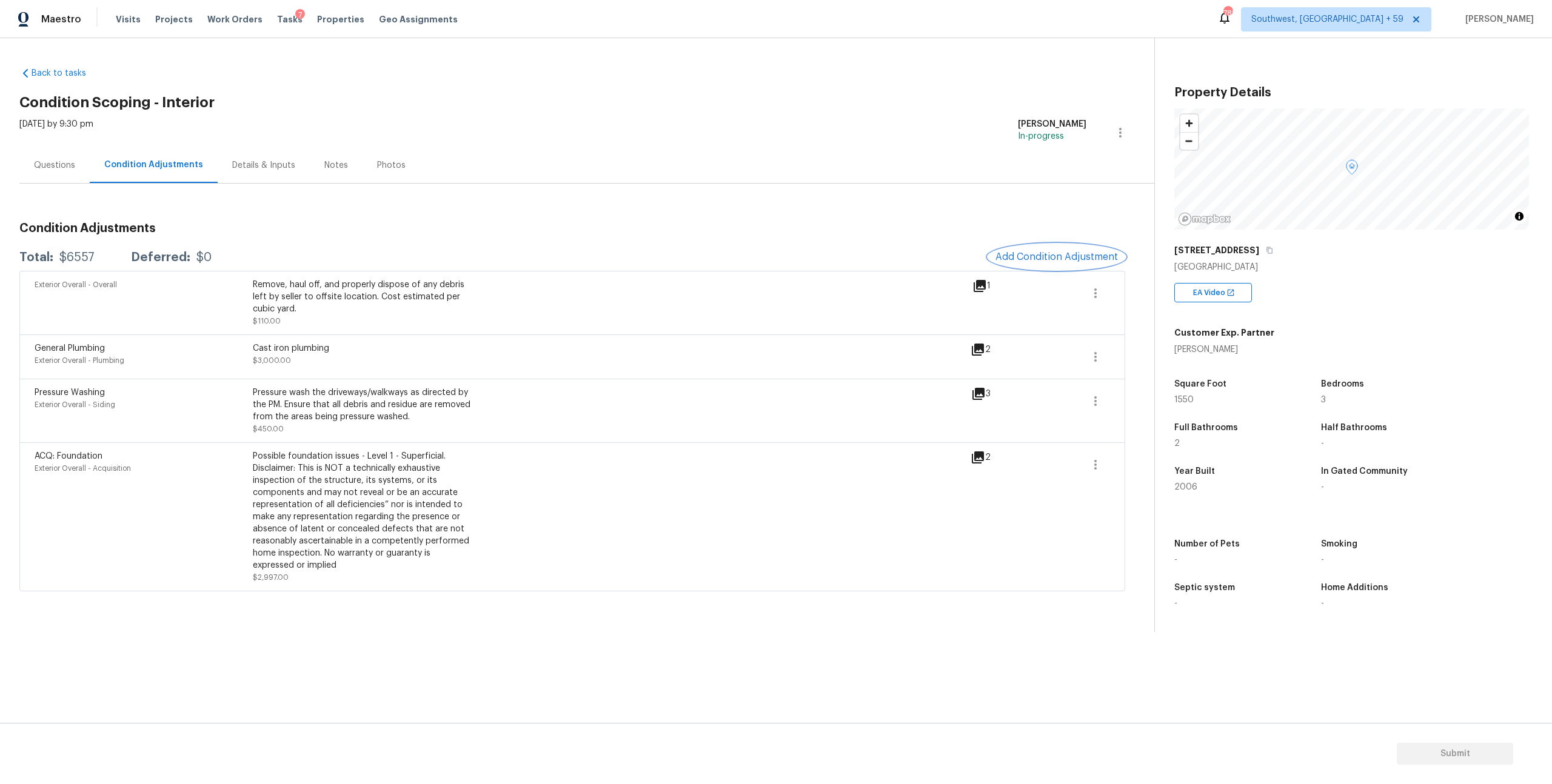
click at [1042, 262] on span "Add Condition Adjustment" at bounding box center [1057, 257] width 122 height 11
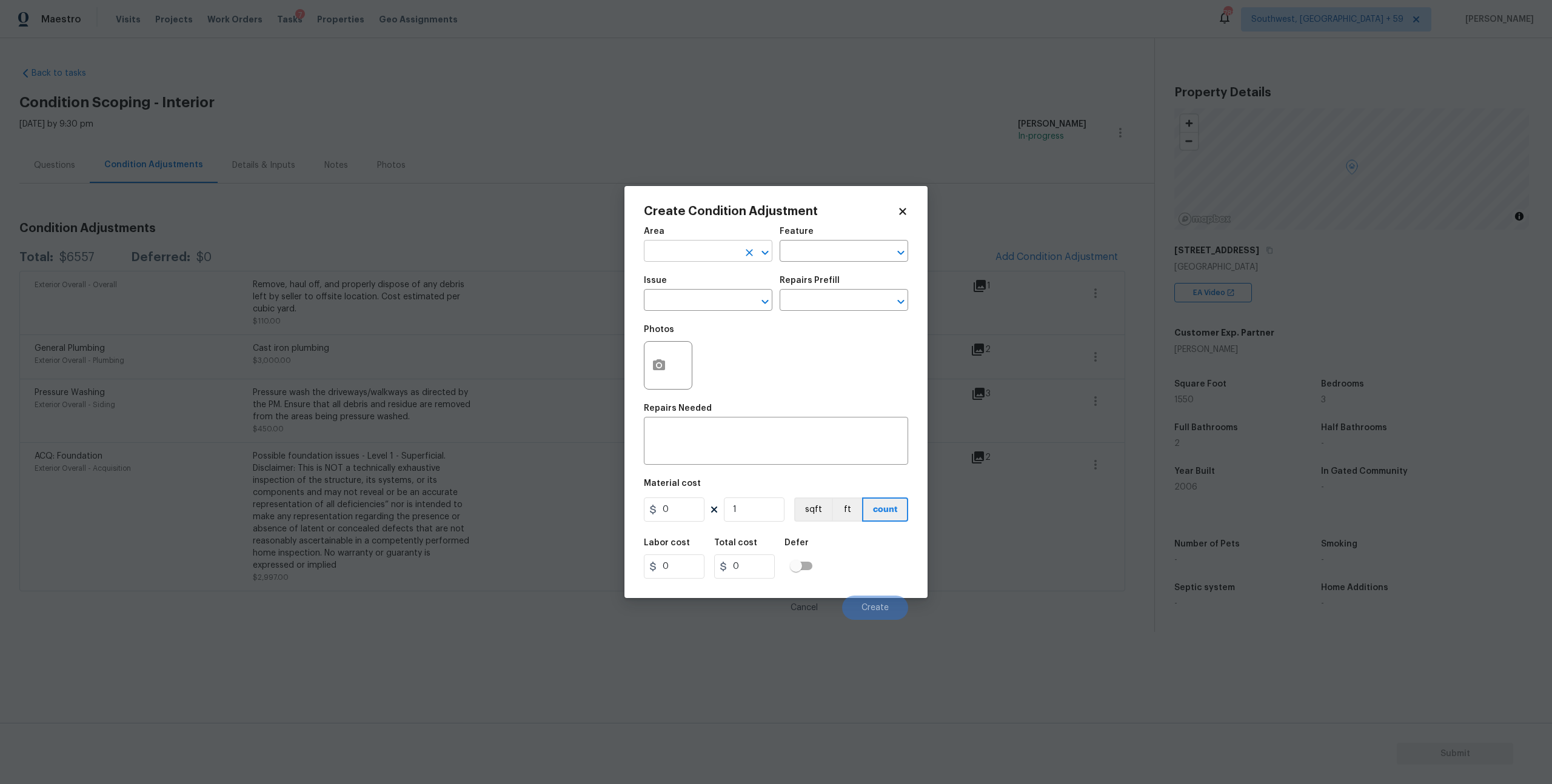
click at [744, 258] on icon "Clear" at bounding box center [749, 252] width 12 height 12
click at [711, 306] on li "Interior Overall" at bounding box center [708, 306] width 126 height 20
type input "Interior Overall"
click at [820, 262] on input "text" at bounding box center [827, 252] width 94 height 18
click at [818, 314] on li "Interior" at bounding box center [842, 314] width 126 height 20
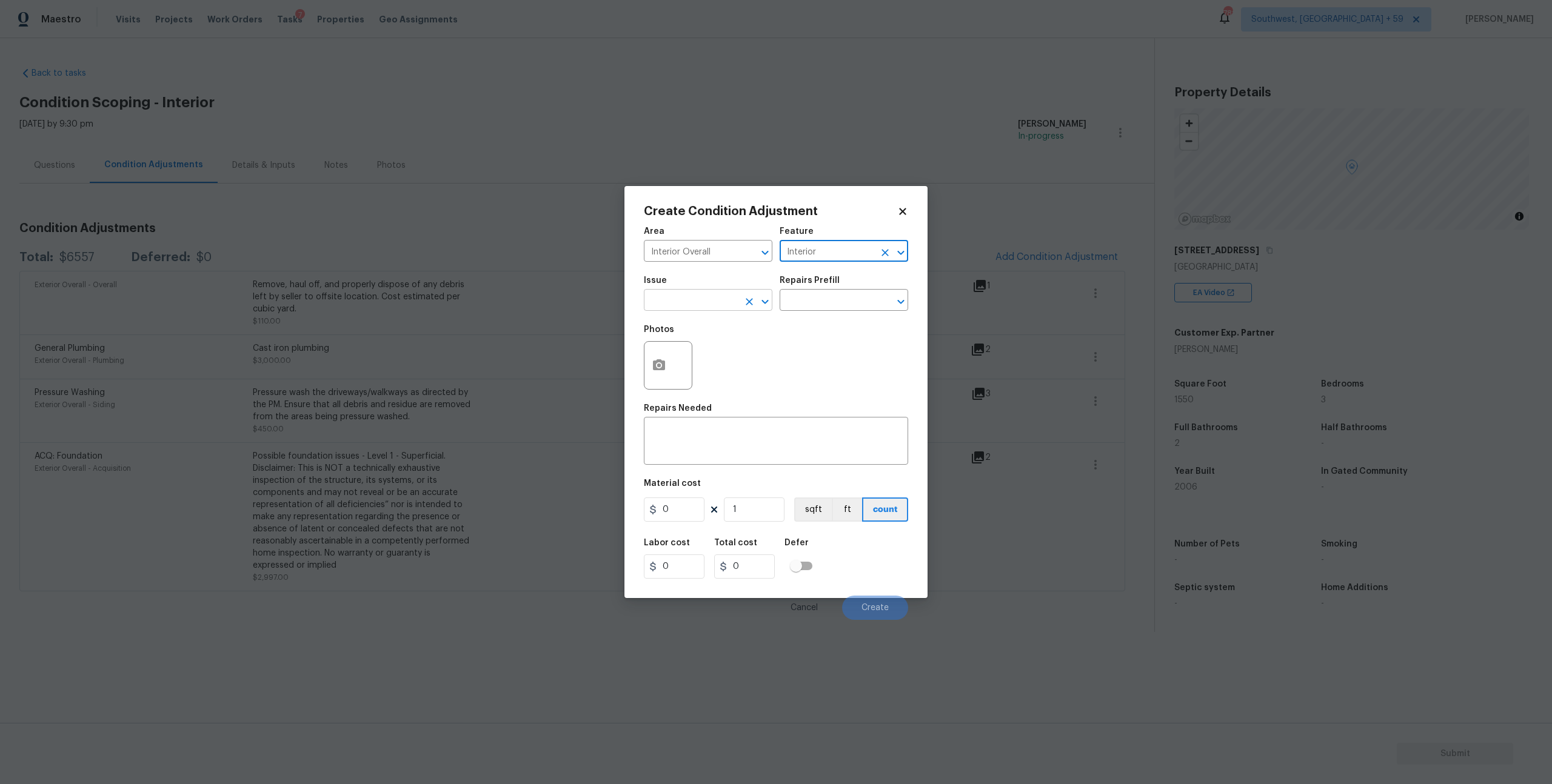
type input "Interior"
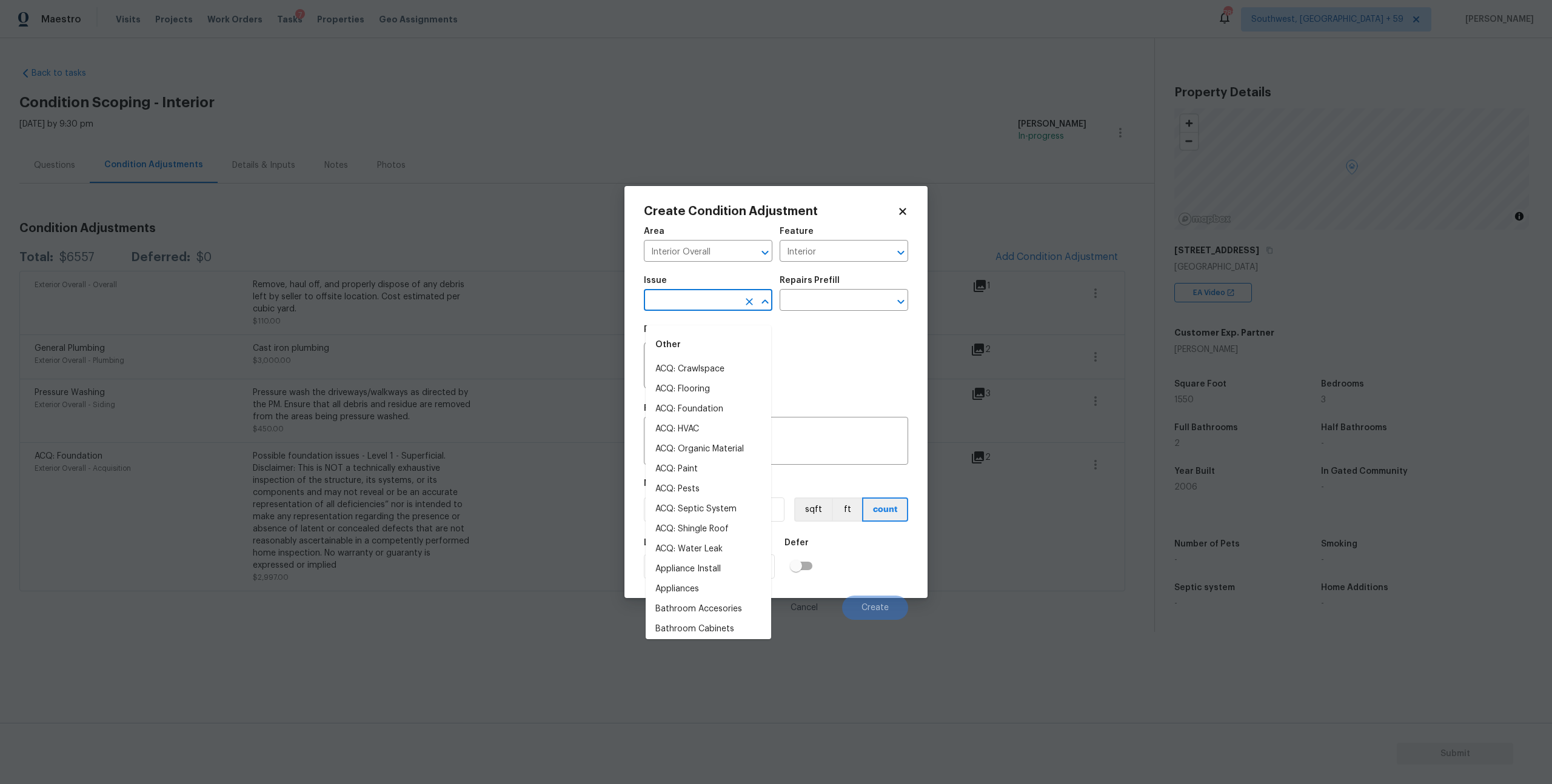
click at [735, 311] on input "text" at bounding box center [692, 301] width 94 height 18
click at [674, 438] on li "Pet Odor" at bounding box center [708, 429] width 126 height 20
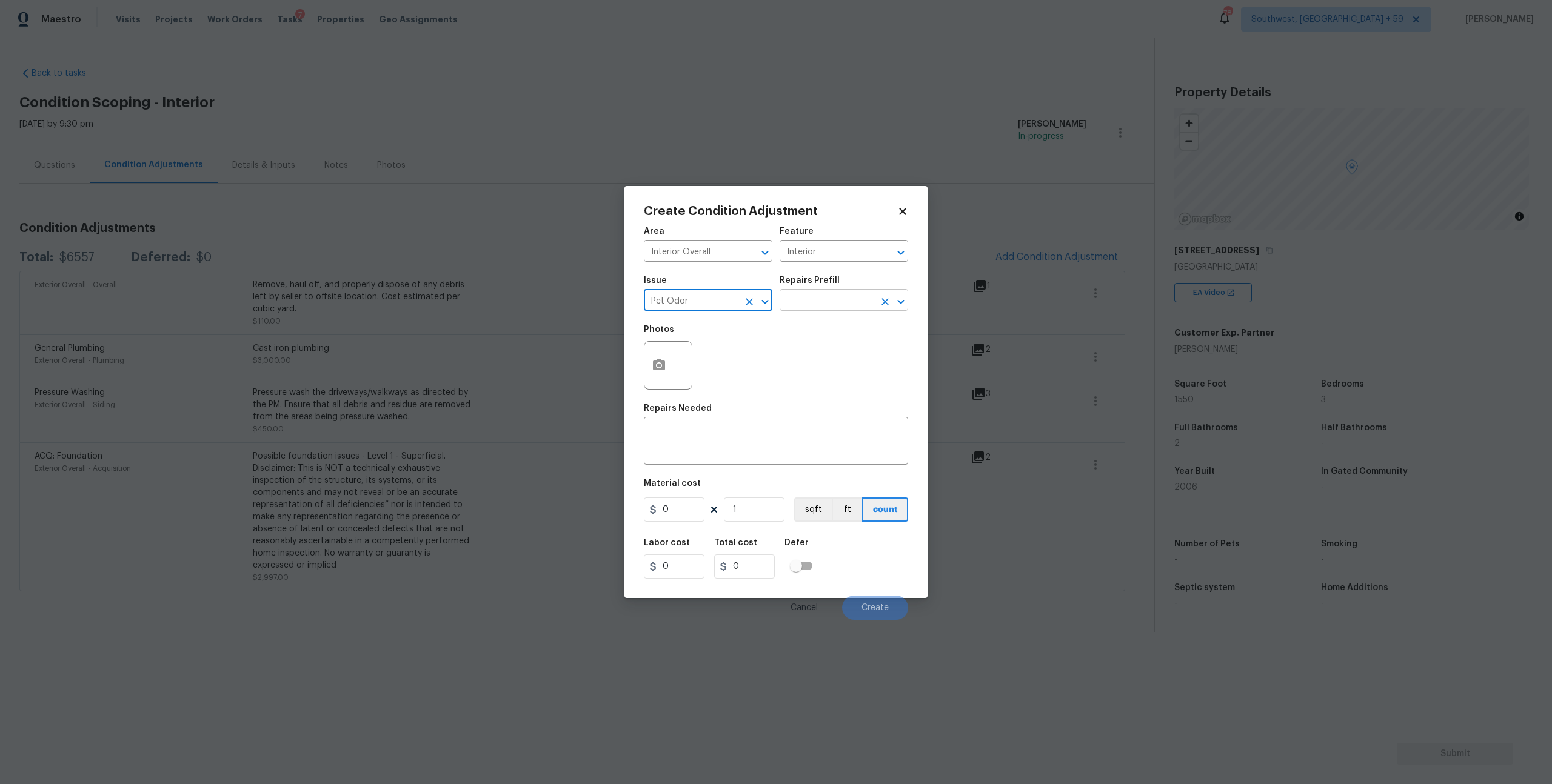
type input "Pet Odor"
click at [859, 310] on input "text" at bounding box center [827, 301] width 94 height 18
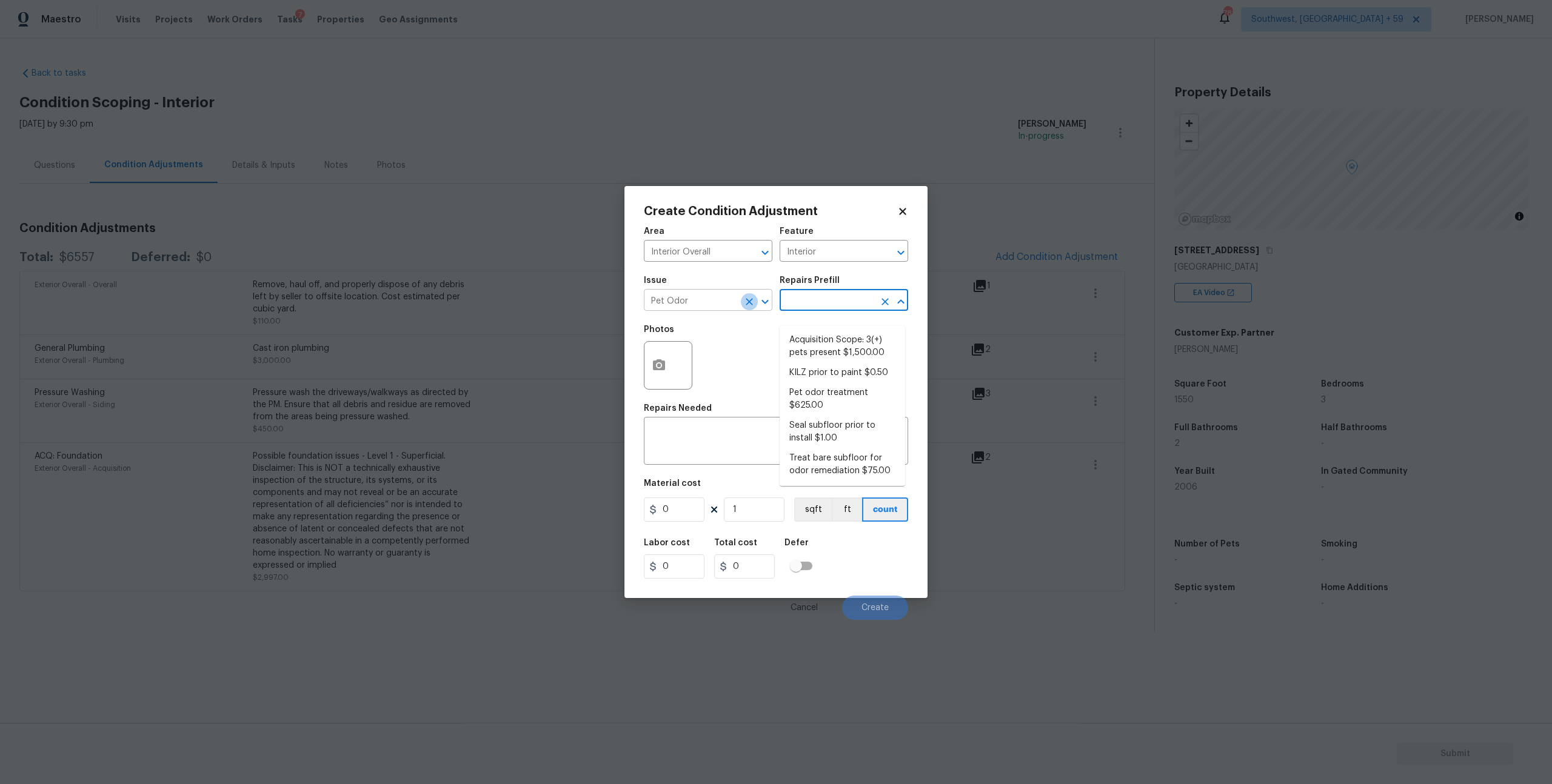
click at [744, 308] on icon "Clear" at bounding box center [749, 302] width 12 height 12
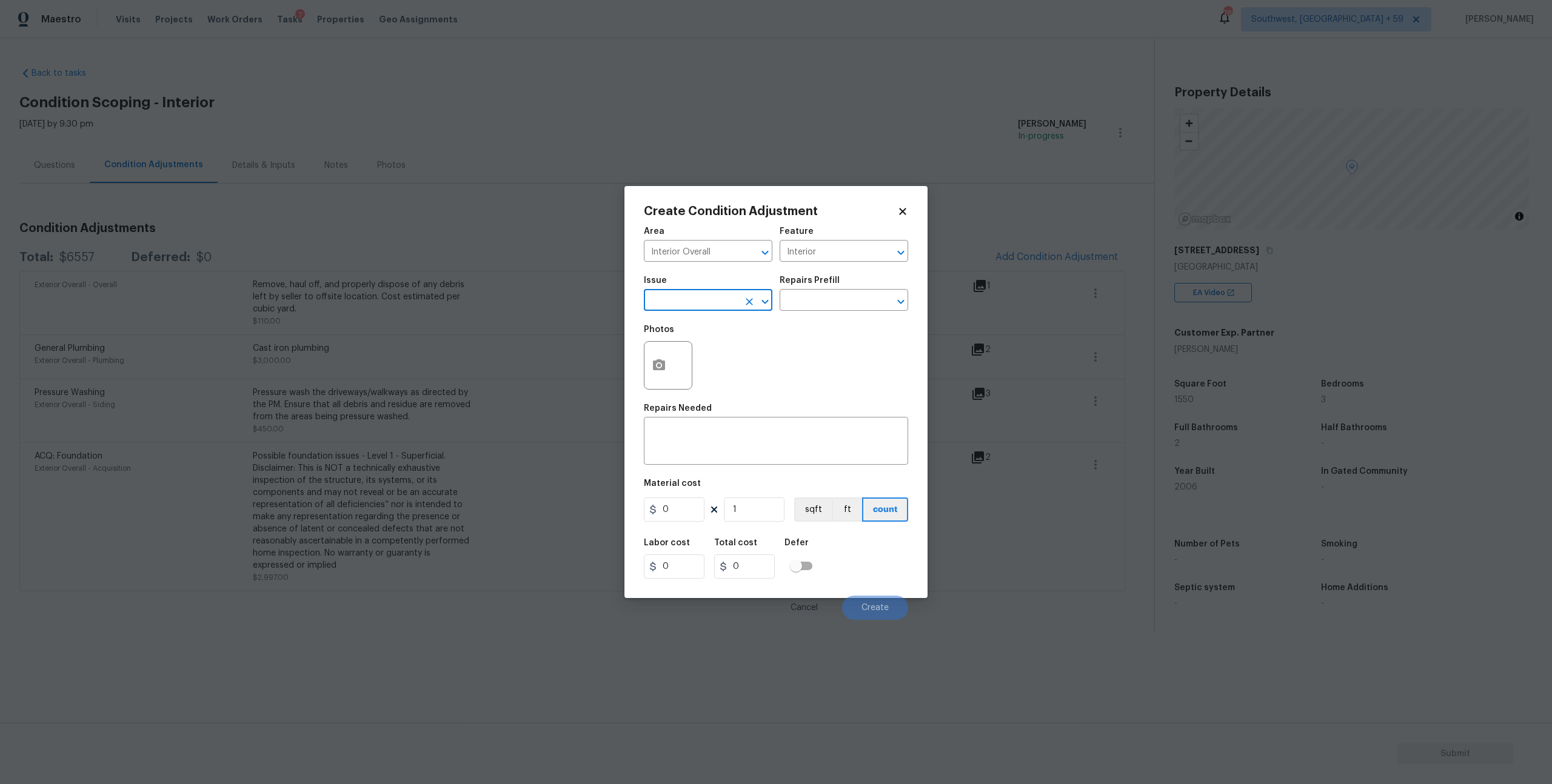
click at [708, 311] on input "text" at bounding box center [692, 301] width 94 height 18
click at [710, 311] on input "text" at bounding box center [692, 301] width 94 height 18
click at [686, 365] on li "Light Pet Odor" at bounding box center [708, 369] width 126 height 20
type input "Light Pet Odor"
click at [833, 311] on input "text" at bounding box center [827, 301] width 94 height 18
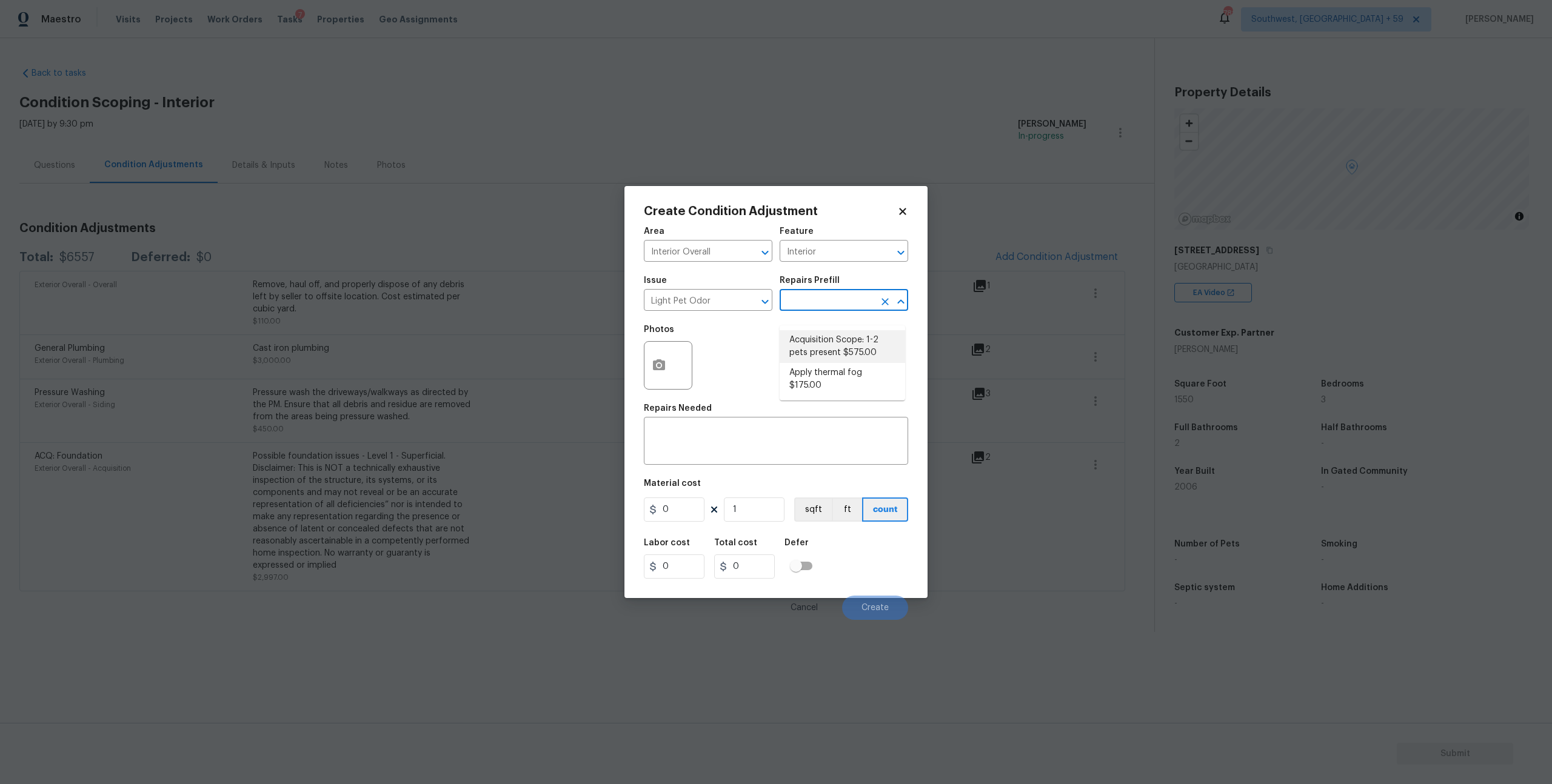
click at [821, 346] on li "Acquisition Scope: 1-2 pets present $575.00" at bounding box center [842, 346] width 126 height 33
type textarea "Acquisition Scope: 1-2 pets present"
type input "575"
click at [869, 613] on span "Create" at bounding box center [876, 608] width 27 height 9
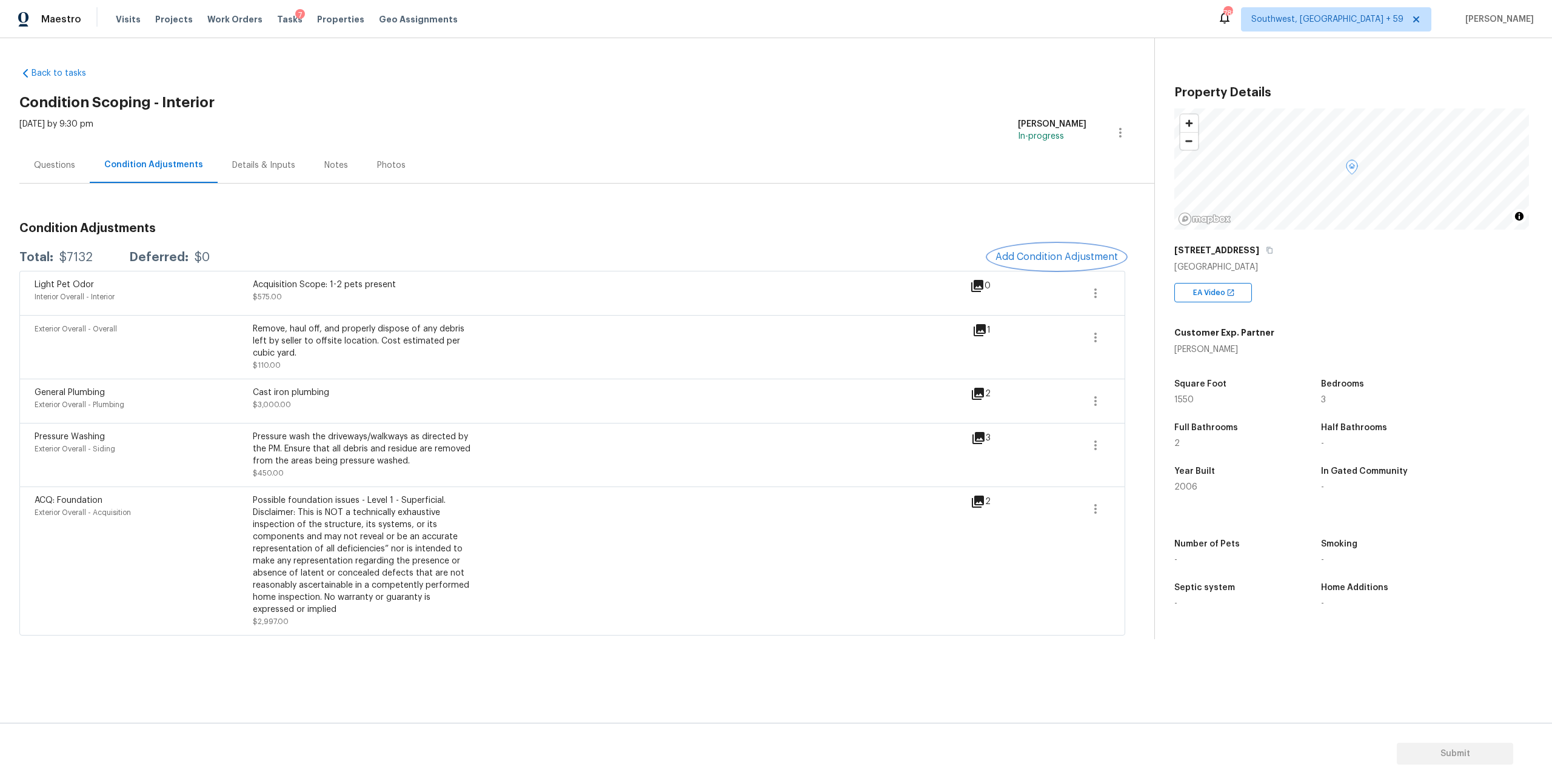
click at [1039, 261] on button "Add Condition Adjustment" at bounding box center [1057, 257] width 137 height 26
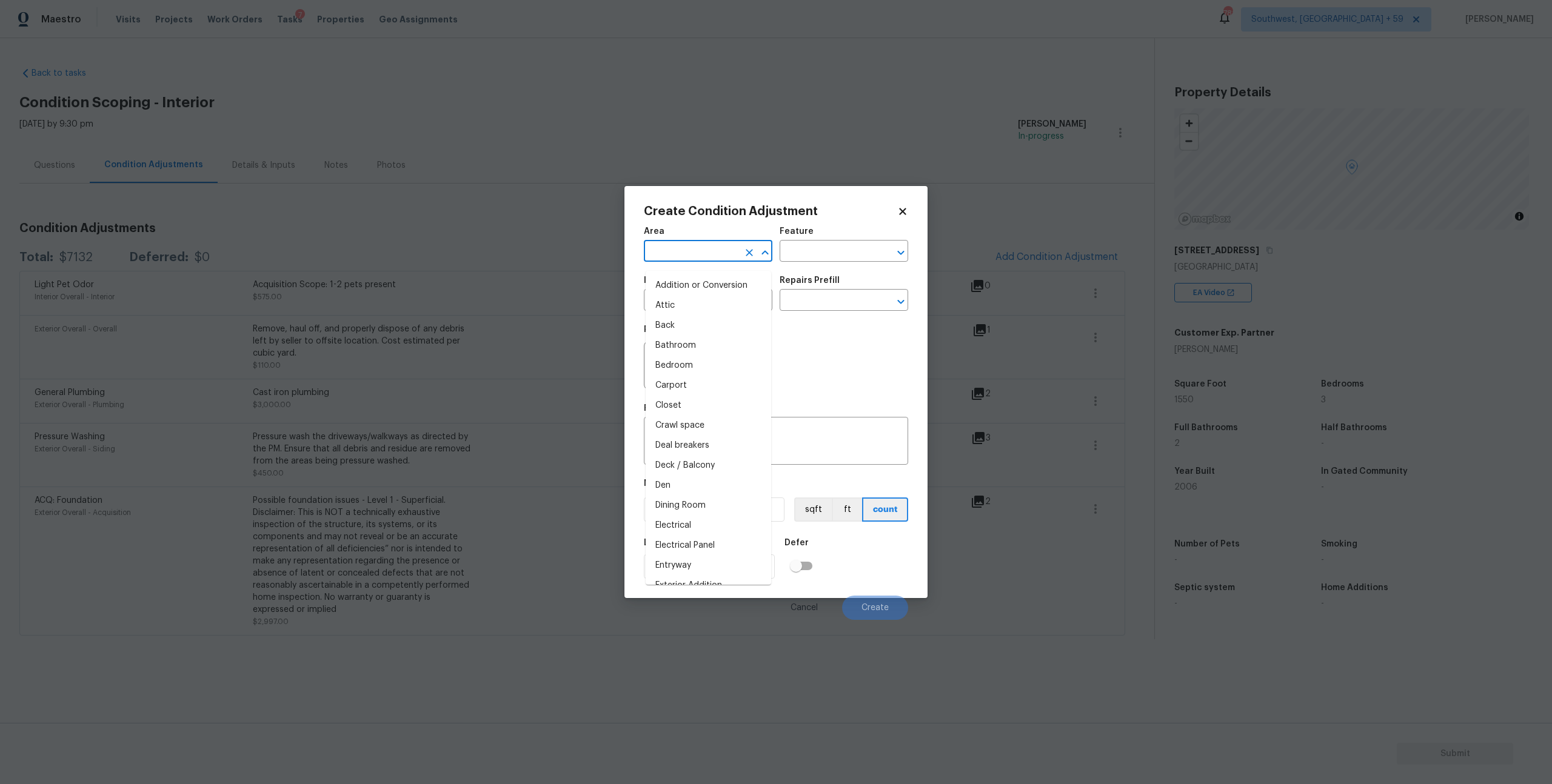
click at [714, 256] on input "text" at bounding box center [692, 252] width 94 height 18
click at [697, 299] on li "Interior Overall" at bounding box center [708, 306] width 126 height 20
type input "Interior Overall"
click at [834, 262] on input "text" at bounding box center [827, 252] width 94 height 18
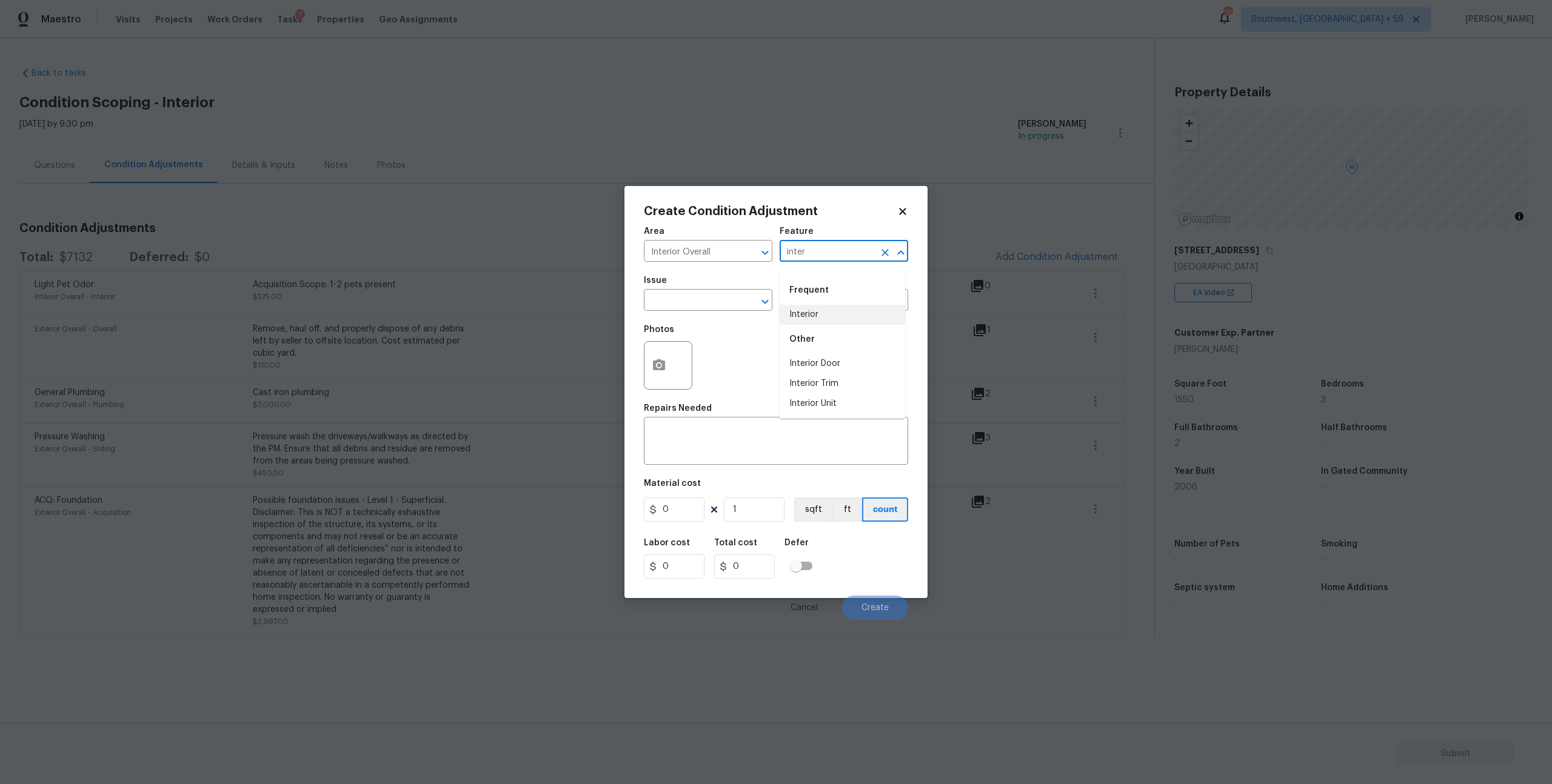
click at [809, 320] on li "Interior" at bounding box center [842, 314] width 126 height 20
type input "Interior"
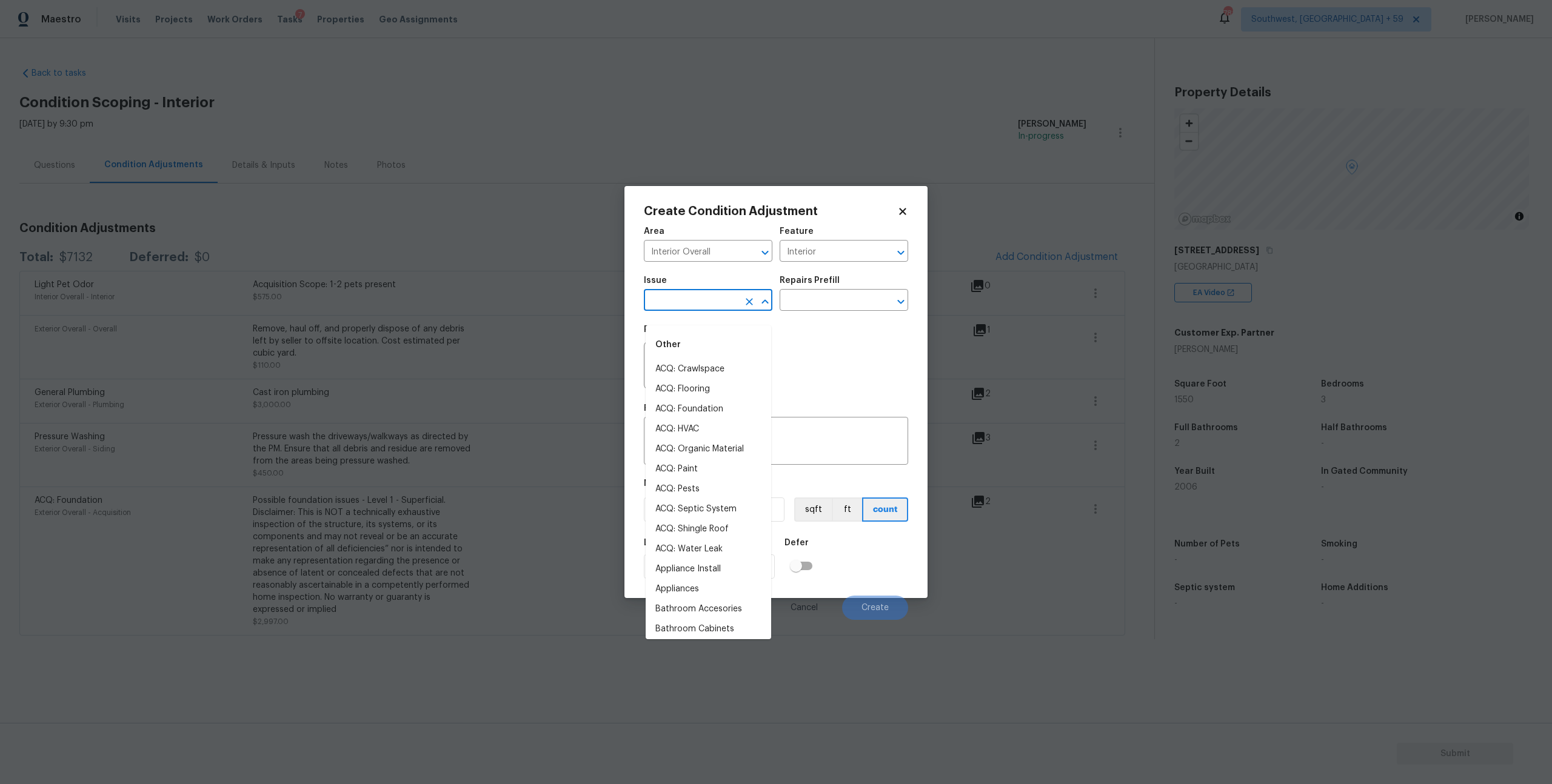
click at [680, 311] on input "text" at bounding box center [692, 301] width 94 height 18
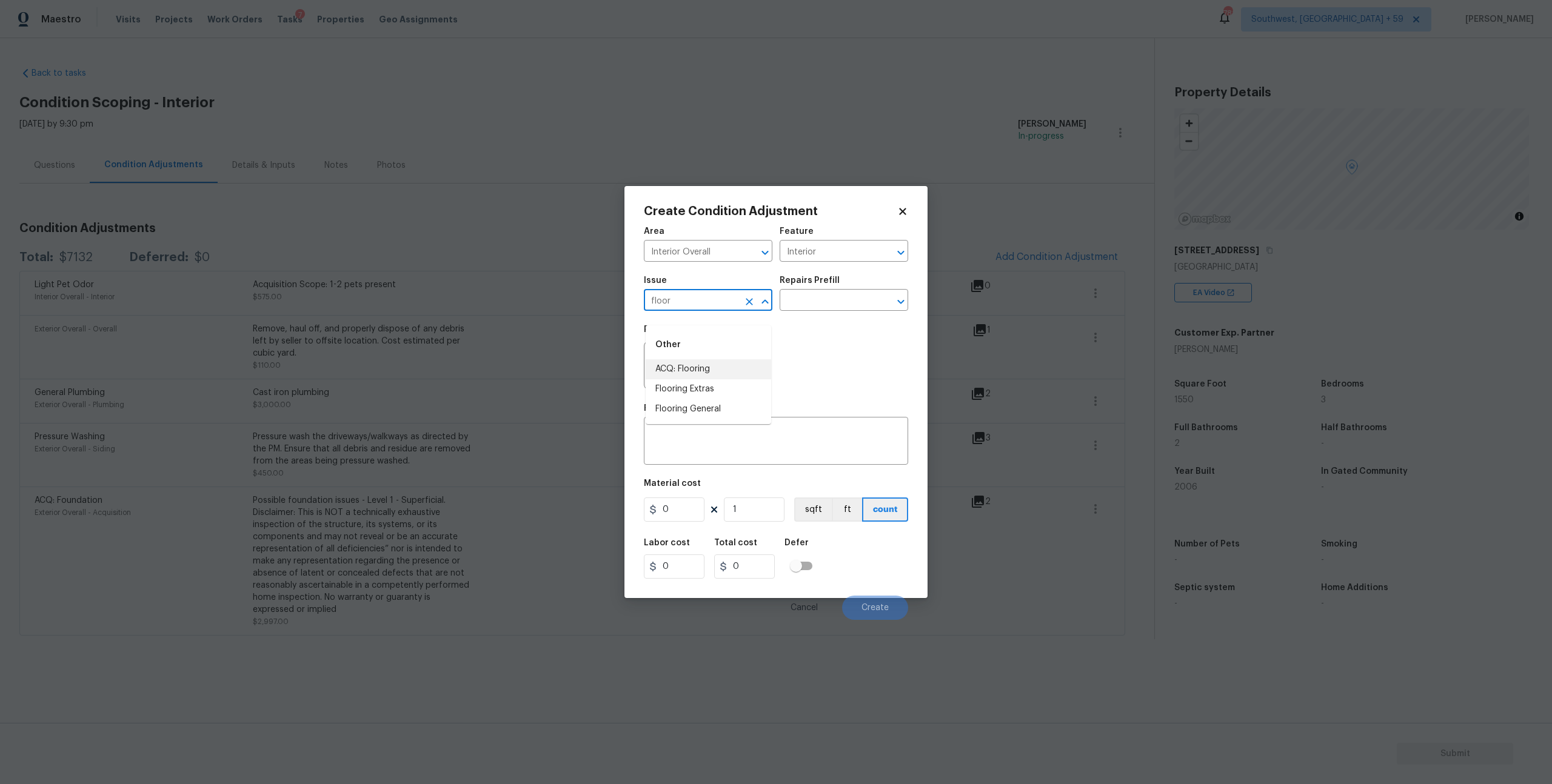
click at [699, 364] on li "ACQ: Flooring" at bounding box center [708, 369] width 126 height 20
type input "ACQ: Flooring"
click at [822, 306] on input "text" at bounding box center [827, 301] width 94 height 18
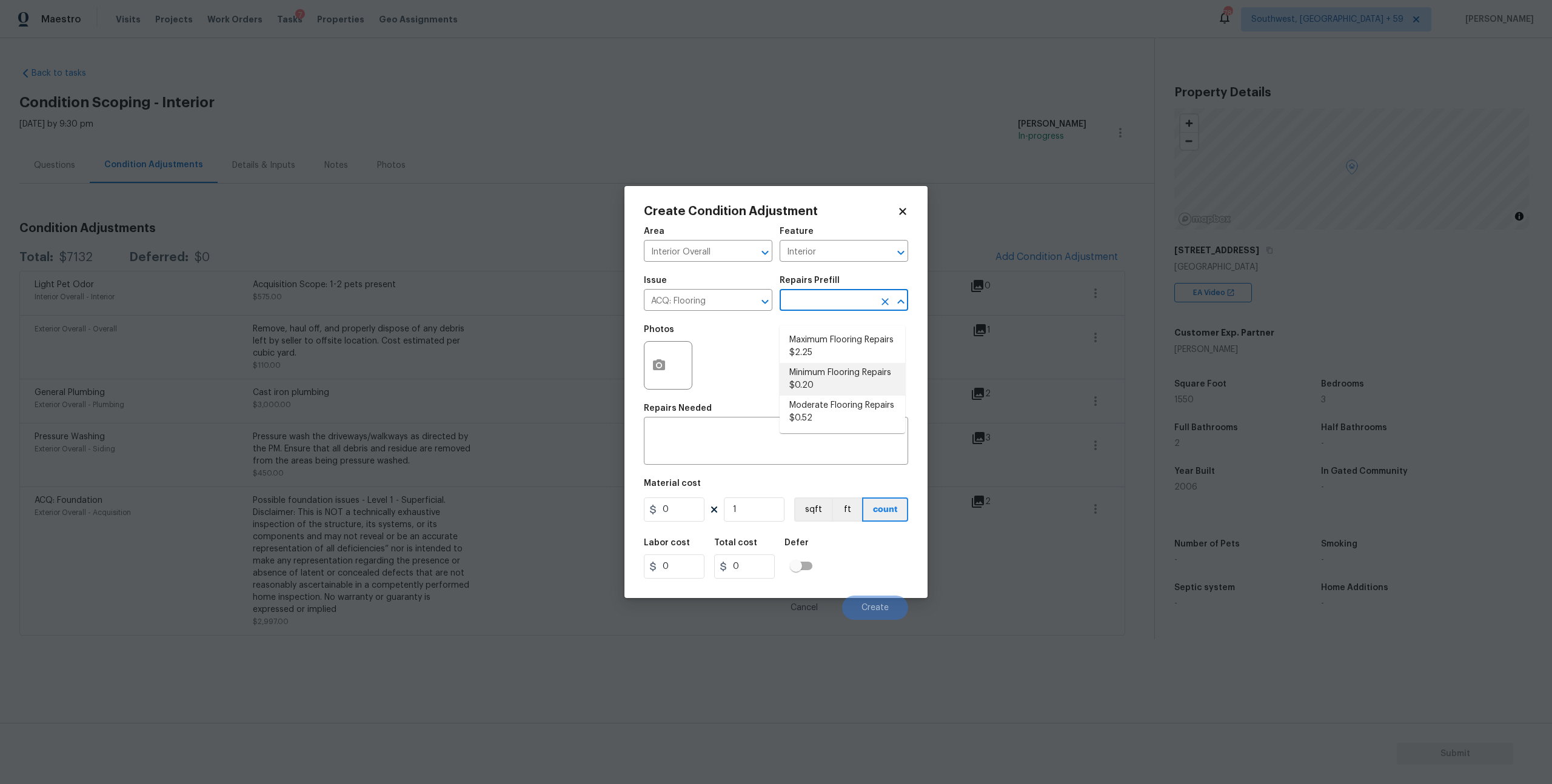
click at [826, 384] on li "Minimum Flooring Repairs $0.20" at bounding box center [842, 379] width 126 height 33
type input "Acquisition"
type textarea "Acquisition Scope: Minimum flooring repairs"
type input "0.2"
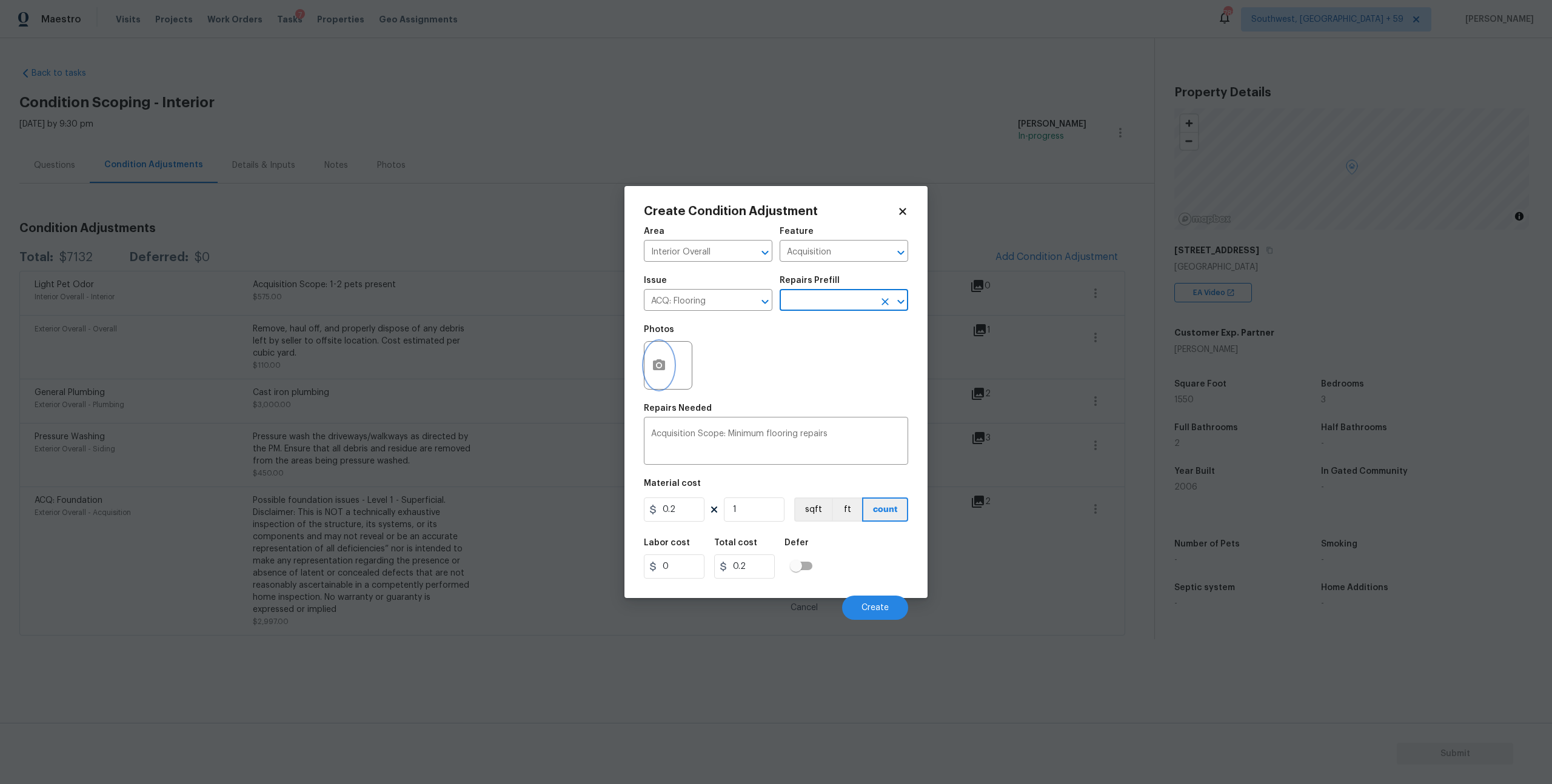
click at [665, 370] on icon "button" at bounding box center [659, 365] width 12 height 11
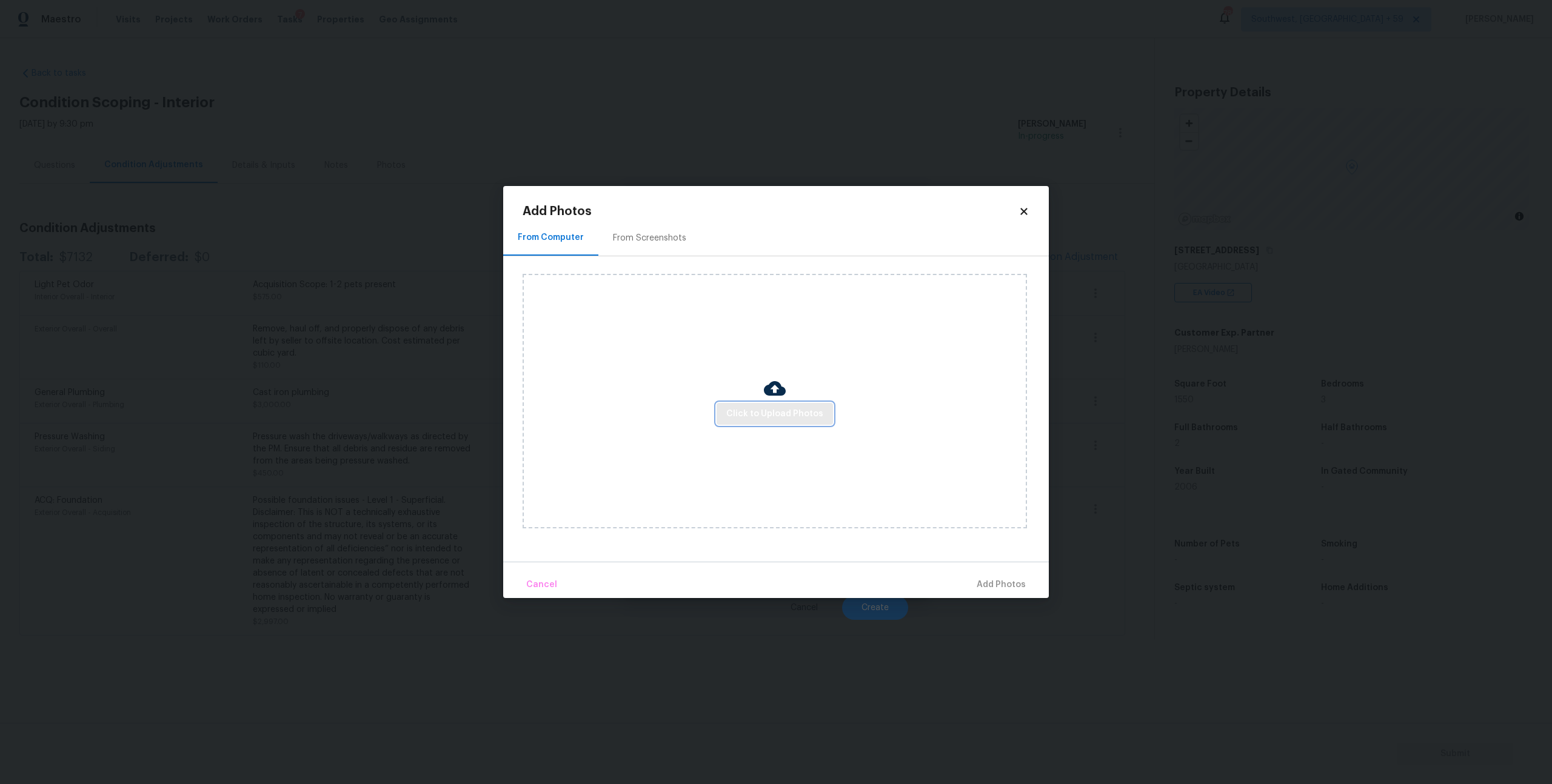
click at [771, 414] on span "Click to Upload Photos" at bounding box center [775, 414] width 97 height 15
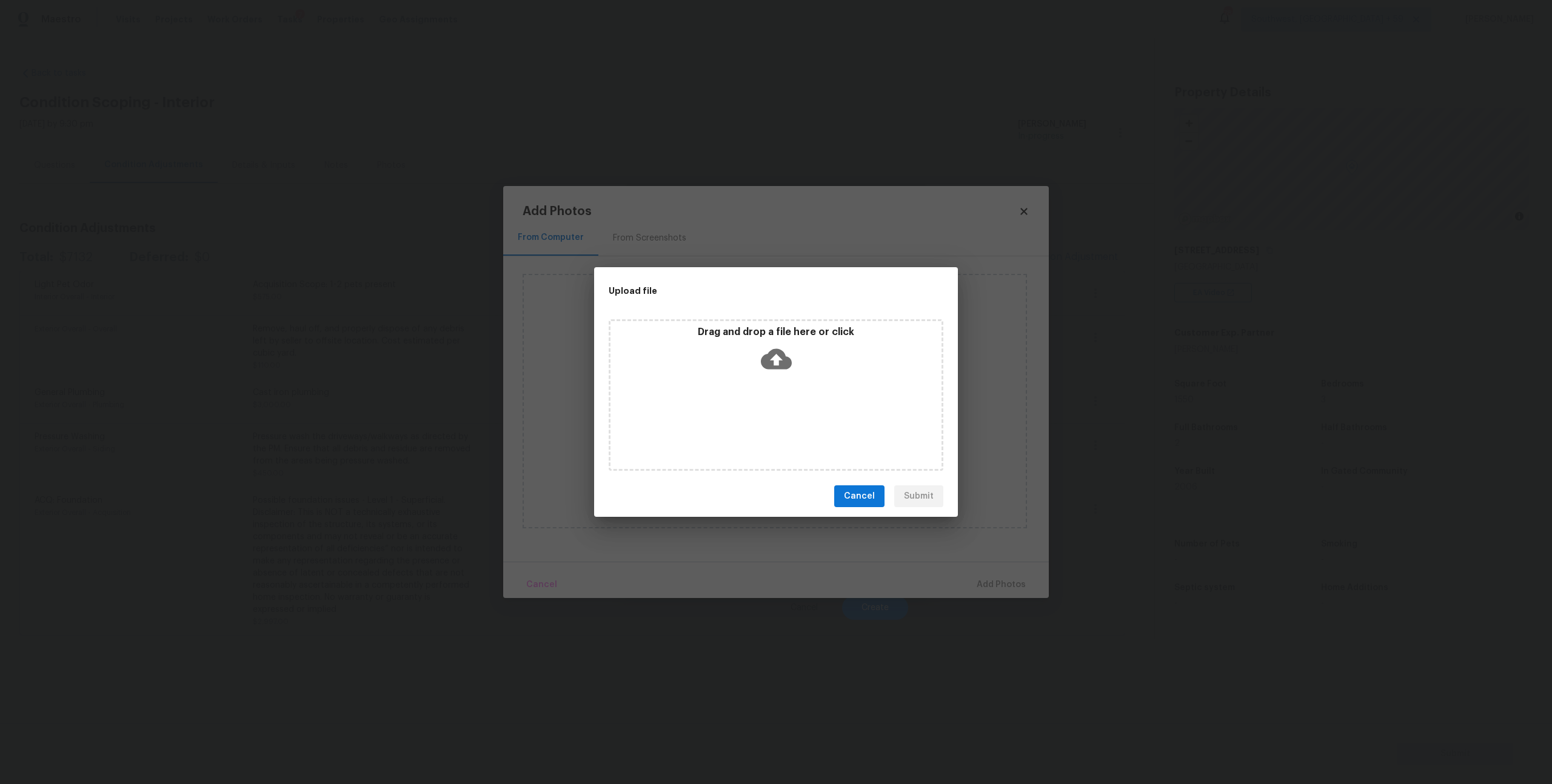
click at [768, 358] on icon at bounding box center [776, 359] width 31 height 21
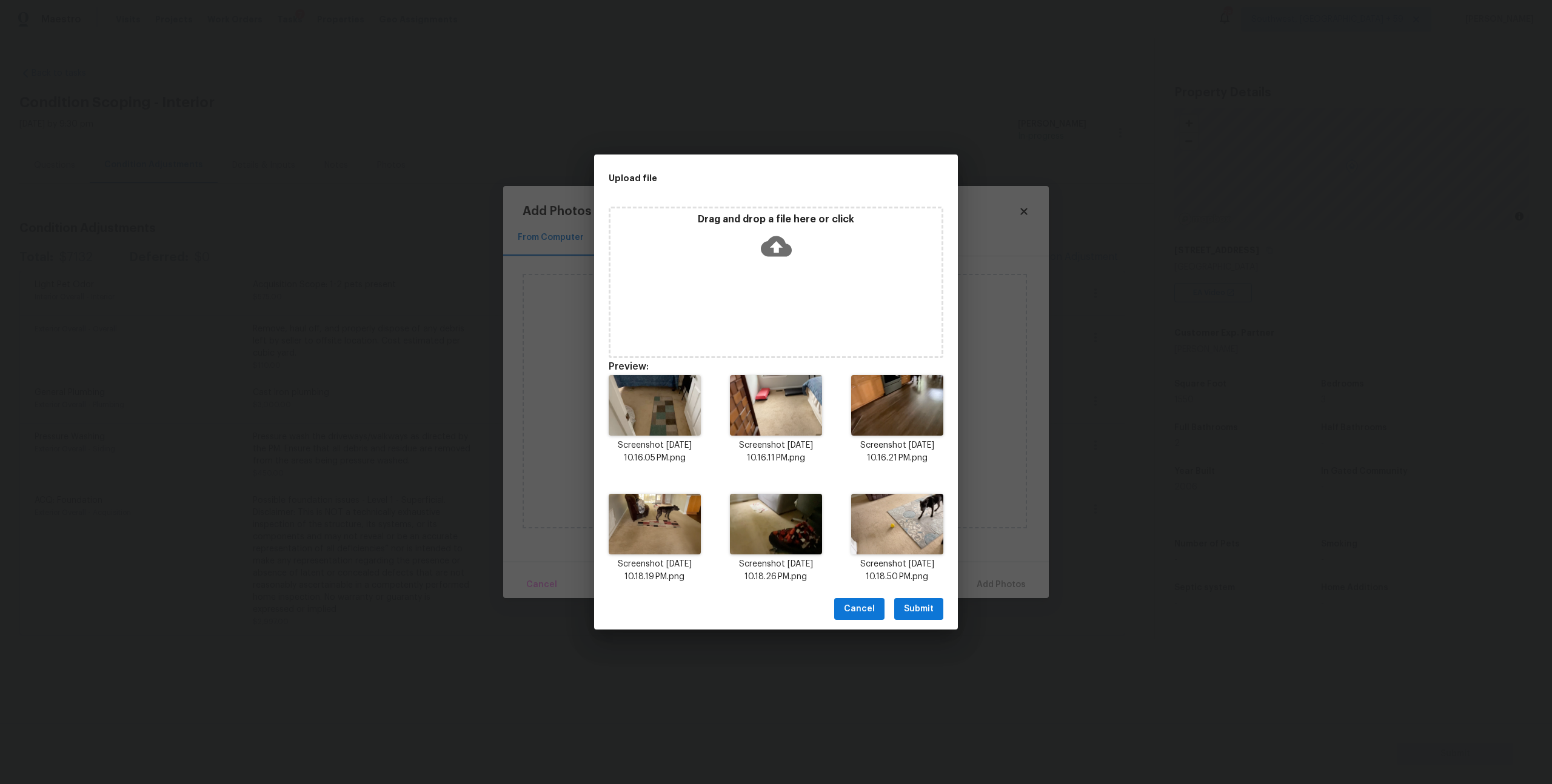
click at [922, 620] on button "Submit" at bounding box center [918, 610] width 49 height 22
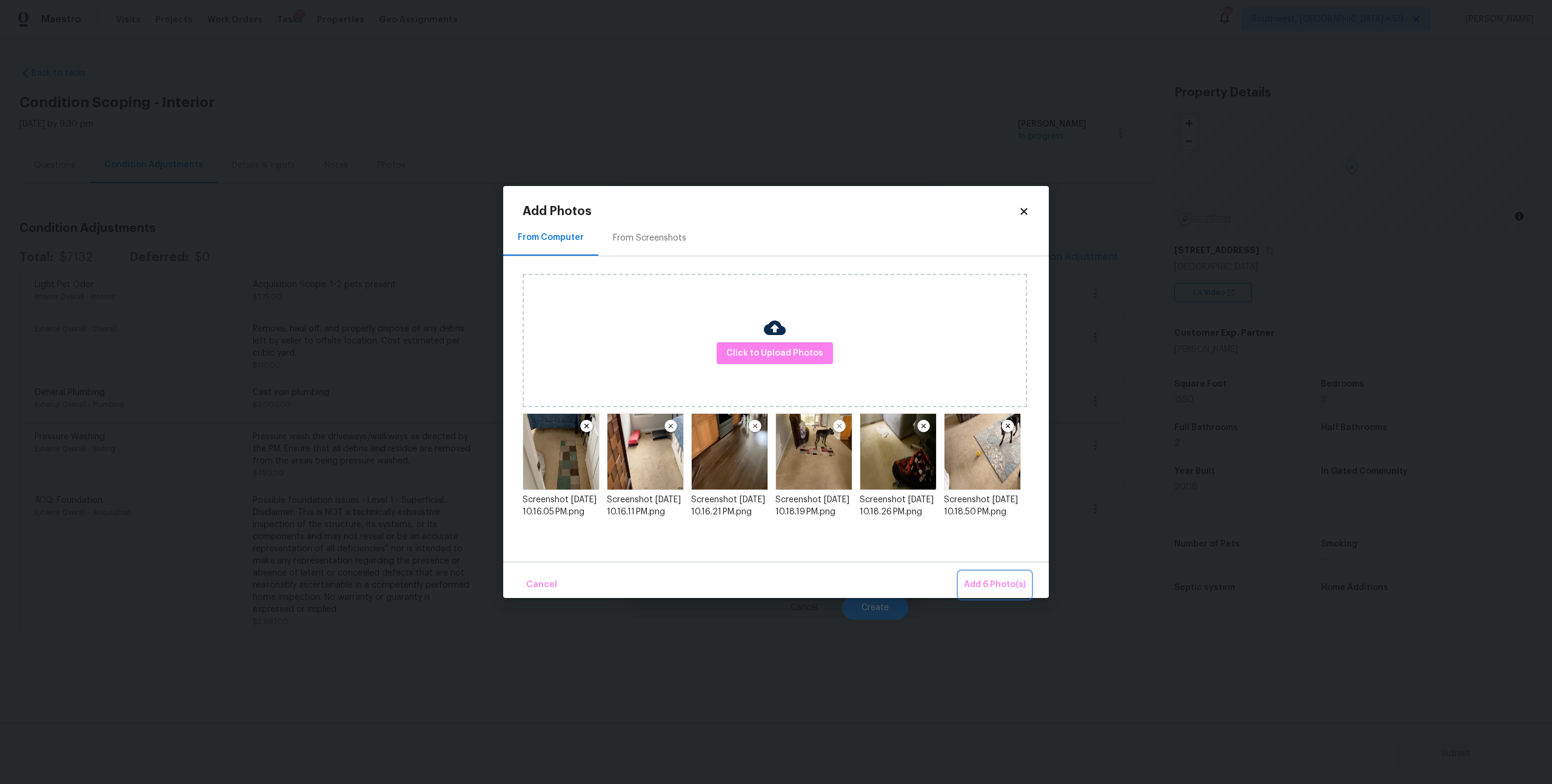
click at [1017, 578] on span "Add 6 Photo(s)" at bounding box center [995, 585] width 62 height 15
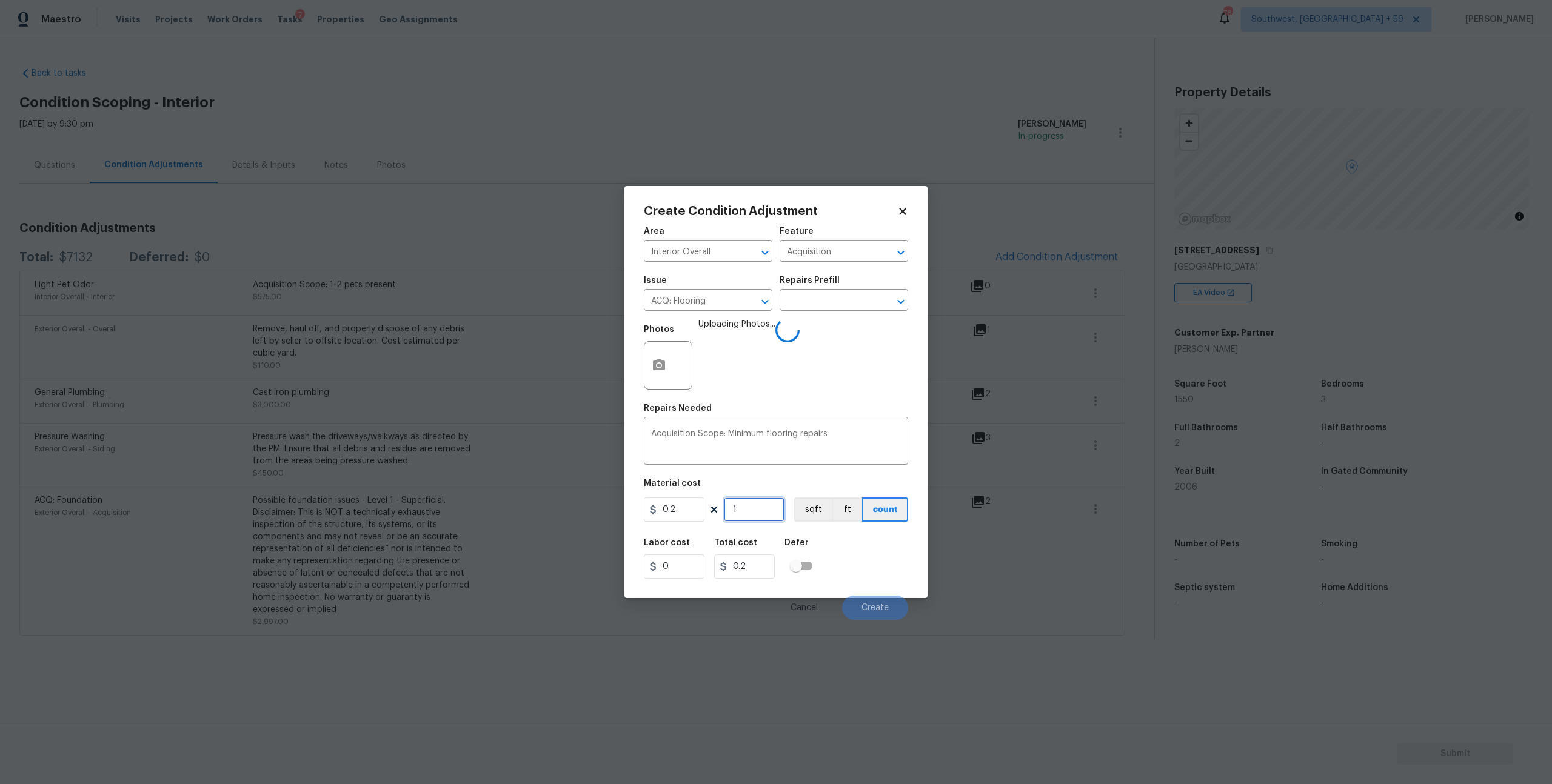
click at [752, 522] on input "1" at bounding box center [755, 510] width 61 height 24
type input "0"
type input "1"
type input "0.2"
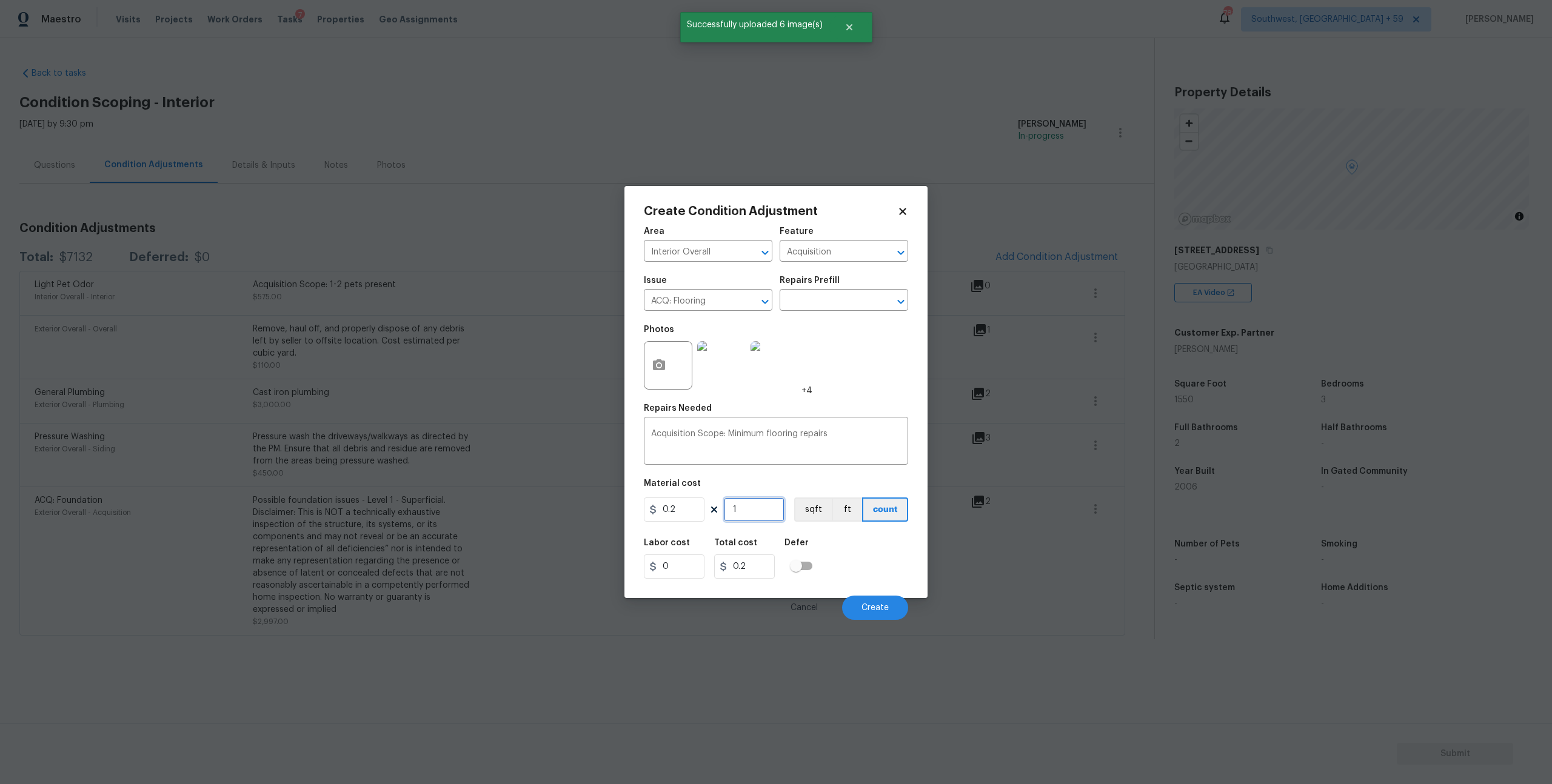
type input "15"
type input "3"
type input "155"
type input "31"
type input "1550"
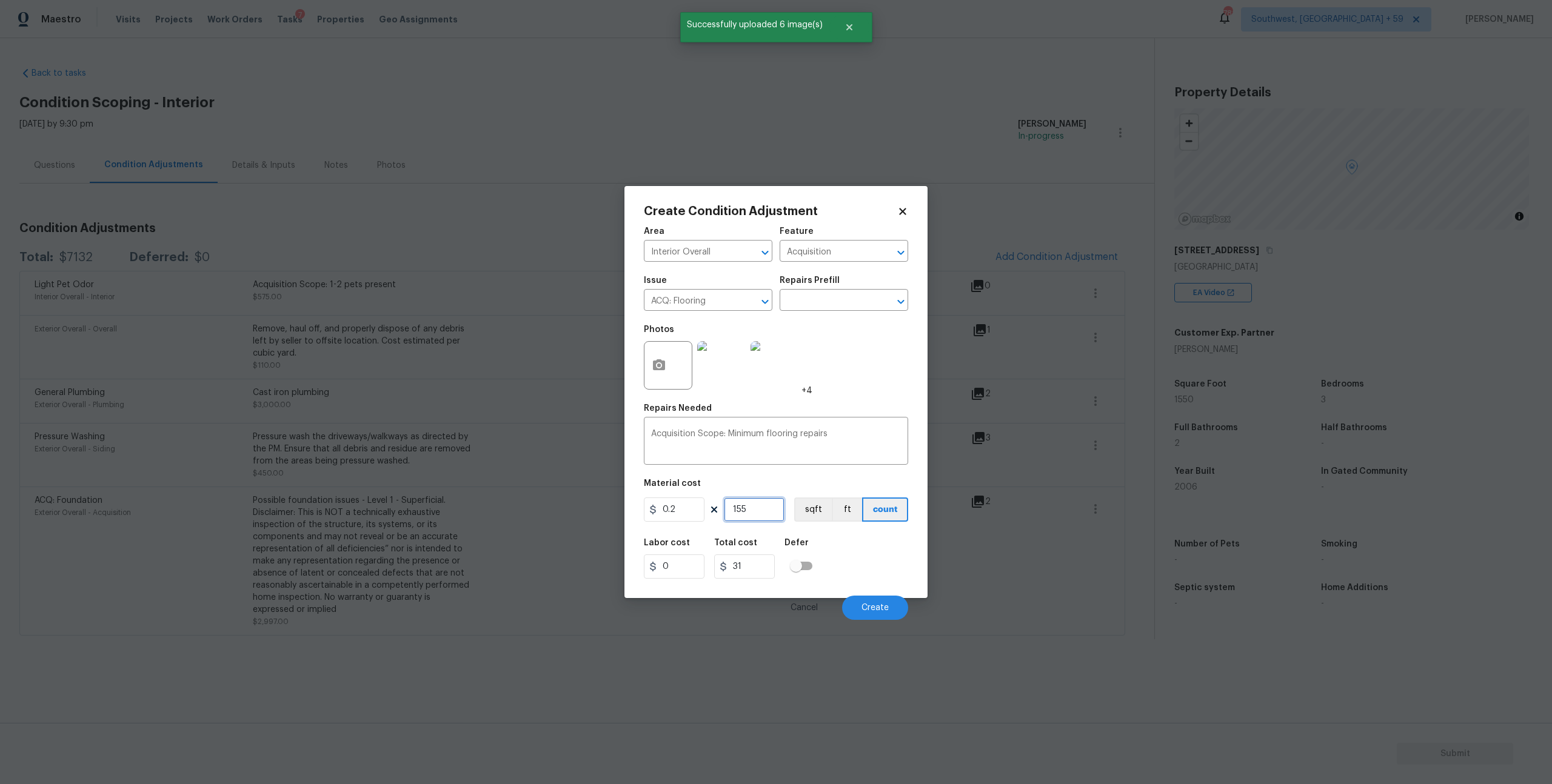
type input "310"
type input "1550"
click at [876, 613] on span "Create" at bounding box center [876, 608] width 27 height 9
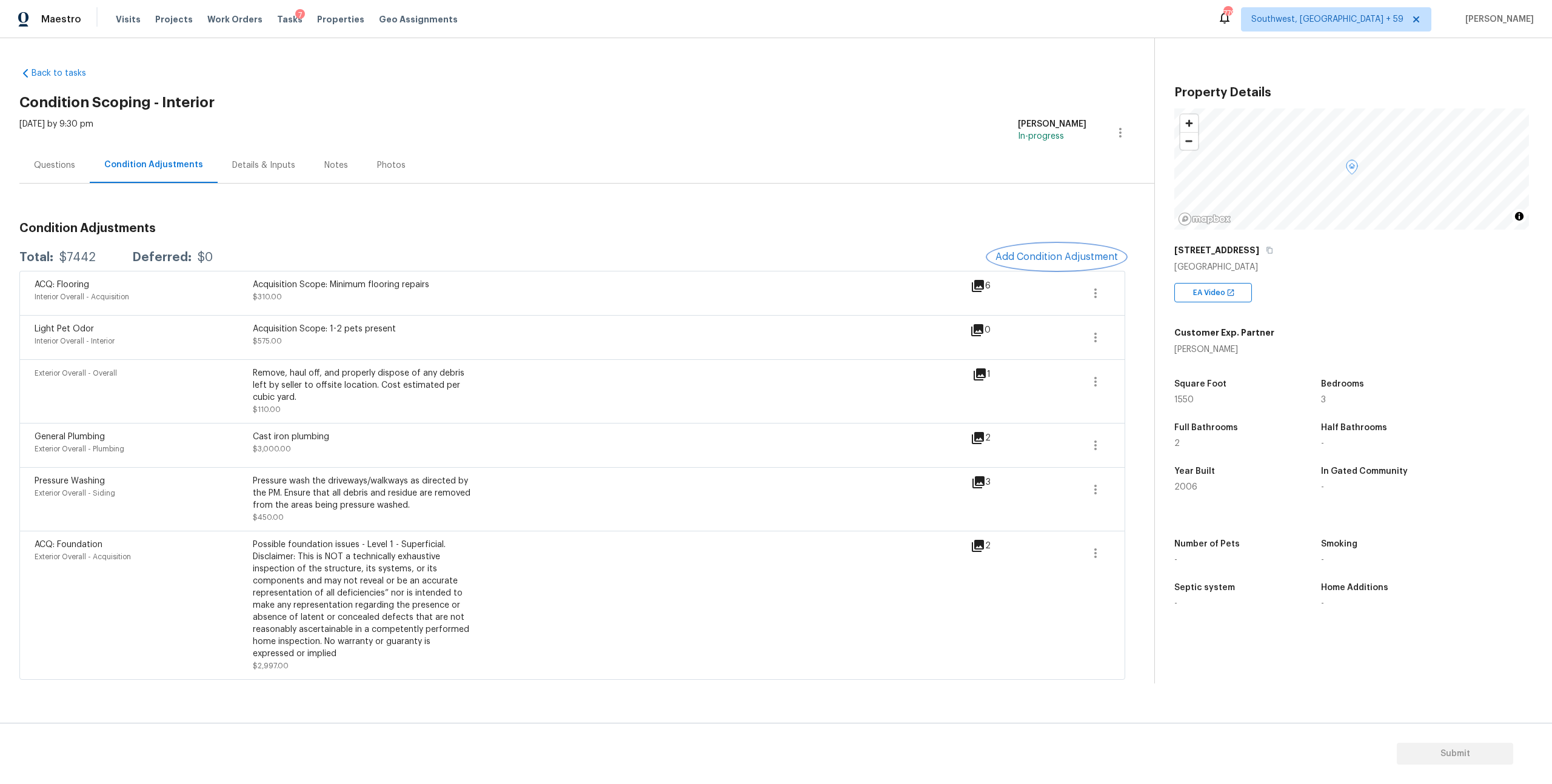
click at [1039, 262] on span "Add Condition Adjustment" at bounding box center [1057, 257] width 122 height 11
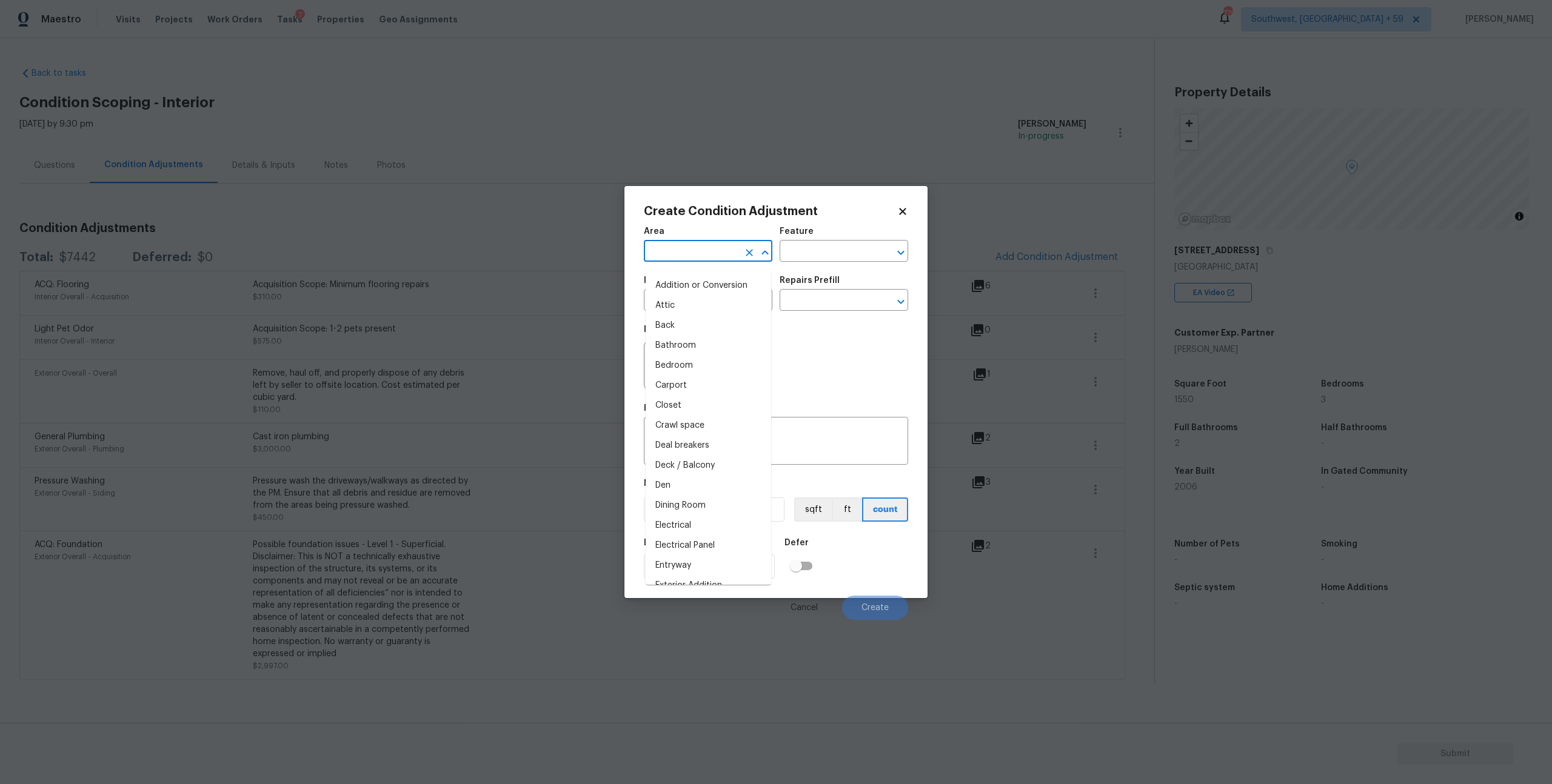
click at [729, 262] on input "text" at bounding box center [692, 252] width 94 height 18
click at [682, 305] on li "Interior Overall" at bounding box center [708, 306] width 126 height 20
type input "Interior Overall"
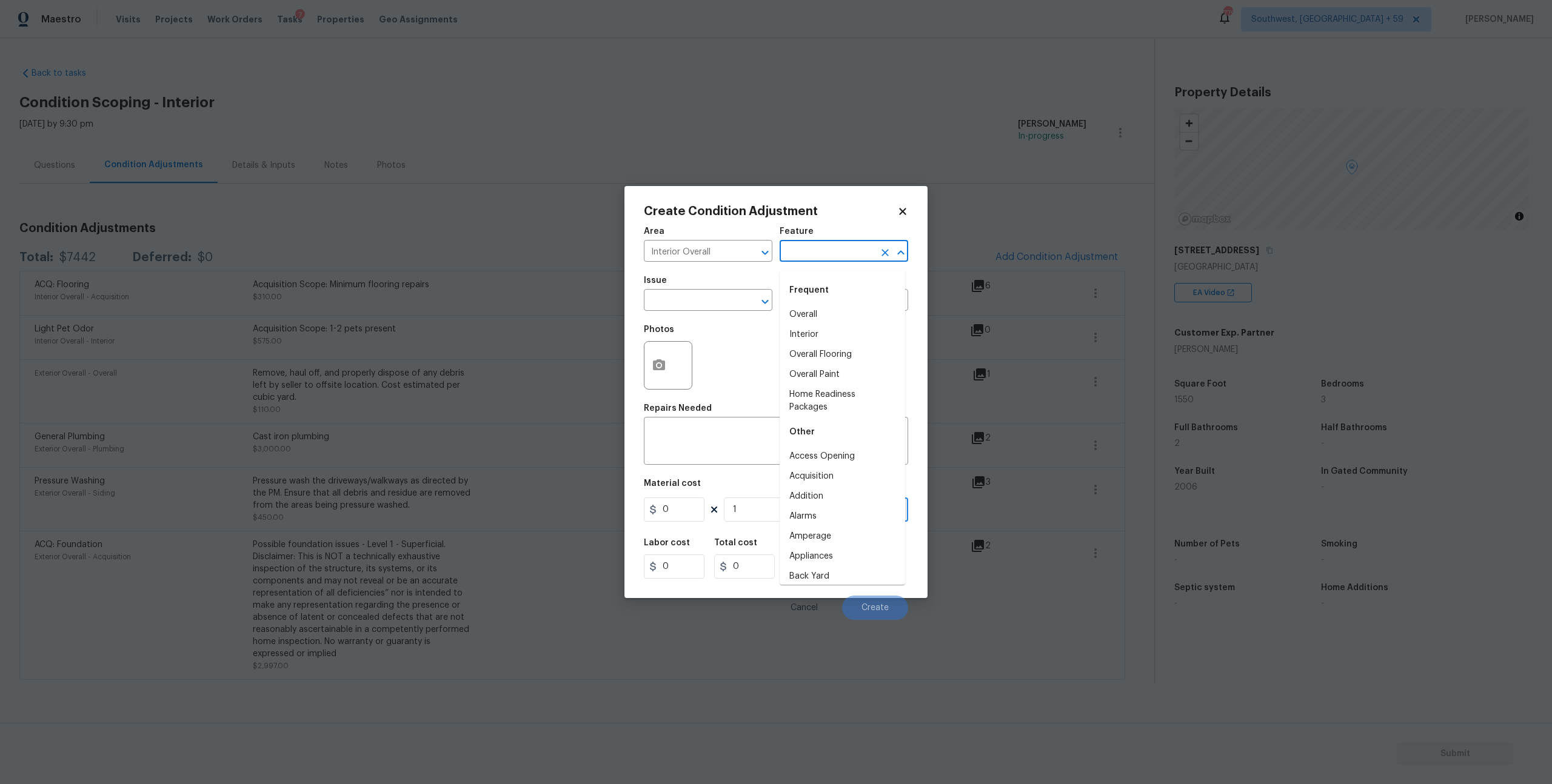
click at [831, 258] on input "text" at bounding box center [827, 252] width 94 height 18
click at [822, 313] on li "Interior" at bounding box center [842, 314] width 126 height 20
type input "Interior"
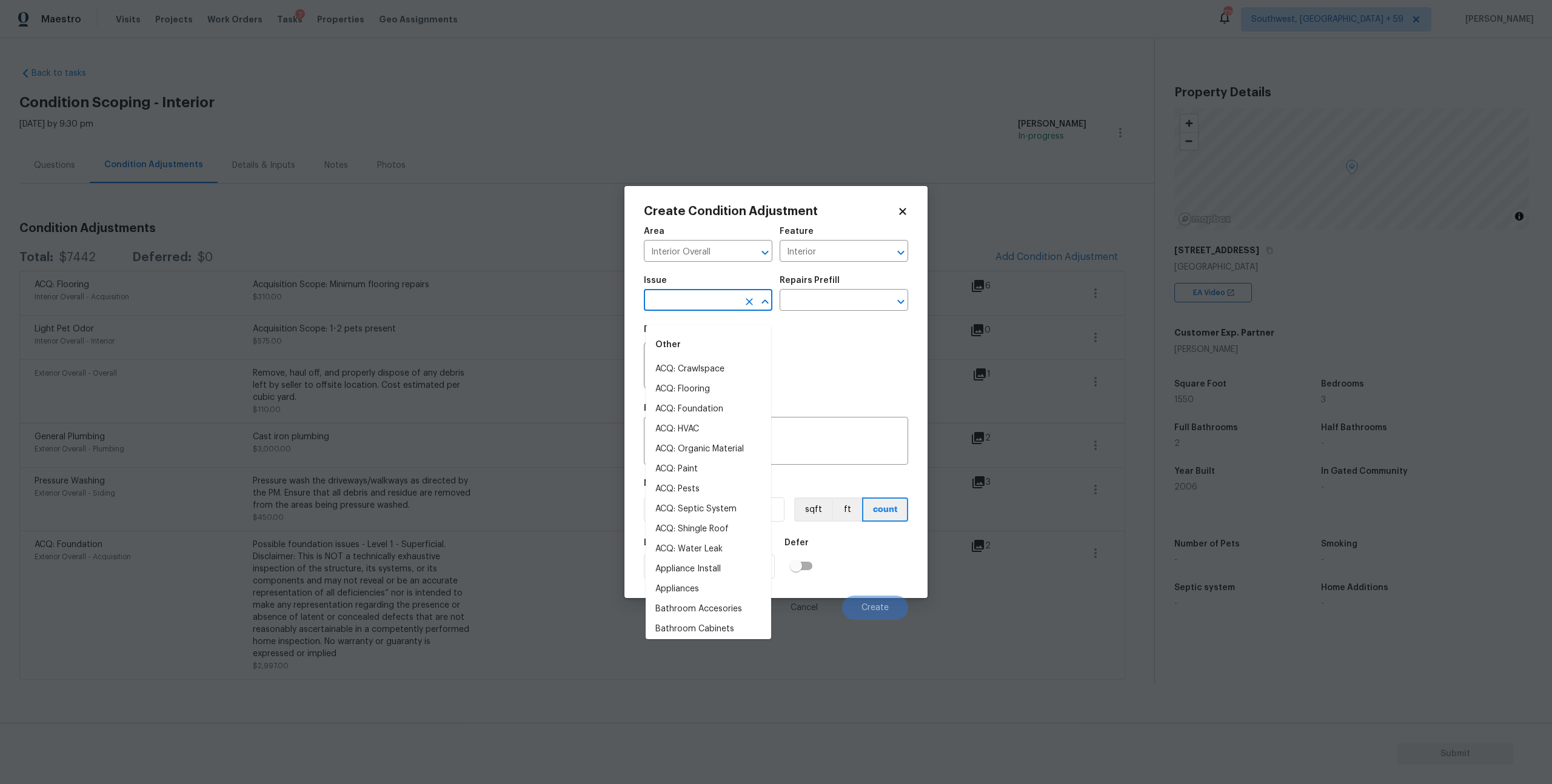
click at [708, 309] on input "text" at bounding box center [692, 301] width 94 height 18
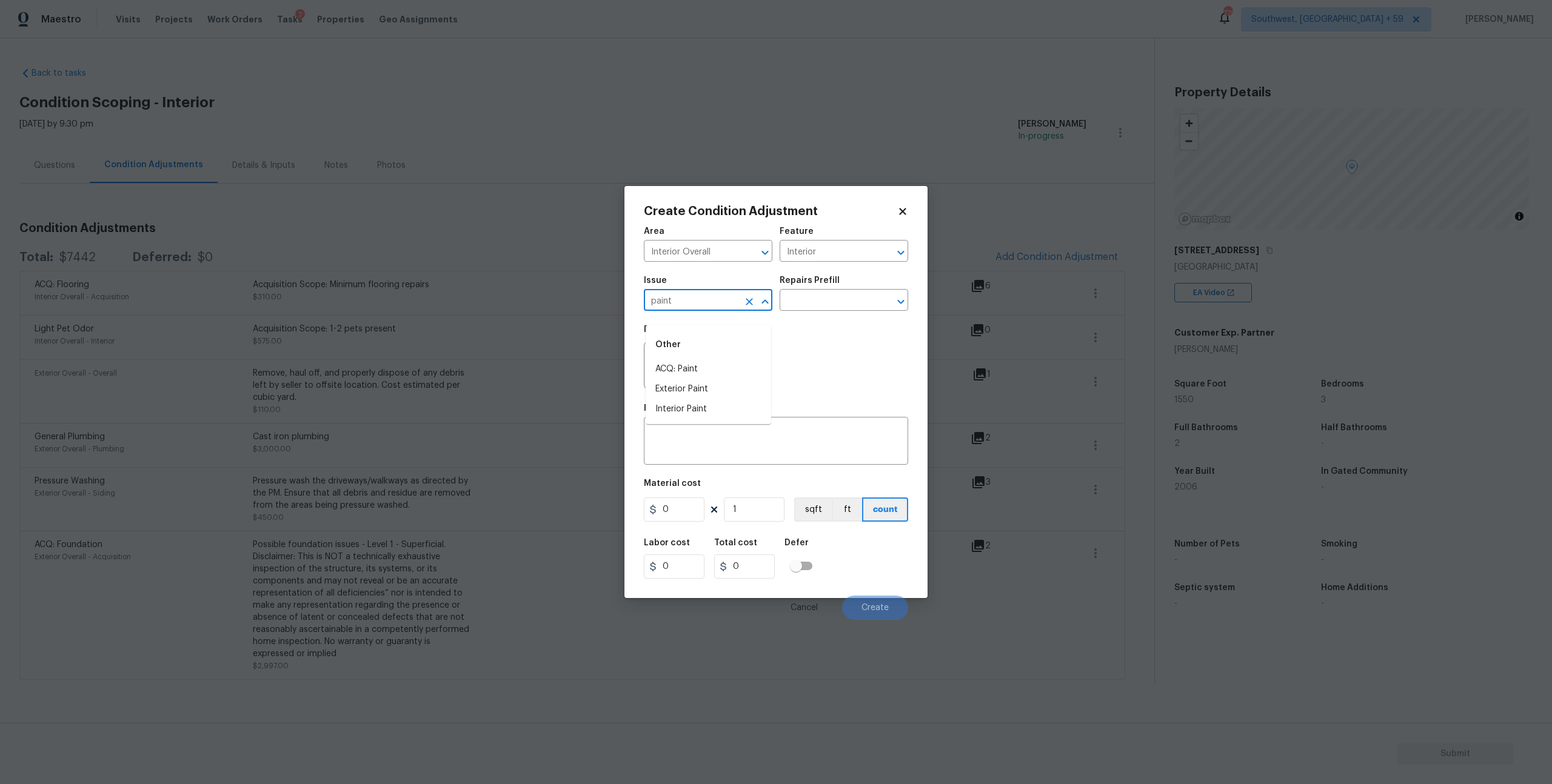
click at [679, 360] on li "ACQ: Paint" at bounding box center [708, 369] width 126 height 20
type input "ACQ: Paint"
click at [834, 311] on input "text" at bounding box center [827, 301] width 94 height 18
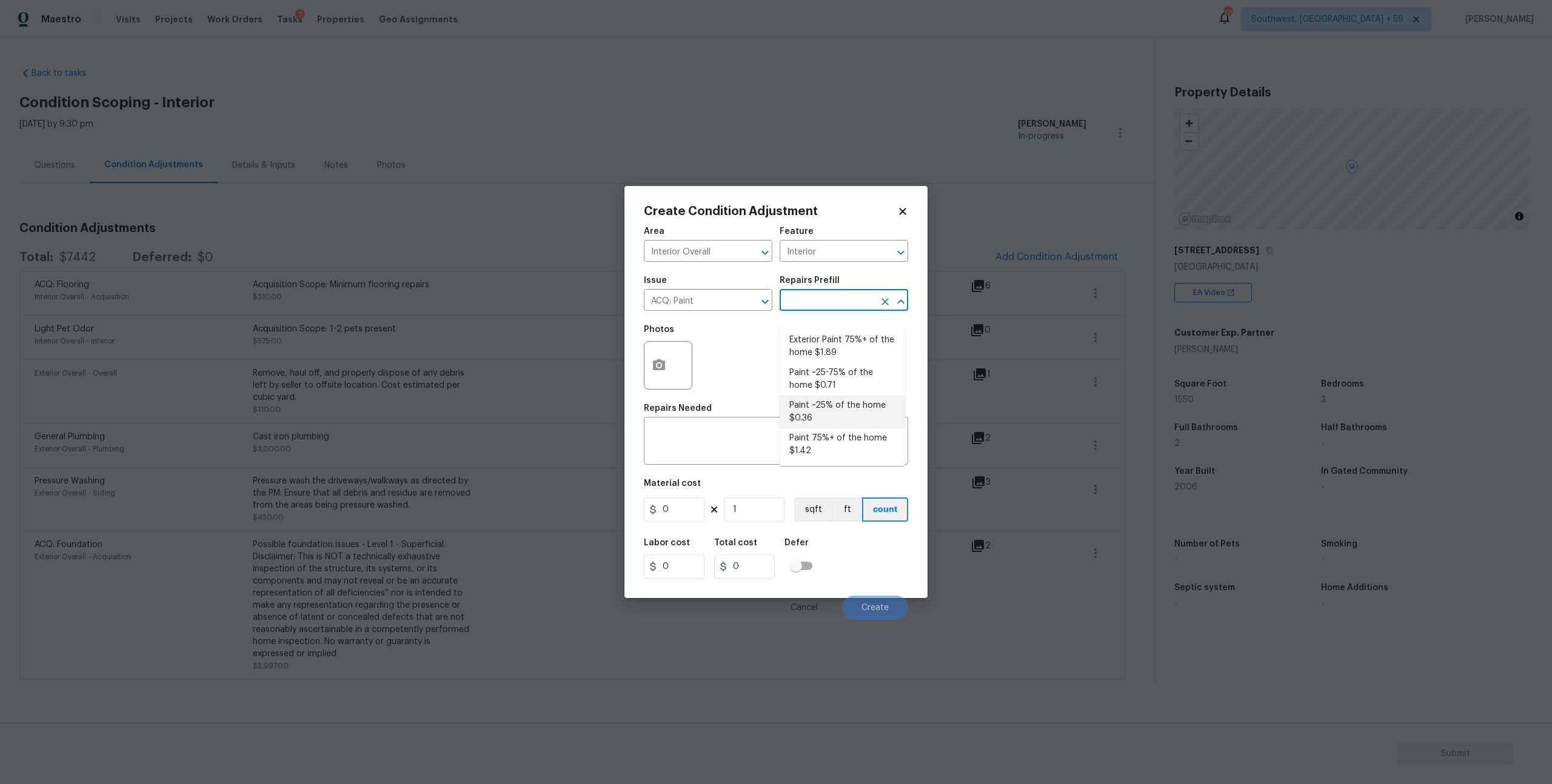
click at [815, 421] on li "Paint ~25% of the home $0.36" at bounding box center [842, 412] width 126 height 33
type input "Acquisition"
type textarea "Acquisition Scope: ~25% of the home needs interior paint"
type input "0.36"
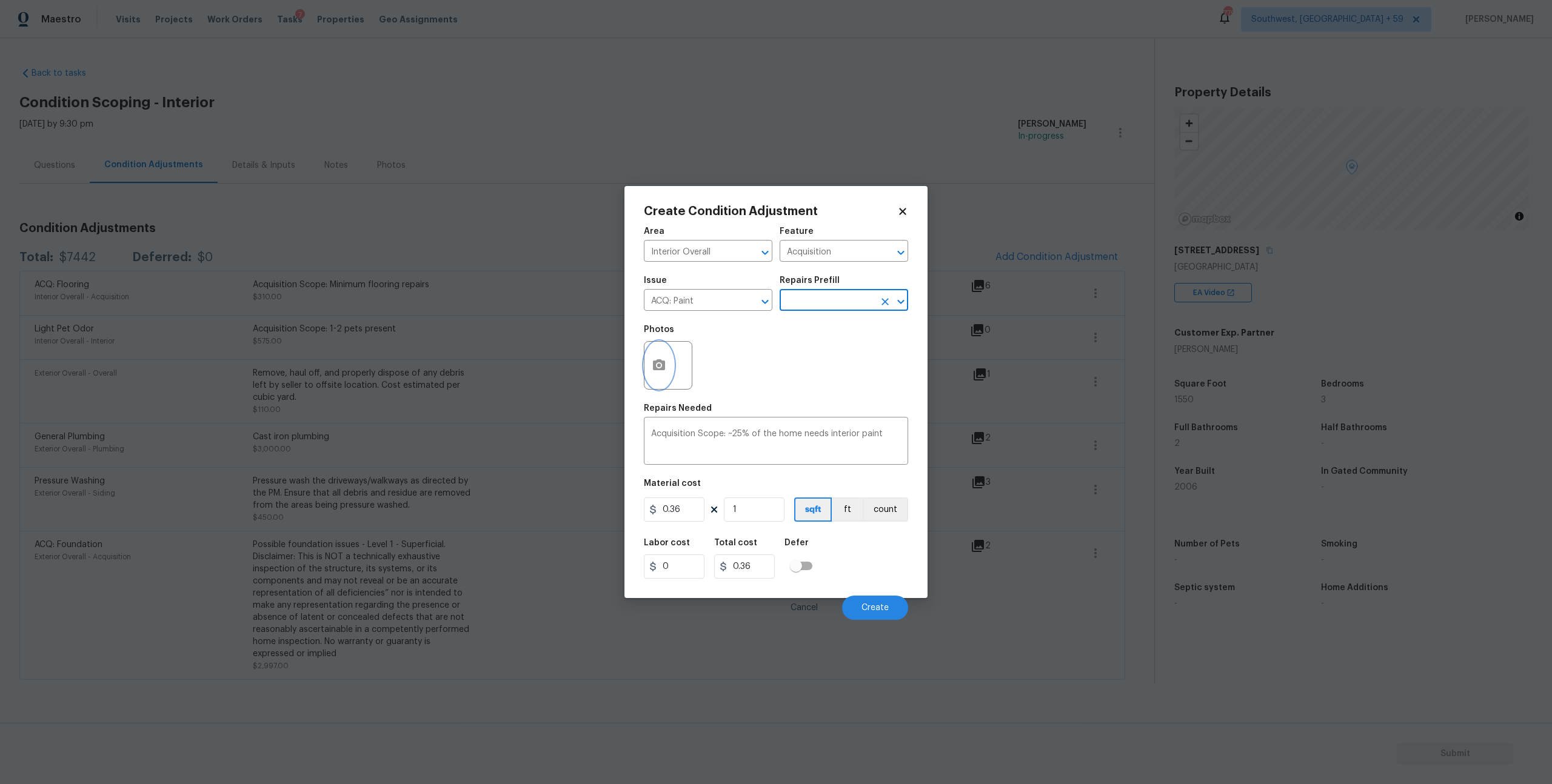
click at [674, 389] on button "button" at bounding box center [659, 365] width 29 height 47
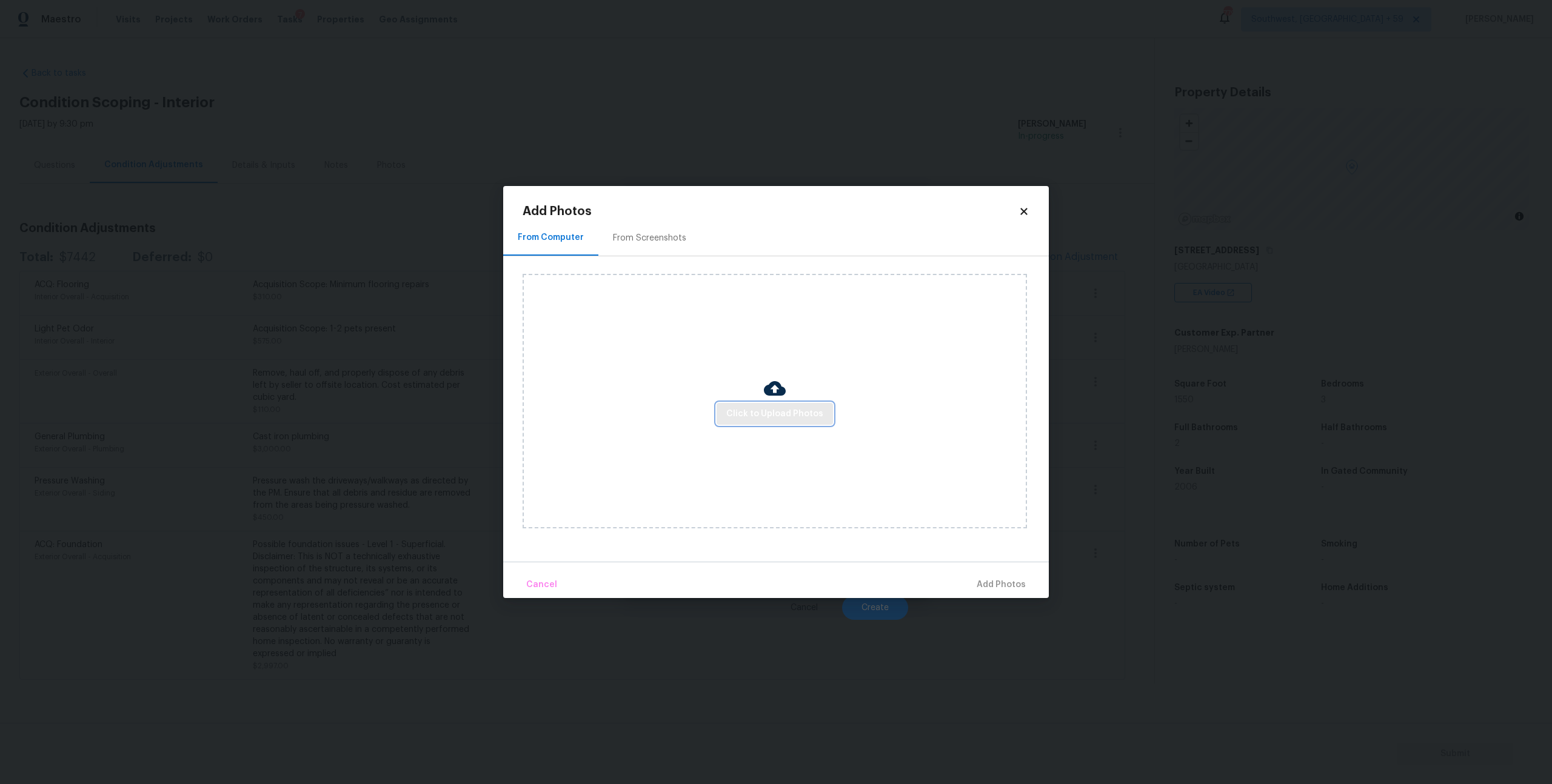
click at [750, 407] on span "Click to Upload Photos" at bounding box center [775, 414] width 97 height 15
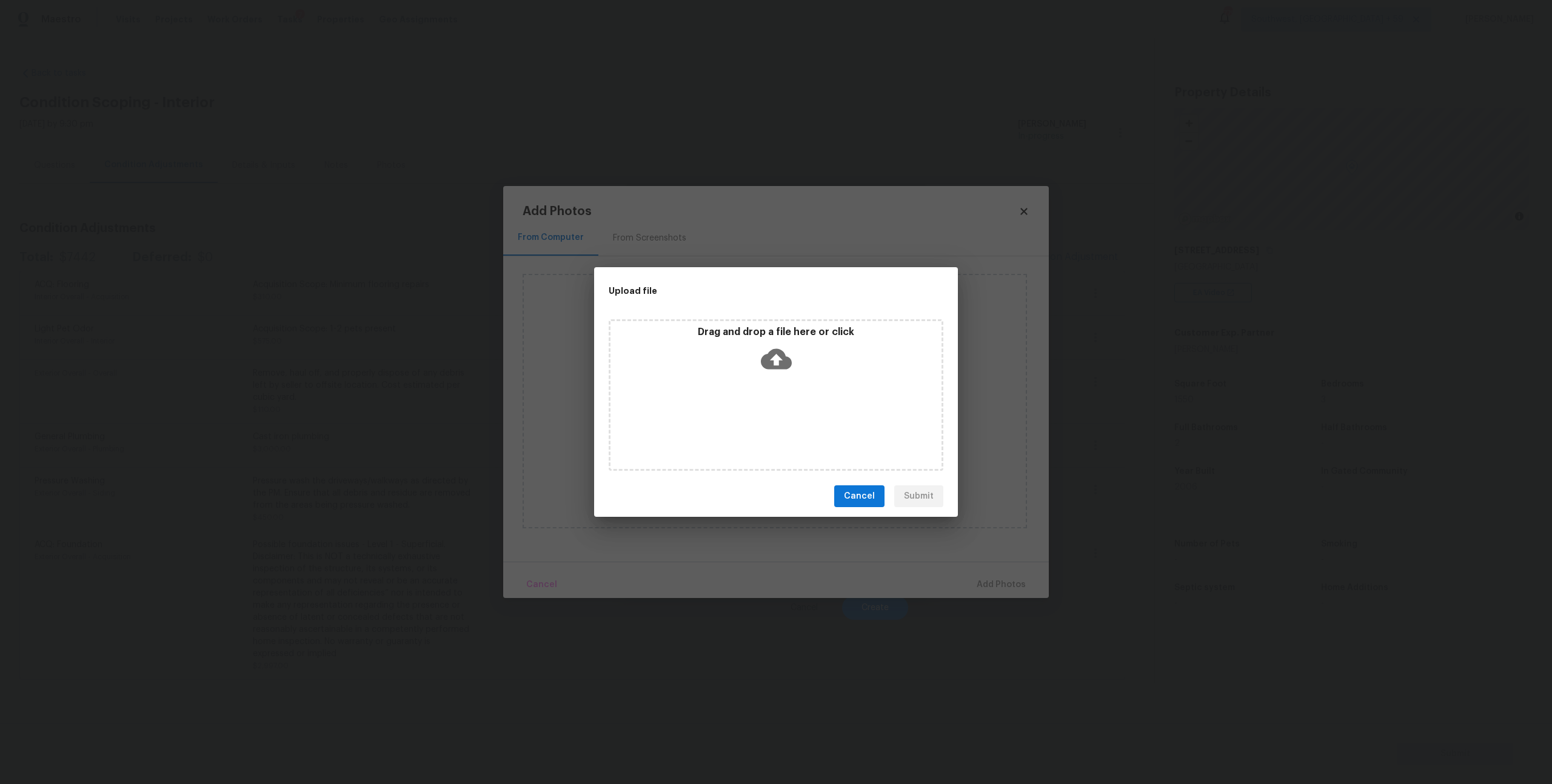
click at [782, 365] on icon at bounding box center [776, 359] width 31 height 21
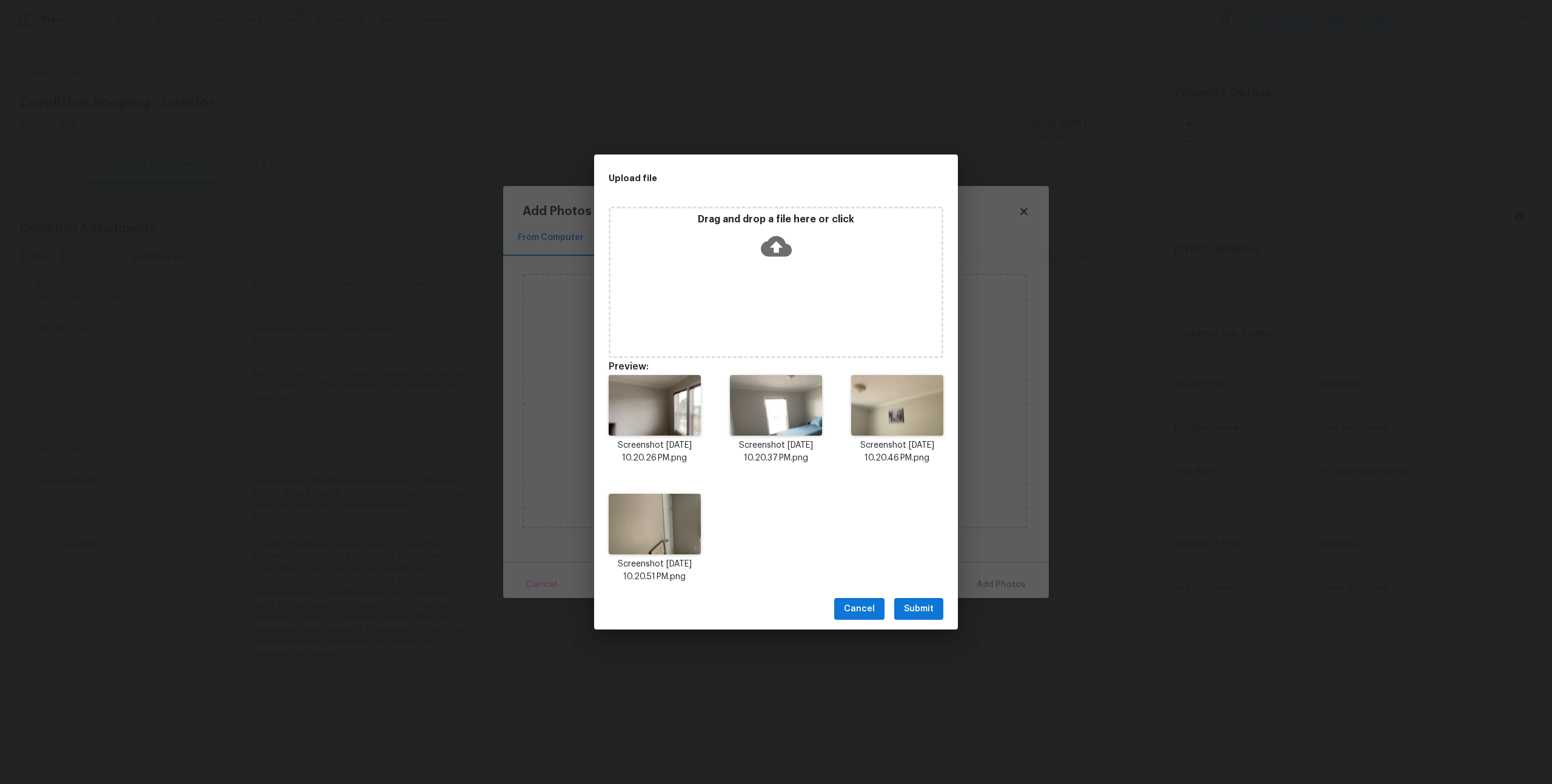
click at [916, 617] on span "Submit" at bounding box center [919, 609] width 30 height 15
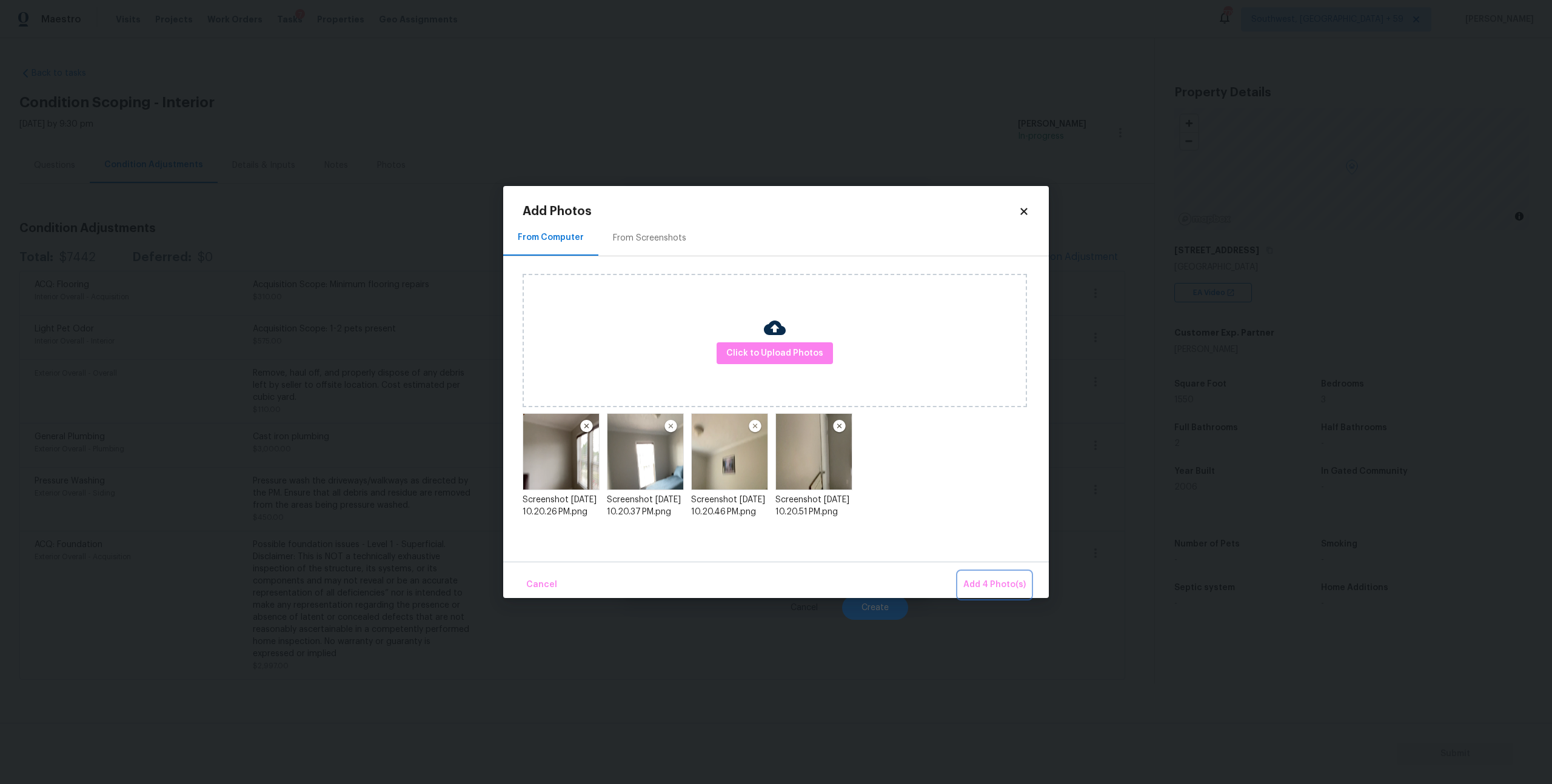
click at [1027, 586] on button "Add 4 Photo(s)" at bounding box center [995, 585] width 72 height 26
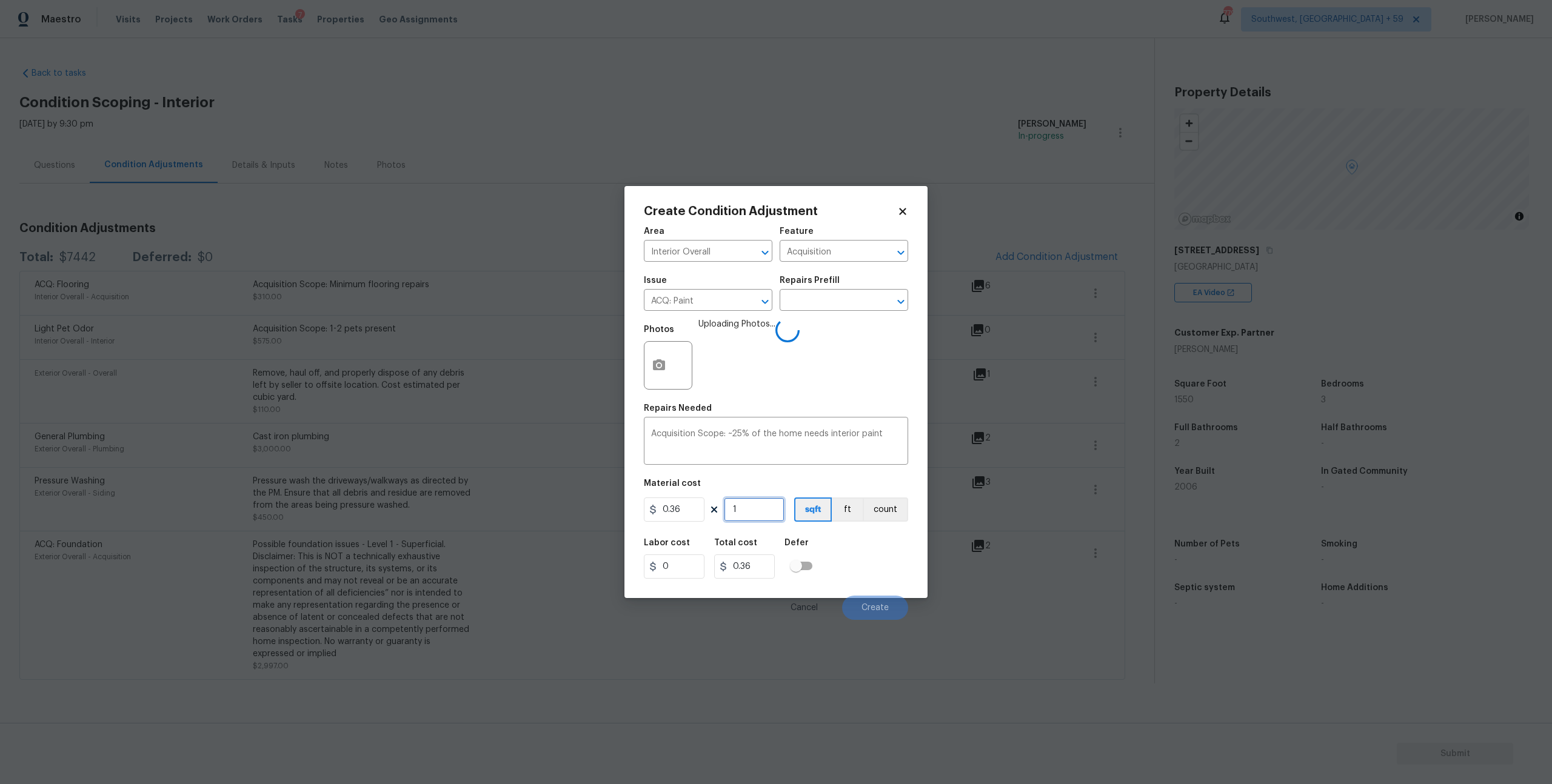
click at [763, 522] on input "1" at bounding box center [755, 510] width 61 height 24
type input "15"
type input "5.4"
type input "155"
type input "55.8"
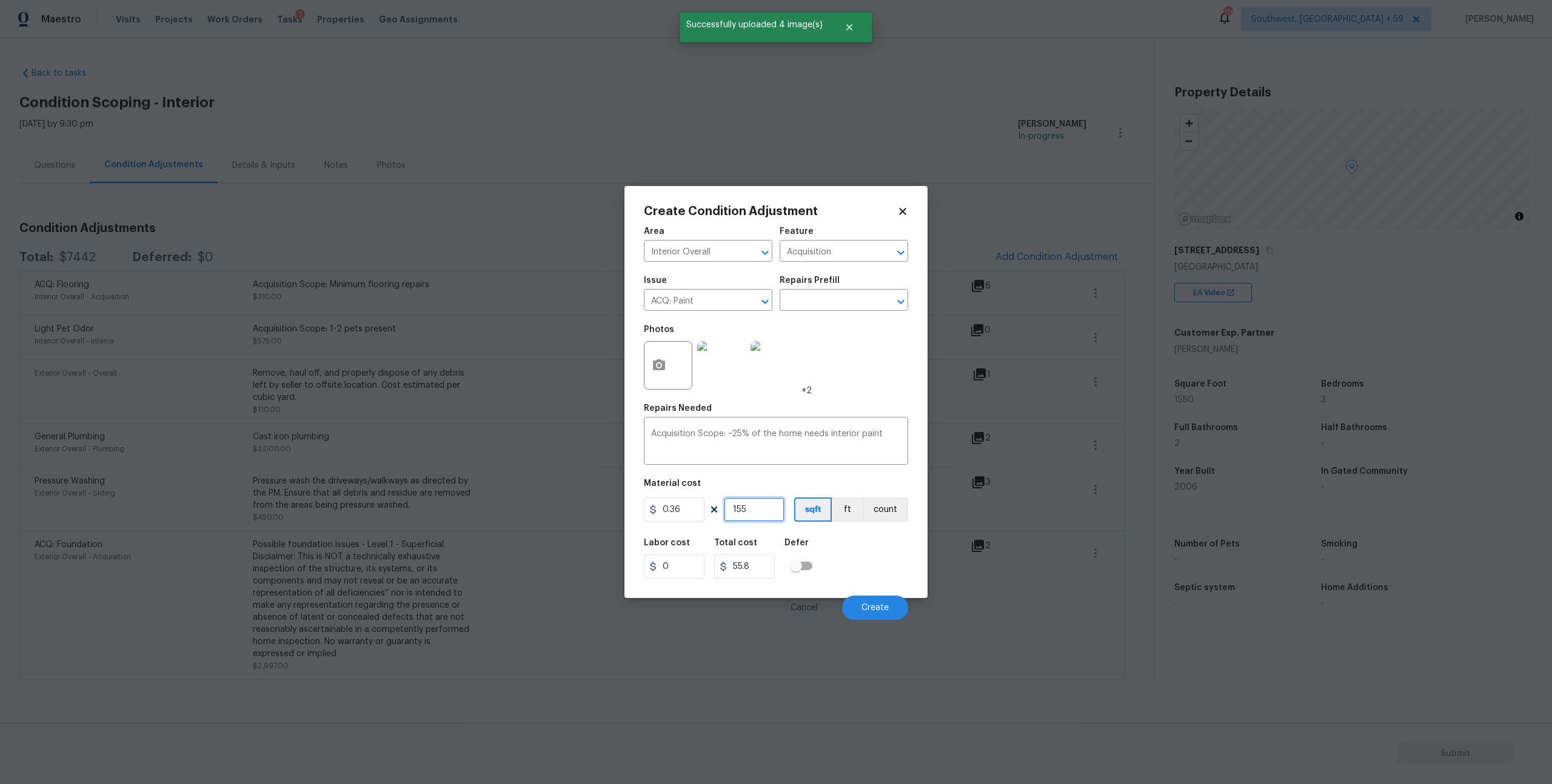
type input "1550"
type input "558"
type input "1550"
click at [852, 620] on button "Create" at bounding box center [875, 608] width 66 height 24
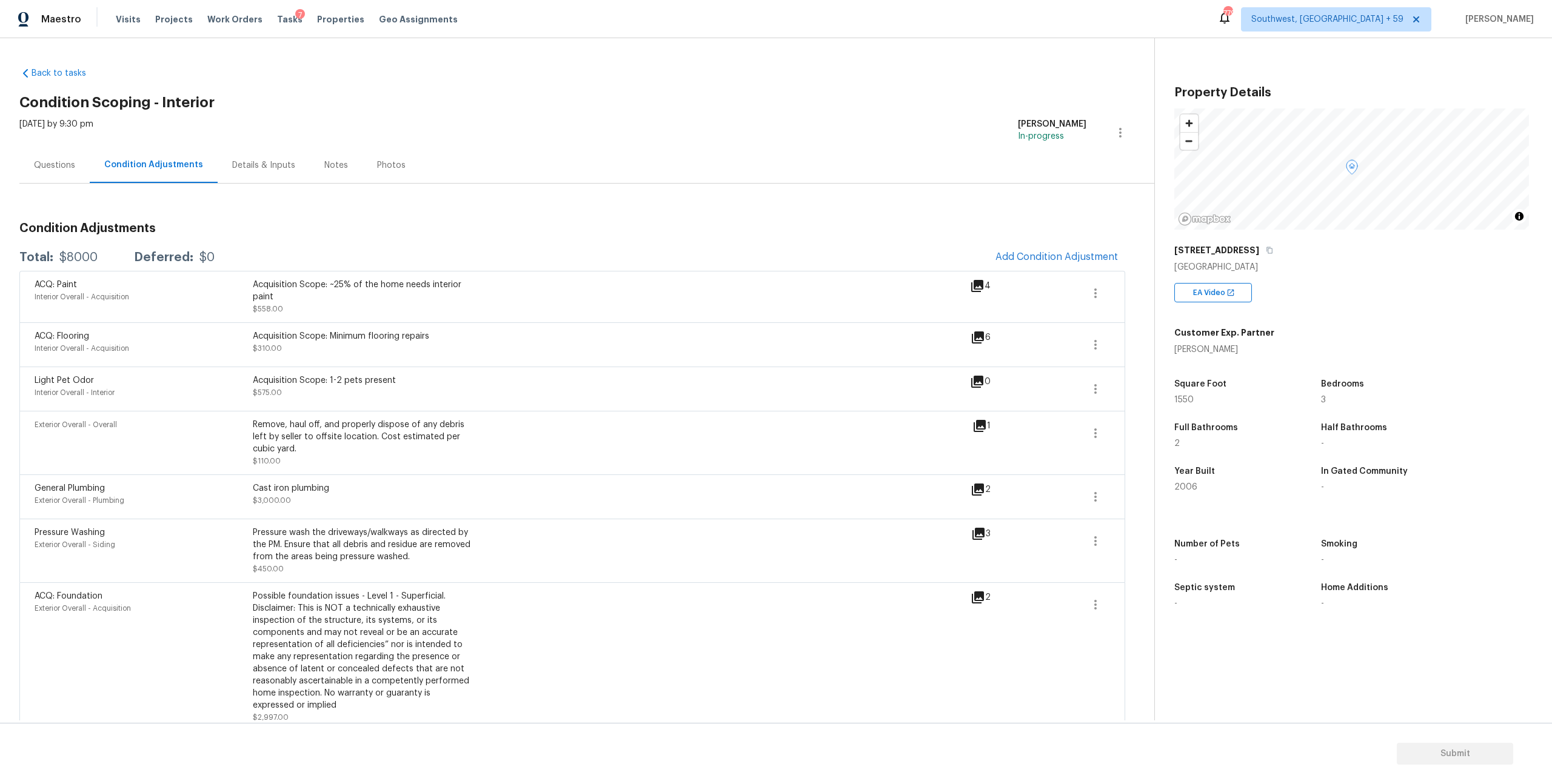
click at [77, 166] on div "Questions" at bounding box center [54, 165] width 70 height 36
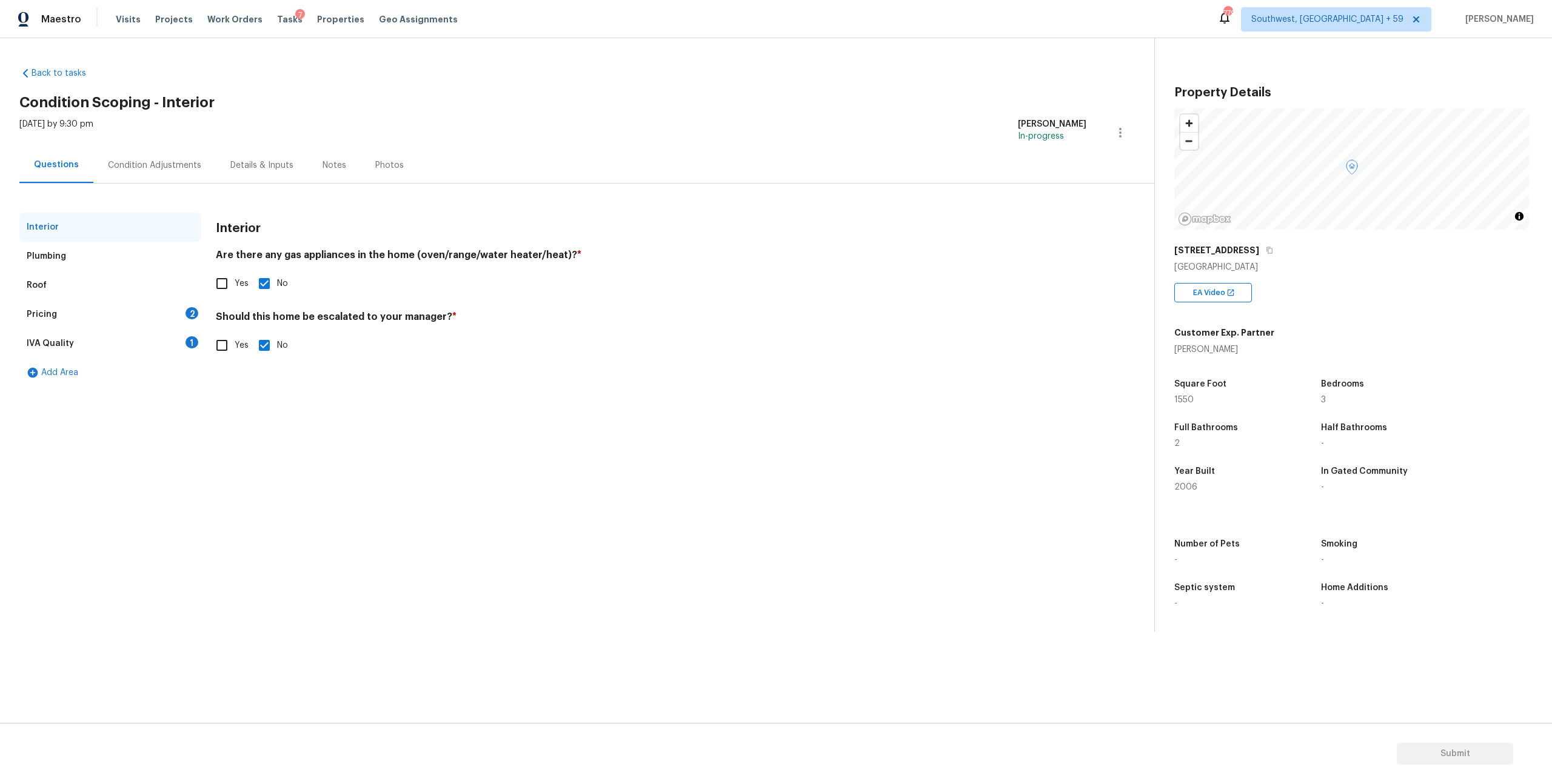
click at [89, 329] on div "Pricing 2" at bounding box center [110, 314] width 182 height 29
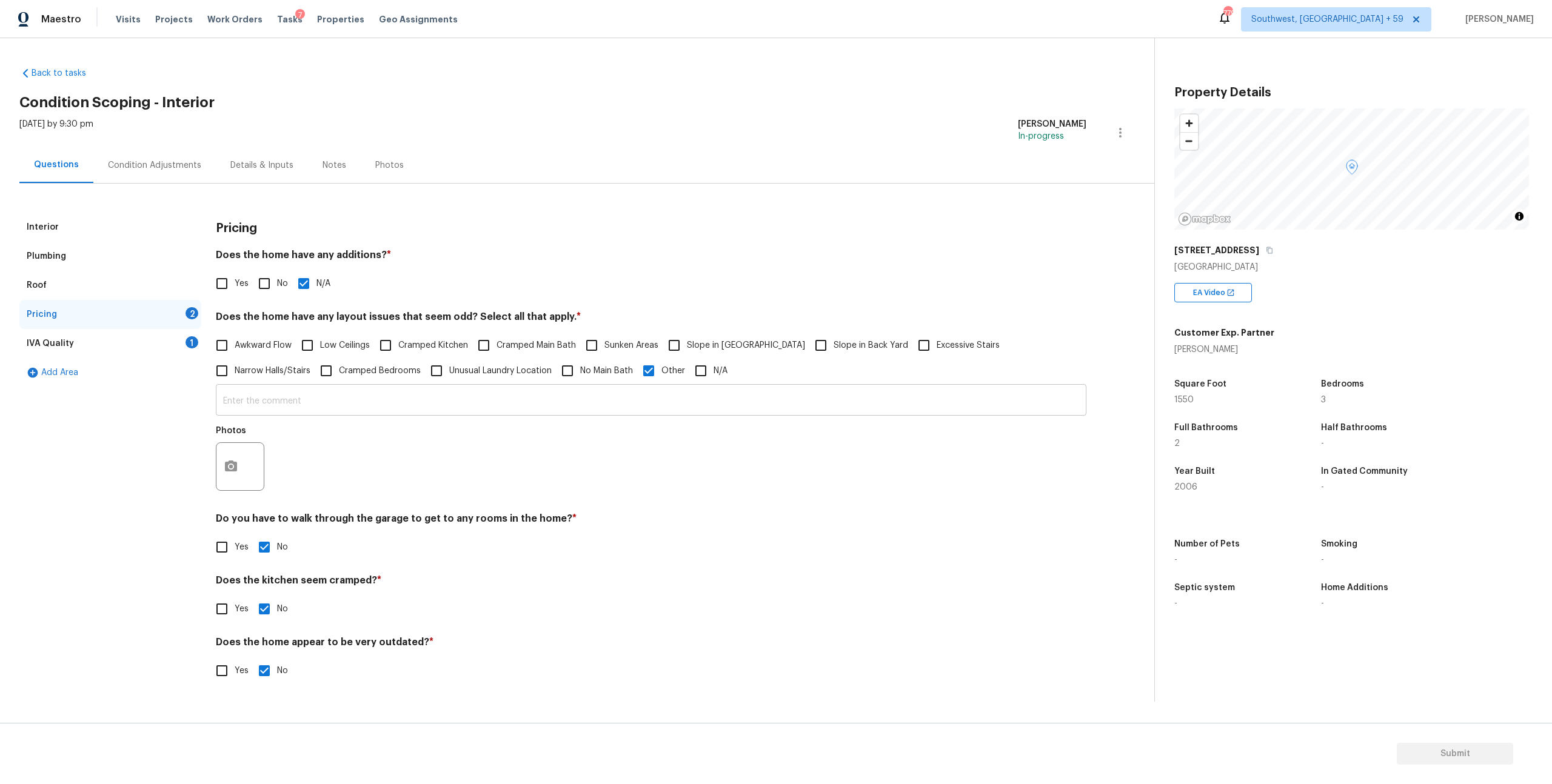
click at [387, 416] on input "text" at bounding box center [652, 402] width 871 height 29
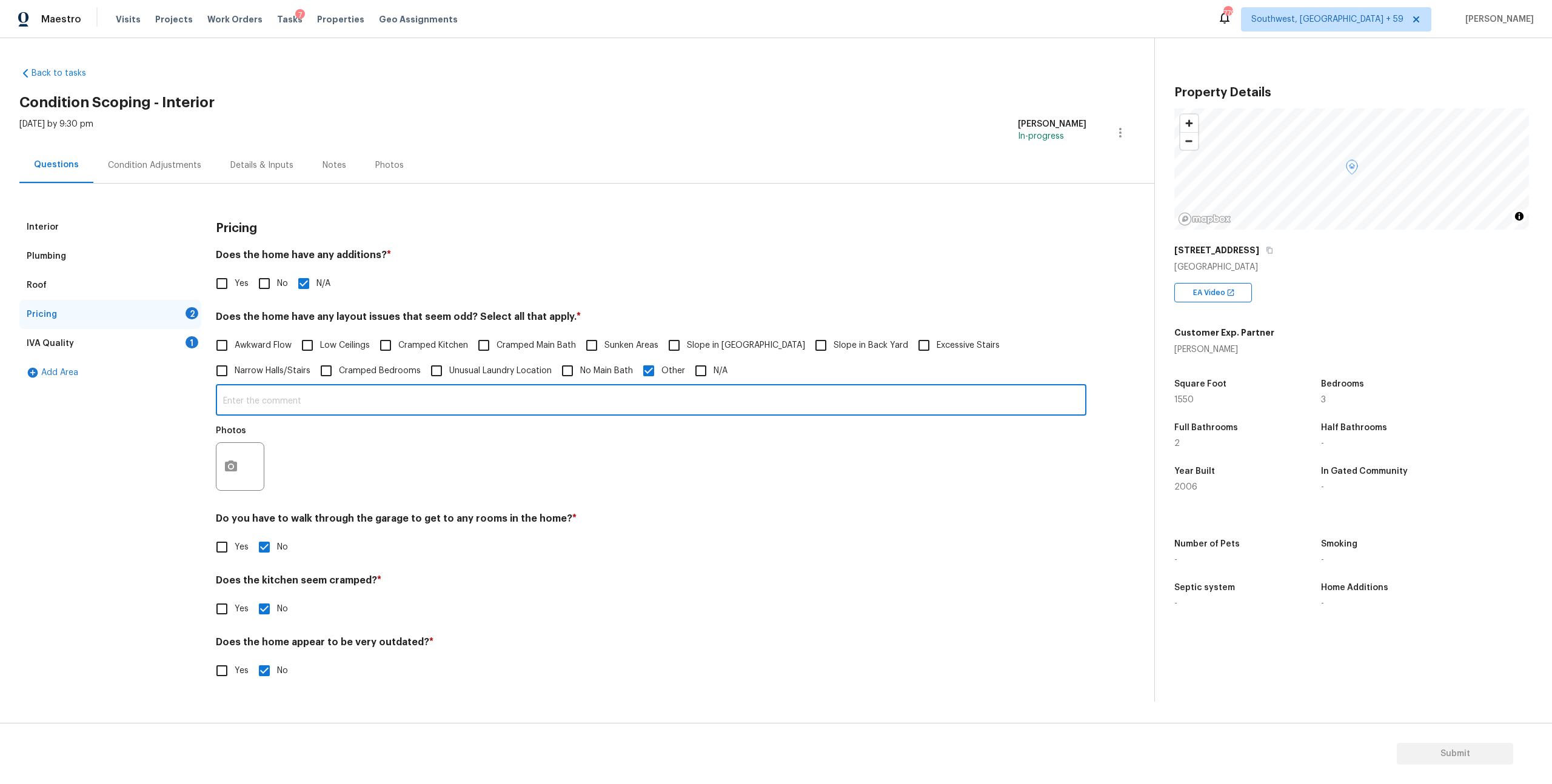
paste input "Severe slope in the backyard"
type input "Severe slope in the backyard"
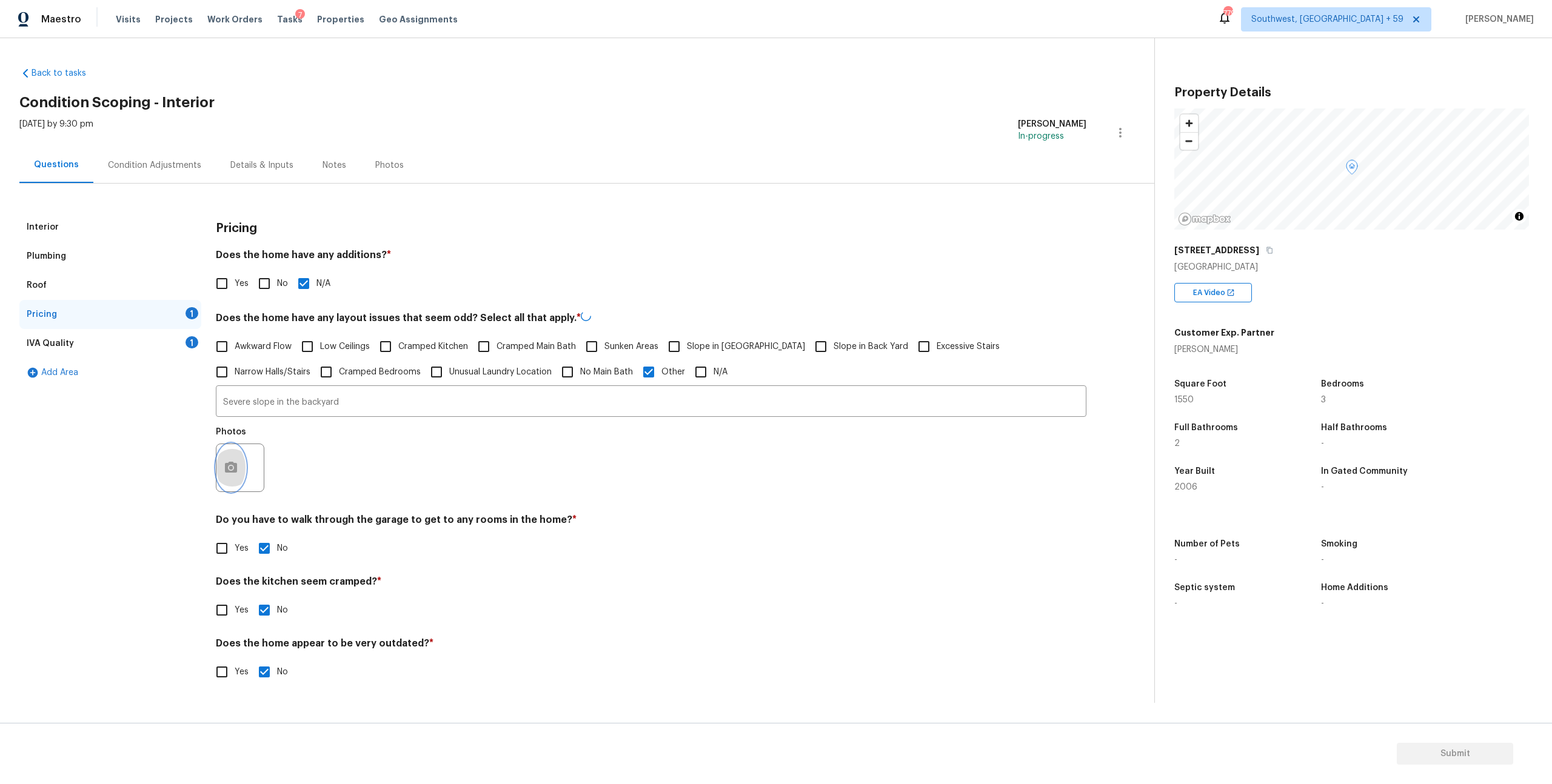
click at [233, 470] on circle "button" at bounding box center [231, 468] width 4 height 4
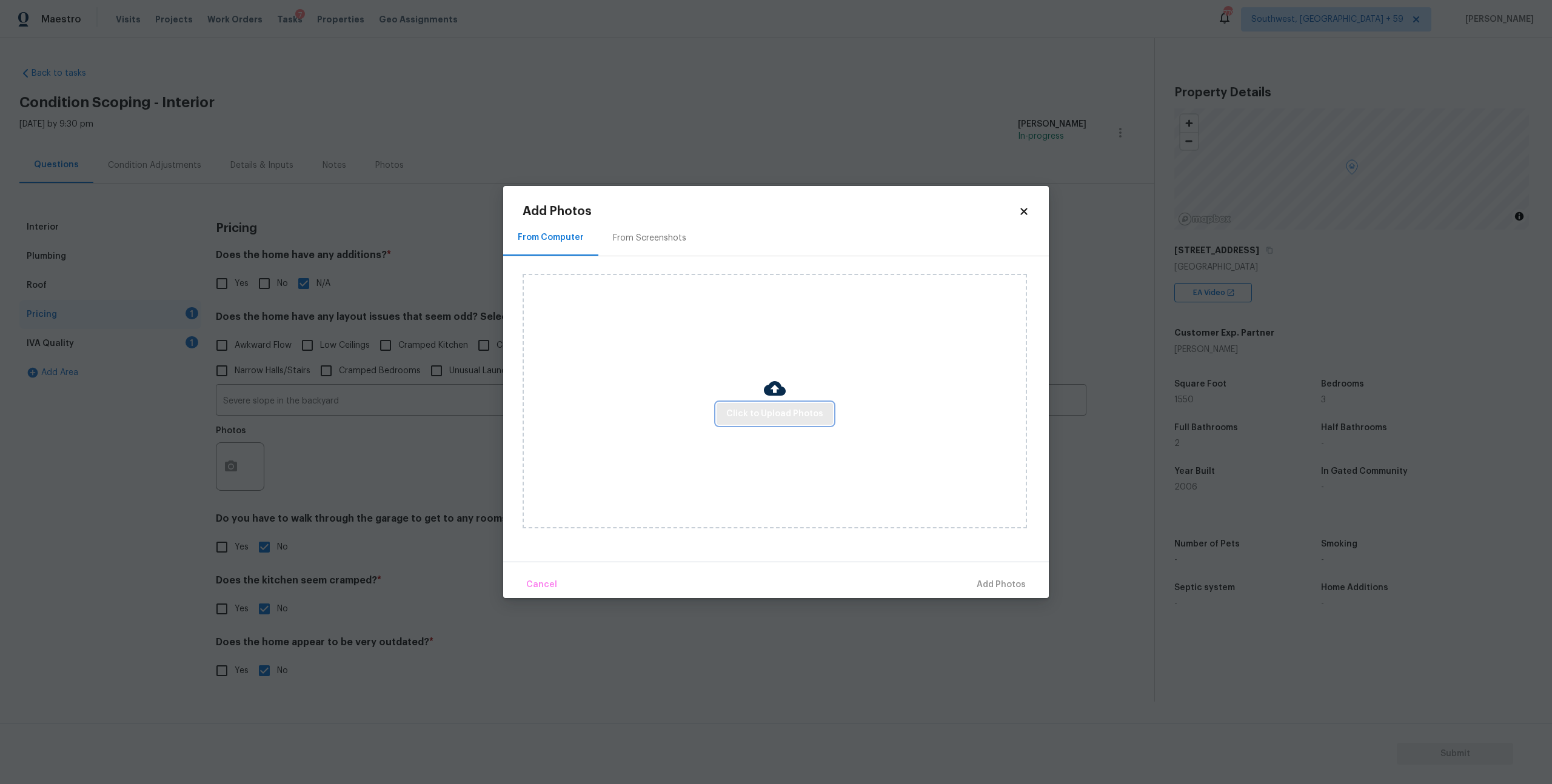
click at [730, 412] on span "Click to Upload Photos" at bounding box center [775, 414] width 97 height 15
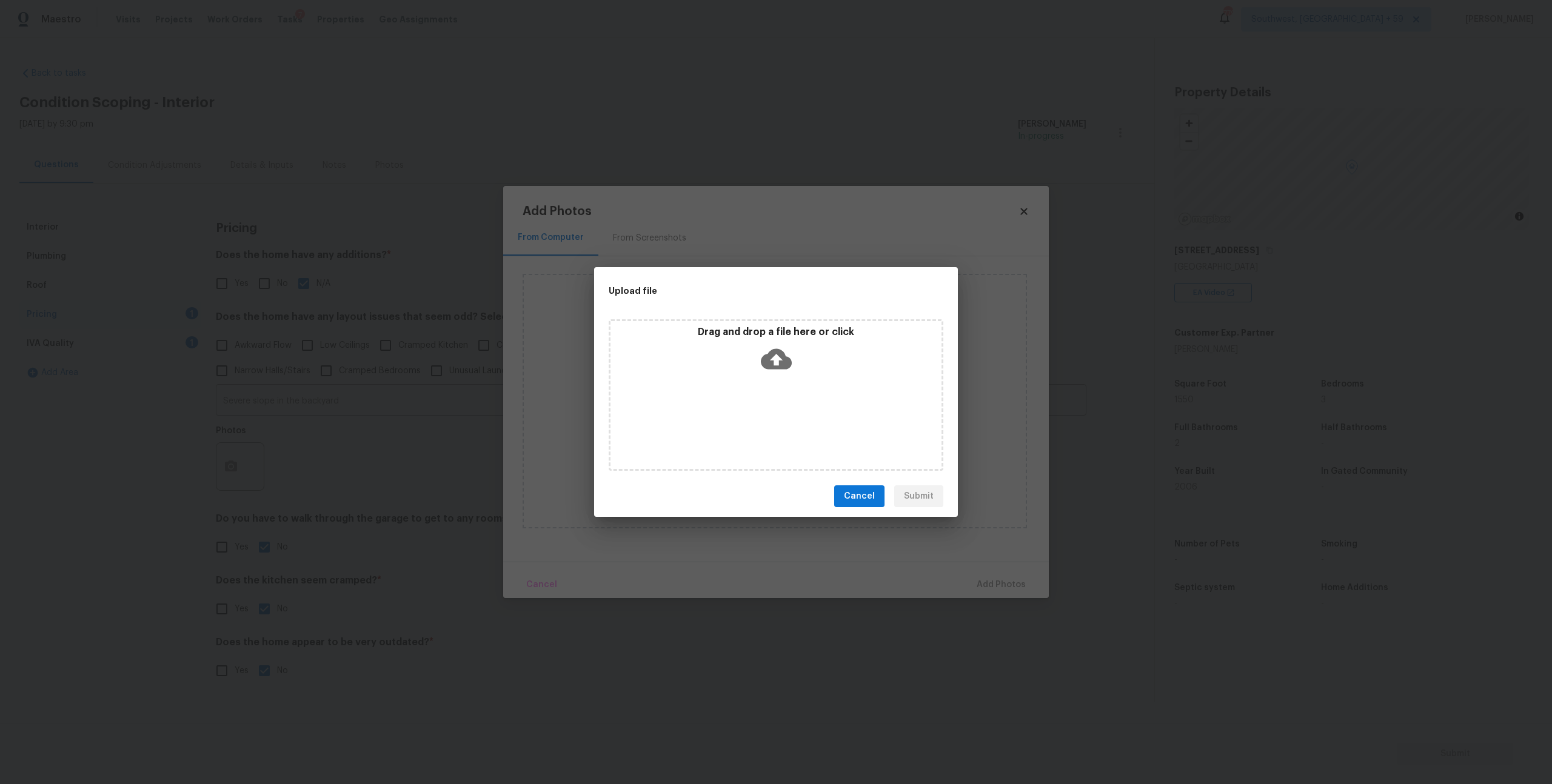
click at [776, 366] on icon at bounding box center [776, 359] width 31 height 31
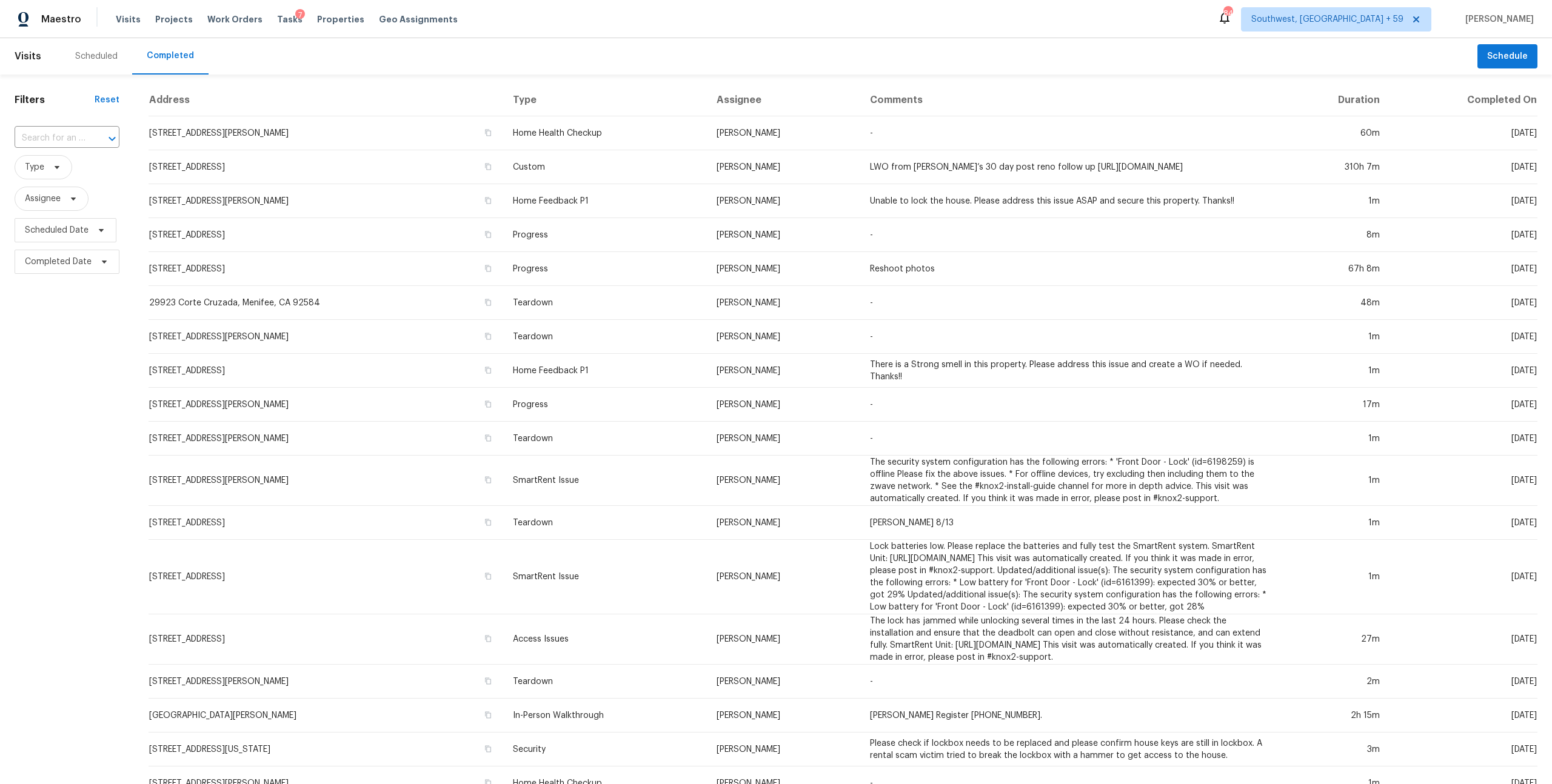
click at [77, 146] on input "text" at bounding box center [50, 138] width 71 height 18
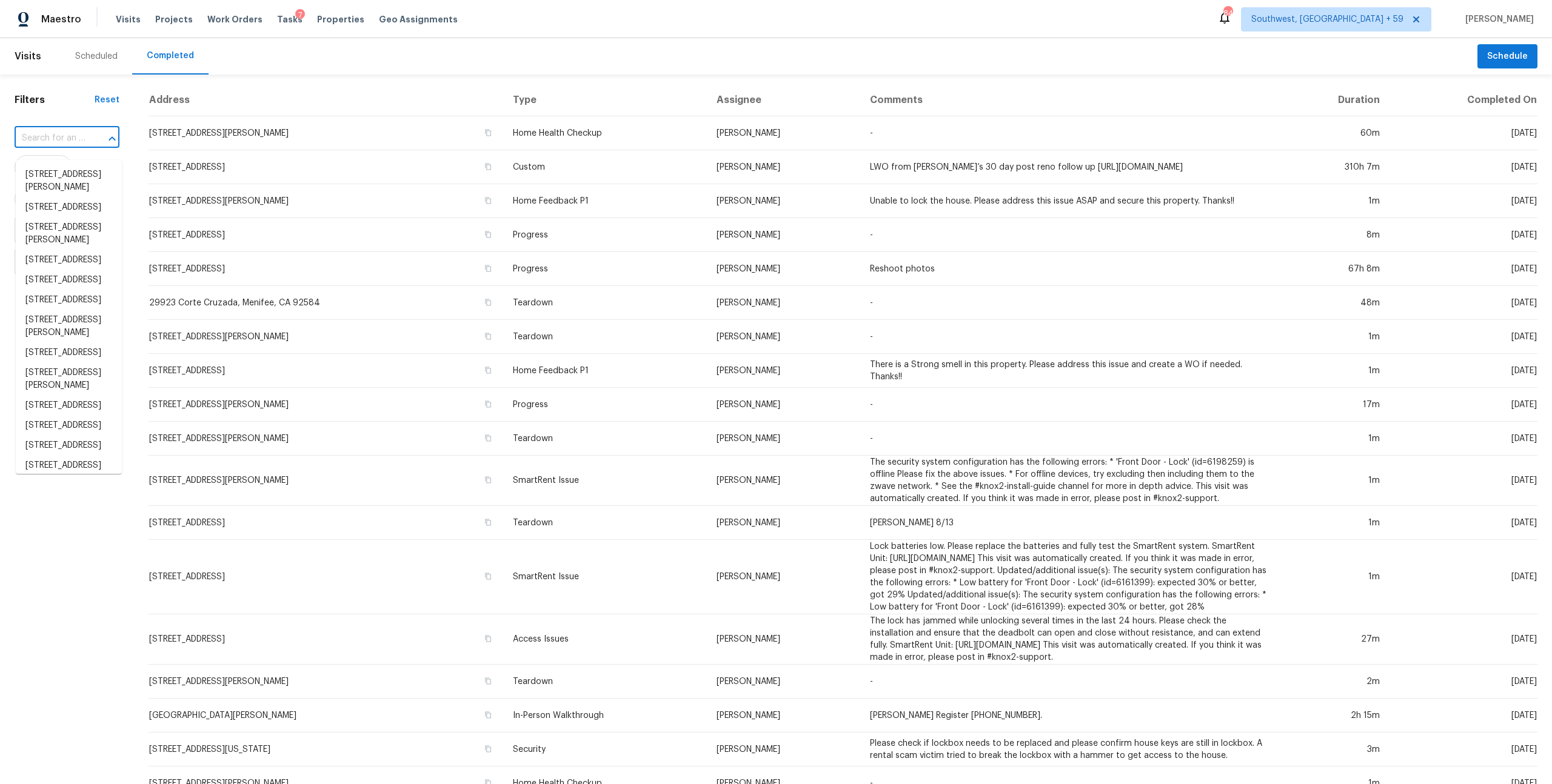
paste input "[STREET_ADDRESS]"
type input "[STREET_ADDRESS]"
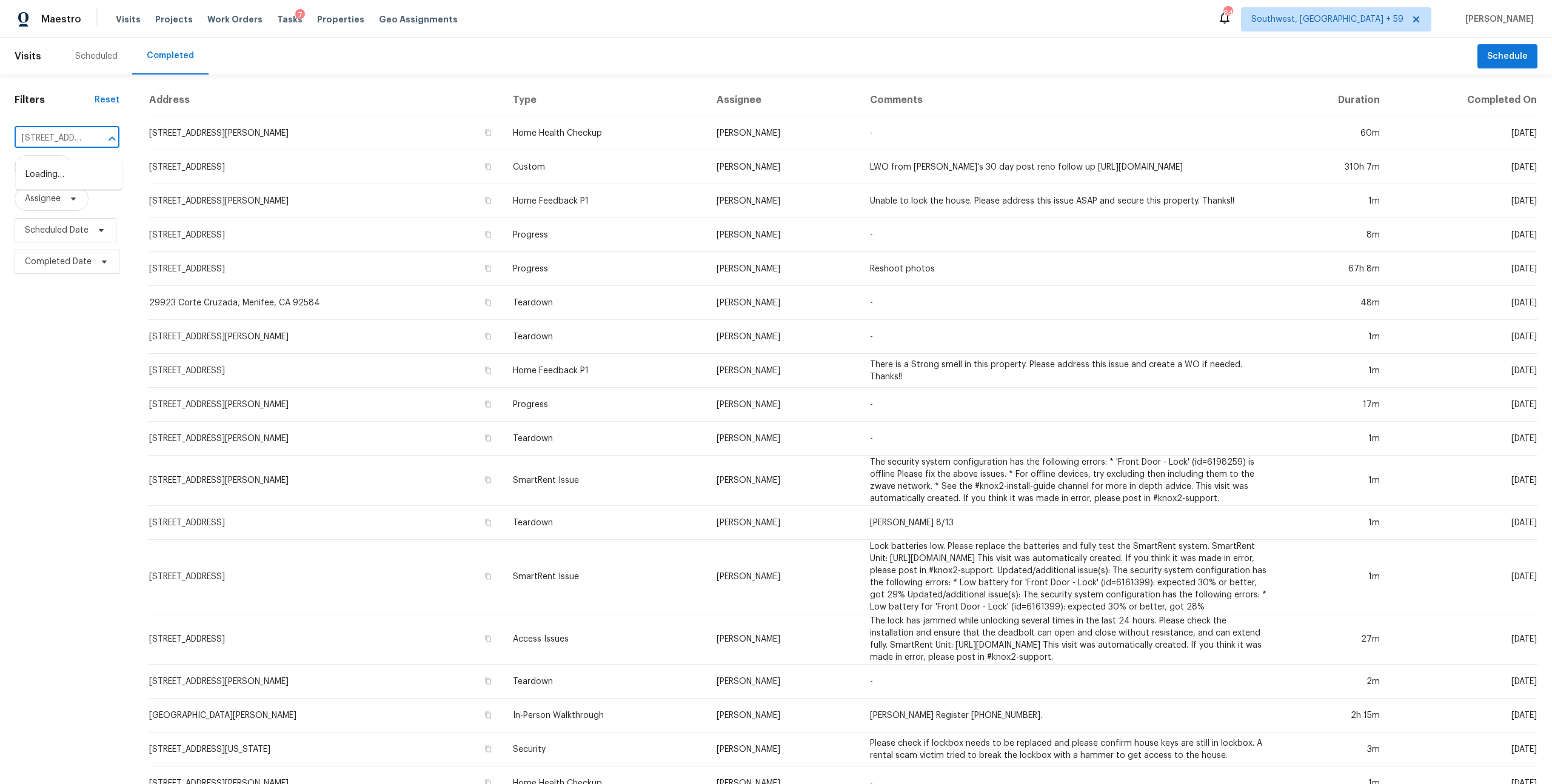
scroll to position [0, 82]
click at [69, 177] on li "[STREET_ADDRESS]" at bounding box center [69, 174] width 106 height 20
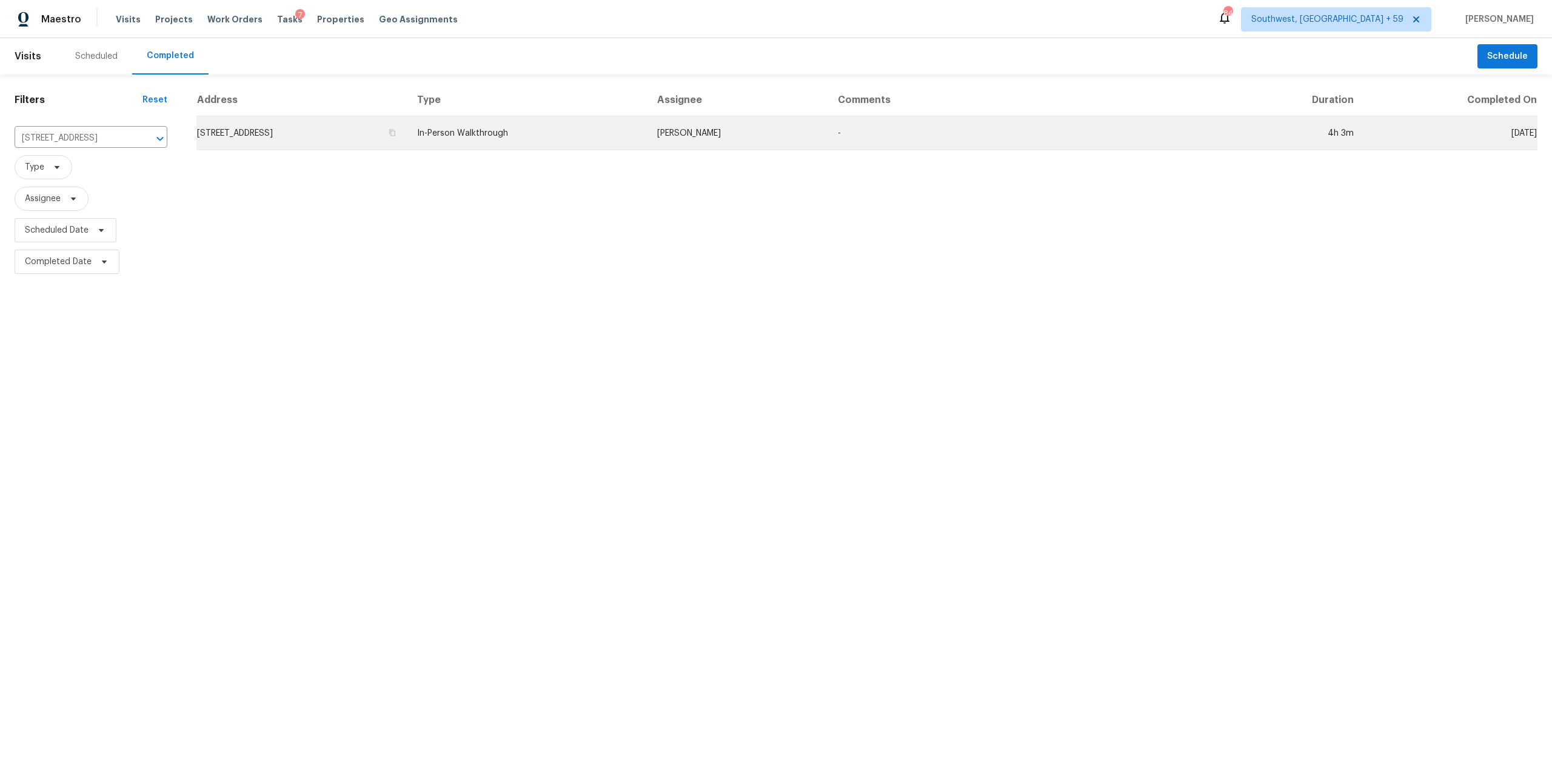
click at [526, 131] on td "In-Person Walkthrough" at bounding box center [527, 133] width 240 height 34
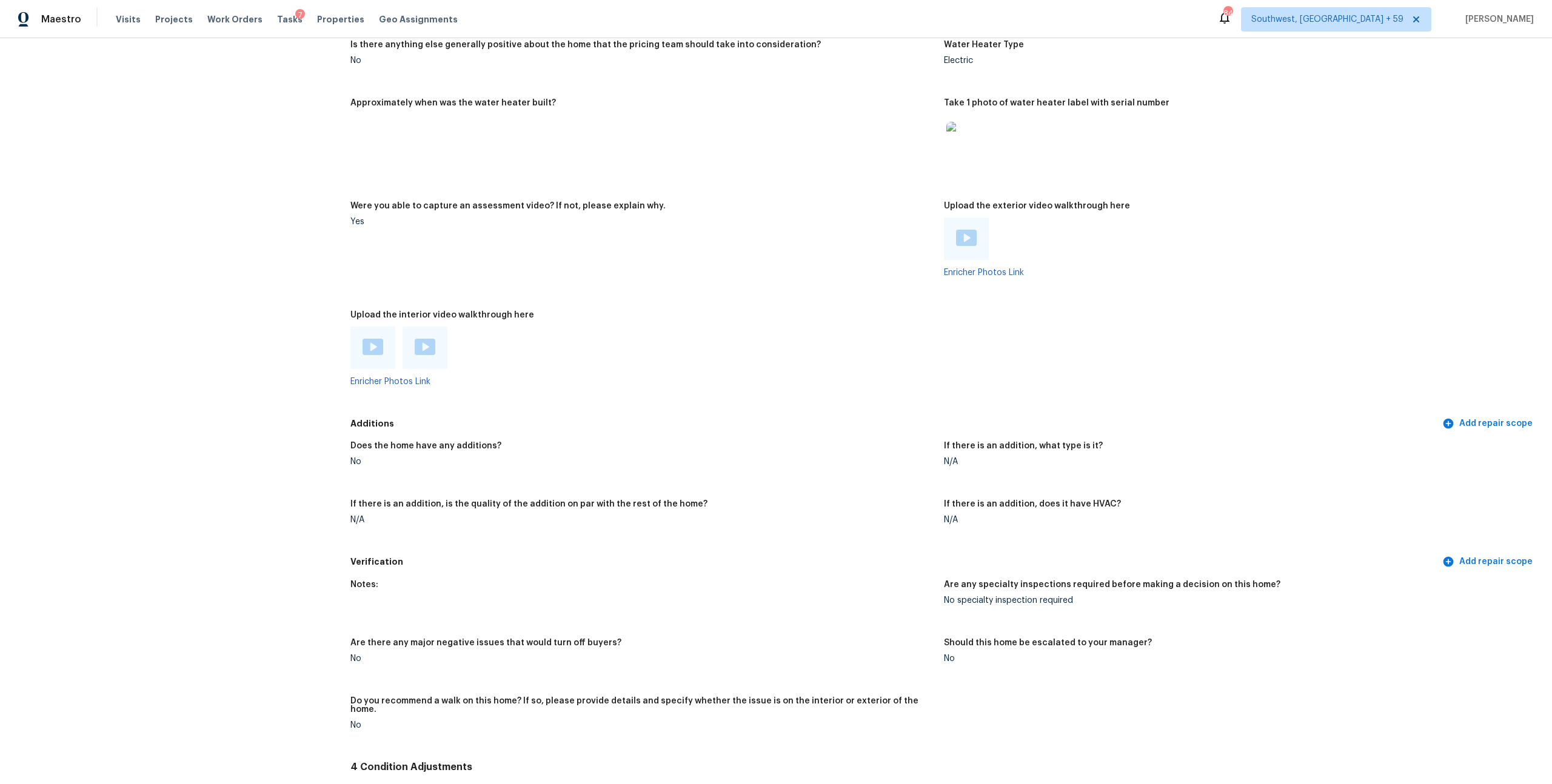
scroll to position [2462, 0]
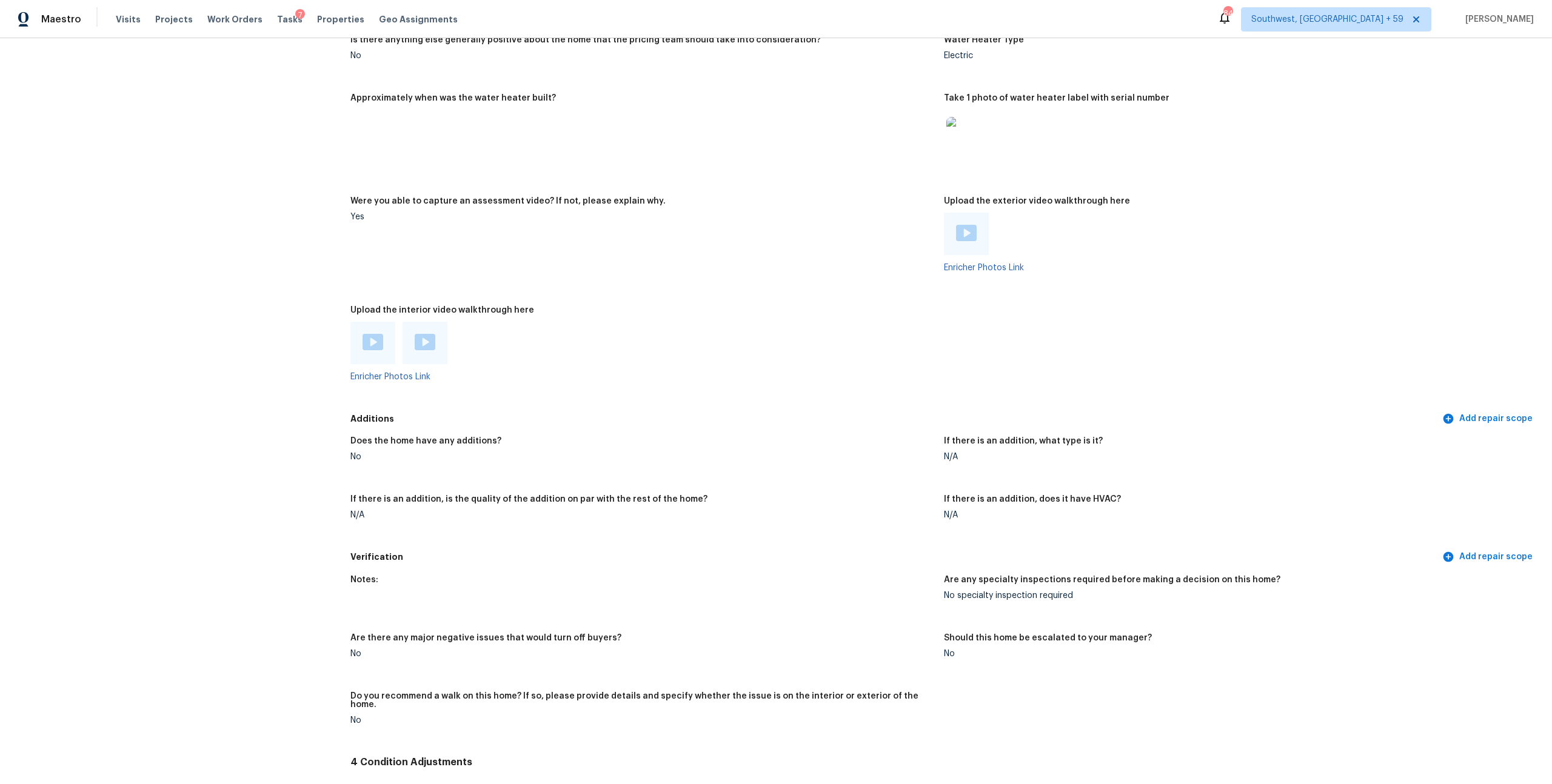
click at [394, 364] on div at bounding box center [373, 342] width 45 height 42
click at [370, 350] on img at bounding box center [373, 342] width 21 height 16
click at [432, 350] on img at bounding box center [425, 342] width 21 height 16
click at [973, 255] on div at bounding box center [967, 234] width 45 height 42
click at [964, 242] on img at bounding box center [967, 233] width 21 height 16
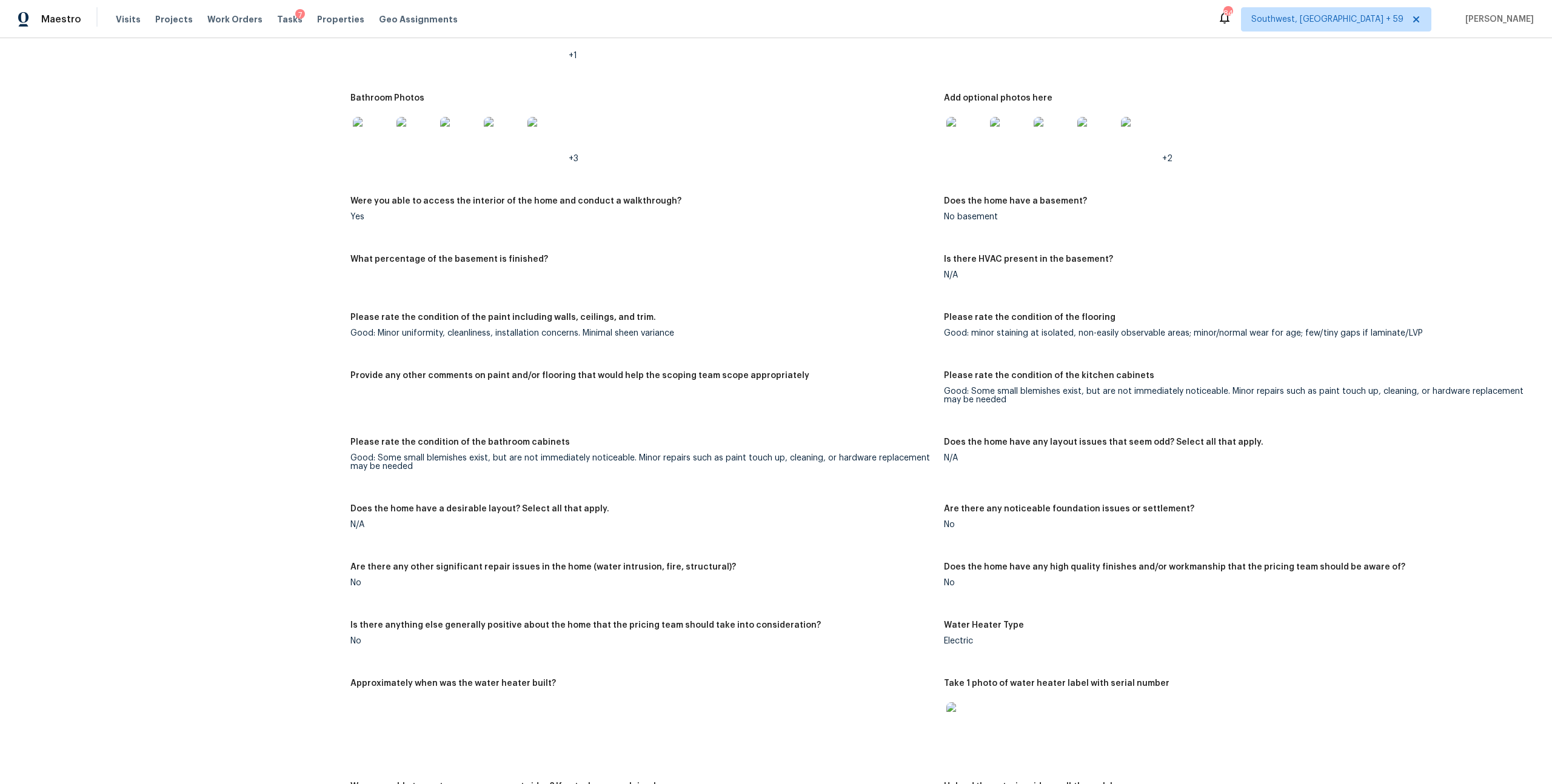
scroll to position [1876, 0]
click at [960, 156] on img at bounding box center [966, 137] width 38 height 38
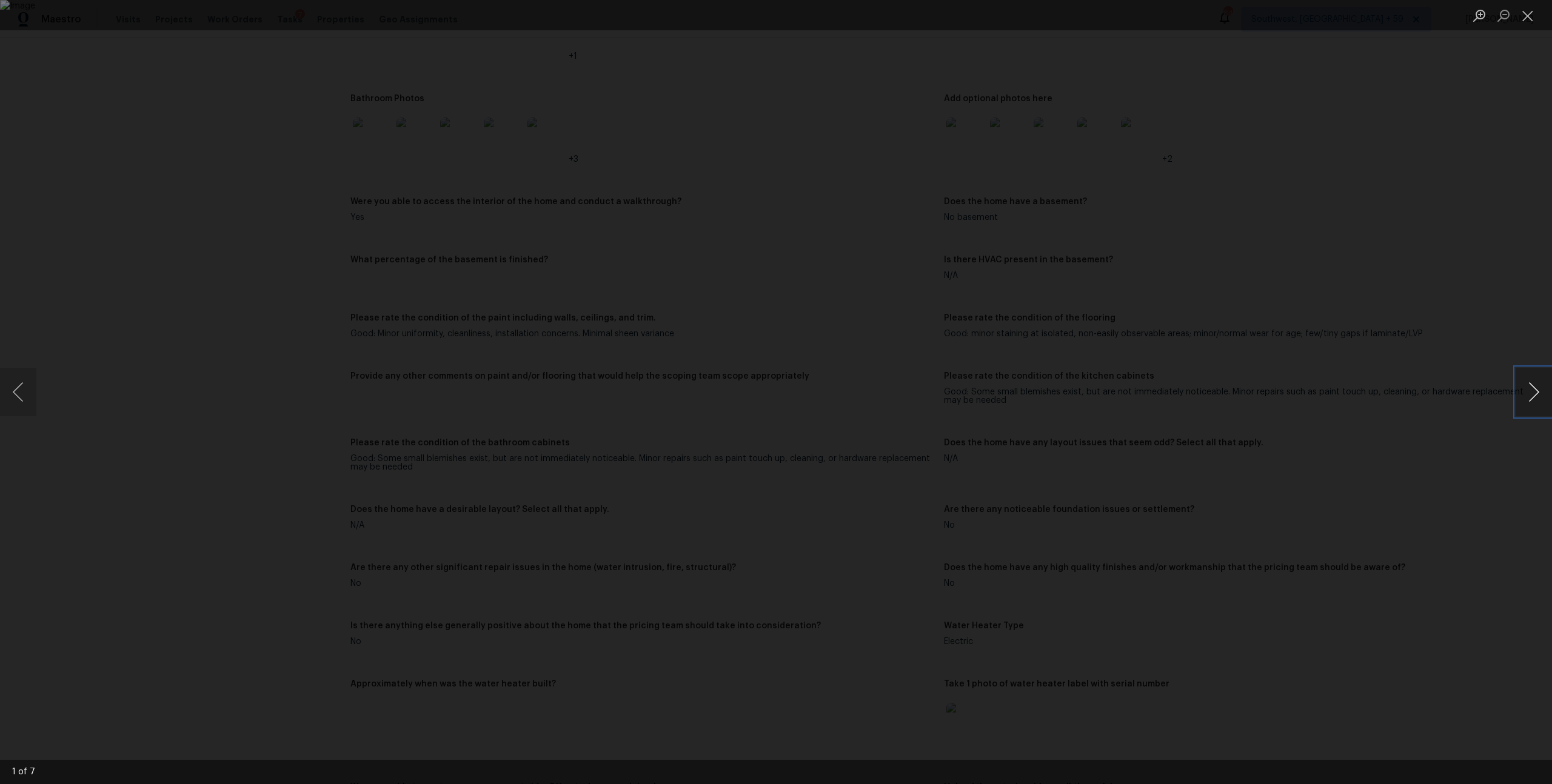
click at [1527, 398] on button "Next image" at bounding box center [1534, 392] width 36 height 49
click at [1527, 11] on button "Close lightbox" at bounding box center [1528, 15] width 24 height 22
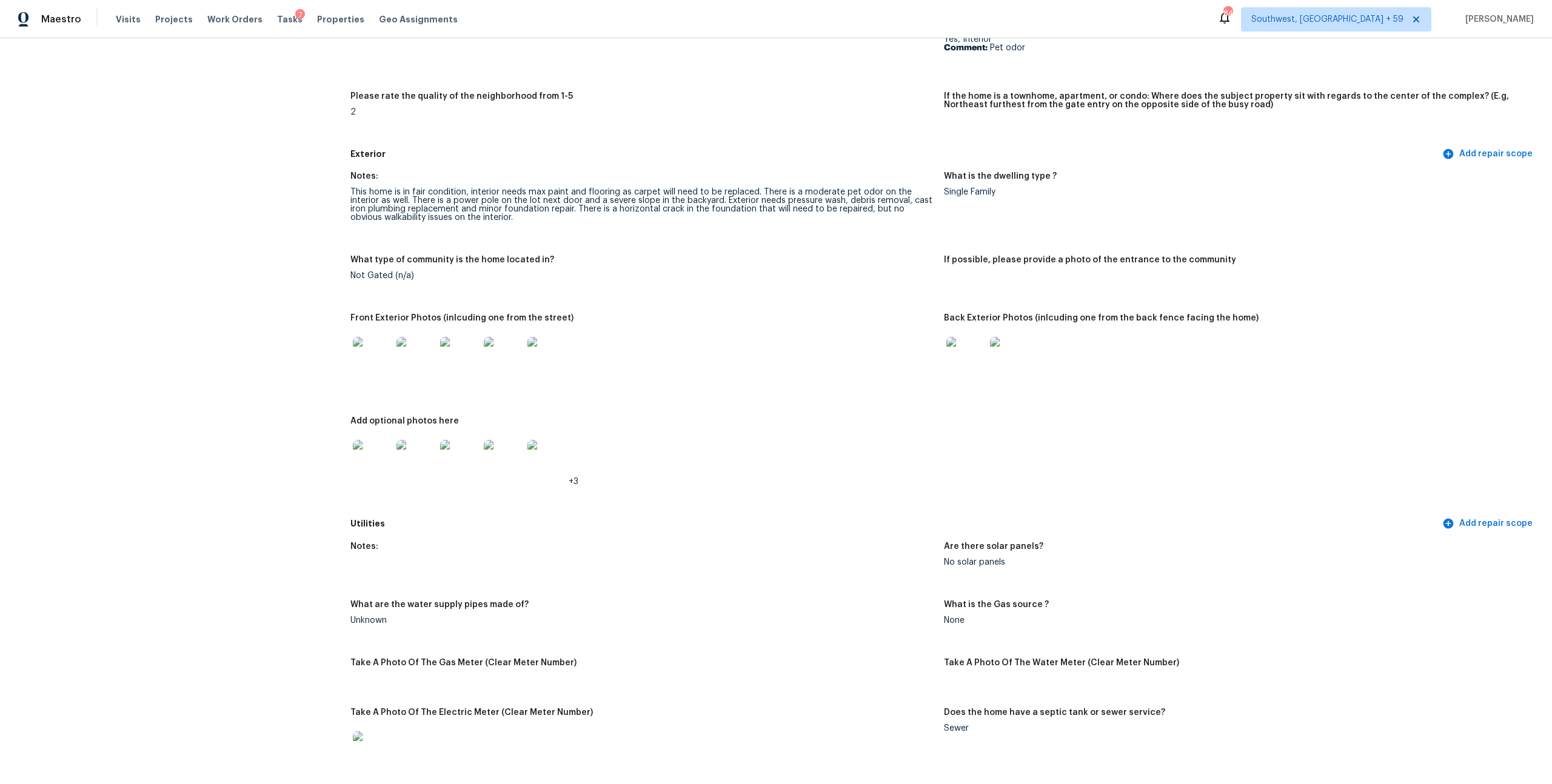
scroll to position [252, 0]
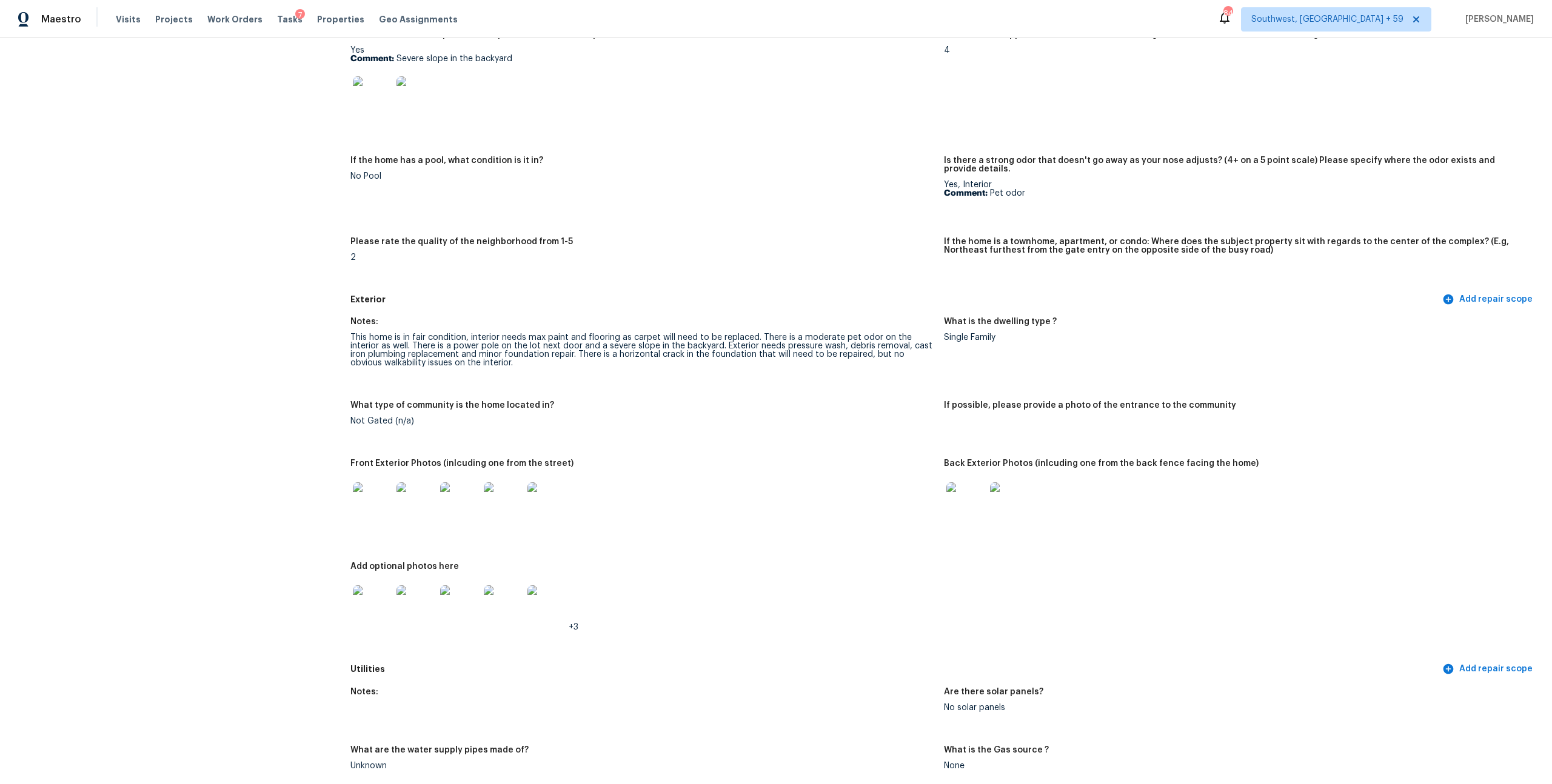
click at [378, 522] on img at bounding box center [372, 502] width 38 height 38
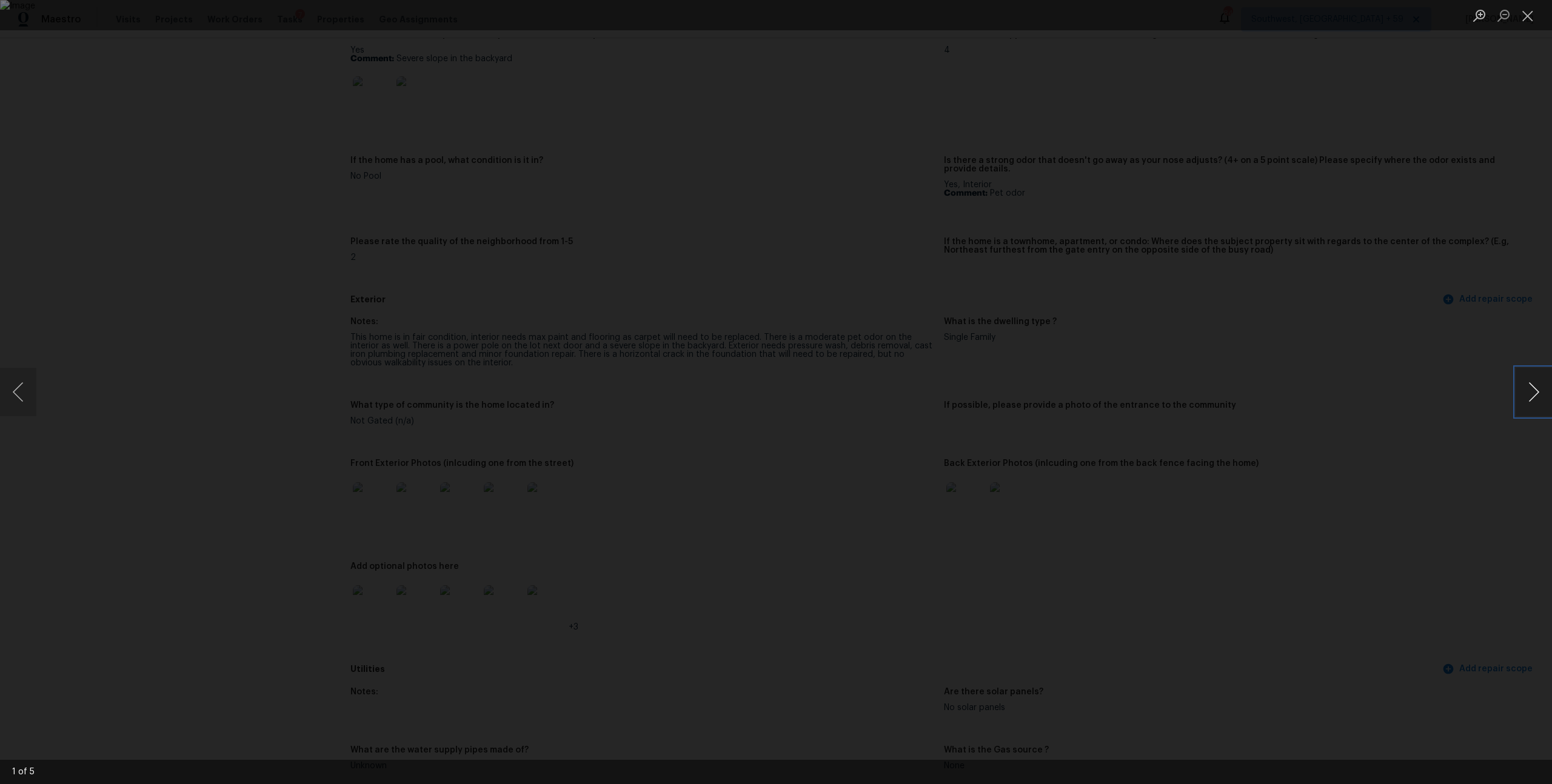
click at [1537, 394] on button "Next image" at bounding box center [1534, 392] width 36 height 49
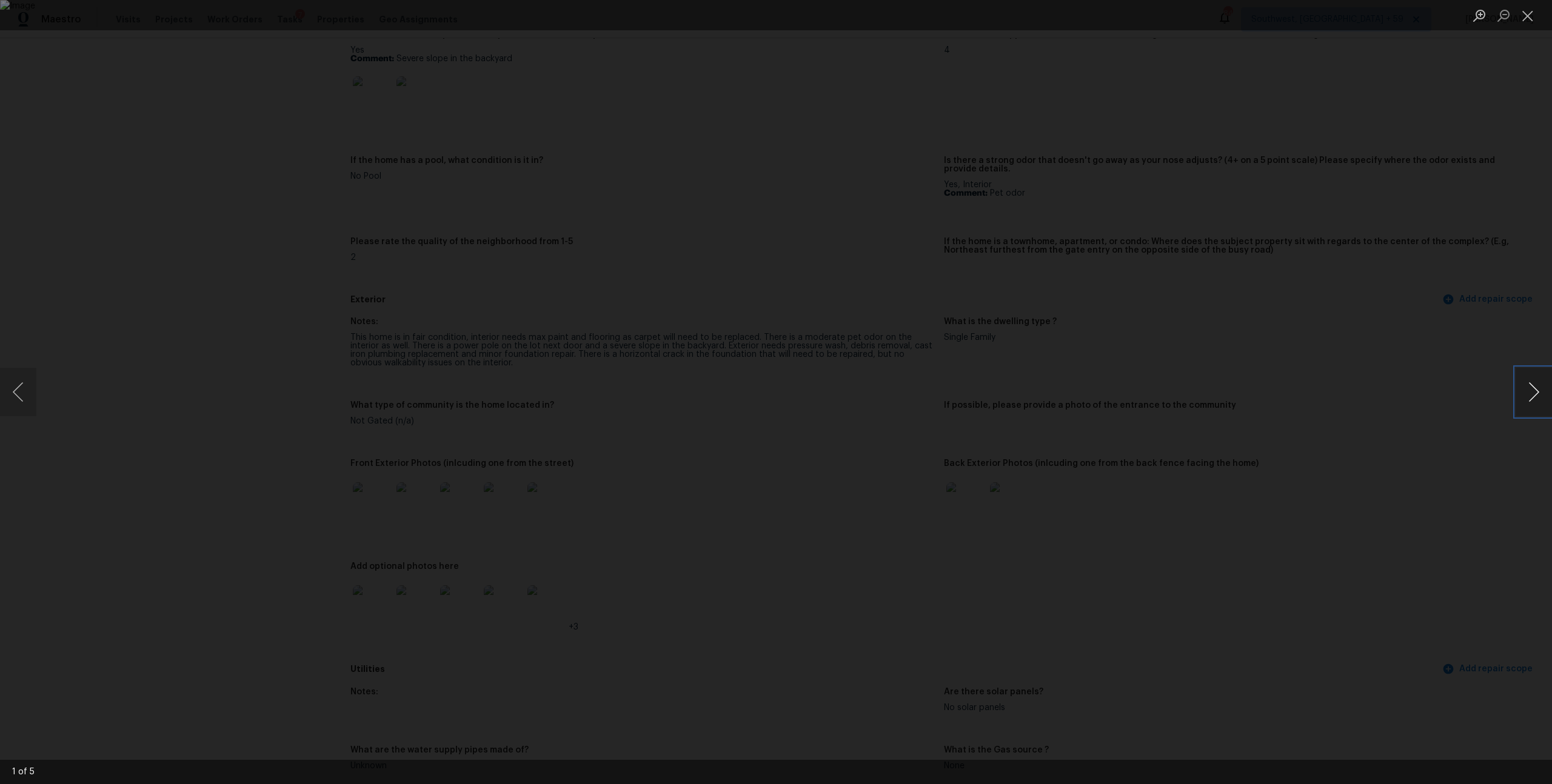
click at [1537, 394] on button "Next image" at bounding box center [1534, 392] width 36 height 49
click at [1530, 19] on button "Close lightbox" at bounding box center [1528, 15] width 24 height 22
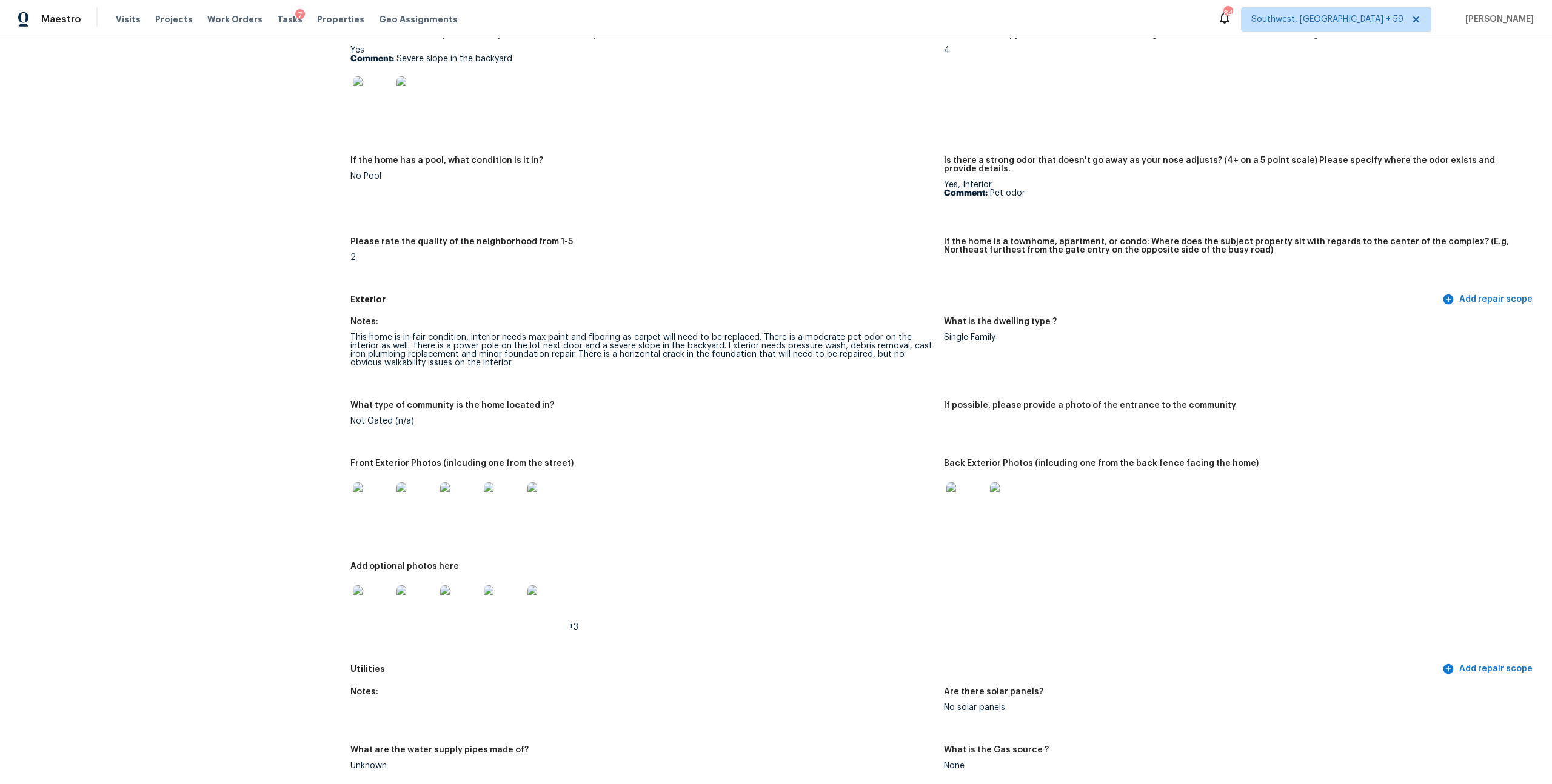
click at [846, 142] on figure "Does either the front yard or back yard have a severe slope? Yes Comment: Sever…" at bounding box center [648, 86] width 594 height 111
click at [1137, 120] on figure "Rate the curb appeal of the home from 1-9 (1 being the worst home on the street…" at bounding box center [1241, 86] width 594 height 111
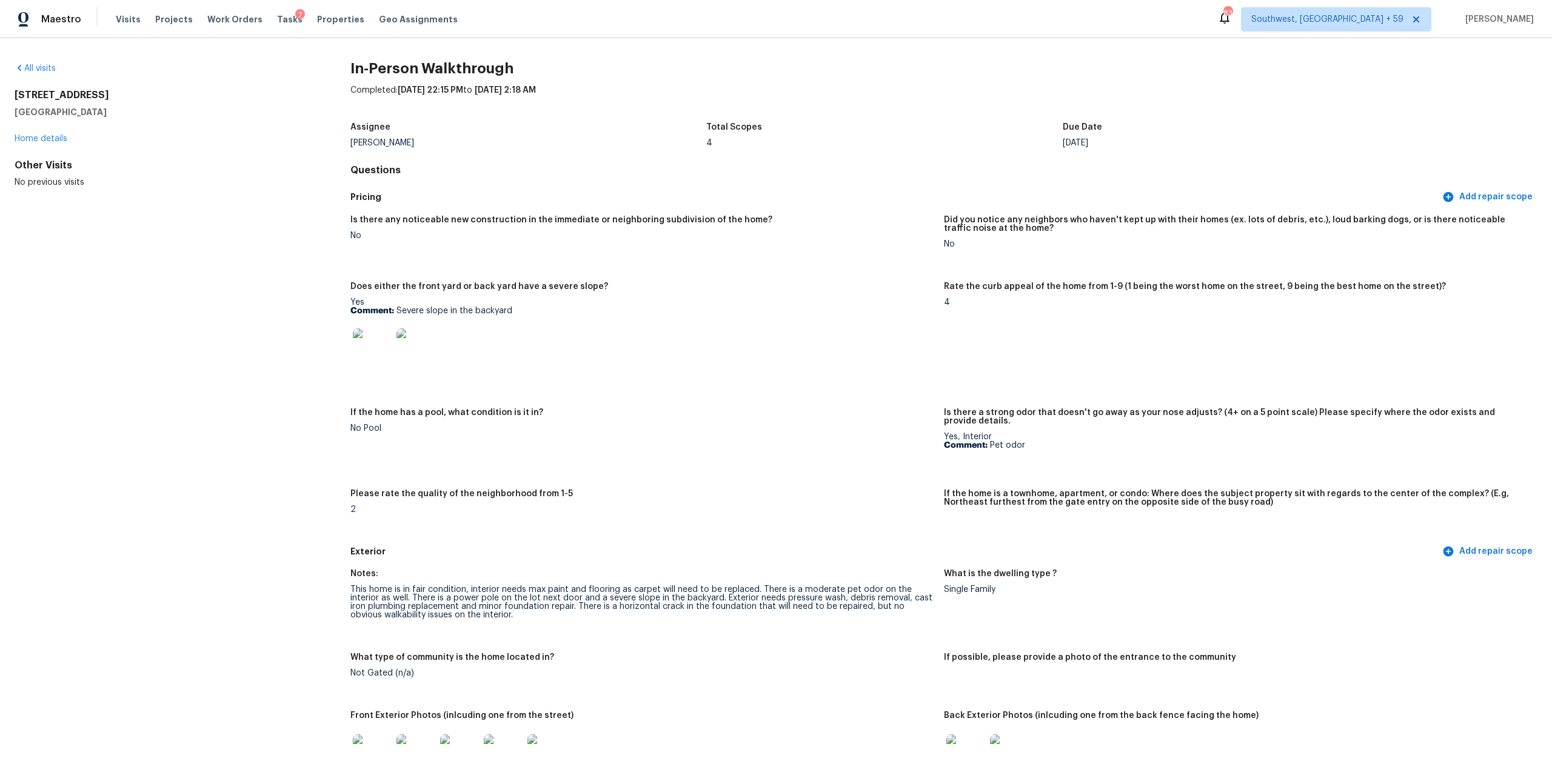
drag, startPoint x: 131, startPoint y: 116, endPoint x: 2, endPoint y: 94, distance: 130.9
click at [2, 94] on div "All visits 122 Overlook Pl Columbia, TN 38401 Home details Other Visits No prev…" at bounding box center [776, 411] width 1552 height 746
drag, startPoint x: 402, startPoint y: 331, endPoint x: 578, endPoint y: 332, distance: 176.0
click at [578, 315] on p "Comment: Severe slope in the backyard" at bounding box center [643, 310] width 584 height 9
copy p "Severe slope in the backyard"
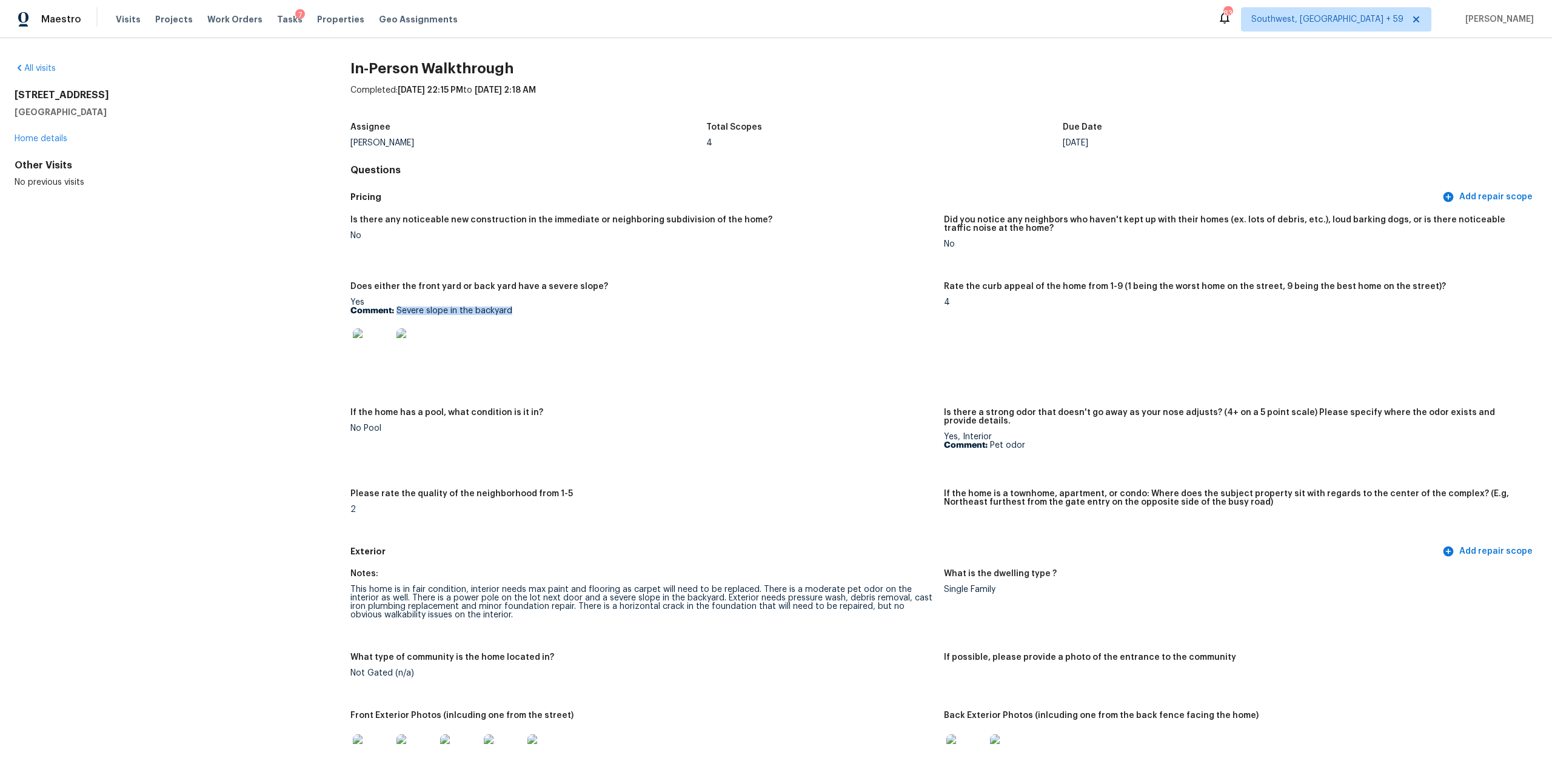
click at [390, 367] on img at bounding box center [372, 348] width 38 height 38
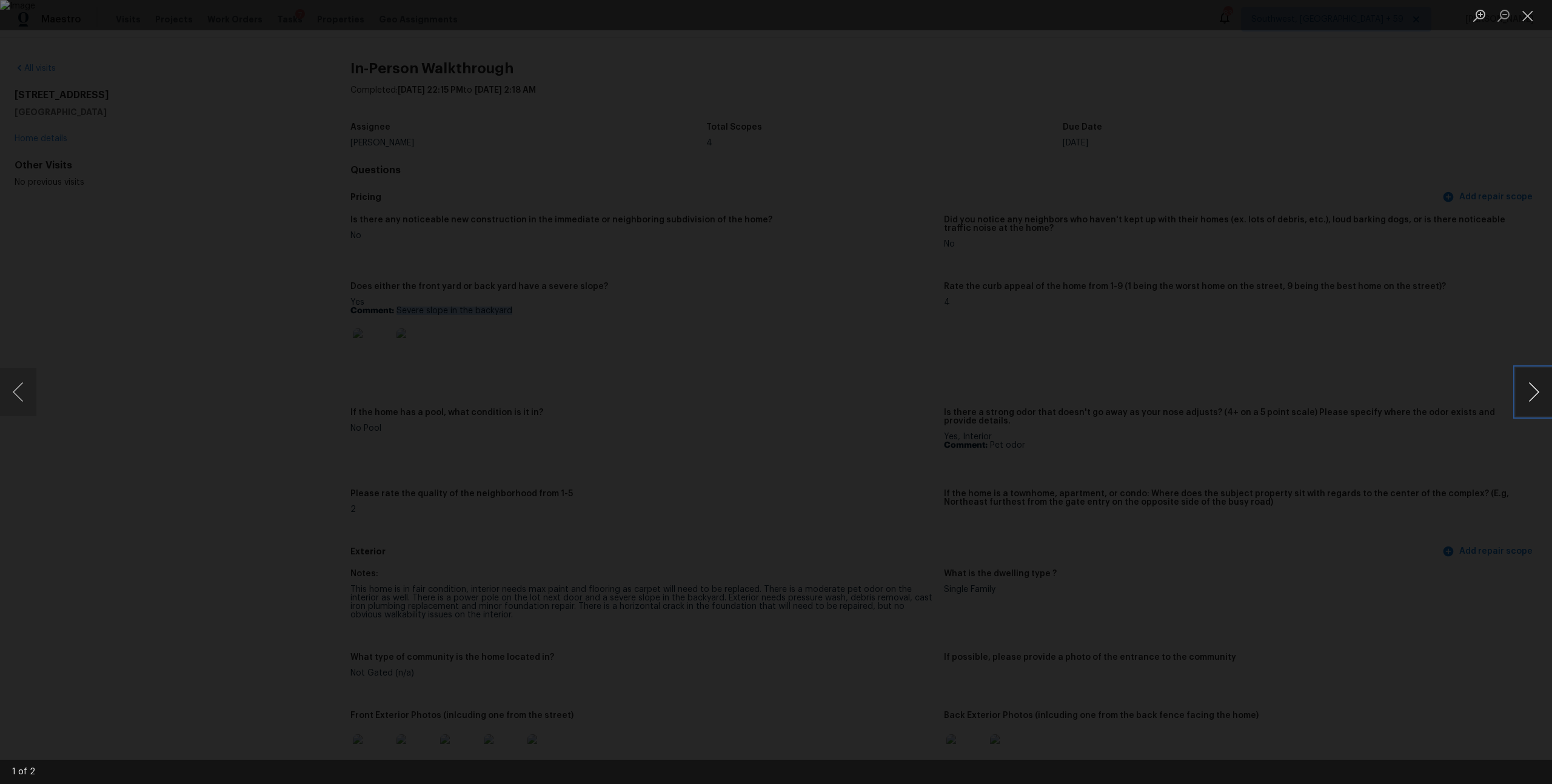
click at [1534, 391] on button "Next image" at bounding box center [1534, 392] width 36 height 49
click at [15, 391] on button "Previous image" at bounding box center [18, 392] width 36 height 49
click at [1534, 191] on div "Lightbox" at bounding box center [776, 392] width 1552 height 784
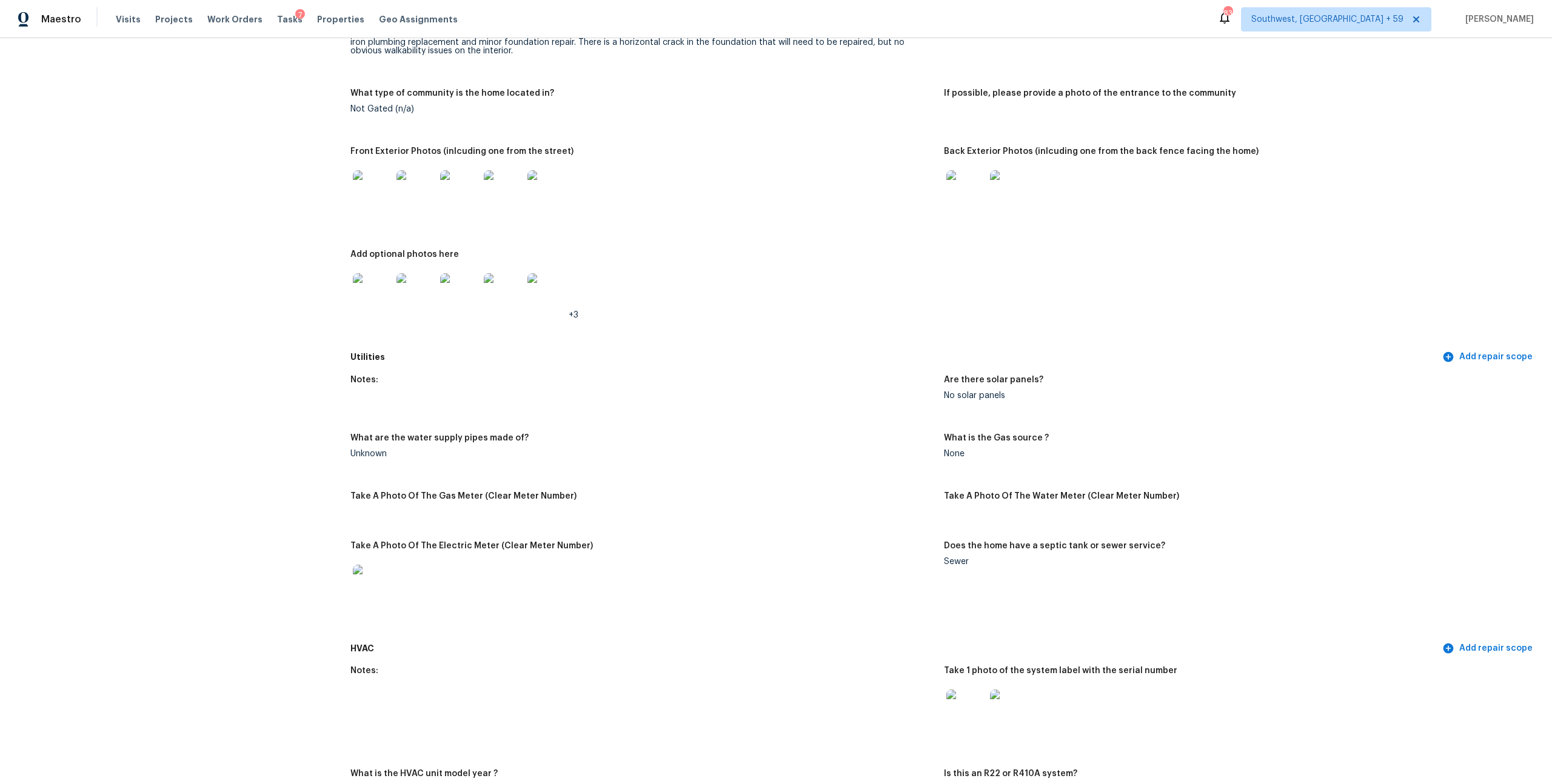
scroll to position [541, 0]
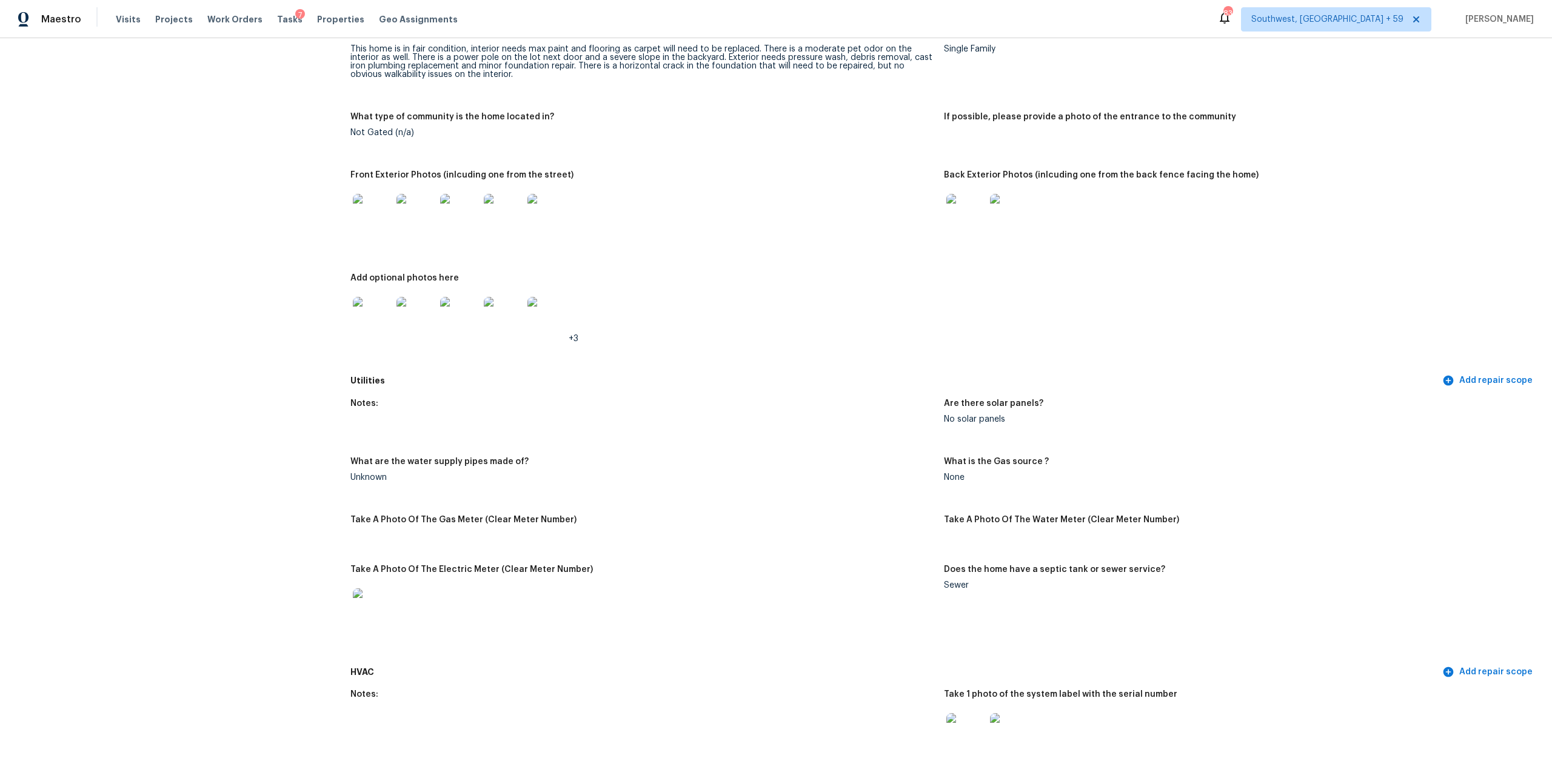
click at [376, 233] on img at bounding box center [372, 213] width 38 height 38
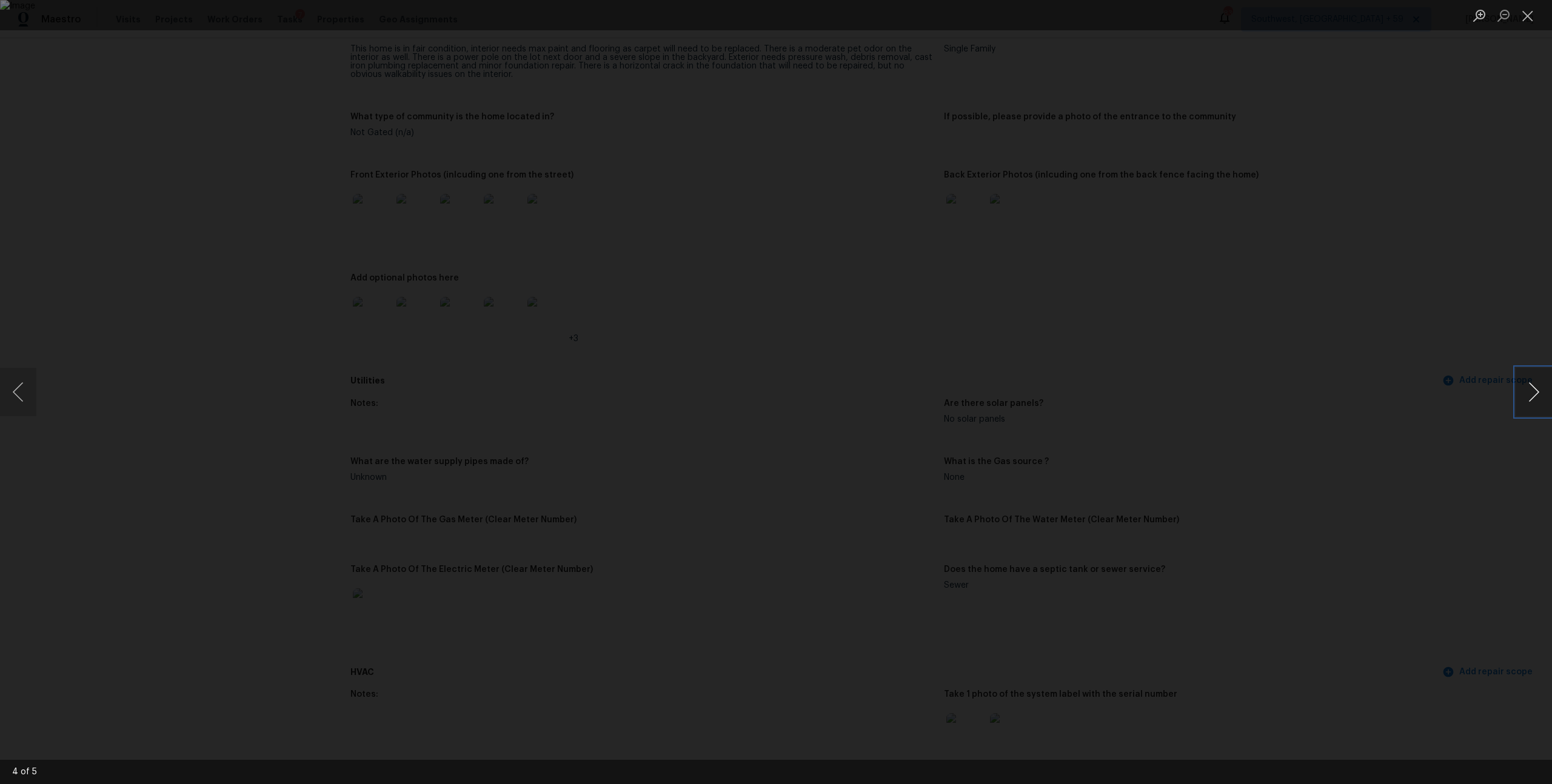
click at [1528, 394] on button "Next image" at bounding box center [1534, 392] width 36 height 49
click at [1524, 382] on button "Next image" at bounding box center [1534, 392] width 36 height 49
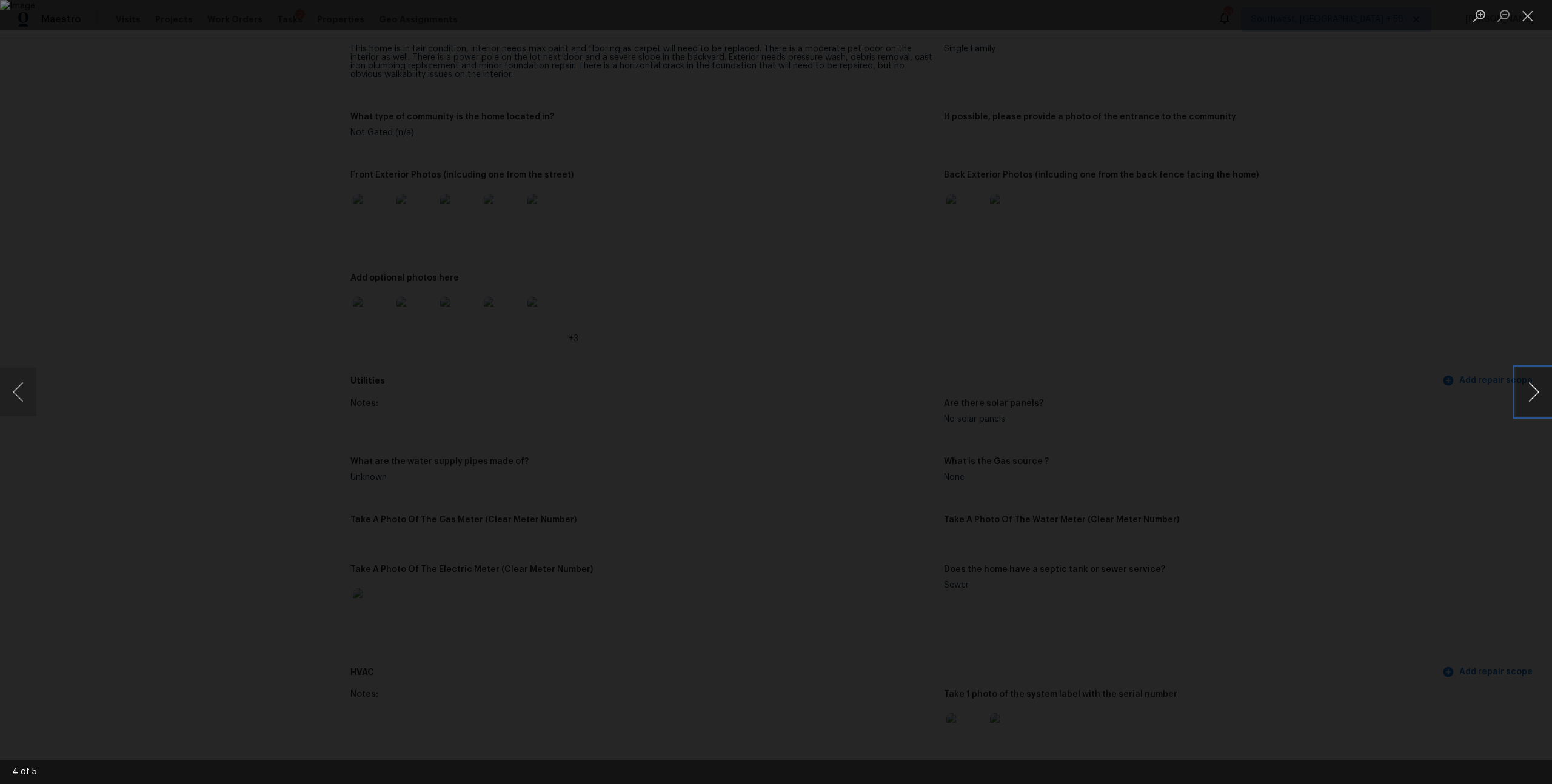
click at [1524, 382] on button "Next image" at bounding box center [1534, 392] width 36 height 49
click at [1530, 18] on button "Close lightbox" at bounding box center [1528, 15] width 24 height 22
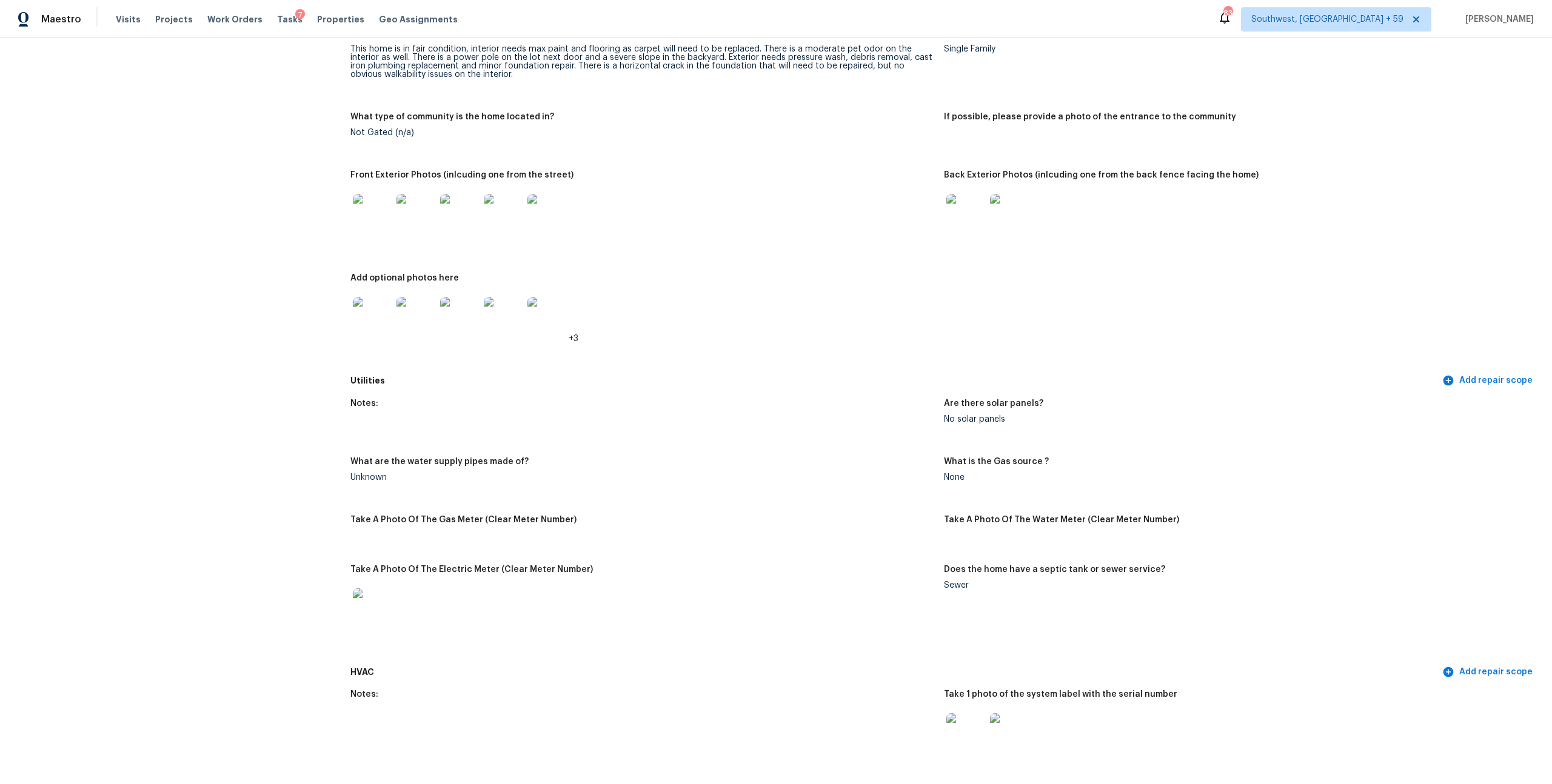
scroll to position [0, 0]
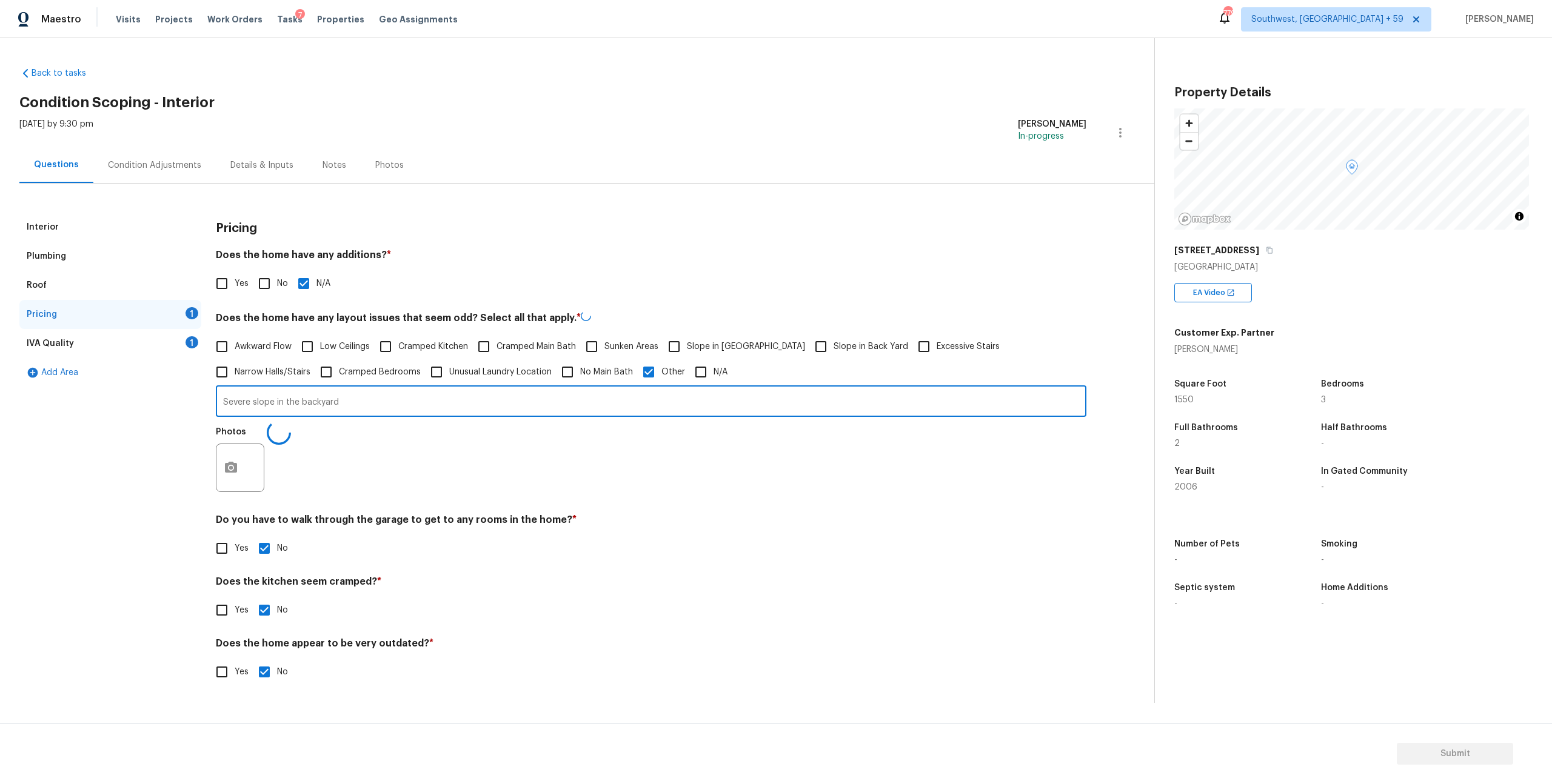
drag, startPoint x: 257, startPoint y: 426, endPoint x: 182, endPoint y: 426, distance: 75.0
click at [182, 426] on div "Interior Plumbing Roof Pricing 1 IVA Quality 1 Add Area Pricing Does the home h…" at bounding box center [572, 456] width 1106 height 486
type input "slope in the backyard"
click at [502, 494] on div "Photos" at bounding box center [652, 458] width 871 height 78
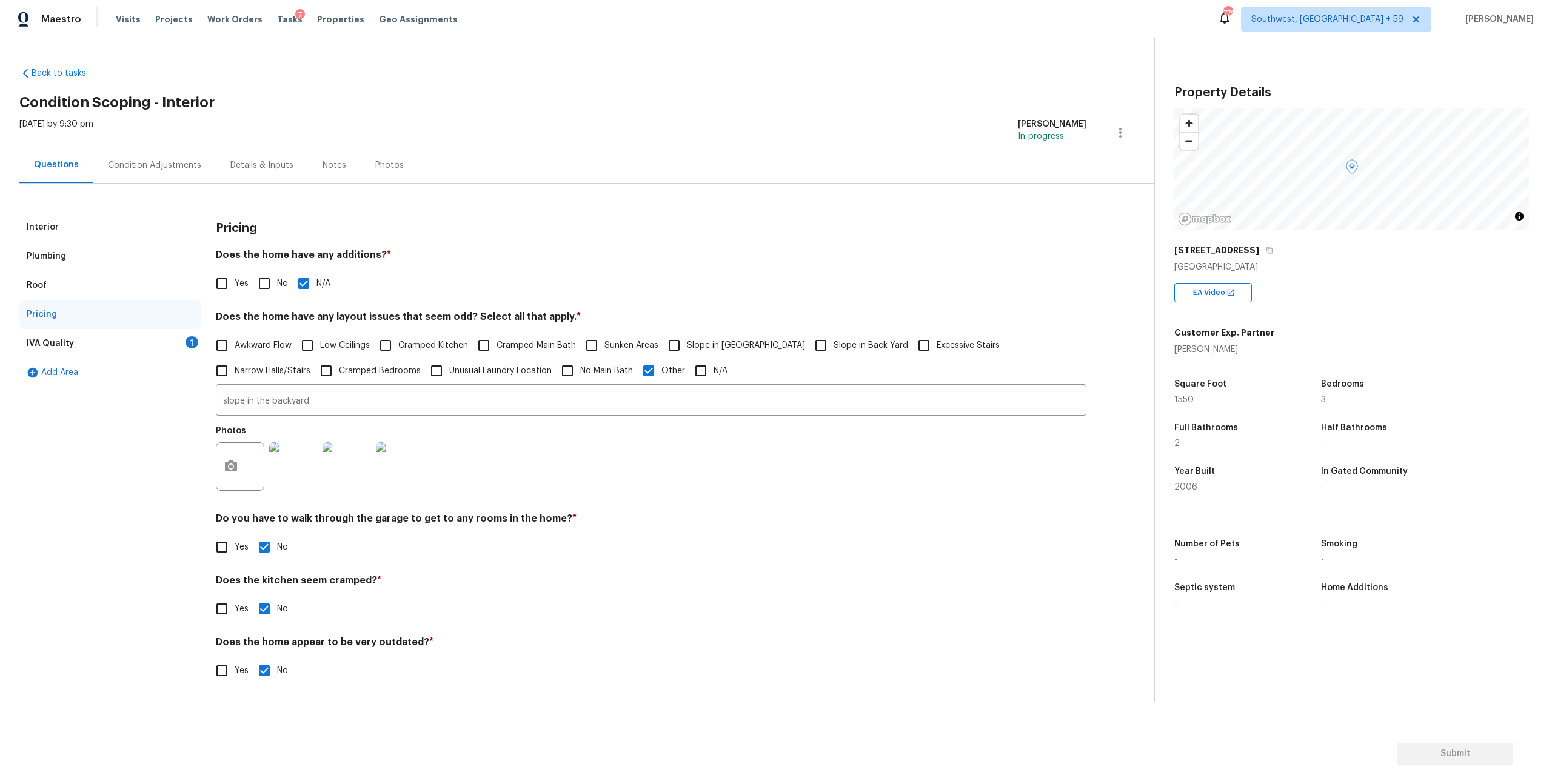
scroll to position [30, 0]
click at [97, 330] on div "IVA Quality 1" at bounding box center [110, 343] width 182 height 29
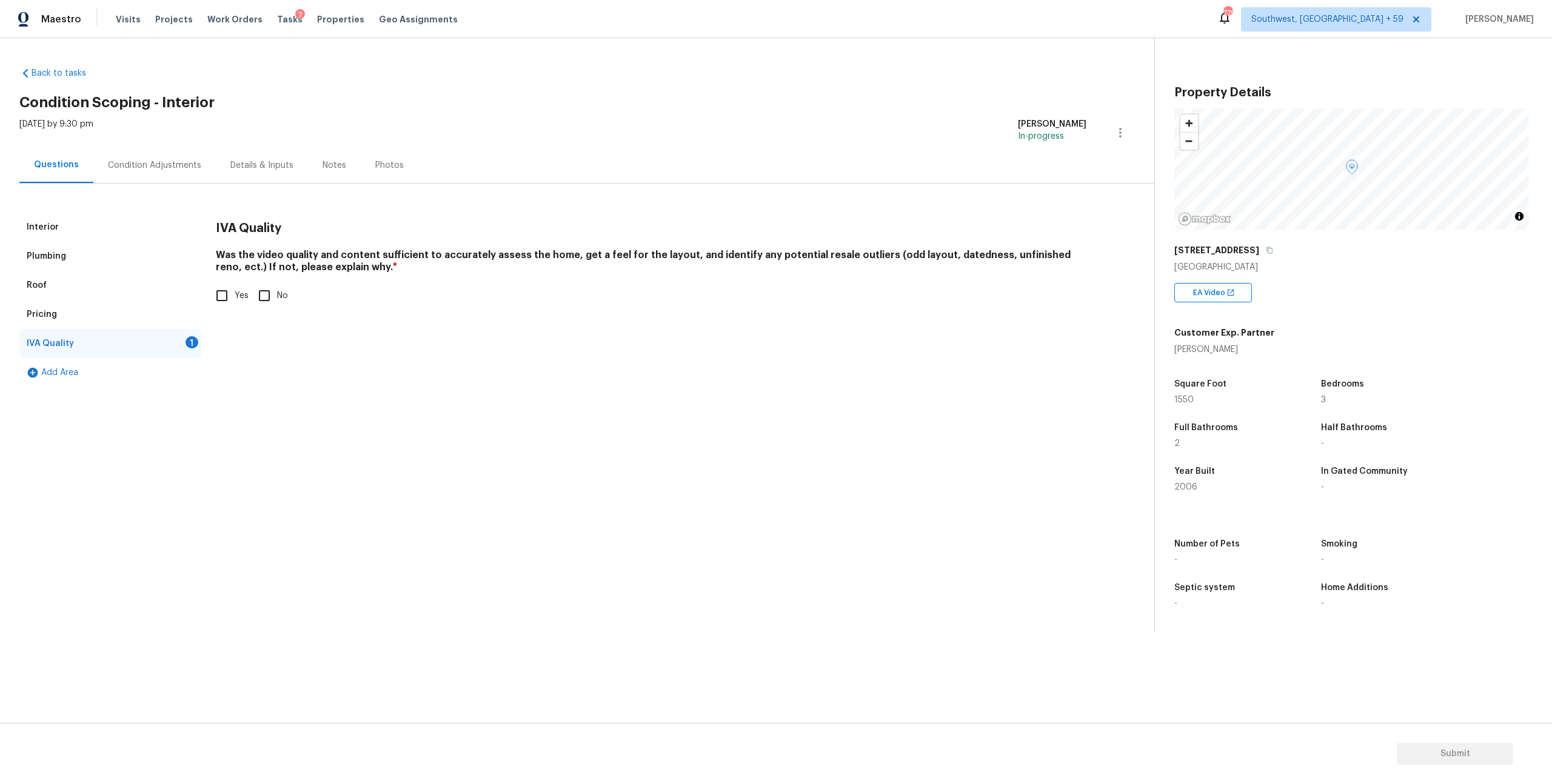
click at [233, 309] on input "Yes" at bounding box center [222, 296] width 26 height 26
checkbox input "true"
click at [176, 162] on div "Condition Adjustments" at bounding box center [154, 165] width 122 height 36
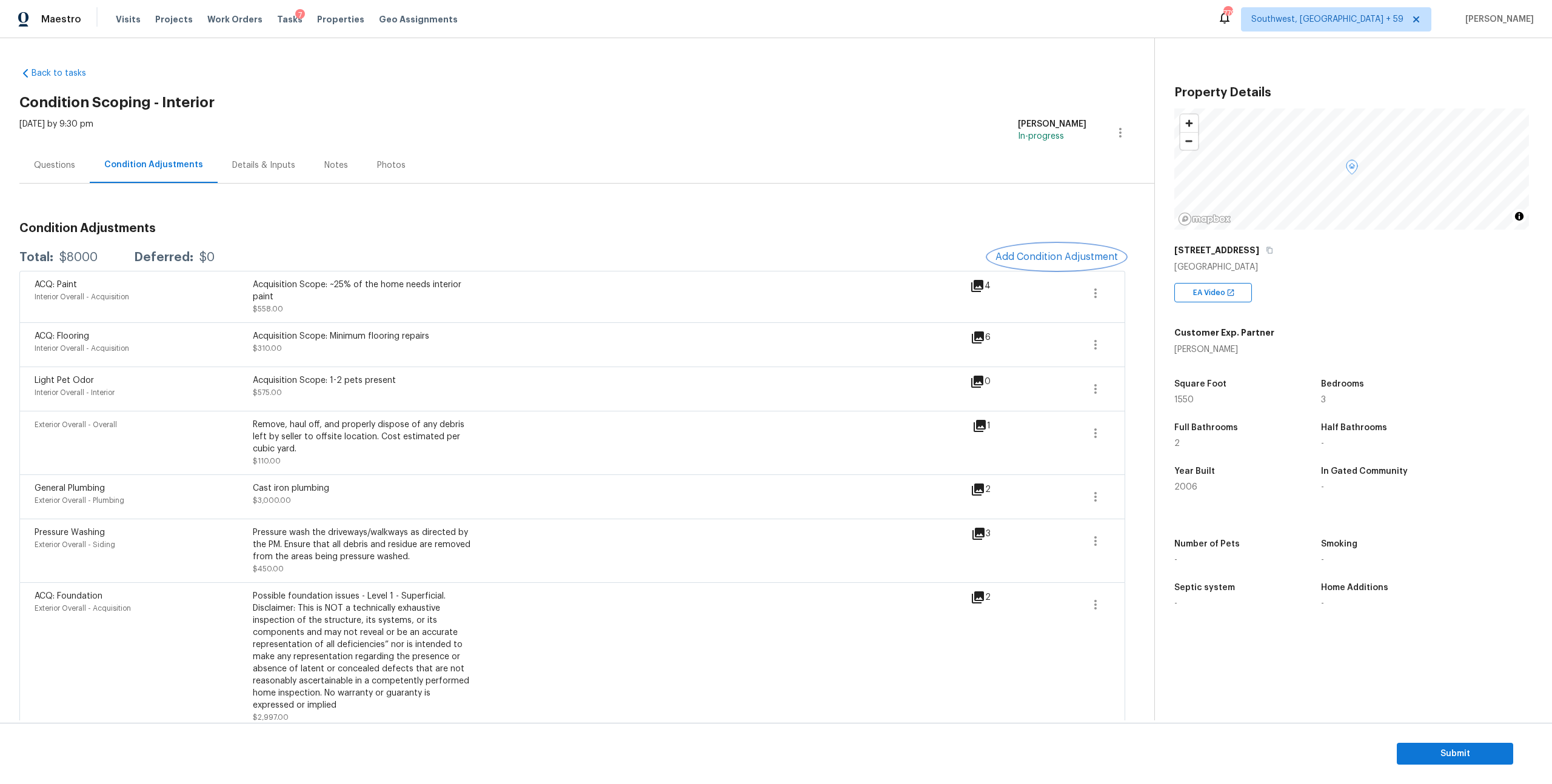
click at [1017, 262] on span "Add Condition Adjustment" at bounding box center [1057, 257] width 122 height 11
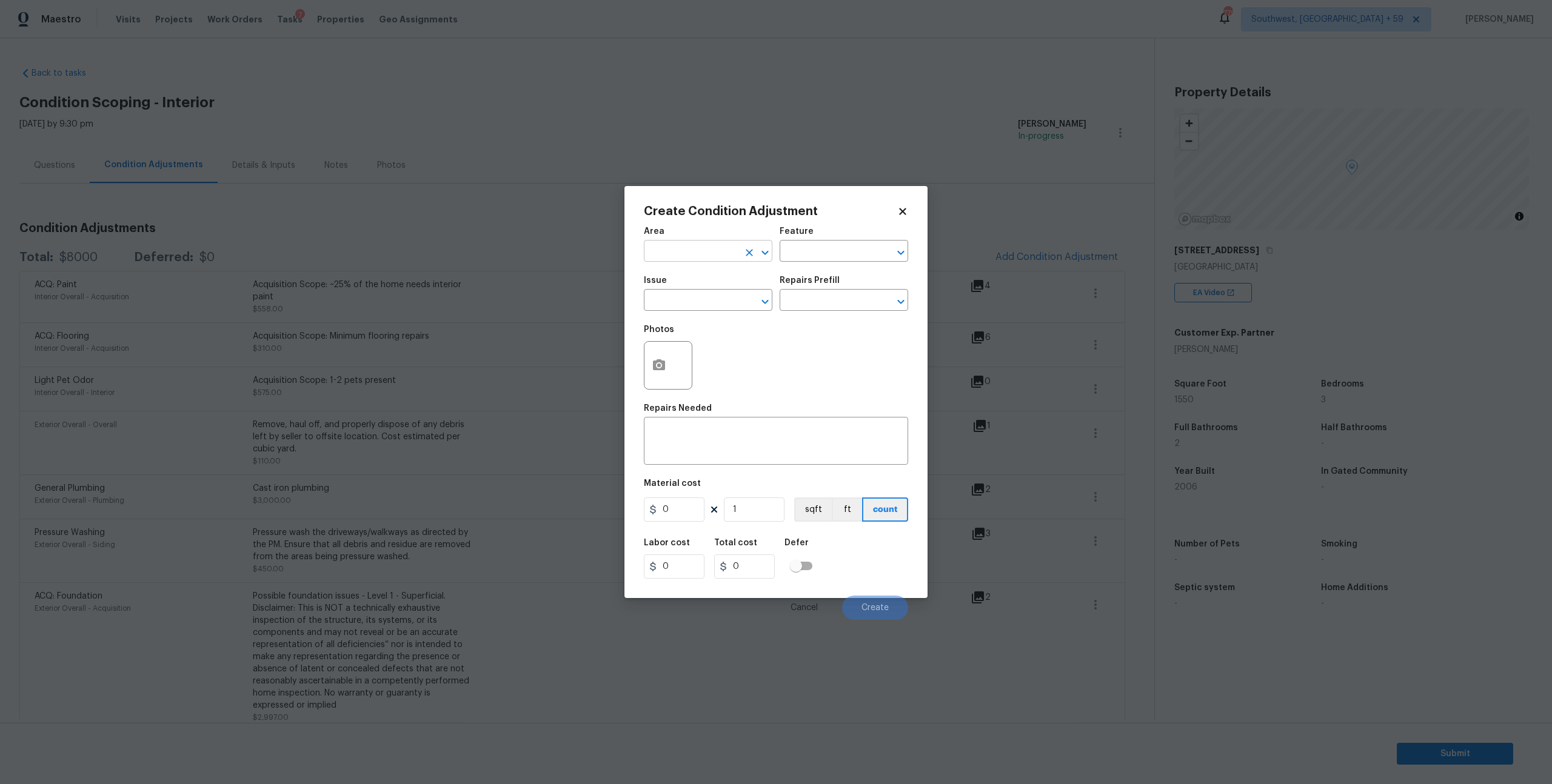
click at [710, 255] on input "text" at bounding box center [692, 252] width 94 height 18
click at [707, 311] on li "Interior Overall" at bounding box center [708, 306] width 126 height 20
type input "Interior Overall"
click at [695, 311] on input "text" at bounding box center [692, 301] width 94 height 18
click at [684, 375] on li "Condition charge" at bounding box center [708, 369] width 126 height 20
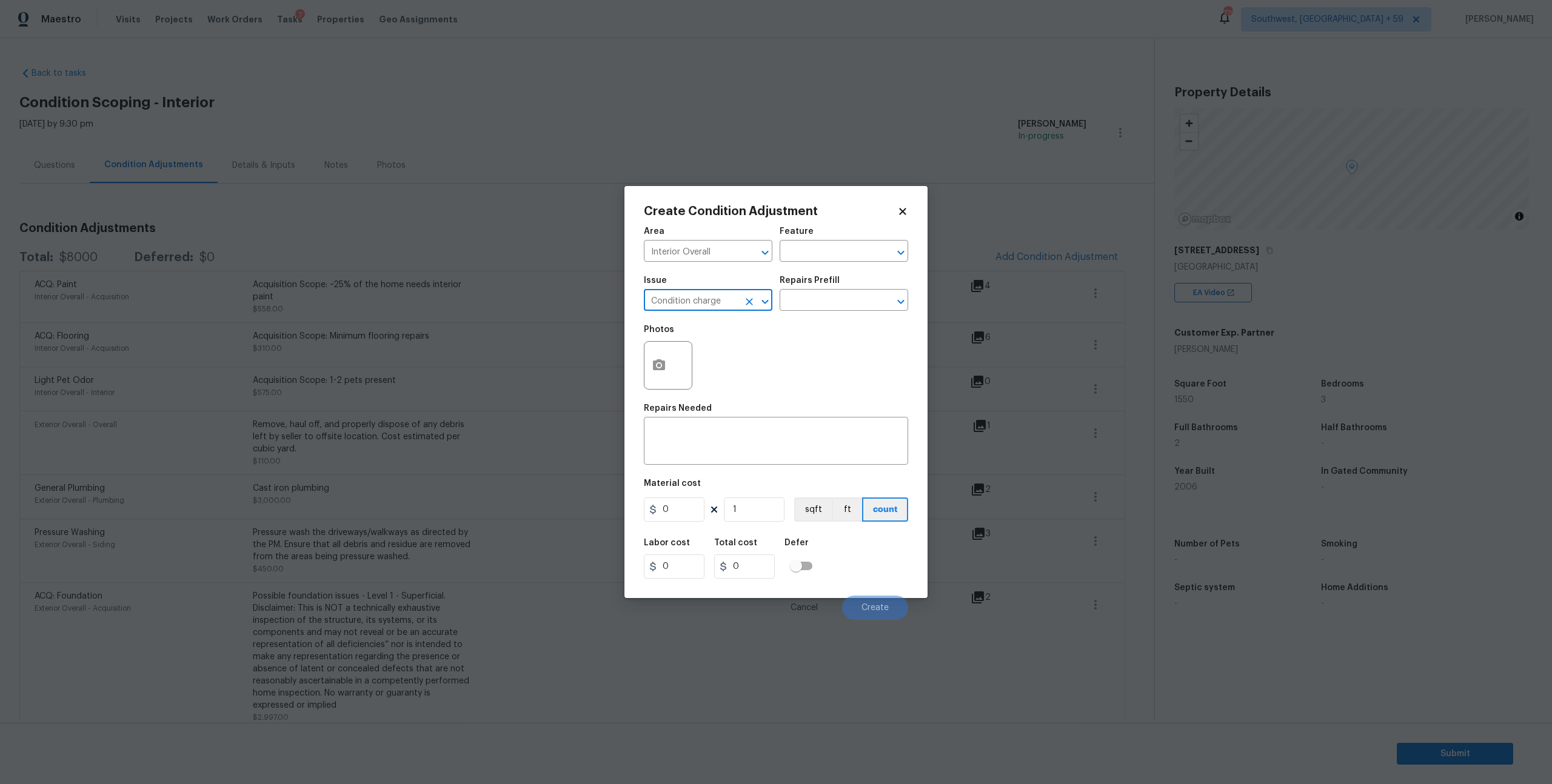
type input "Condition charge"
click at [799, 318] on div "Issue Condition charge ​ Repairs Prefill ​" at bounding box center [776, 293] width 264 height 49
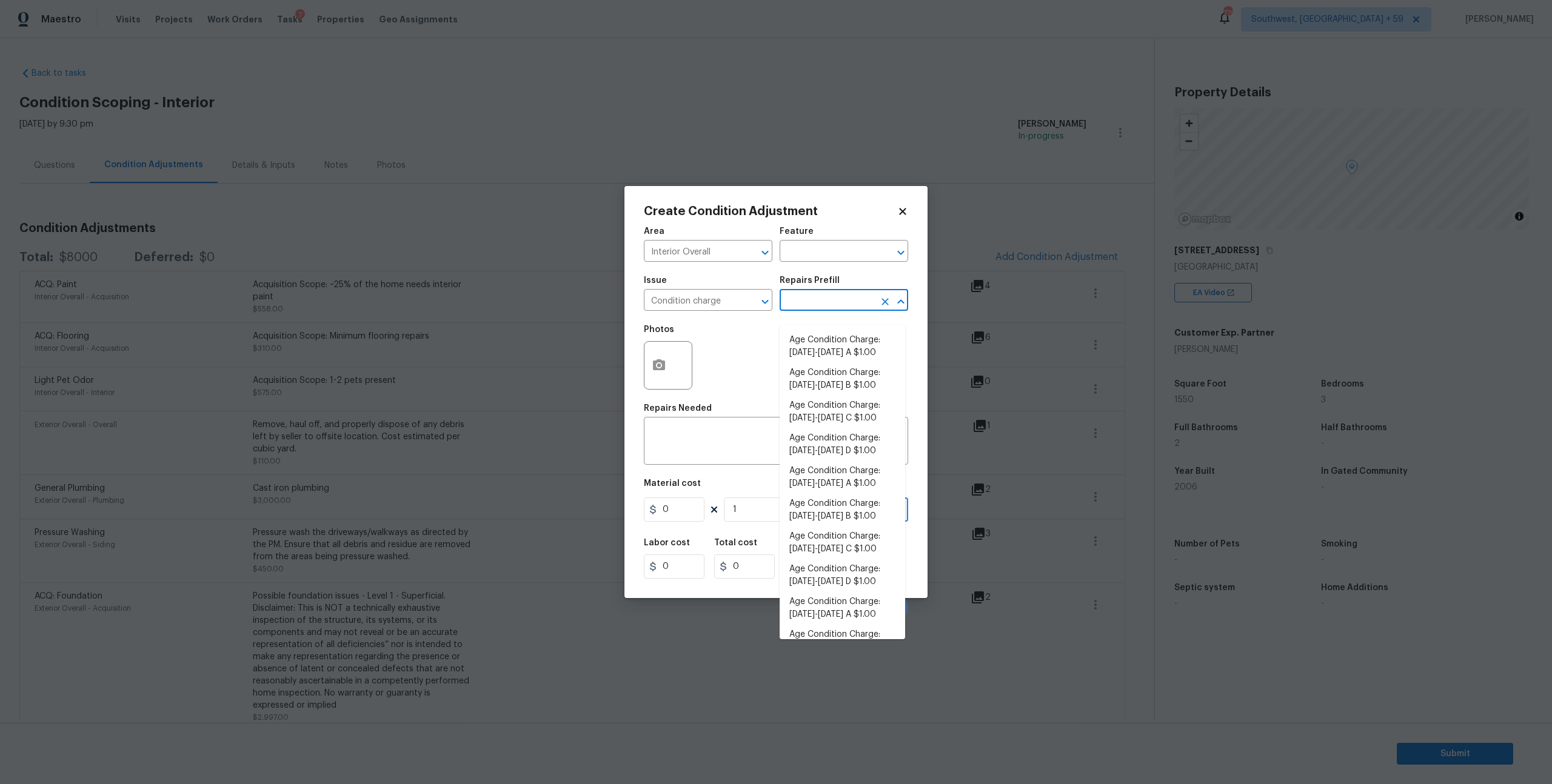
click at [834, 310] on input "text" at bounding box center [827, 301] width 94 height 18
click at [827, 353] on li "Age Condition Charge: [DATE]-[DATE] B $1.00" at bounding box center [842, 369] width 126 height 33
type input "Home Readiness Packages"
type textarea "Age Condition Charge: [DATE]-[DATE] B"
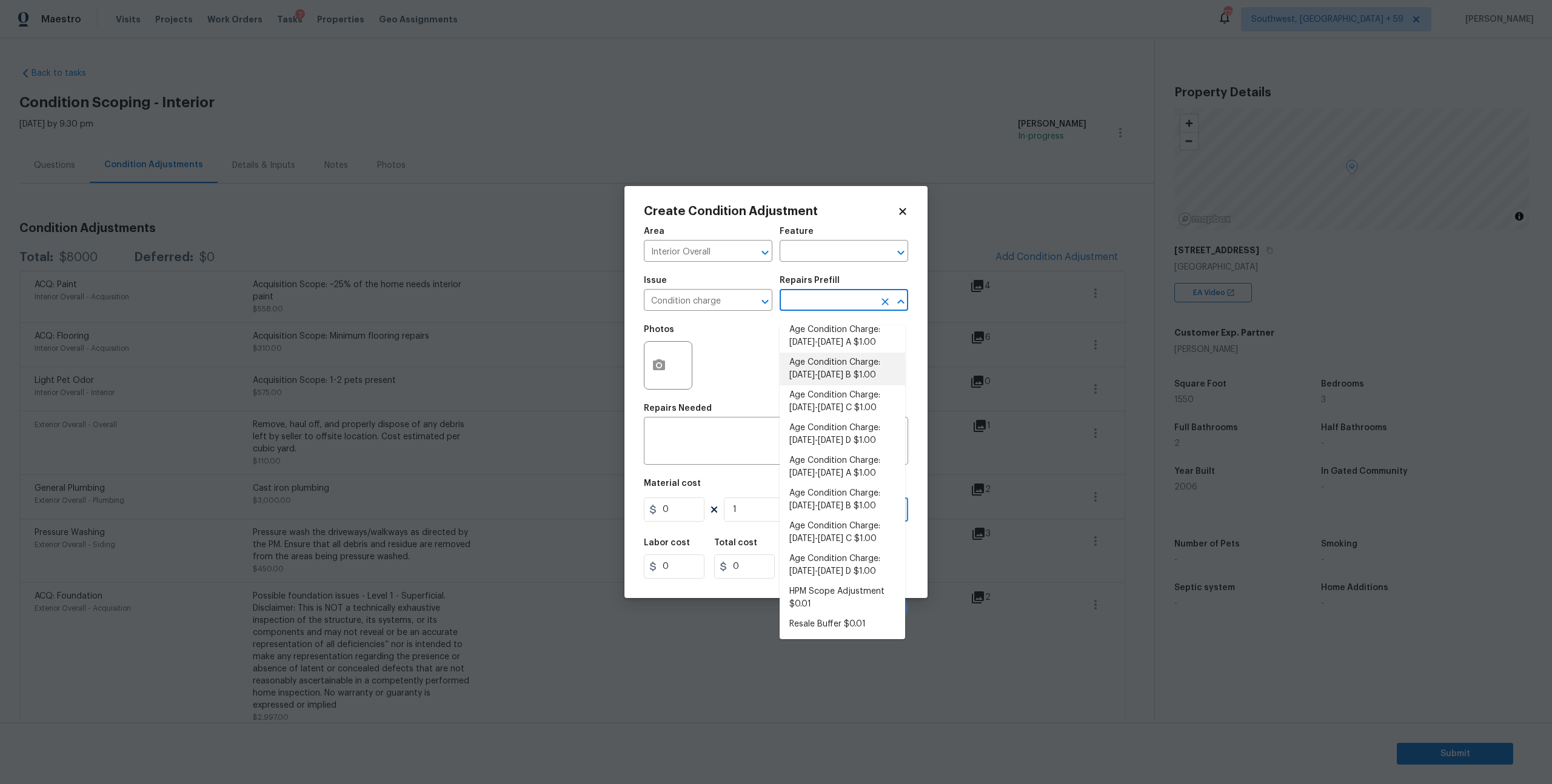
type input "1"
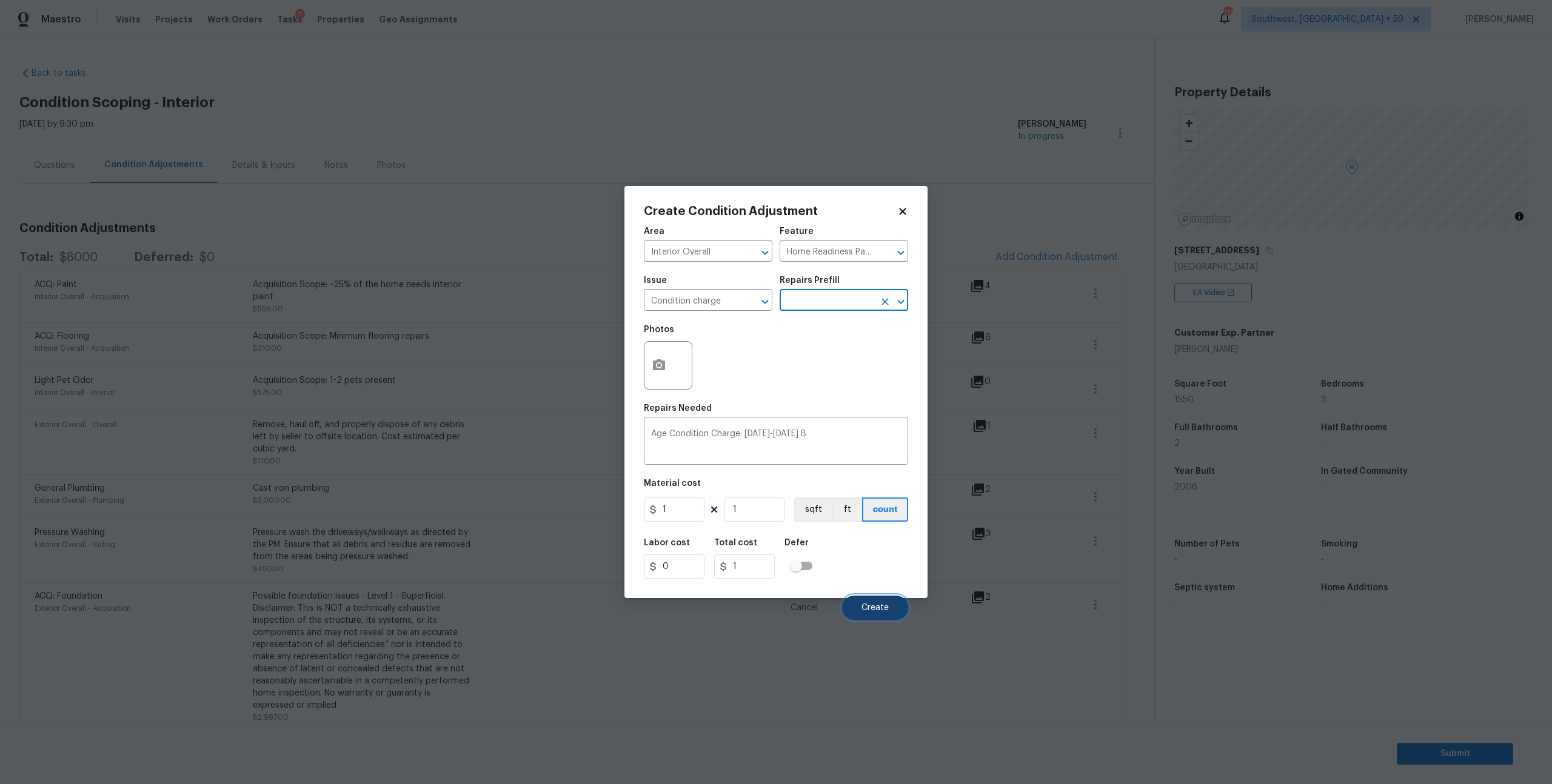
click at [876, 620] on button "Create" at bounding box center [875, 608] width 66 height 24
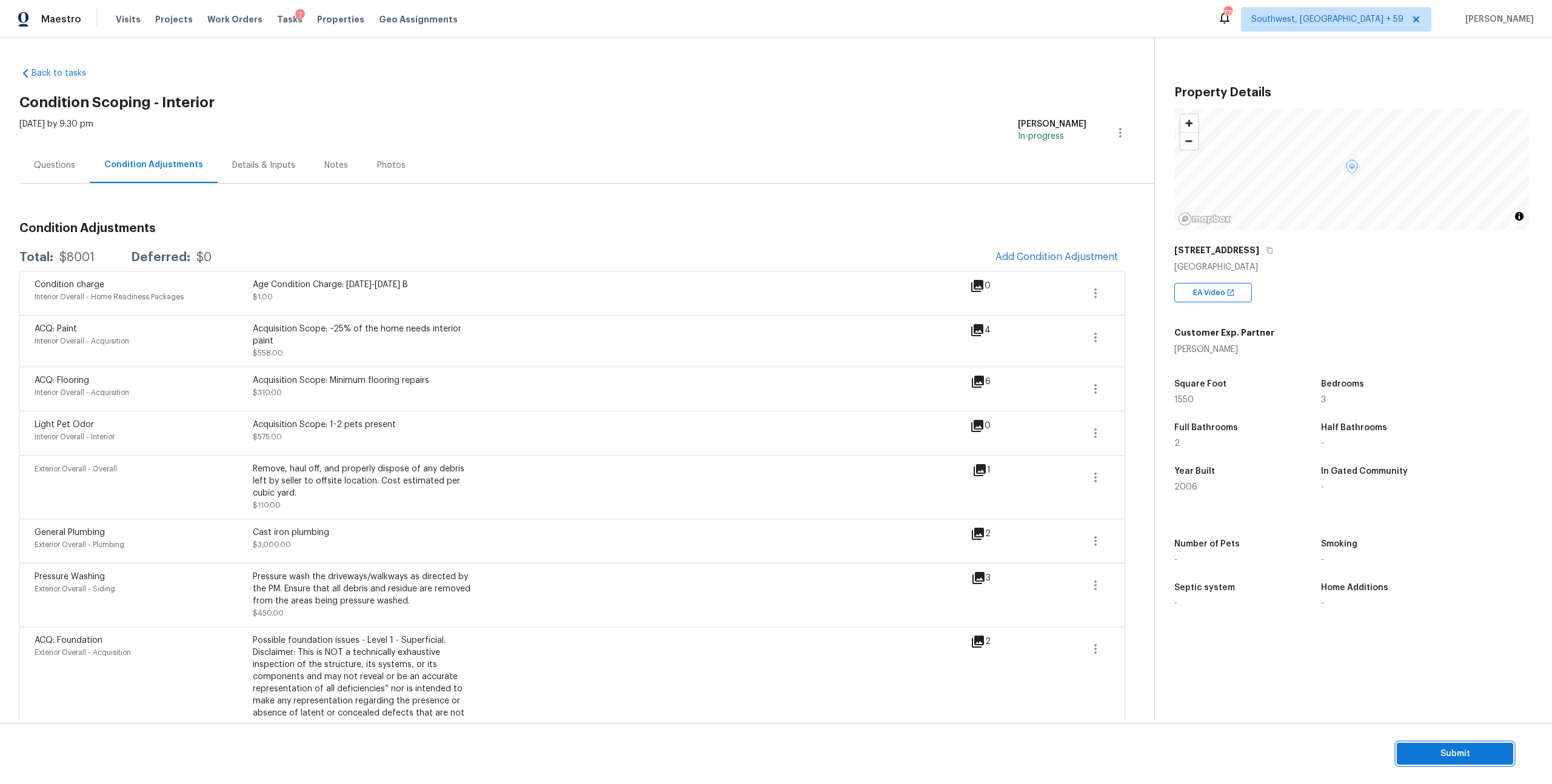
click at [1447, 751] on span "Submit" at bounding box center [1455, 754] width 97 height 15
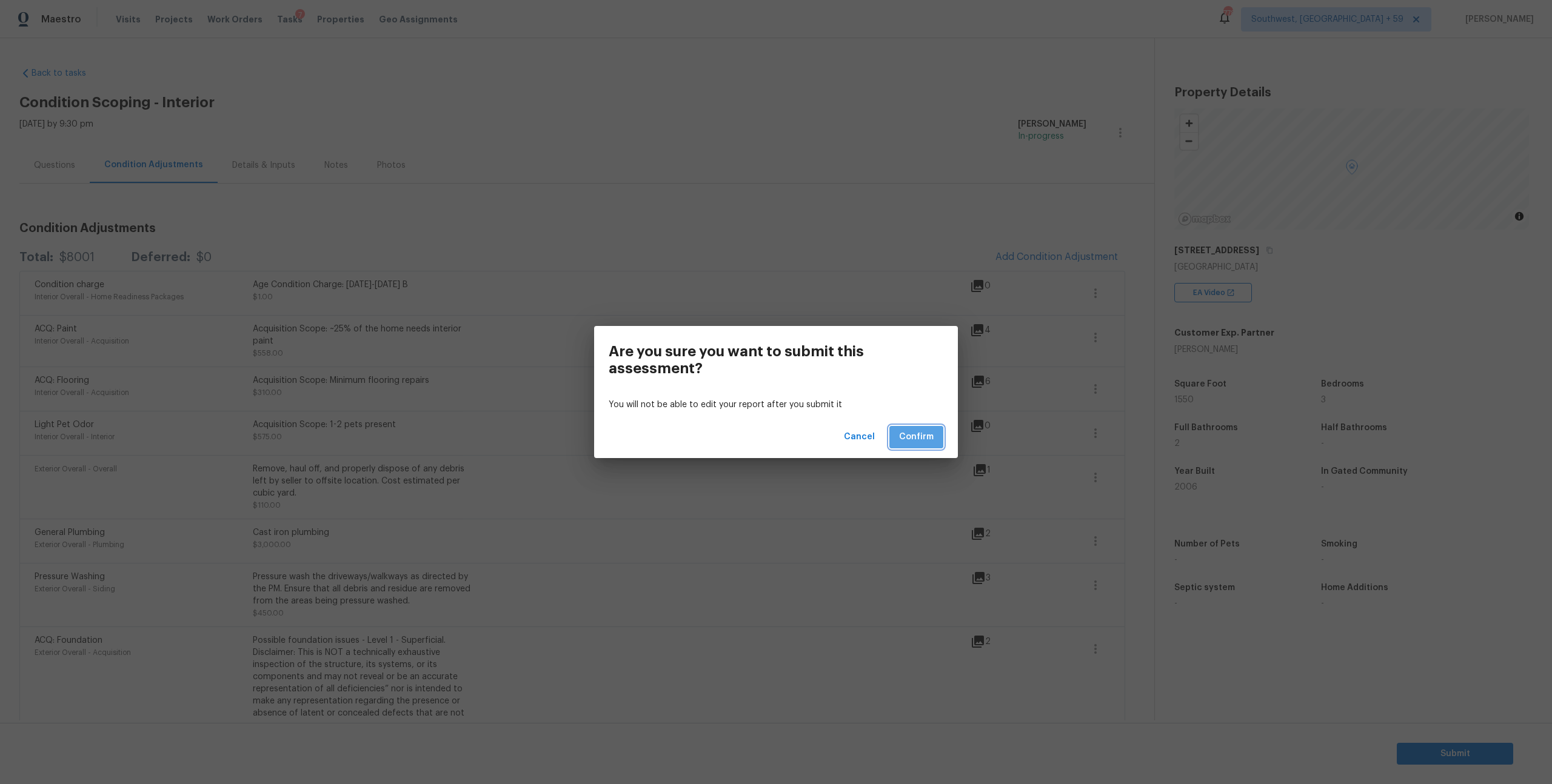
click at [924, 434] on span "Confirm" at bounding box center [916, 437] width 34 height 15
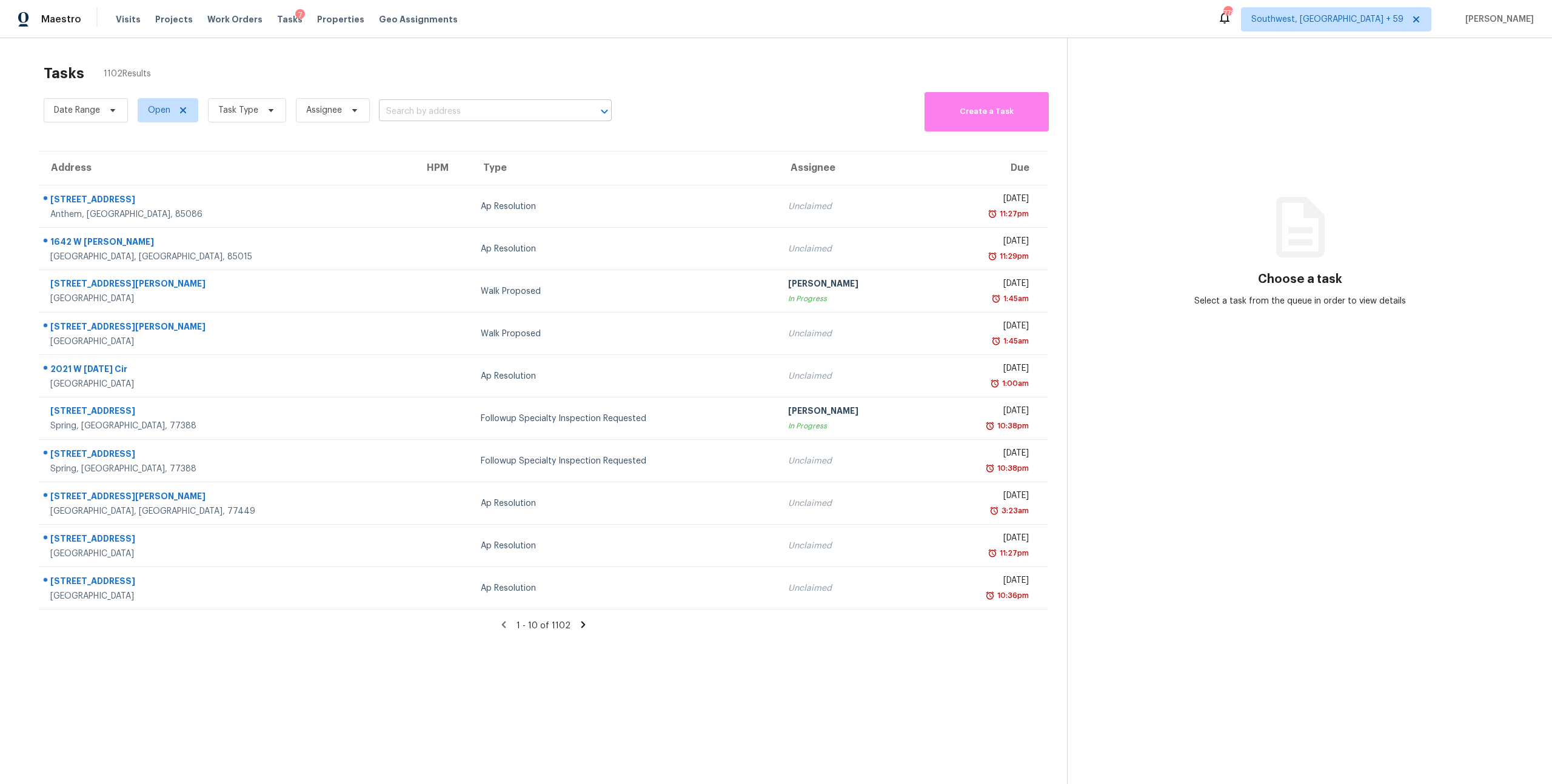
click at [435, 114] on input "text" at bounding box center [478, 111] width 199 height 18
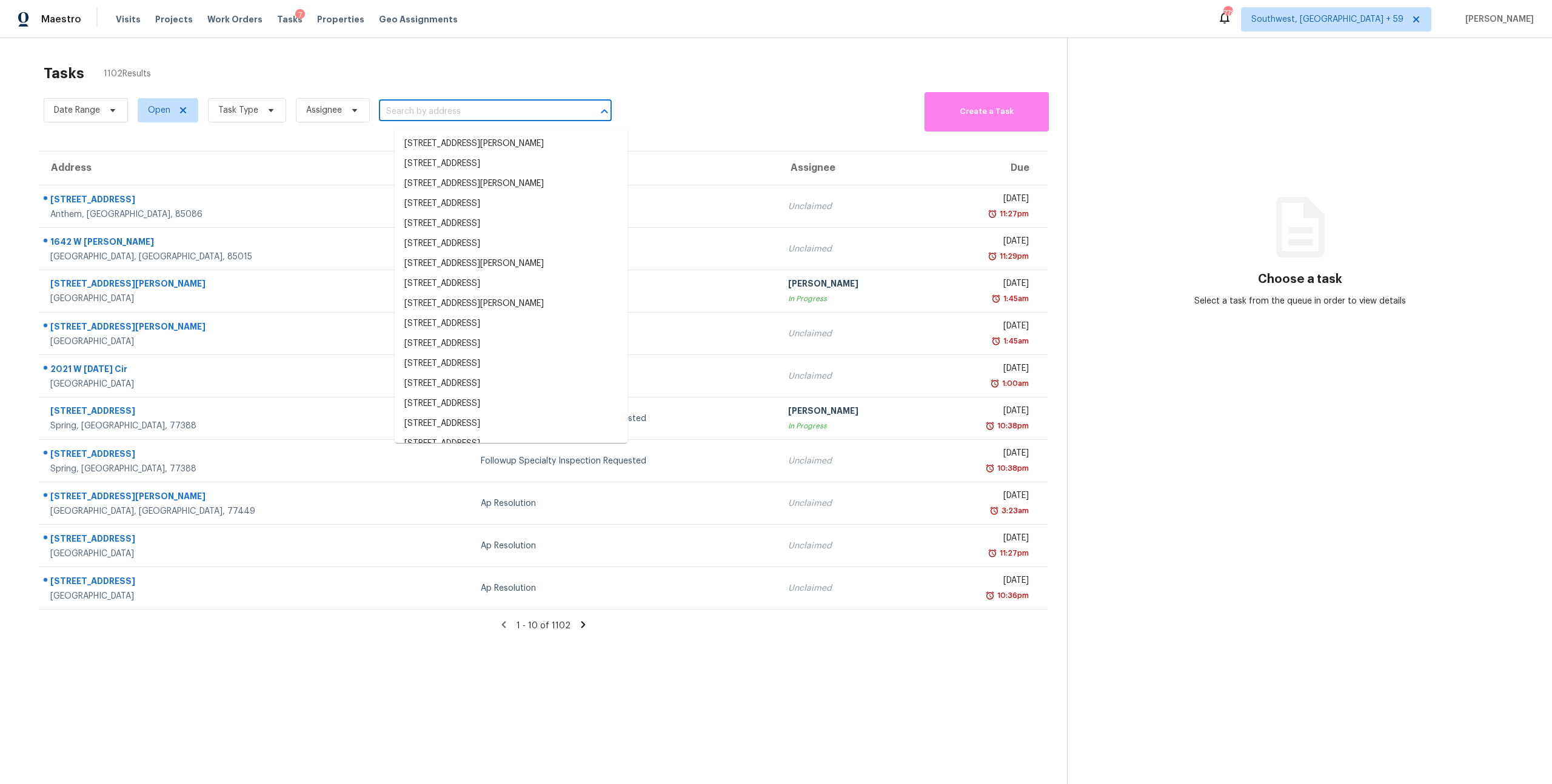
paste input "[STREET_ADDRESS]"
type input "[STREET_ADDRESS]"
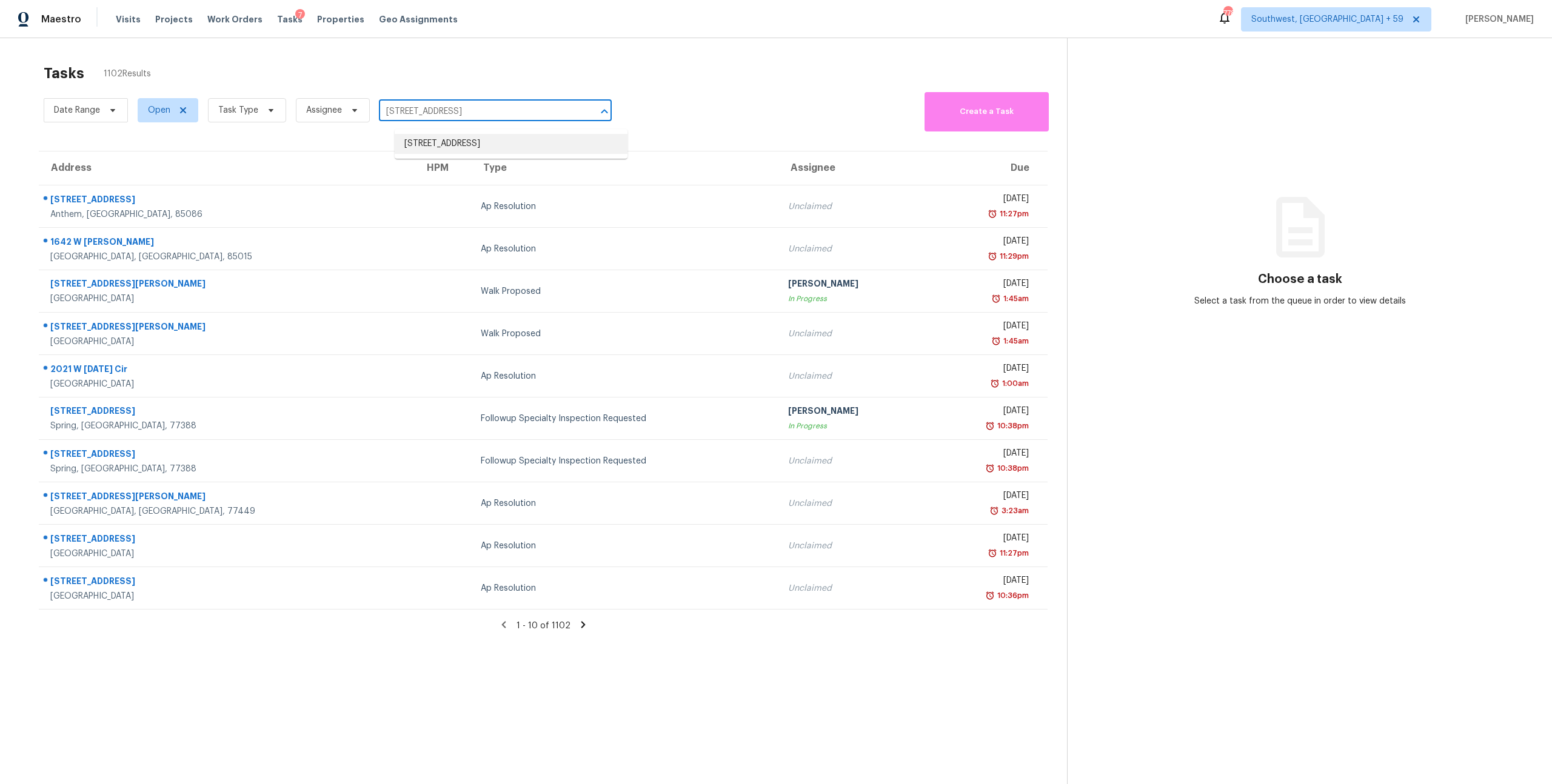
click at [462, 147] on li "[STREET_ADDRESS]" at bounding box center [511, 143] width 233 height 20
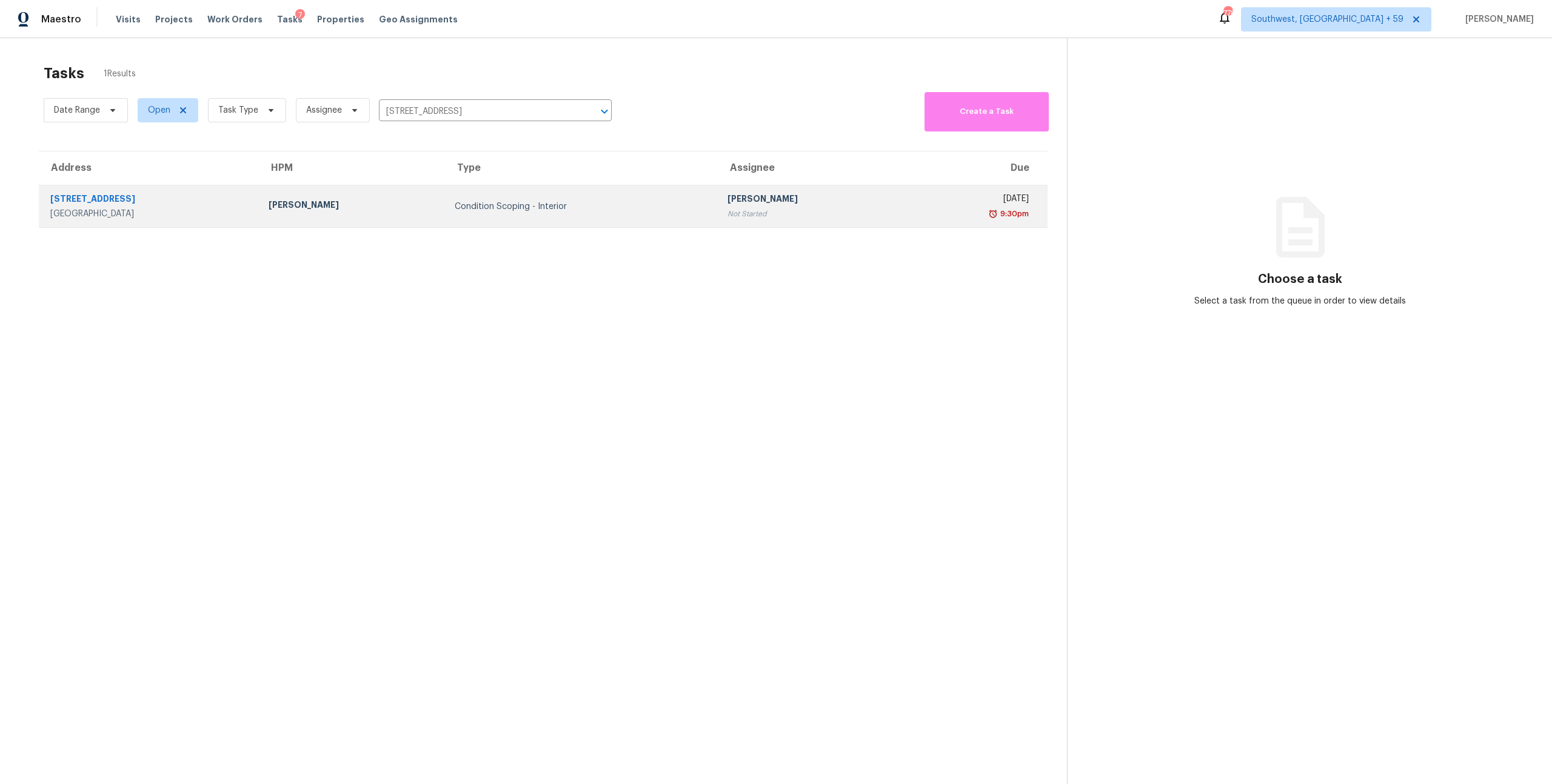
click at [463, 211] on div "Condition Scoping - Interior" at bounding box center [581, 206] width 254 height 12
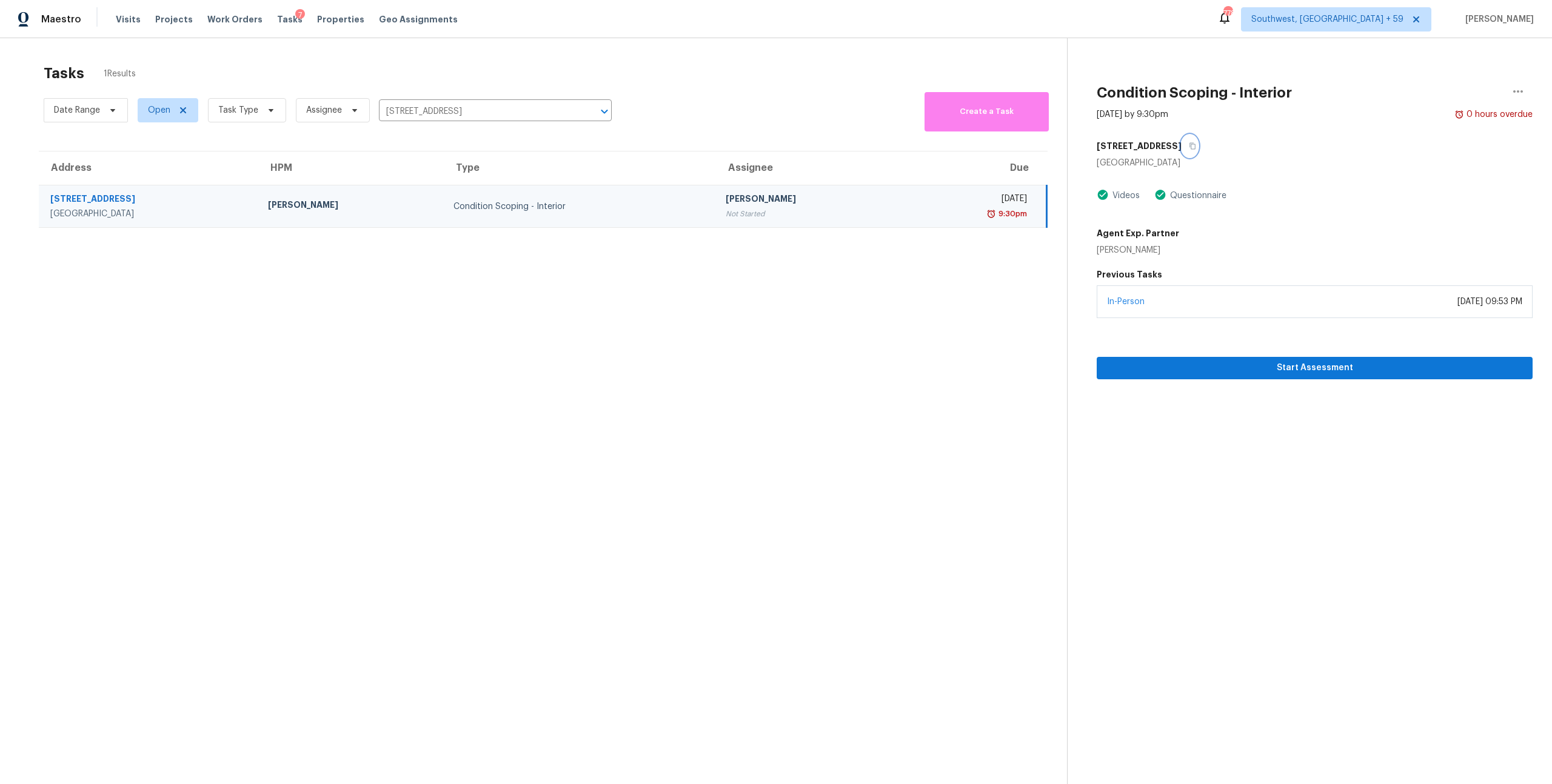
click at [1197, 150] on icon "button" at bounding box center [1193, 146] width 7 height 7
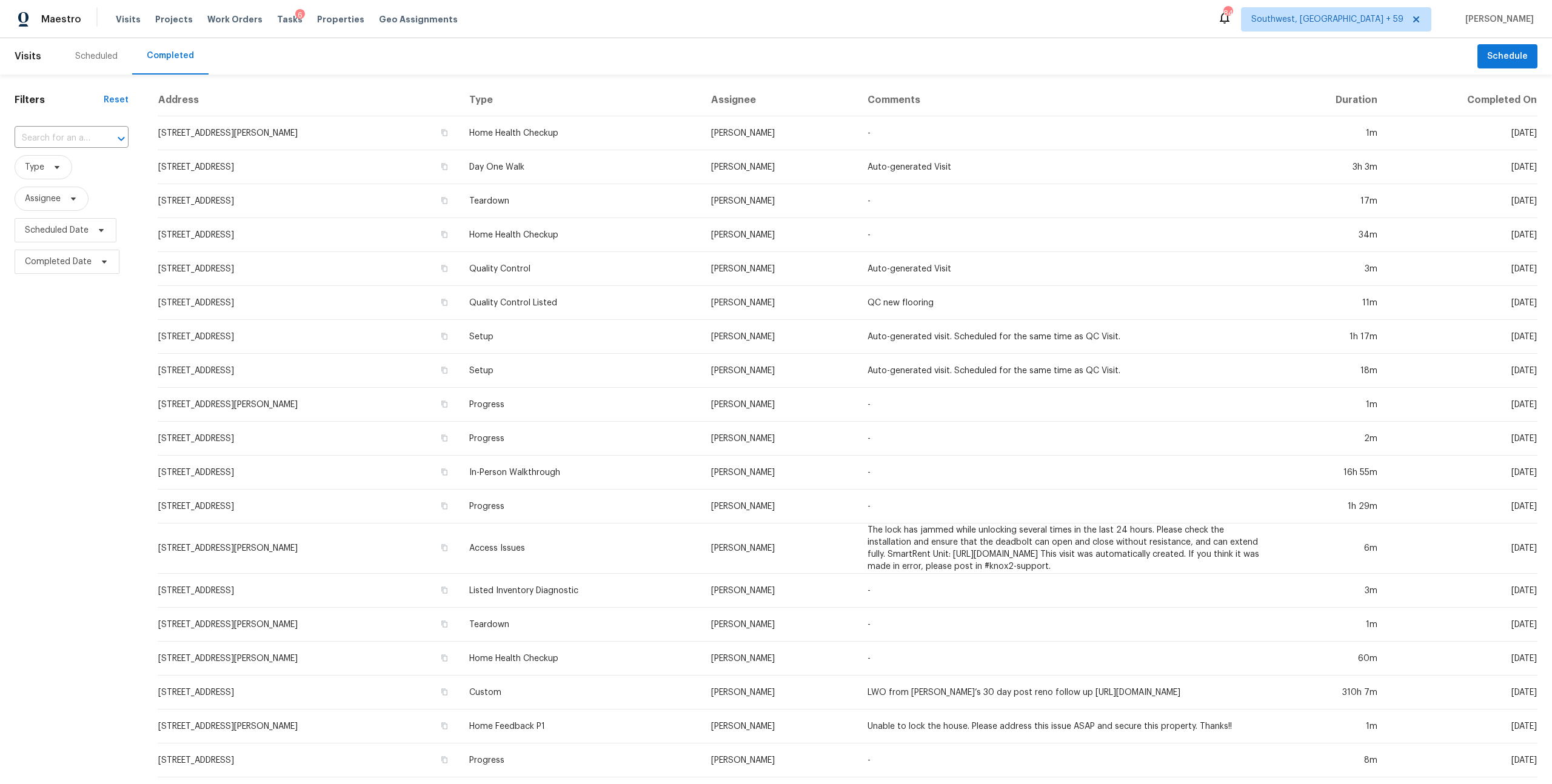
click at [65, 146] on input "text" at bounding box center [54, 138] width 80 height 18
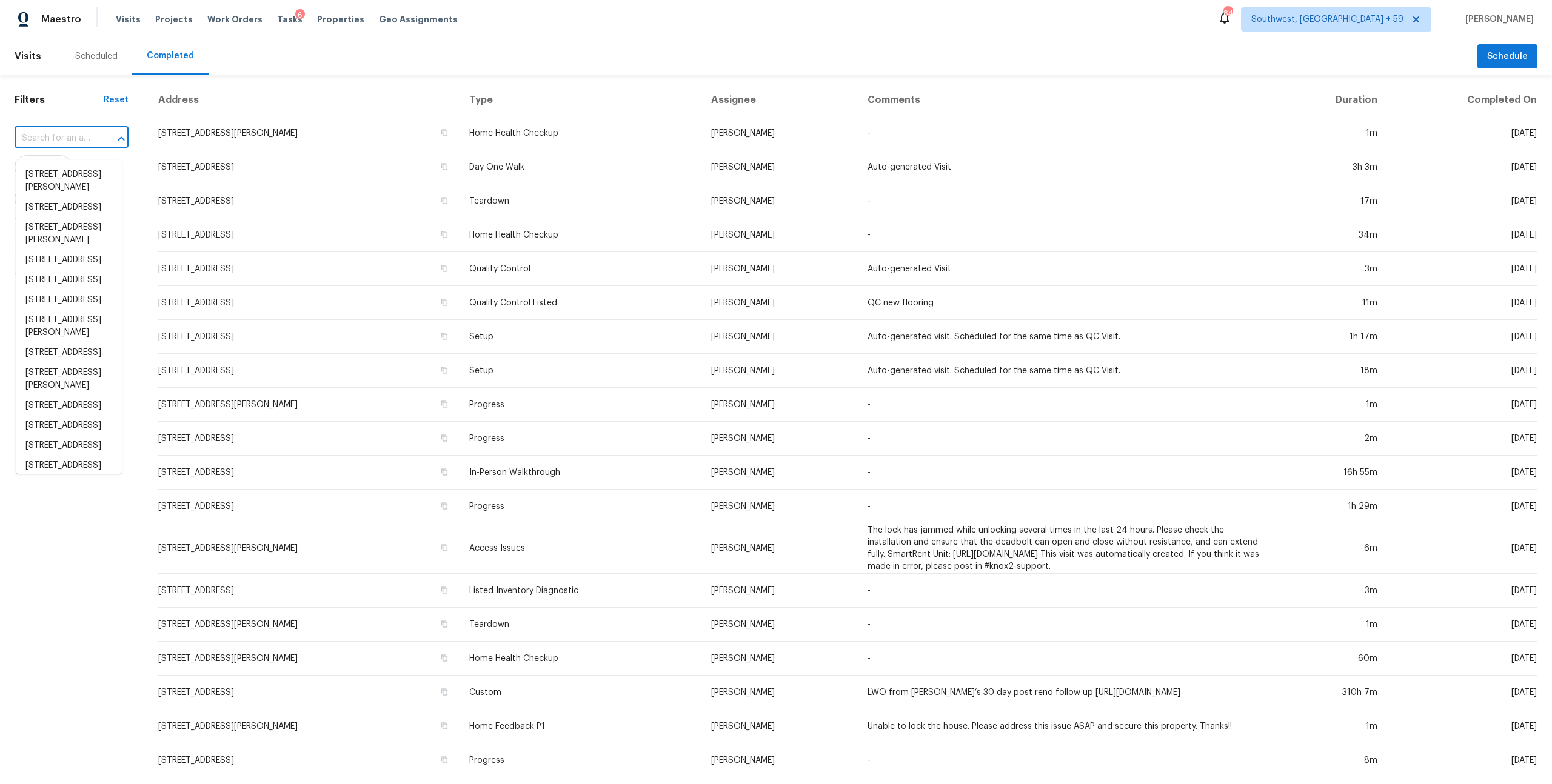
paste input "[STREET_ADDRESS]"
type input "[STREET_ADDRESS]"
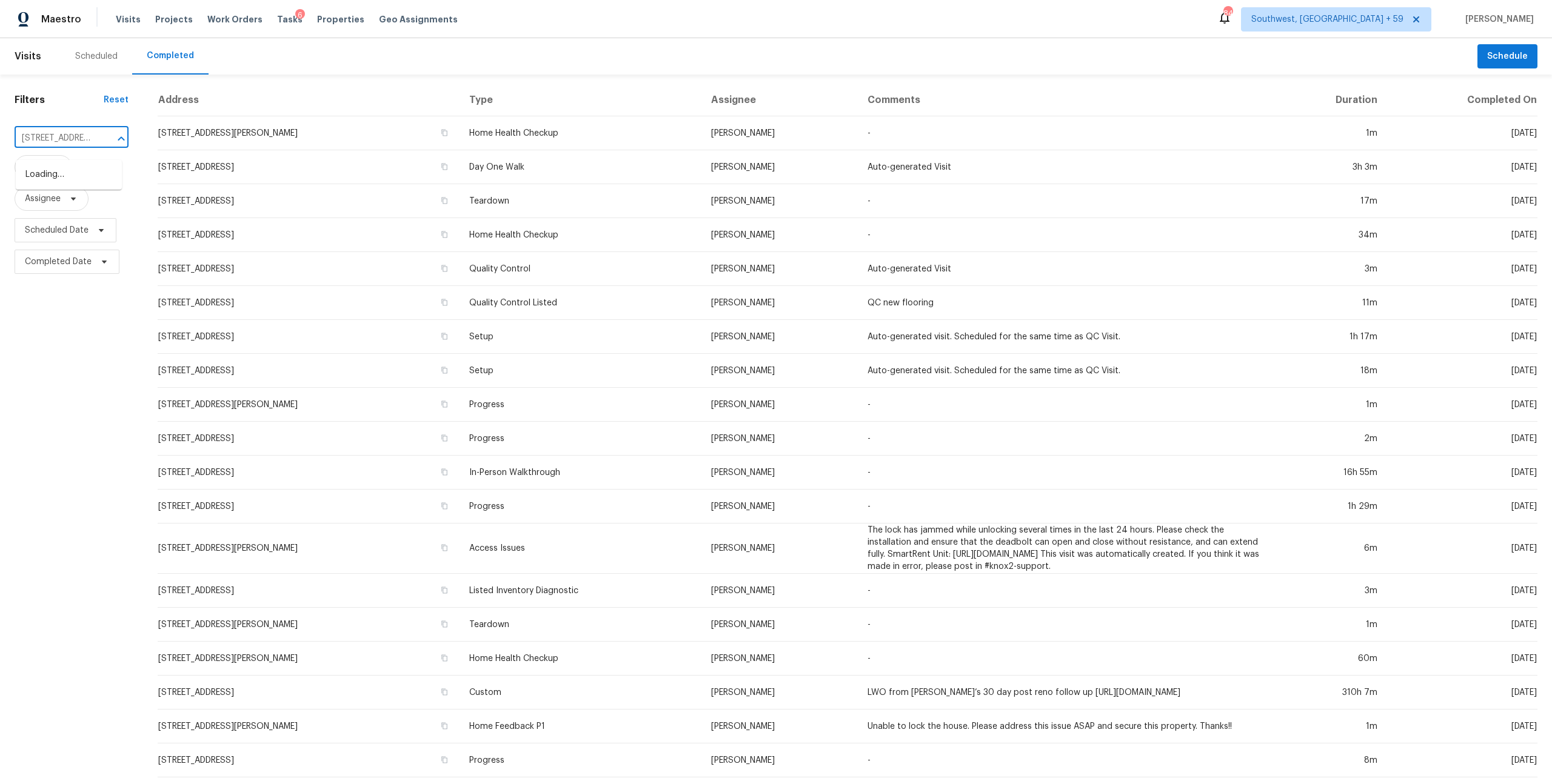
scroll to position [0, 136]
click at [54, 178] on li "[STREET_ADDRESS]" at bounding box center [69, 174] width 106 height 20
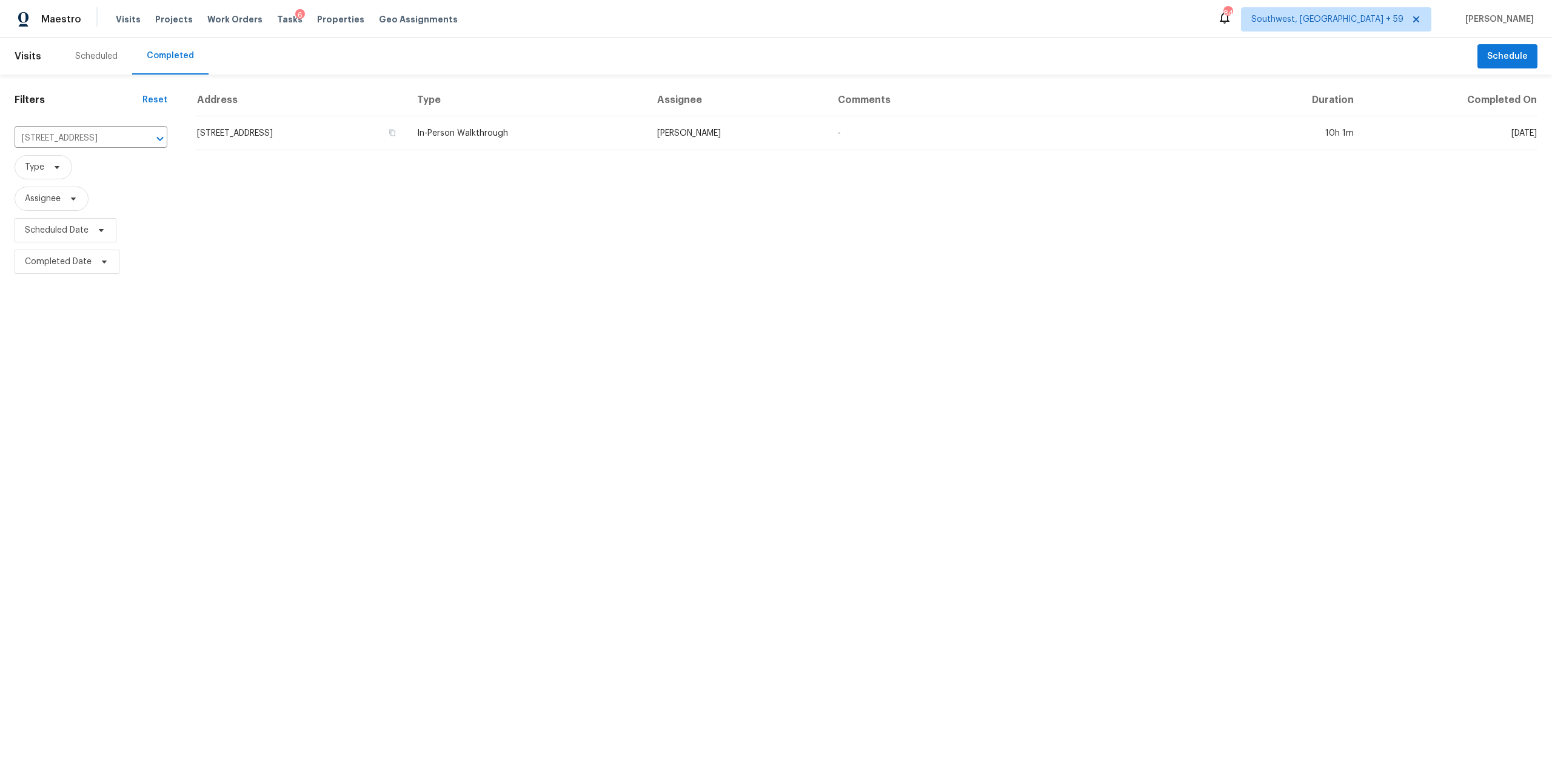
click at [648, 116] on th "Type" at bounding box center [527, 100] width 240 height 32
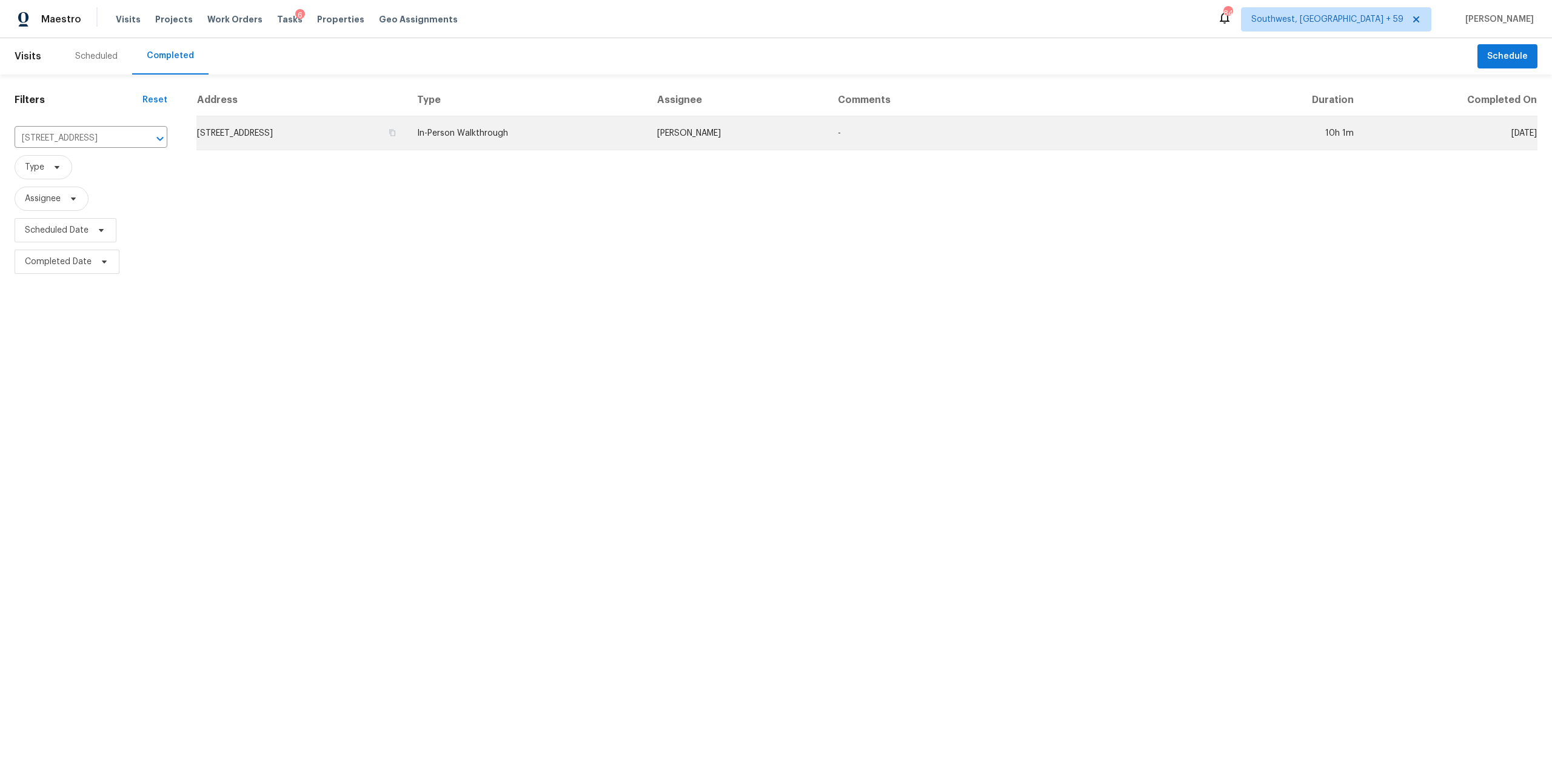
click at [627, 149] on td "In-Person Walkthrough" at bounding box center [527, 133] width 240 height 34
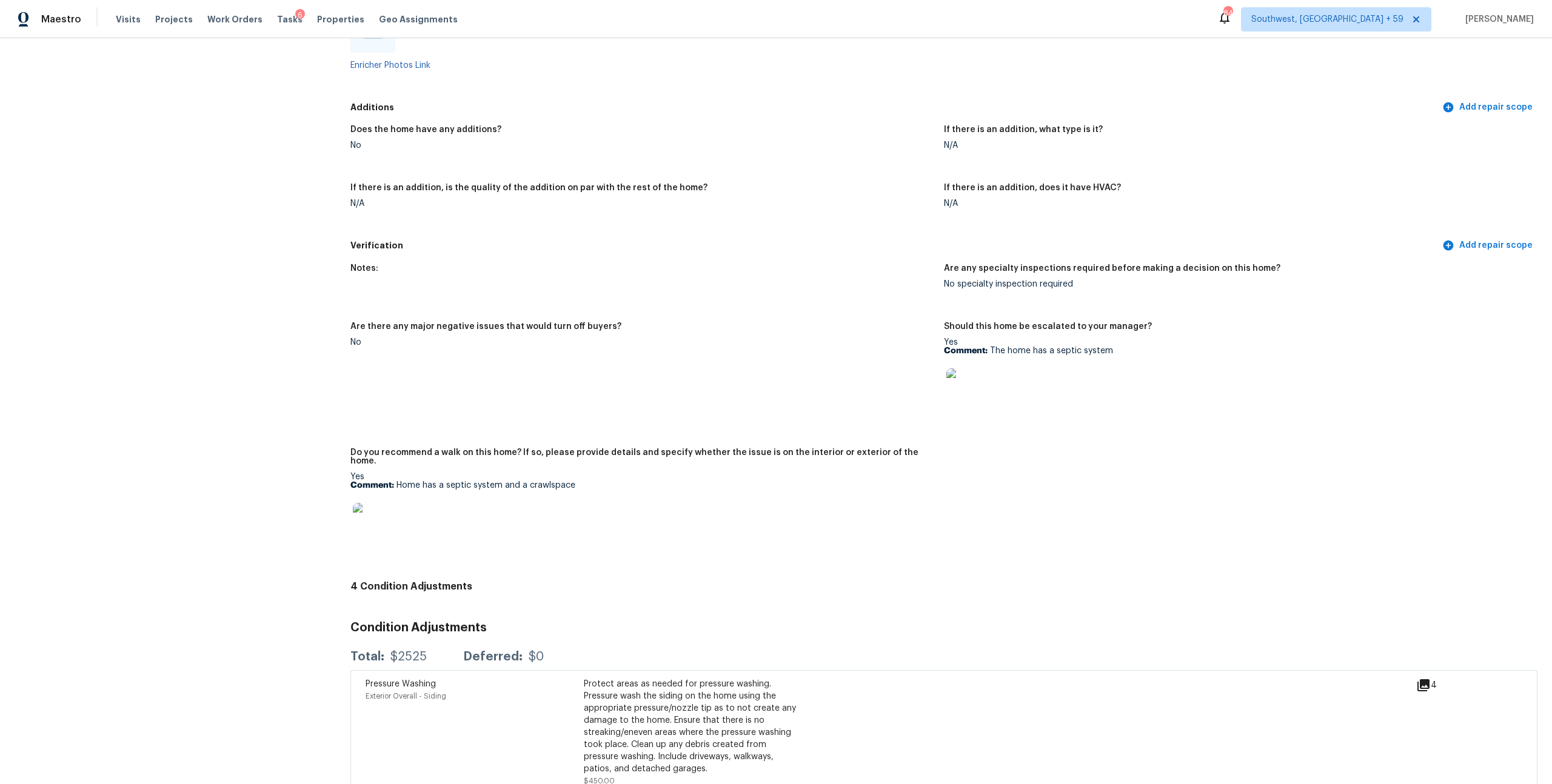
scroll to position [2694, 0]
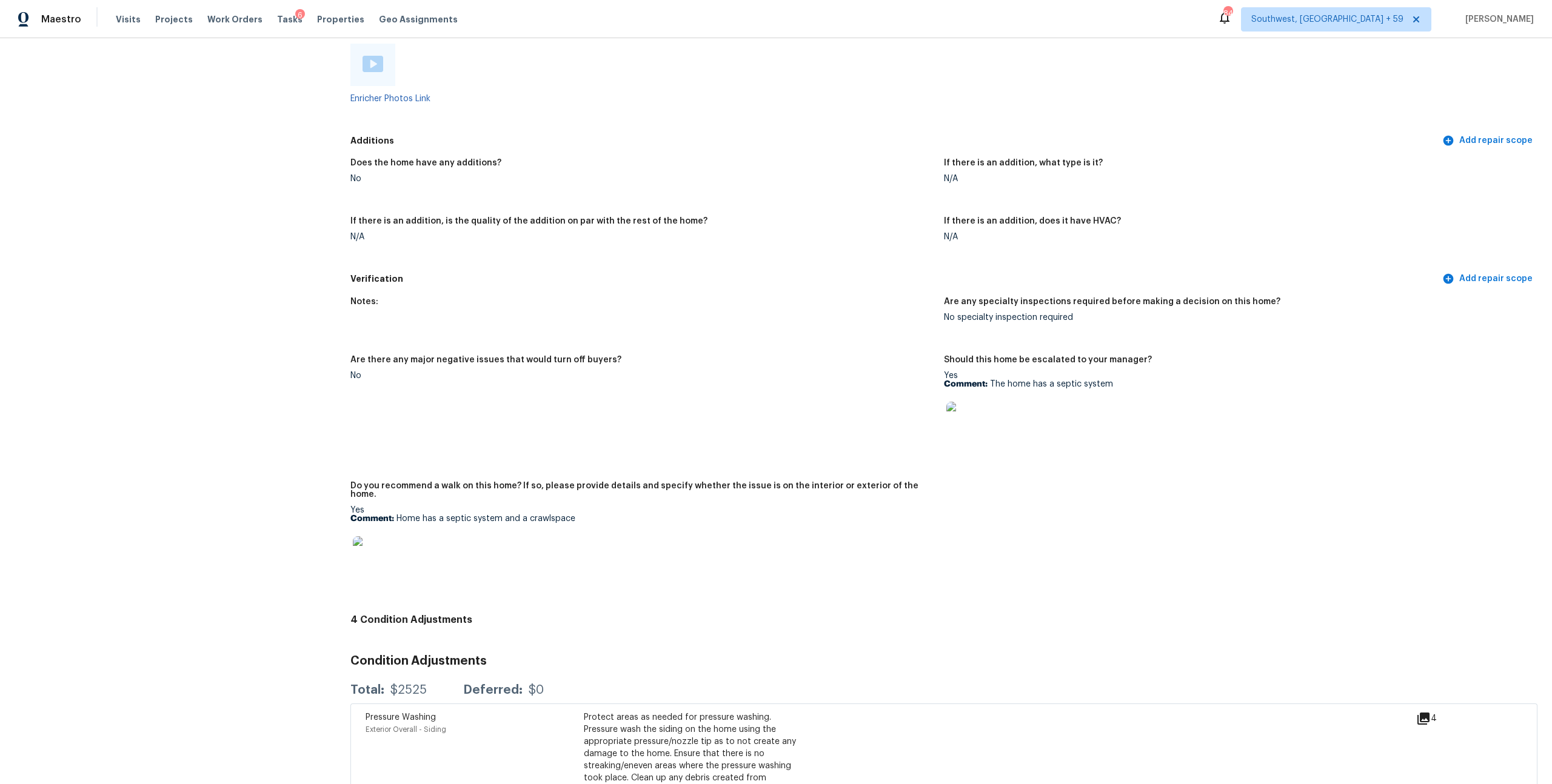
click at [374, 86] on div at bounding box center [373, 65] width 45 height 42
click at [379, 72] on img at bounding box center [373, 64] width 21 height 16
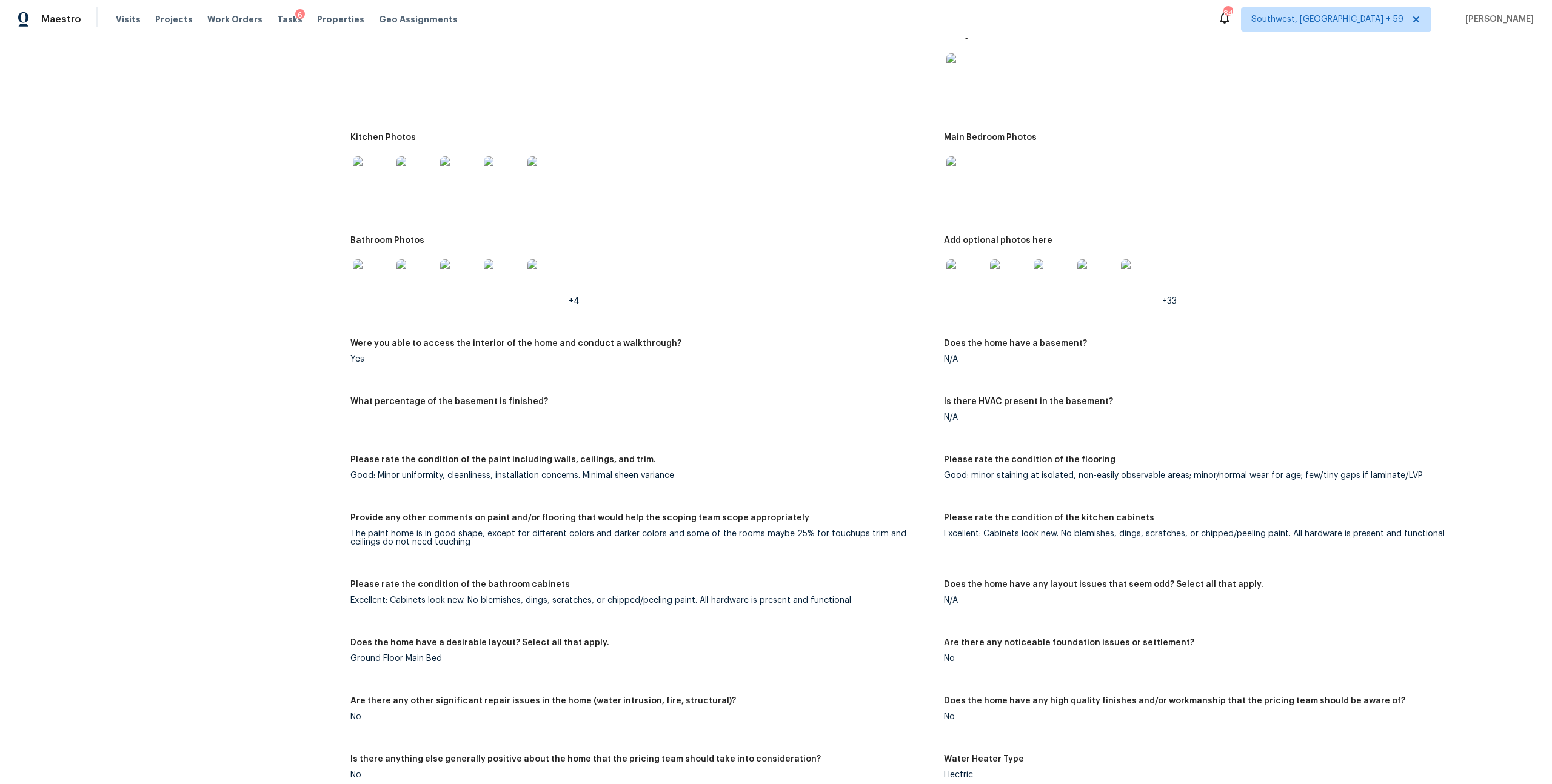
scroll to position [1738, 0]
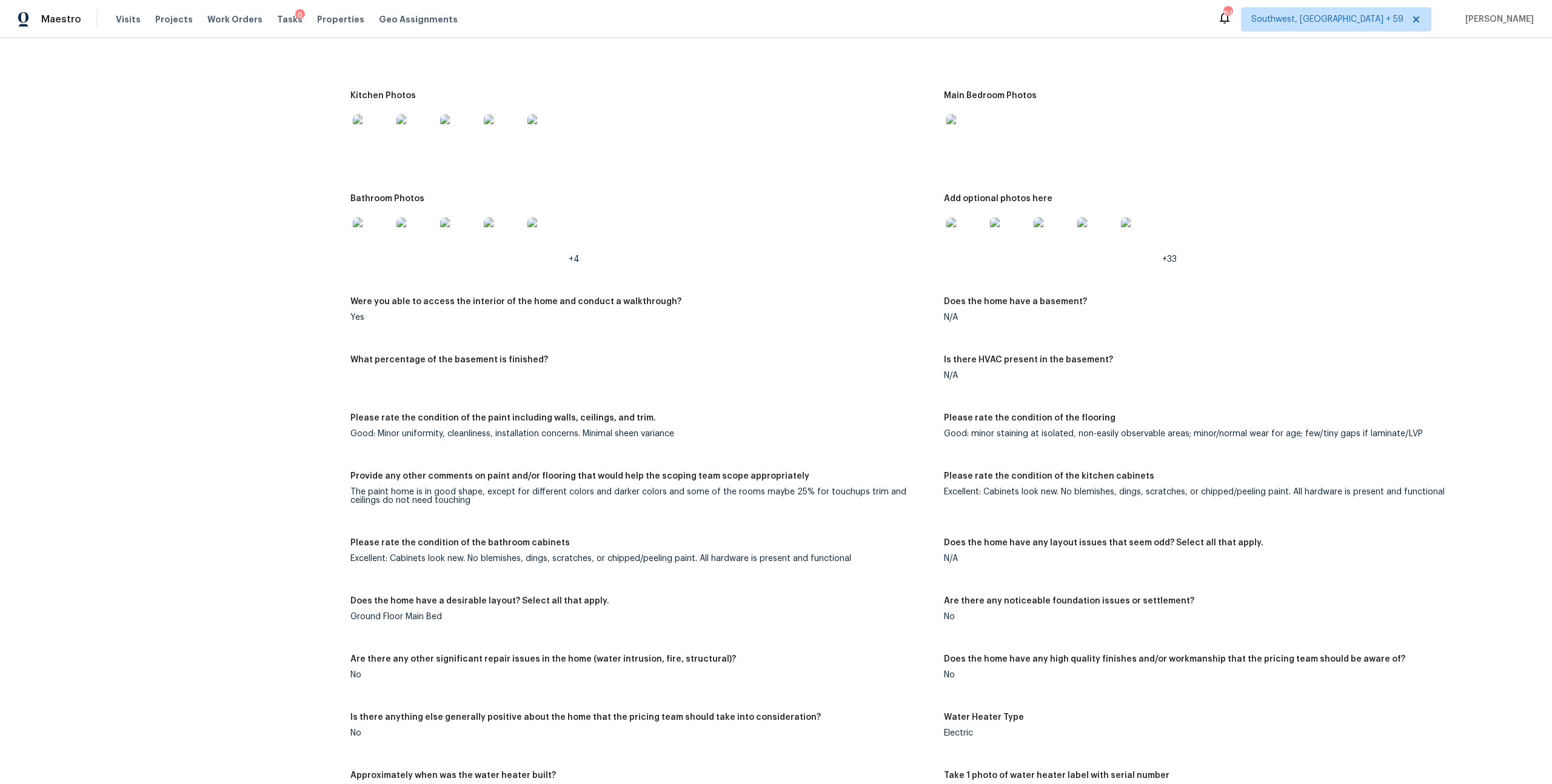
click at [968, 256] on img at bounding box center [966, 237] width 38 height 38
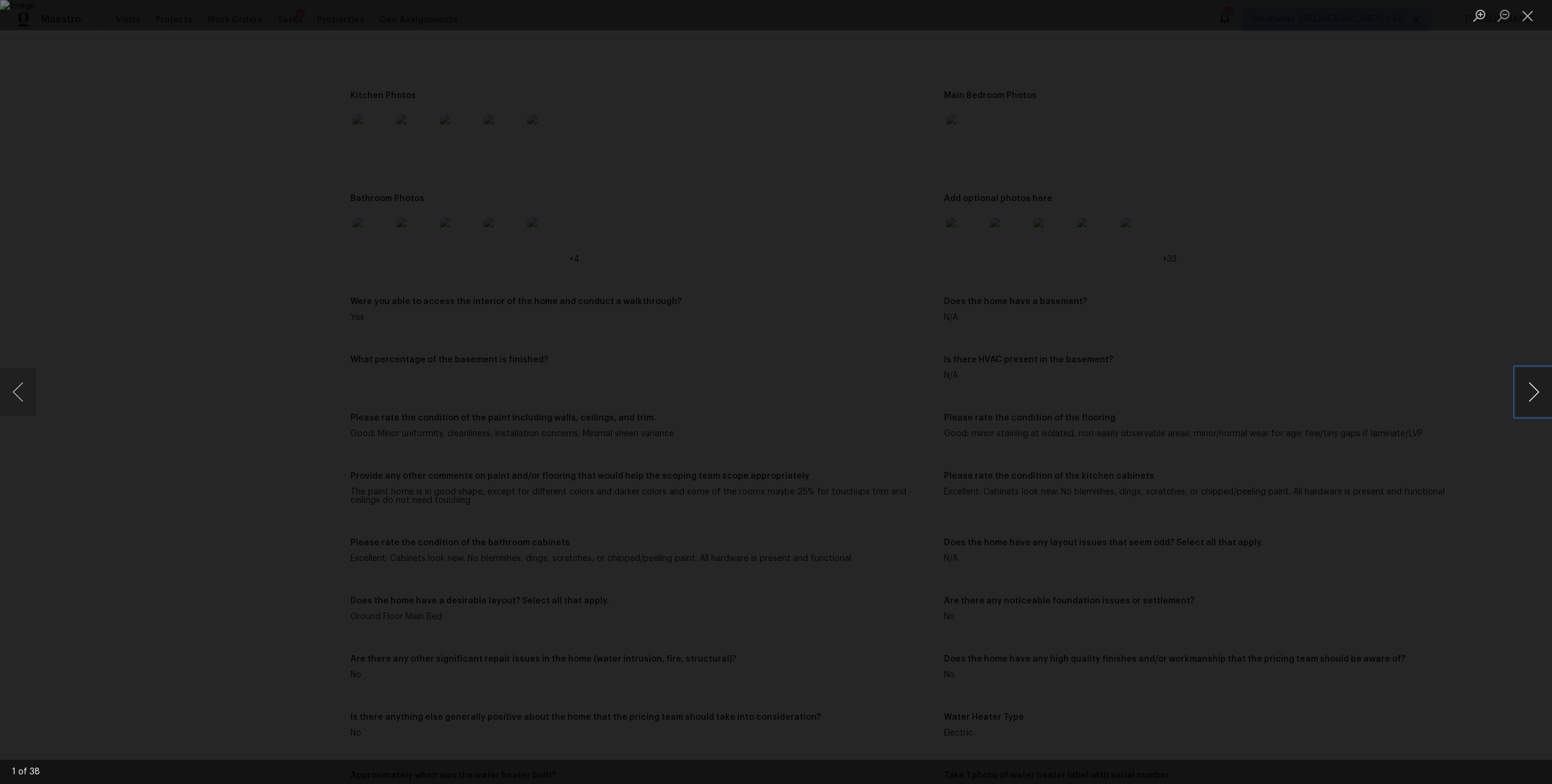
click at [1522, 386] on button "Next image" at bounding box center [1534, 392] width 36 height 49
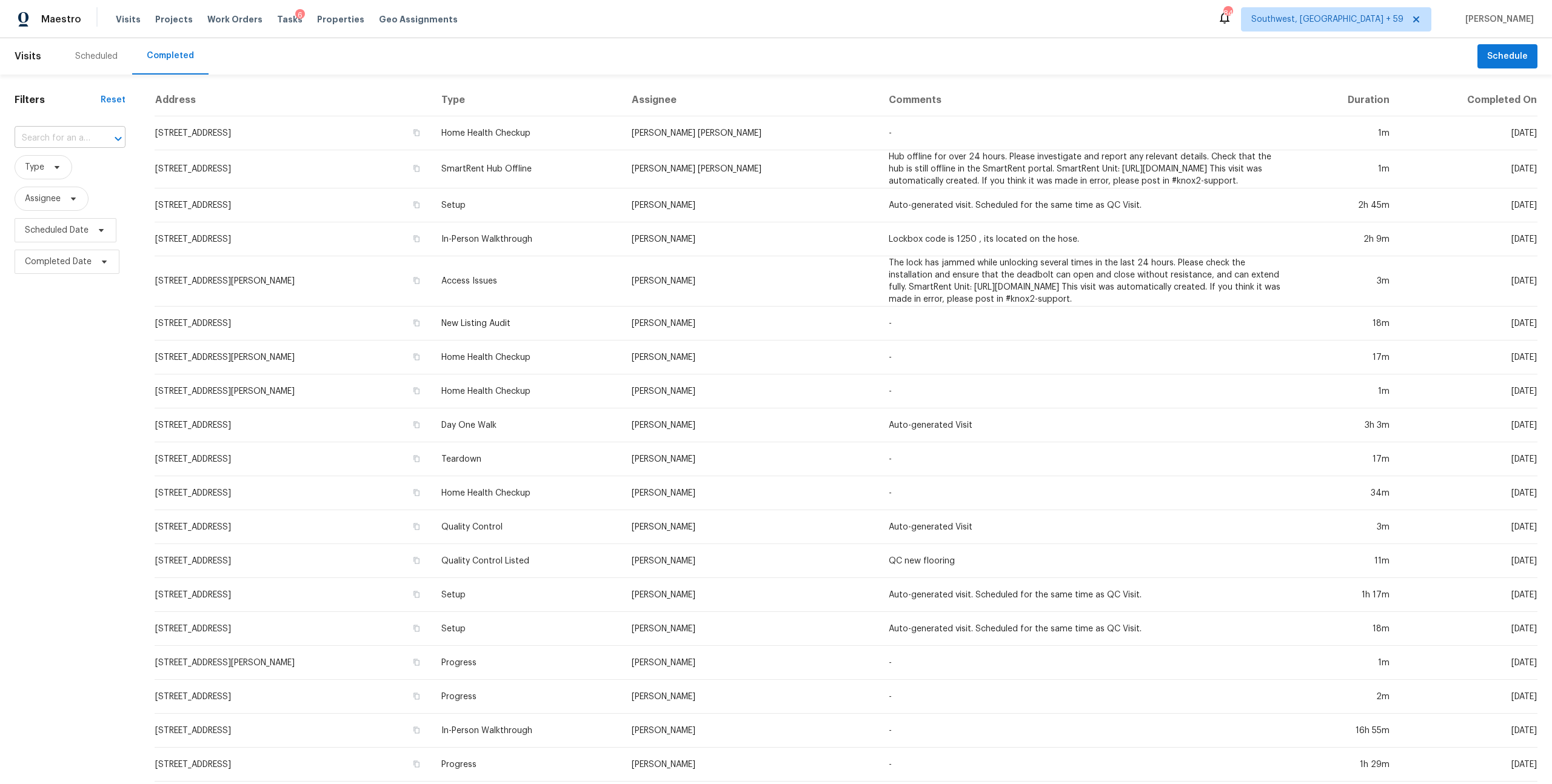
click at [99, 144] on div at bounding box center [109, 138] width 31 height 17
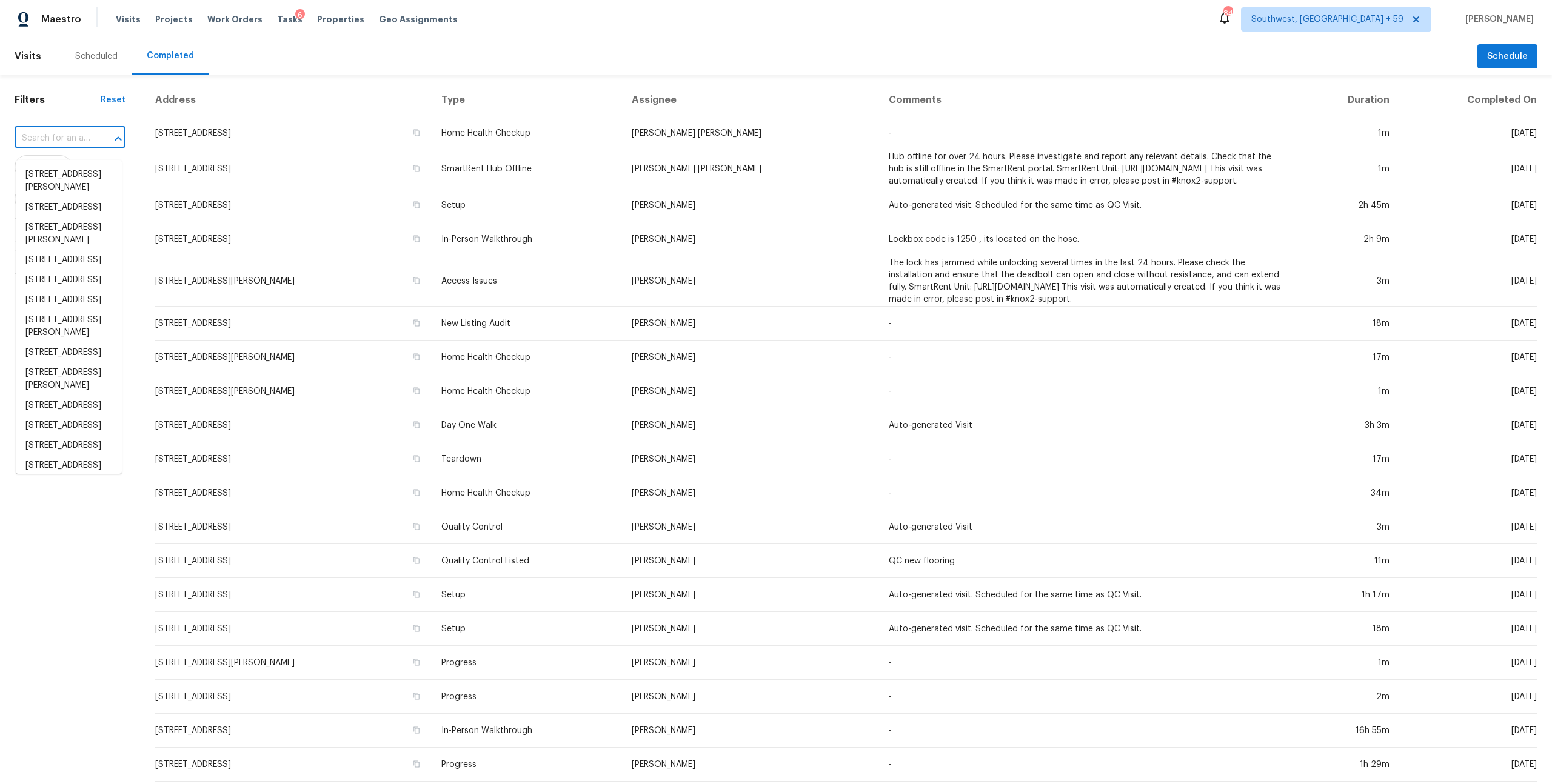
paste input "[STREET_ADDRESS]"
type input "[STREET_ADDRESS]"
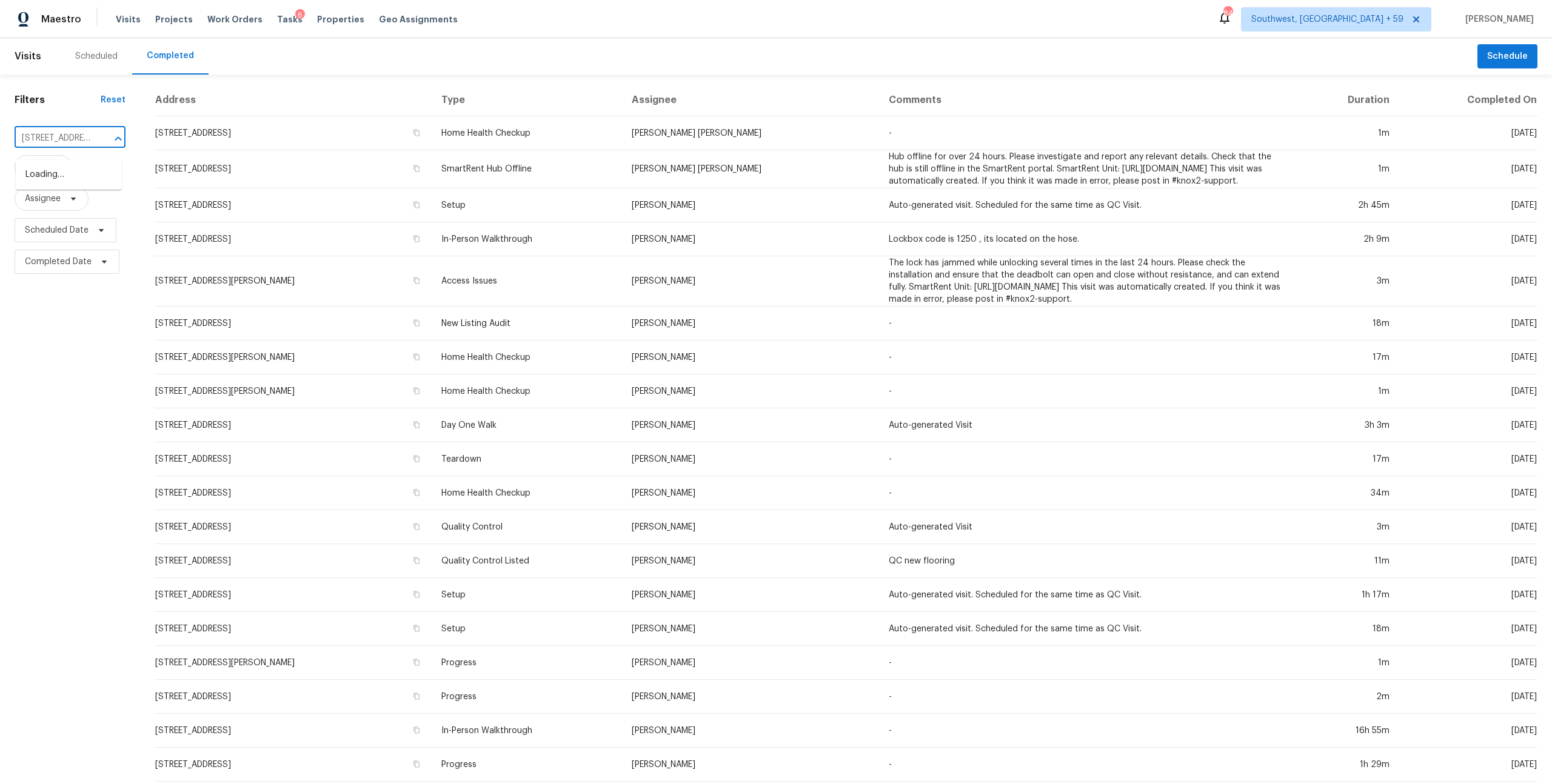
scroll to position [0, 136]
click at [43, 177] on li "[STREET_ADDRESS]" at bounding box center [69, 174] width 106 height 20
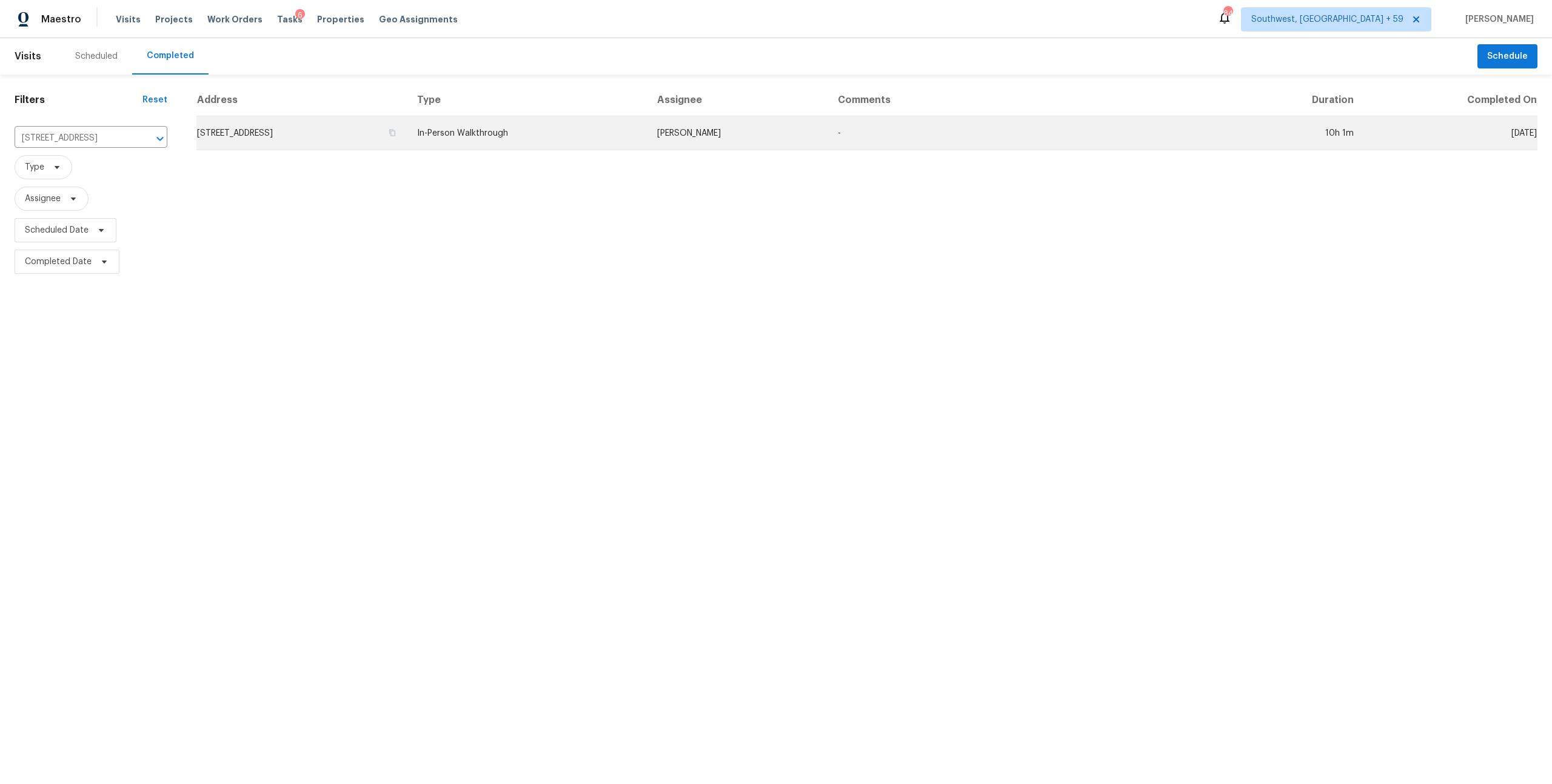
click at [407, 135] on td "[STREET_ADDRESS]" at bounding box center [302, 133] width 211 height 34
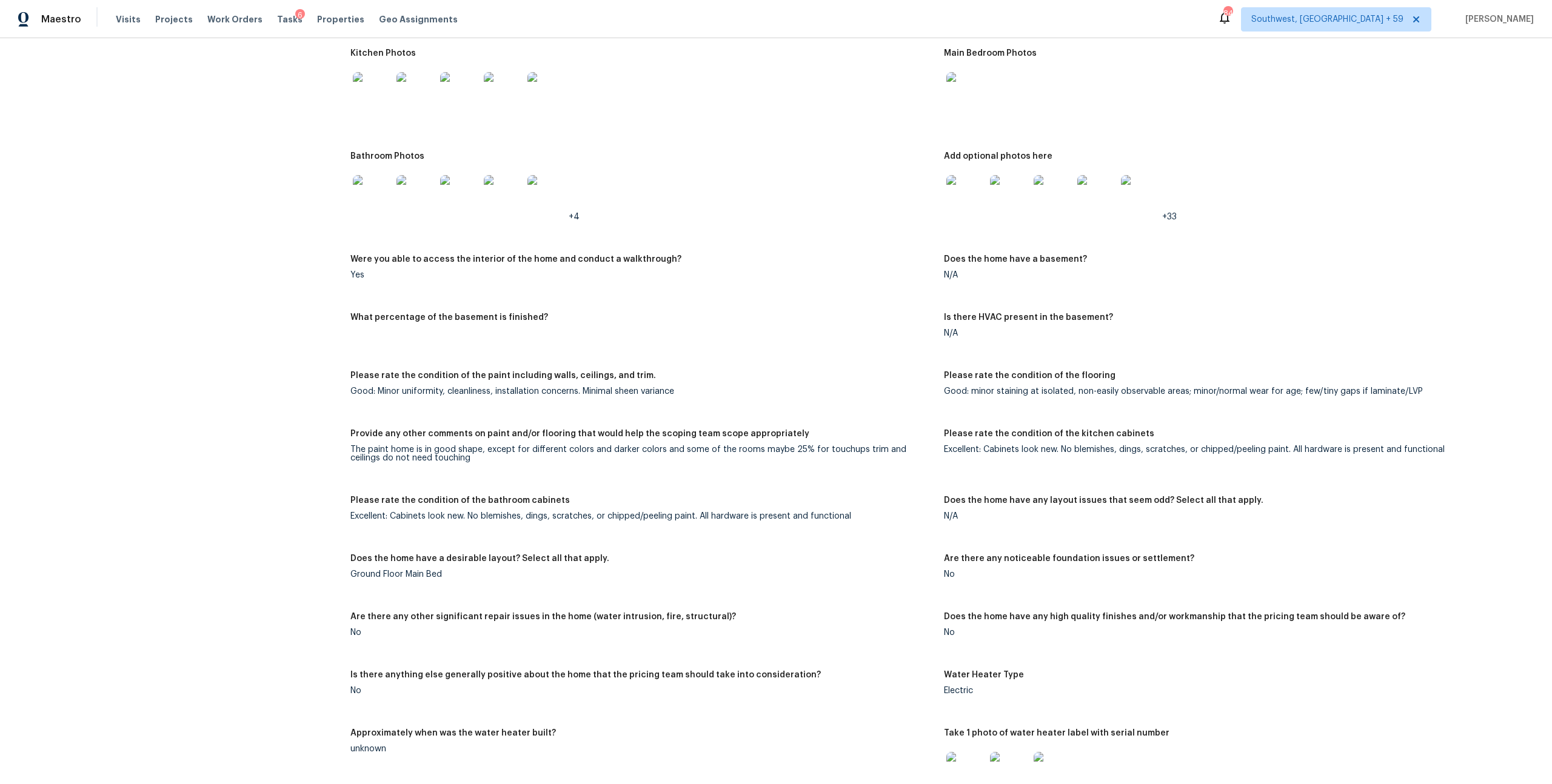
scroll to position [1814, 0]
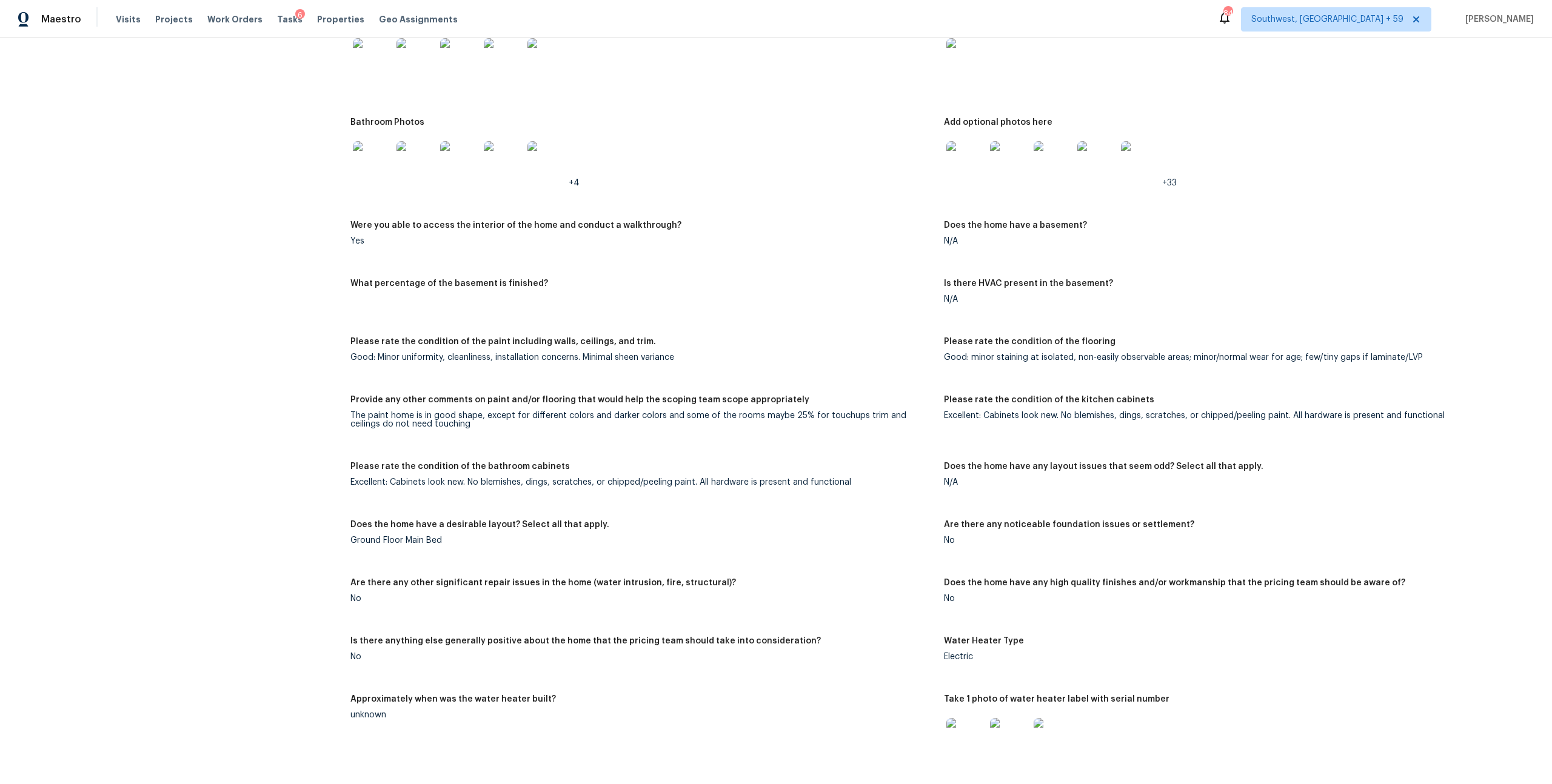
click at [964, 180] on img at bounding box center [966, 161] width 38 height 38
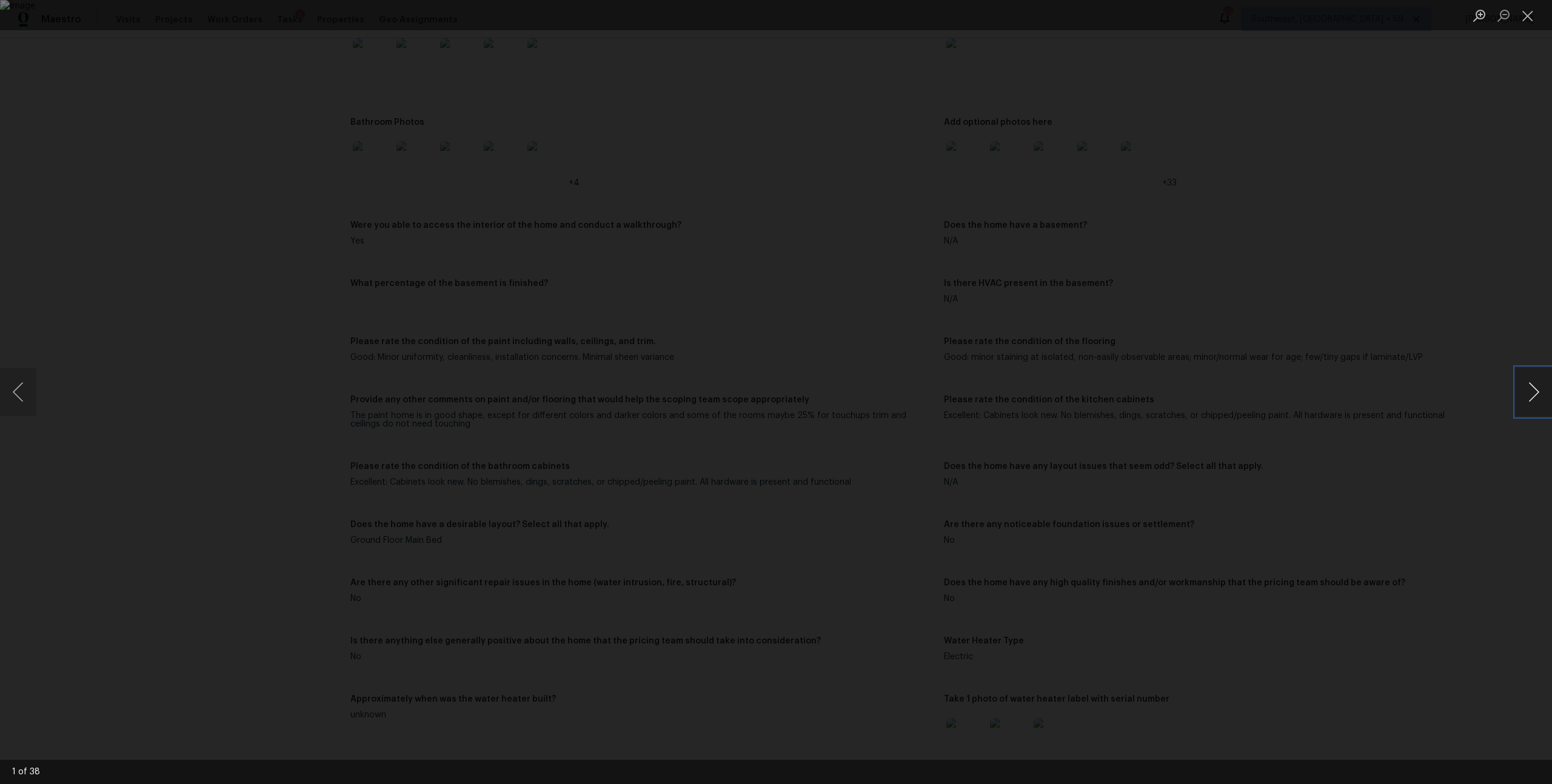
click at [1546, 389] on button "Next image" at bounding box center [1534, 392] width 36 height 49
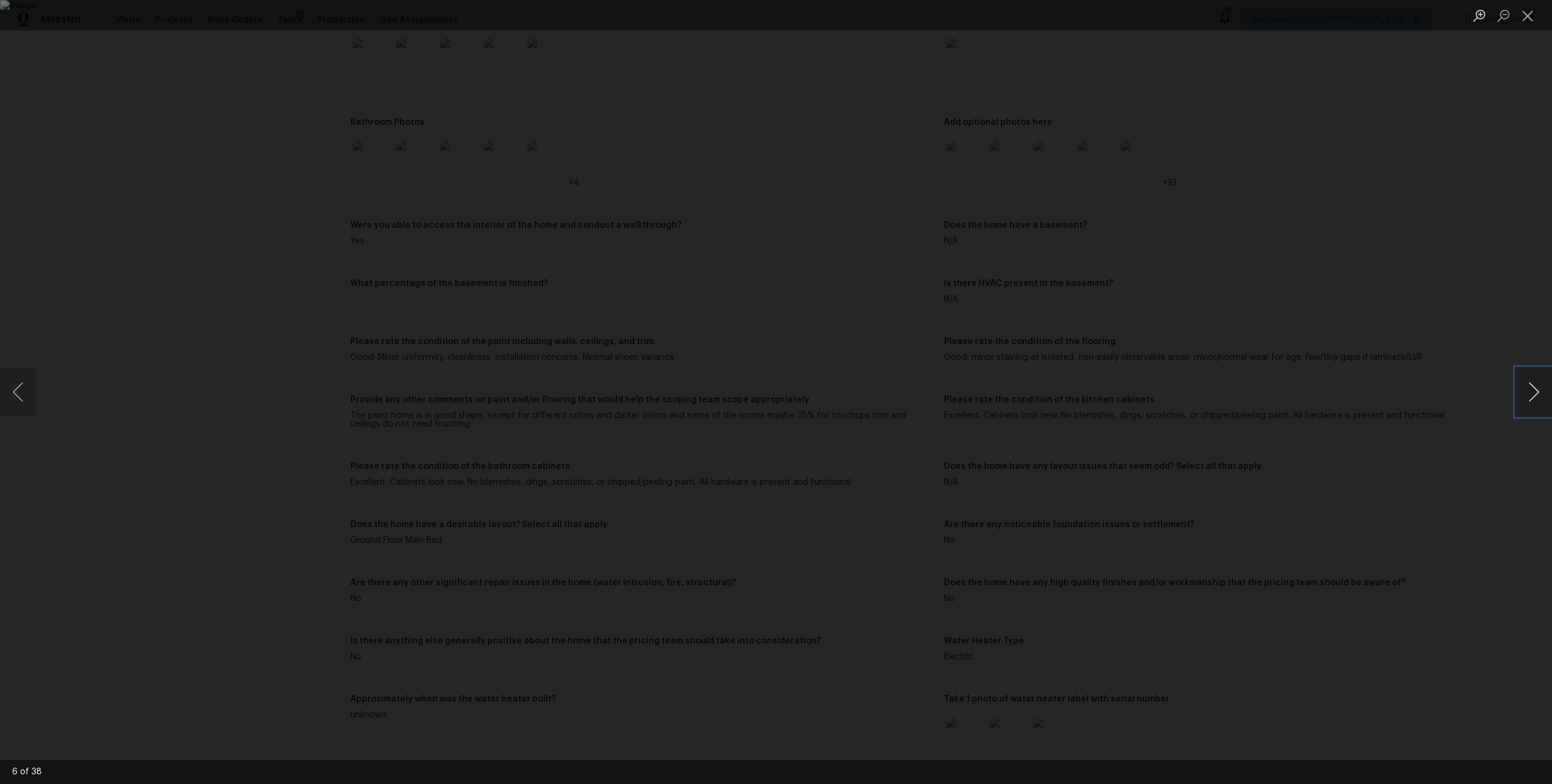
click at [1546, 389] on button "Next image" at bounding box center [1534, 392] width 36 height 49
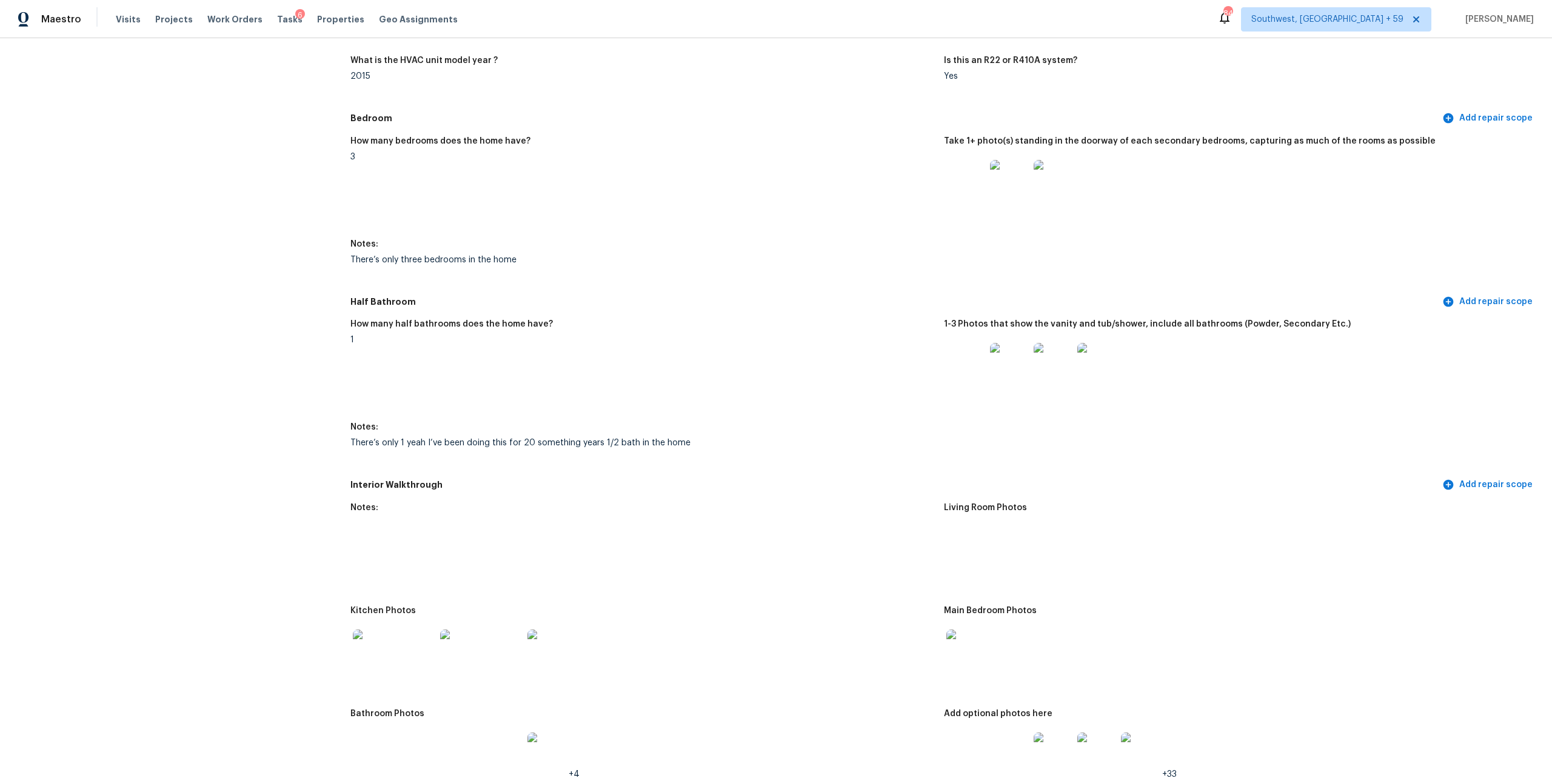
scroll to position [1503, 0]
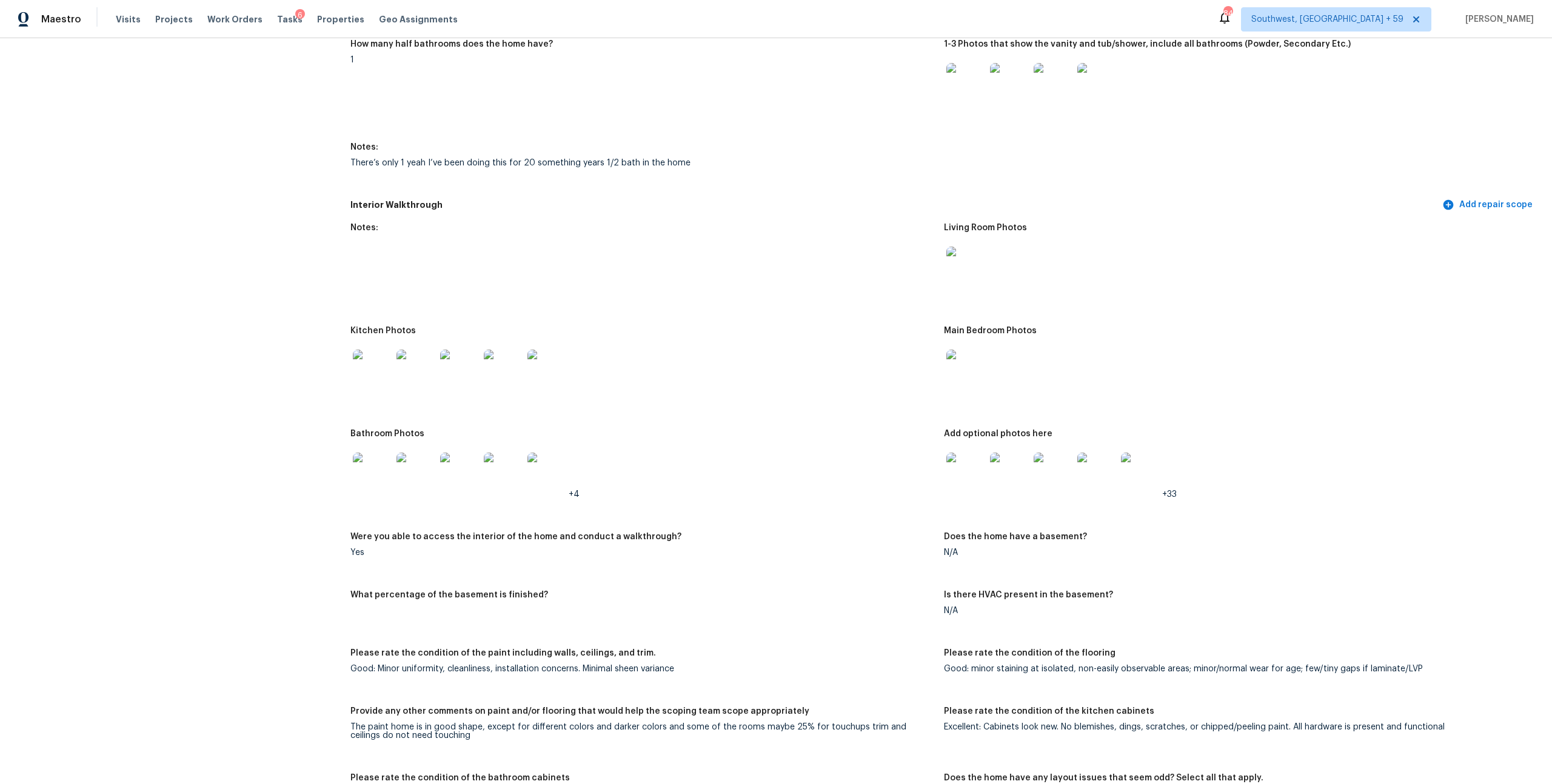
click at [1147, 491] on img at bounding box center [1141, 472] width 38 height 38
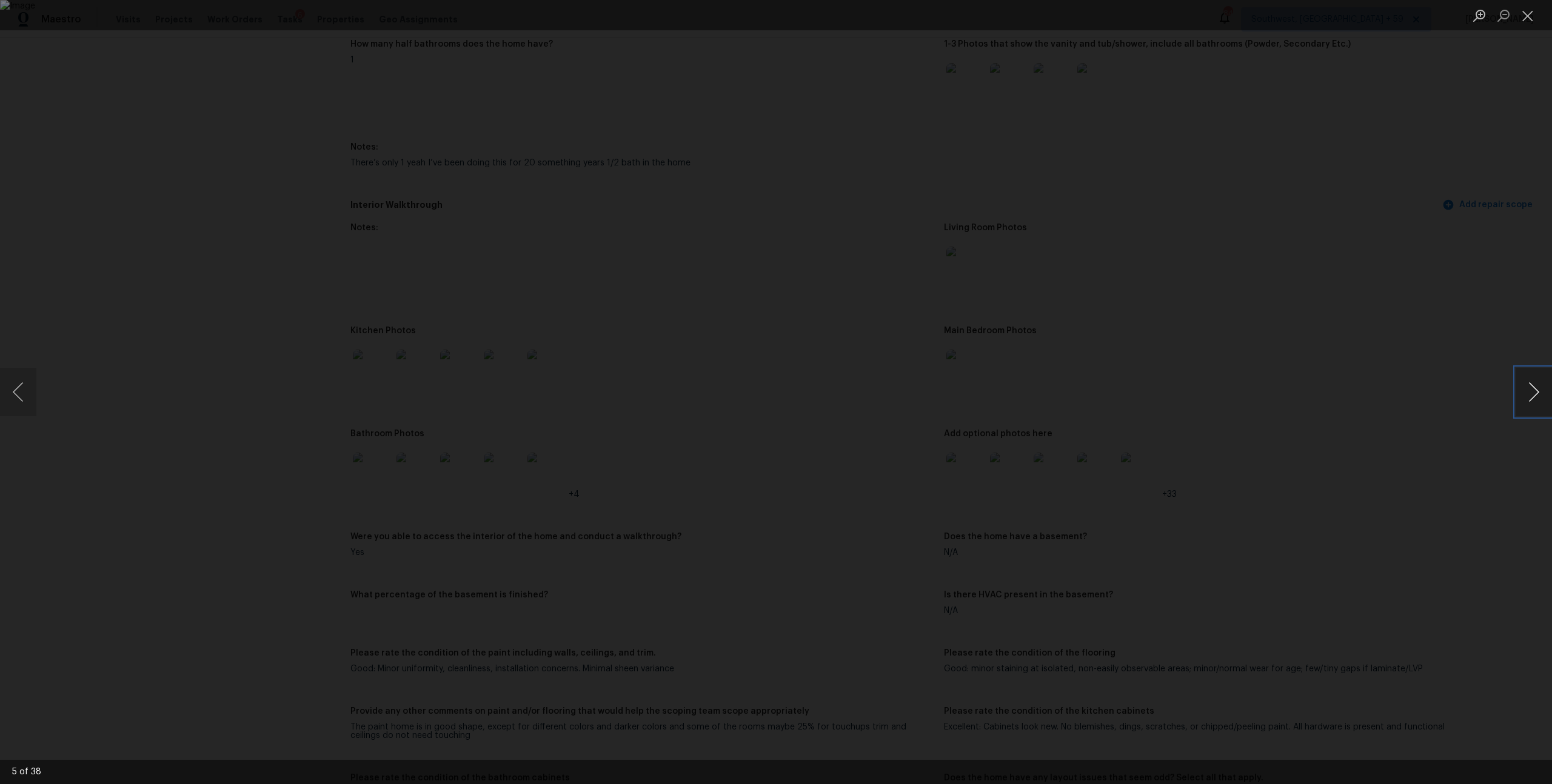
click at [1530, 386] on button "Next image" at bounding box center [1534, 392] width 36 height 49
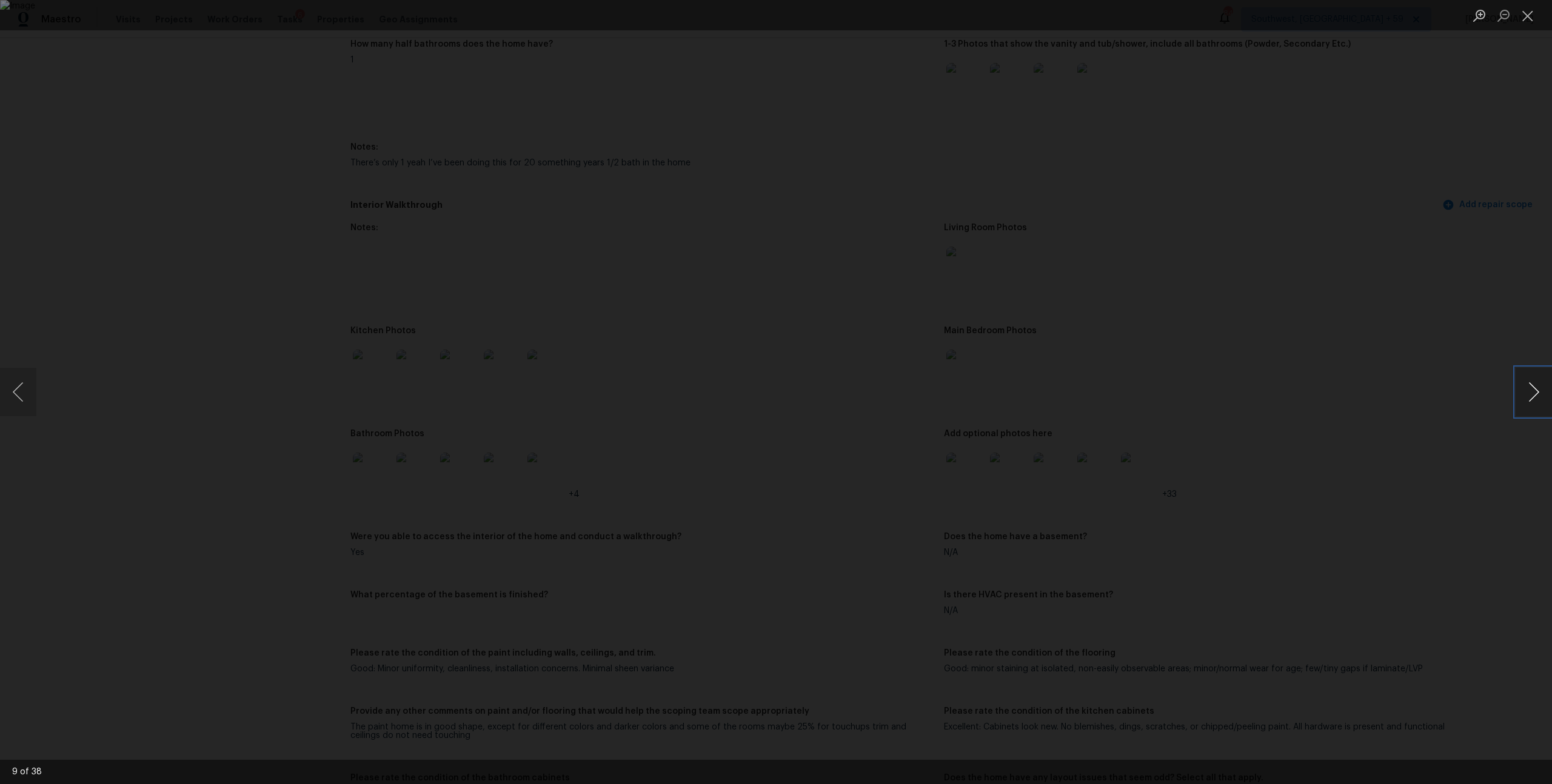
click at [1530, 386] on button "Next image" at bounding box center [1534, 392] width 36 height 49
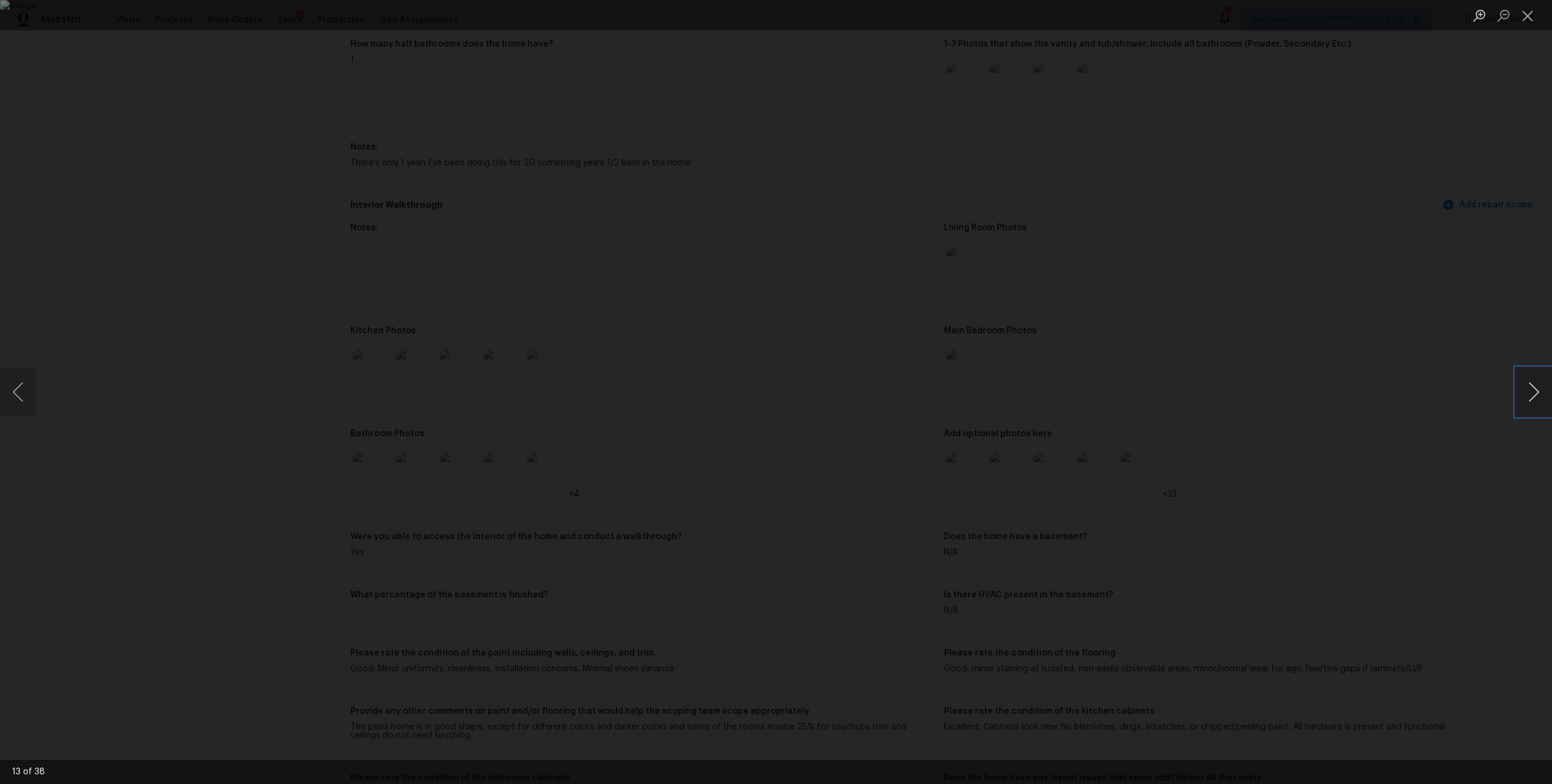
click at [1530, 386] on button "Next image" at bounding box center [1534, 392] width 36 height 49
click at [16, 395] on button "Previous image" at bounding box center [18, 392] width 36 height 49
click at [1530, 399] on button "Next image" at bounding box center [1534, 392] width 36 height 49
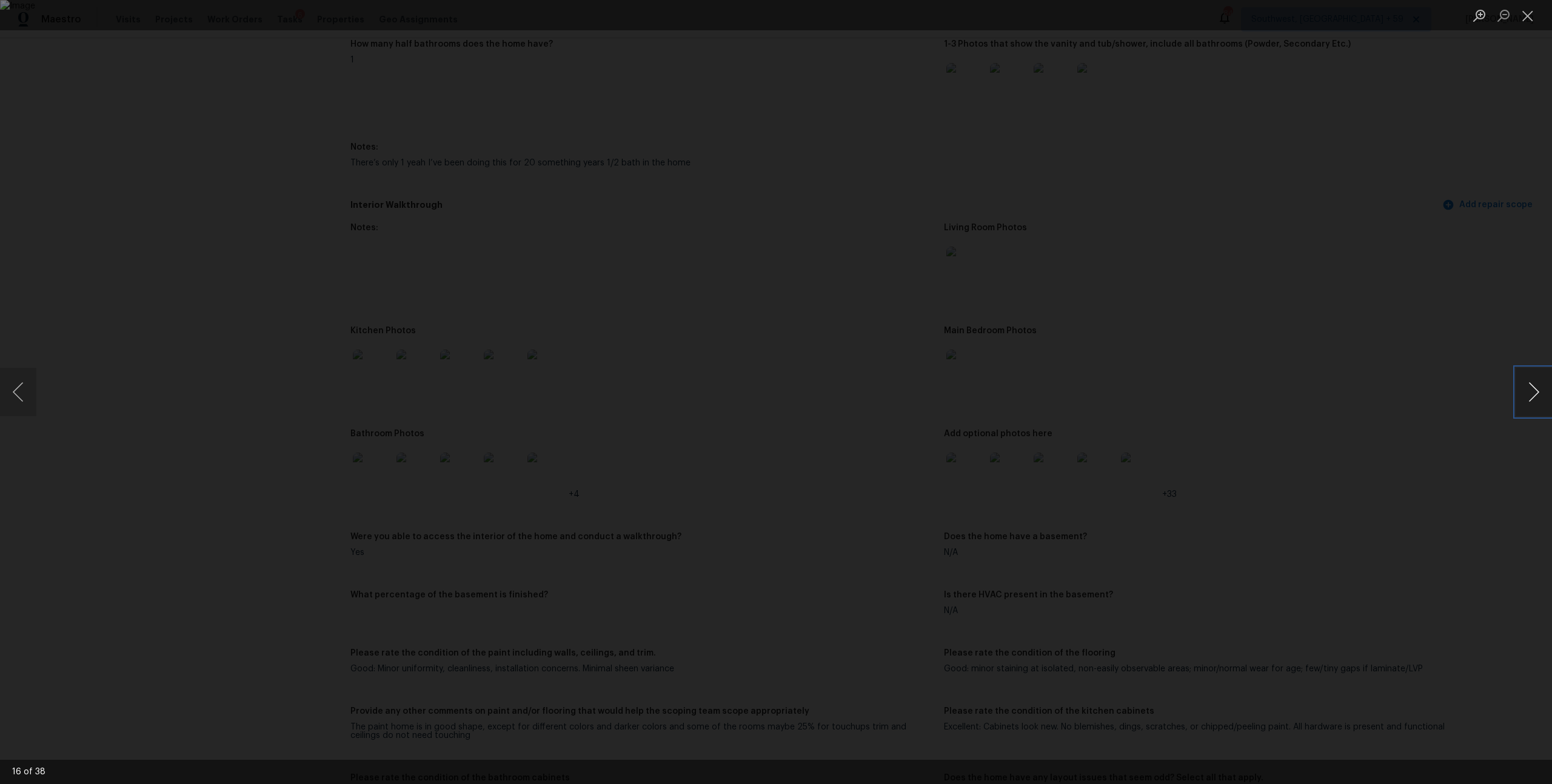
click at [1530, 399] on button "Next image" at bounding box center [1534, 392] width 36 height 49
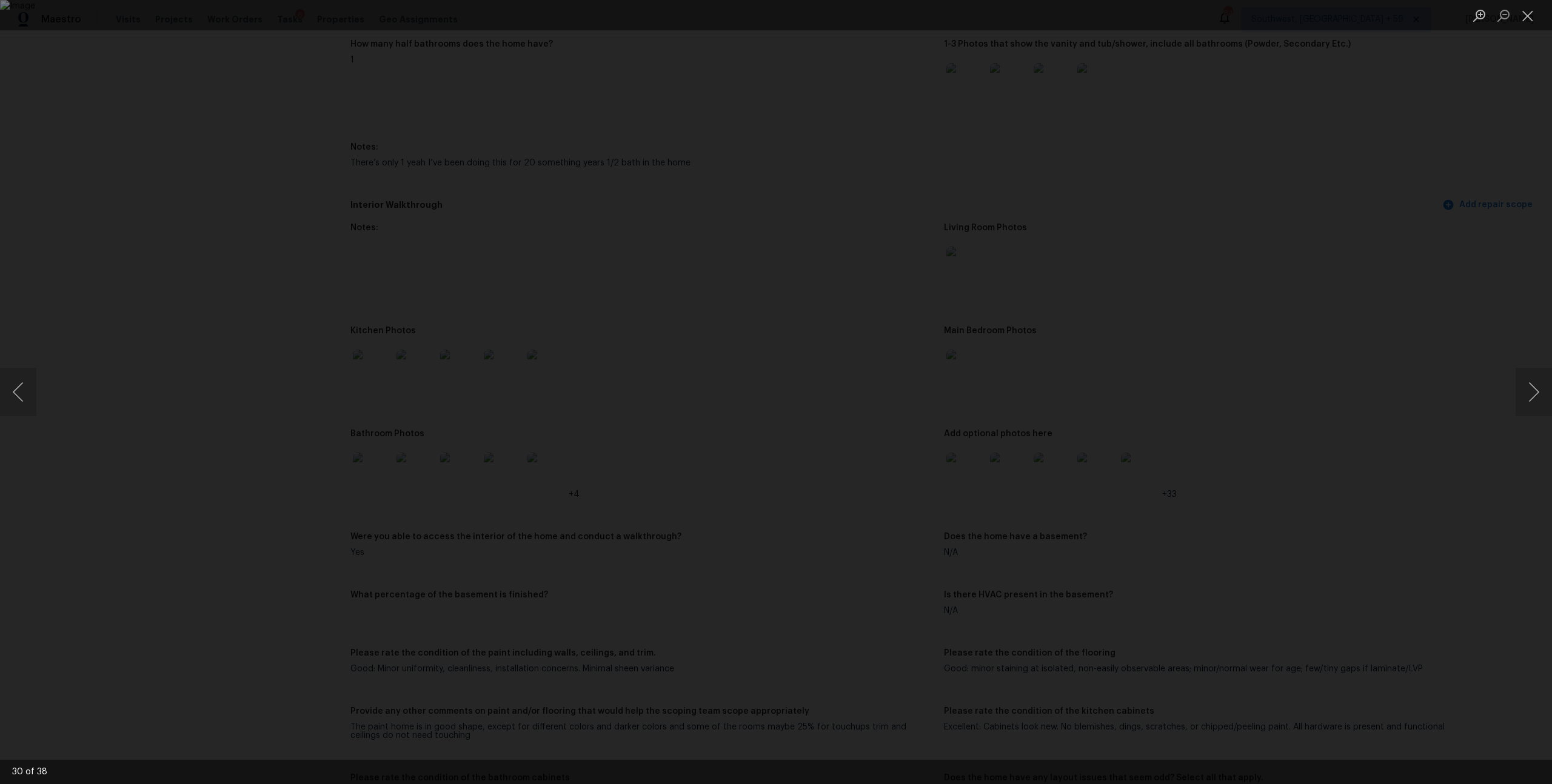
click at [1111, 69] on div "Lightbox" at bounding box center [776, 392] width 1552 height 784
